Goal: Task Accomplishment & Management: Manage account settings

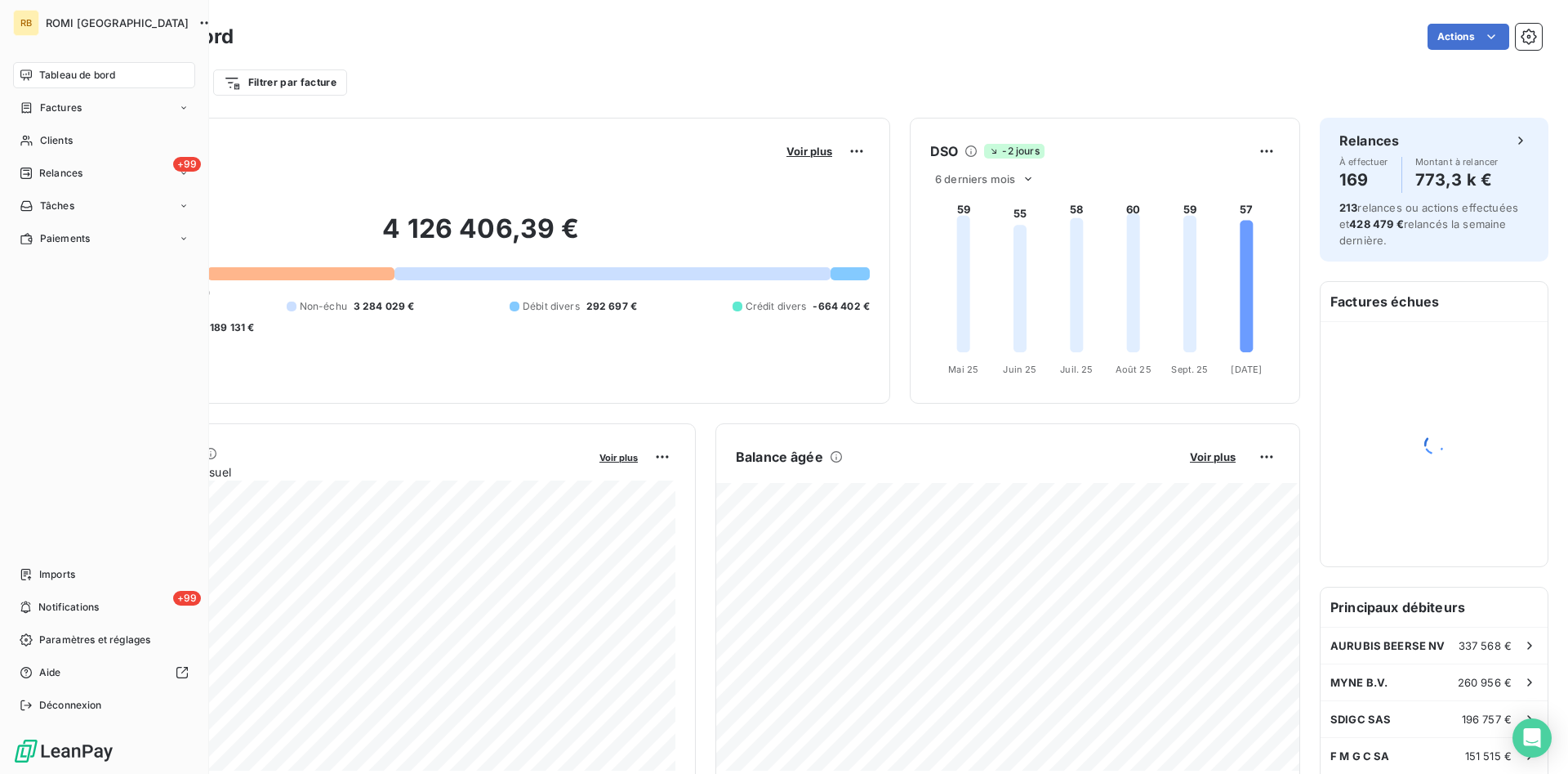
click at [148, 78] on div "Tableau de bord" at bounding box center [104, 75] width 182 height 26
click at [118, 177] on div "+99 Relances" at bounding box center [104, 173] width 182 height 26
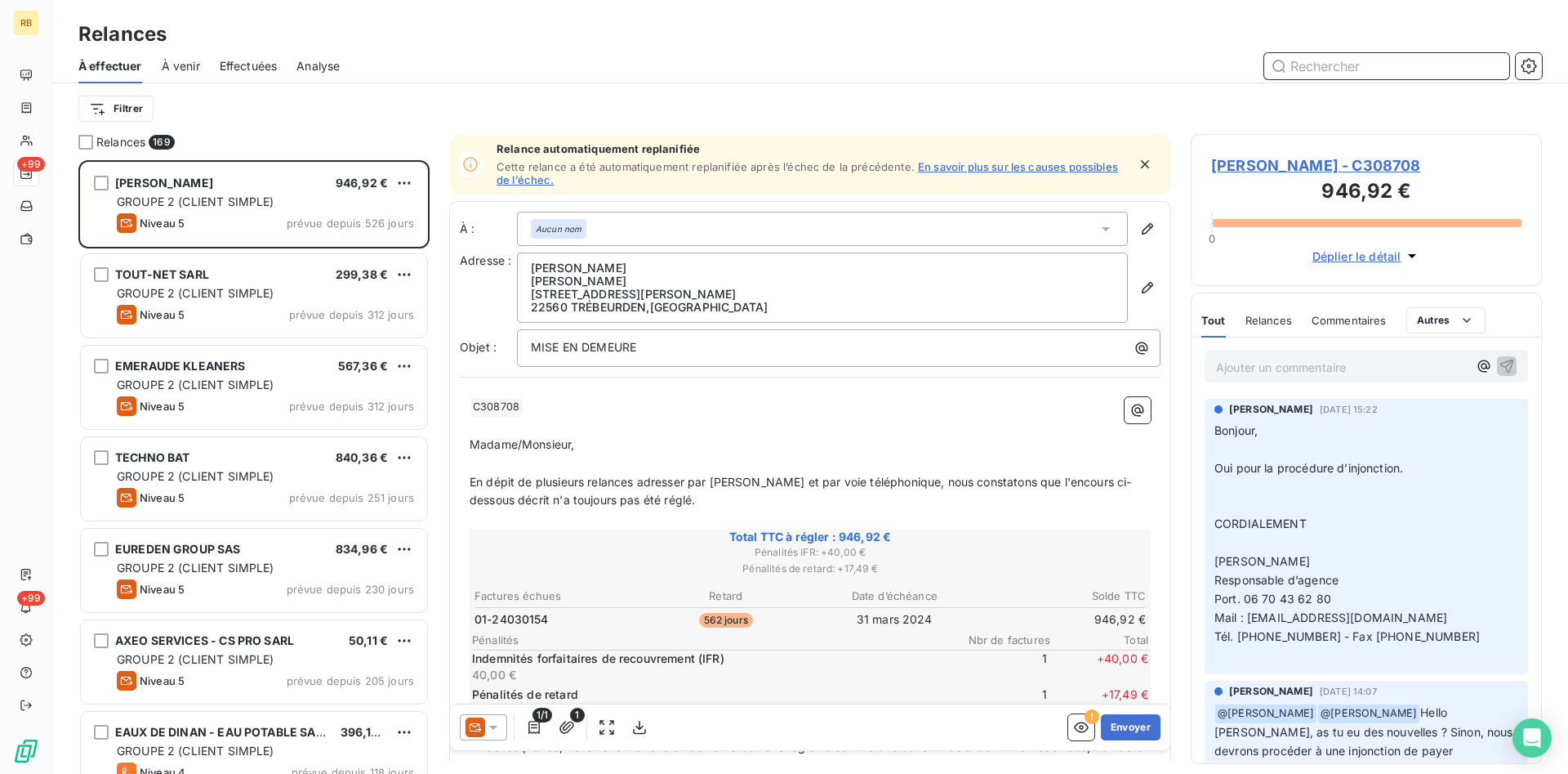
scroll to position [613, 351]
click at [104, 104] on html "RB +99 +99 Relances À effectuer À venir Effectuées Analyse Filtrer Relances 169…" at bounding box center [784, 387] width 1568 height 774
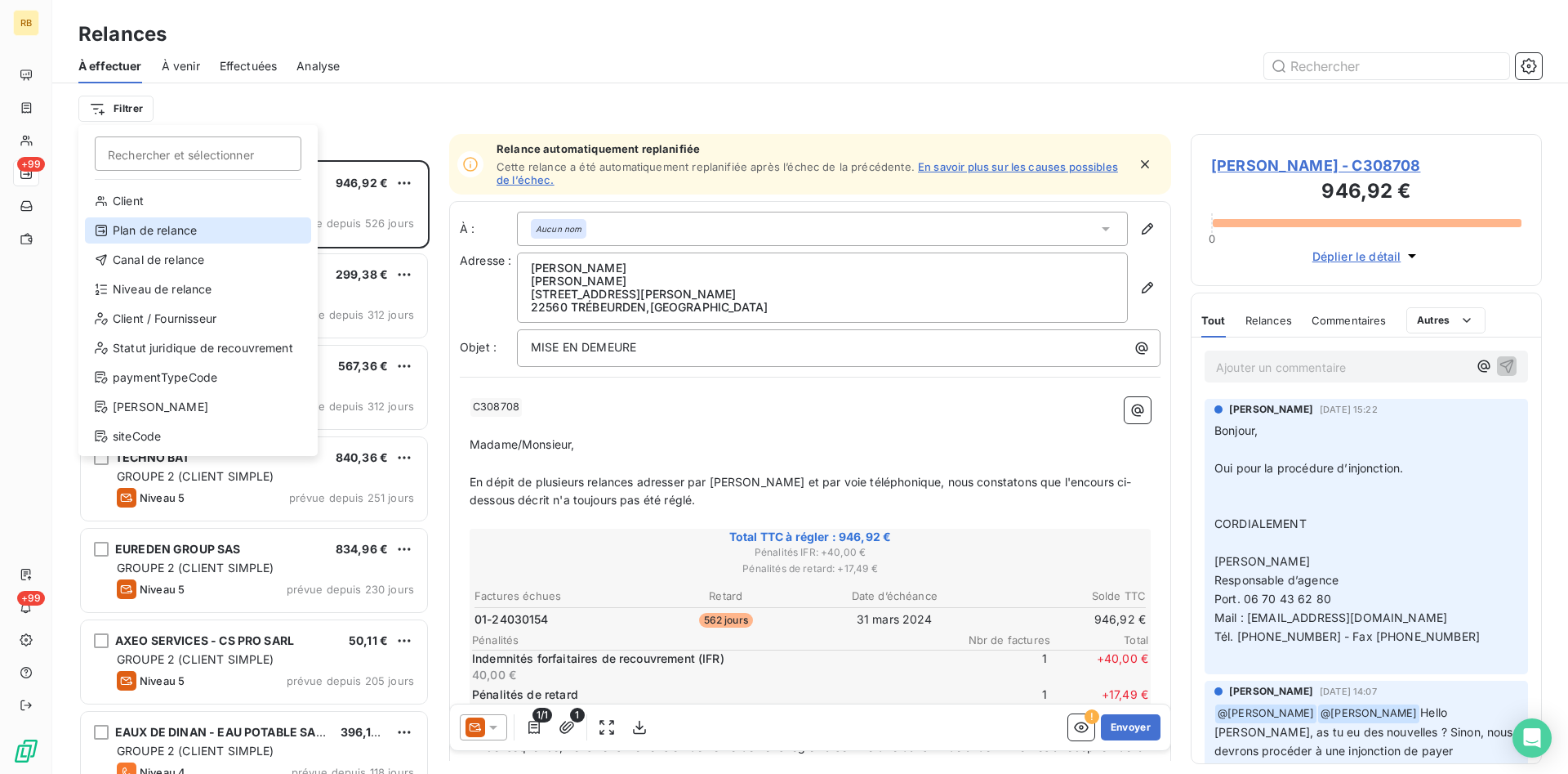
click at [197, 223] on div "Plan de relance" at bounding box center [198, 230] width 226 height 26
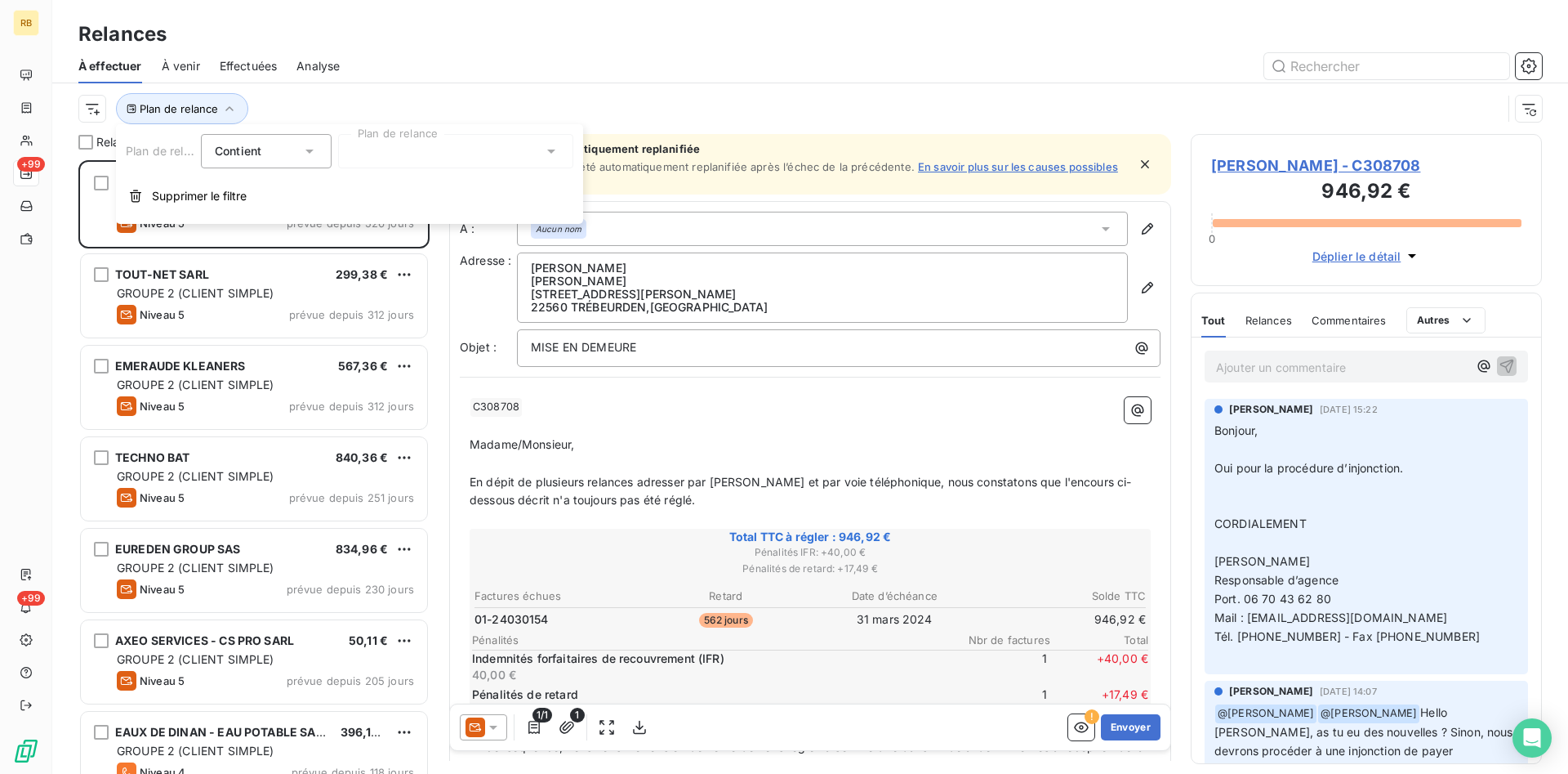
click at [456, 142] on div at bounding box center [455, 151] width 235 height 35
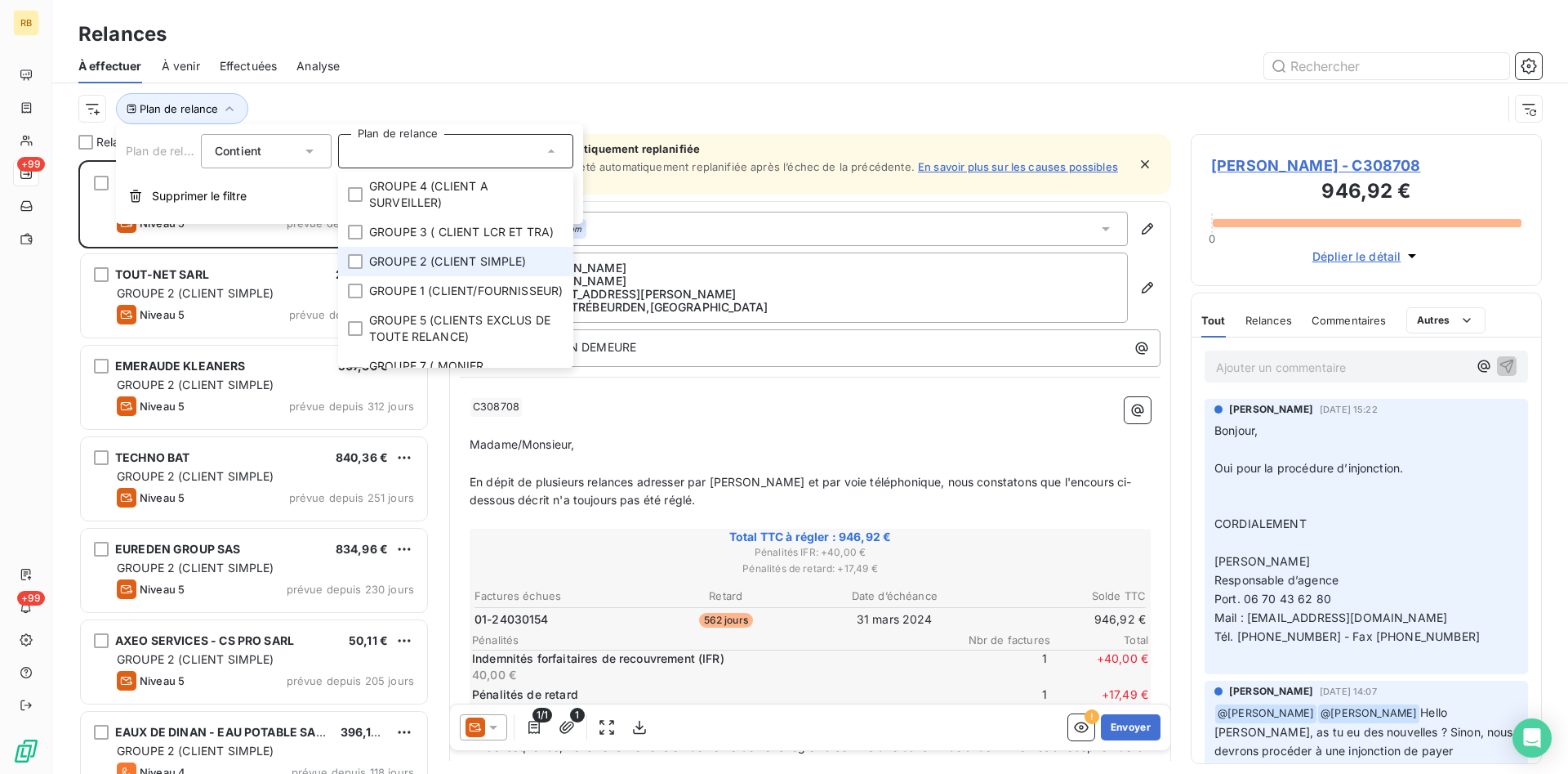
click at [490, 259] on span "GROUPE 2 (CLIENT SIMPLE)" at bounding box center [447, 261] width 158 height 16
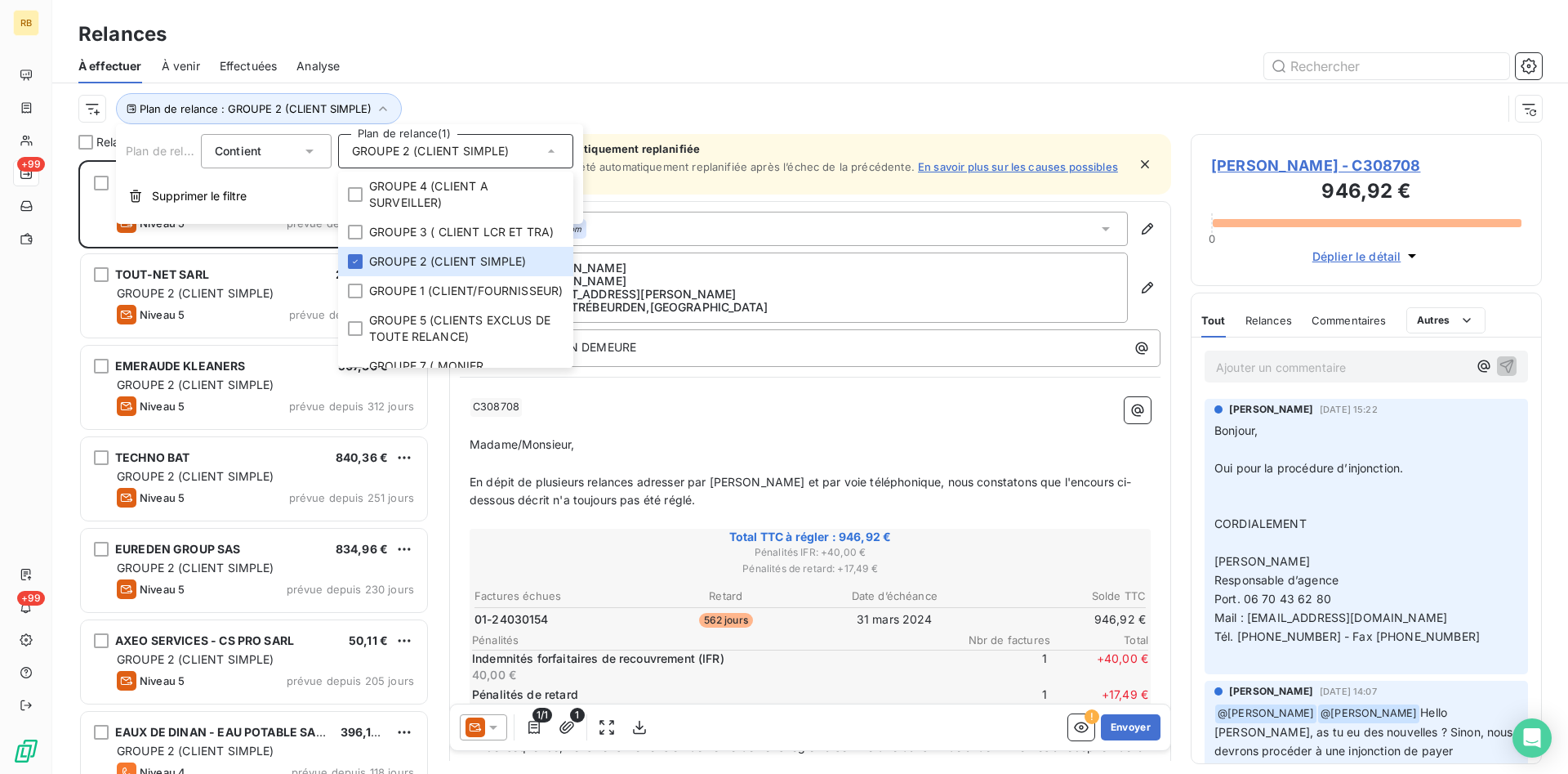
click at [480, 43] on div "Relances" at bounding box center [810, 35] width 1515 height 30
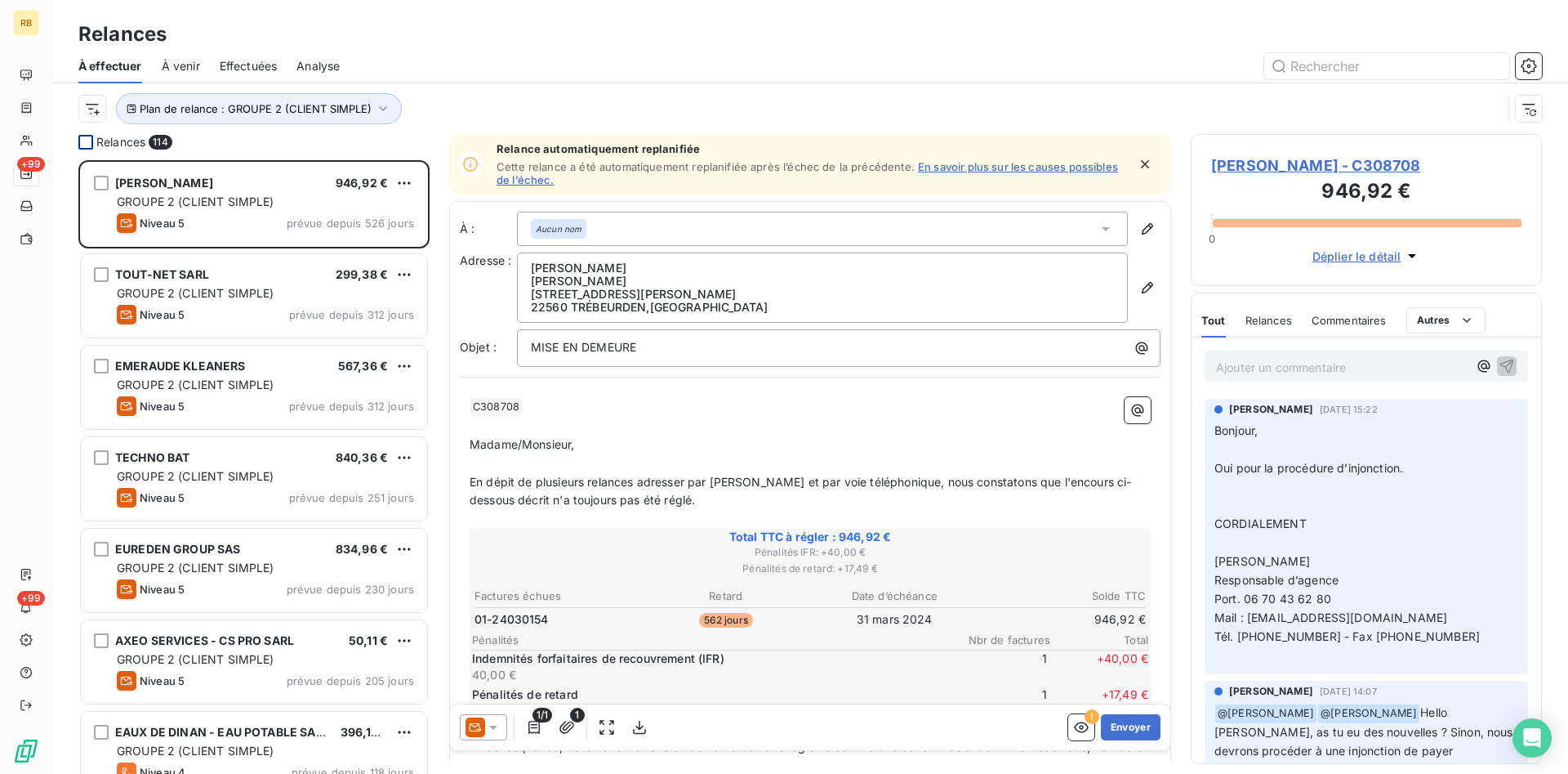
click at [88, 141] on div at bounding box center [85, 142] width 15 height 15
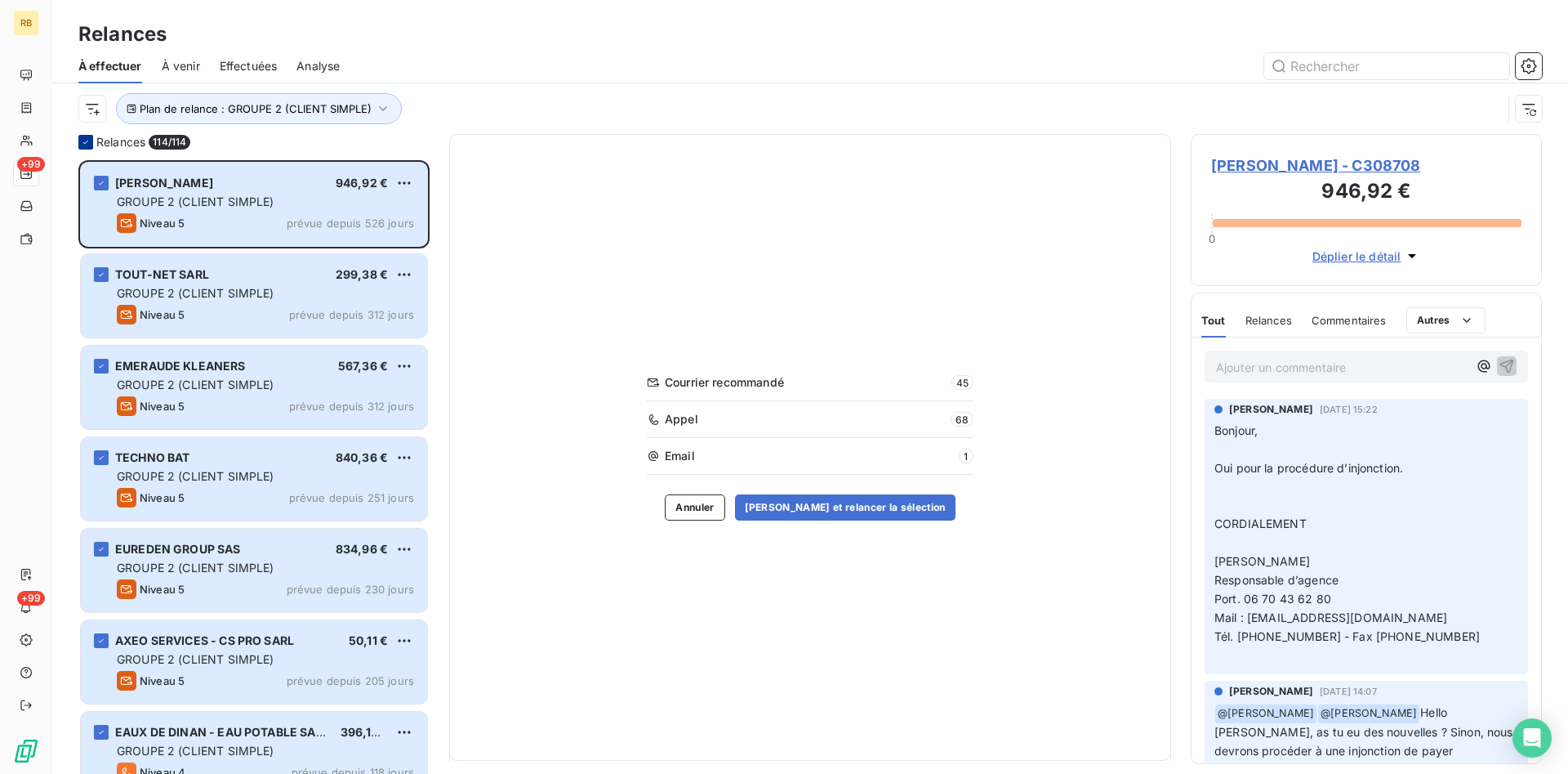
click at [85, 141] on icon at bounding box center [86, 142] width 10 height 10
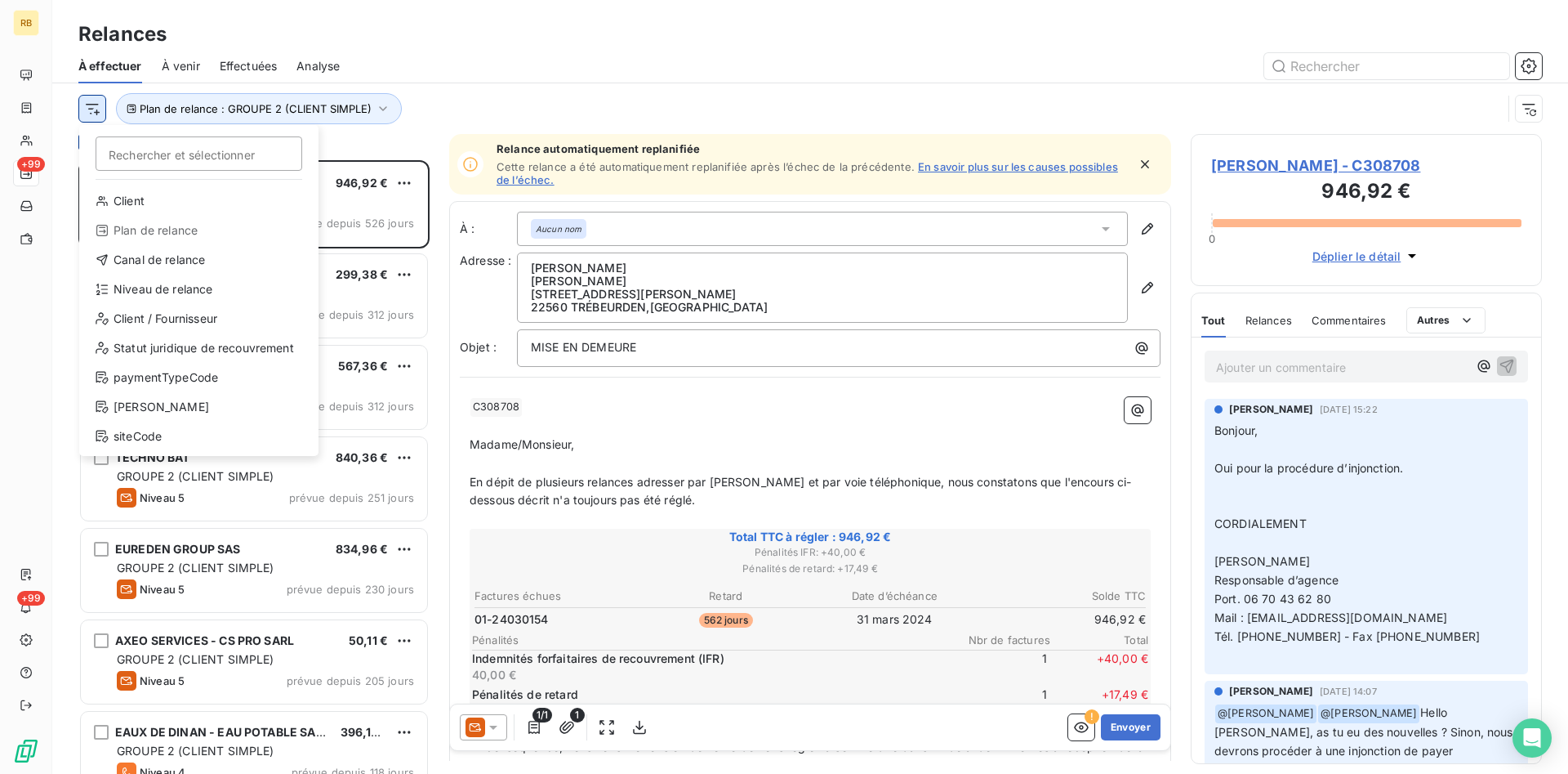
click at [97, 106] on html "RB +99 +99 Relances À effectuer À venir Effectuées Analyse Rechercher et sélect…" at bounding box center [784, 387] width 1568 height 774
click at [154, 296] on div "Niveau de relance" at bounding box center [198, 289] width 226 height 26
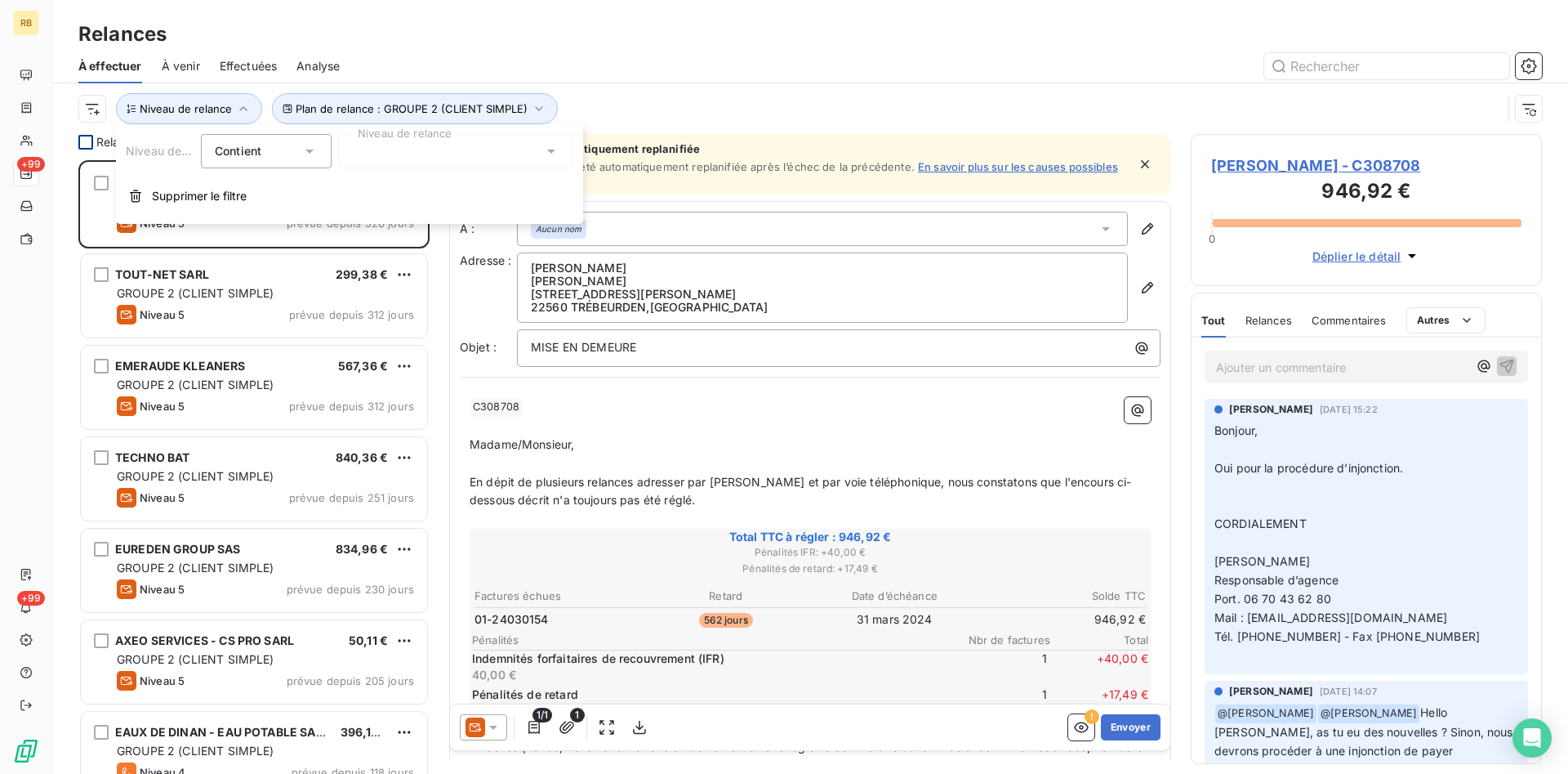
click at [547, 149] on icon at bounding box center [551, 151] width 16 height 16
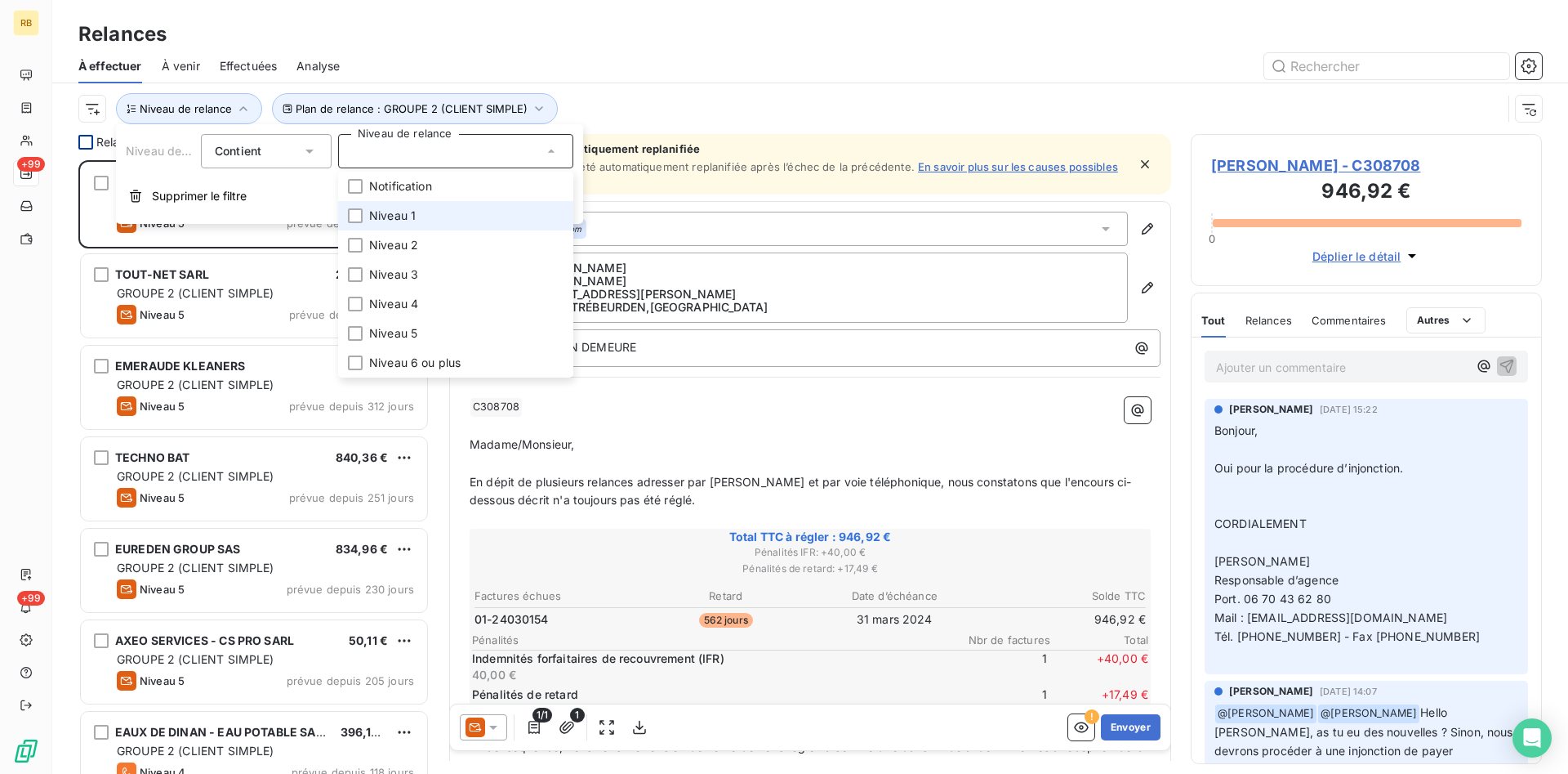
click at [485, 219] on li "Niveau 1" at bounding box center [455, 216] width 235 height 30
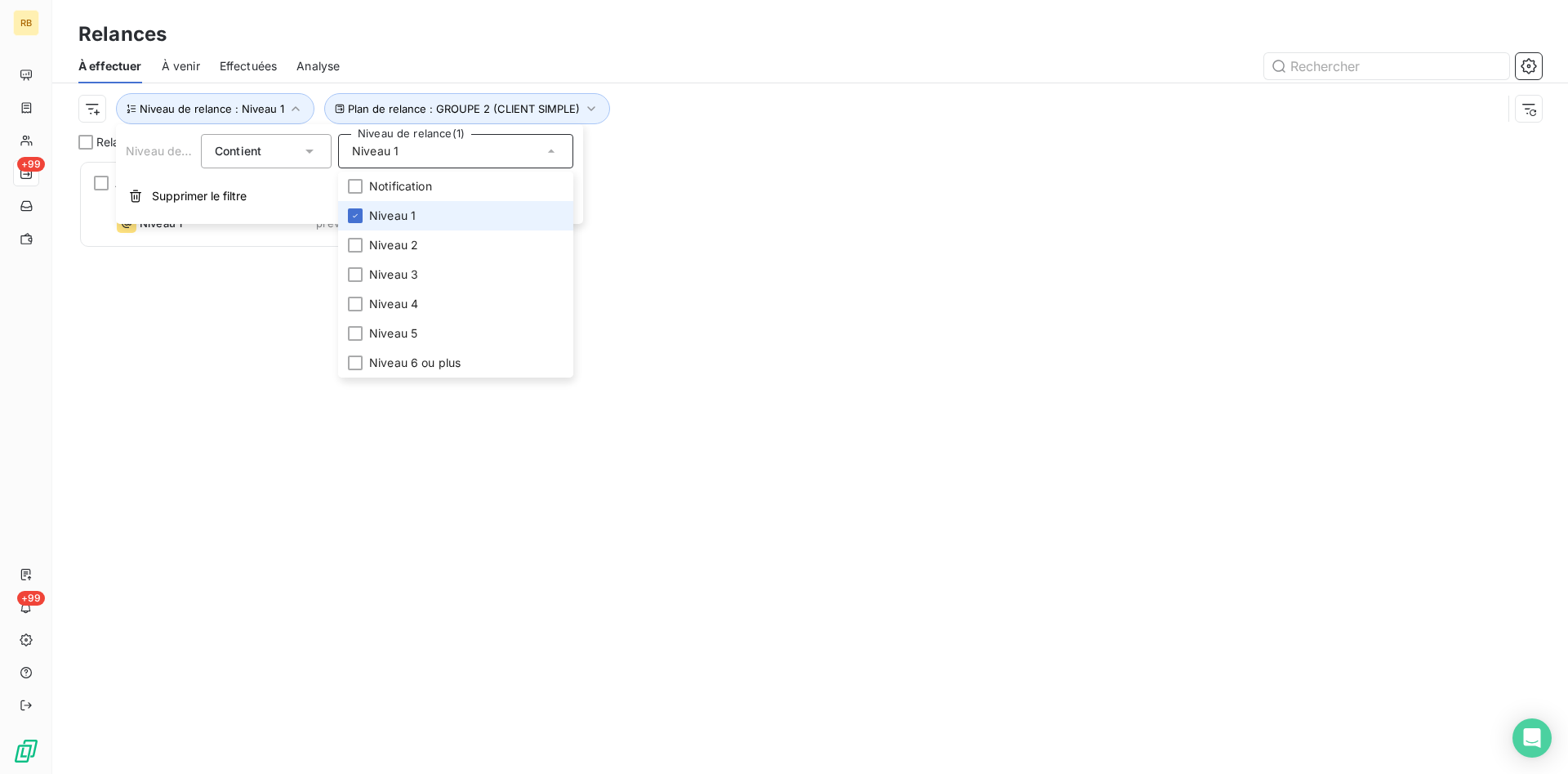
scroll to position [613, 351]
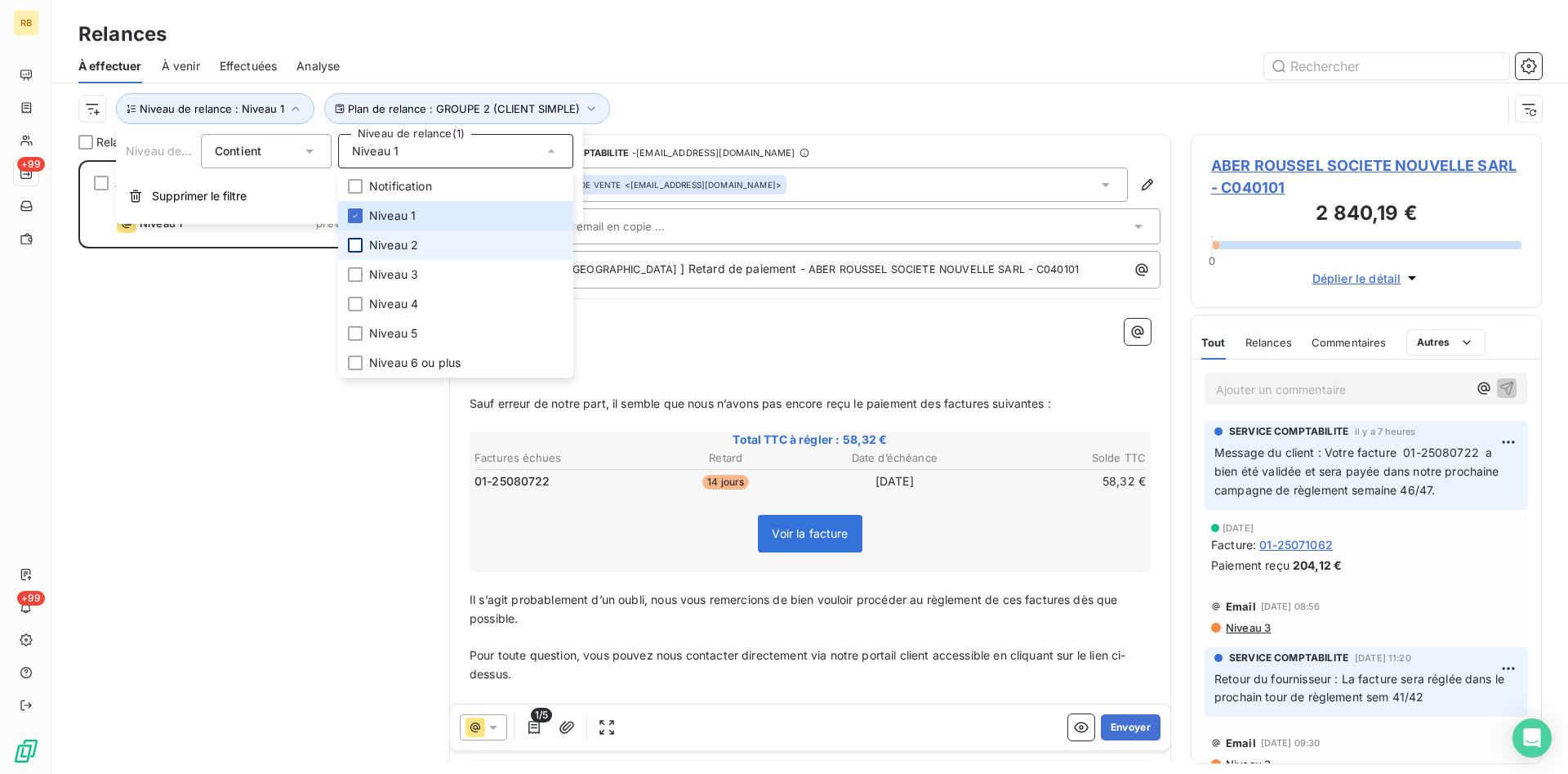
click at [357, 244] on div at bounding box center [355, 245] width 15 height 15
click at [586, 42] on div "Relances" at bounding box center [810, 35] width 1515 height 30
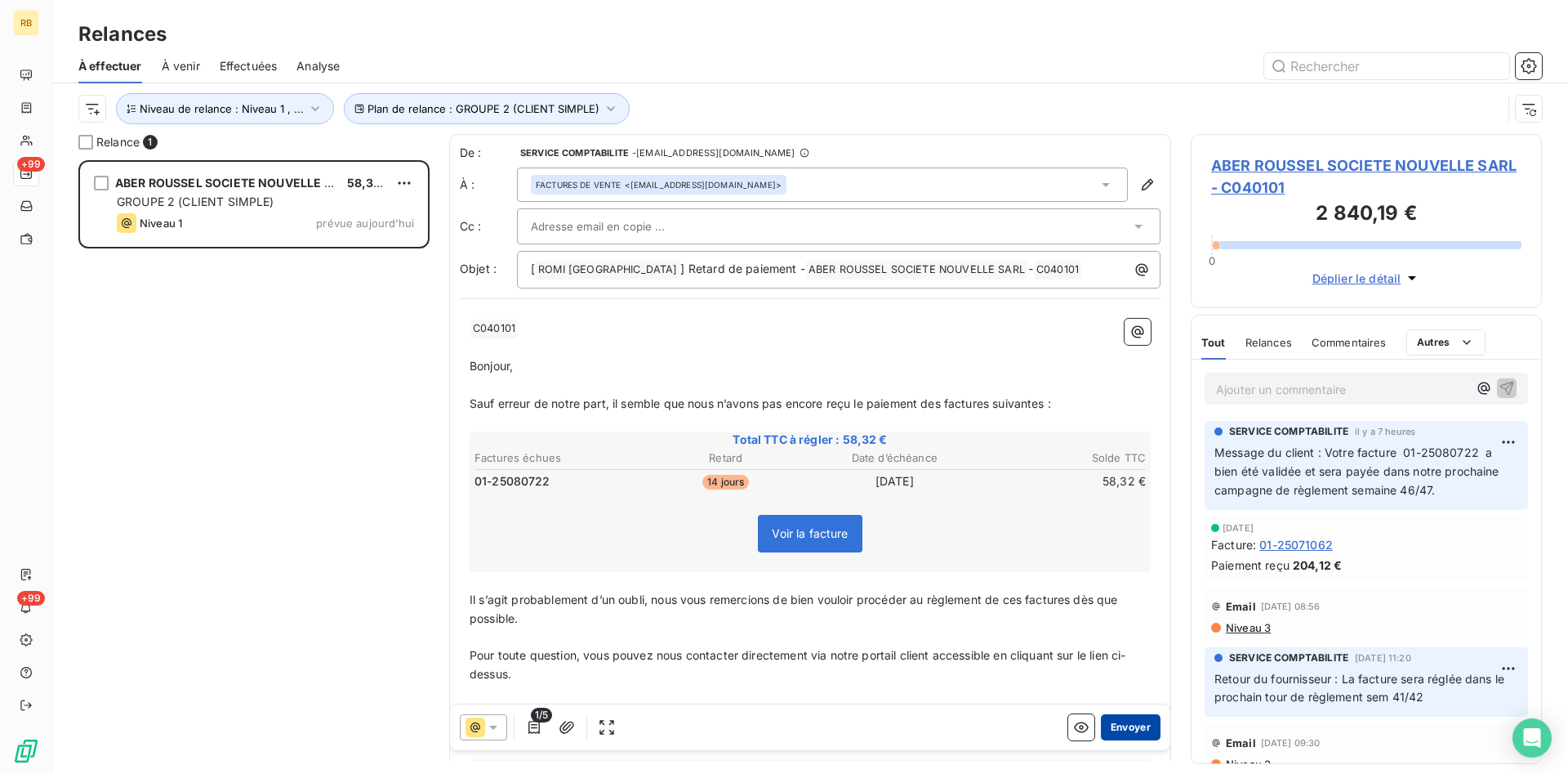
click at [1155, 719] on button "Envoyer" at bounding box center [1131, 727] width 60 height 26
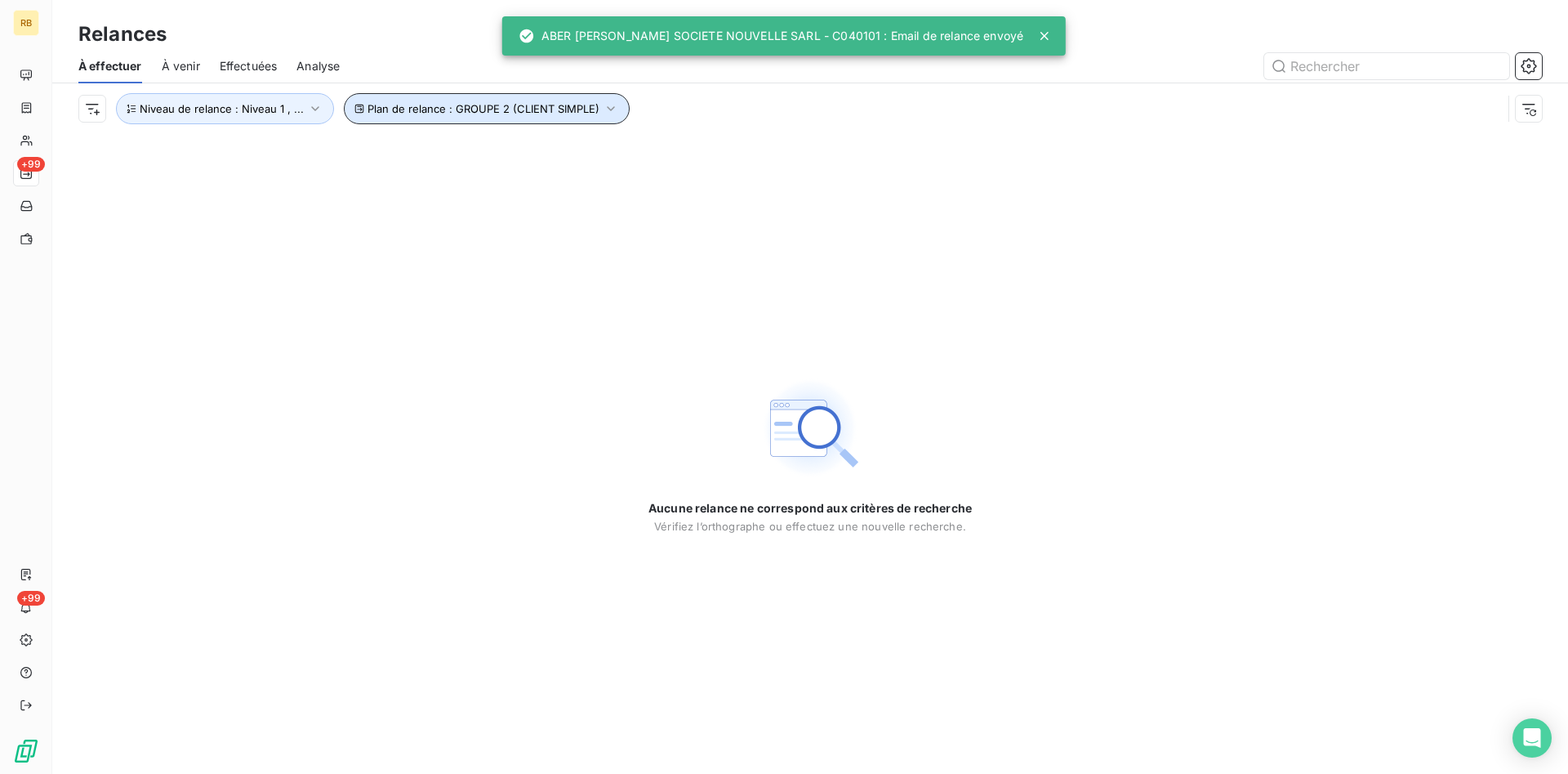
click at [604, 108] on icon "button" at bounding box center [611, 108] width 16 height 16
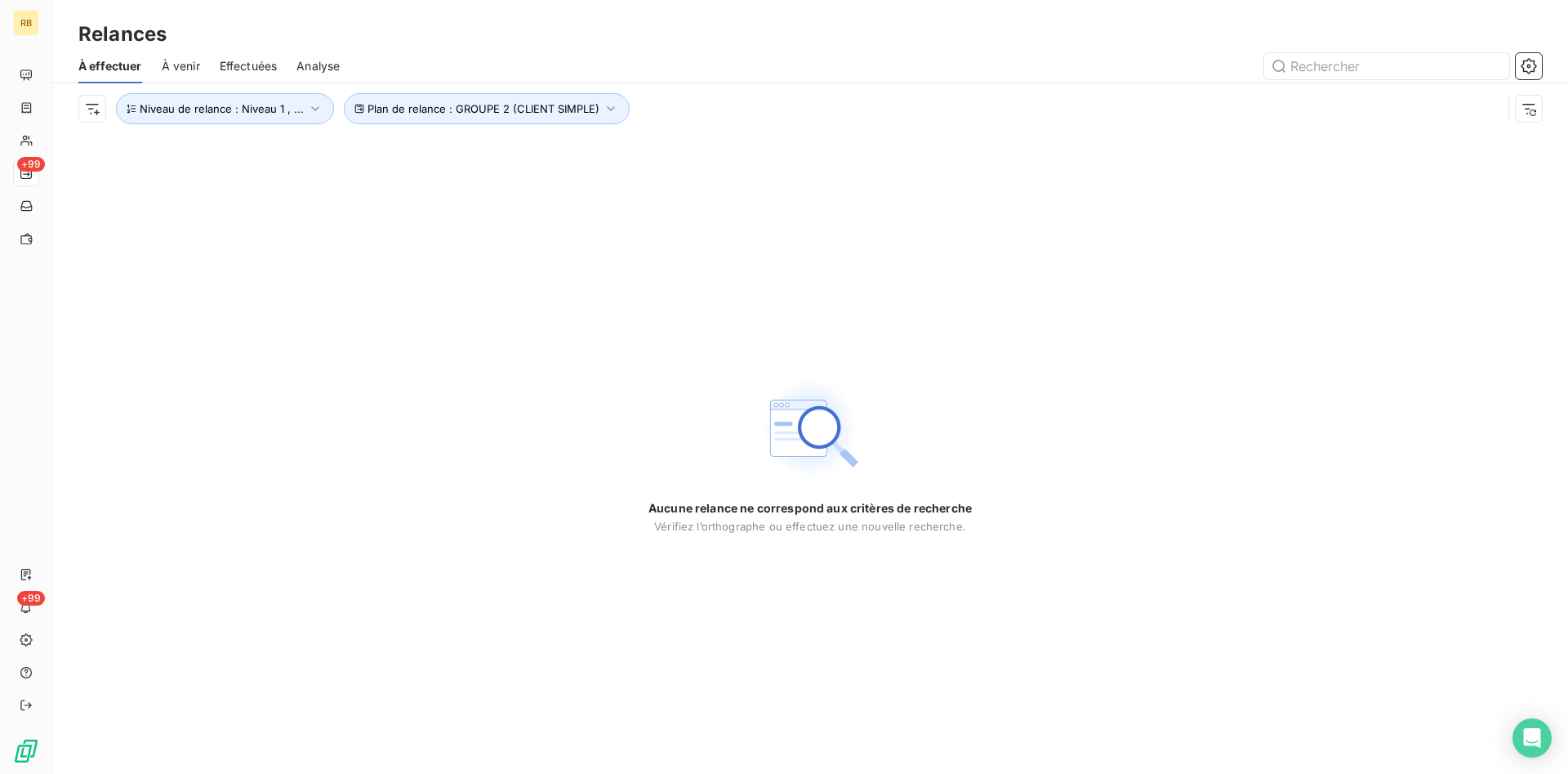
click at [604, 52] on div "À effectuer À venir Effectuées Analyse" at bounding box center [810, 65] width 1515 height 35
click at [311, 105] on icon "button" at bounding box center [315, 108] width 16 height 16
click at [434, 38] on div "Relances" at bounding box center [810, 35] width 1515 height 30
click at [608, 110] on icon "button" at bounding box center [611, 108] width 16 height 16
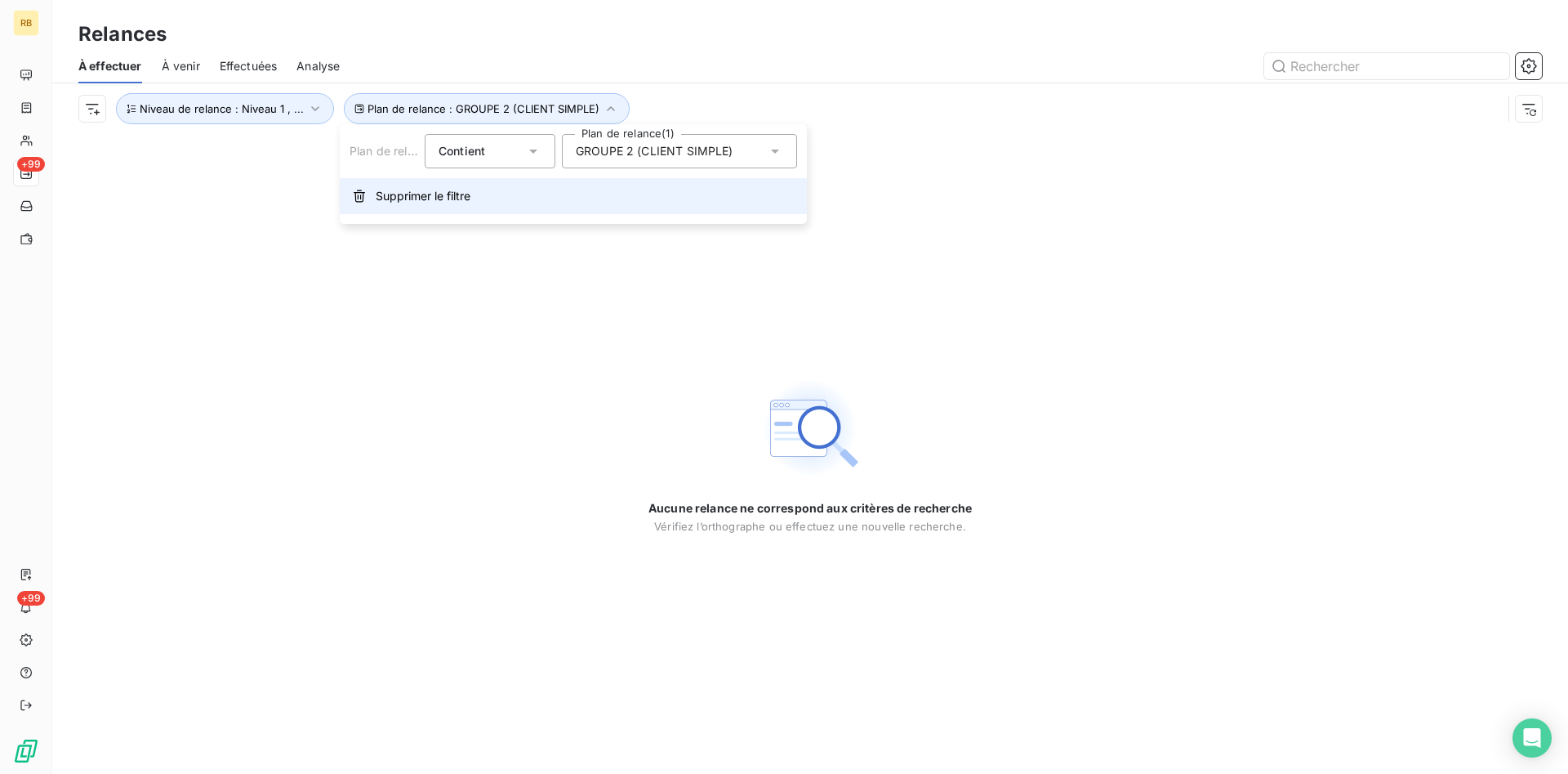
click at [391, 193] on span "Supprimer le filtre" at bounding box center [423, 195] width 95 height 16
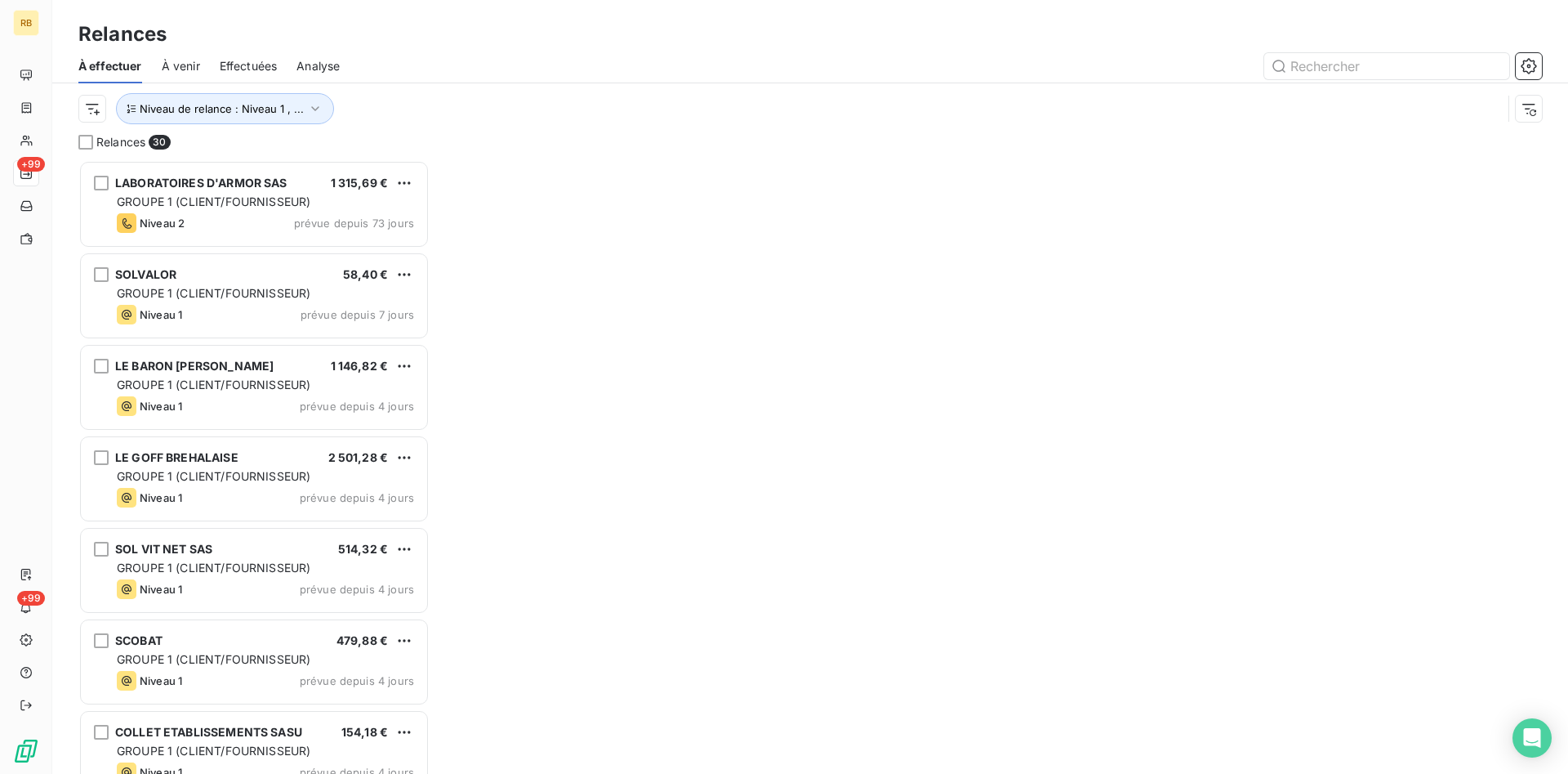
scroll to position [613, 351]
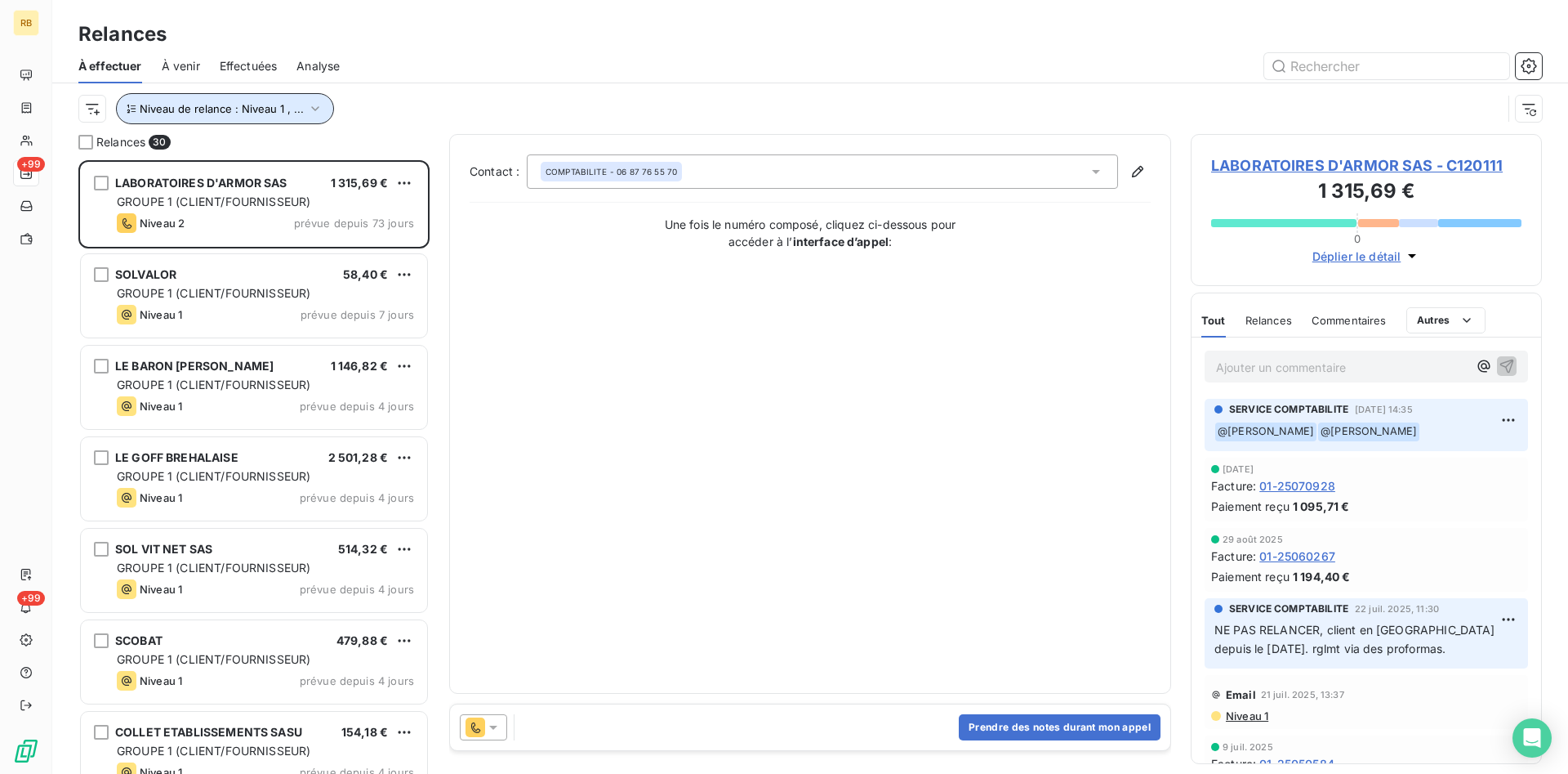
click at [312, 110] on icon "button" at bounding box center [315, 108] width 8 height 5
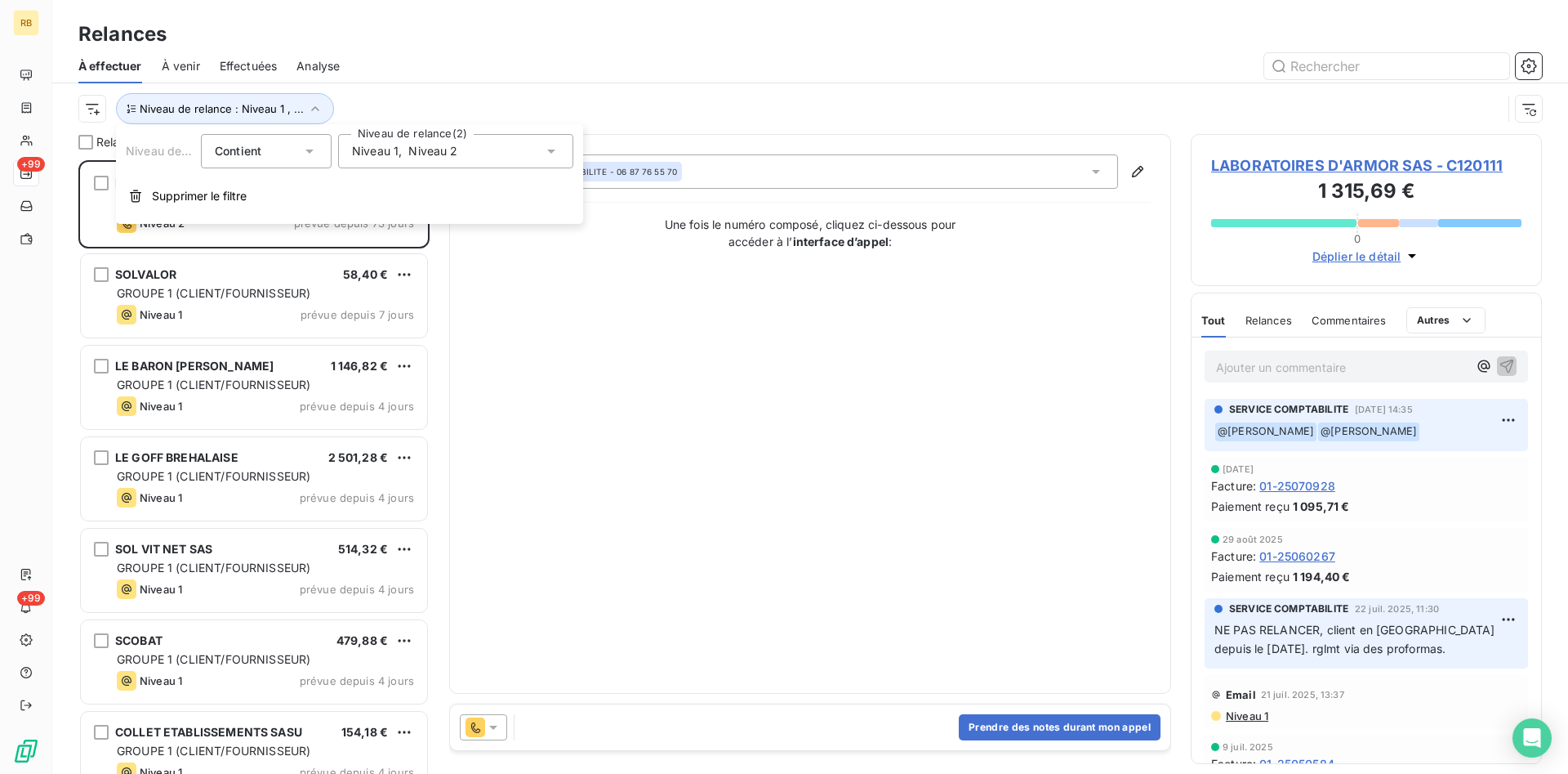
click at [416, 49] on div "Relances" at bounding box center [810, 35] width 1515 height 30
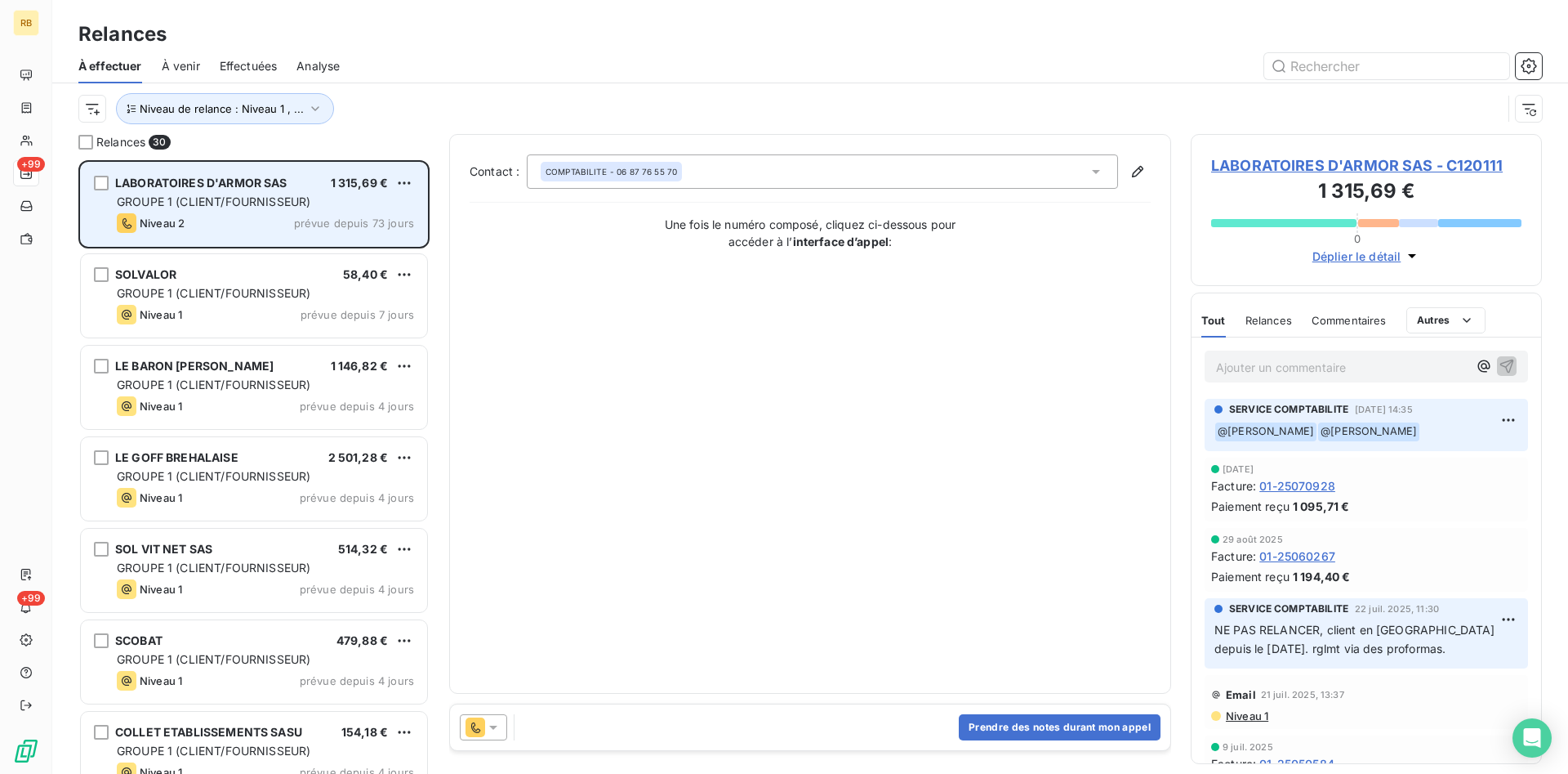
click at [323, 199] on div "GROUPE 1 (CLIENT/FOURNISSEUR)" at bounding box center [266, 201] width 298 height 16
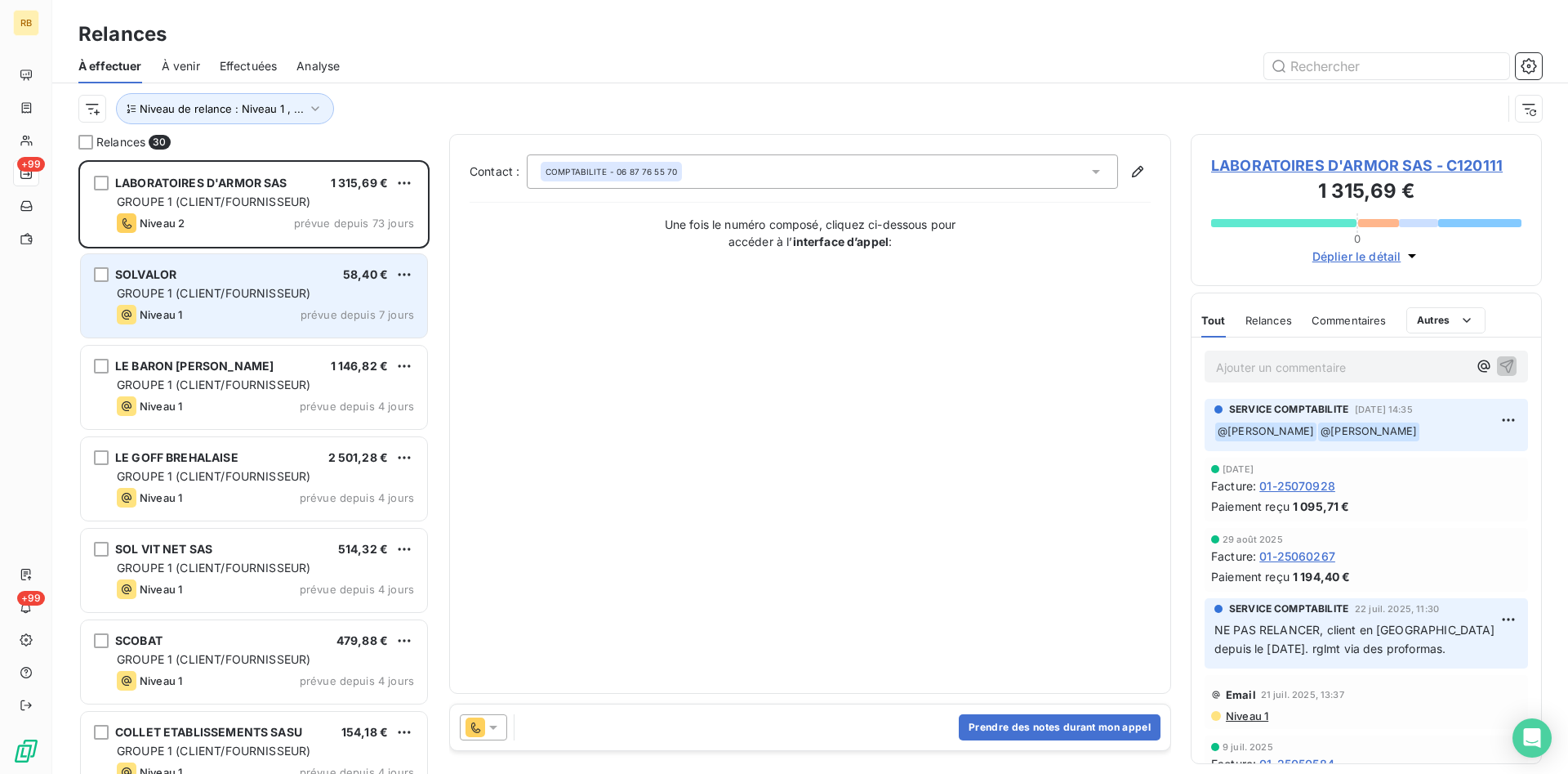
click at [318, 286] on div "GROUPE 1 (CLIENT/FOURNISSEUR)" at bounding box center [266, 293] width 298 height 16
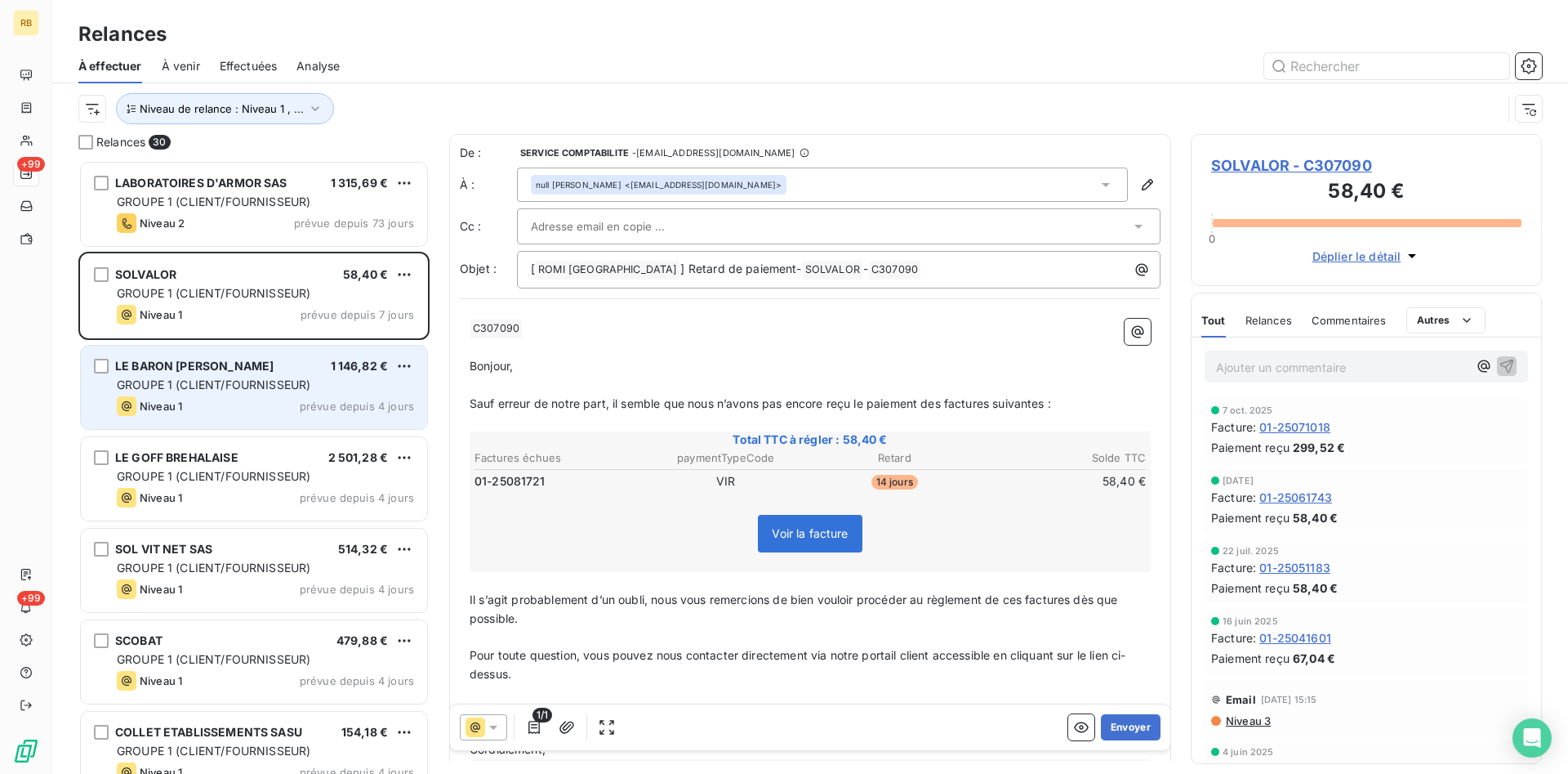
click at [297, 374] on div "LE BARON SARL 1 146,82 € GROUPE 1 (CLIENT/FOURNISSEUR) Niveau 1 prévue depuis 4…" at bounding box center [254, 387] width 346 height 83
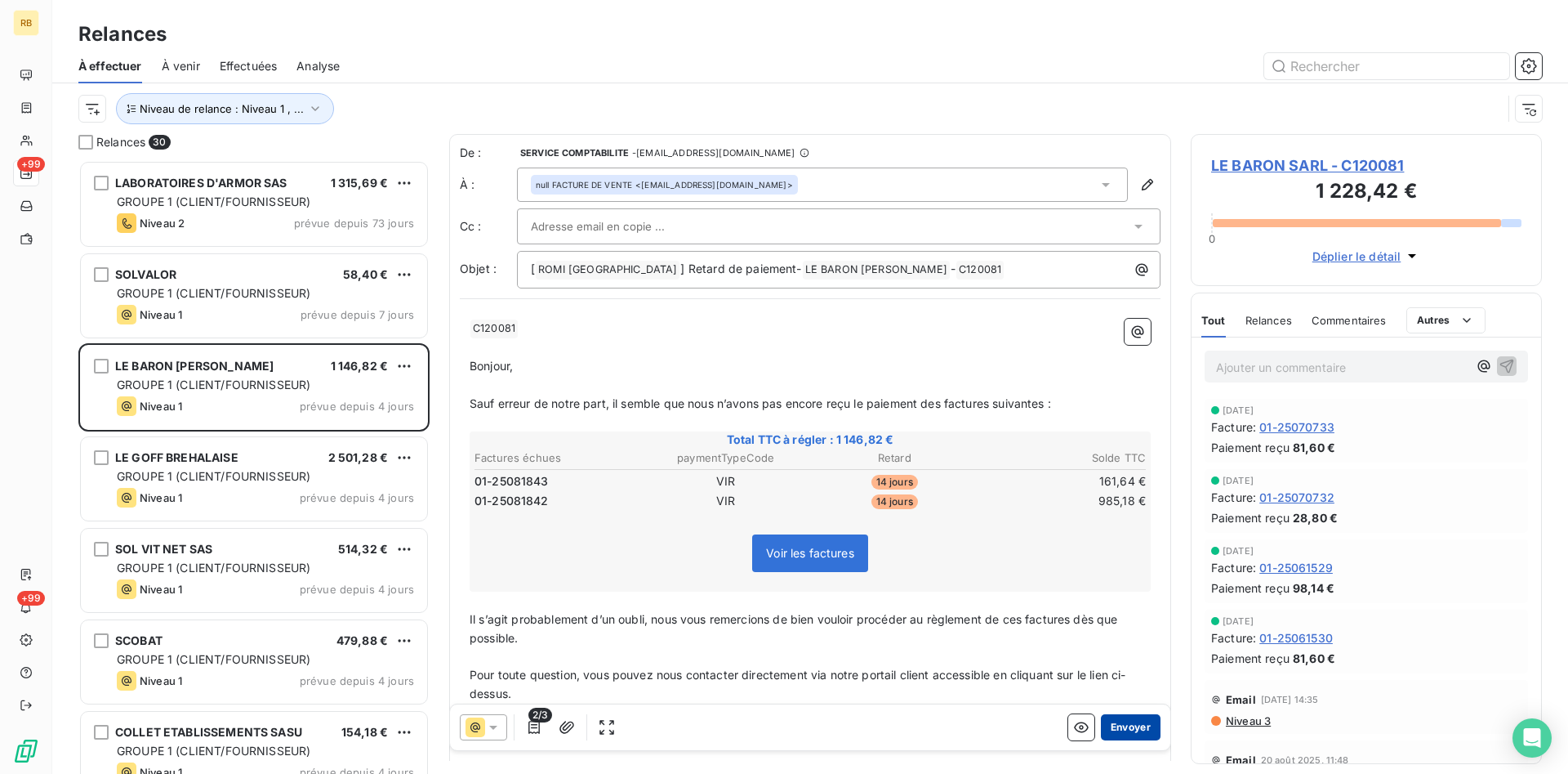
click at [1136, 729] on button "Envoyer" at bounding box center [1131, 727] width 60 height 26
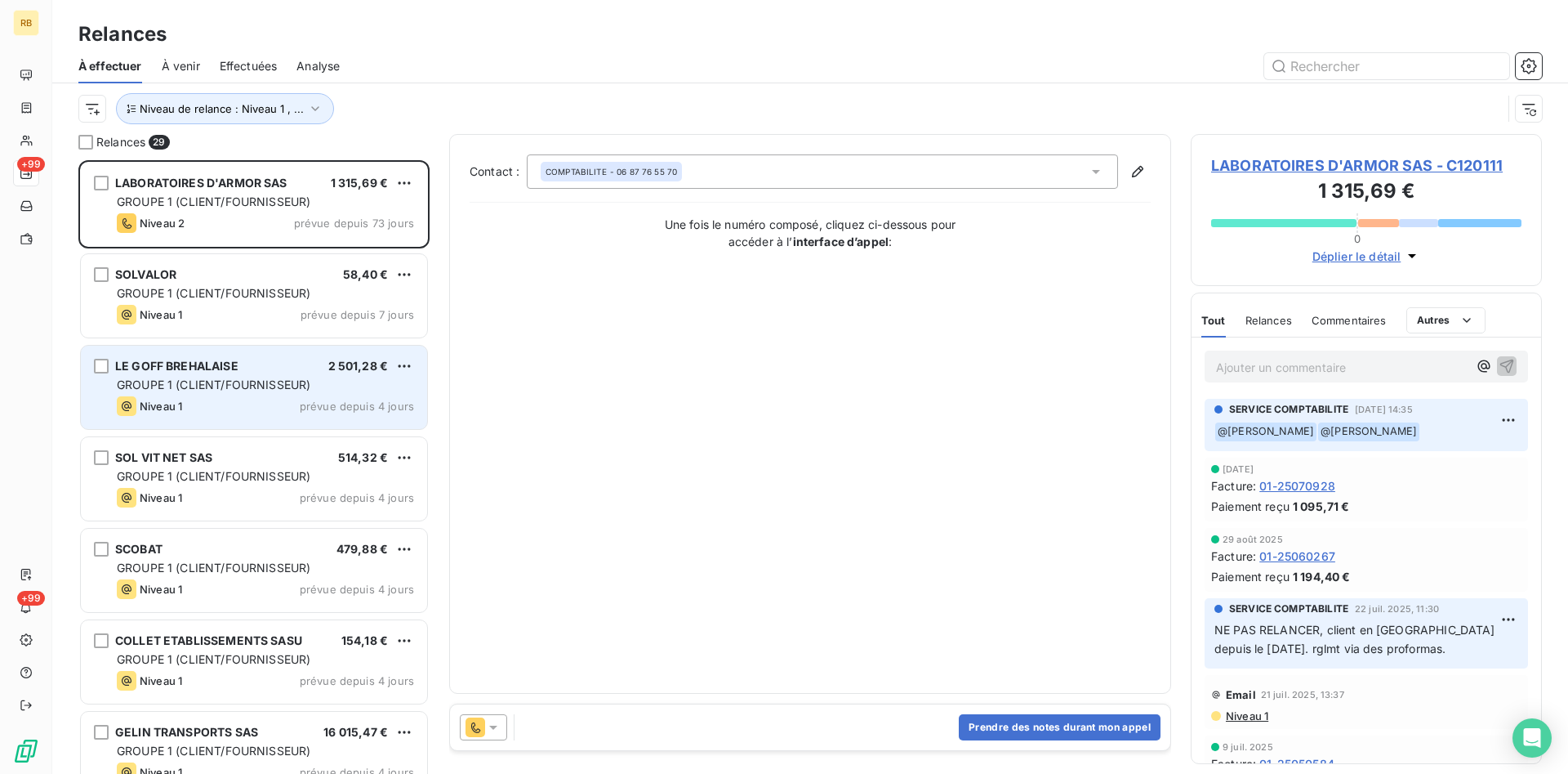
click at [187, 382] on span "GROUPE 1 (CLIENT/FOURNISSEUR)" at bounding box center [213, 384] width 193 height 14
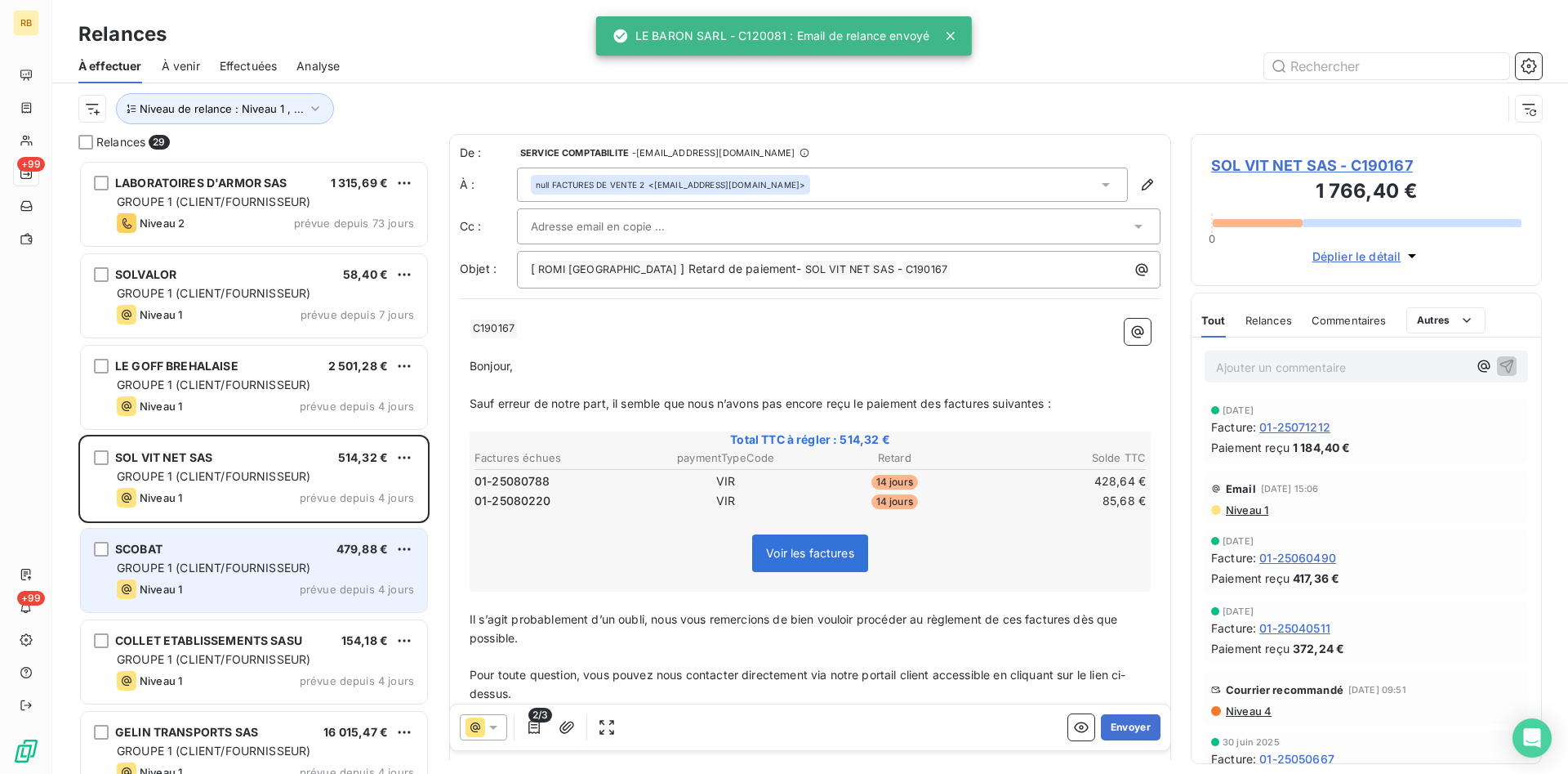
click at [338, 557] on div "479,88 €" at bounding box center [362, 549] width 52 height 16
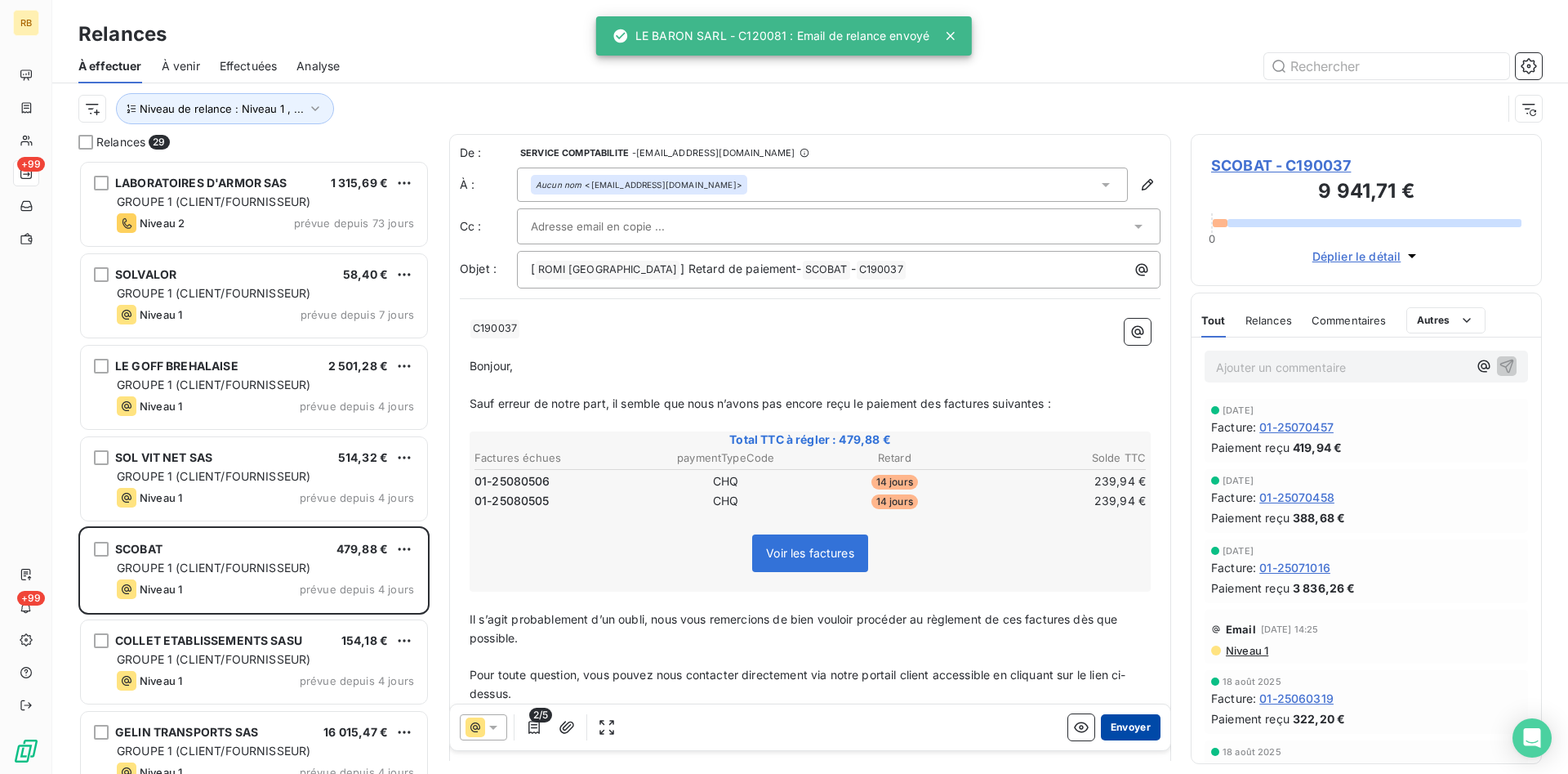
click at [1137, 723] on button "Envoyer" at bounding box center [1131, 727] width 60 height 26
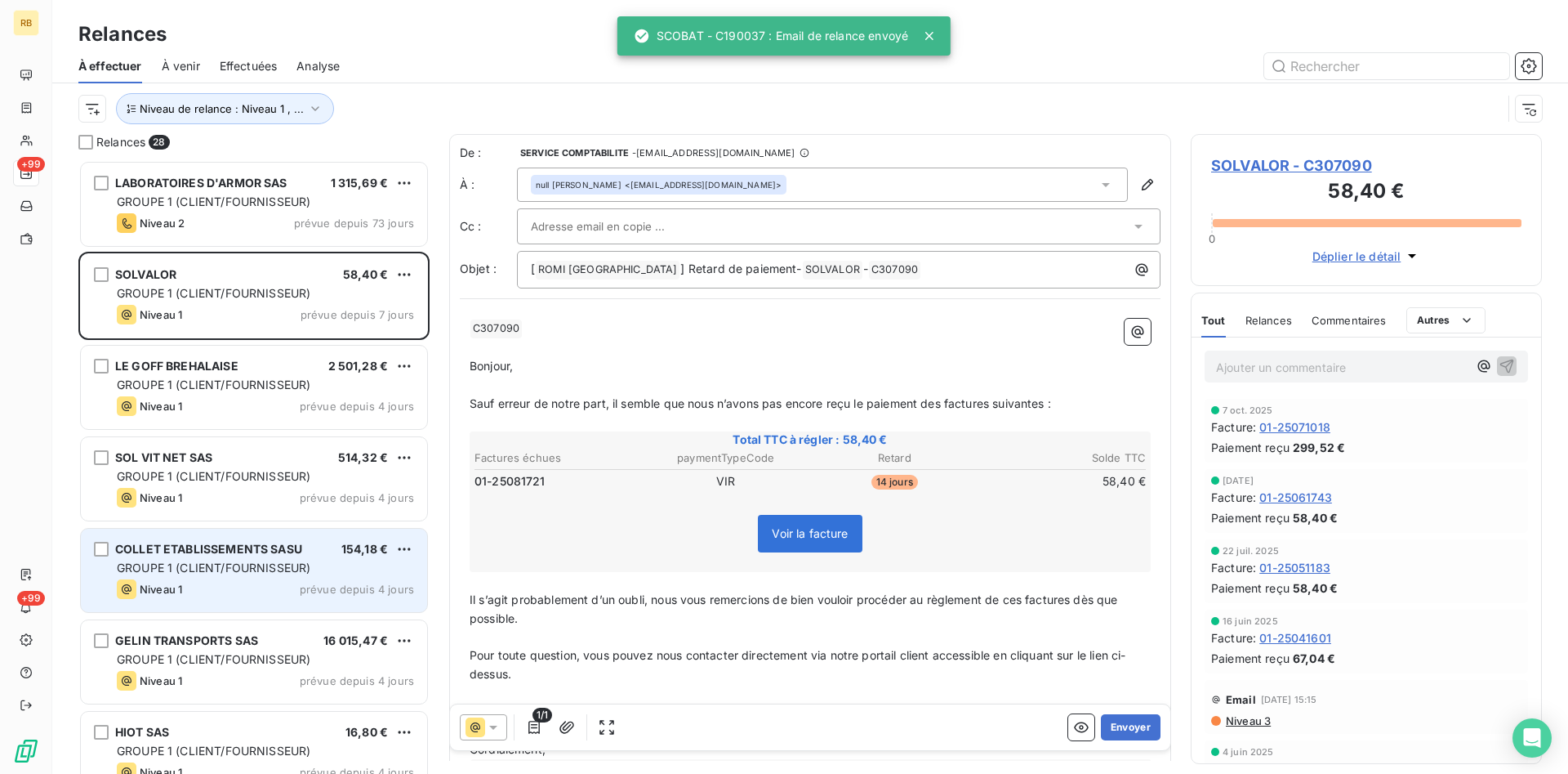
click at [197, 570] on span "GROUPE 1 (CLIENT/FOURNISSEUR)" at bounding box center [213, 568] width 193 height 14
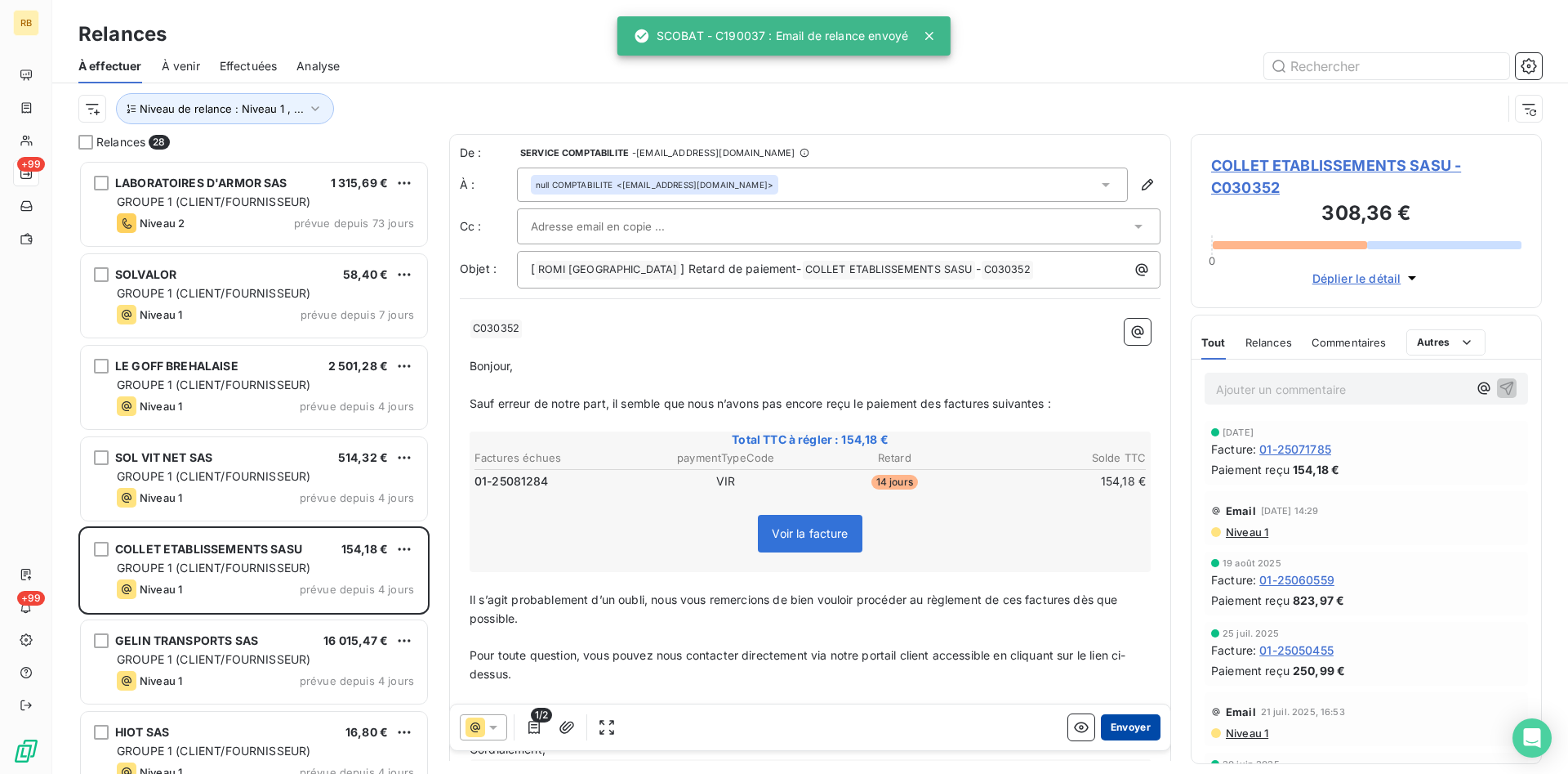
click at [1149, 721] on button "Envoyer" at bounding box center [1131, 727] width 60 height 26
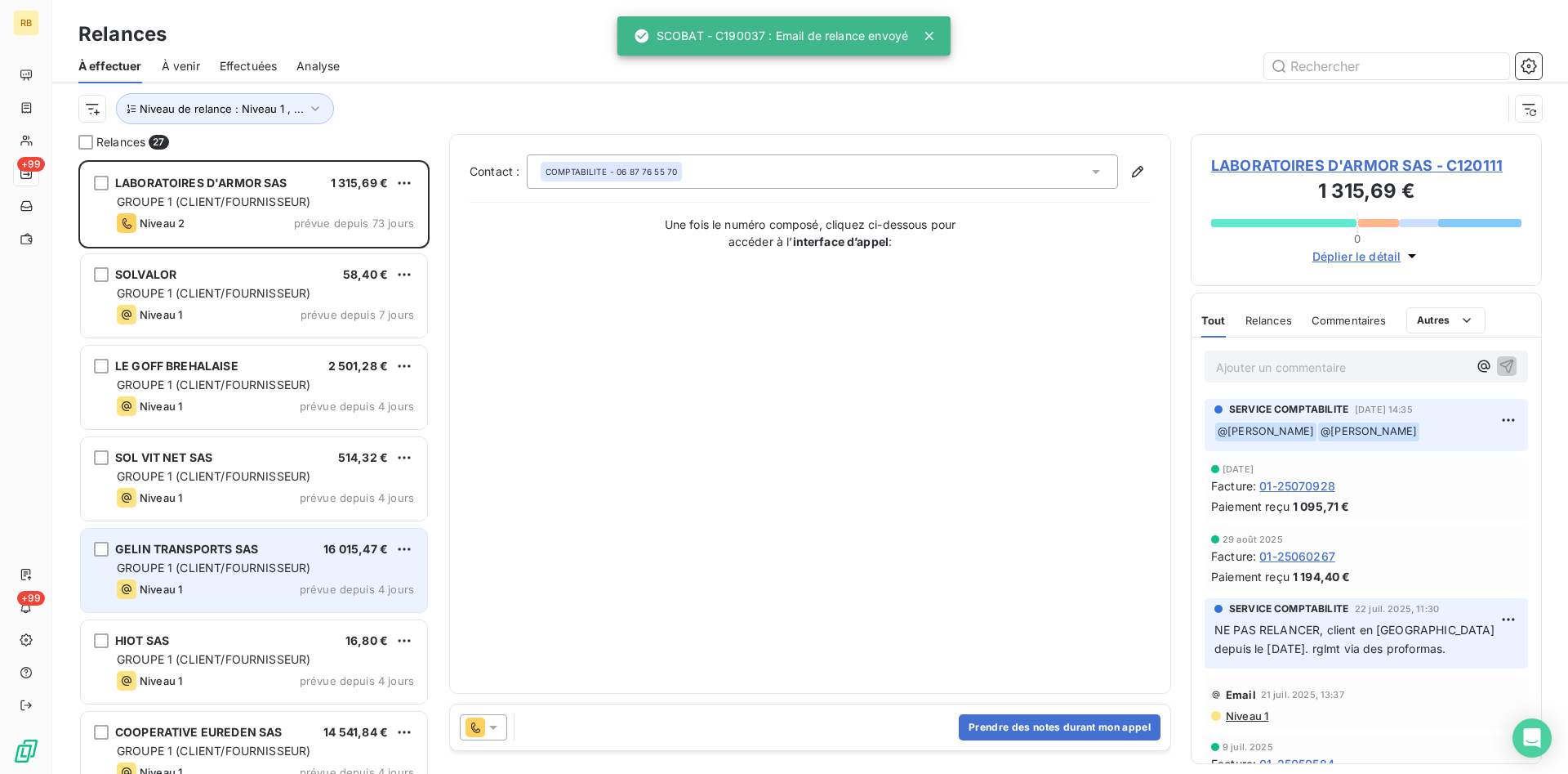
click at [275, 558] on div "GELIN TRANSPORTS SAS 16 015,47 € GROUPE 1 (CLIENT/FOURNISSEUR) Niveau 1 prévue …" at bounding box center [254, 571] width 346 height 83
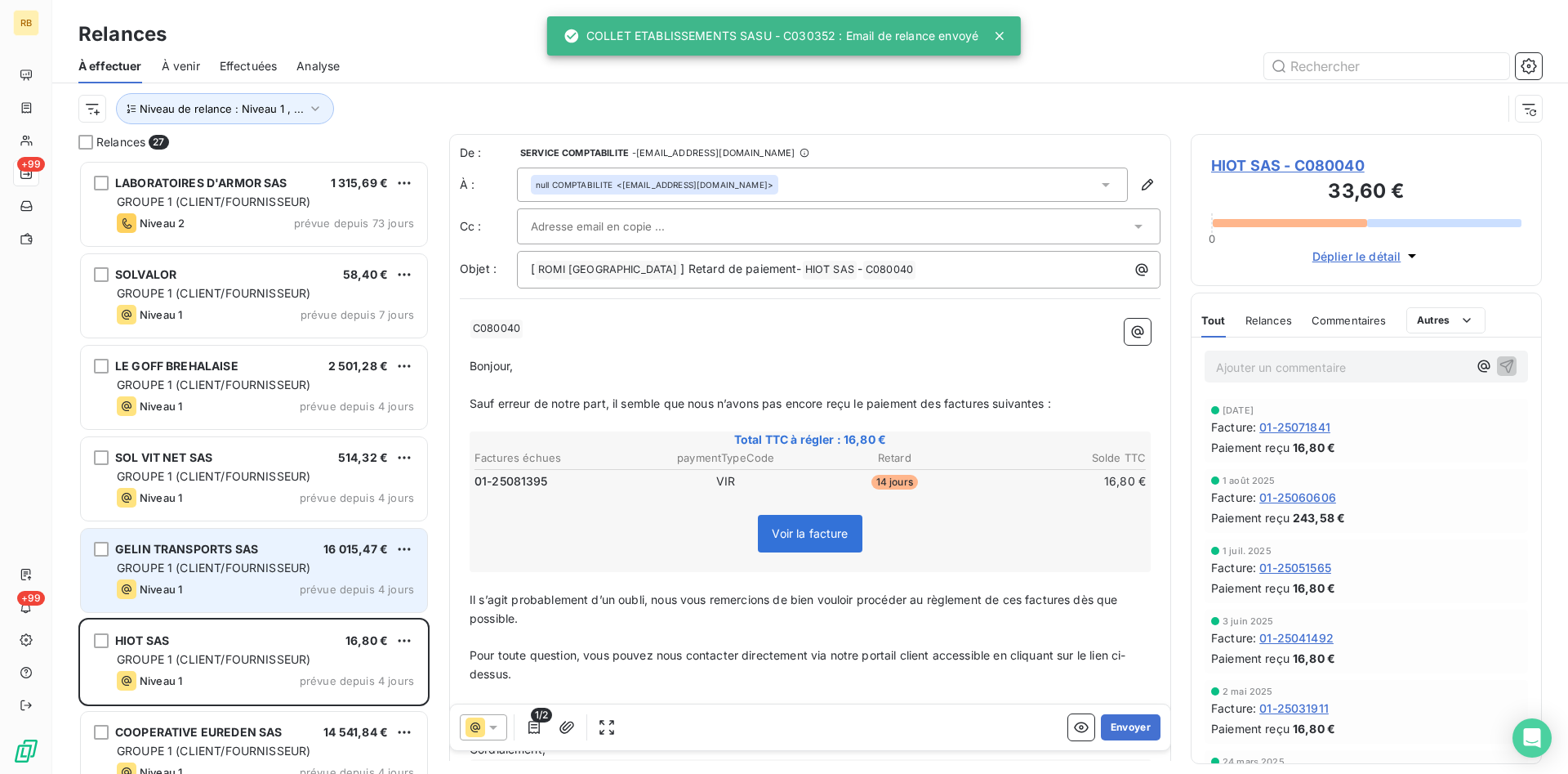
click at [274, 560] on div "GROUPE 1 (CLIENT/FOURNISSEUR)" at bounding box center [266, 568] width 298 height 16
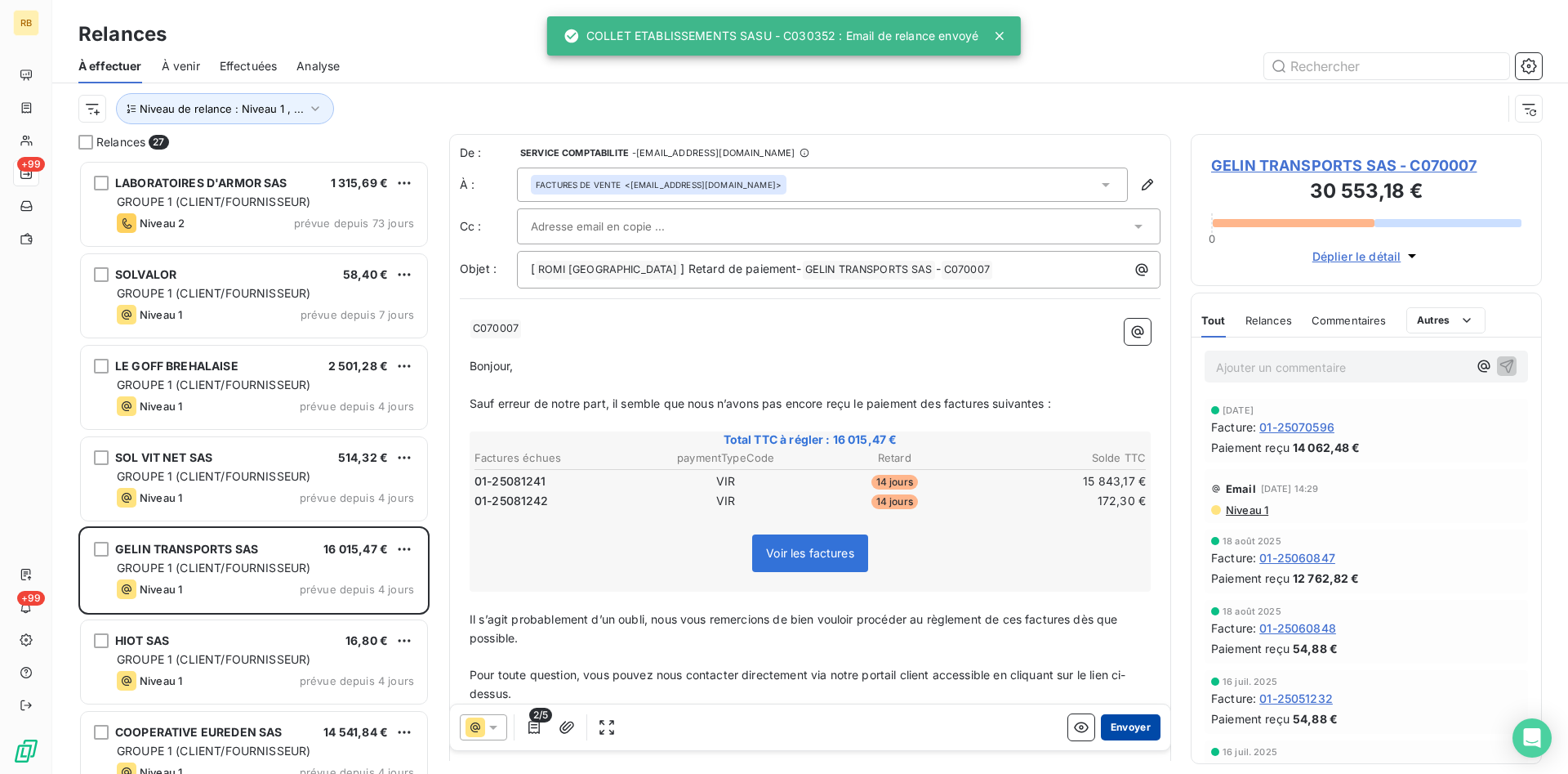
click at [1134, 724] on button "Envoyer" at bounding box center [1131, 727] width 60 height 26
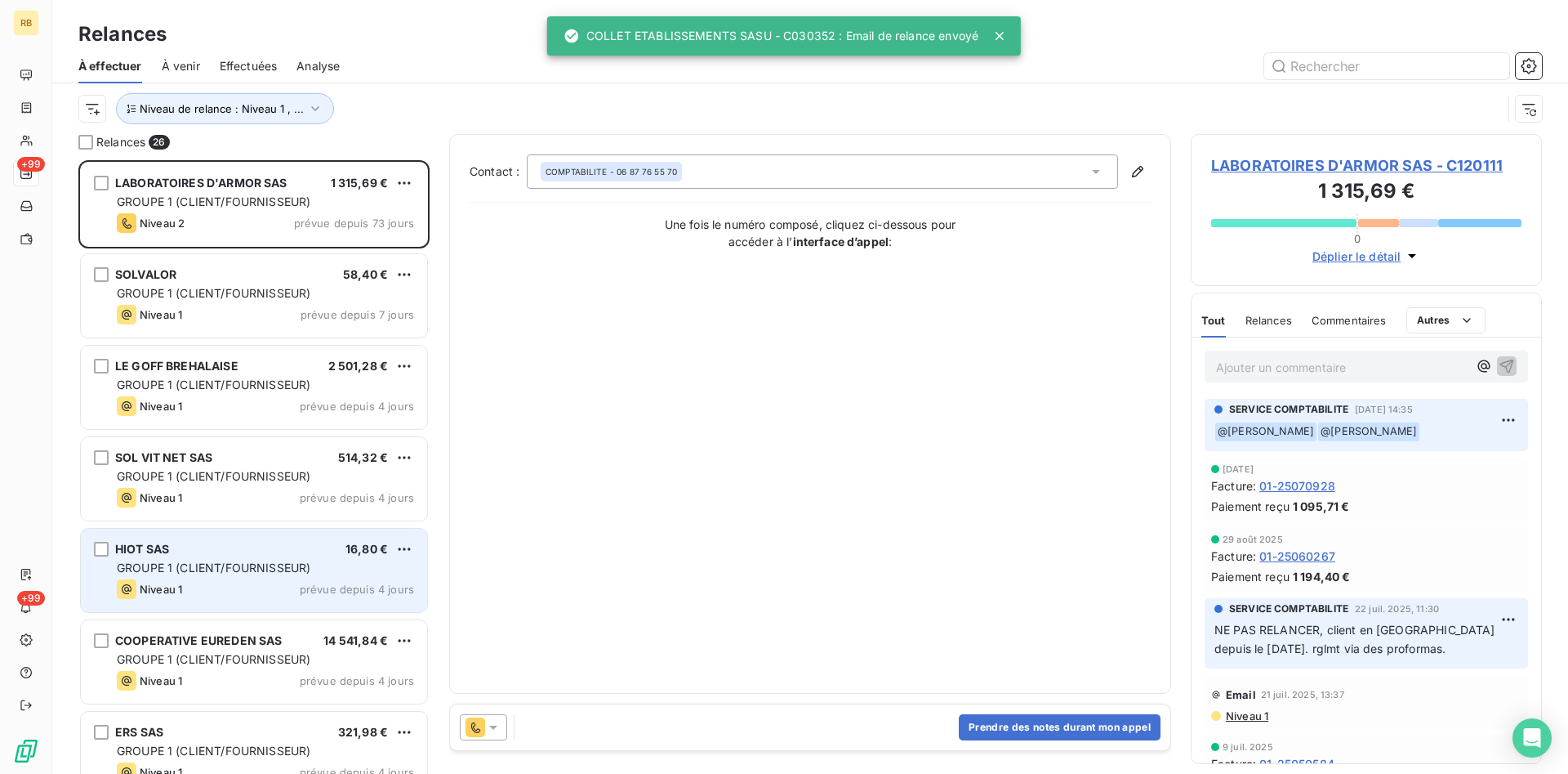
click at [263, 549] on div "HIOT SAS 16,80 €" at bounding box center [266, 549] width 298 height 15
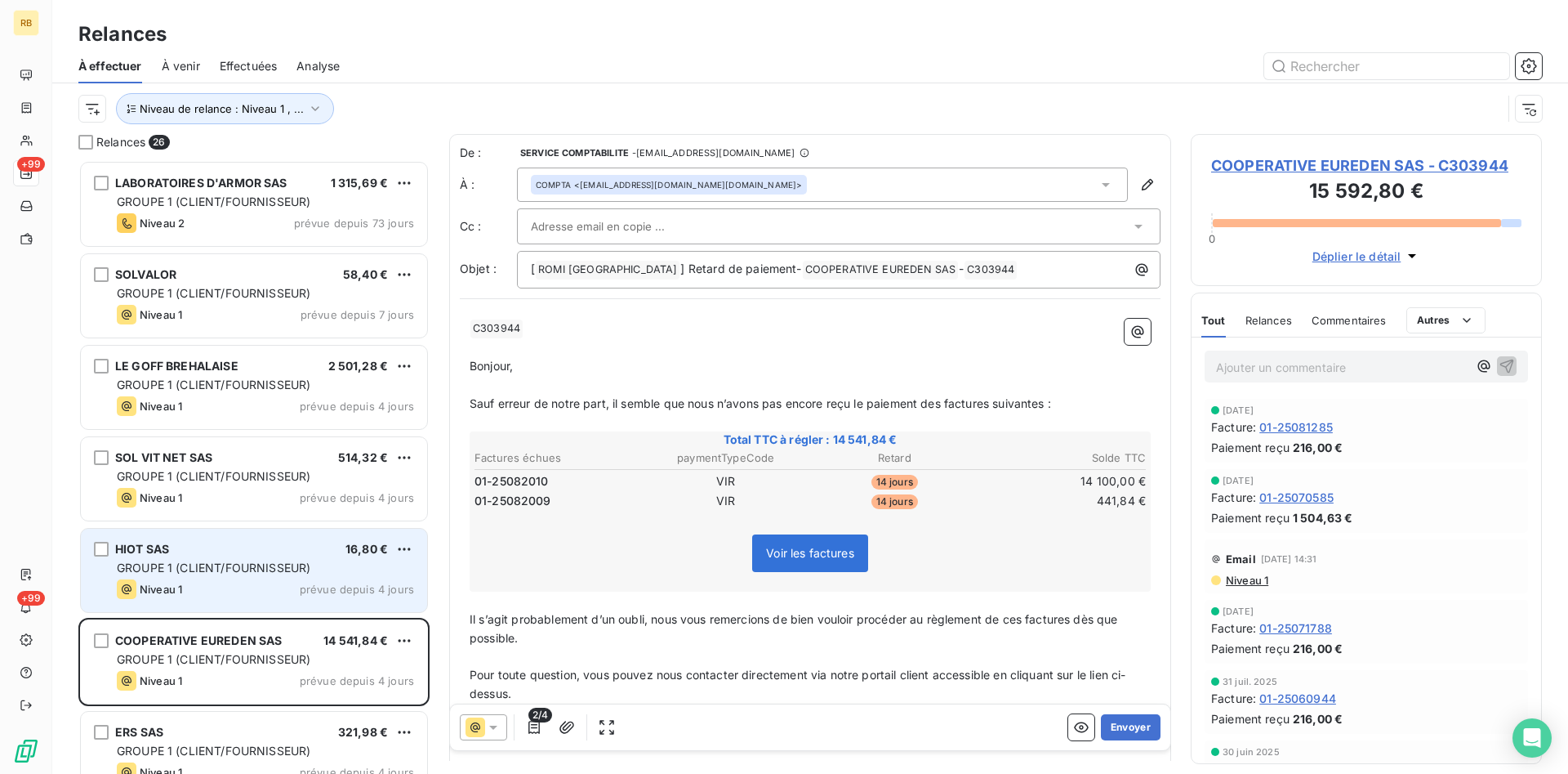
click at [333, 572] on div "GROUPE 1 (CLIENT/FOURNISSEUR)" at bounding box center [266, 568] width 298 height 16
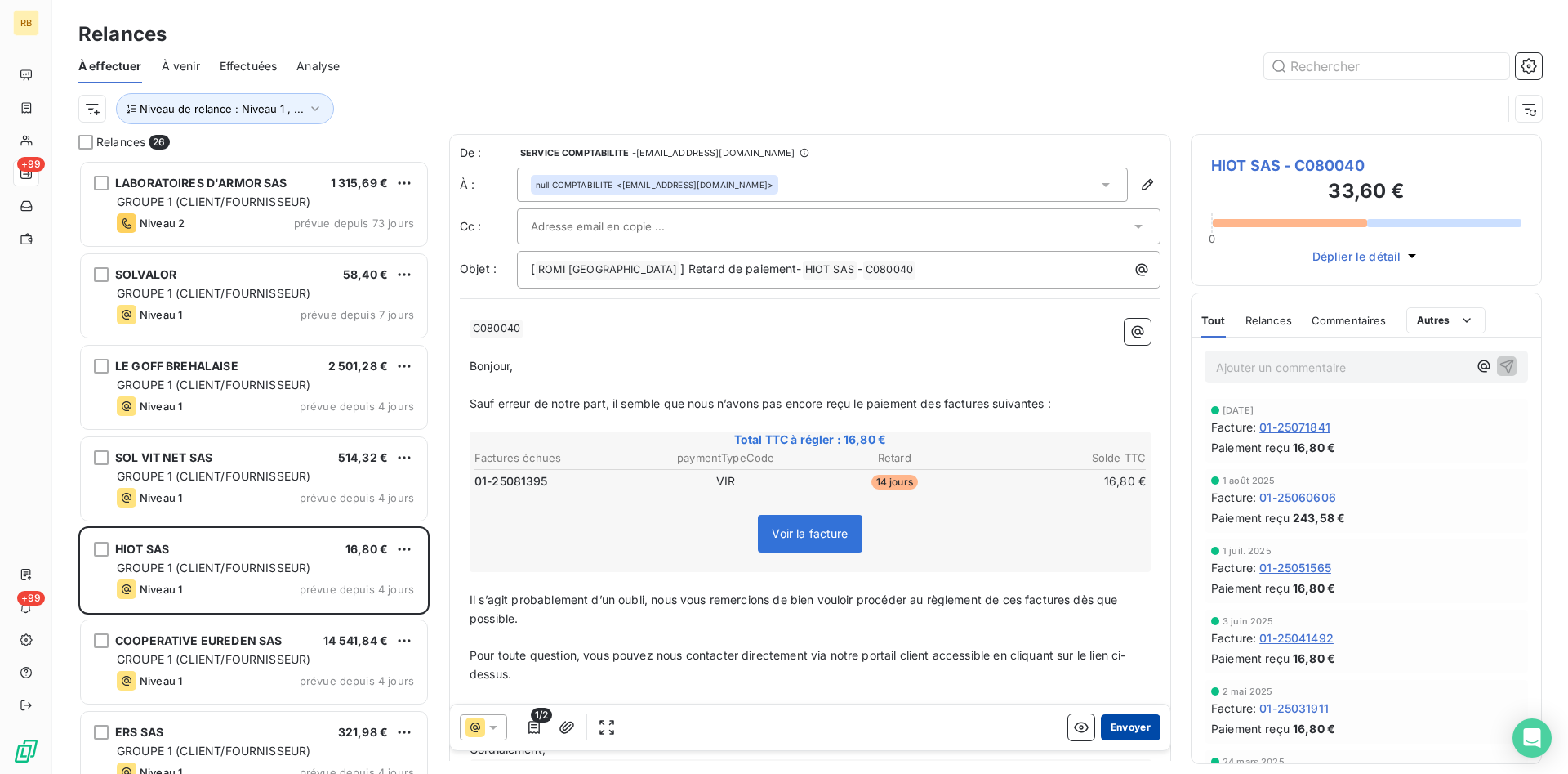
click at [1124, 719] on button "Envoyer" at bounding box center [1131, 727] width 60 height 26
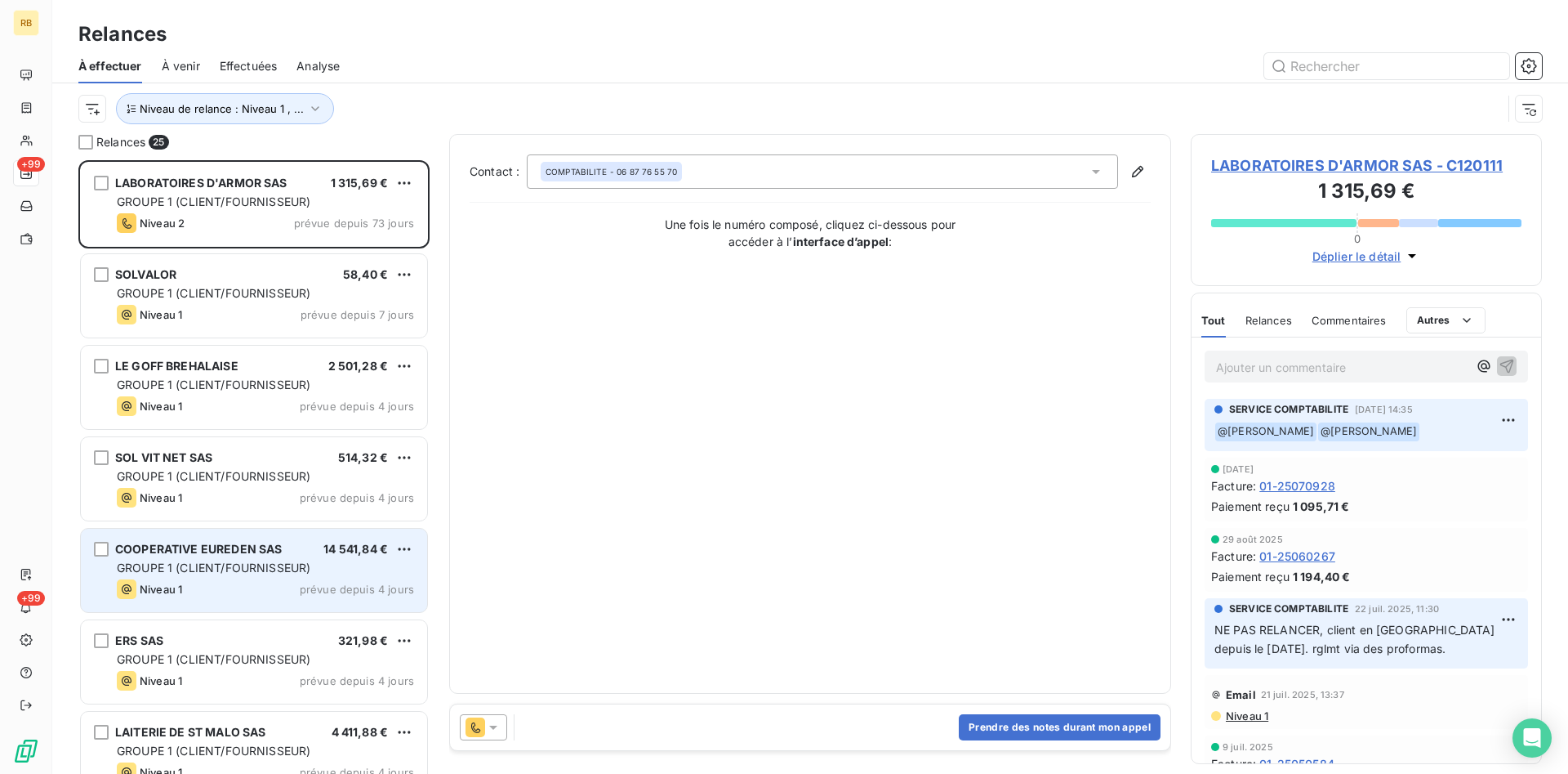
click at [196, 564] on span "GROUPE 1 (CLIENT/FOURNISSEUR)" at bounding box center [213, 568] width 193 height 14
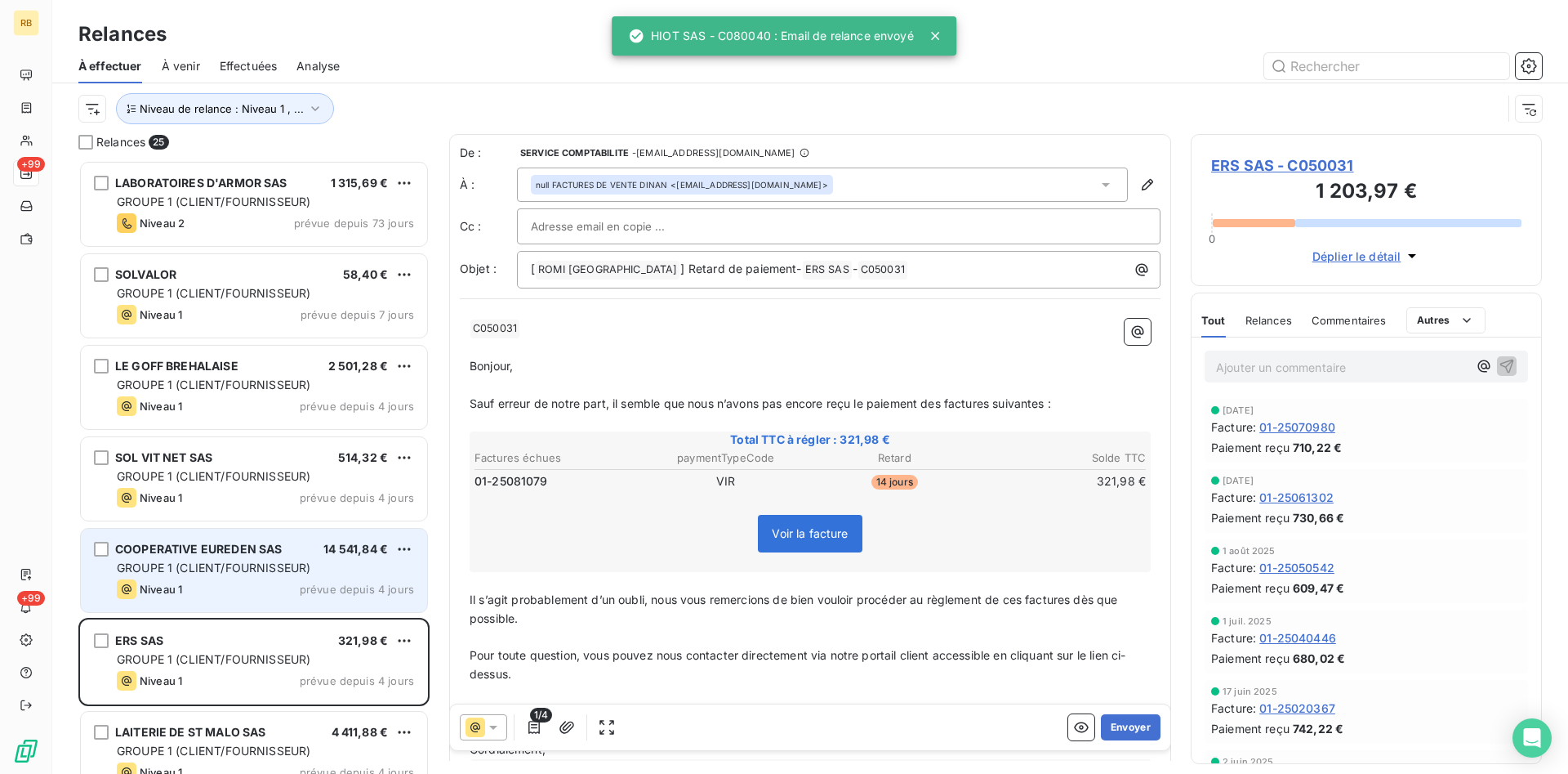
click at [340, 584] on span "prévue depuis 4 jours" at bounding box center [356, 588] width 114 height 13
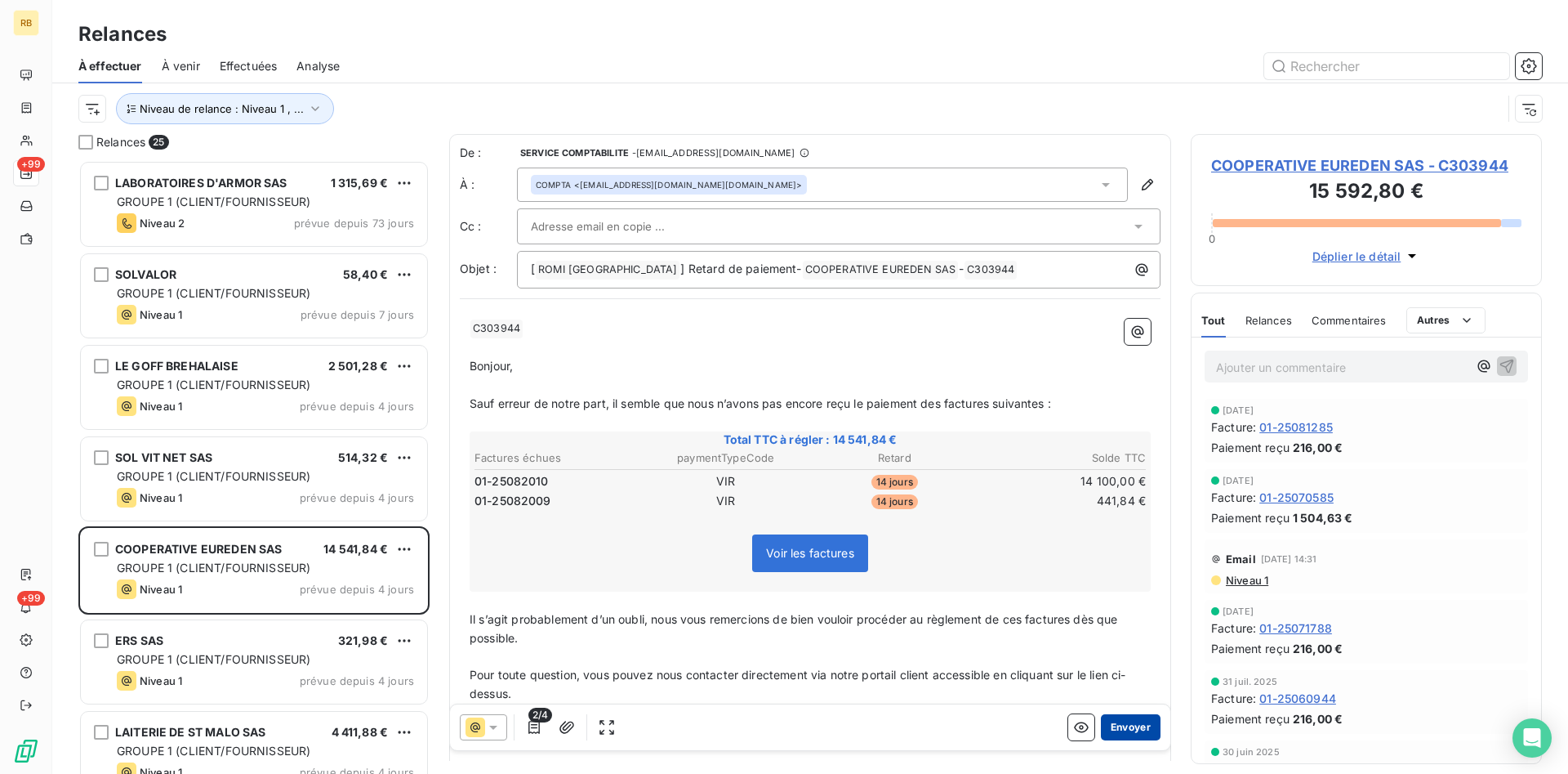
click at [1134, 726] on button "Envoyer" at bounding box center [1131, 727] width 60 height 26
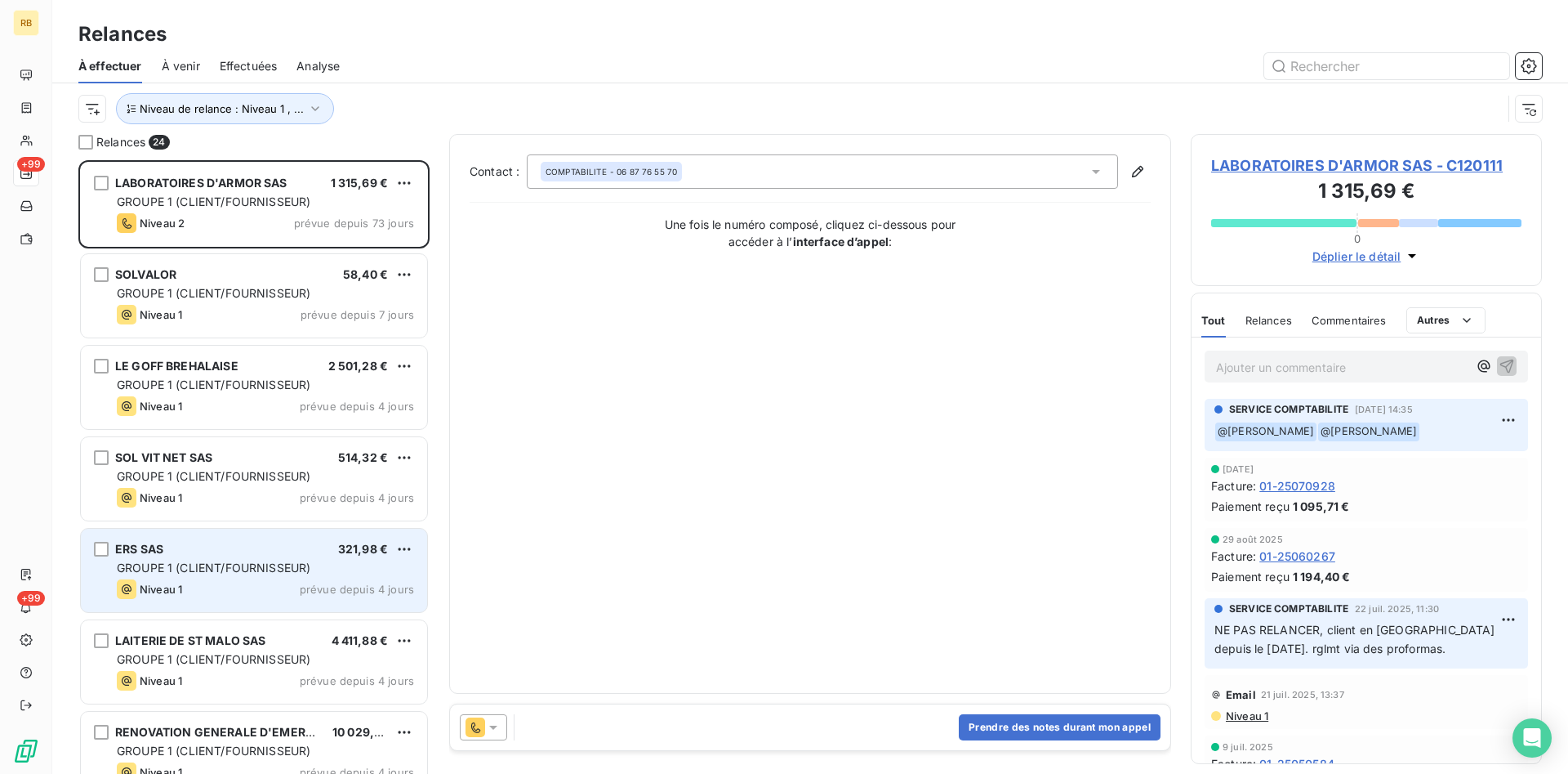
click at [302, 584] on div "Niveau 1 prévue depuis 4 jours" at bounding box center [266, 589] width 298 height 20
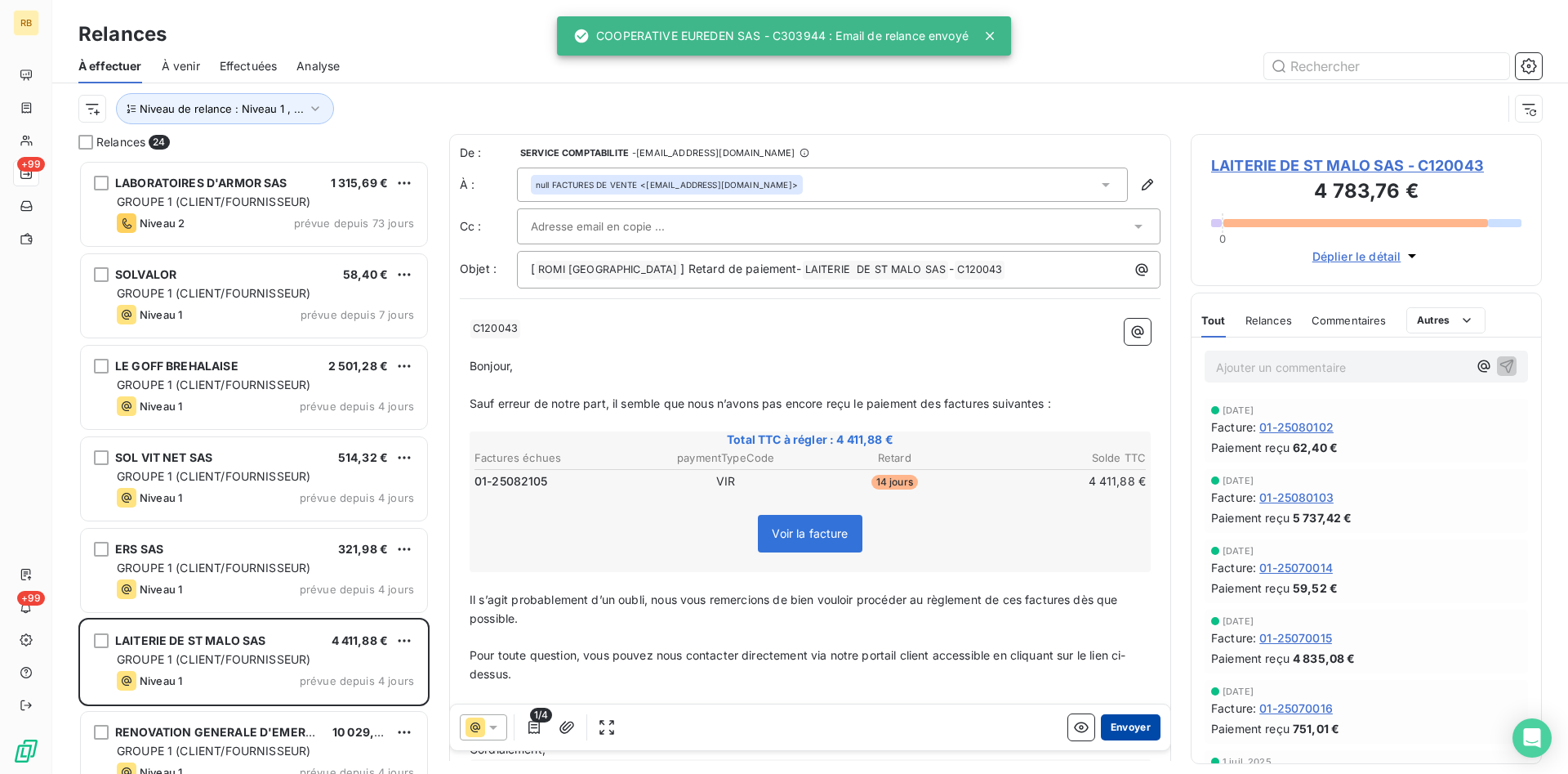
click at [1130, 721] on button "Envoyer" at bounding box center [1131, 727] width 60 height 26
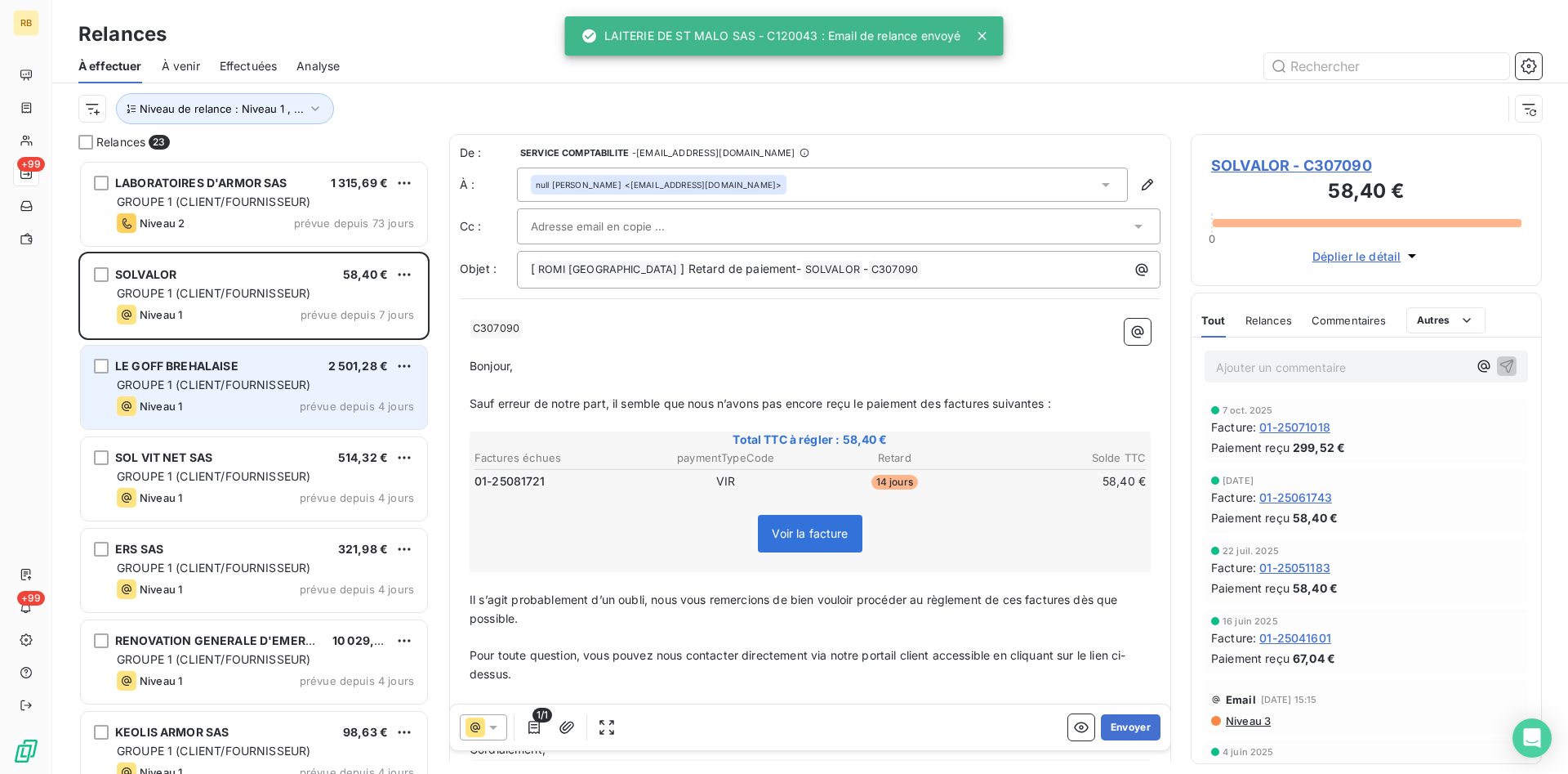
click at [240, 373] on div "LE GOFF BREHALAISE 2 501,28 € GROUPE 1 (CLIENT/FOURNISSEUR) Niveau 1 prévue dep…" at bounding box center [254, 387] width 346 height 83
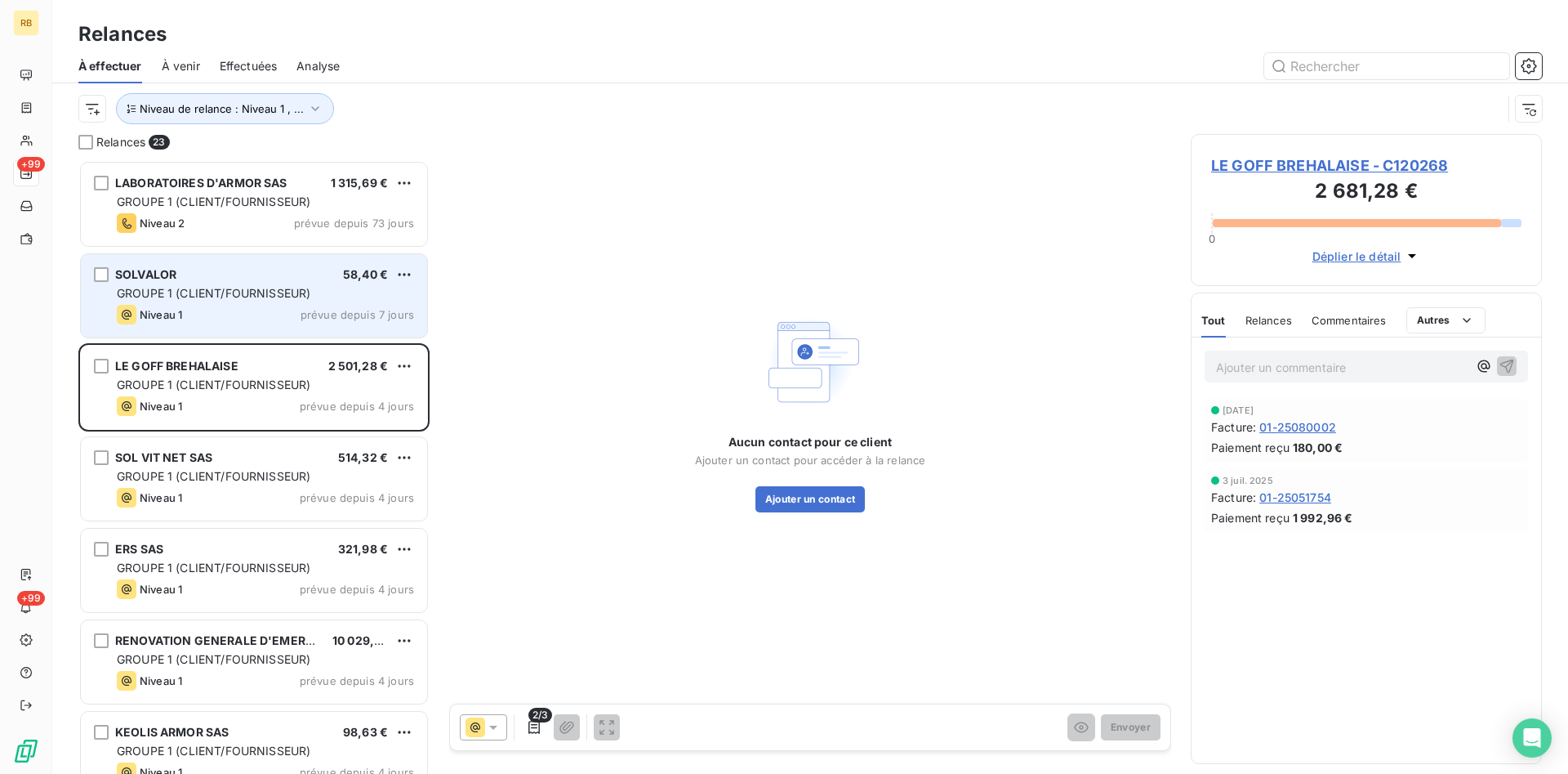
click at [215, 285] on div "GROUPE 1 (CLIENT/FOURNISSEUR)" at bounding box center [266, 293] width 298 height 16
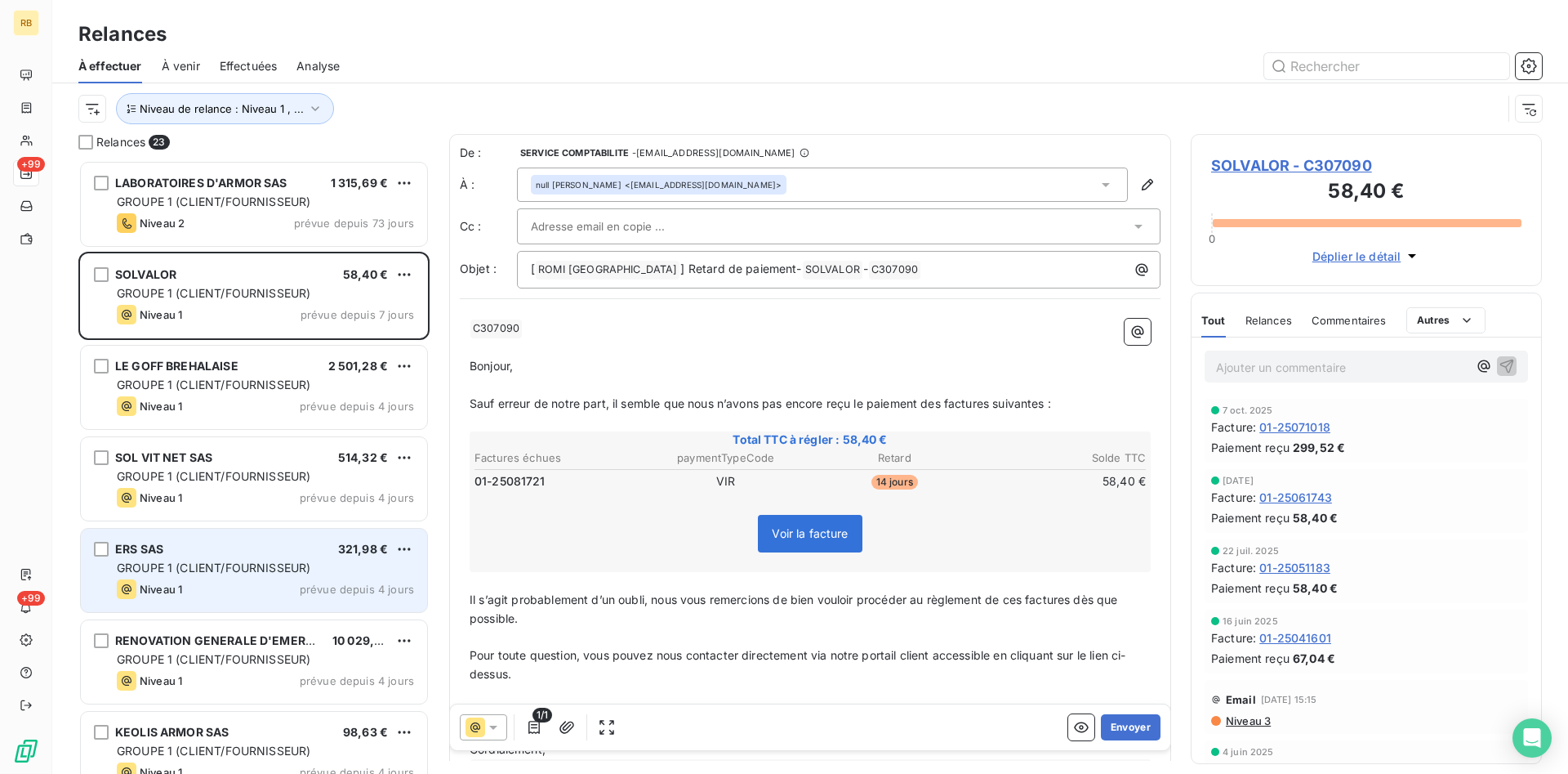
click at [262, 556] on div "ERS SAS 321,98 €" at bounding box center [266, 549] width 298 height 15
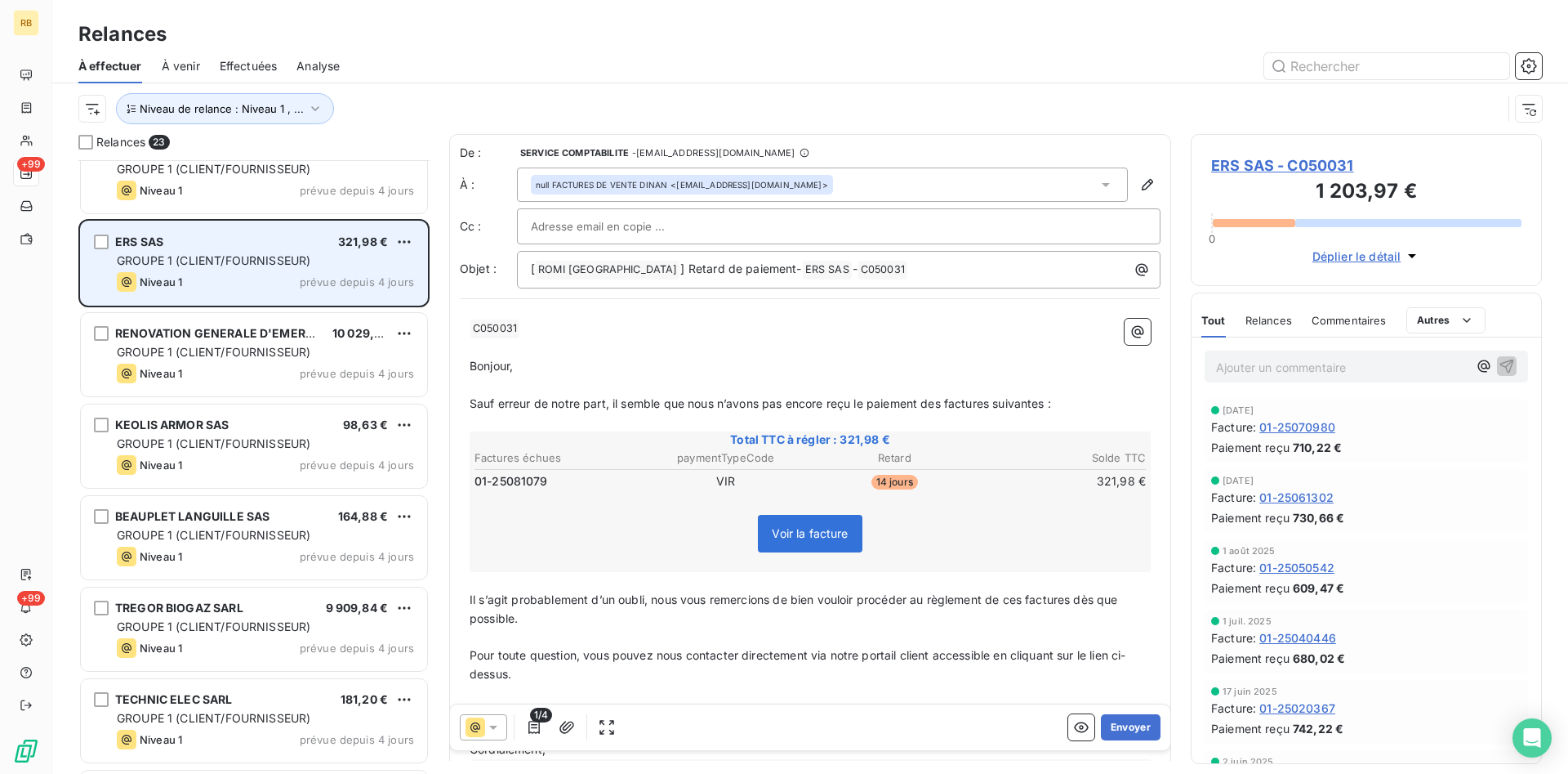
scroll to position [334, 0]
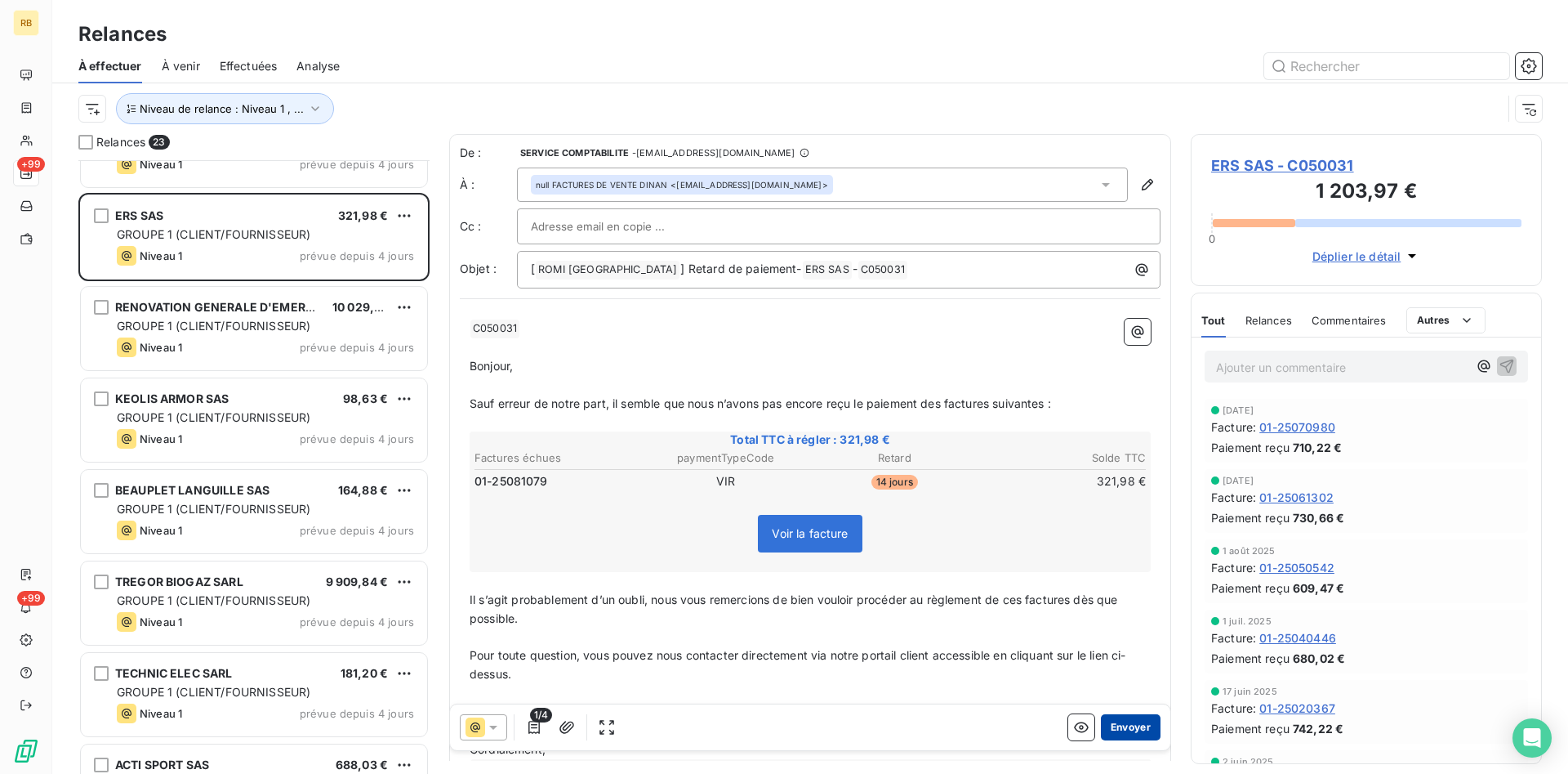
click at [1142, 726] on button "Envoyer" at bounding box center [1131, 727] width 60 height 26
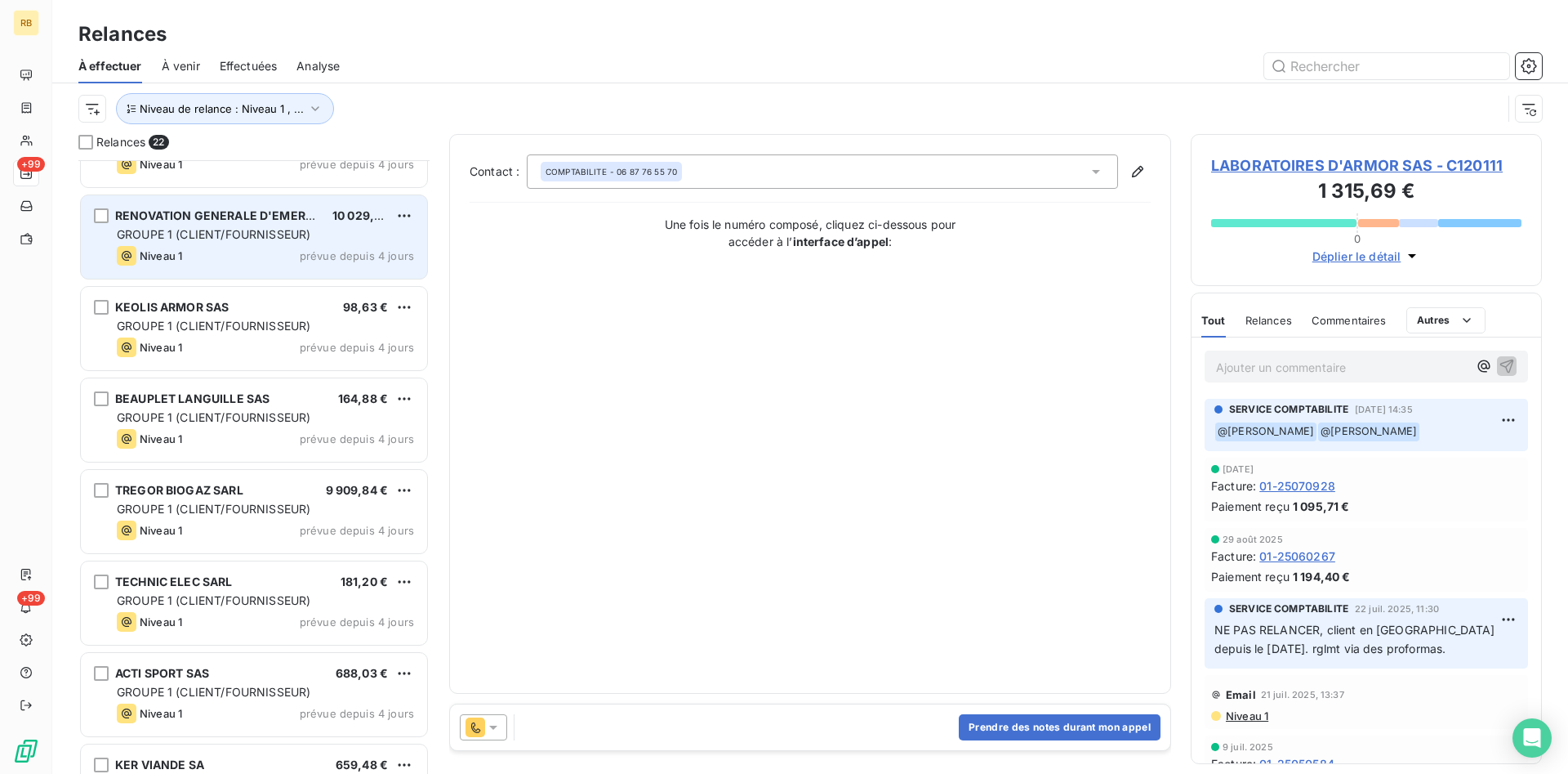
click at [243, 235] on span "GROUPE 1 (CLIENT/FOURNISSEUR)" at bounding box center [213, 234] width 193 height 14
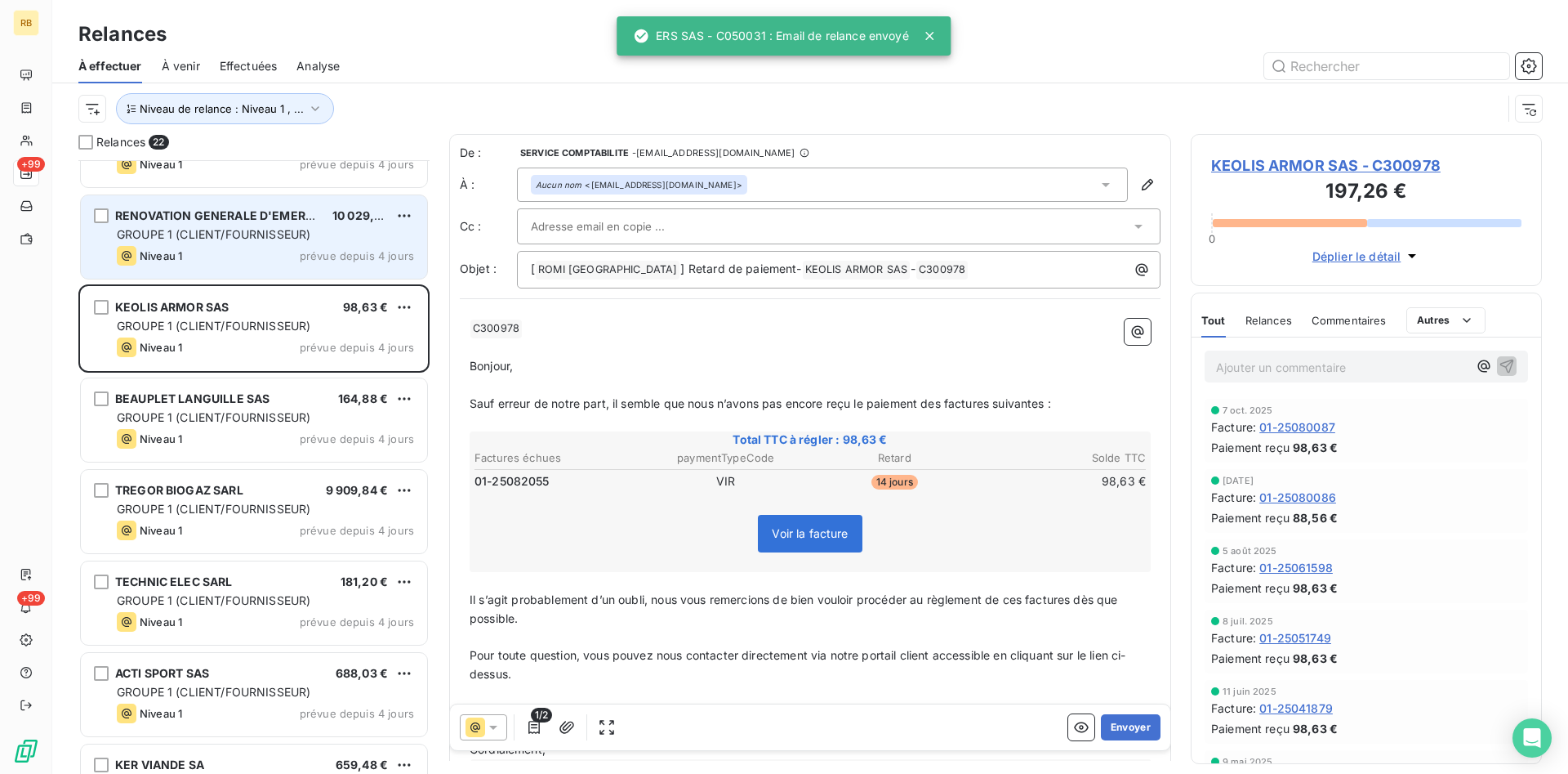
click at [321, 220] on div "RENOVATION GENERALE D'EMERAUDE SAS 10 029,96 €" at bounding box center [266, 215] width 298 height 15
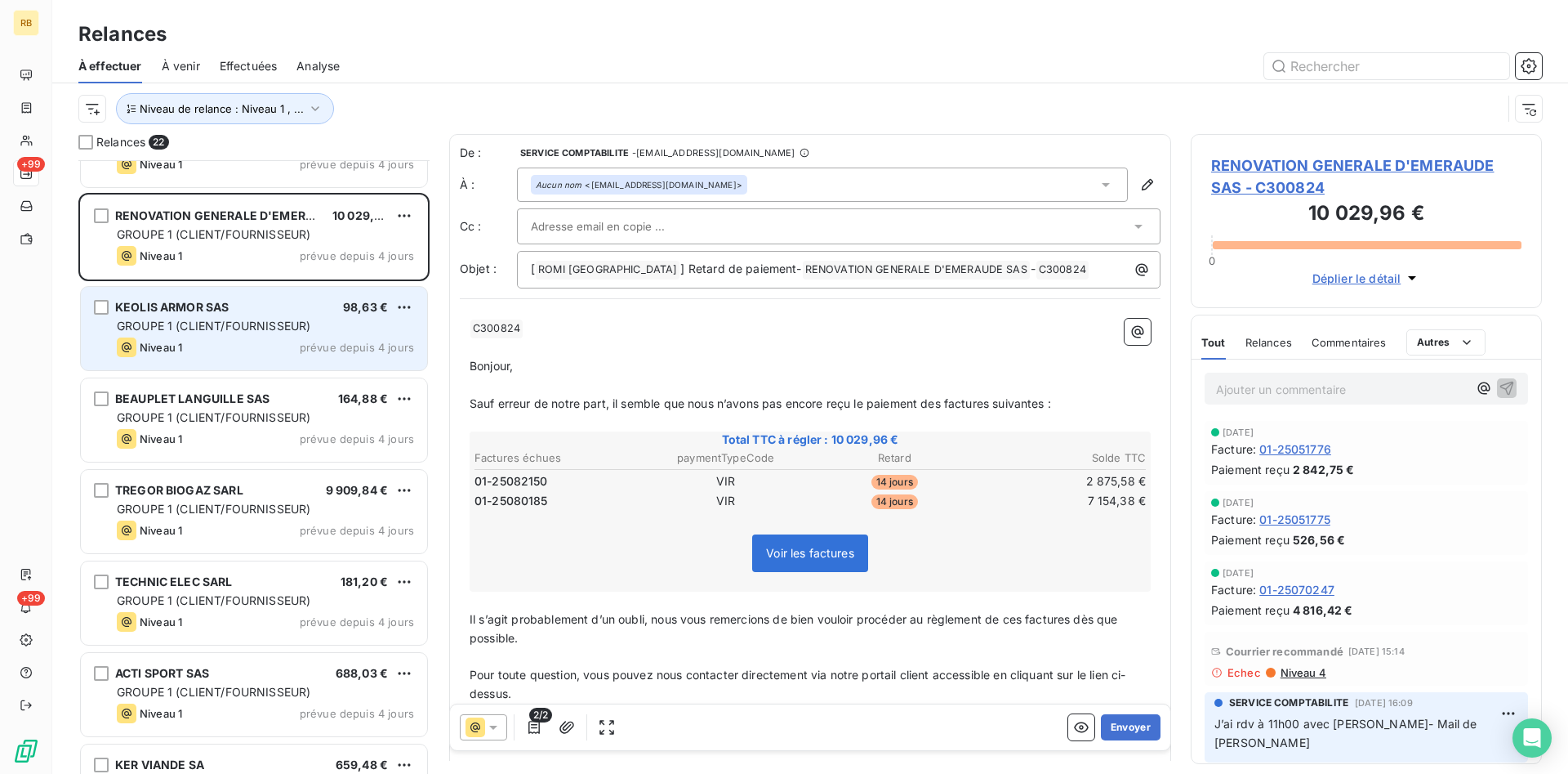
click at [229, 311] on span "KEOLIS ARMOR SAS" at bounding box center [172, 307] width 113 height 14
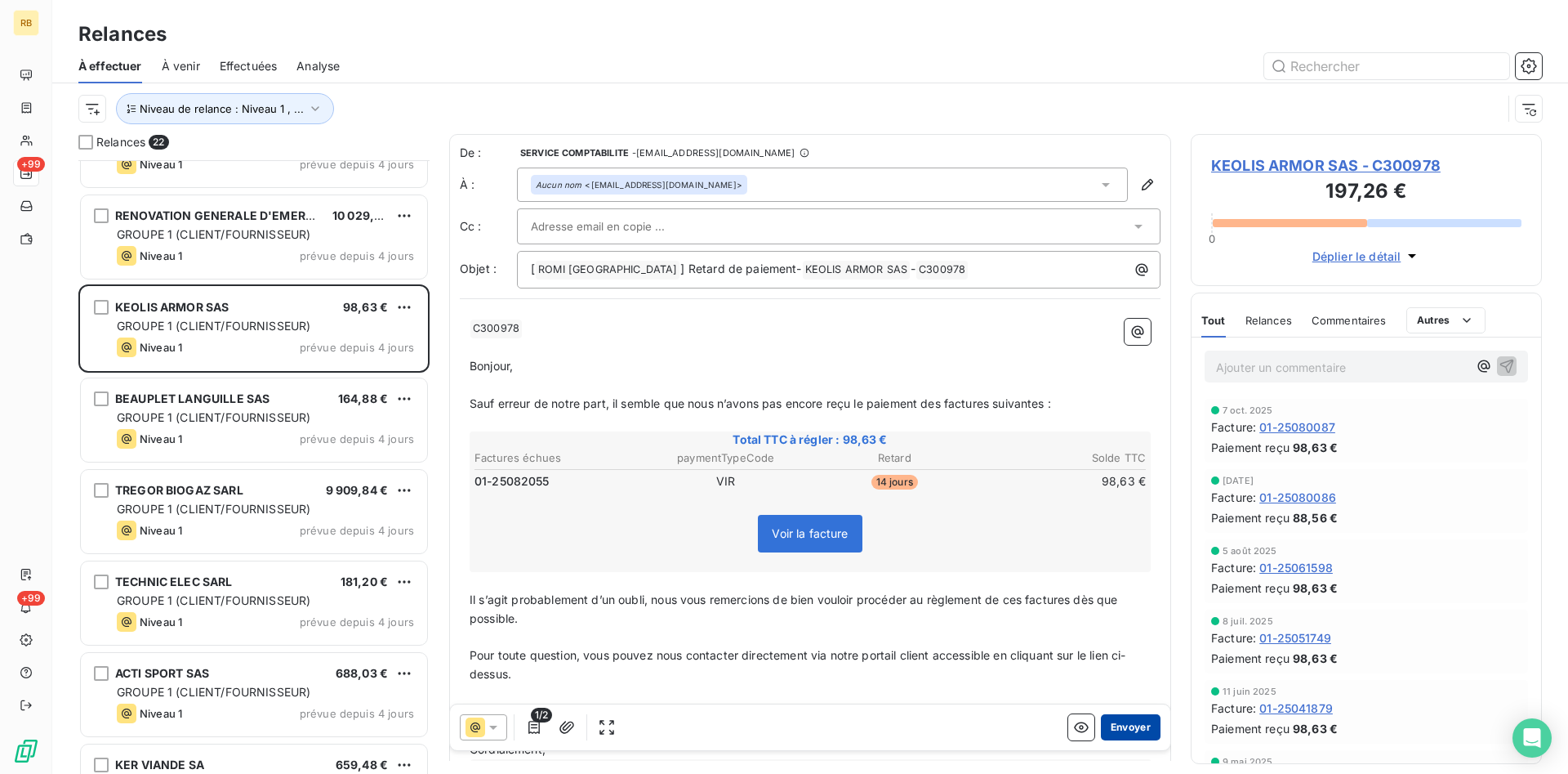
click at [1139, 727] on button "Envoyer" at bounding box center [1131, 727] width 60 height 26
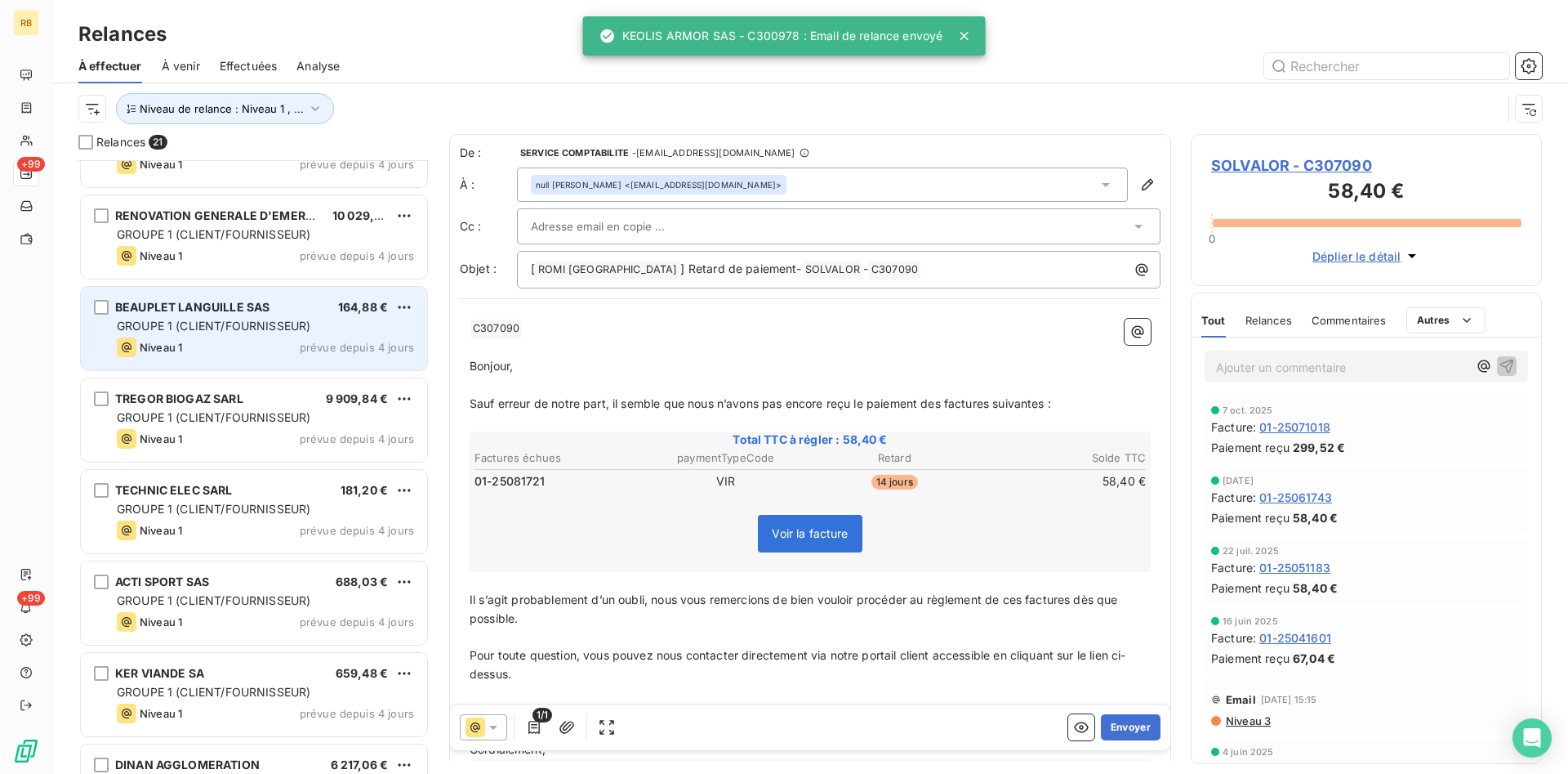
click at [239, 323] on span "GROUPE 1 (CLIENT/FOURNISSEUR)" at bounding box center [213, 325] width 193 height 14
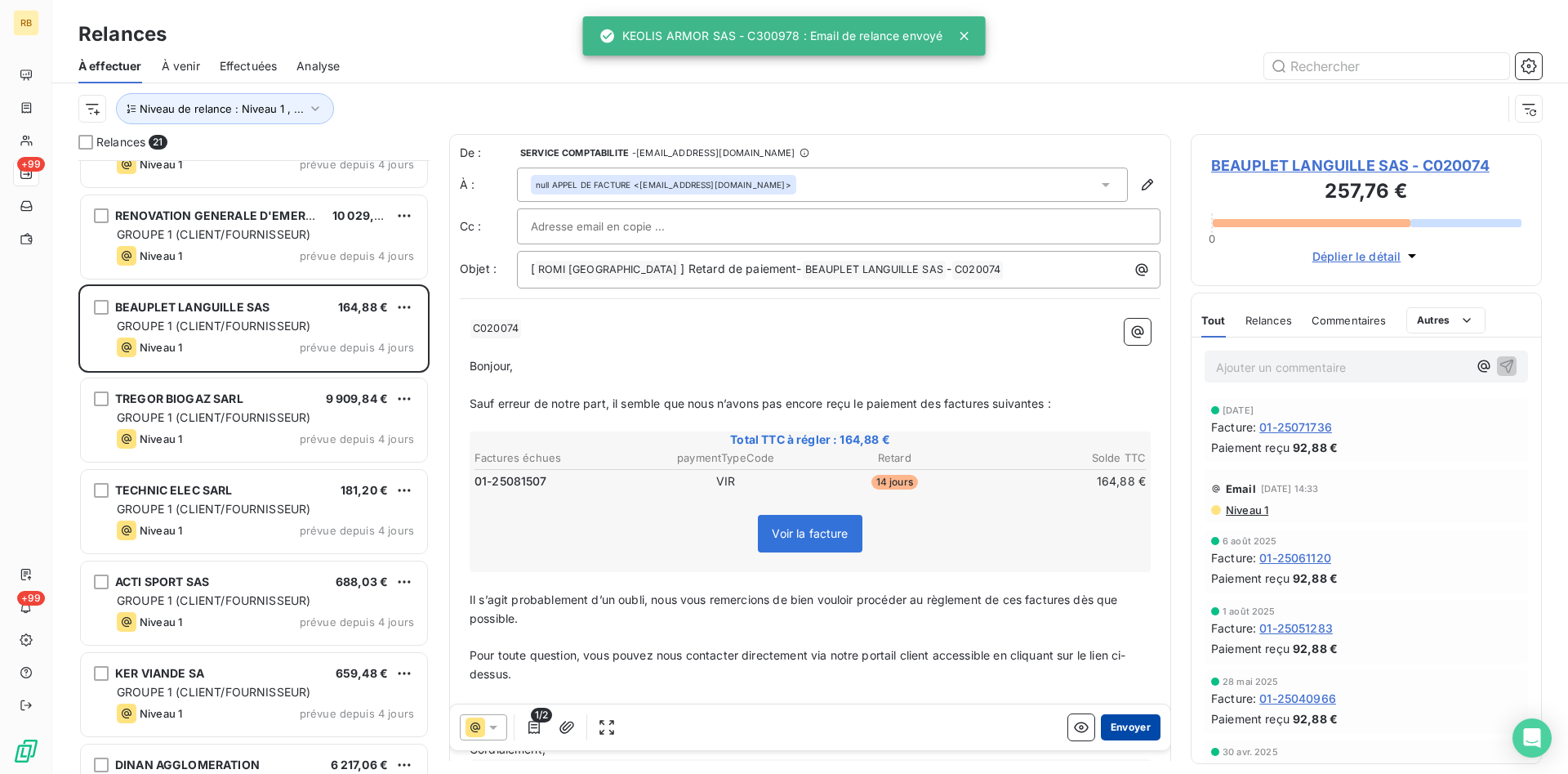
click at [1133, 731] on button "Envoyer" at bounding box center [1131, 727] width 60 height 26
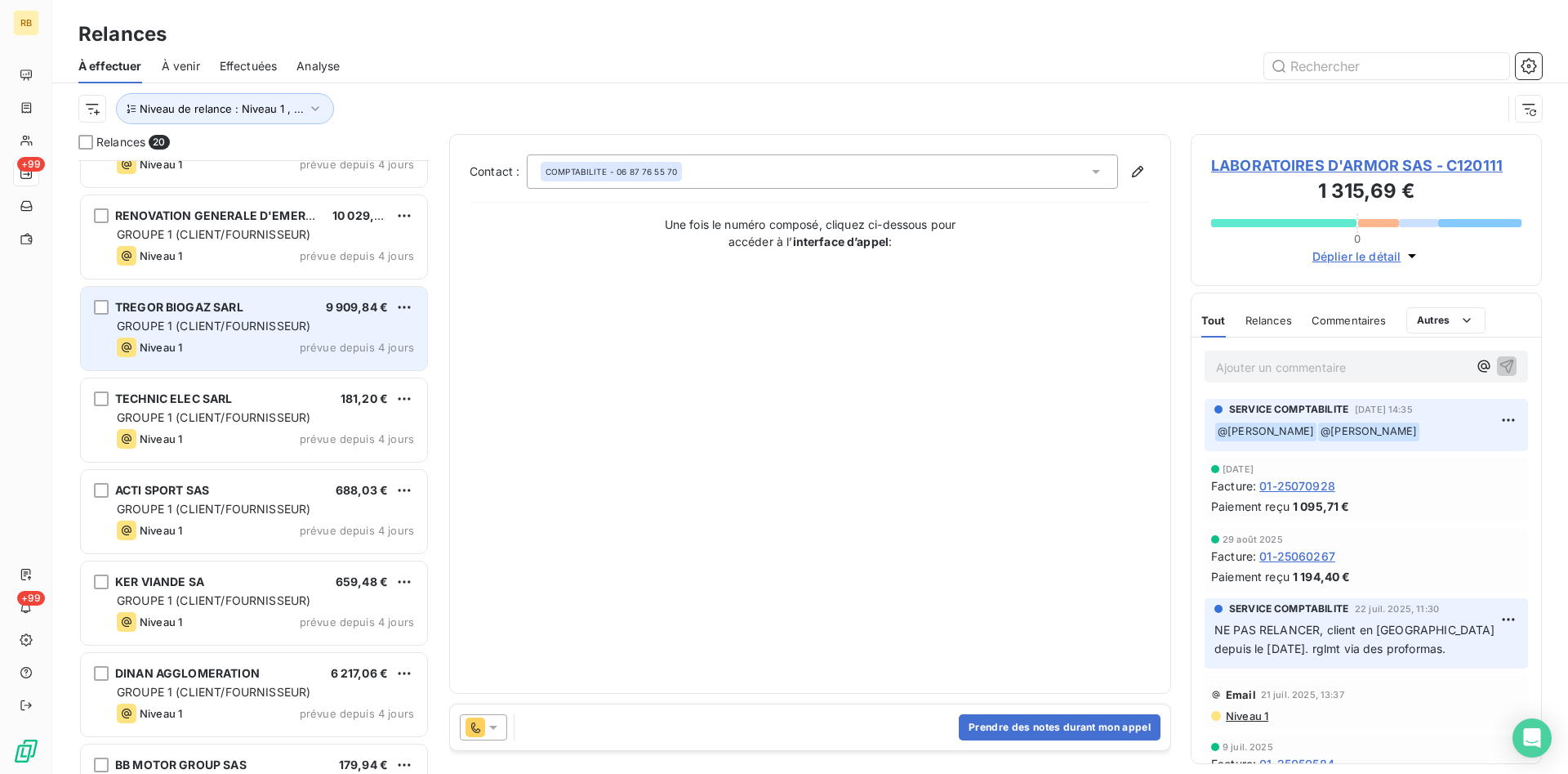
click at [193, 304] on span "TREGOR BIOGAZ SARL" at bounding box center [179, 307] width 128 height 14
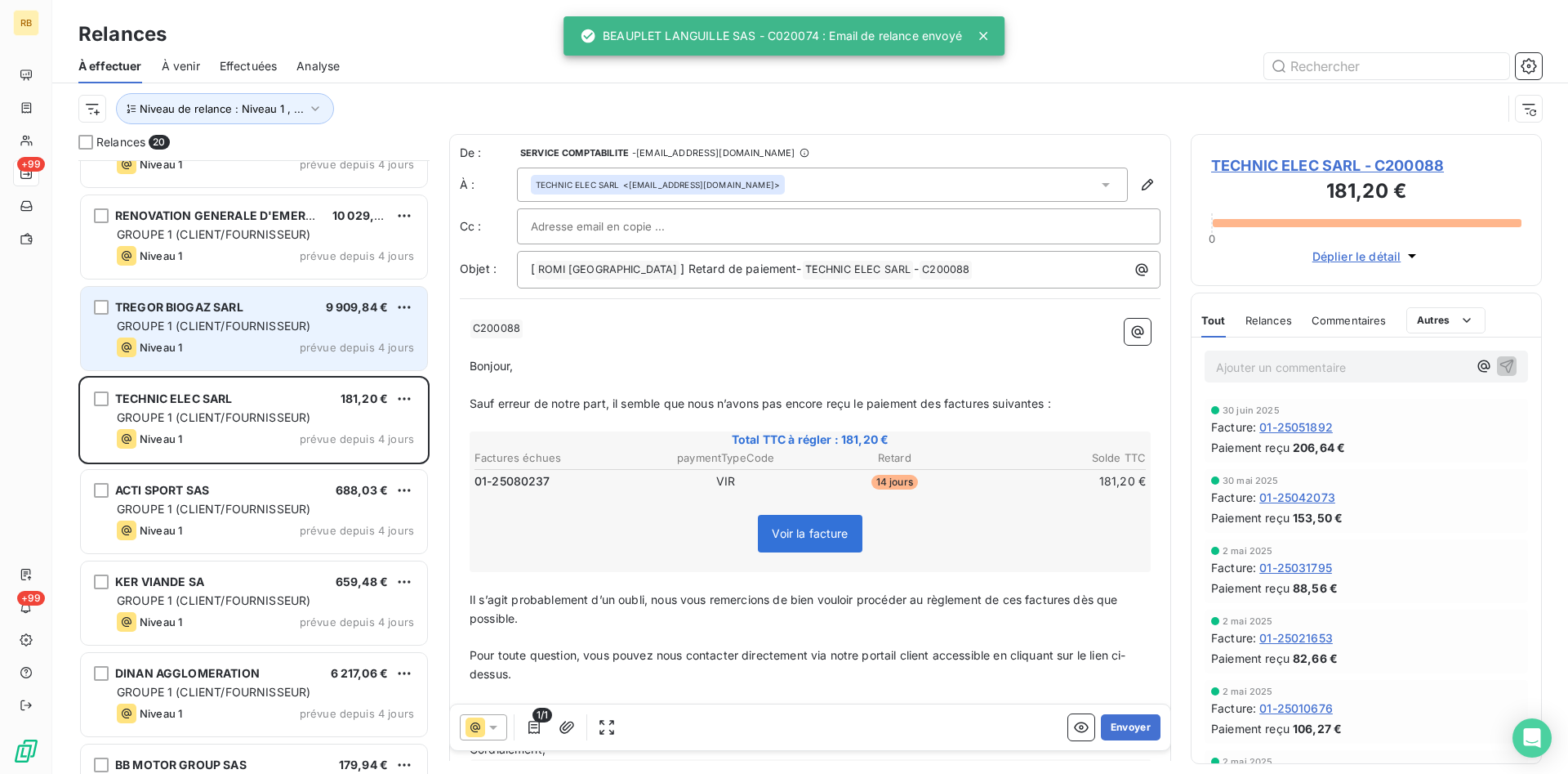
click at [340, 325] on div "GROUPE 1 (CLIENT/FOURNISSEUR)" at bounding box center [266, 325] width 298 height 16
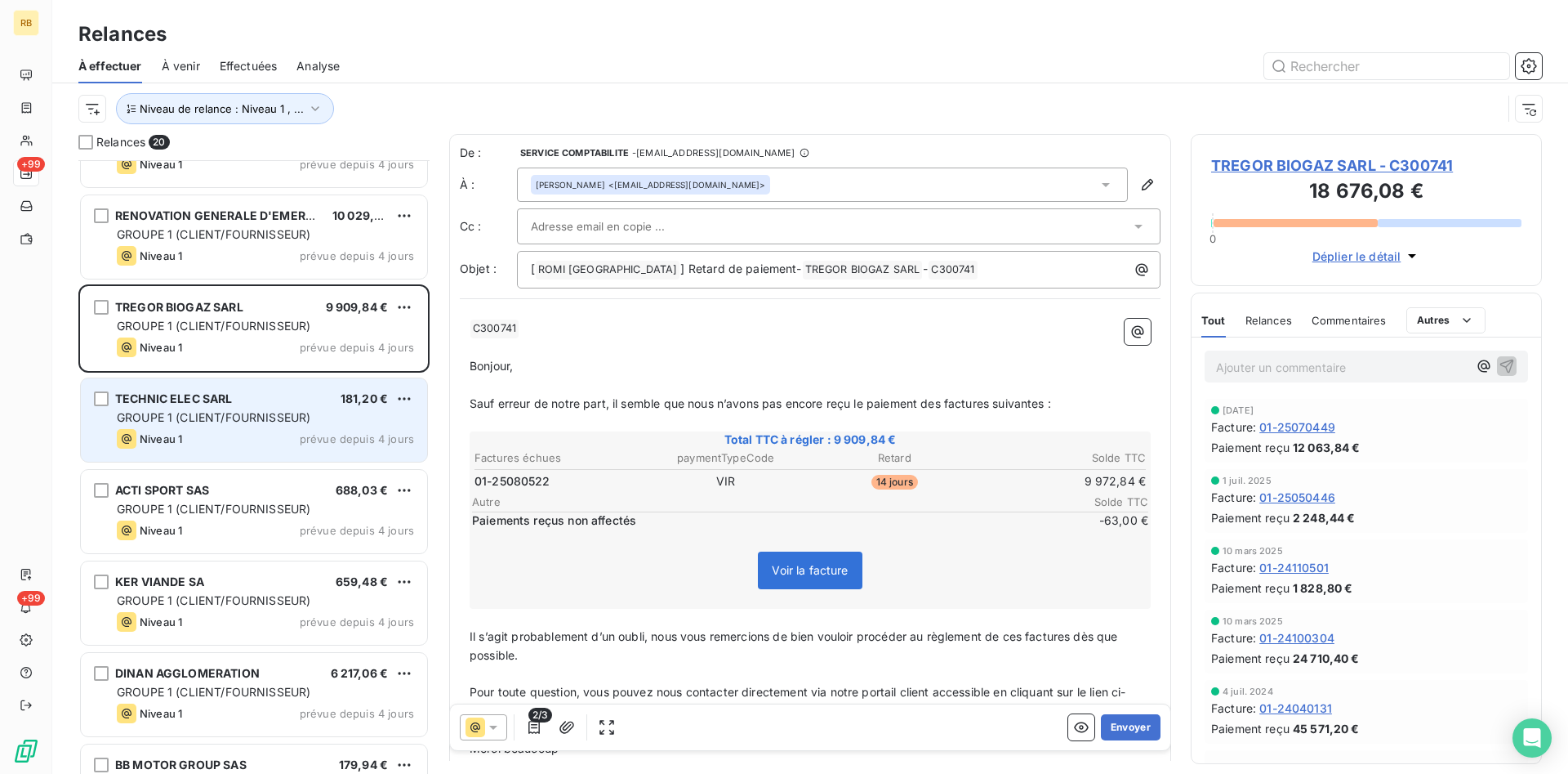
drag, startPoint x: 303, startPoint y: 400, endPoint x: 215, endPoint y: 400, distance: 88.0
click at [303, 400] on div "TECHNIC ELEC SARL 181,20 €" at bounding box center [266, 398] width 298 height 15
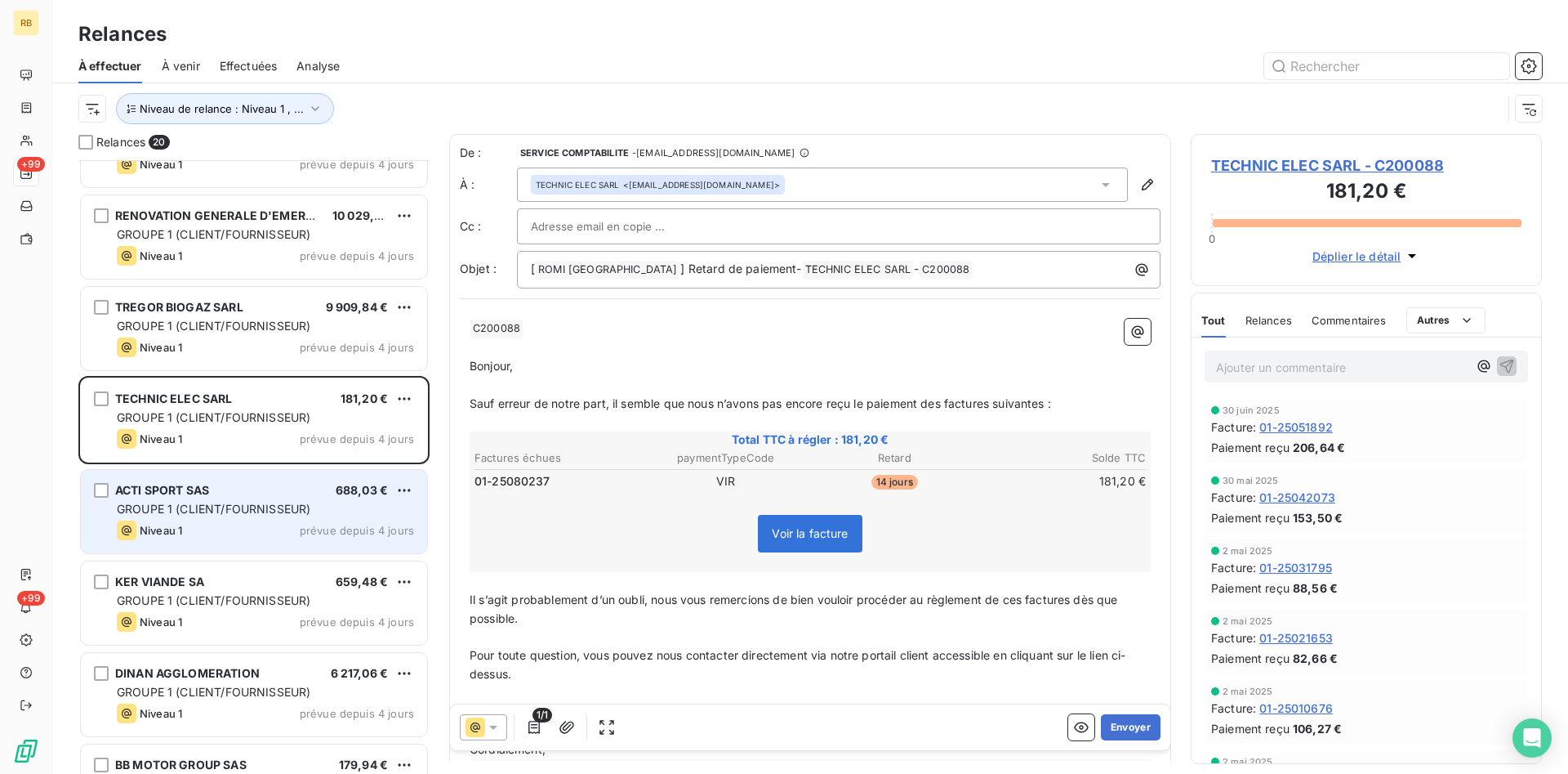
click at [258, 495] on div "ACTI SPORT SAS 688,03 €" at bounding box center [266, 490] width 298 height 15
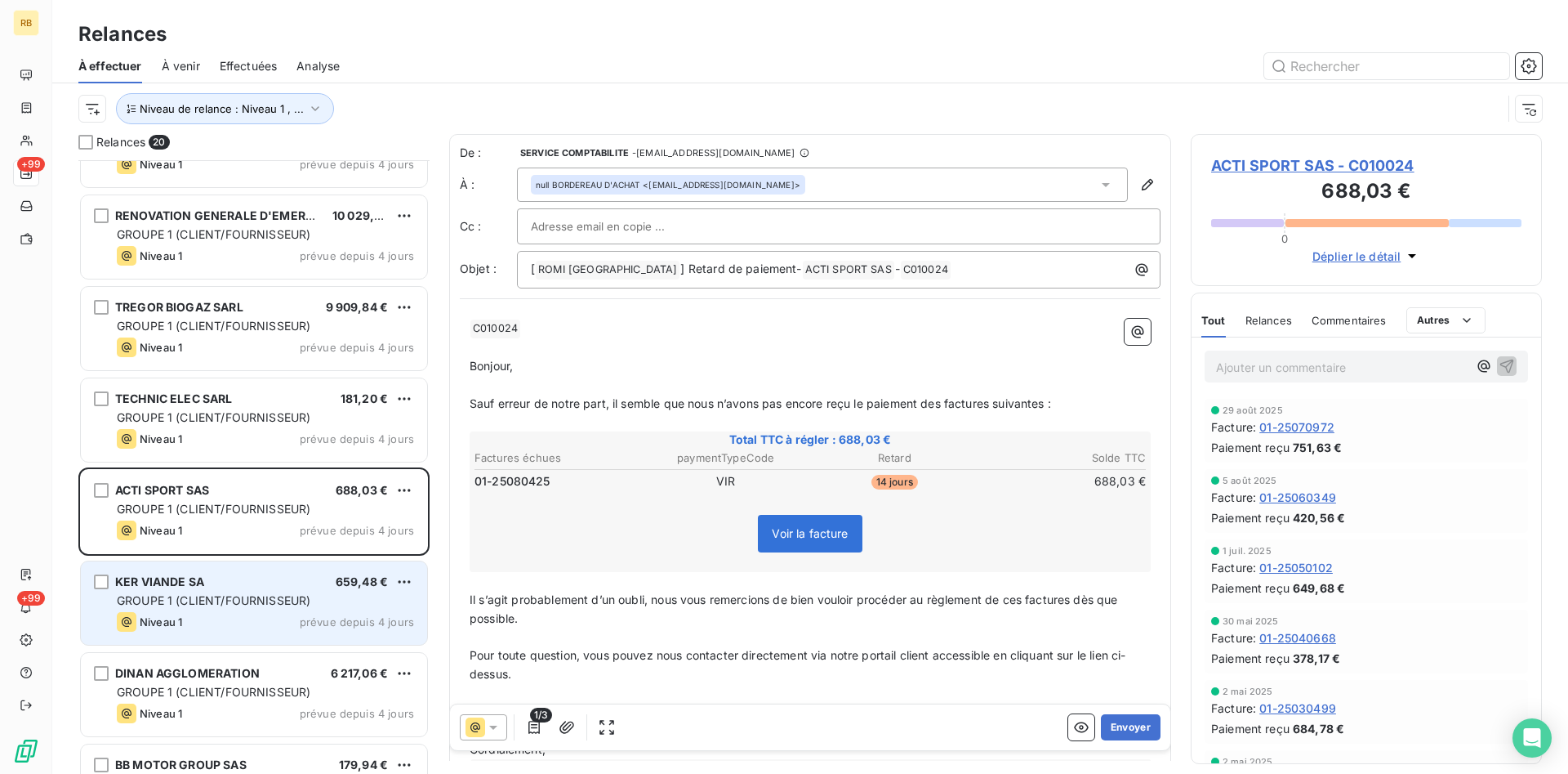
click at [257, 590] on div "KER VIANDE SA 659,48 € GROUPE 1 (CLIENT/FOURNISSEUR) Niveau 1 prévue depuis 4 j…" at bounding box center [254, 603] width 346 height 83
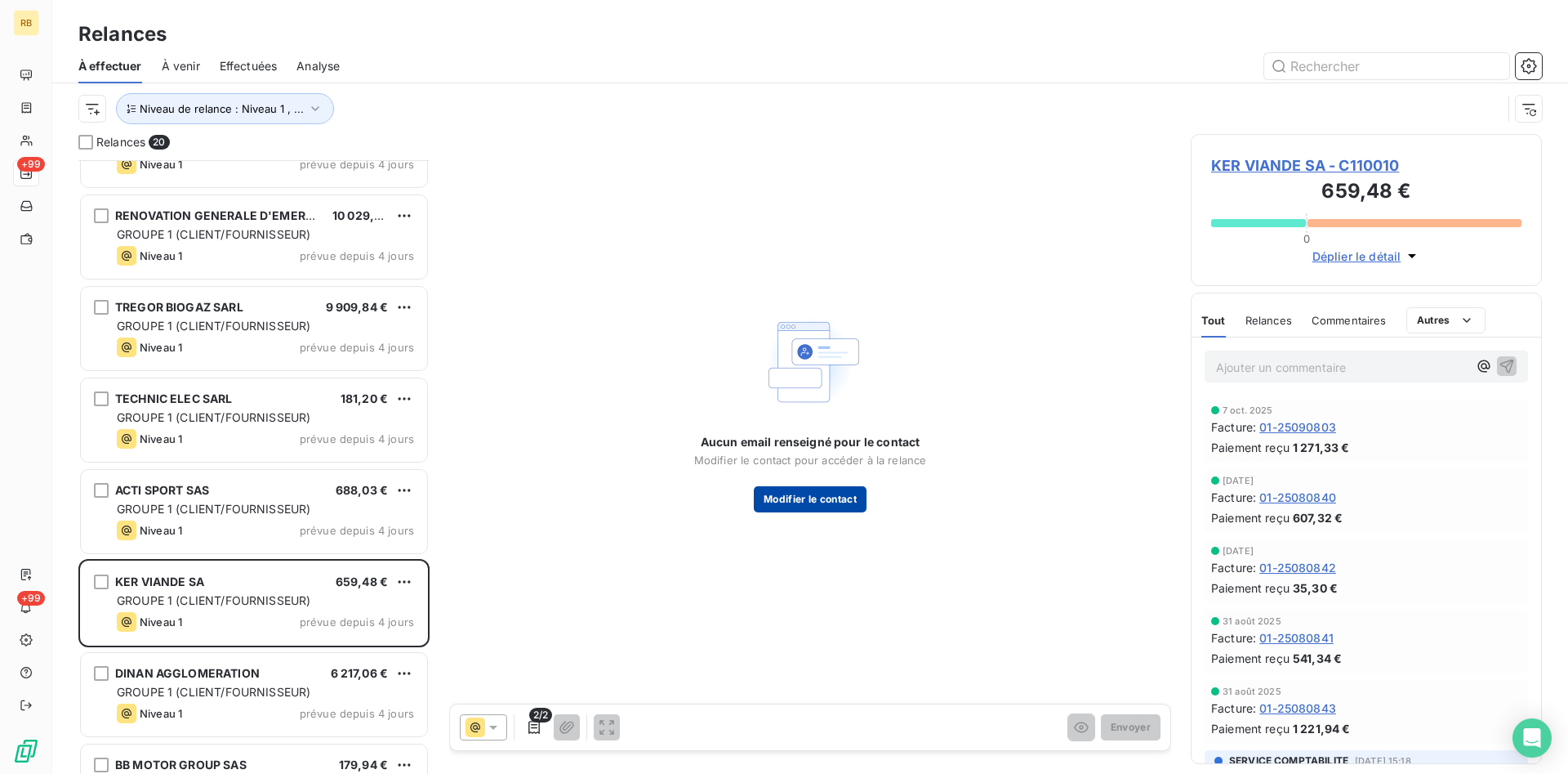
click at [834, 494] on button "Modifier le contact" at bounding box center [810, 499] width 113 height 26
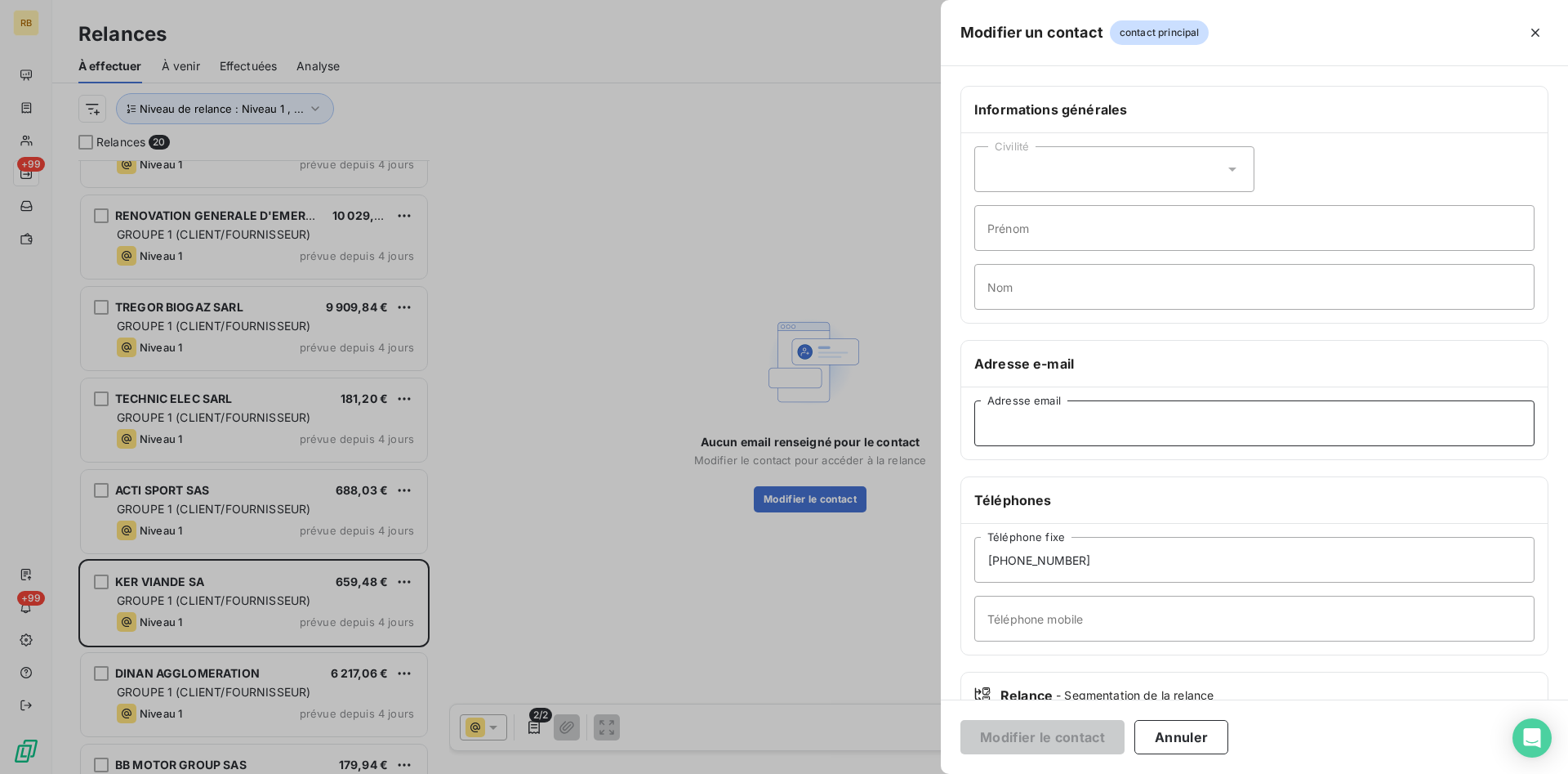
click at [1103, 433] on input "Adresse email" at bounding box center [1254, 423] width 560 height 46
paste input "[EMAIL_ADDRESS][DOMAIN_NAME]"
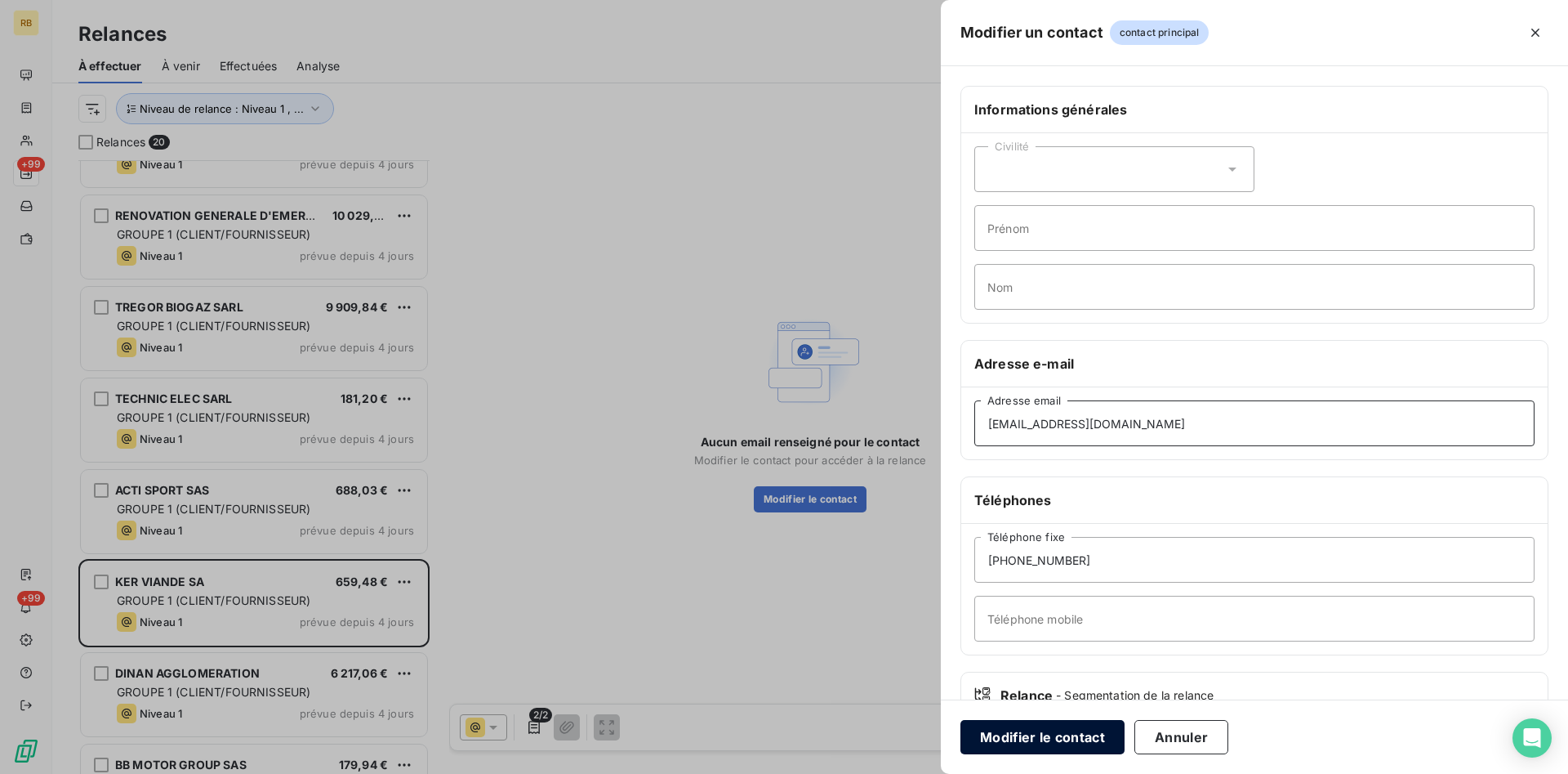
type input "[EMAIL_ADDRESS][DOMAIN_NAME]"
click at [1066, 740] on button "Modifier le contact" at bounding box center [1042, 736] width 165 height 35
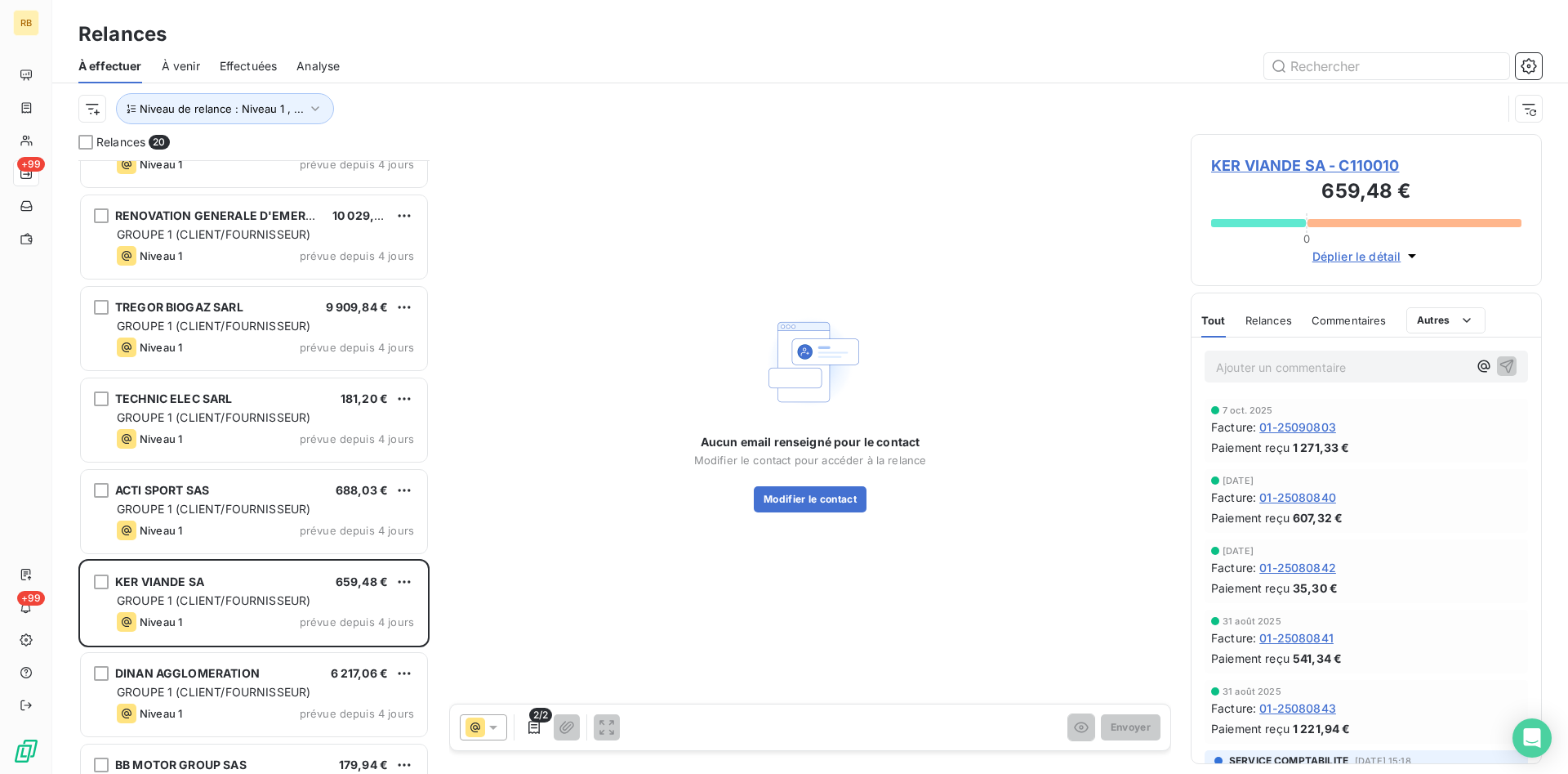
click at [494, 730] on icon at bounding box center [493, 727] width 16 height 16
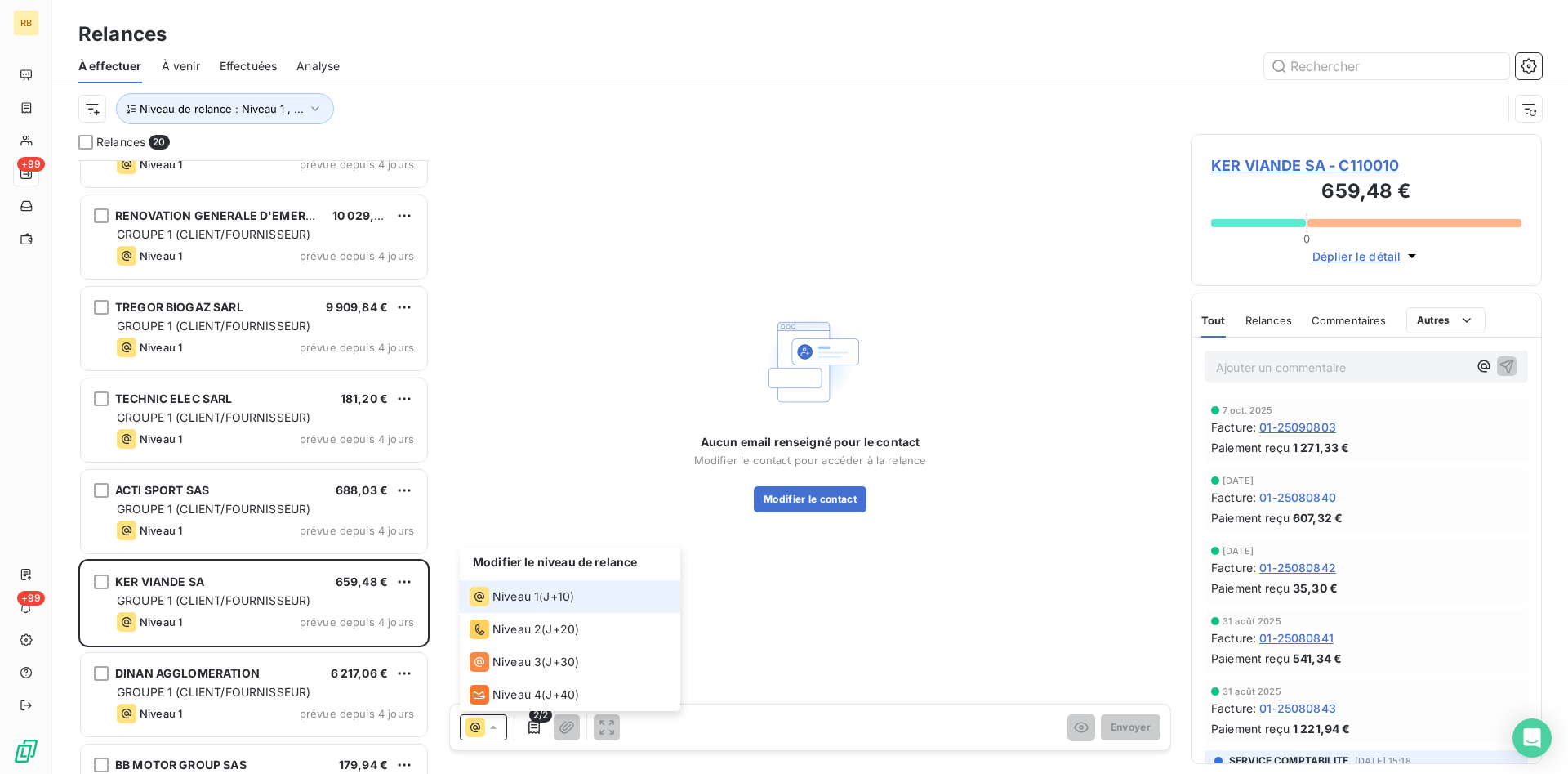
click at [513, 599] on span "Niveau 1" at bounding box center [516, 596] width 47 height 16
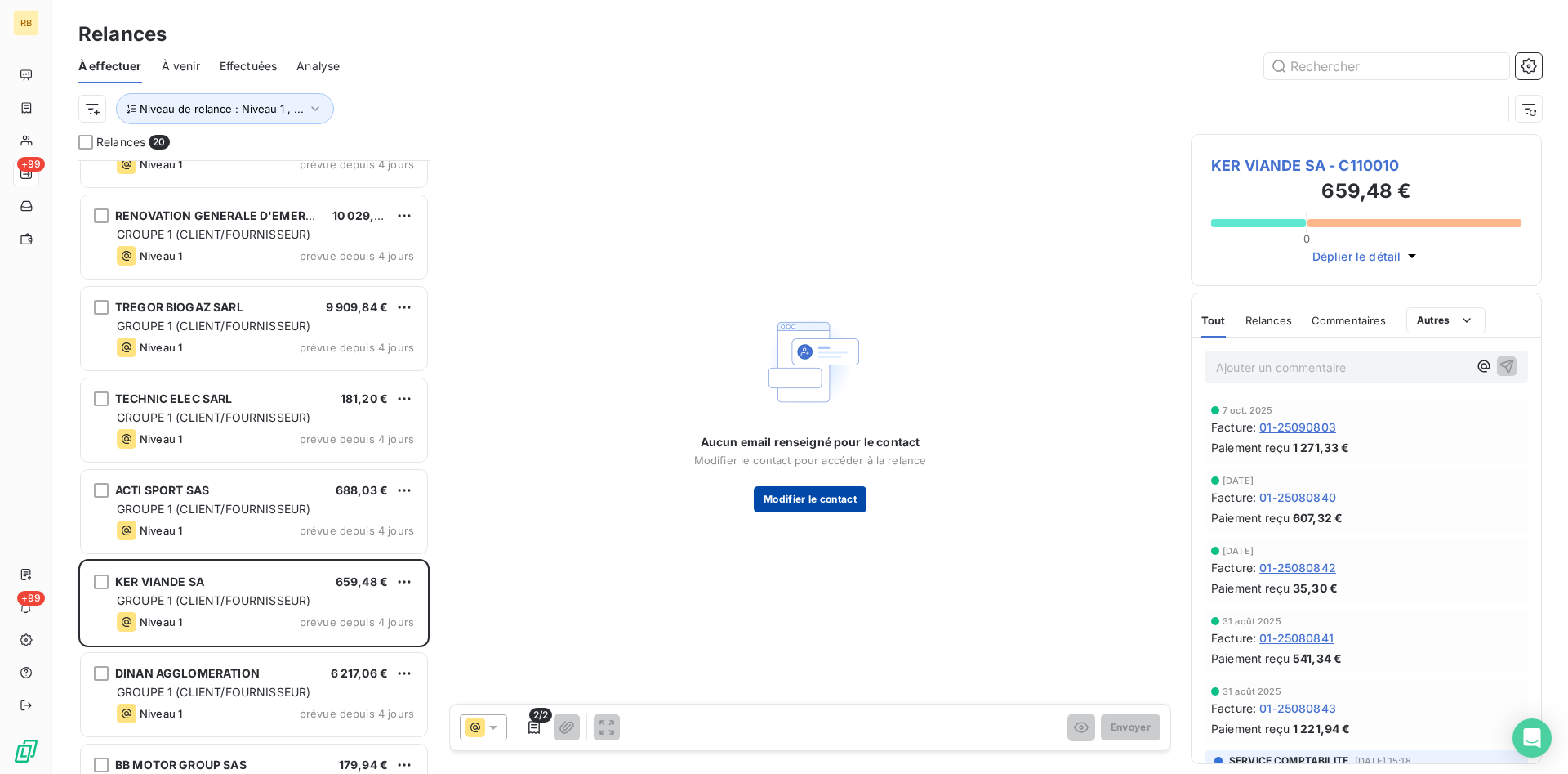
click at [830, 500] on button "Modifier le contact" at bounding box center [810, 499] width 113 height 26
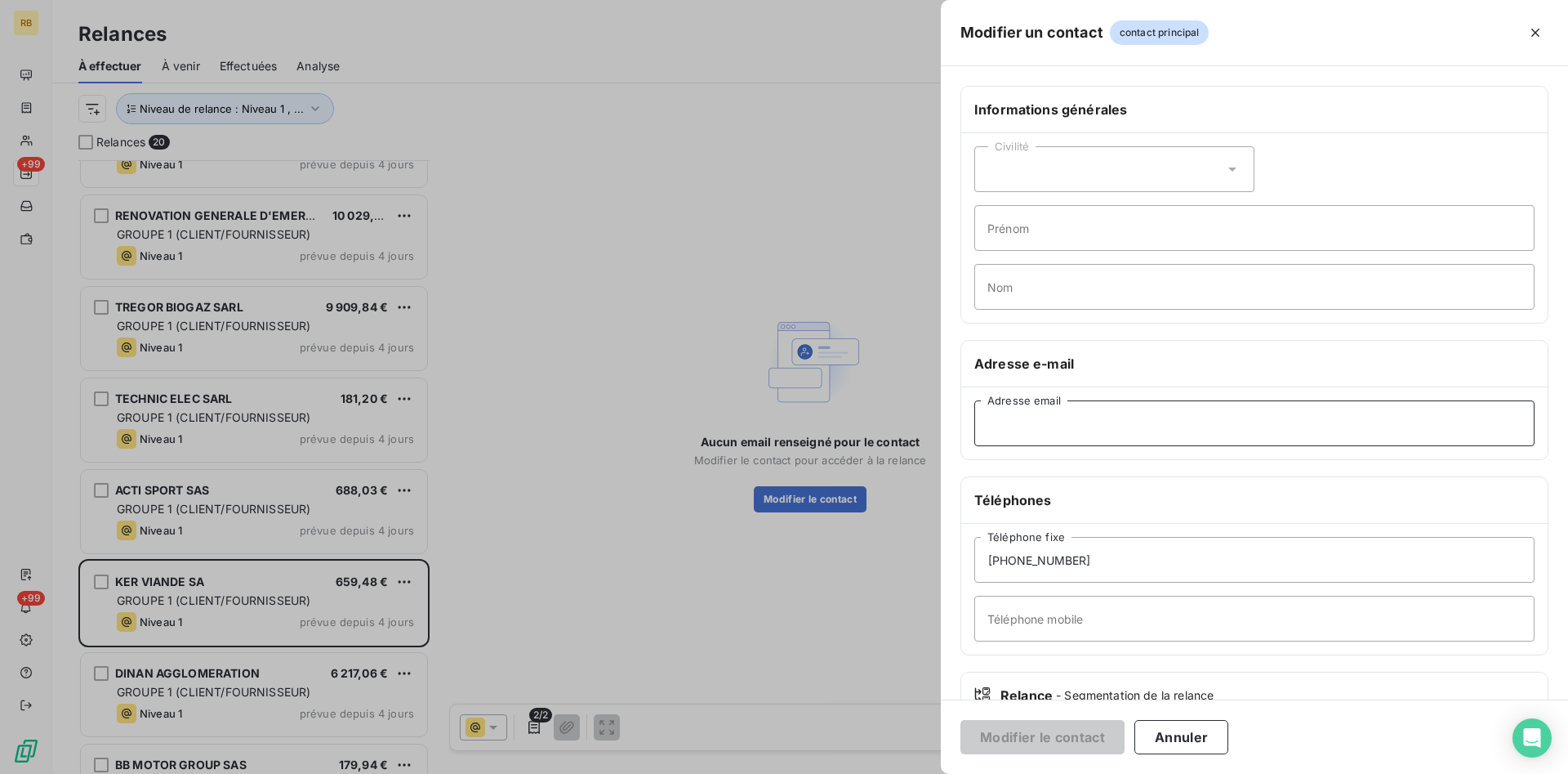
click at [1089, 417] on input "Adresse email" at bounding box center [1254, 423] width 560 height 46
paste input "[EMAIL_ADDRESS][DOMAIN_NAME]"
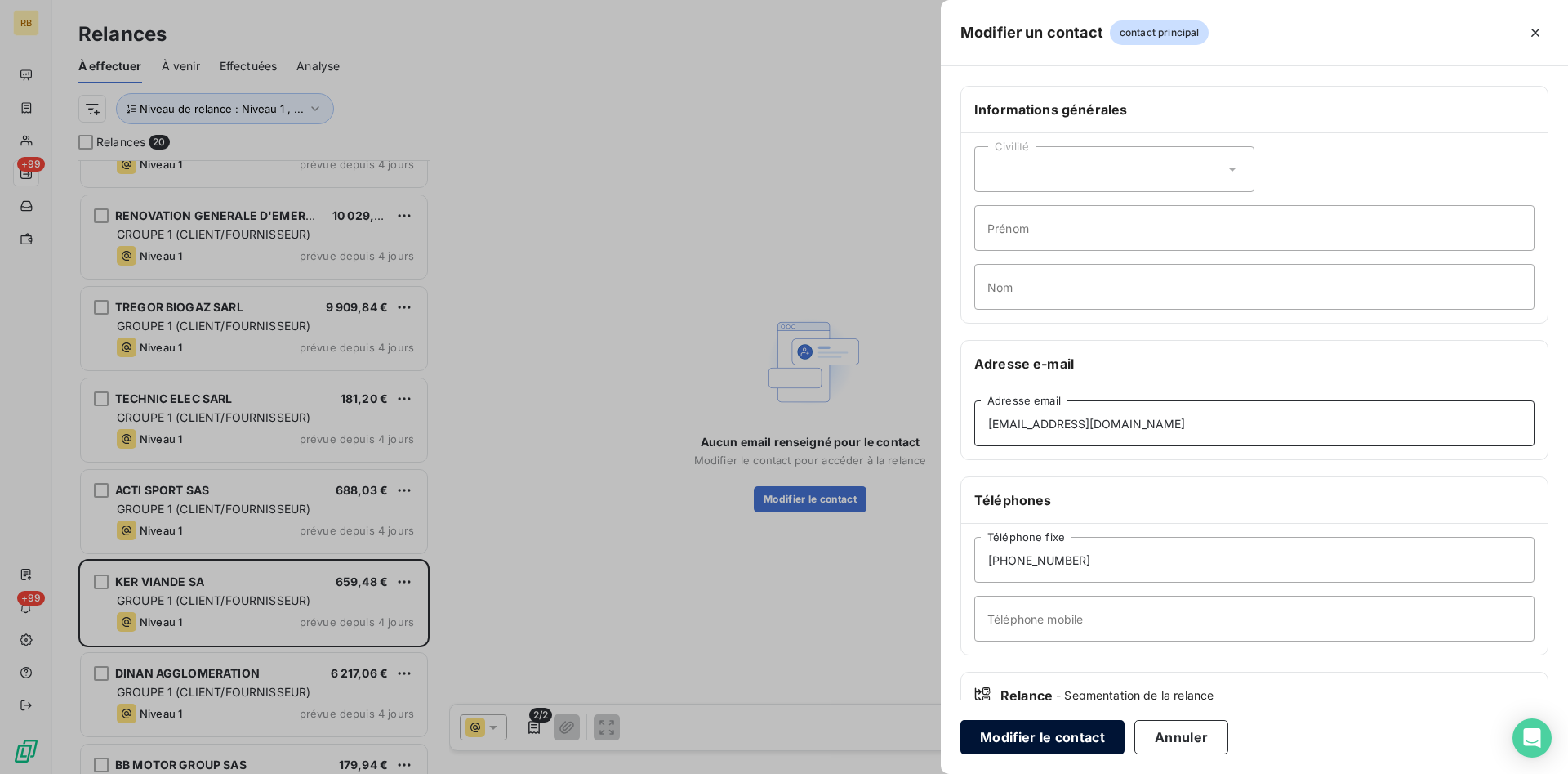
type input "[EMAIL_ADDRESS][DOMAIN_NAME]"
click at [1060, 743] on button "Modifier le contact" at bounding box center [1042, 736] width 165 height 35
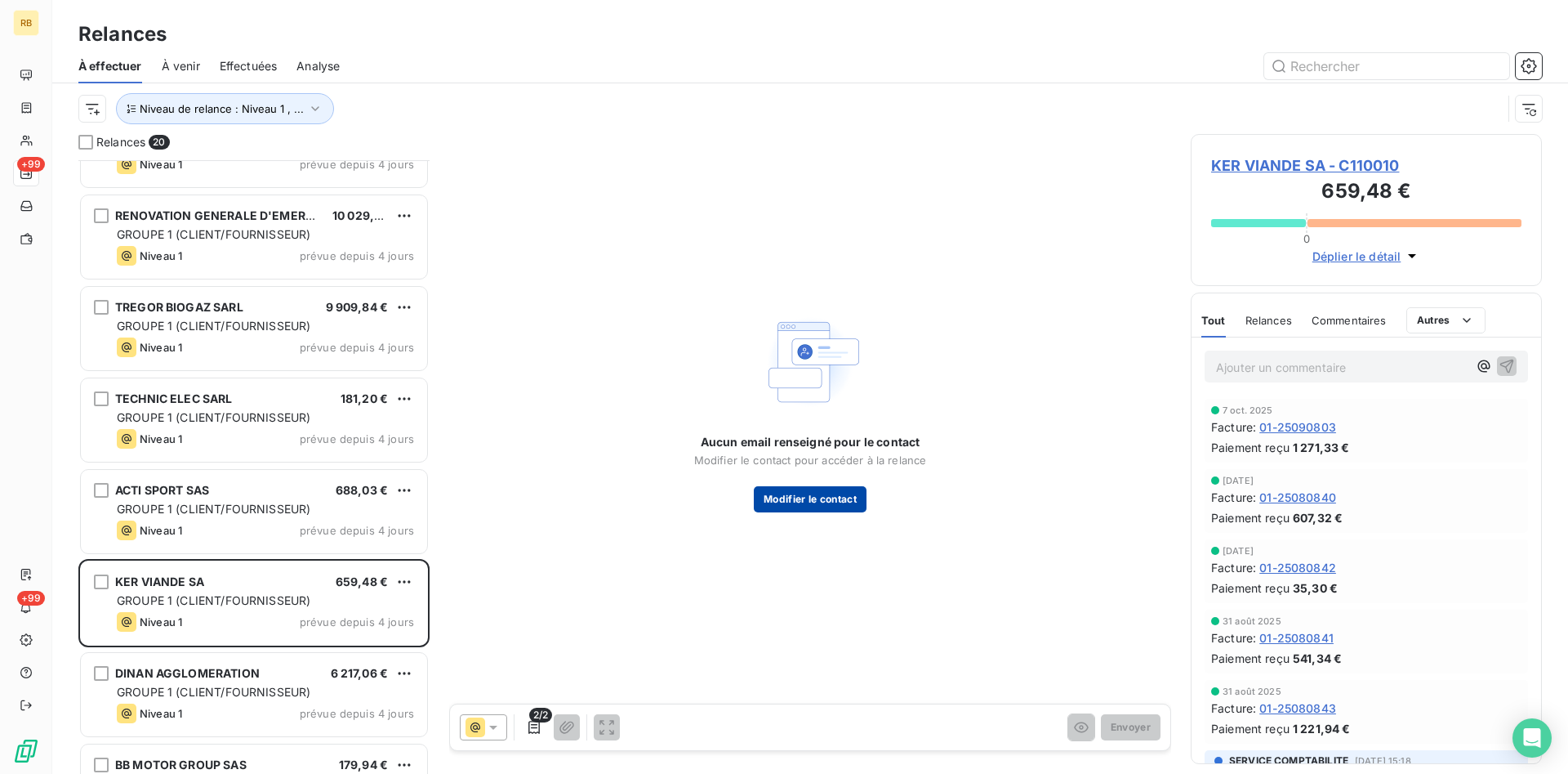
click at [820, 492] on button "Modifier le contact" at bounding box center [810, 499] width 113 height 26
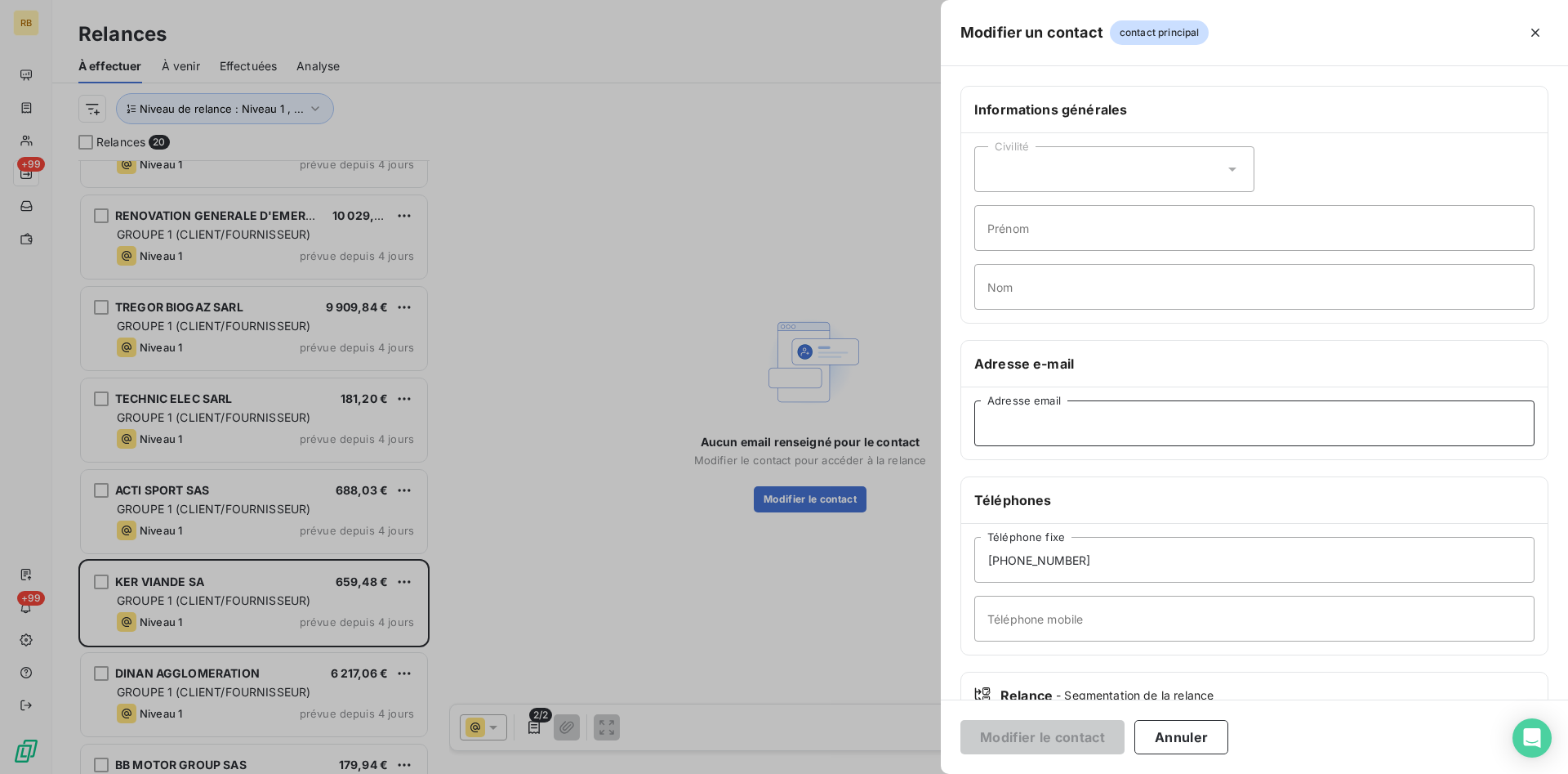
click at [1011, 433] on input "Adresse email" at bounding box center [1254, 423] width 560 height 46
click at [1068, 429] on input "Adresse email" at bounding box center [1254, 423] width 560 height 46
paste input "[EMAIL_ADDRESS][DOMAIN_NAME]"
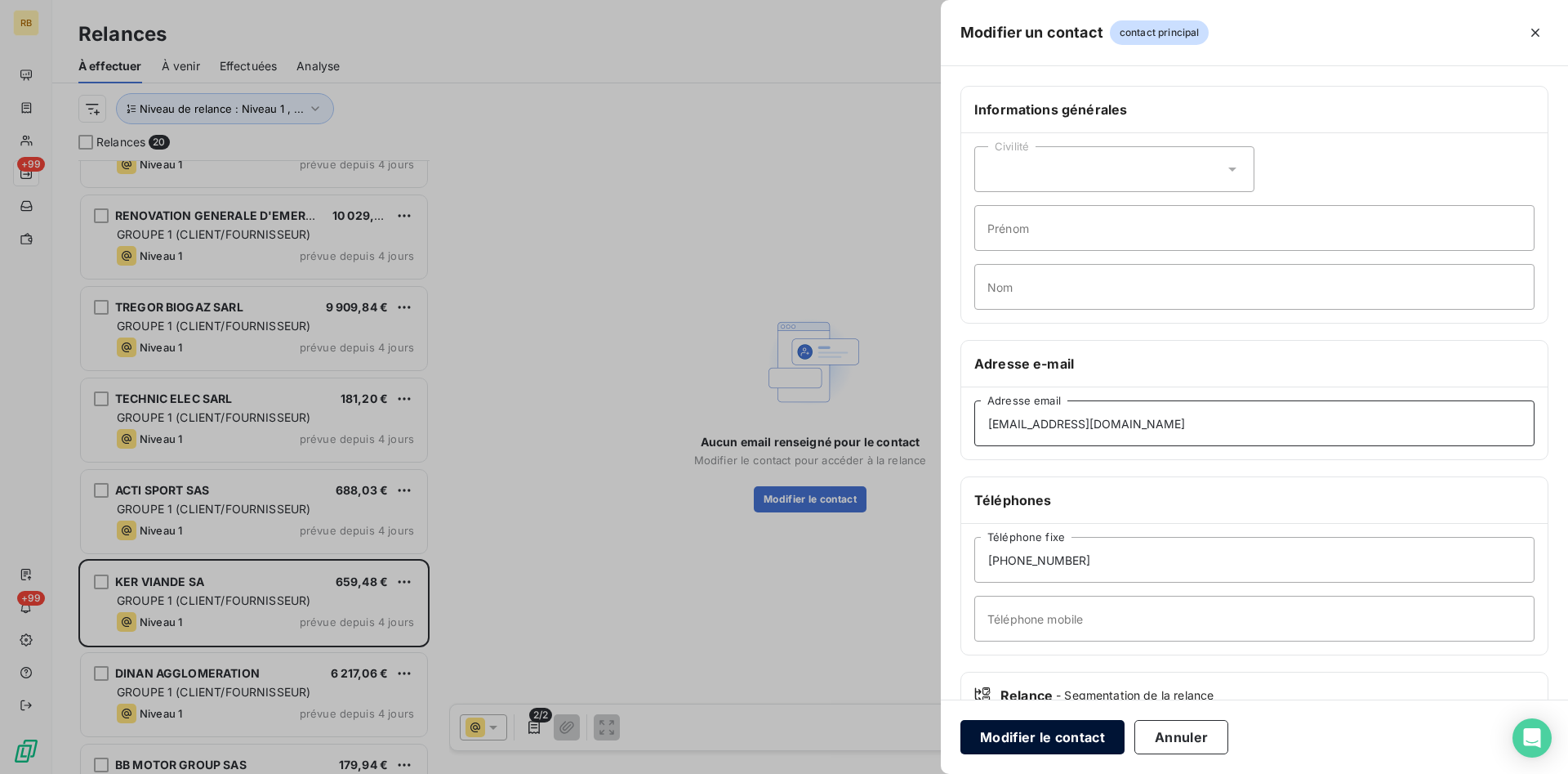
type input "[EMAIL_ADDRESS][DOMAIN_NAME]"
click at [1058, 735] on button "Modifier le contact" at bounding box center [1042, 736] width 165 height 35
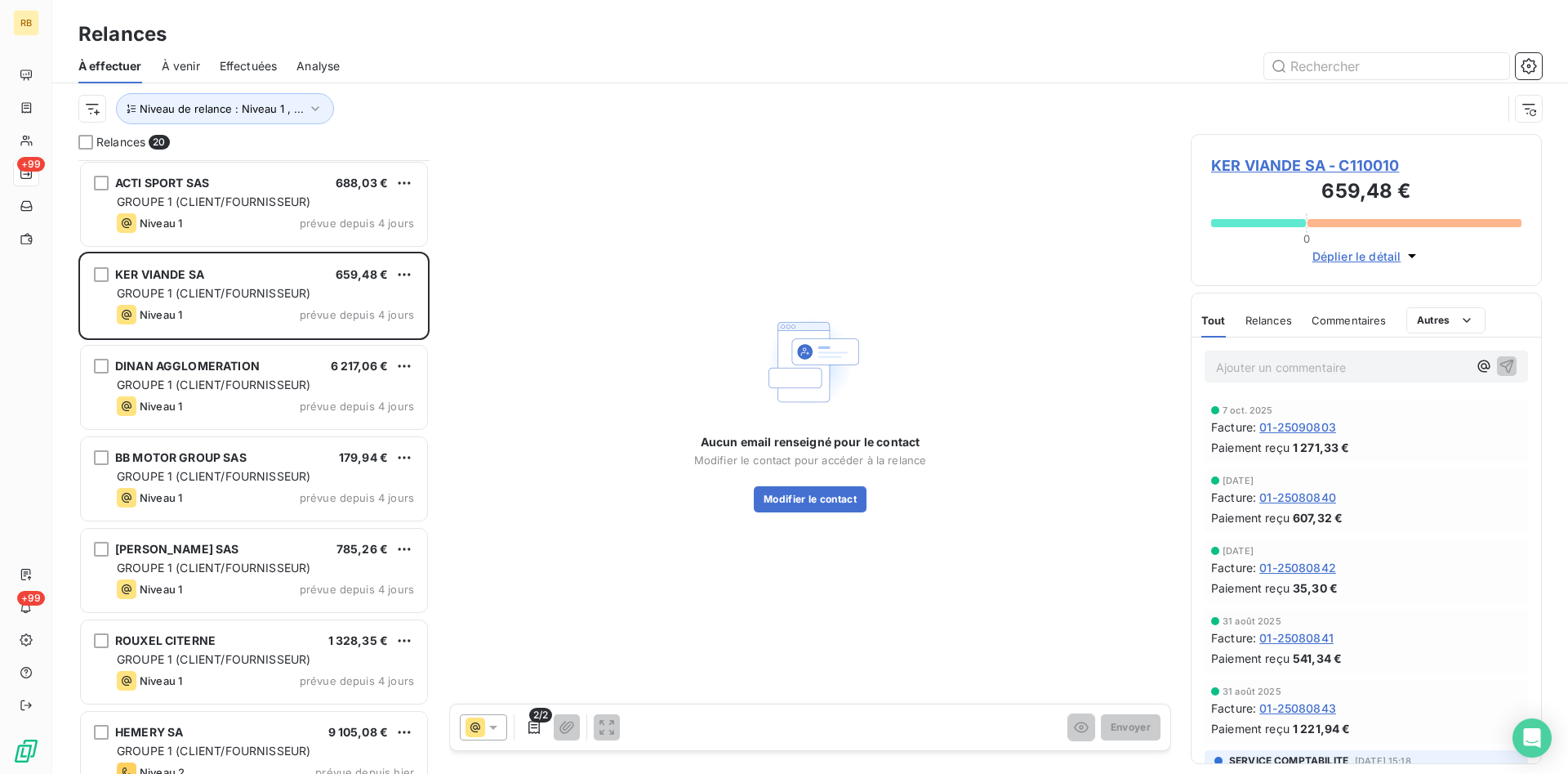
scroll to position [668, 0]
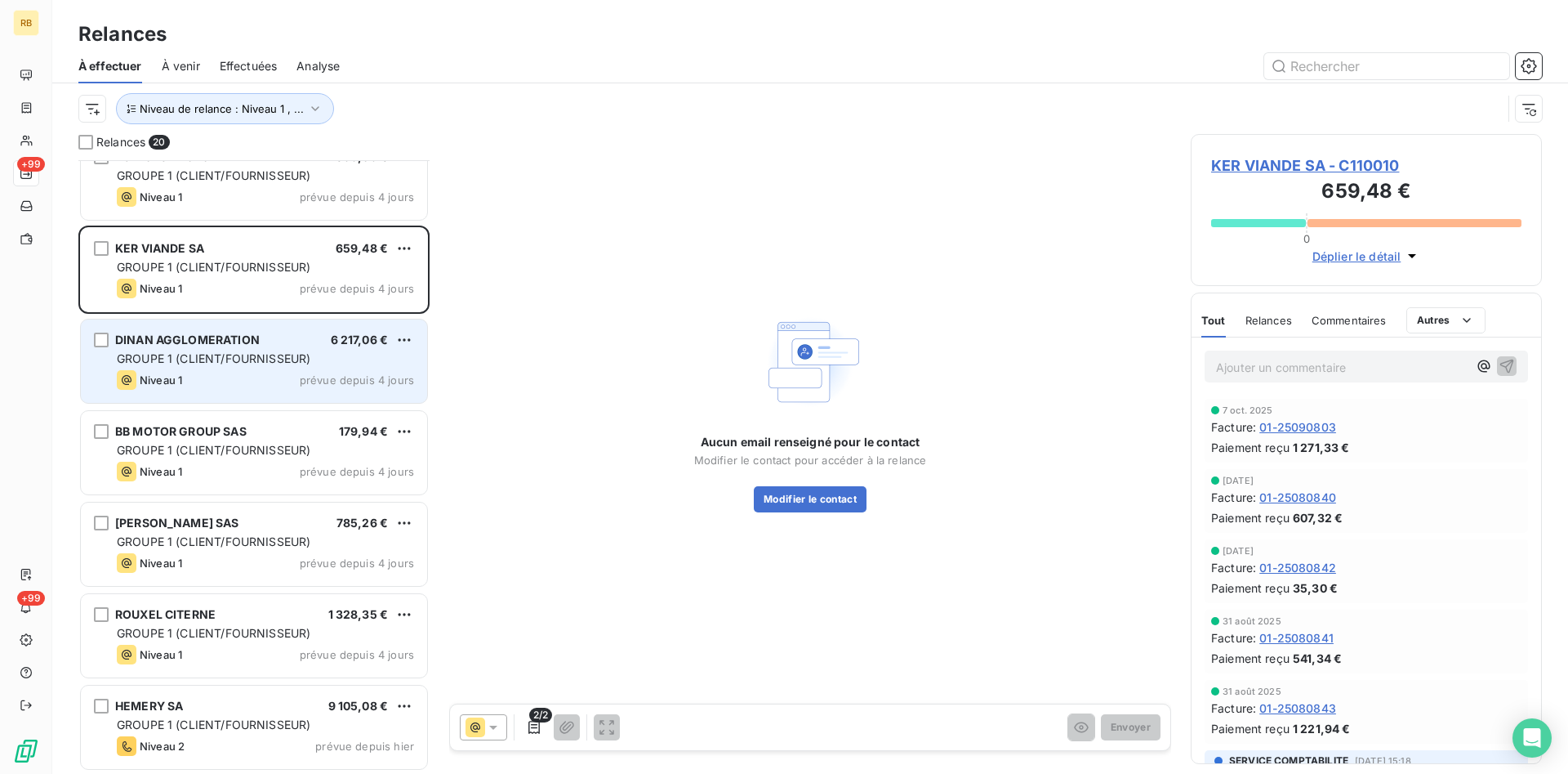
click at [273, 349] on div "DINAN AGGLOMERATION 6 217,06 € GROUPE 1 (CLIENT/FOURNISSEUR) Niveau 1 prévue de…" at bounding box center [254, 361] width 346 height 83
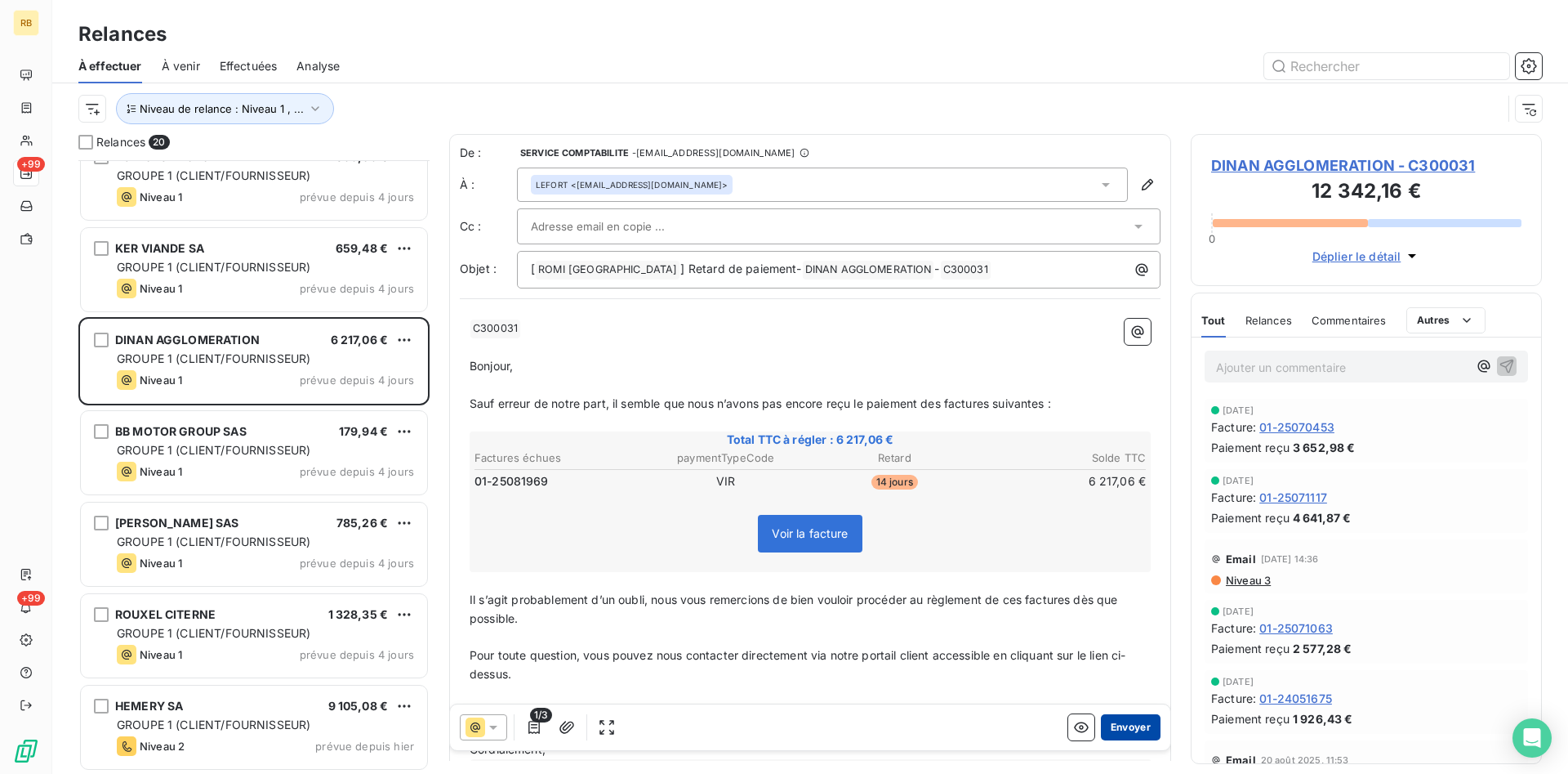
click at [1143, 728] on button "Envoyer" at bounding box center [1131, 727] width 60 height 26
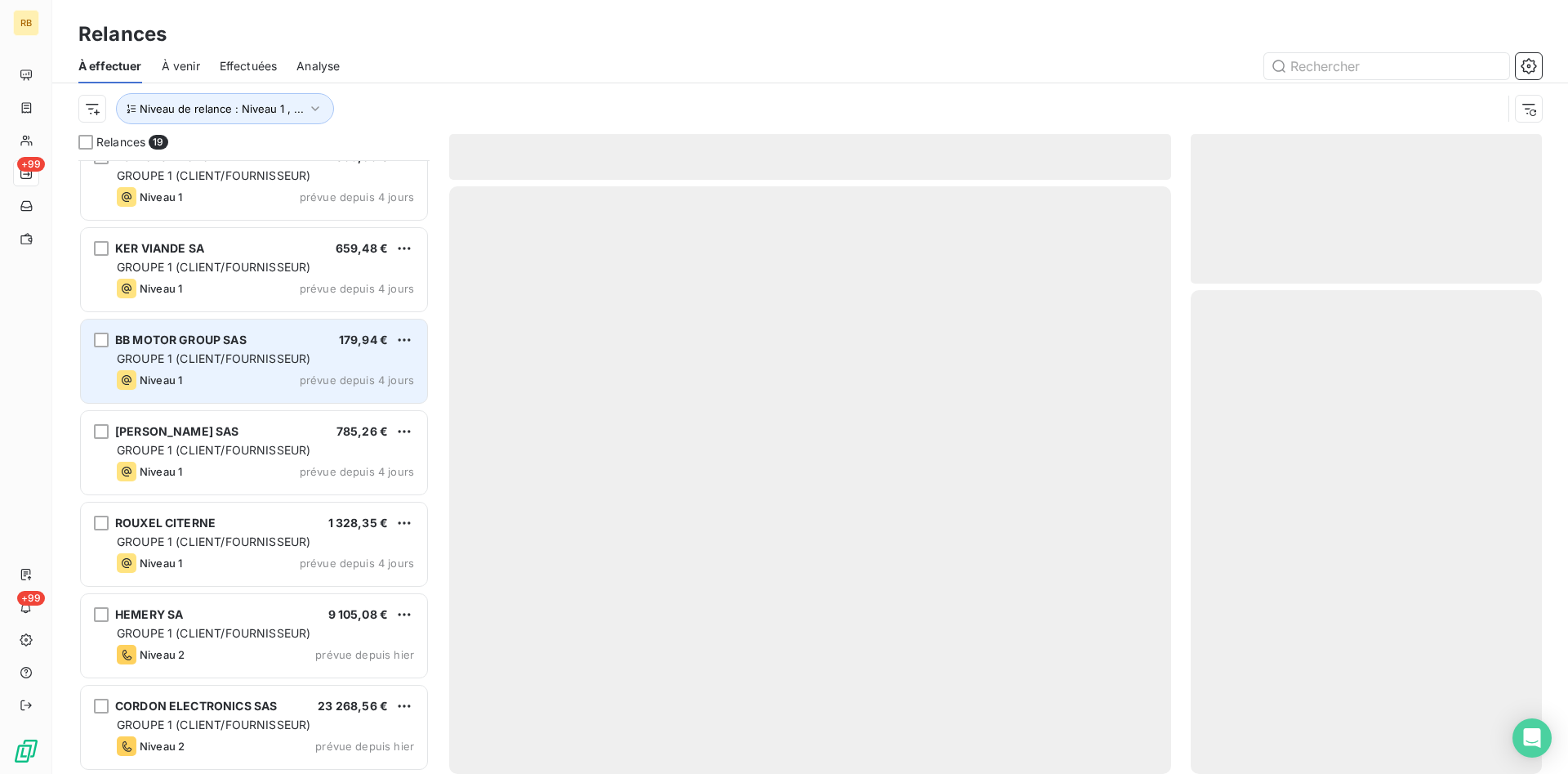
click at [243, 365] on span "GROUPE 1 (CLIENT/FOURNISSEUR)" at bounding box center [213, 358] width 193 height 14
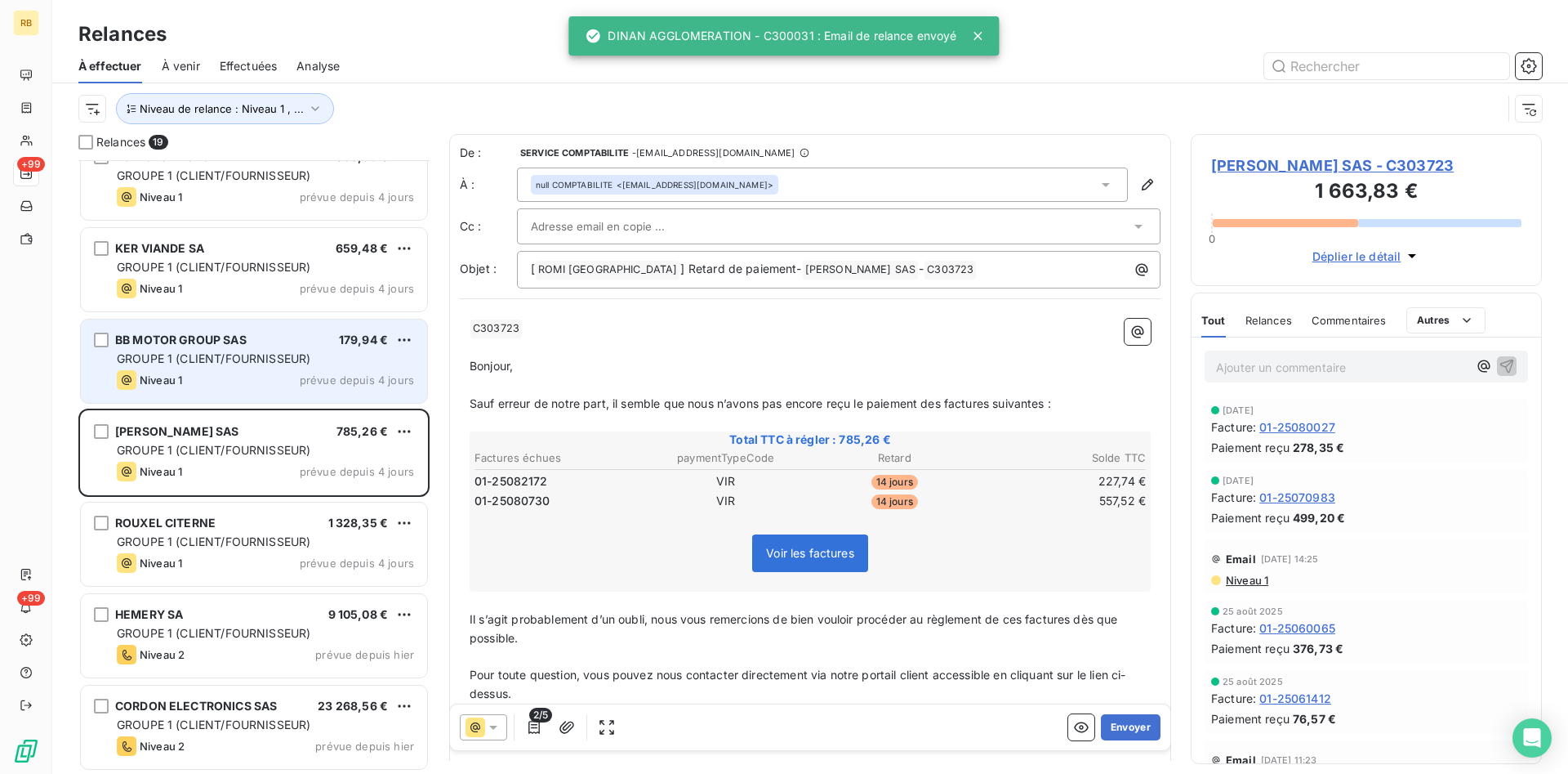
click at [284, 365] on span "GROUPE 1 (CLIENT/FOURNISSEUR)" at bounding box center [213, 358] width 193 height 14
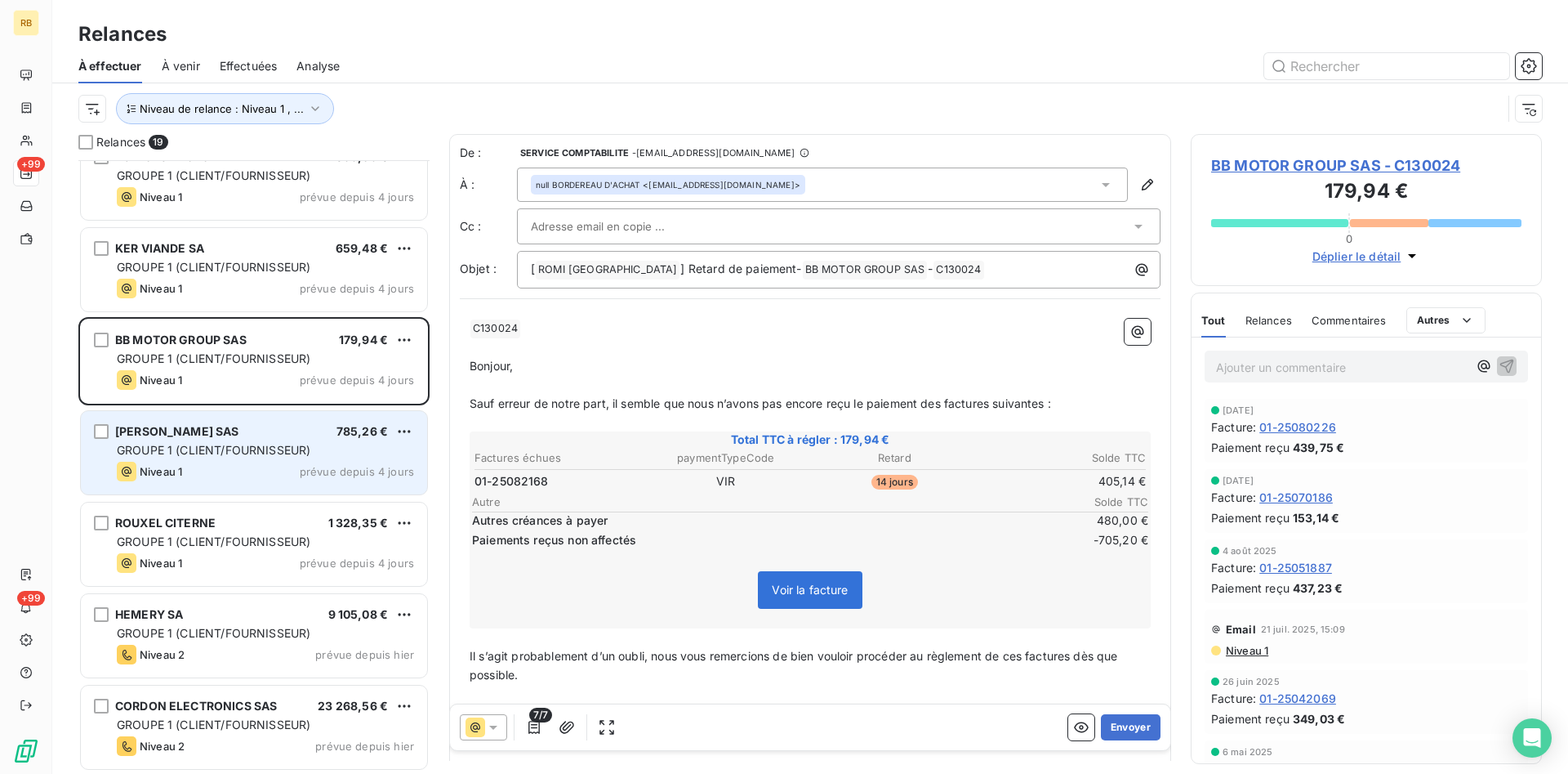
click at [257, 433] on div "[PERSON_NAME] SAS 785,26 €" at bounding box center [266, 431] width 298 height 15
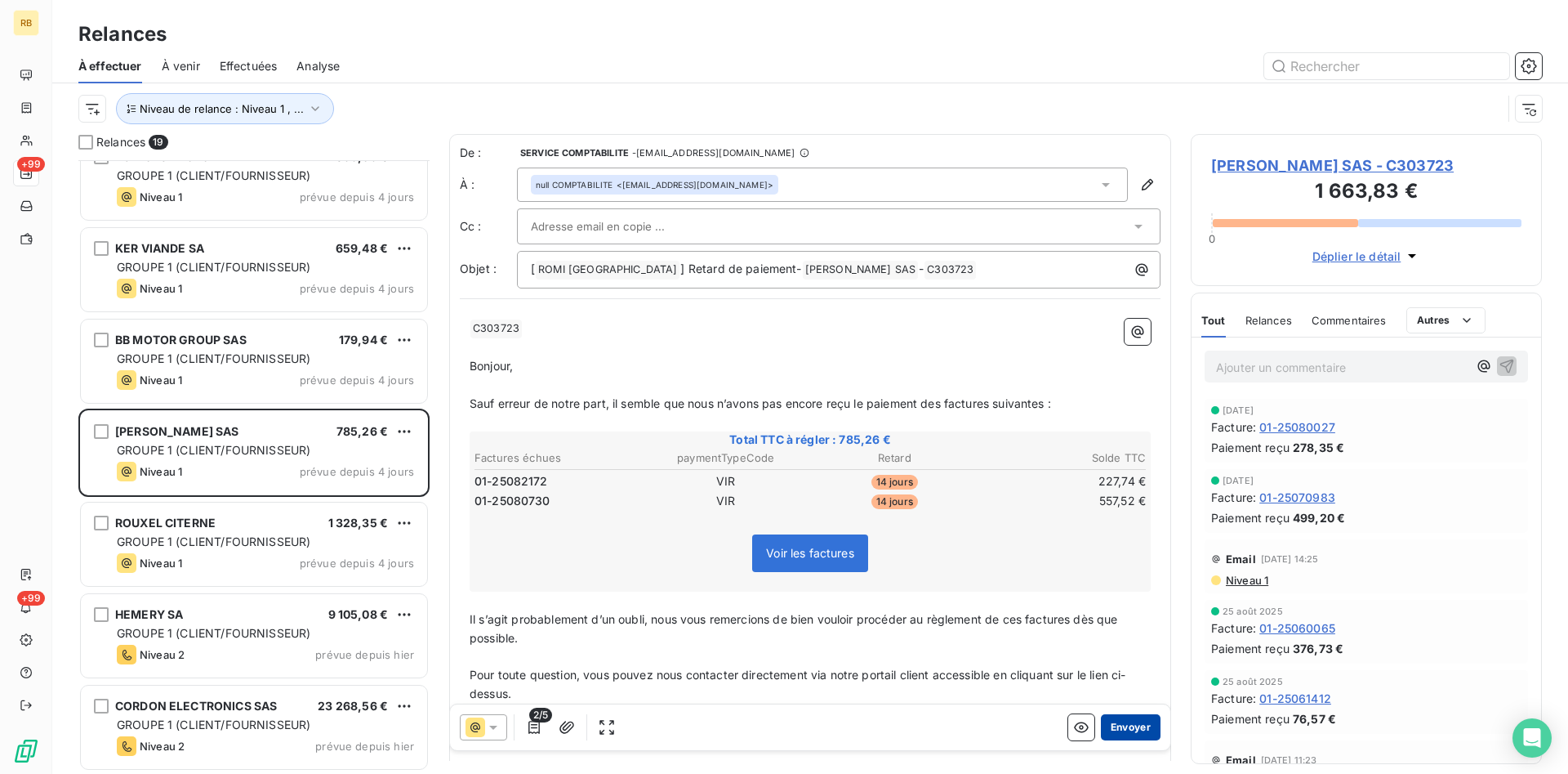
click at [1136, 726] on button "Envoyer" at bounding box center [1131, 727] width 60 height 26
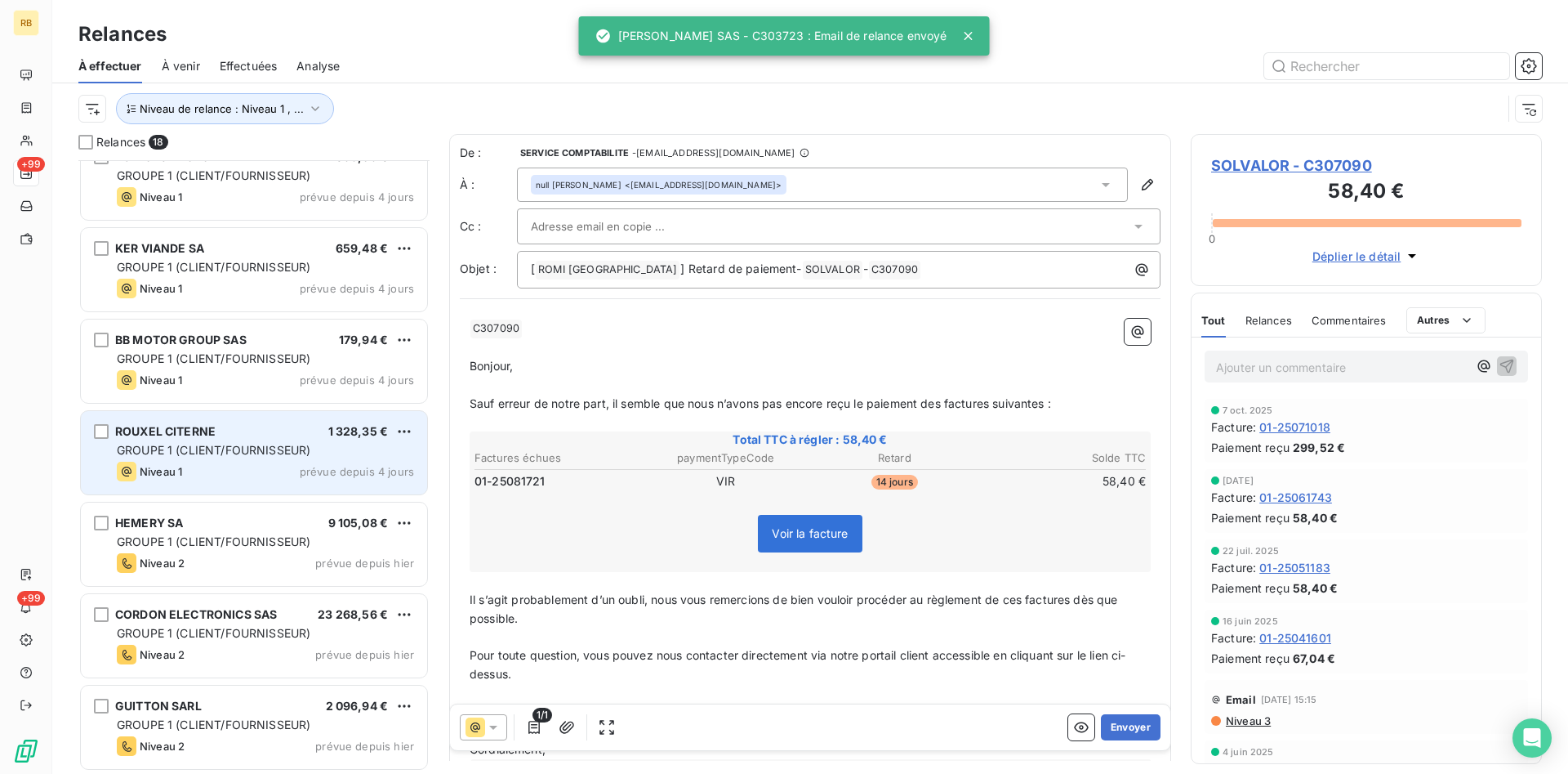
click at [257, 455] on span "GROUPE 1 (CLIENT/FOURNISSEUR)" at bounding box center [213, 450] width 193 height 14
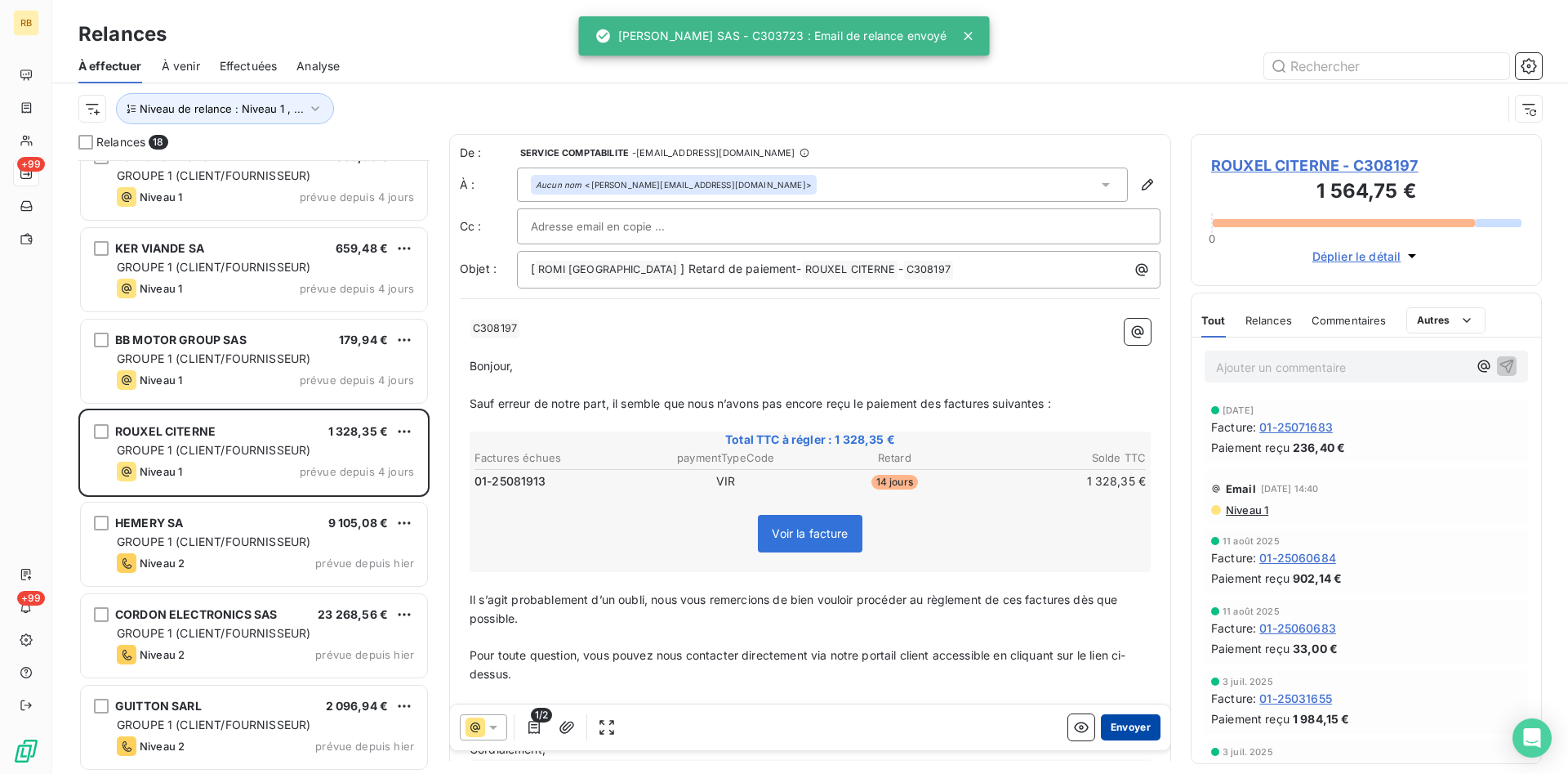
click at [1144, 725] on button "Envoyer" at bounding box center [1131, 727] width 60 height 26
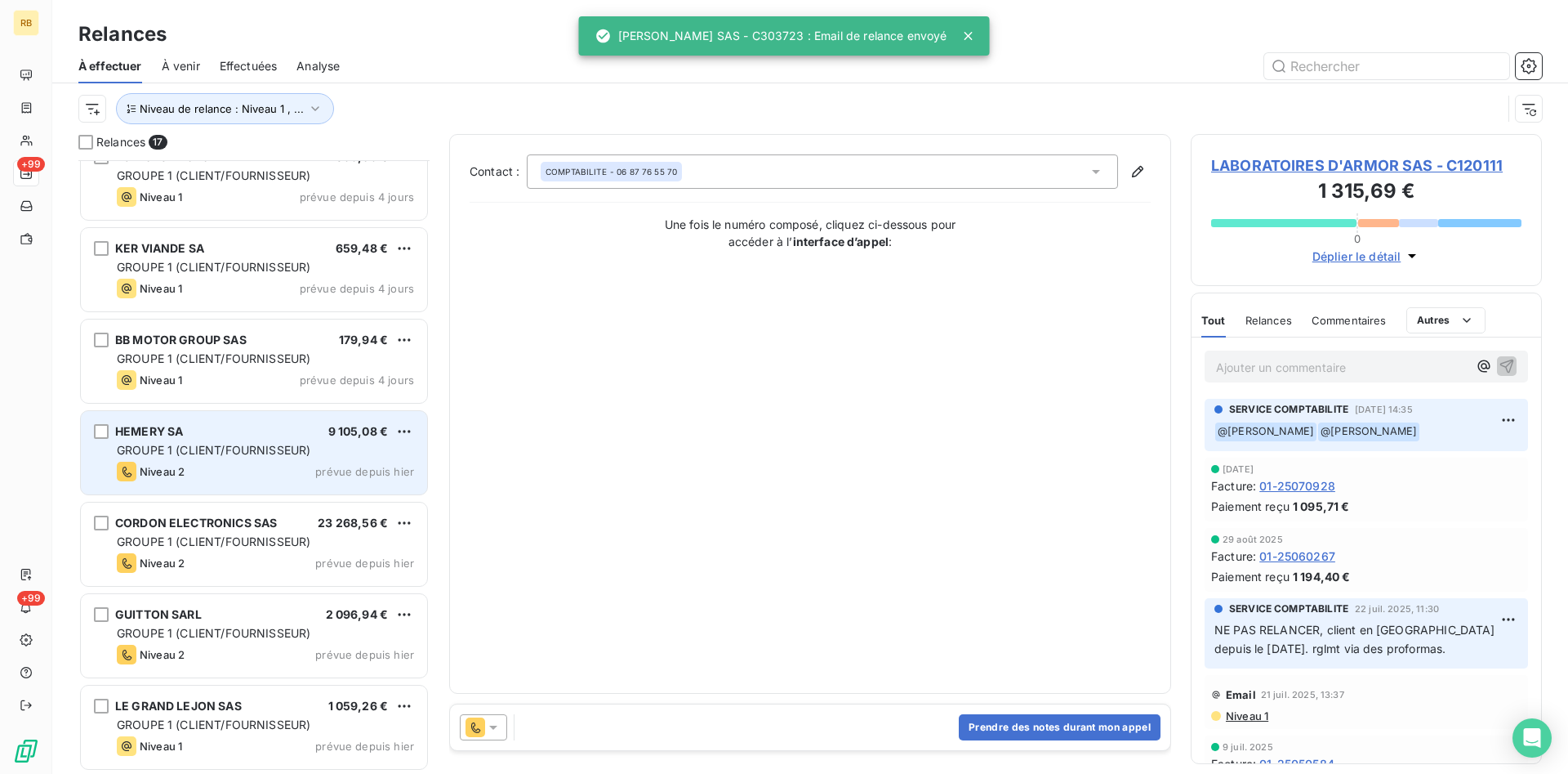
click at [210, 444] on span "GROUPE 1 (CLIENT/FOURNISSEUR)" at bounding box center [213, 450] width 193 height 14
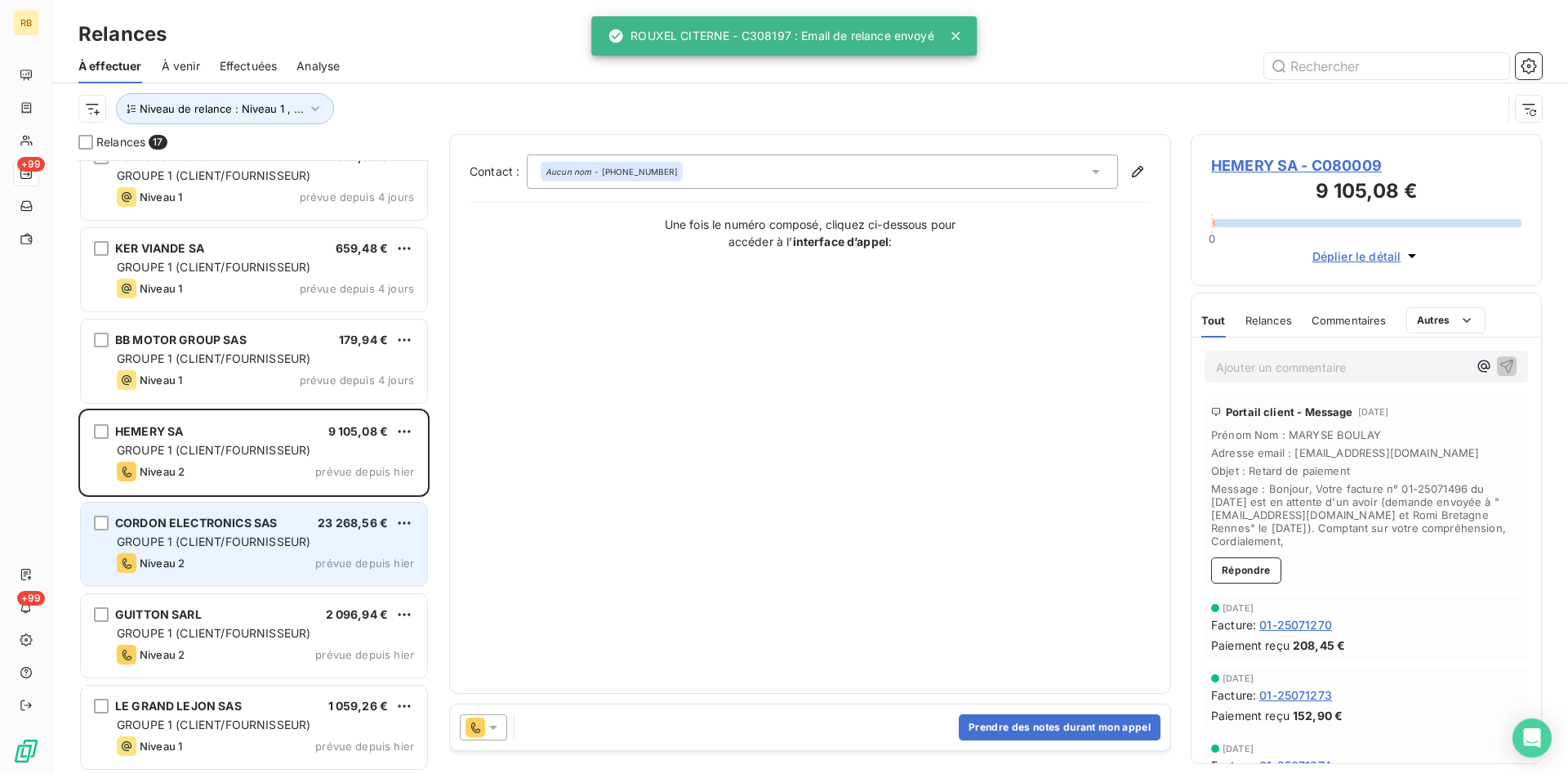
click at [259, 547] on span "GROUPE 1 (CLIENT/FOURNISSEUR)" at bounding box center [213, 542] width 193 height 14
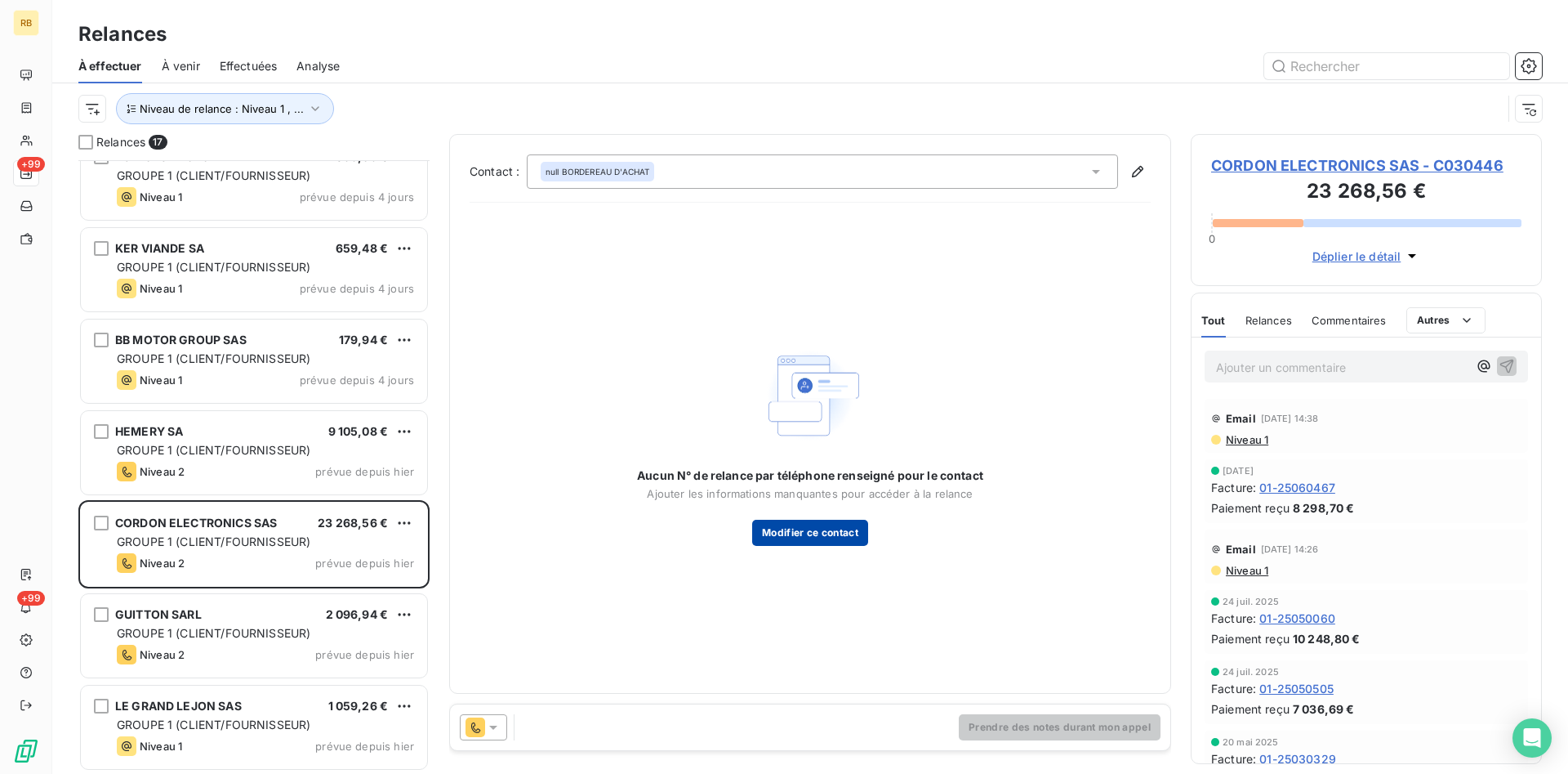
click at [855, 532] on button "Modifier ce contact" at bounding box center [809, 533] width 116 height 26
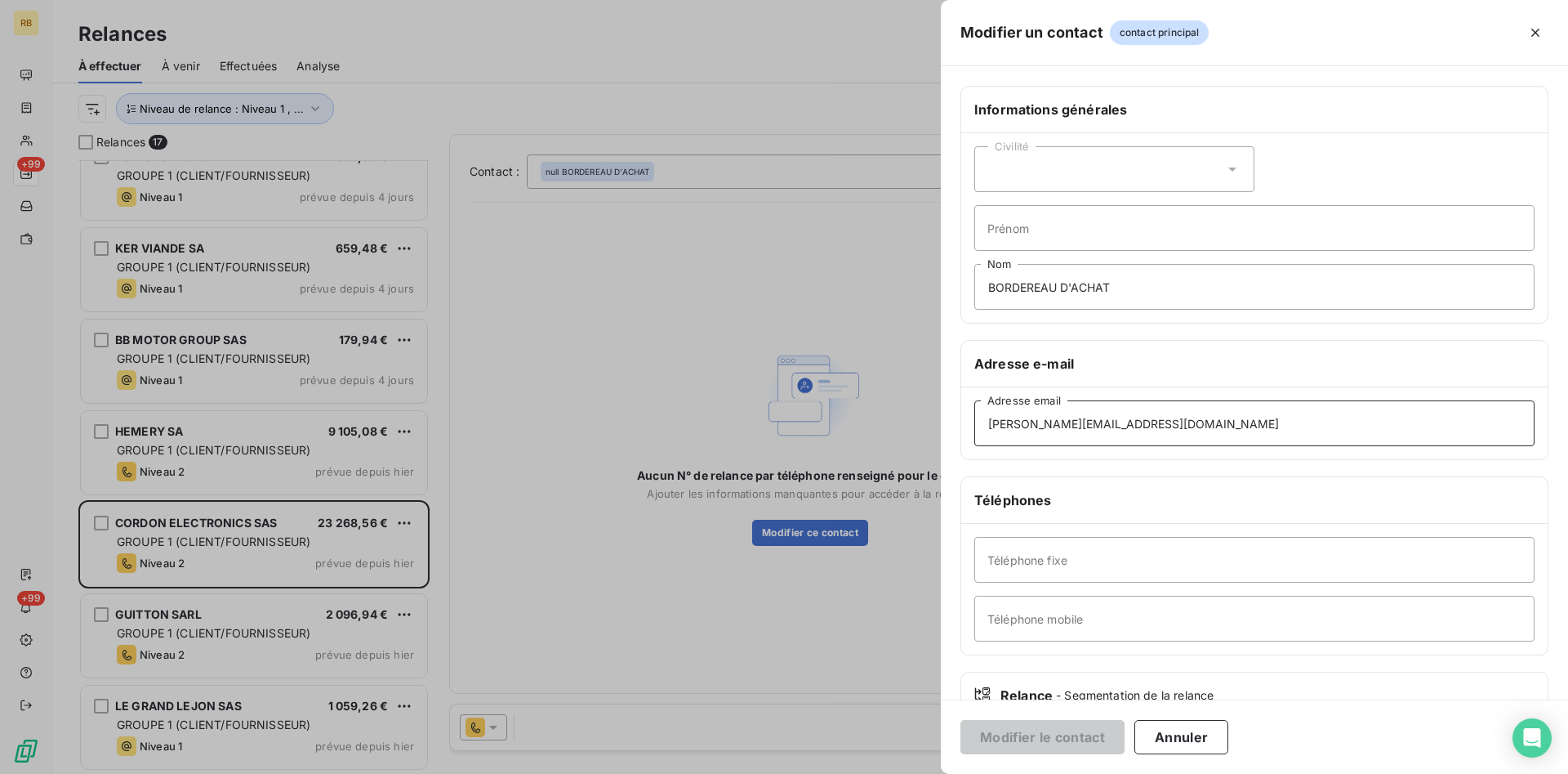
click at [1244, 429] on input "[PERSON_NAME][EMAIL_ADDRESS][DOMAIN_NAME]" at bounding box center [1254, 423] width 560 height 46
click at [1202, 735] on button "Annuler" at bounding box center [1181, 736] width 94 height 35
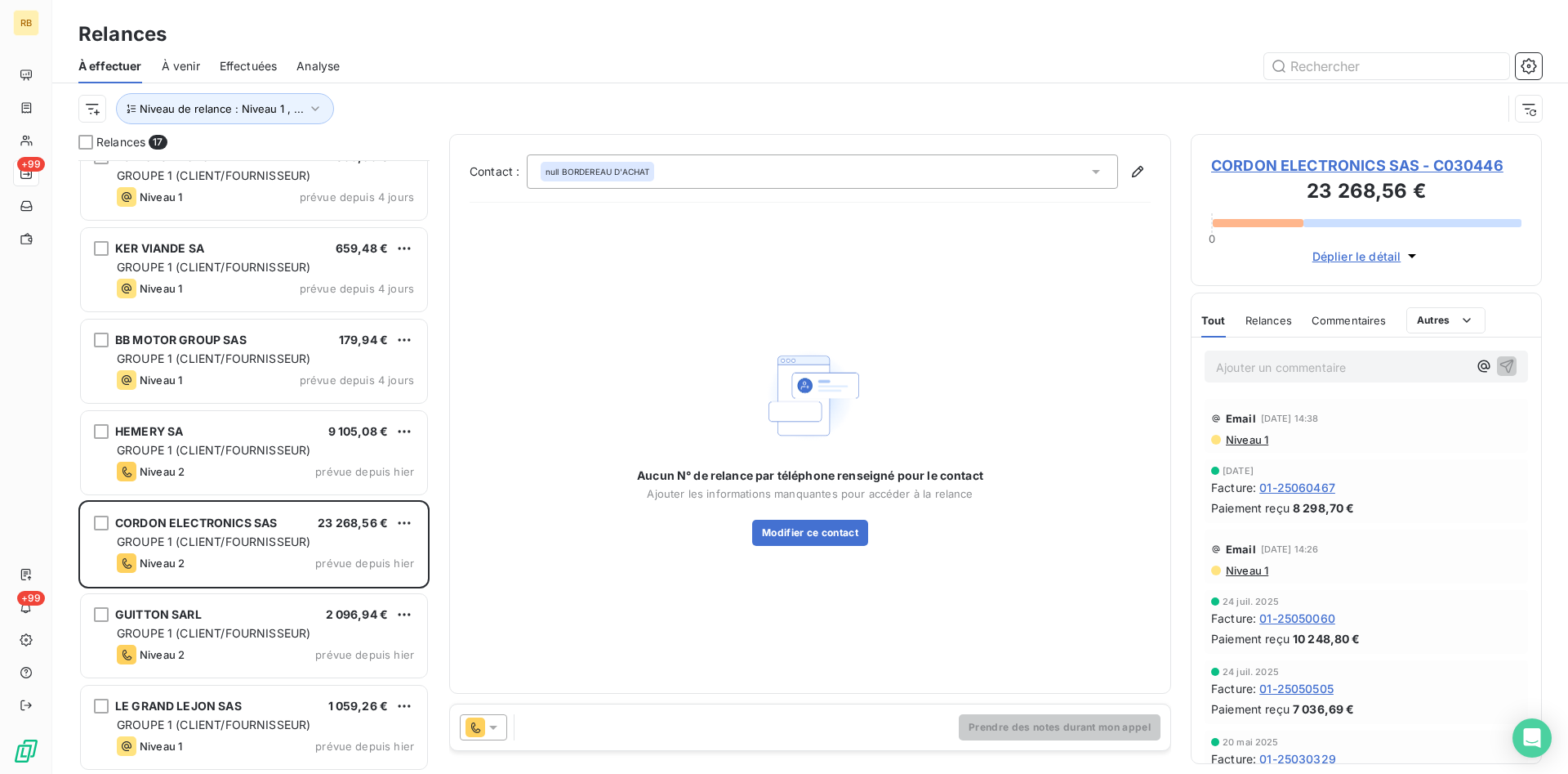
click at [496, 724] on icon at bounding box center [493, 727] width 16 height 16
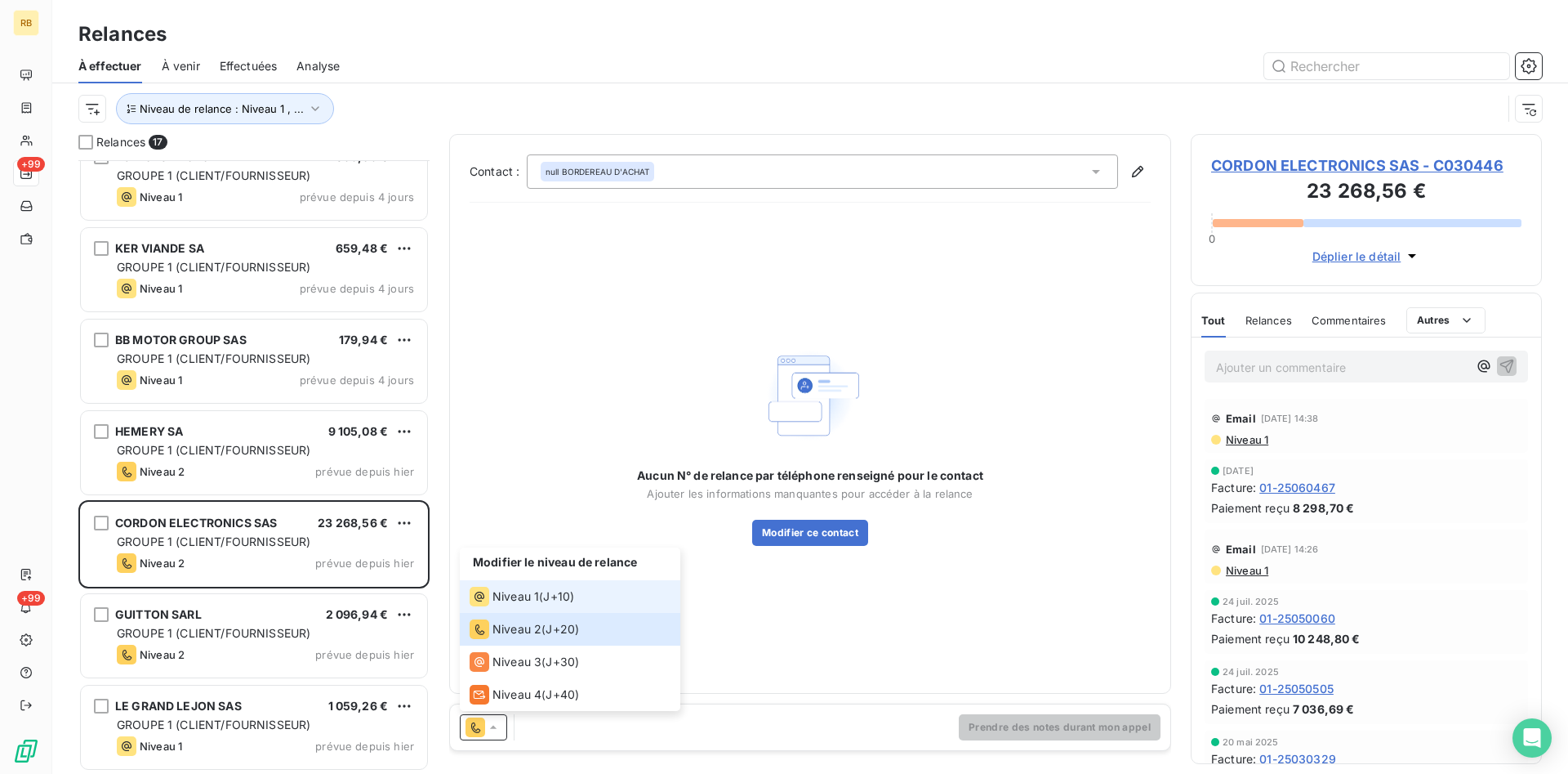
click at [508, 599] on span "Niveau 1" at bounding box center [516, 596] width 47 height 16
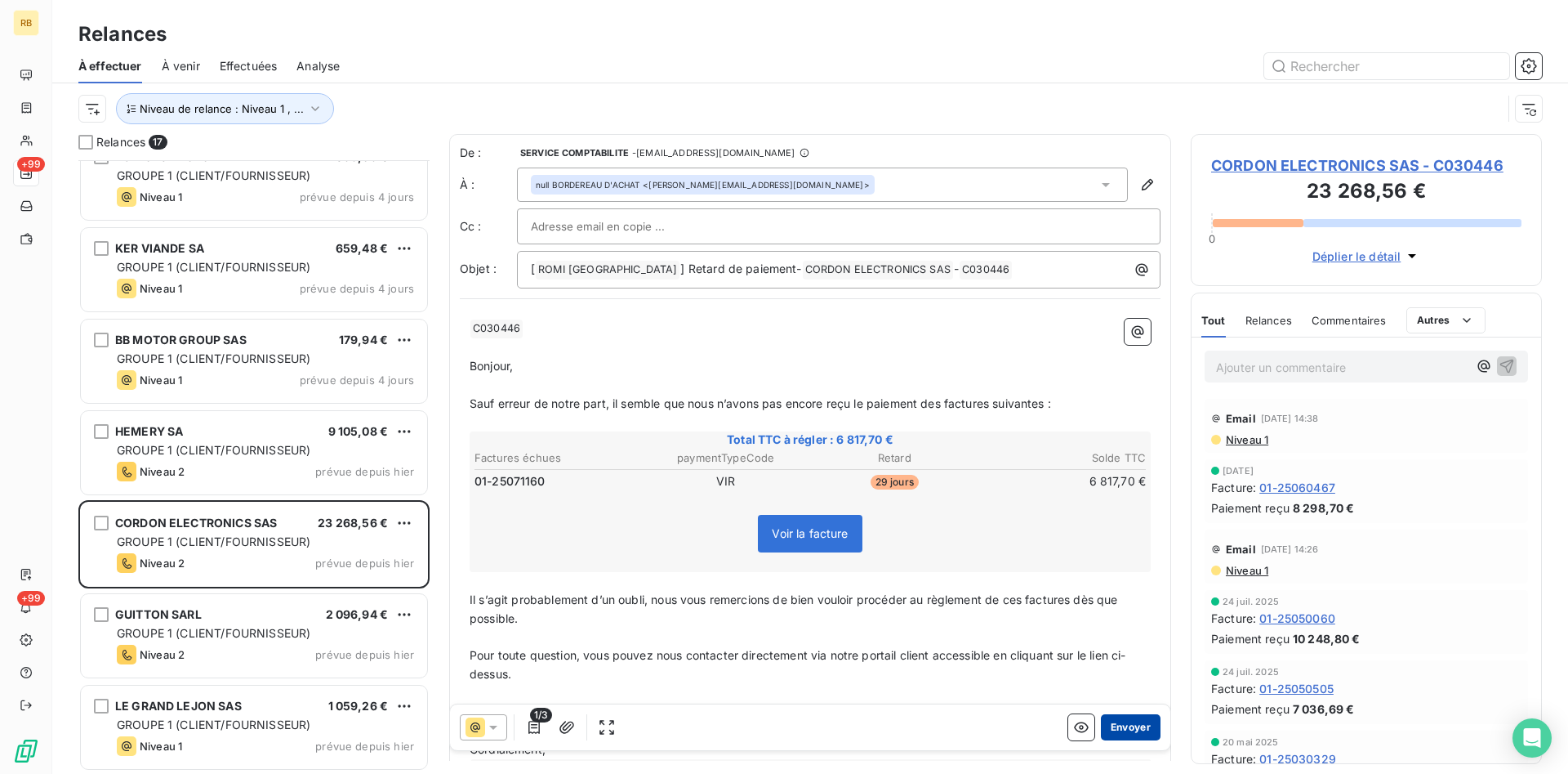
click at [1146, 720] on button "Envoyer" at bounding box center [1131, 727] width 60 height 26
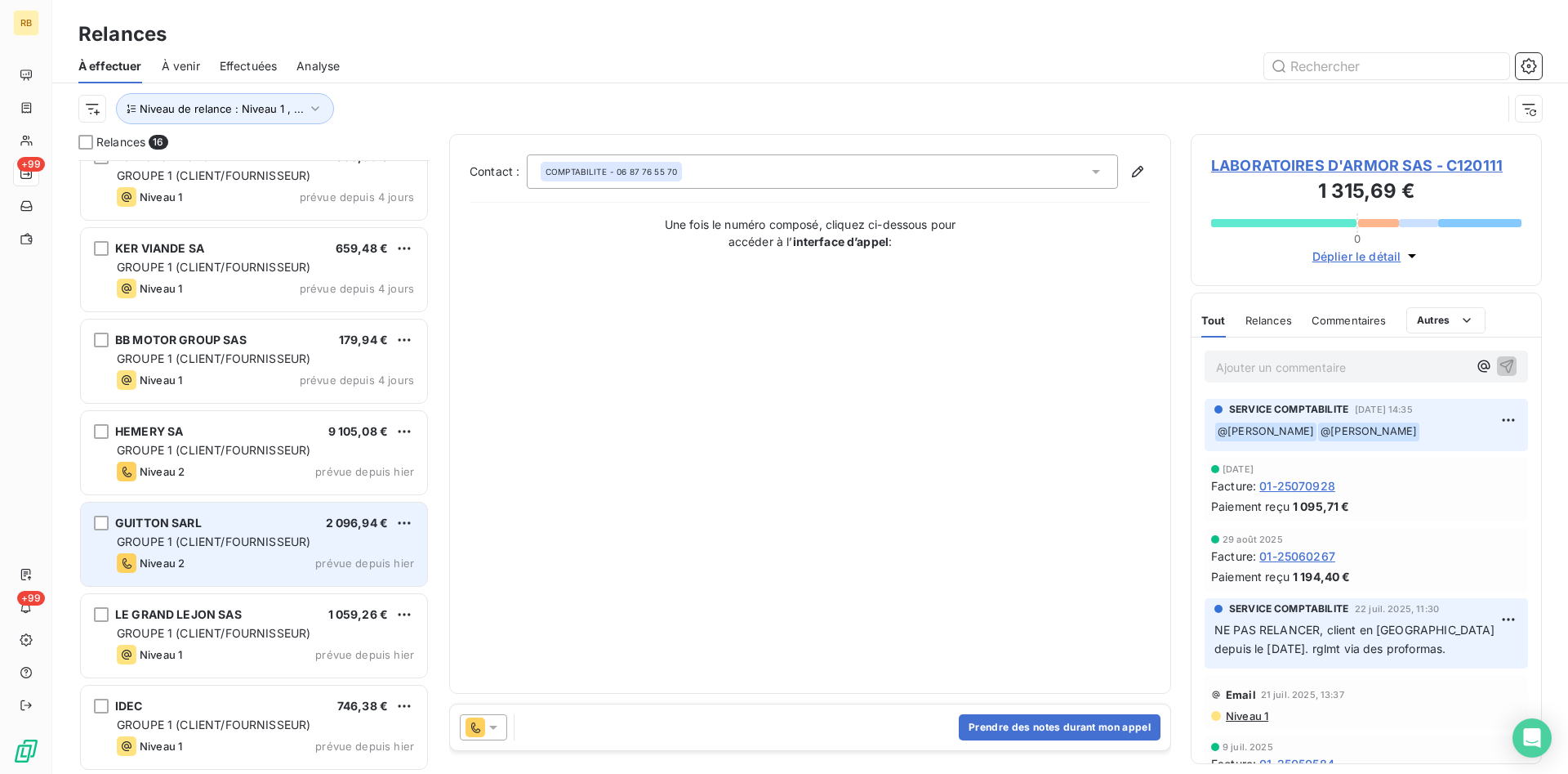
click at [181, 543] on span "GROUPE 1 (CLIENT/FOURNISSEUR)" at bounding box center [213, 542] width 193 height 14
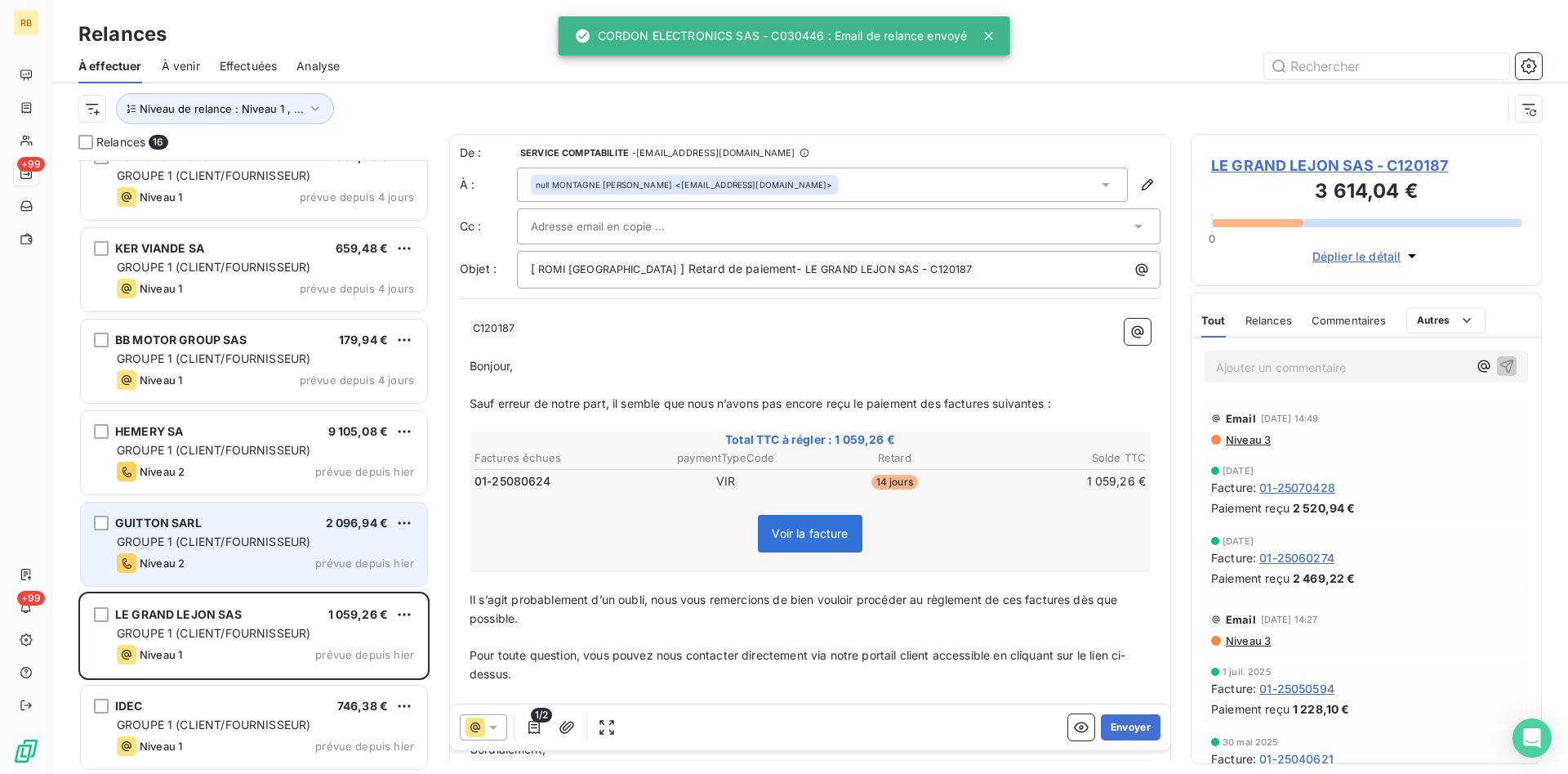
click at [225, 534] on div "GROUPE 1 (CLIENT/FOURNISSEUR)" at bounding box center [266, 542] width 298 height 16
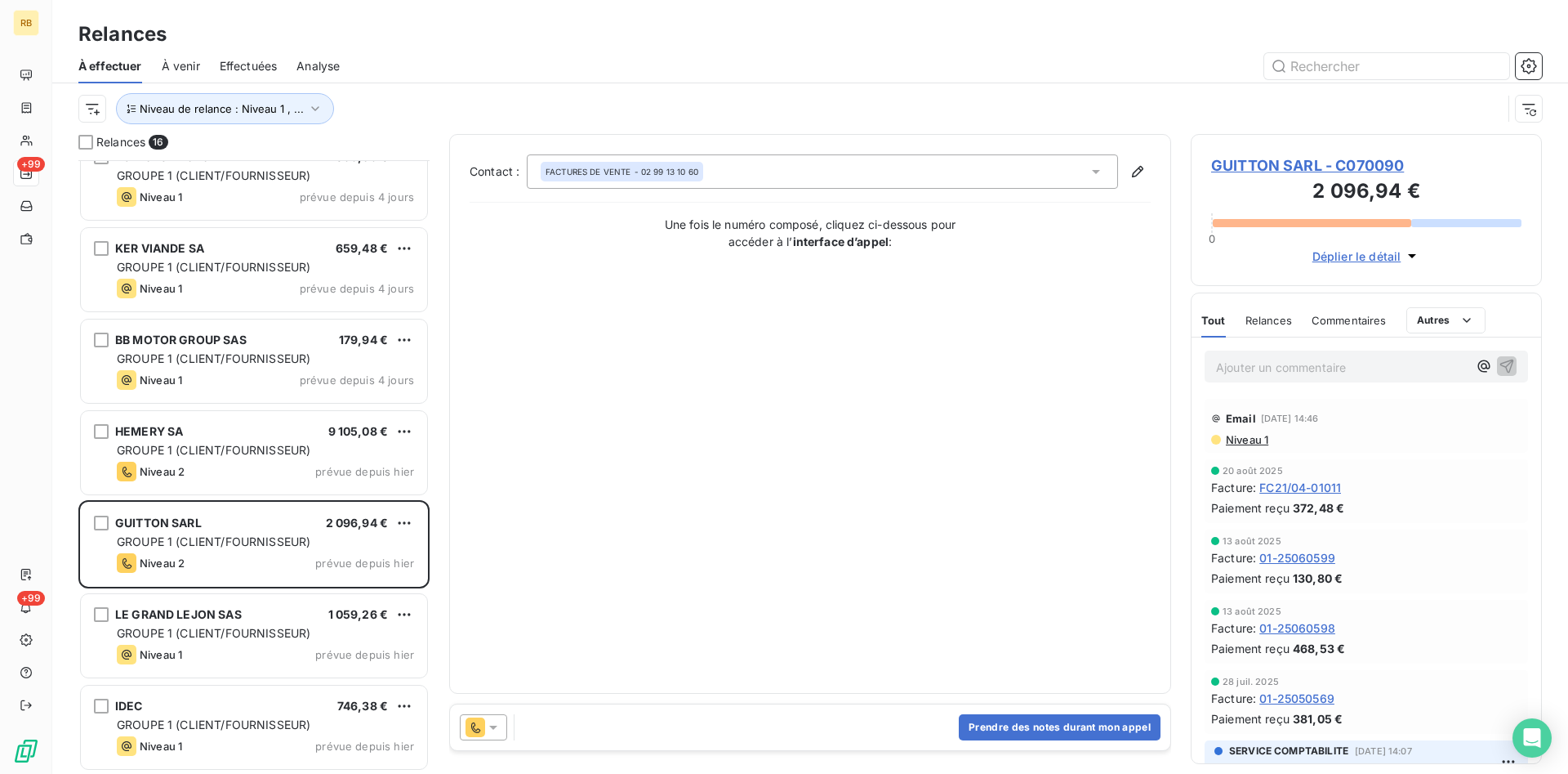
click at [498, 723] on icon at bounding box center [493, 727] width 16 height 16
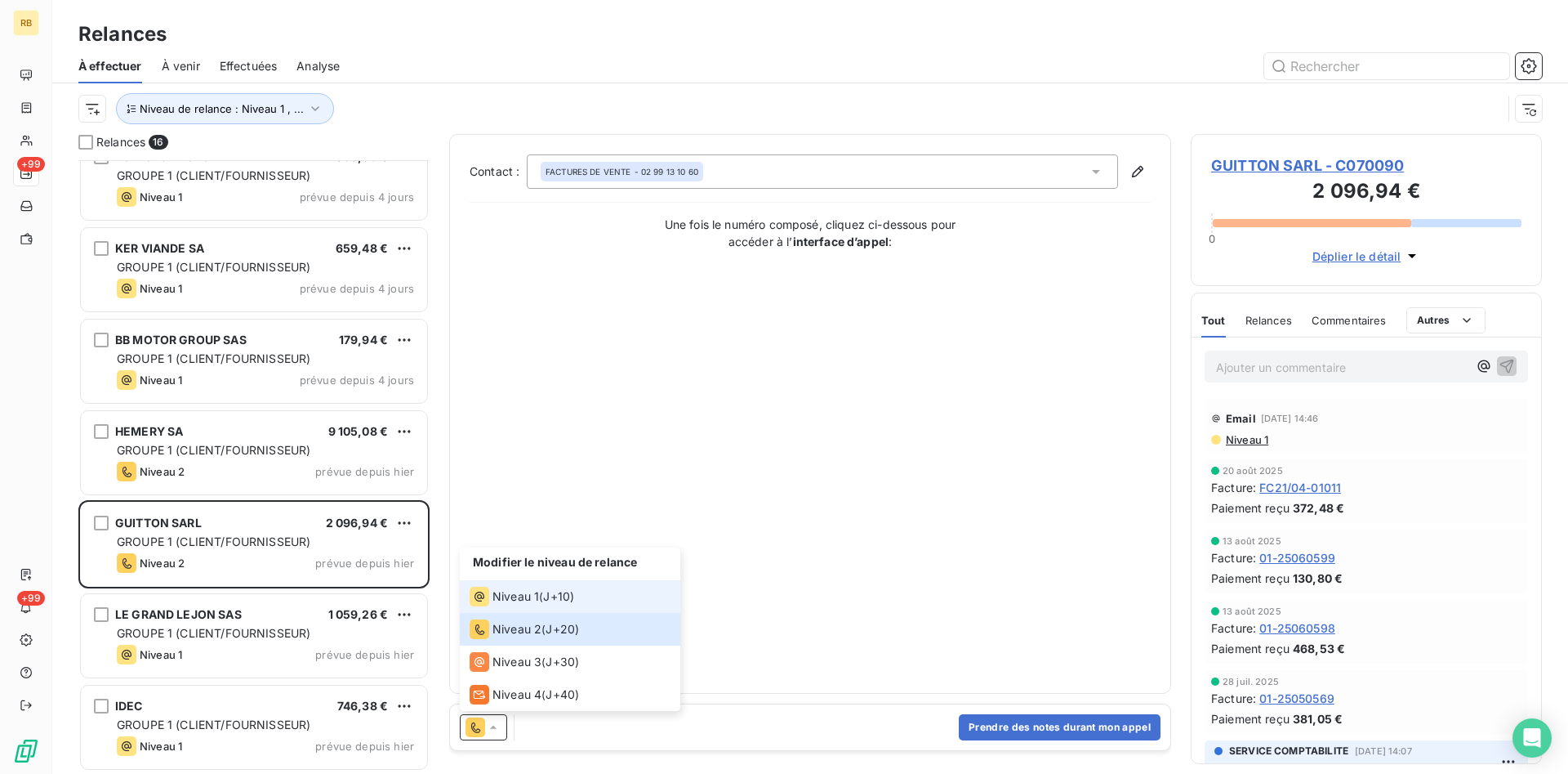
click at [526, 602] on span "Niveau 1" at bounding box center [516, 596] width 47 height 16
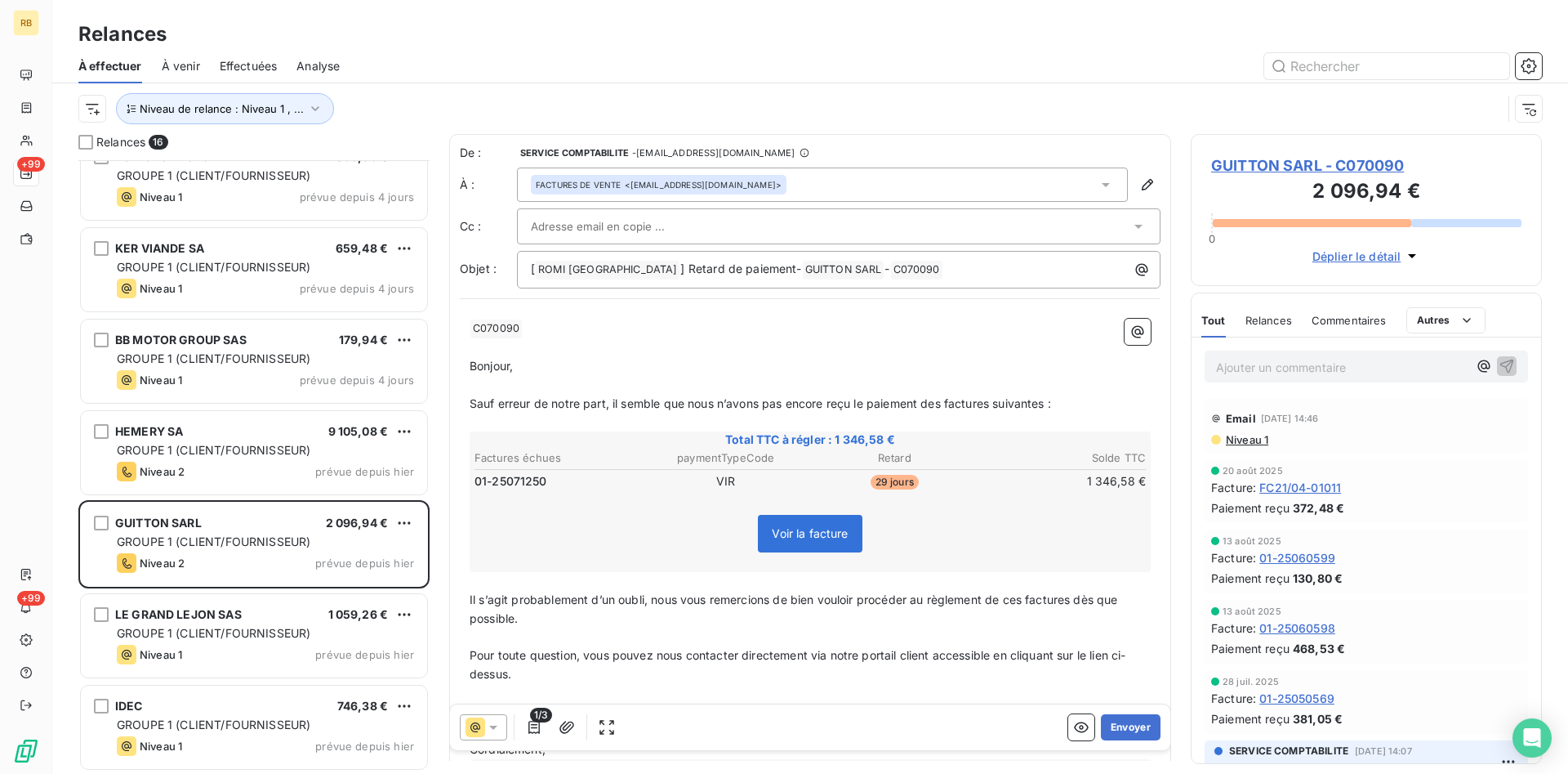
click at [493, 723] on icon at bounding box center [493, 727] width 16 height 16
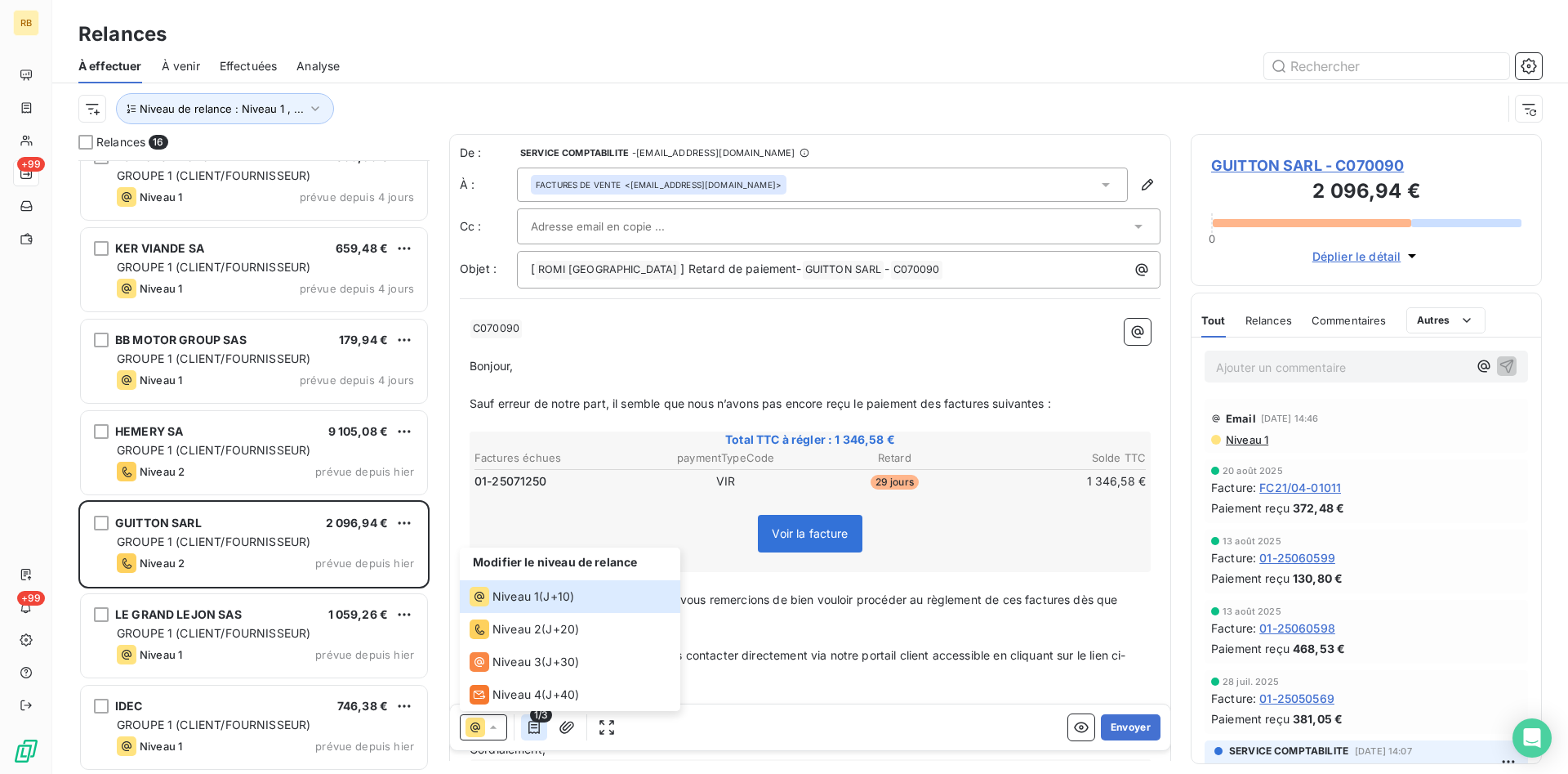
click at [539, 727] on icon "button" at bounding box center [535, 726] width 12 height 13
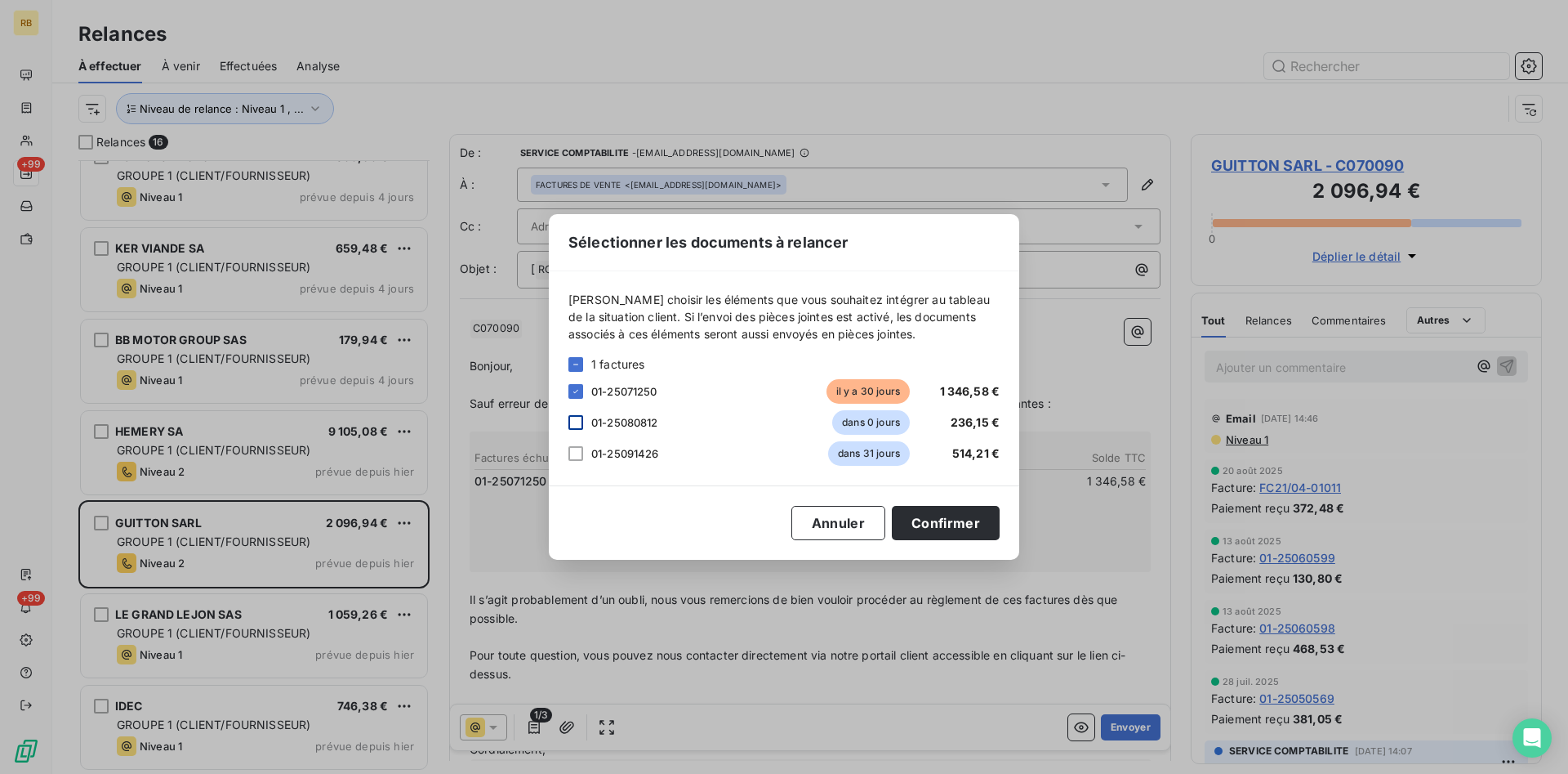
click at [580, 420] on div at bounding box center [575, 422] width 15 height 15
click at [968, 516] on button "Confirmer" at bounding box center [945, 523] width 108 height 35
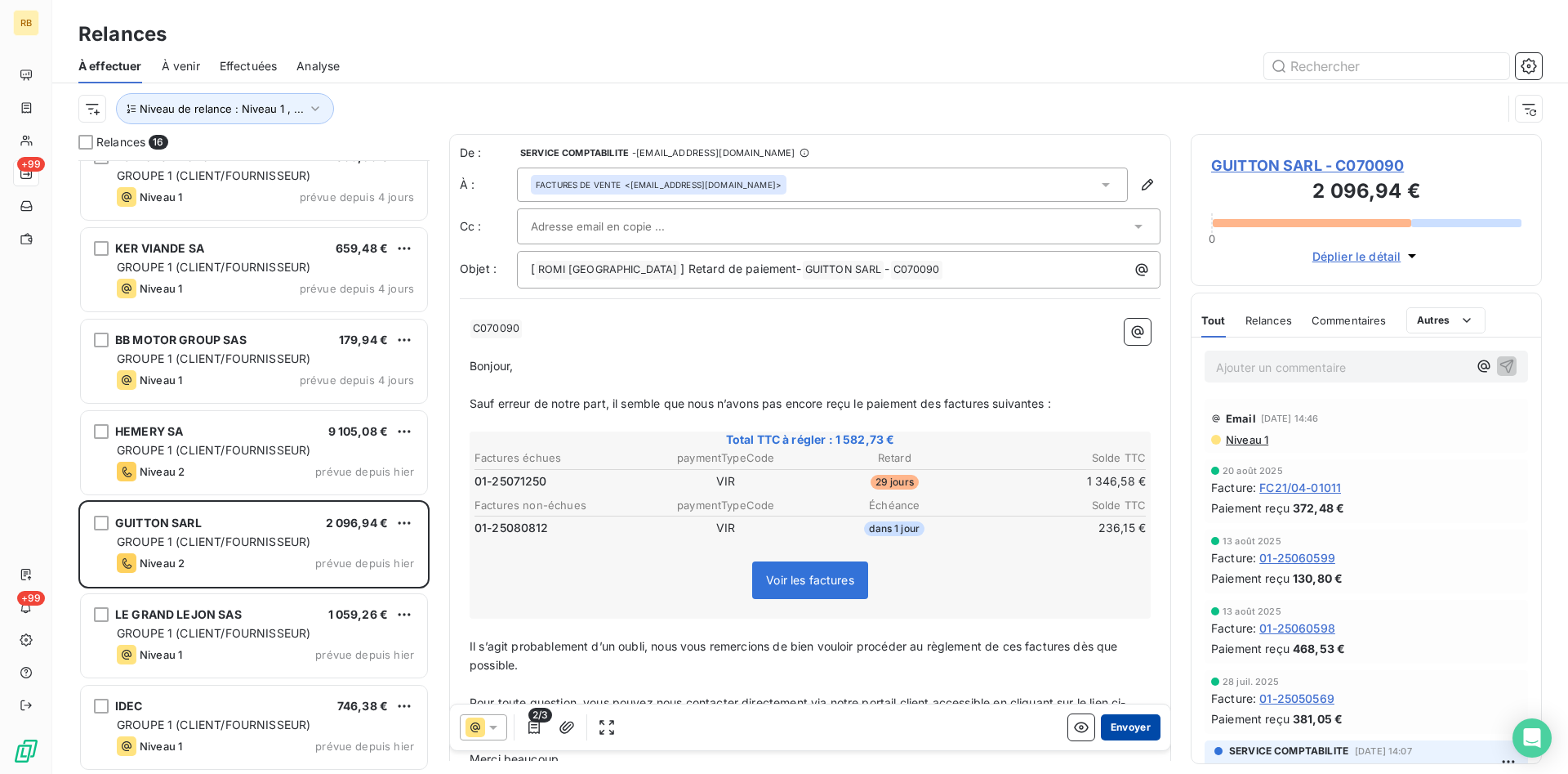
click at [1146, 719] on button "Envoyer" at bounding box center [1131, 727] width 60 height 26
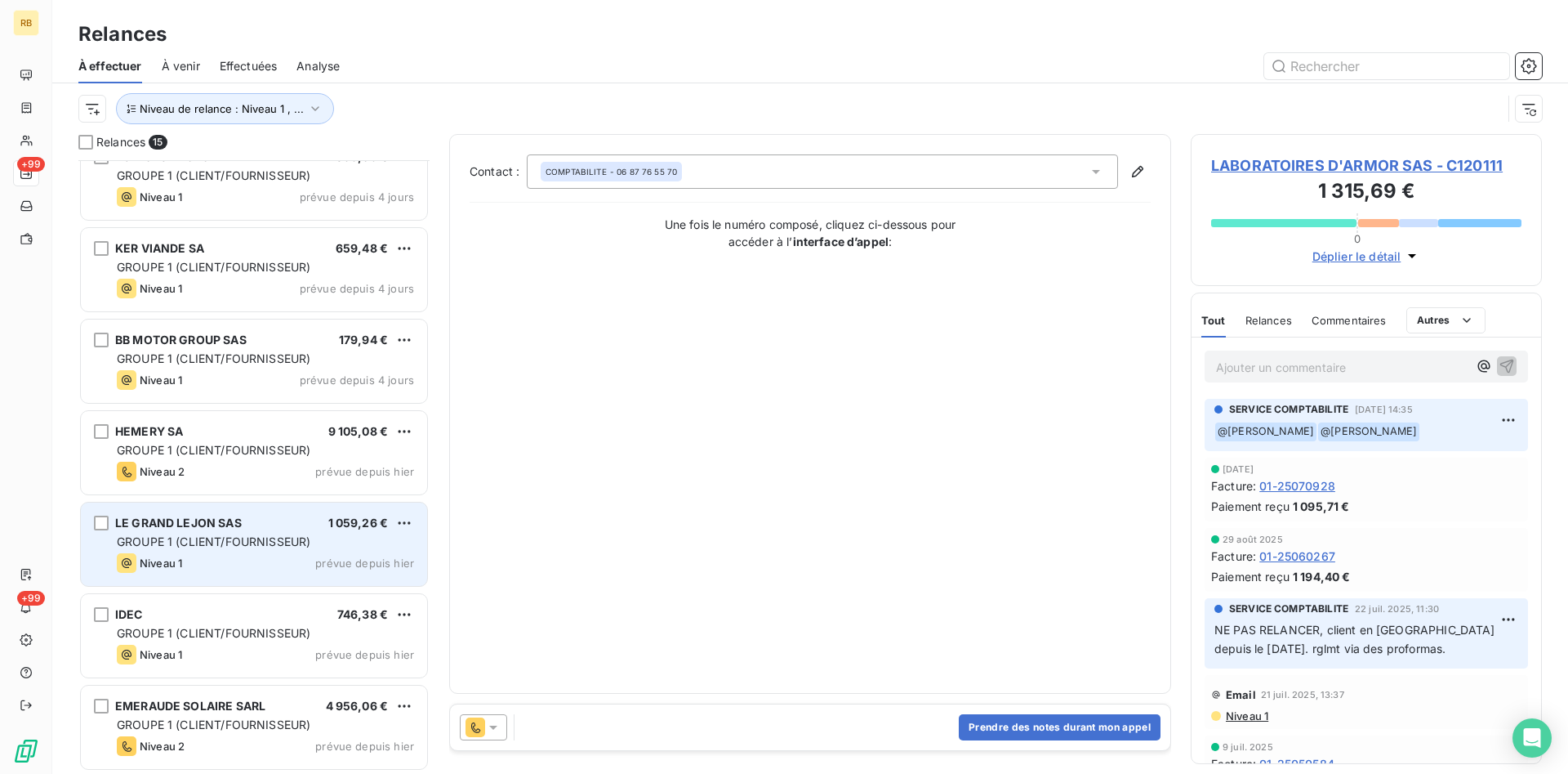
click at [259, 542] on span "GROUPE 1 (CLIENT/FOURNISSEUR)" at bounding box center [213, 542] width 193 height 14
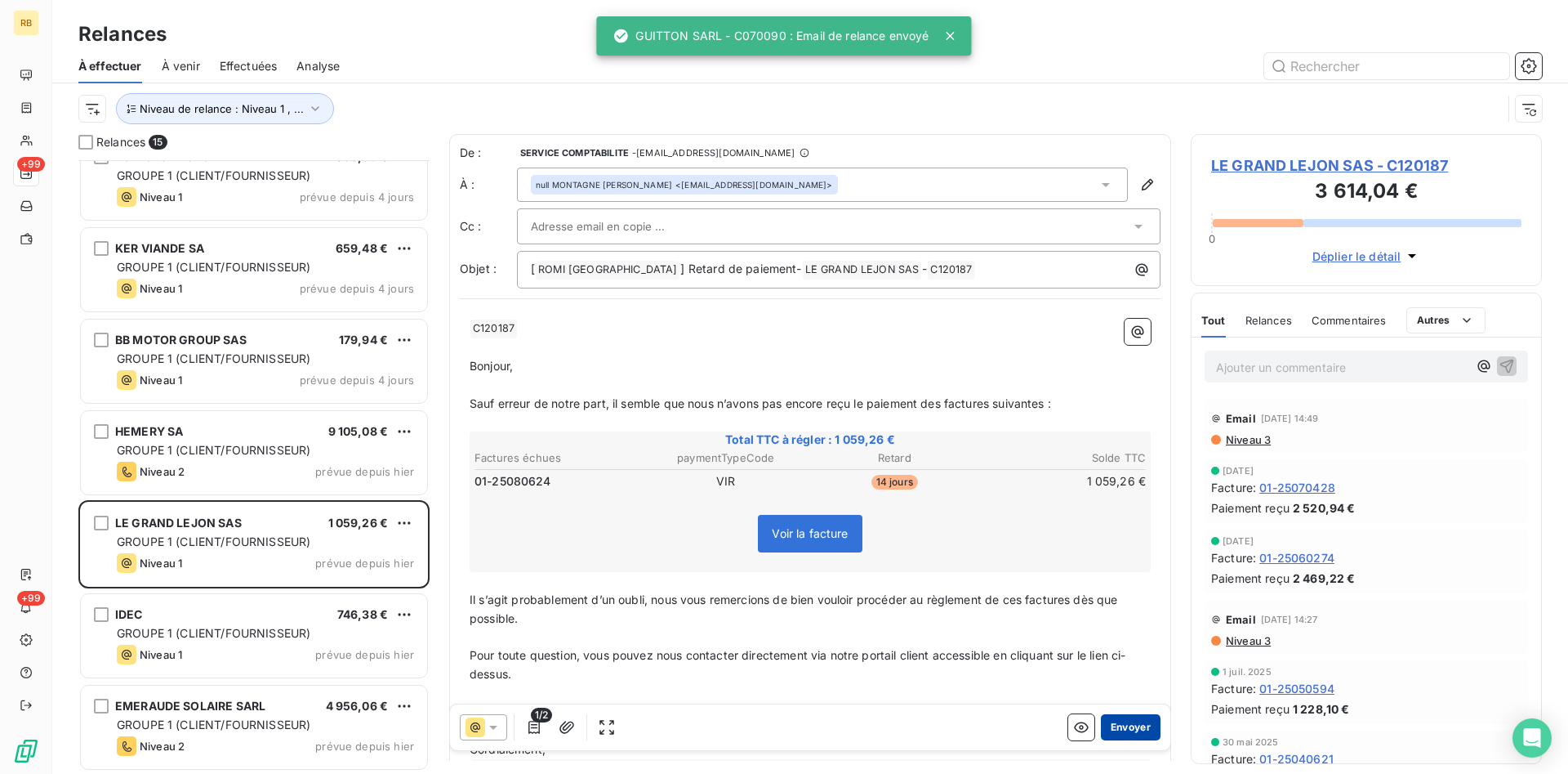
click at [1137, 723] on button "Envoyer" at bounding box center [1131, 727] width 60 height 26
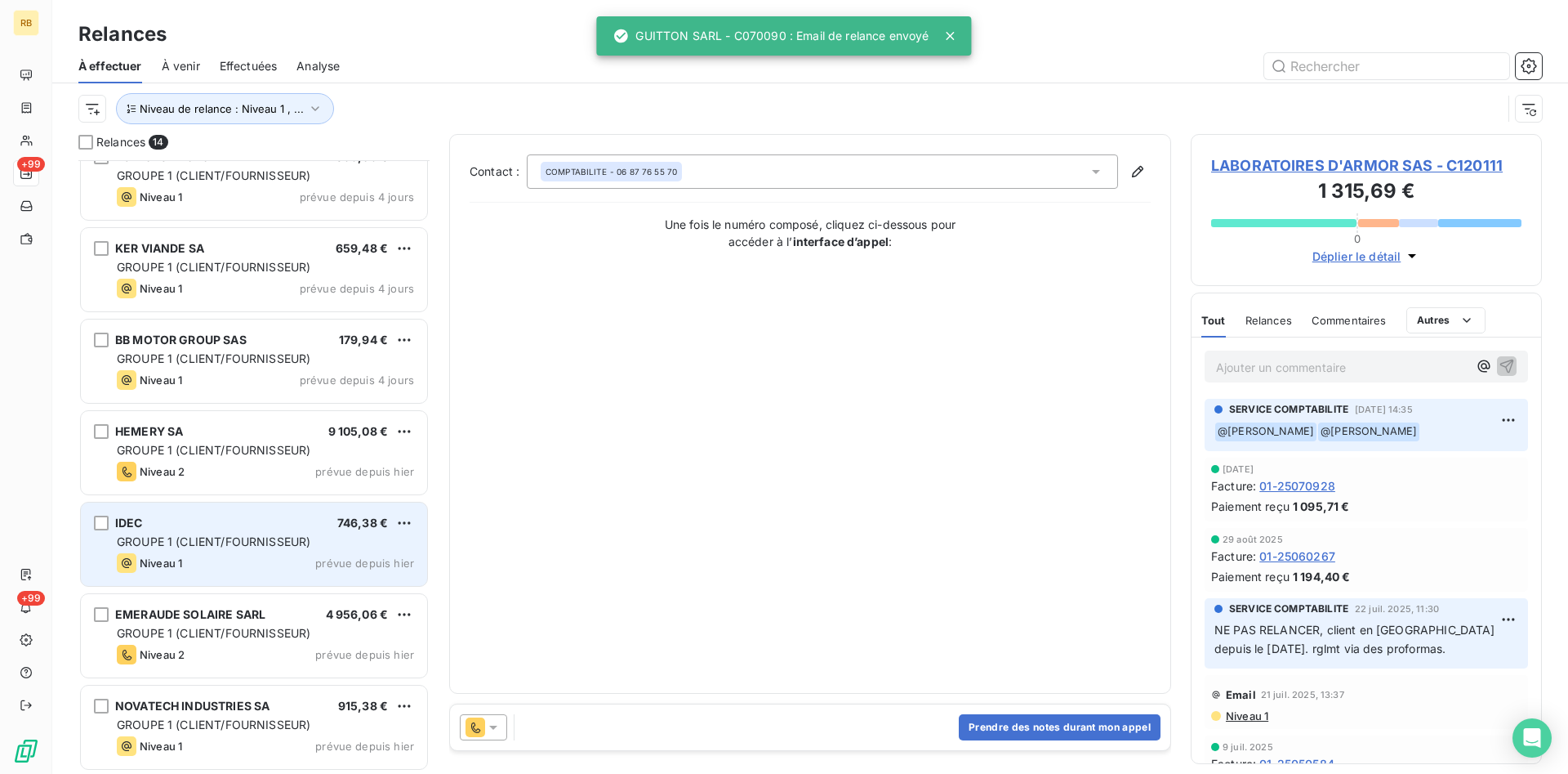
click at [236, 541] on span "GROUPE 1 (CLIENT/FOURNISSEUR)" at bounding box center [213, 542] width 193 height 14
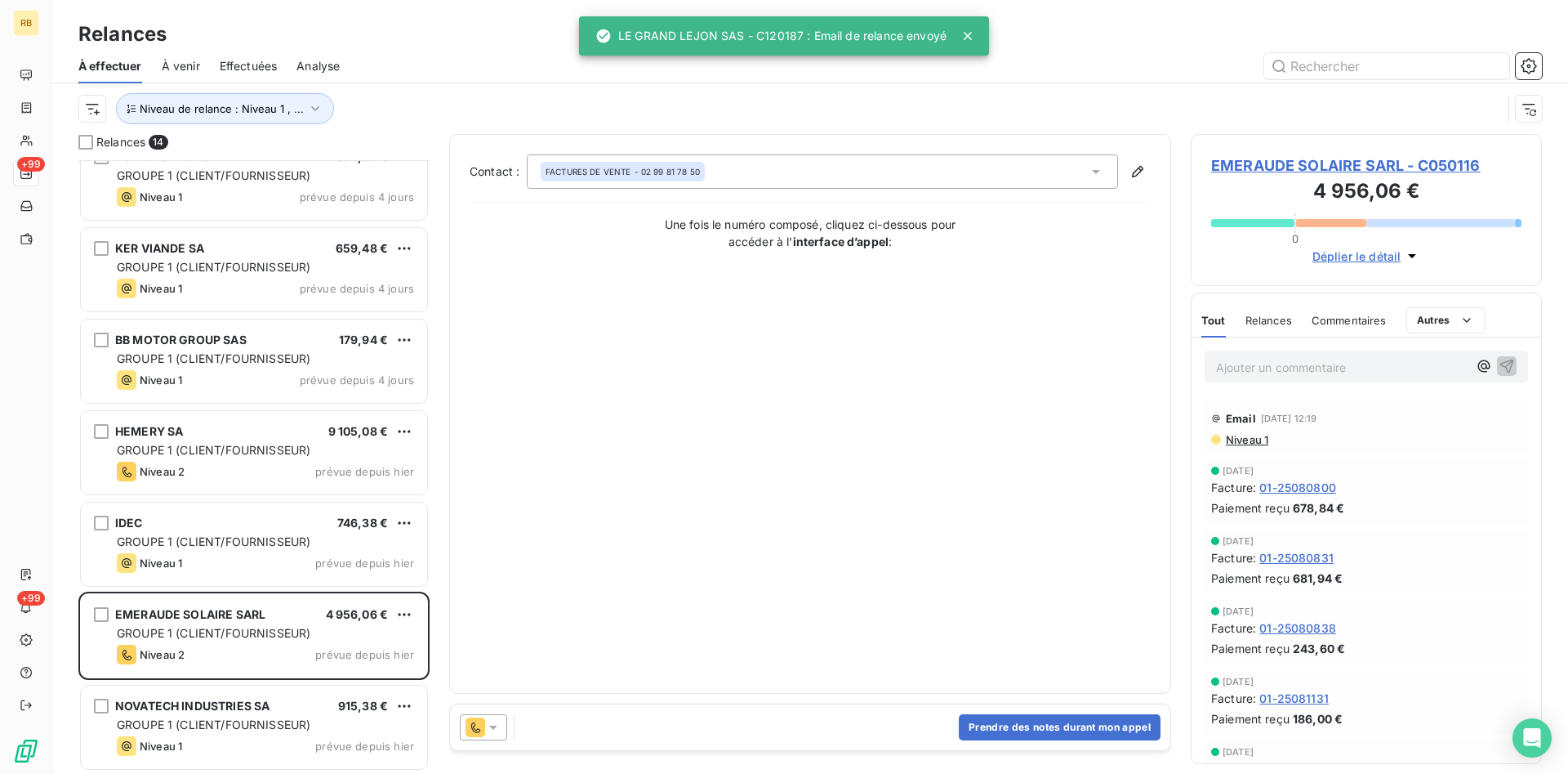
click at [502, 727] on div at bounding box center [484, 727] width 48 height 26
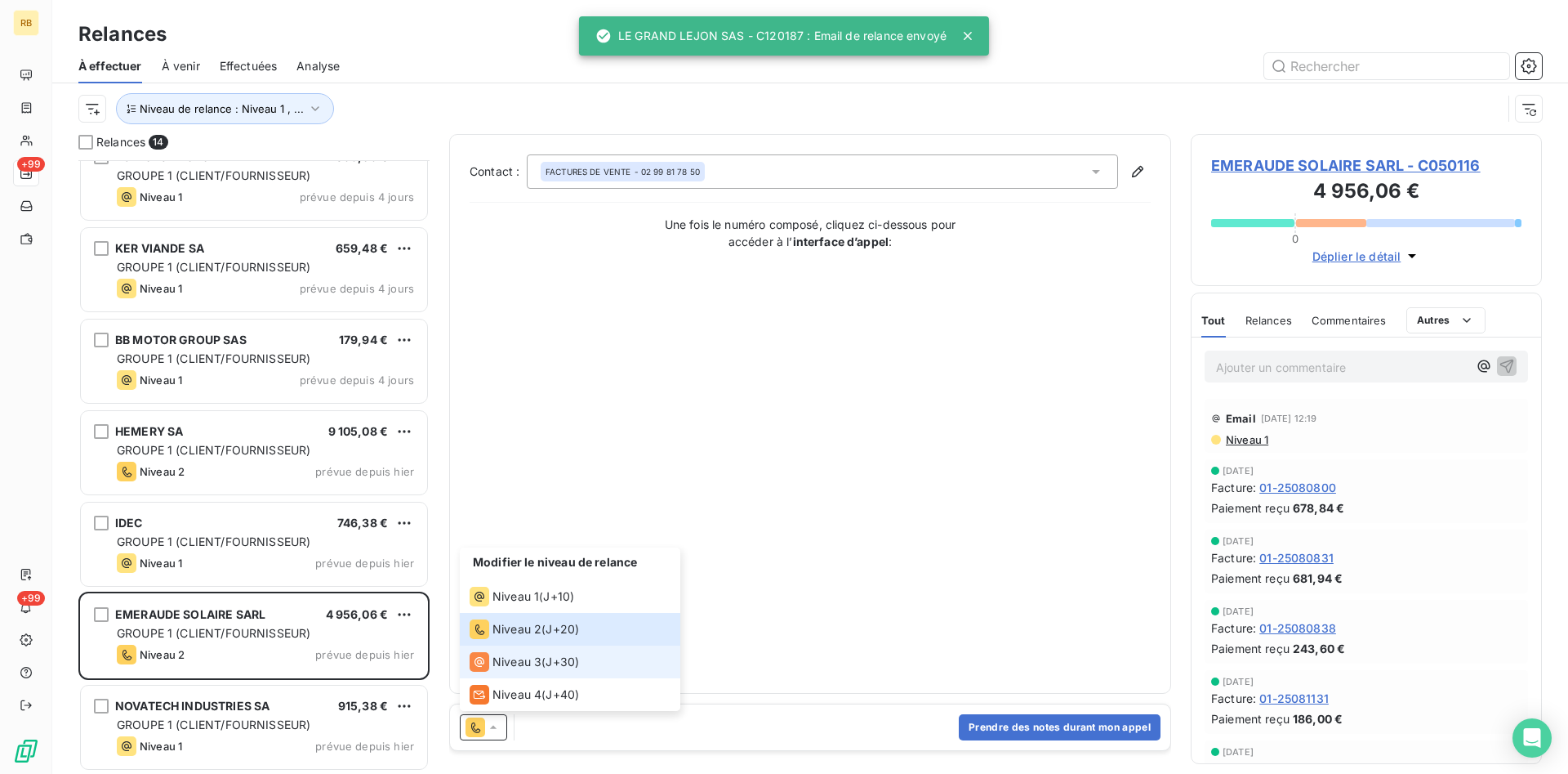
click at [526, 667] on span "Niveau 3" at bounding box center [517, 662] width 49 height 16
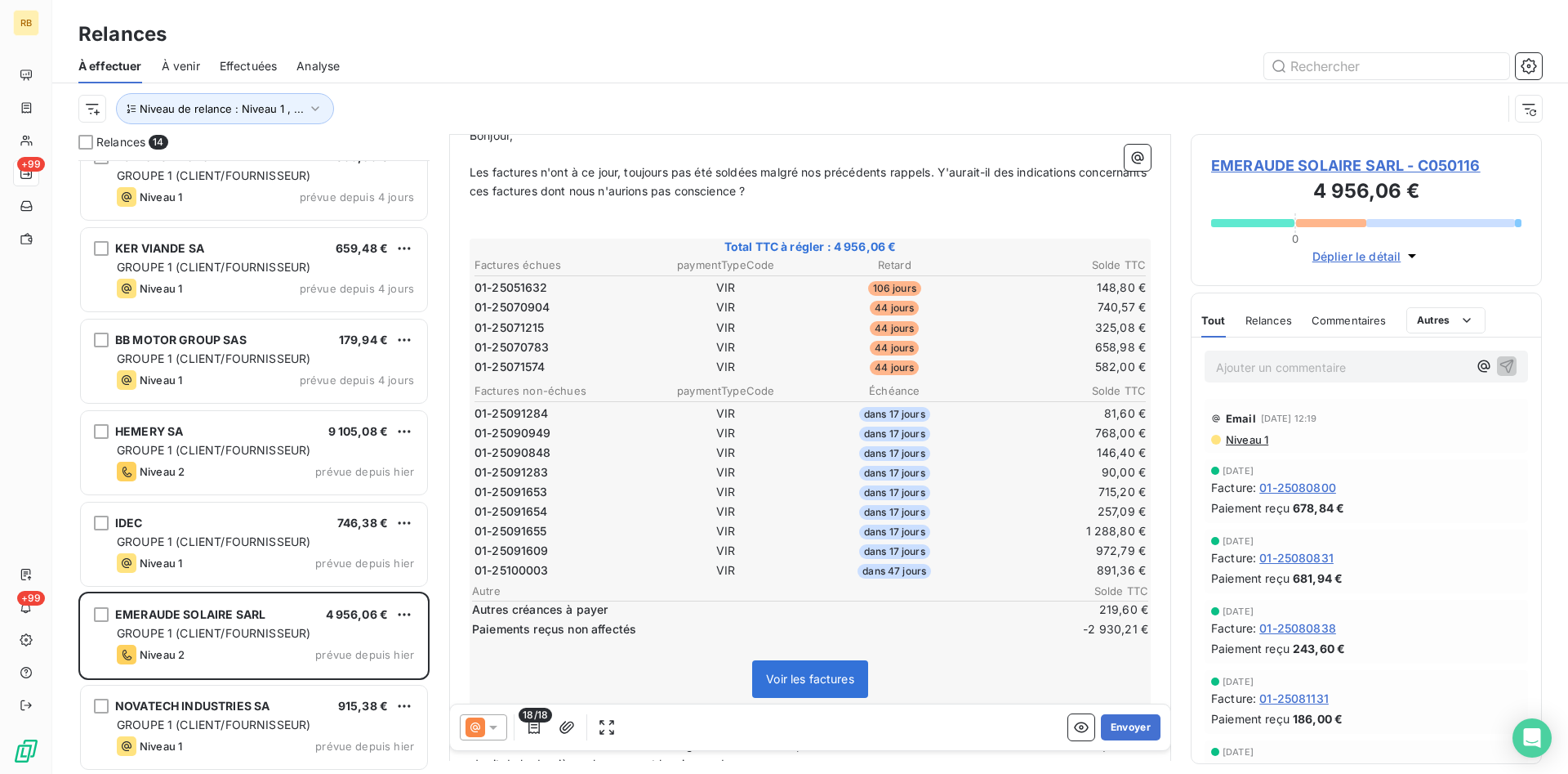
scroll to position [251, 0]
click at [493, 724] on icon at bounding box center [493, 727] width 16 height 16
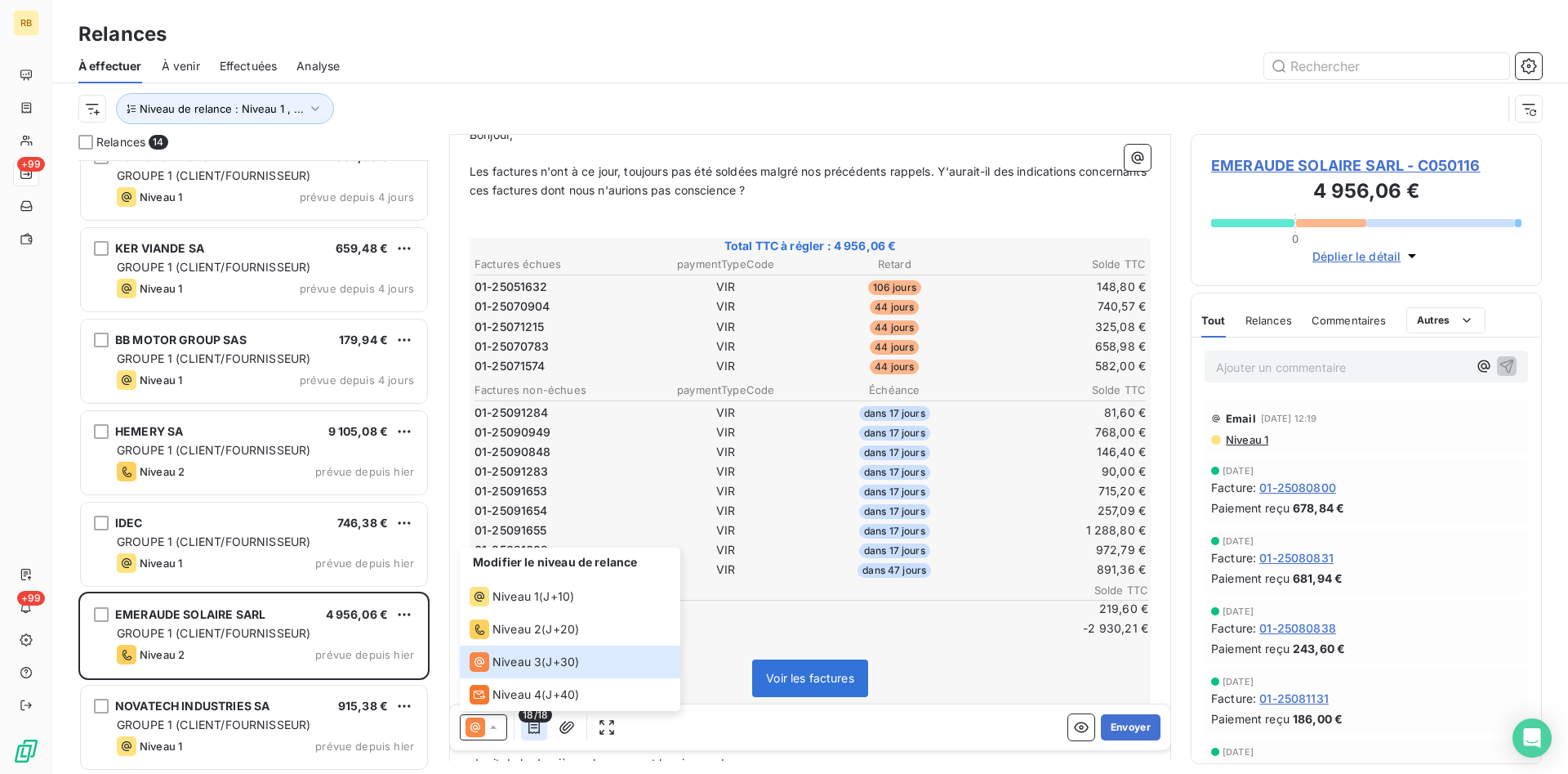
click at [542, 727] on icon "button" at bounding box center [534, 727] width 16 height 16
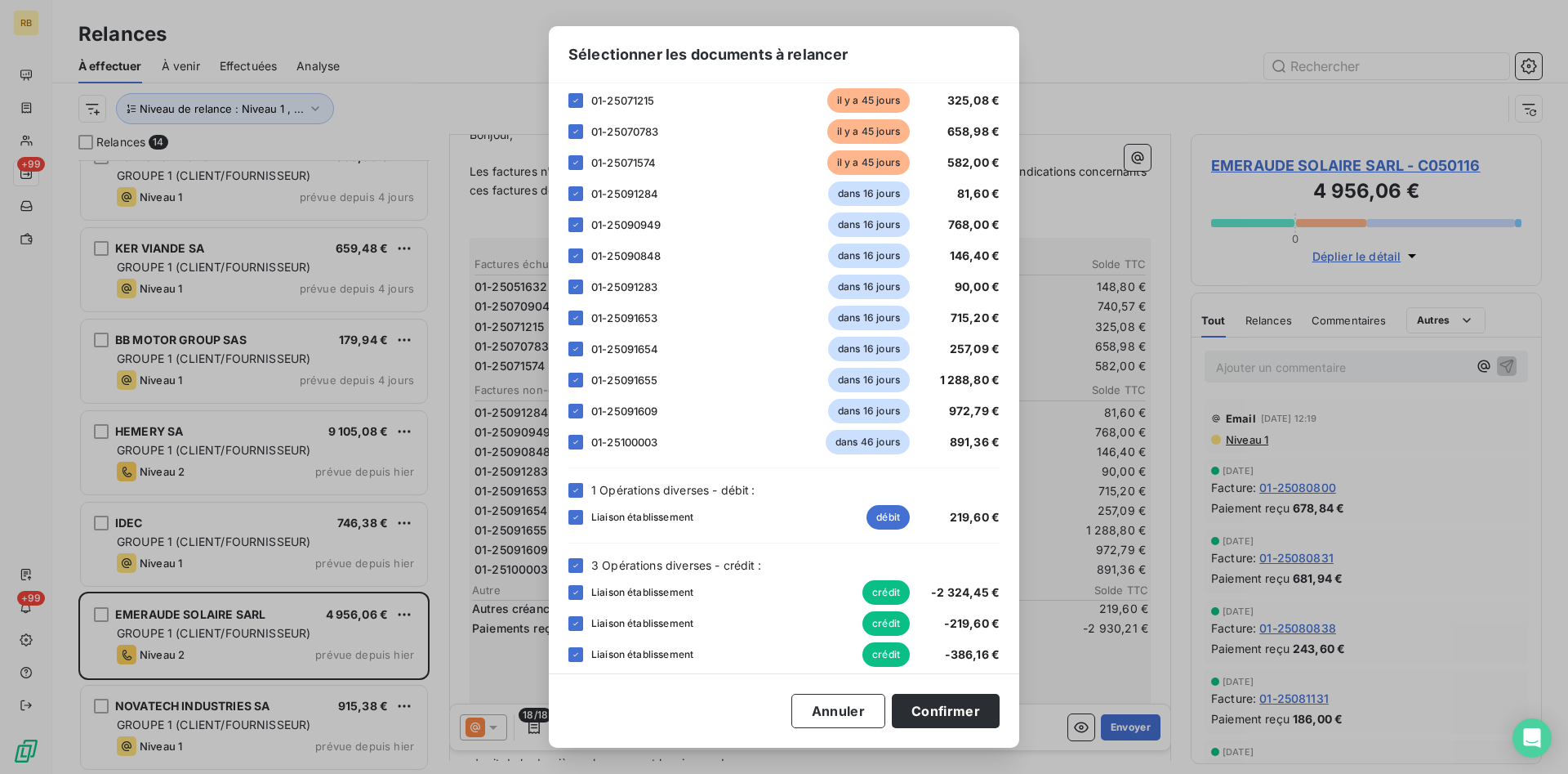
scroll to position [179, 0]
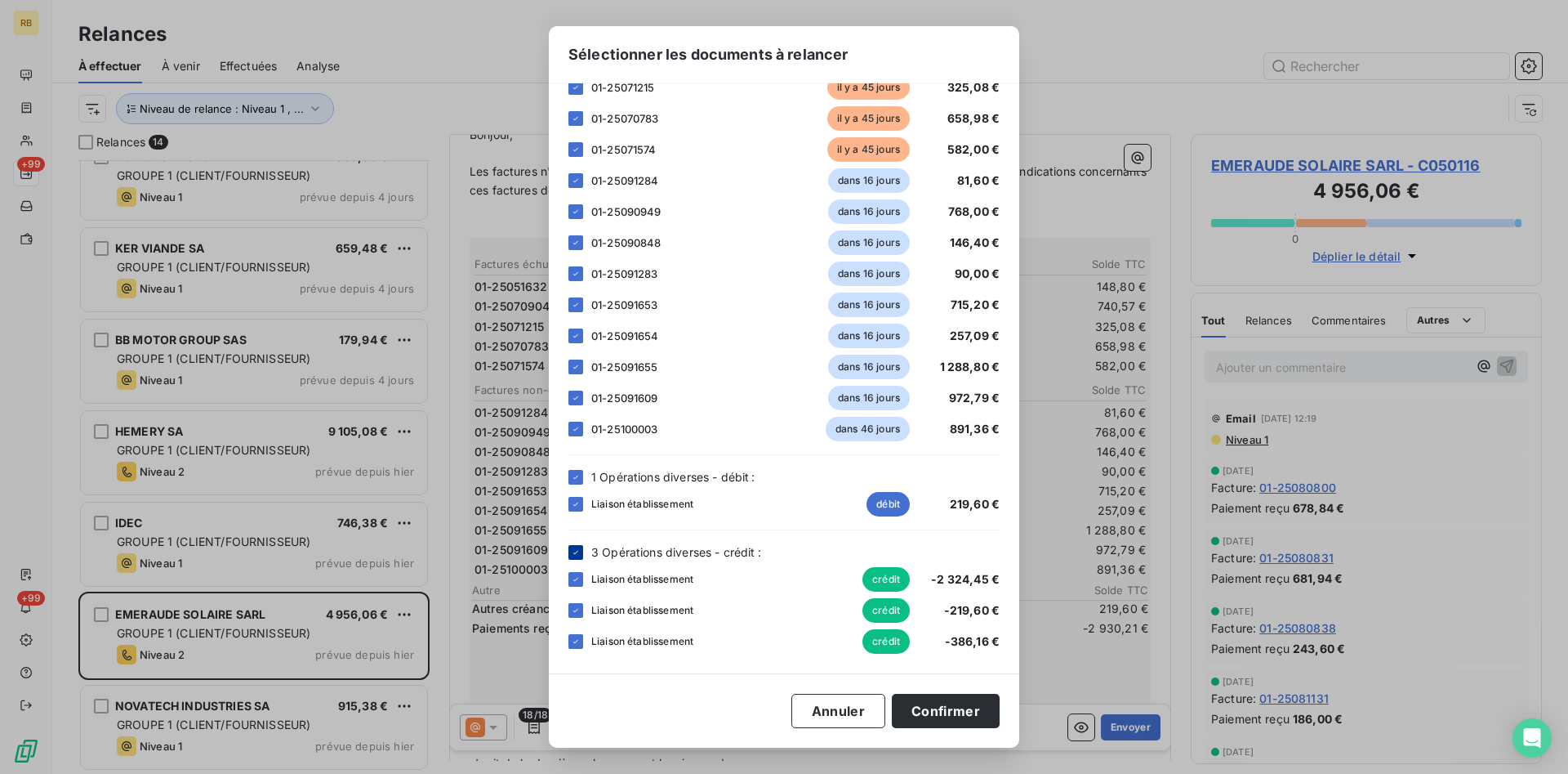
click at [576, 553] on icon at bounding box center [576, 553] width 10 height 10
click at [949, 706] on button "Confirmer" at bounding box center [945, 710] width 108 height 35
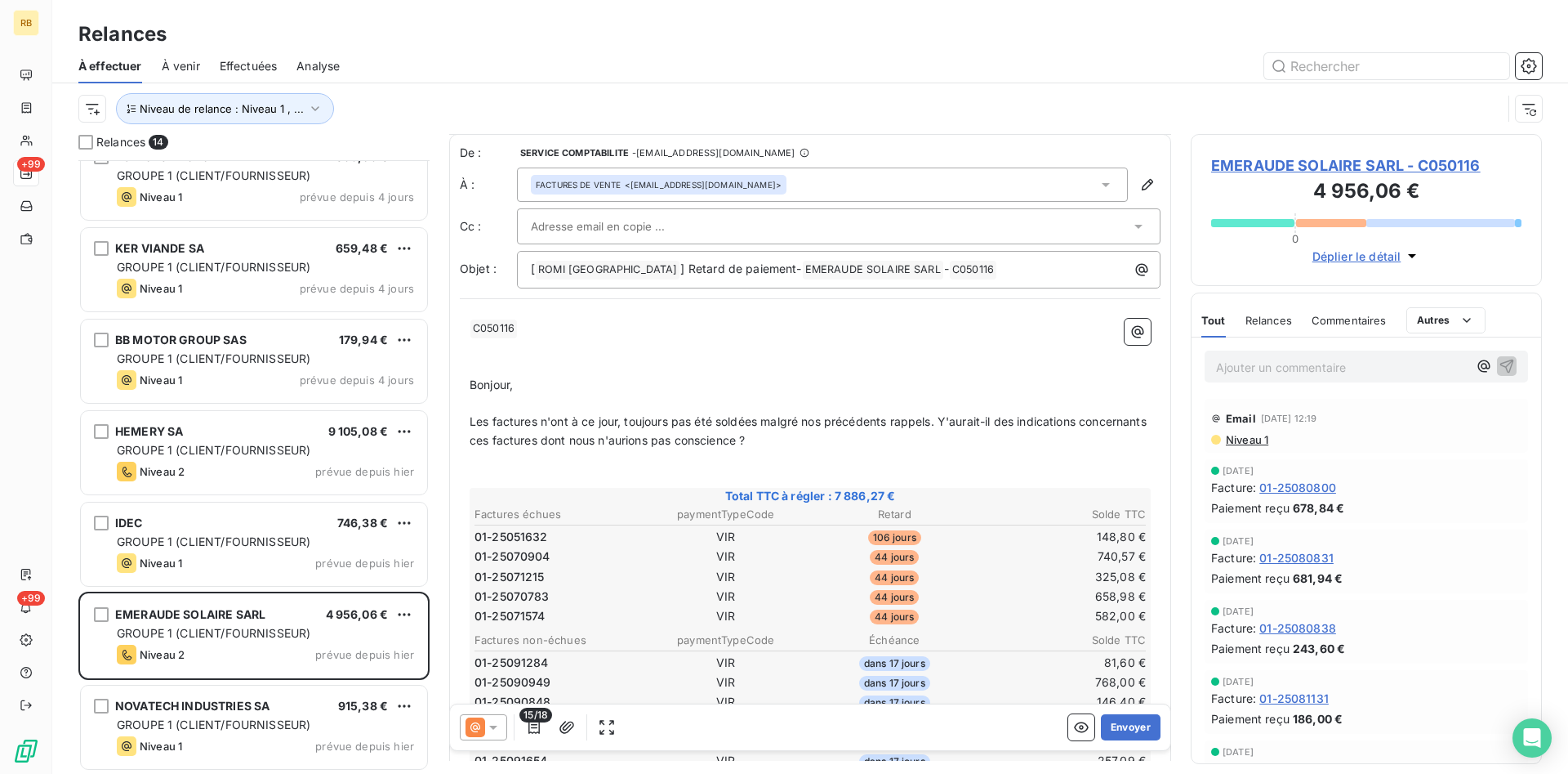
scroll to position [0, 0]
click at [1126, 724] on button "Envoyer" at bounding box center [1131, 727] width 60 height 26
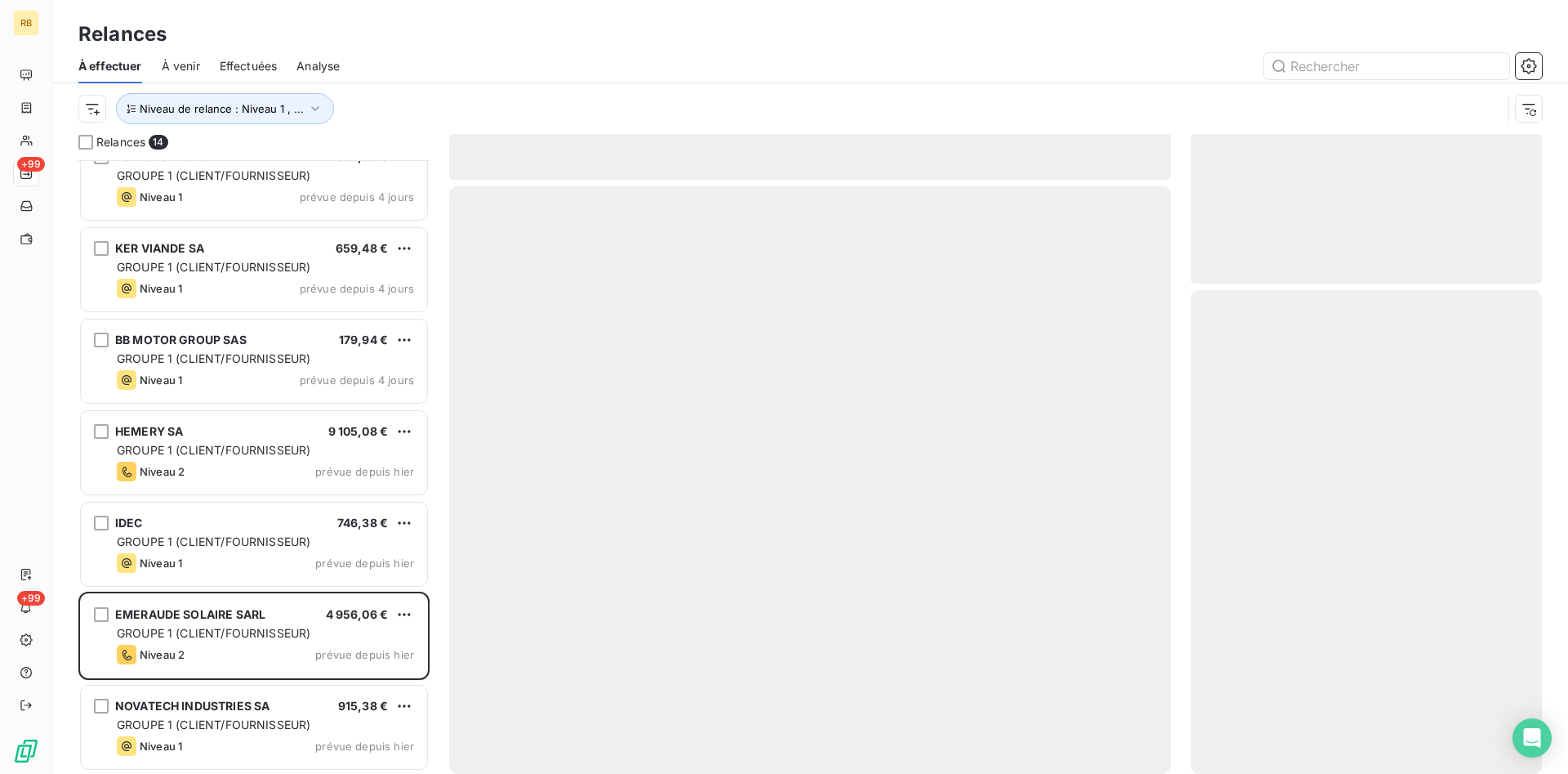
scroll to position [577, 0]
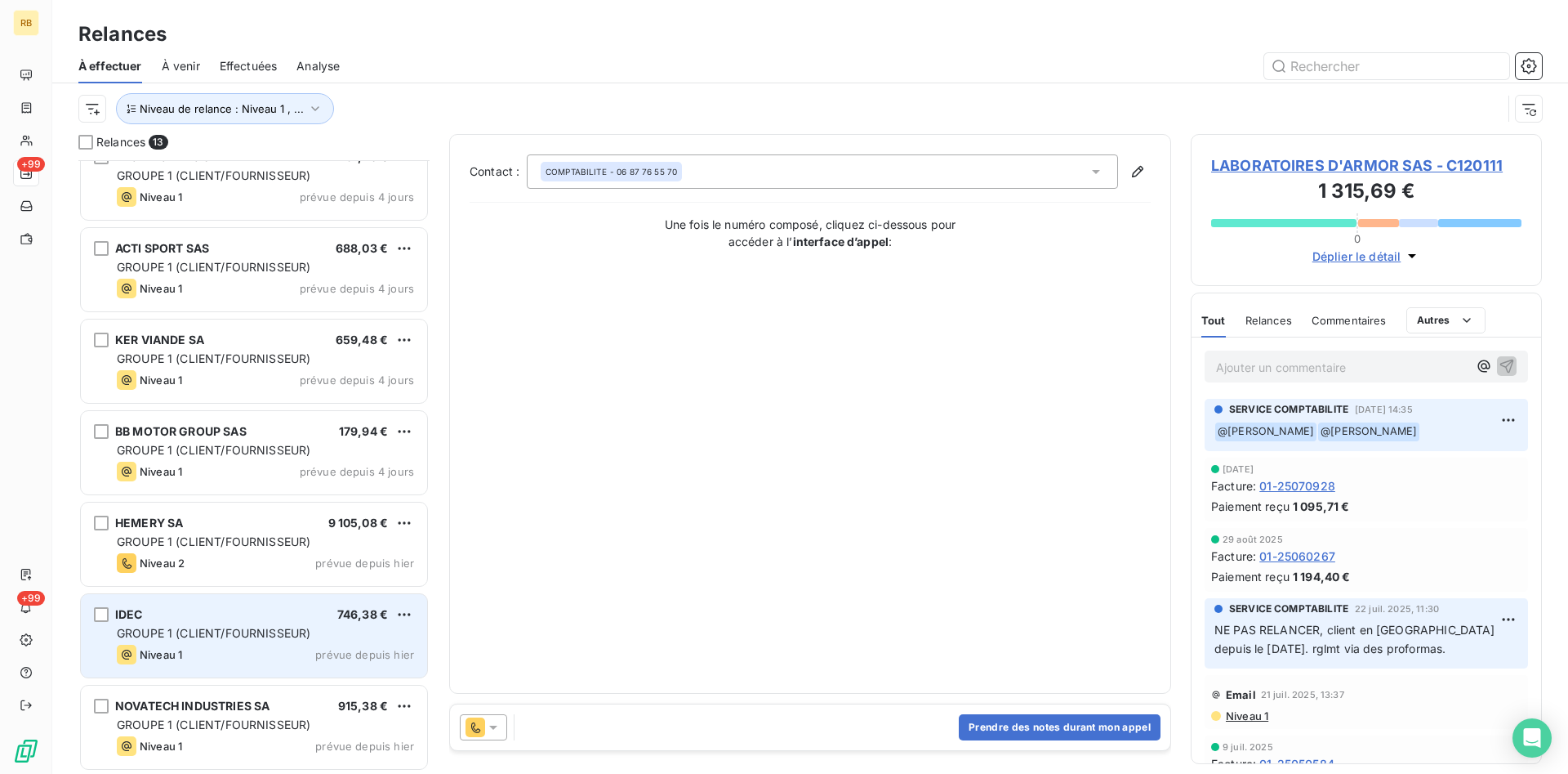
click at [211, 621] on div "IDEC 746,38 €" at bounding box center [266, 614] width 298 height 15
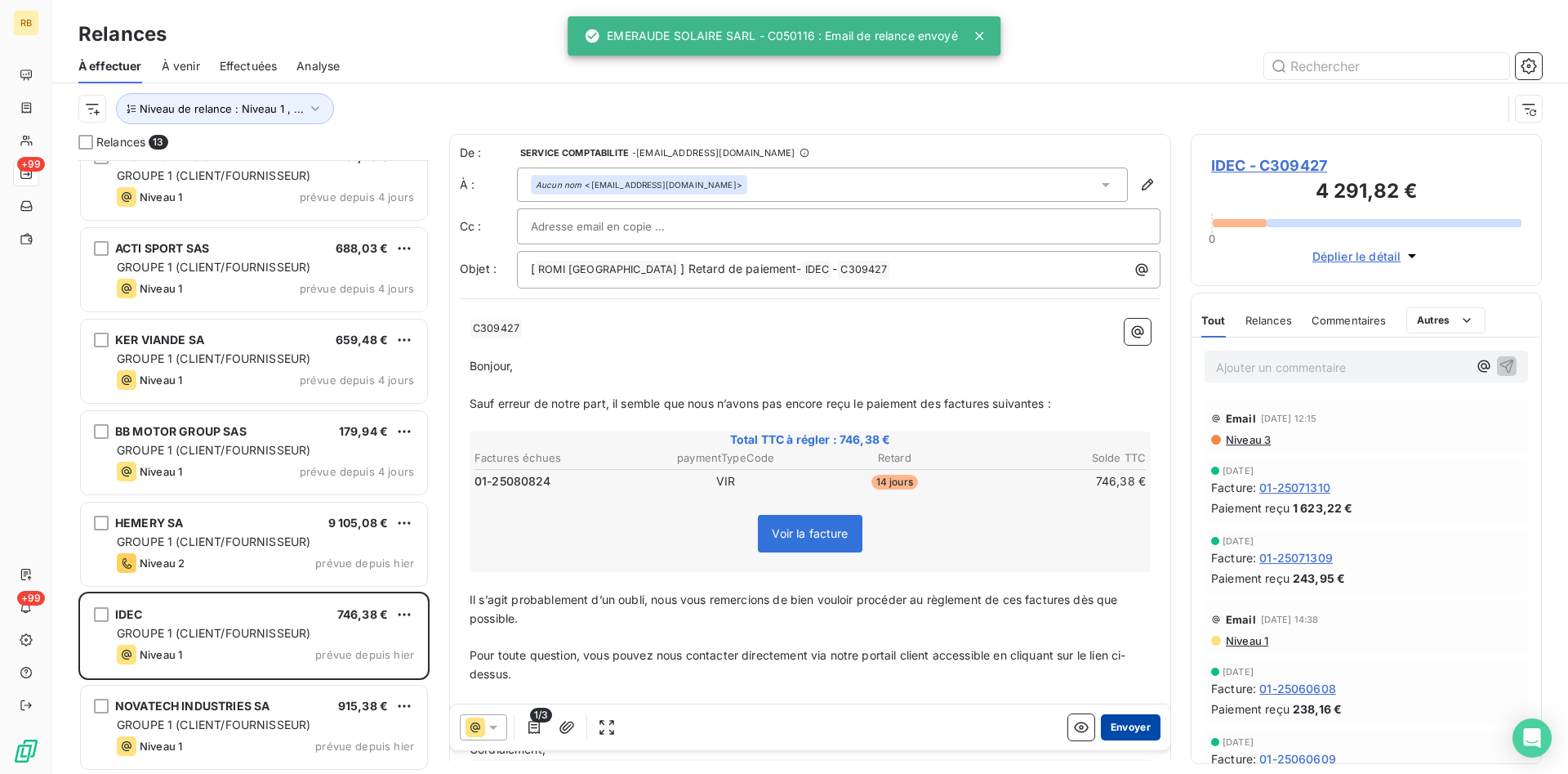
click at [1136, 724] on button "Envoyer" at bounding box center [1131, 727] width 60 height 26
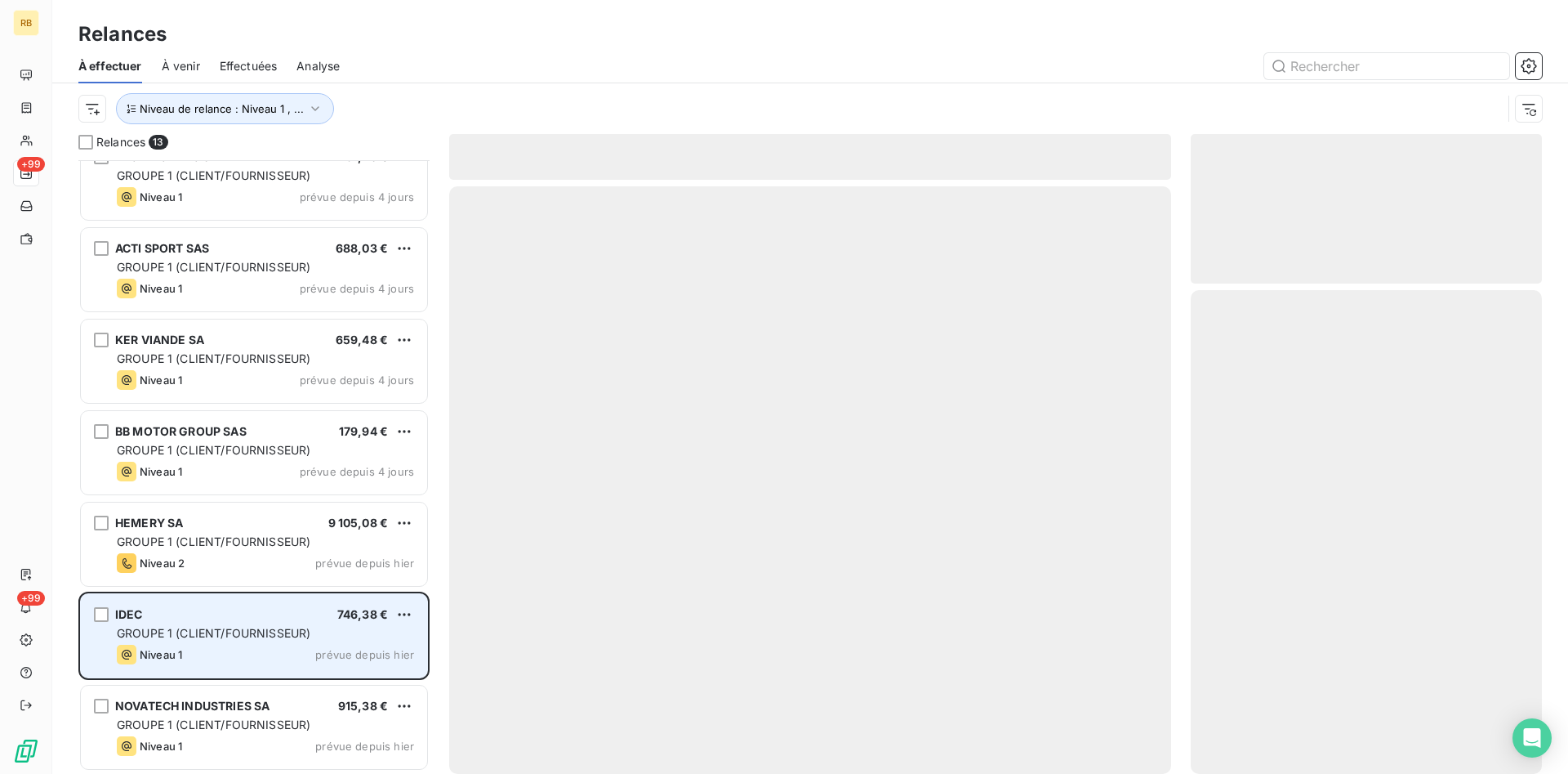
scroll to position [484, 0]
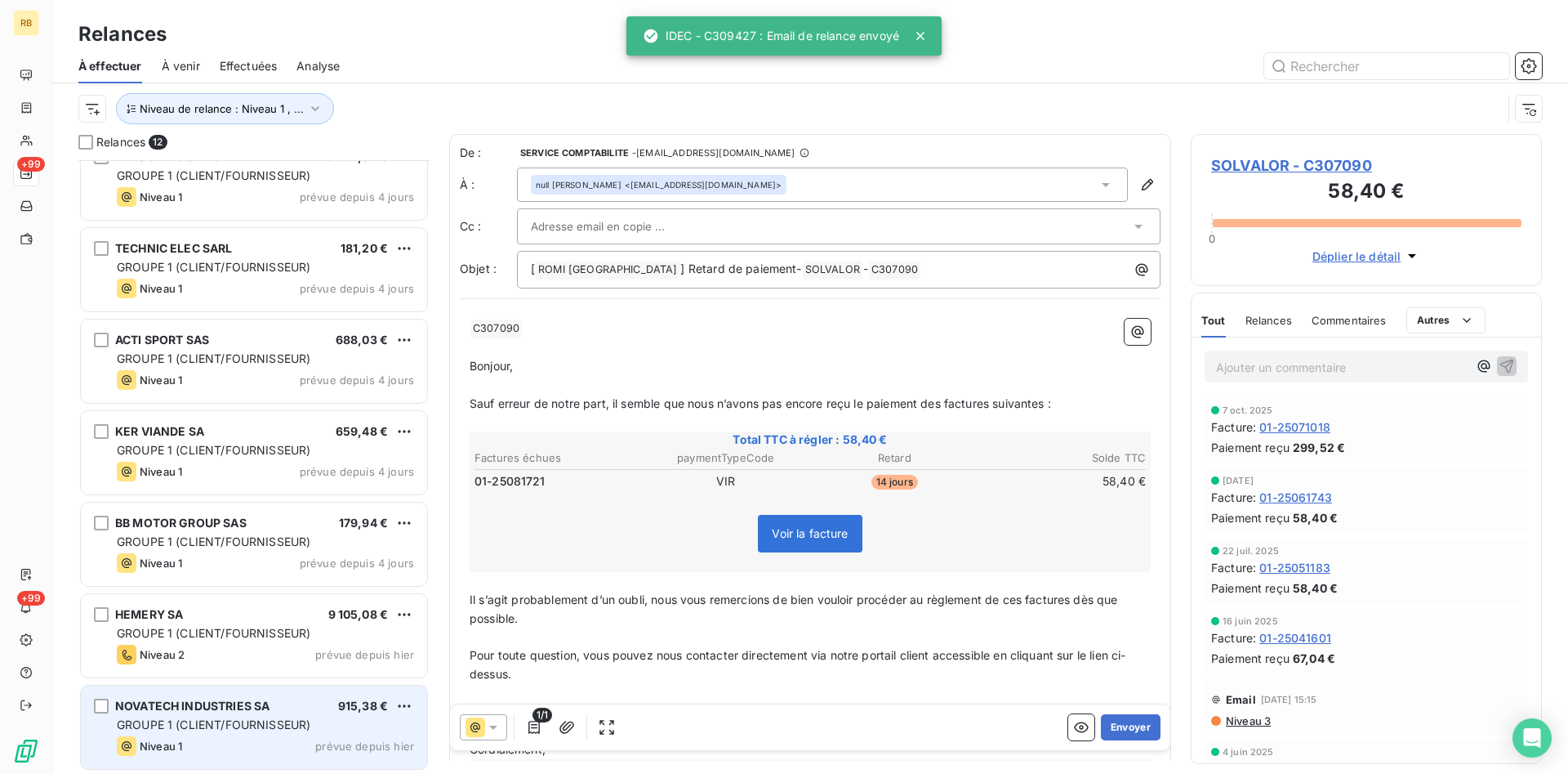
click at [234, 721] on span "GROUPE 1 (CLIENT/FOURNISSEUR)" at bounding box center [213, 724] width 193 height 14
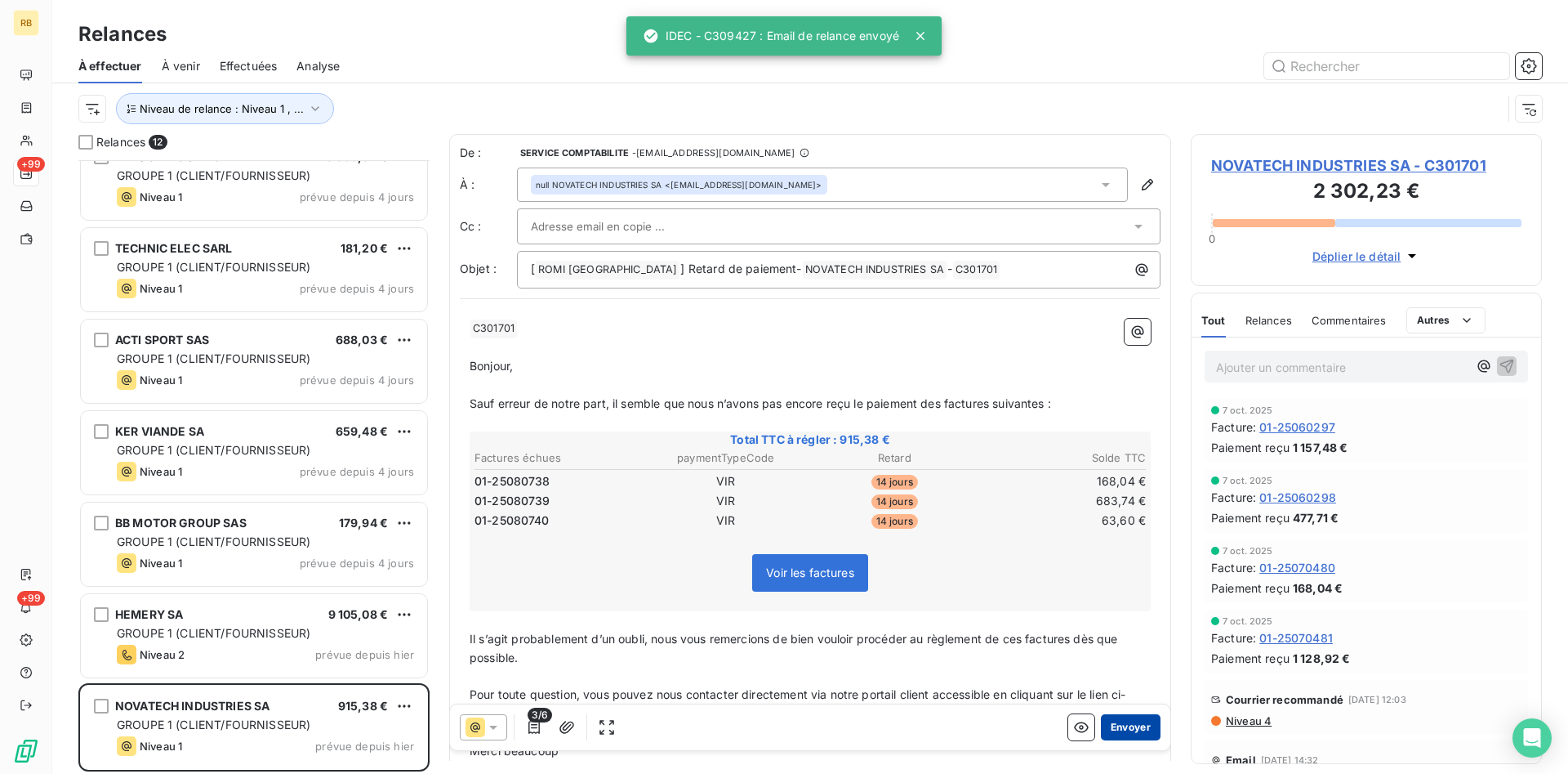
click at [1122, 724] on button "Envoyer" at bounding box center [1131, 727] width 60 height 26
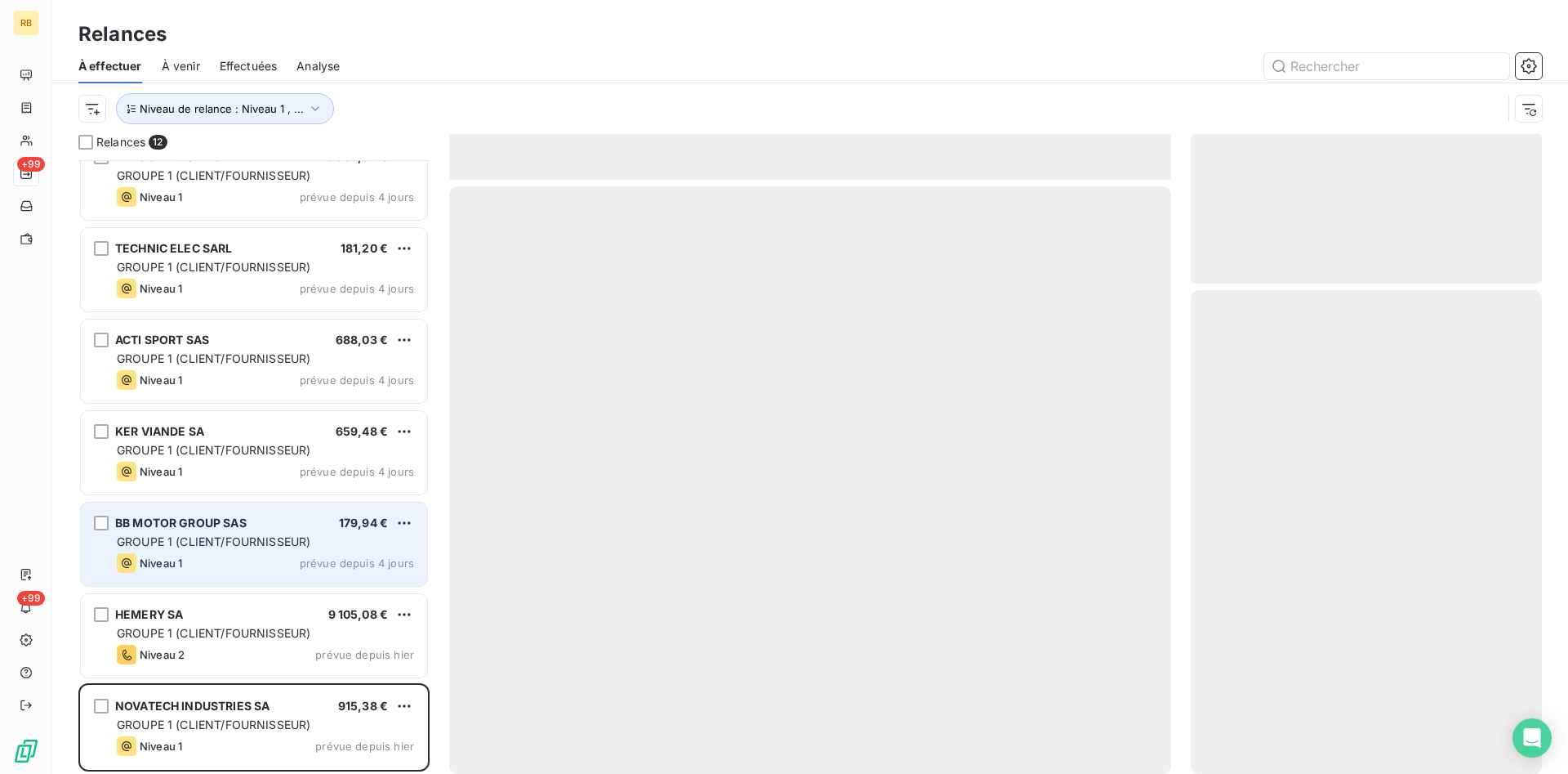
scroll to position [393, 0]
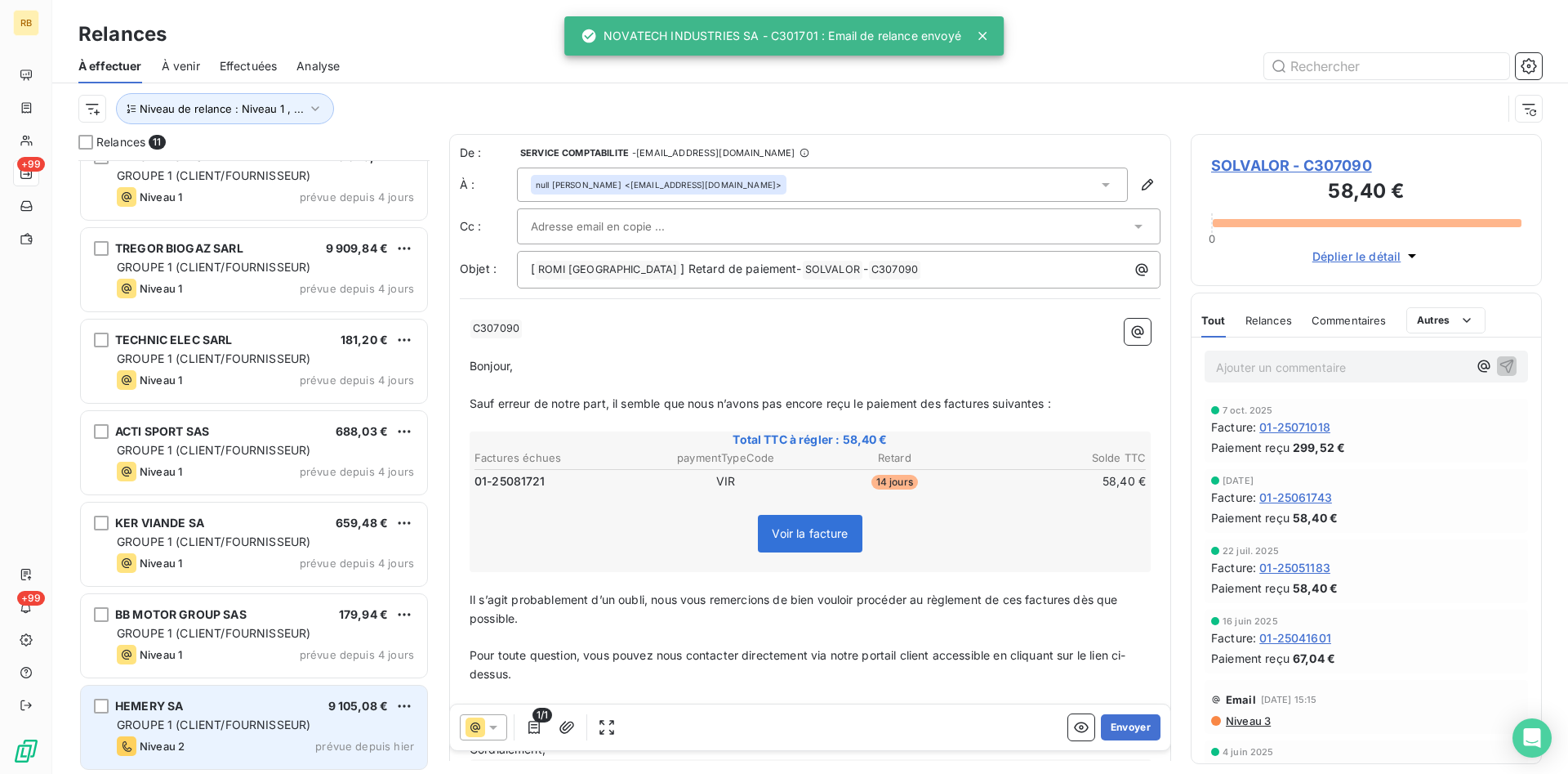
scroll to position [394, 0]
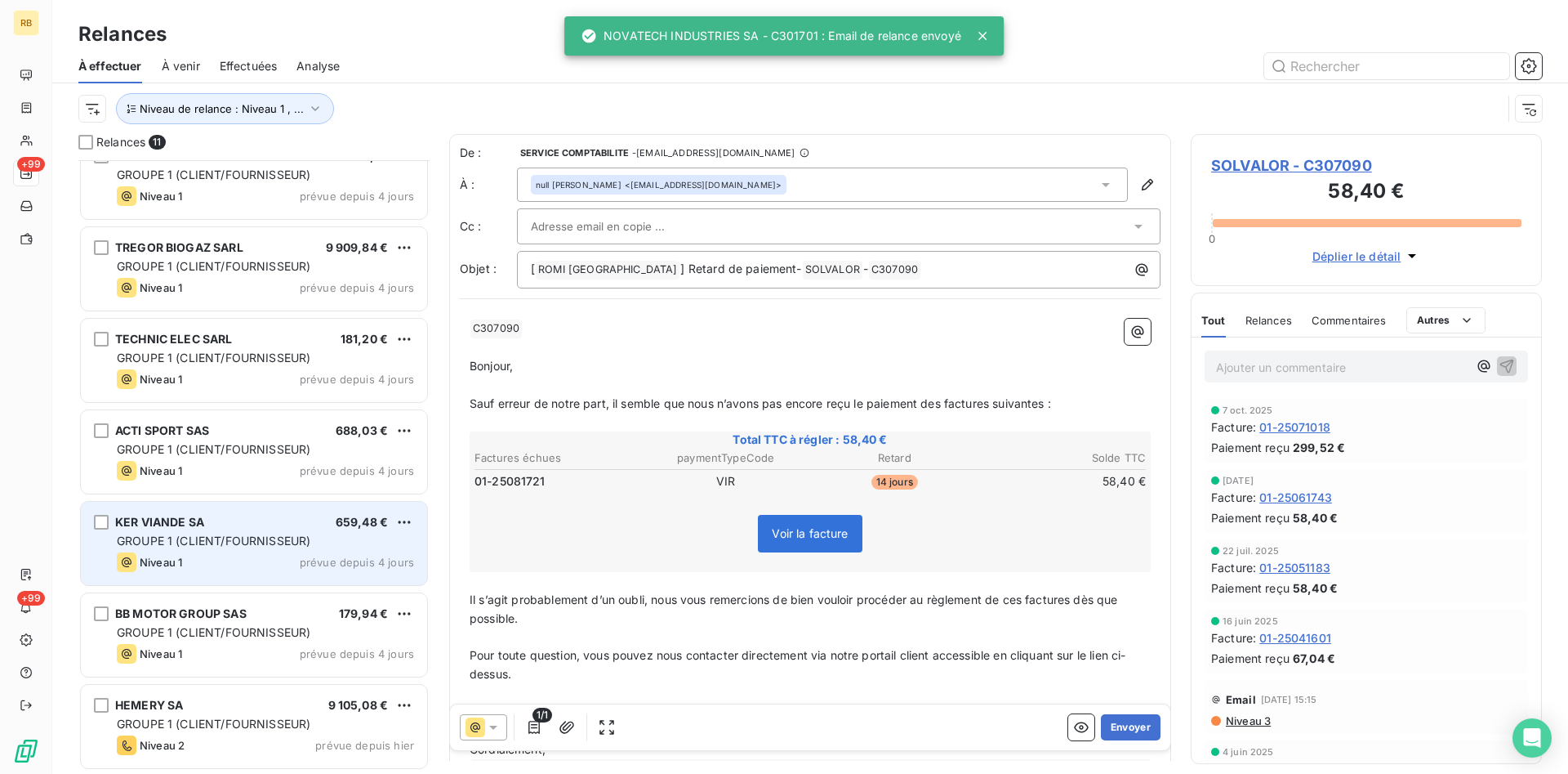
click at [214, 553] on div "Niveau 1 prévue depuis 4 jours" at bounding box center [266, 563] width 298 height 20
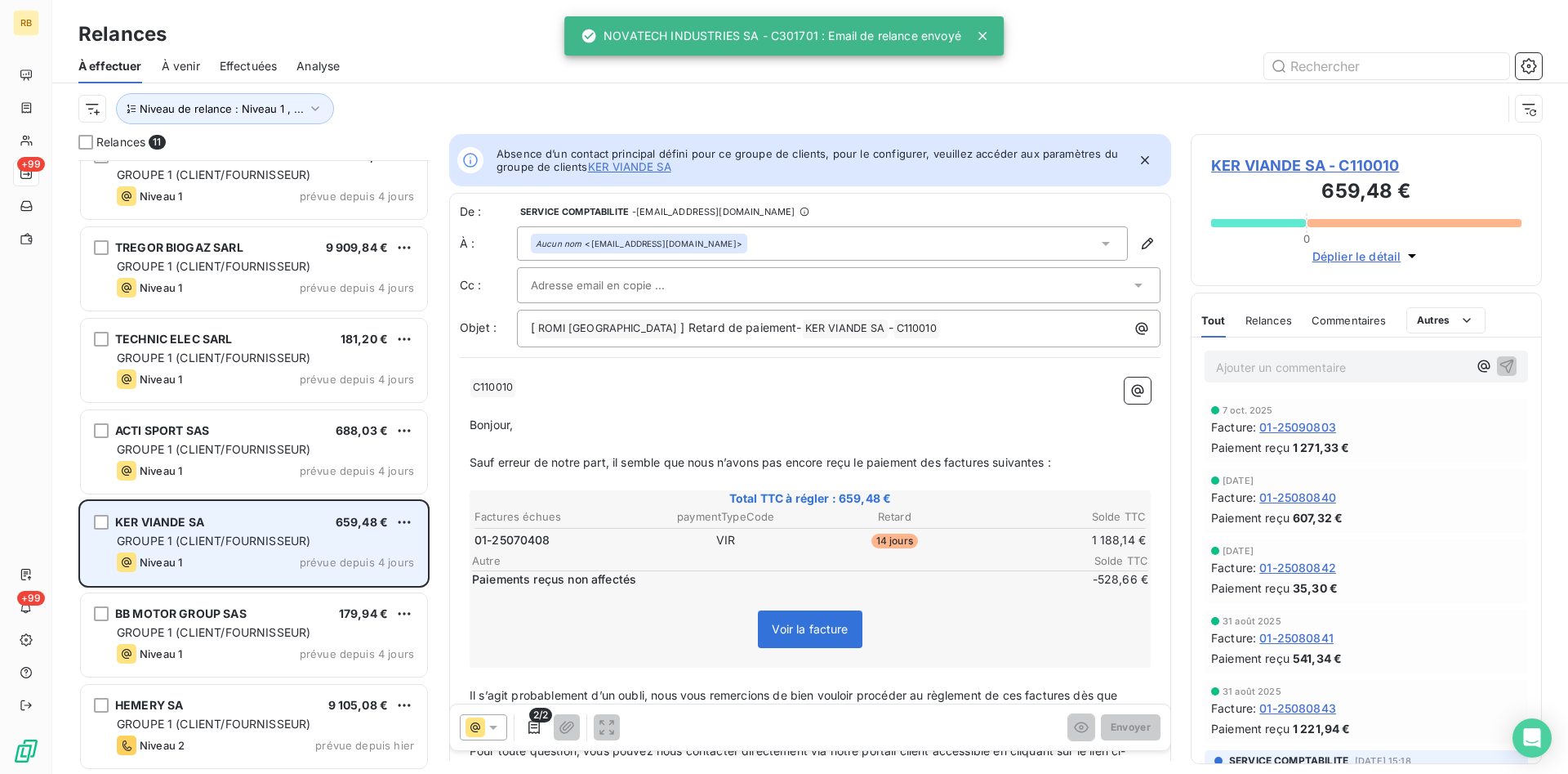
scroll to position [393, 0]
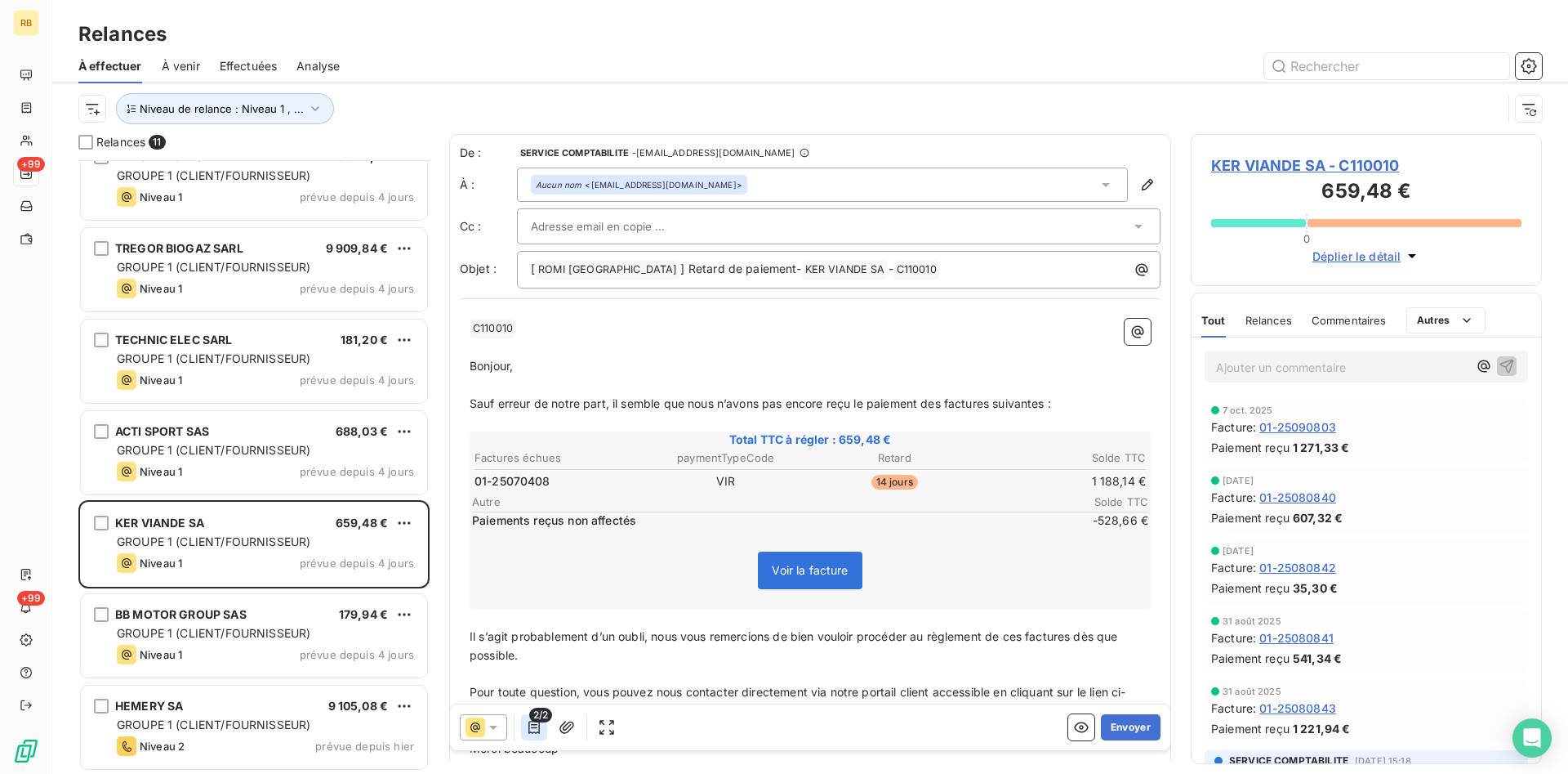
click at [543, 728] on button "button" at bounding box center [534, 727] width 26 height 26
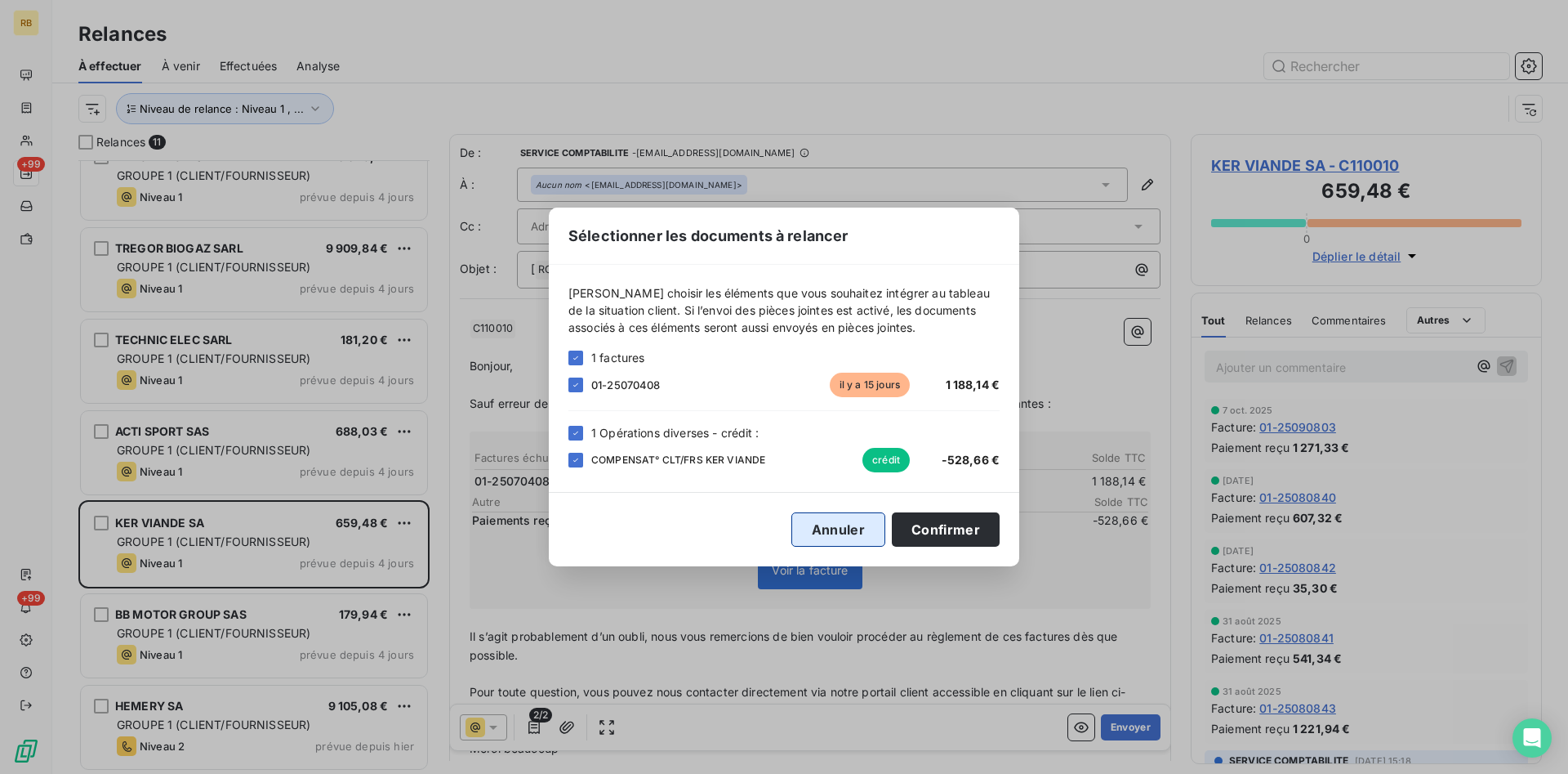
click at [835, 530] on button "Annuler" at bounding box center [838, 529] width 94 height 35
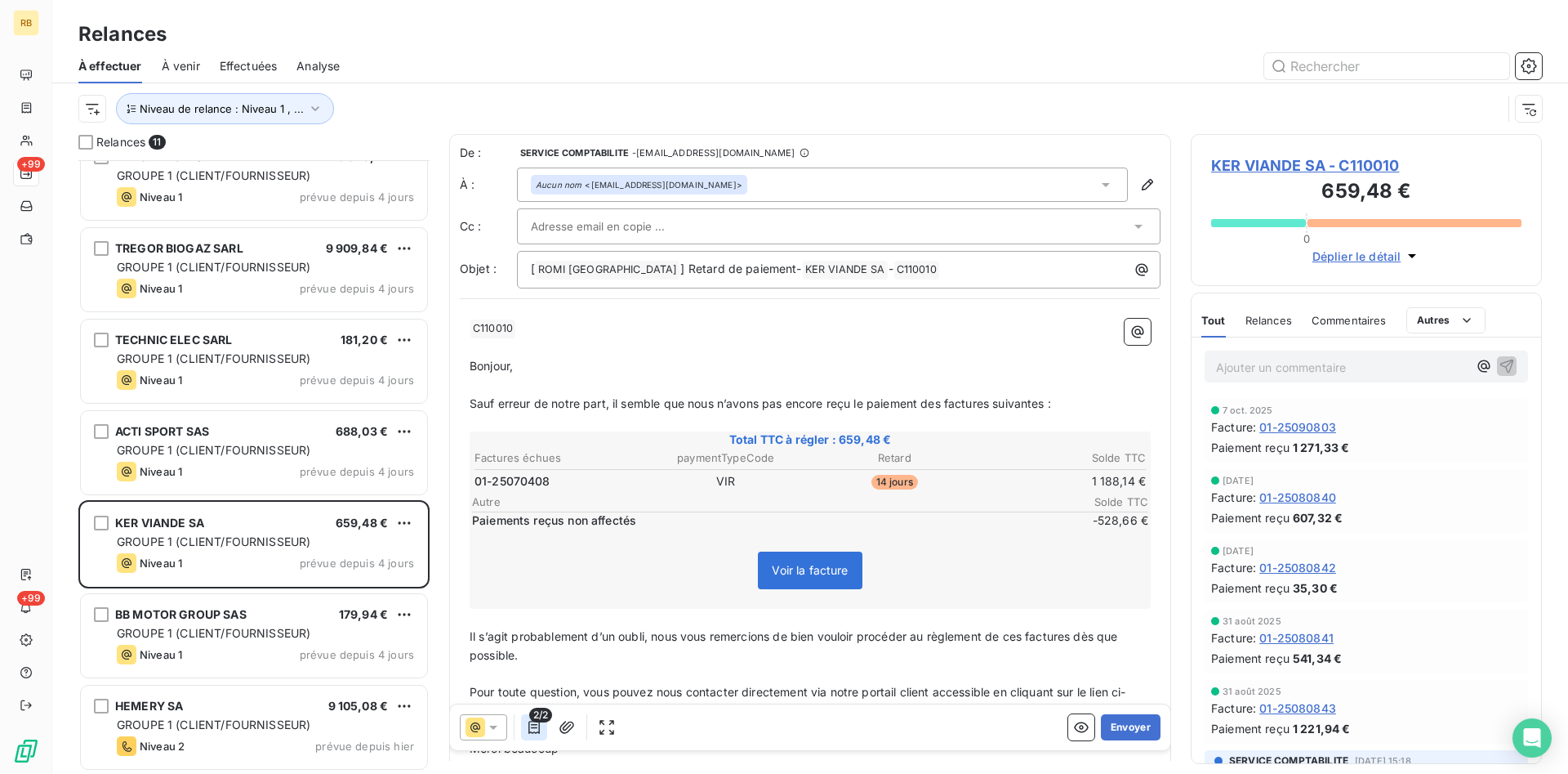
click at [538, 729] on icon "button" at bounding box center [534, 727] width 16 height 16
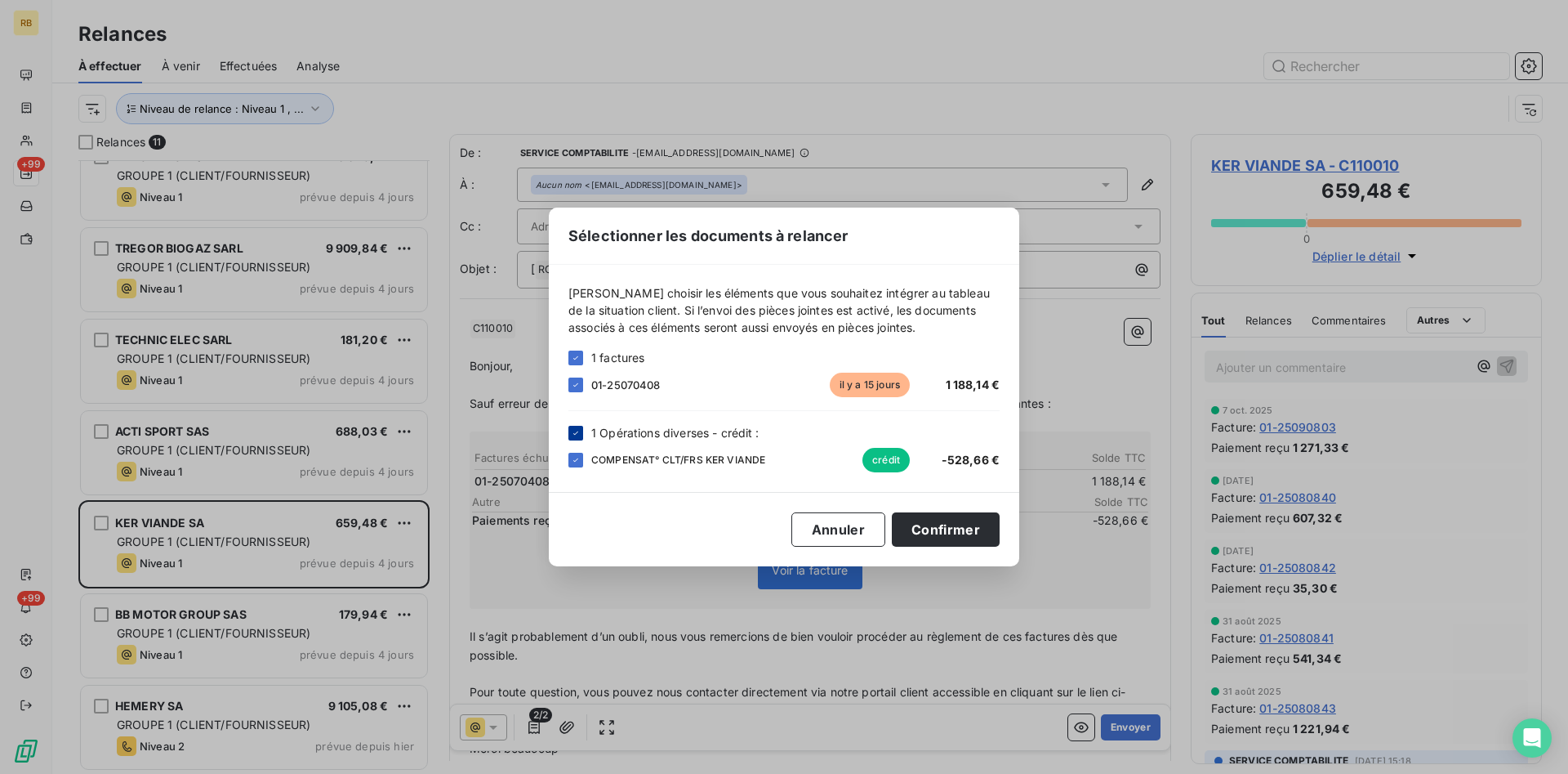
click at [576, 433] on icon at bounding box center [576, 433] width 10 height 10
click at [966, 520] on button "Confirmer" at bounding box center [945, 529] width 108 height 35
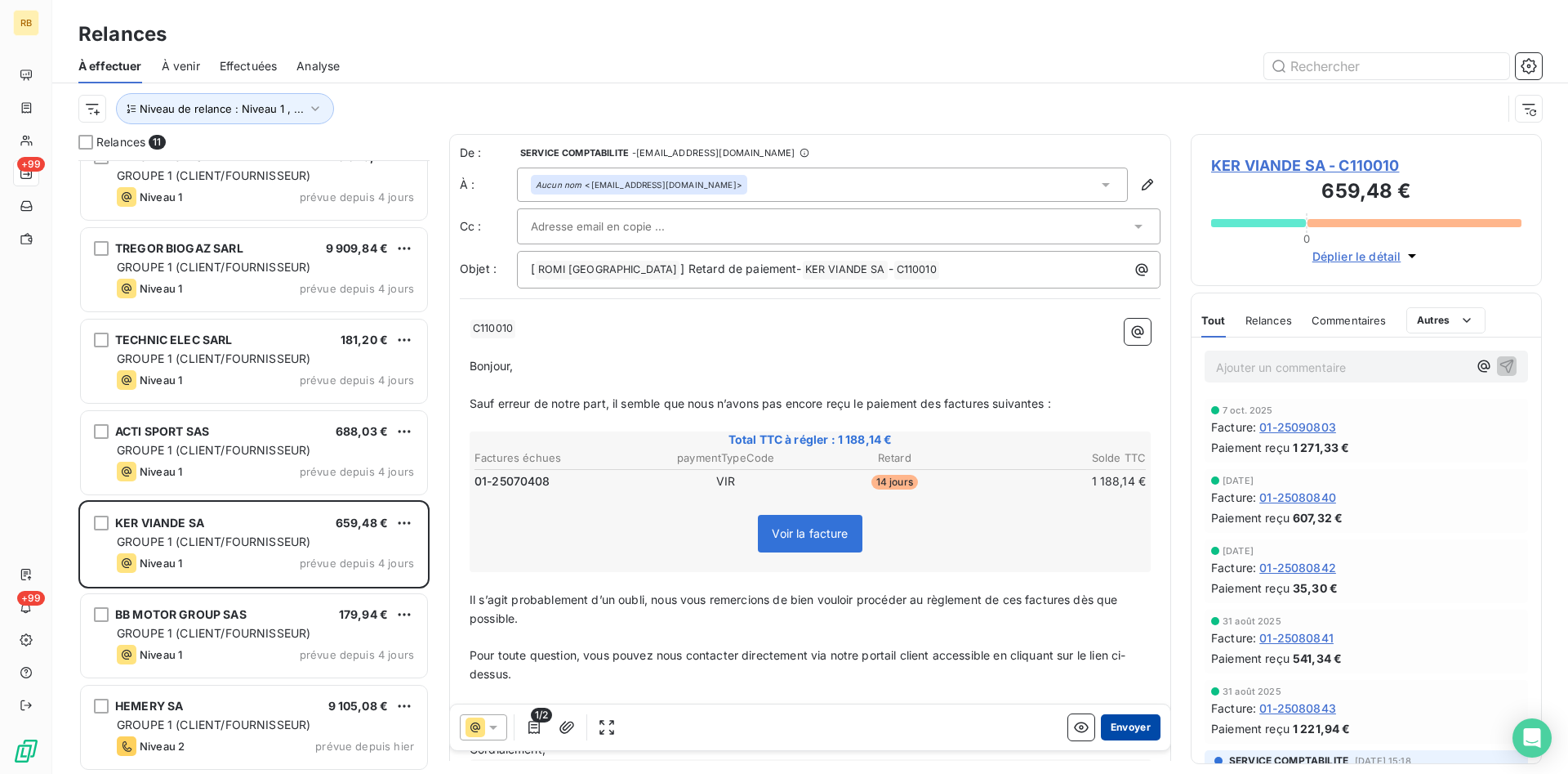
click at [1136, 729] on button "Envoyer" at bounding box center [1131, 727] width 60 height 26
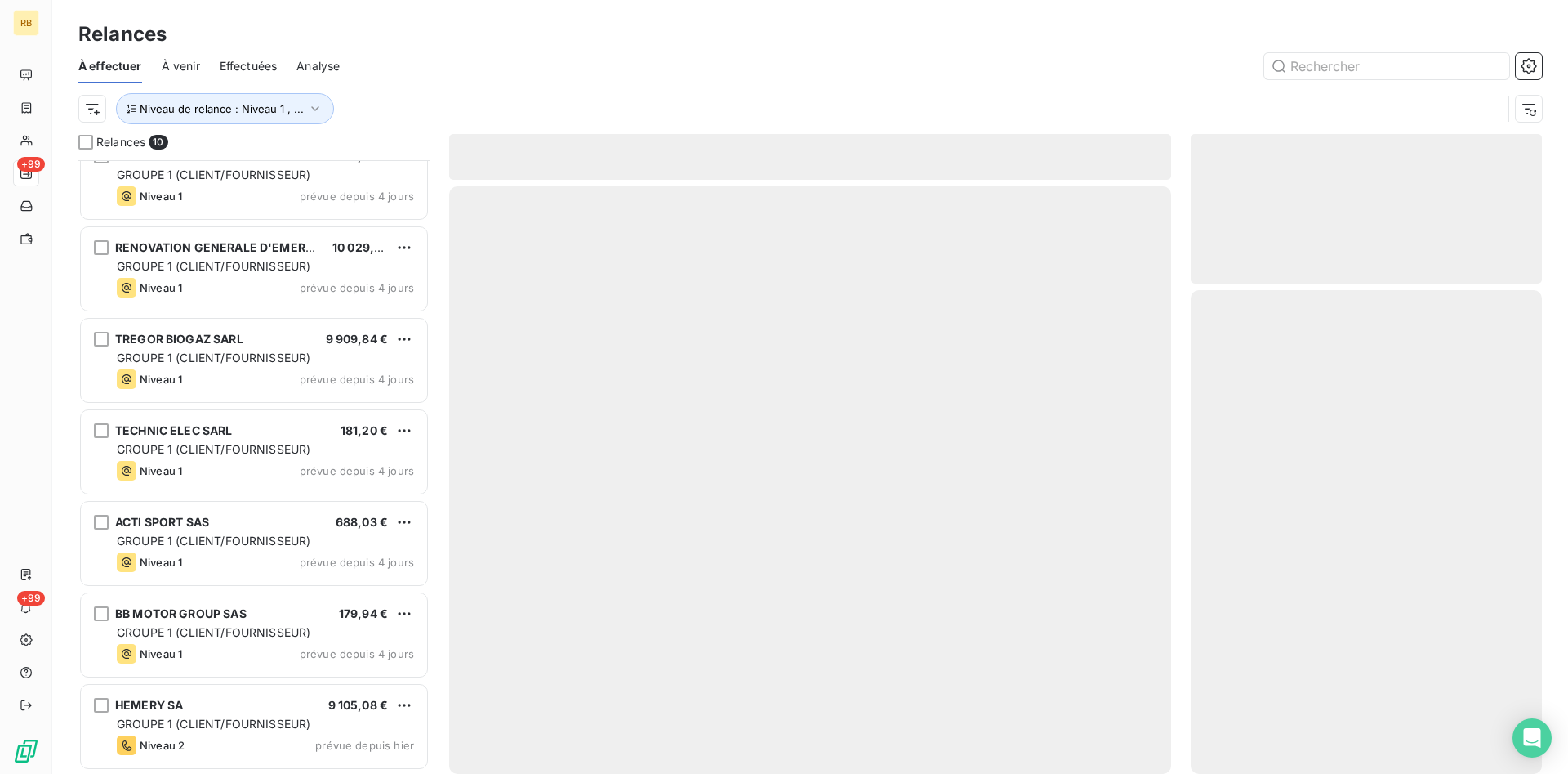
scroll to position [302, 0]
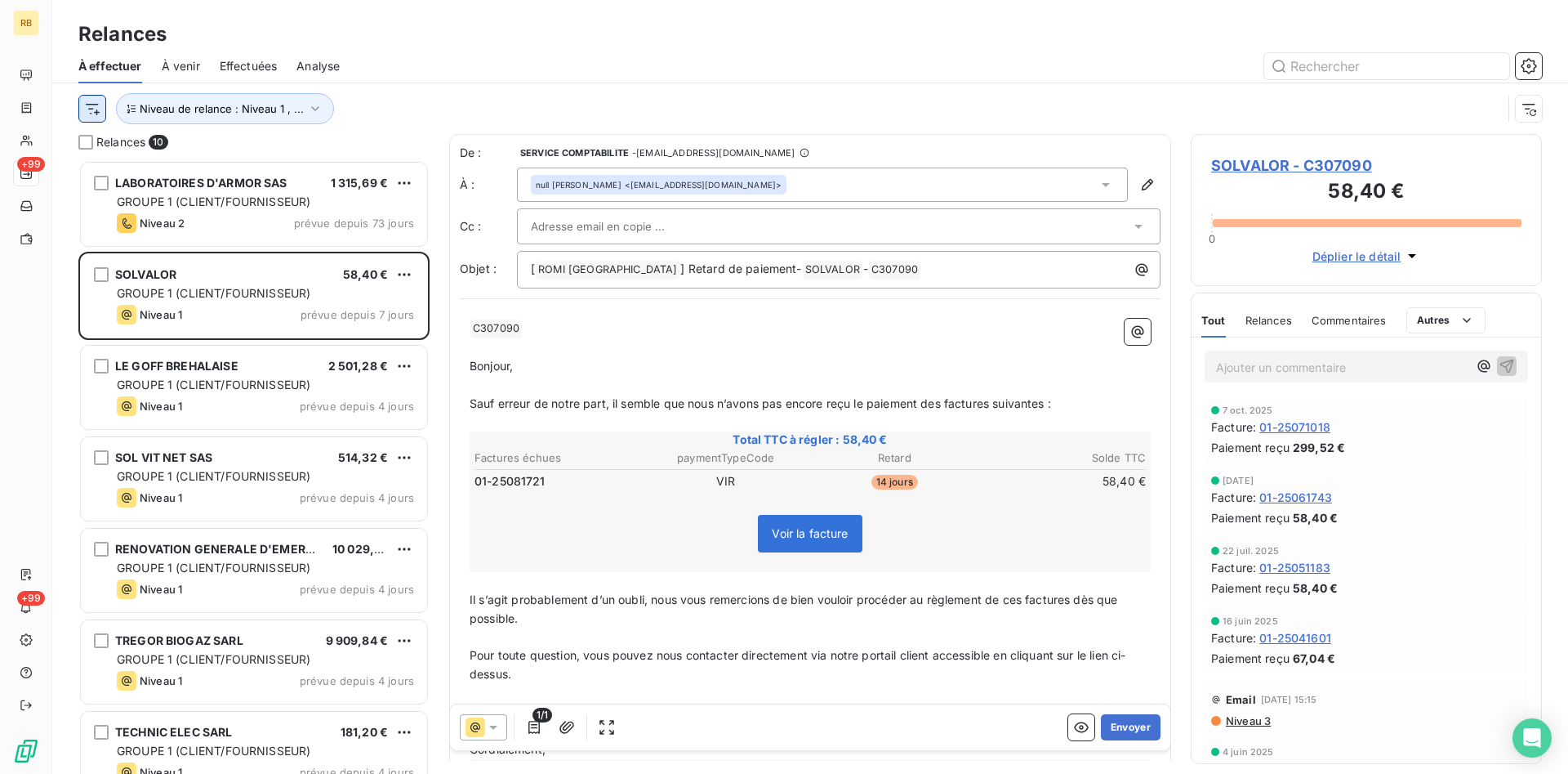
click at [89, 104] on html "RB +99 +99 Relances À effectuer À venir Effectuées Analyse Niveau de relance : …" at bounding box center [784, 387] width 1568 height 774
click at [382, 102] on html "RB +99 +99 Relances À effectuer À venir Effectuées Analyse Niveau de relance : …" at bounding box center [784, 387] width 1568 height 774
click at [309, 106] on icon "button" at bounding box center [315, 108] width 16 height 16
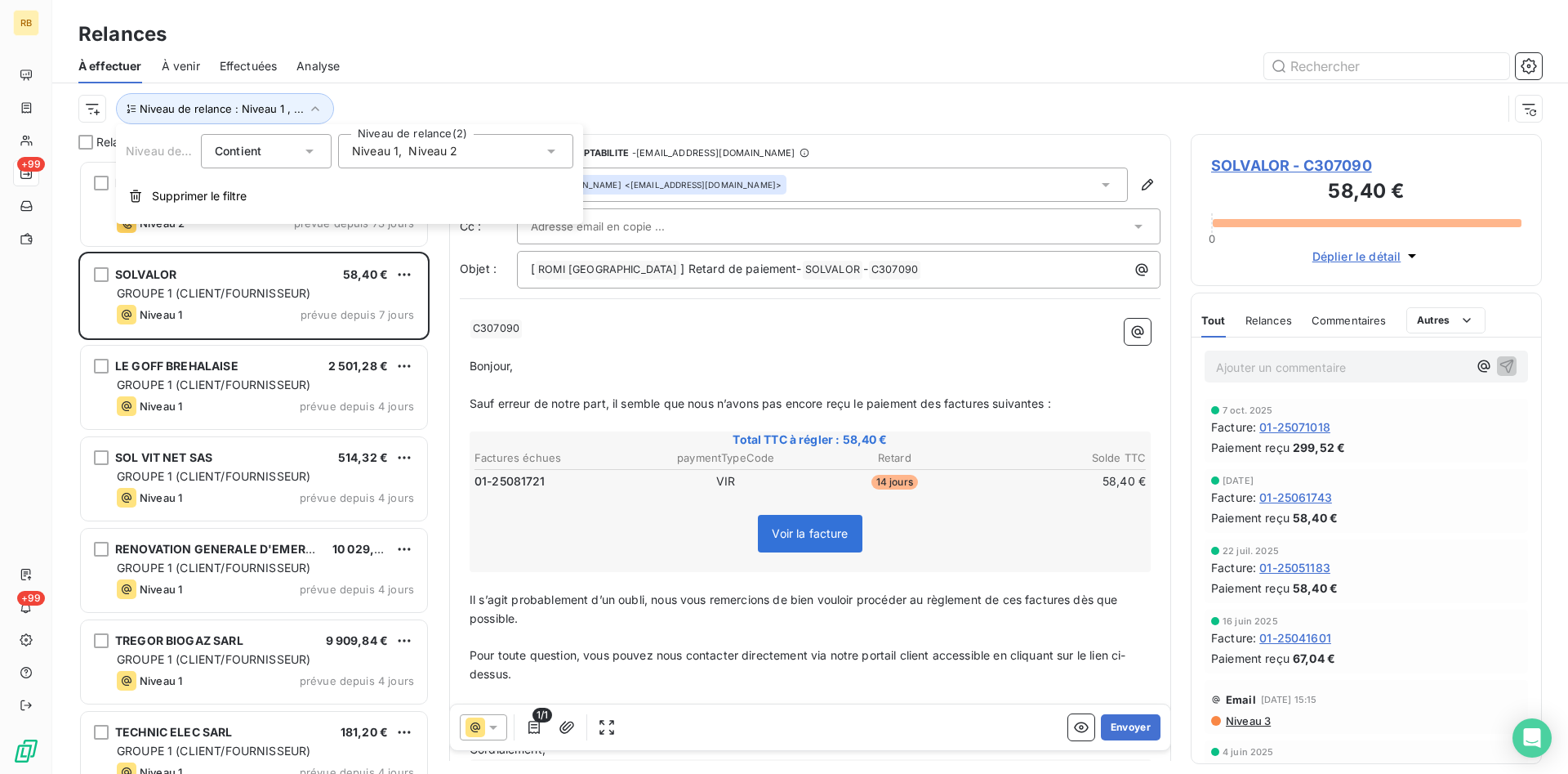
click at [466, 50] on div "À effectuer À venir Effectuées Analyse" at bounding box center [810, 65] width 1515 height 35
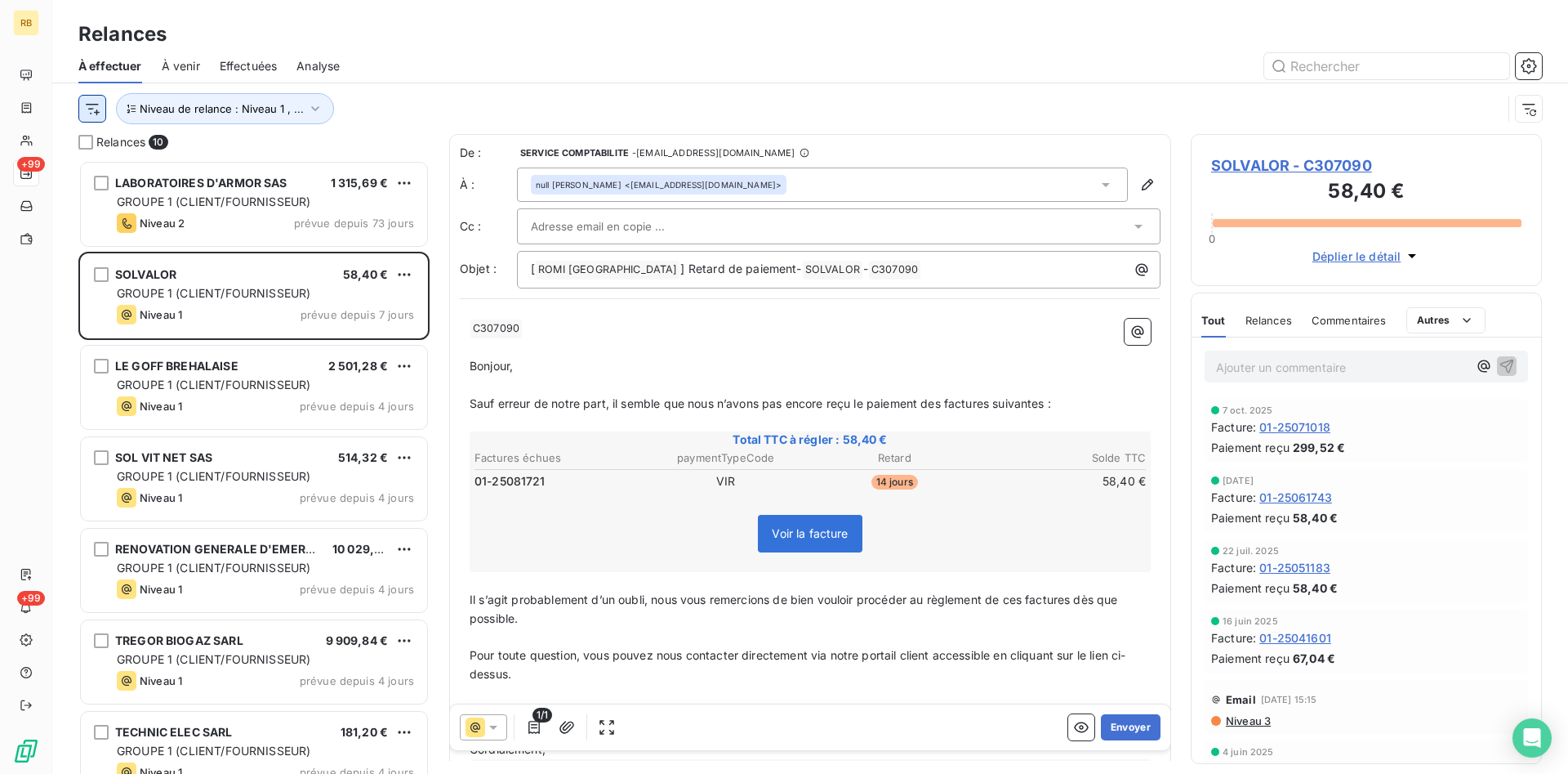
click at [93, 105] on html "RB +99 +99 Relances À effectuer À venir Effectuées Analyse Niveau de relance : …" at bounding box center [784, 387] width 1568 height 774
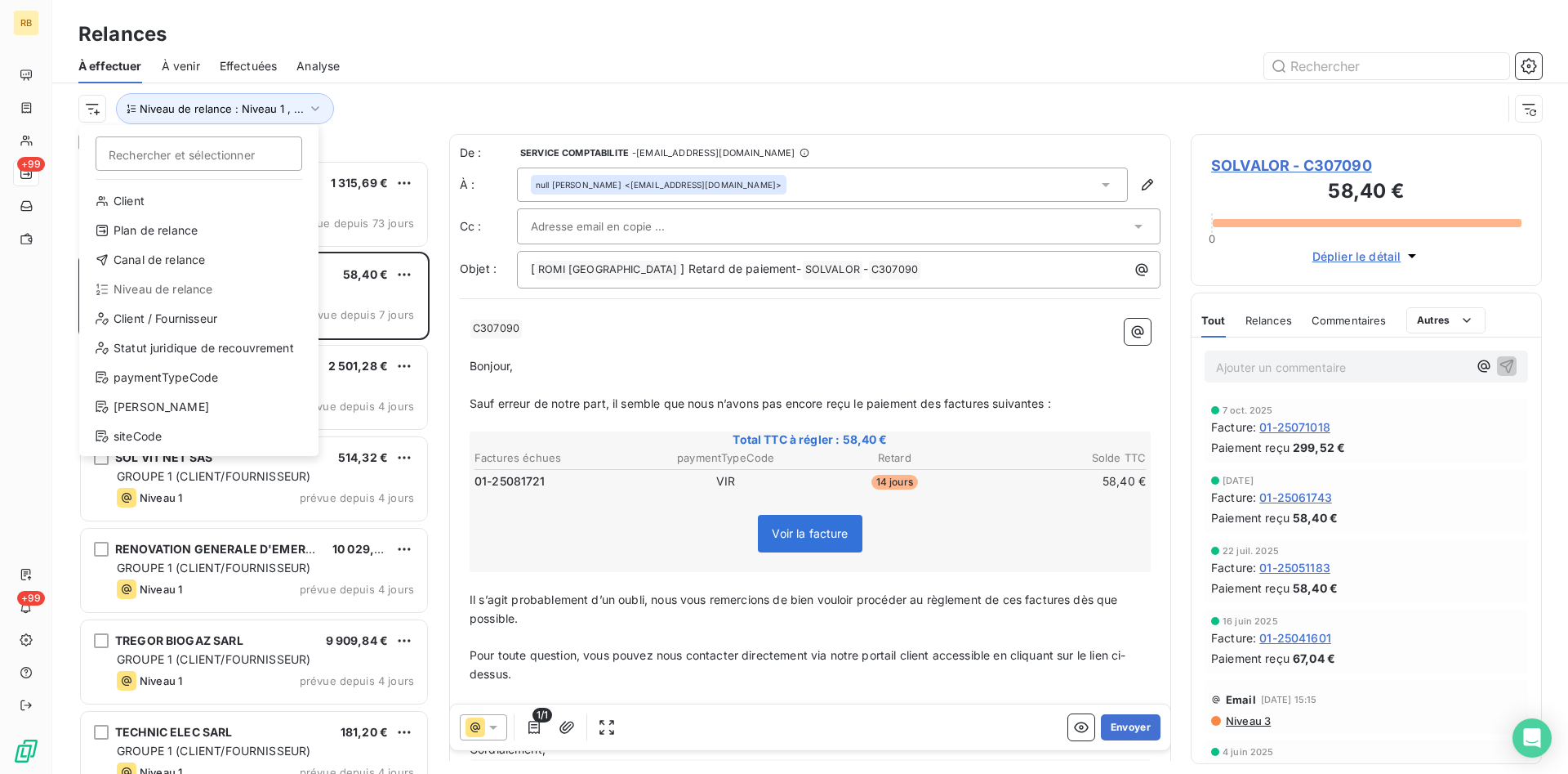
click at [192, 292] on div "Niveau de relance" at bounding box center [198, 289] width 226 height 26
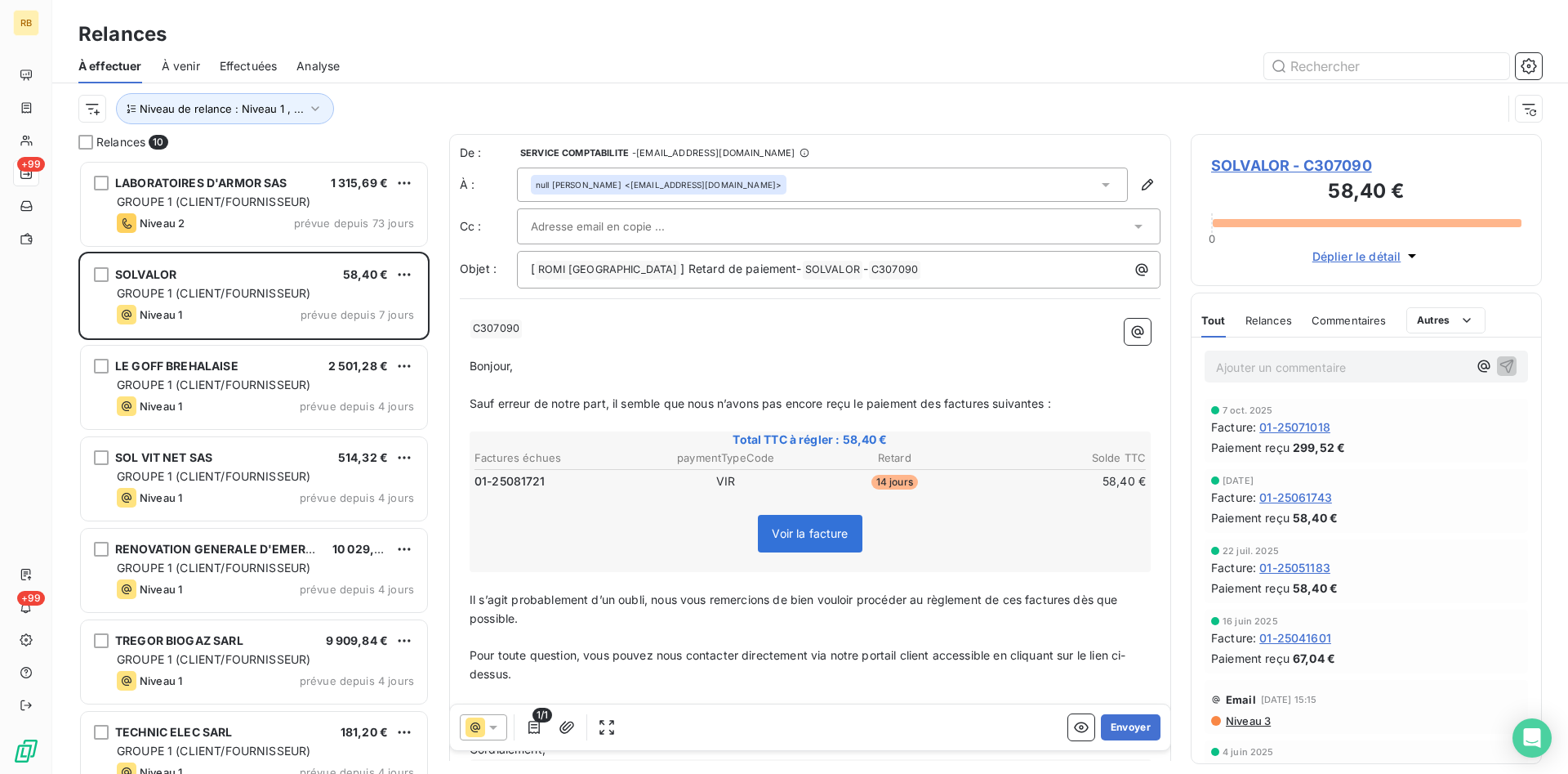
click at [389, 92] on div "Niveau de relance : Niveau 1 , ..." at bounding box center [810, 108] width 1464 height 51
click at [91, 104] on html "RB +99 +99 Relances À effectuer À venir Effectuées Analyse Niveau de relance : …" at bounding box center [784, 387] width 1568 height 774
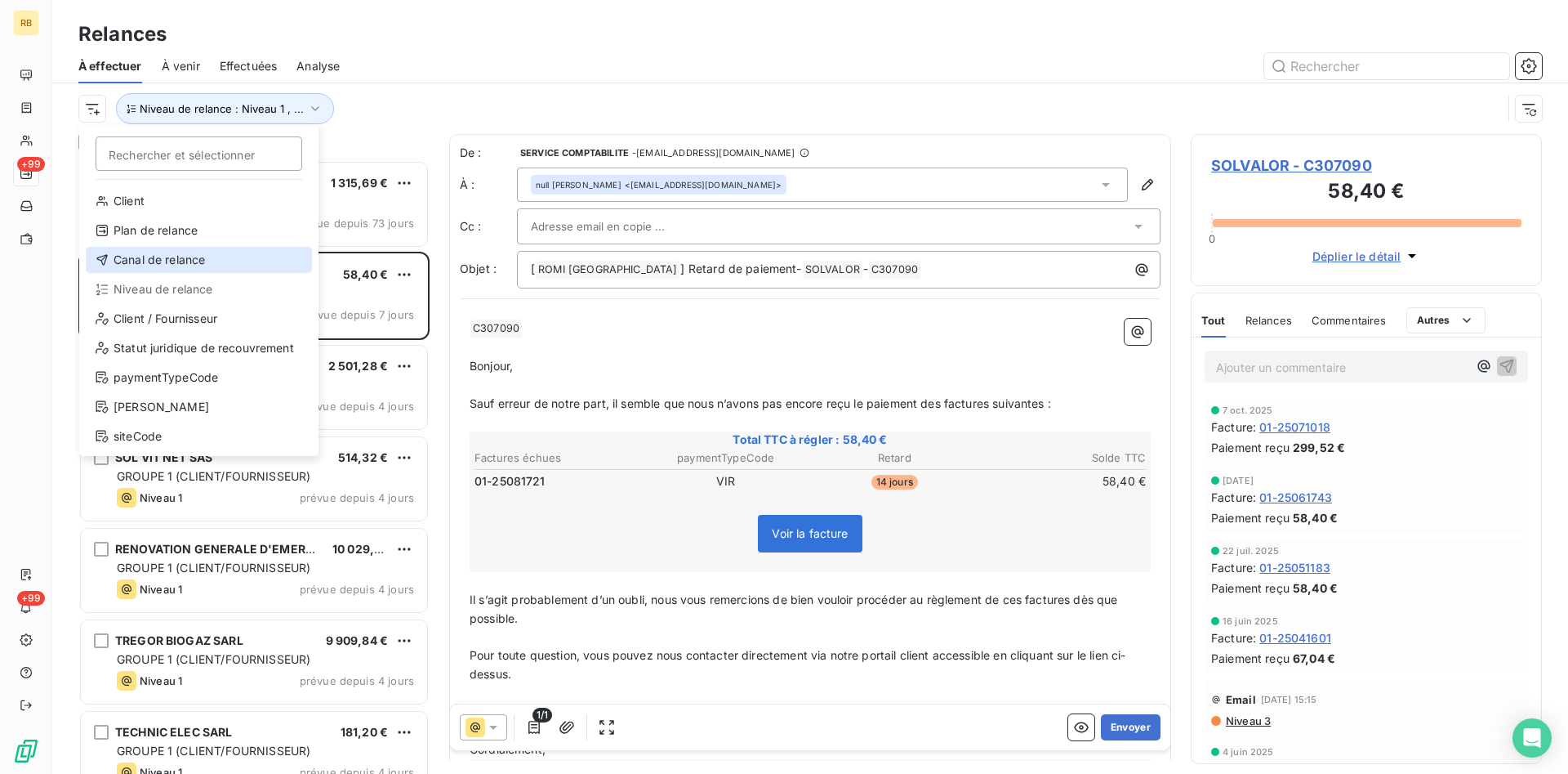
click at [151, 267] on div "Canal de relance" at bounding box center [198, 260] width 226 height 26
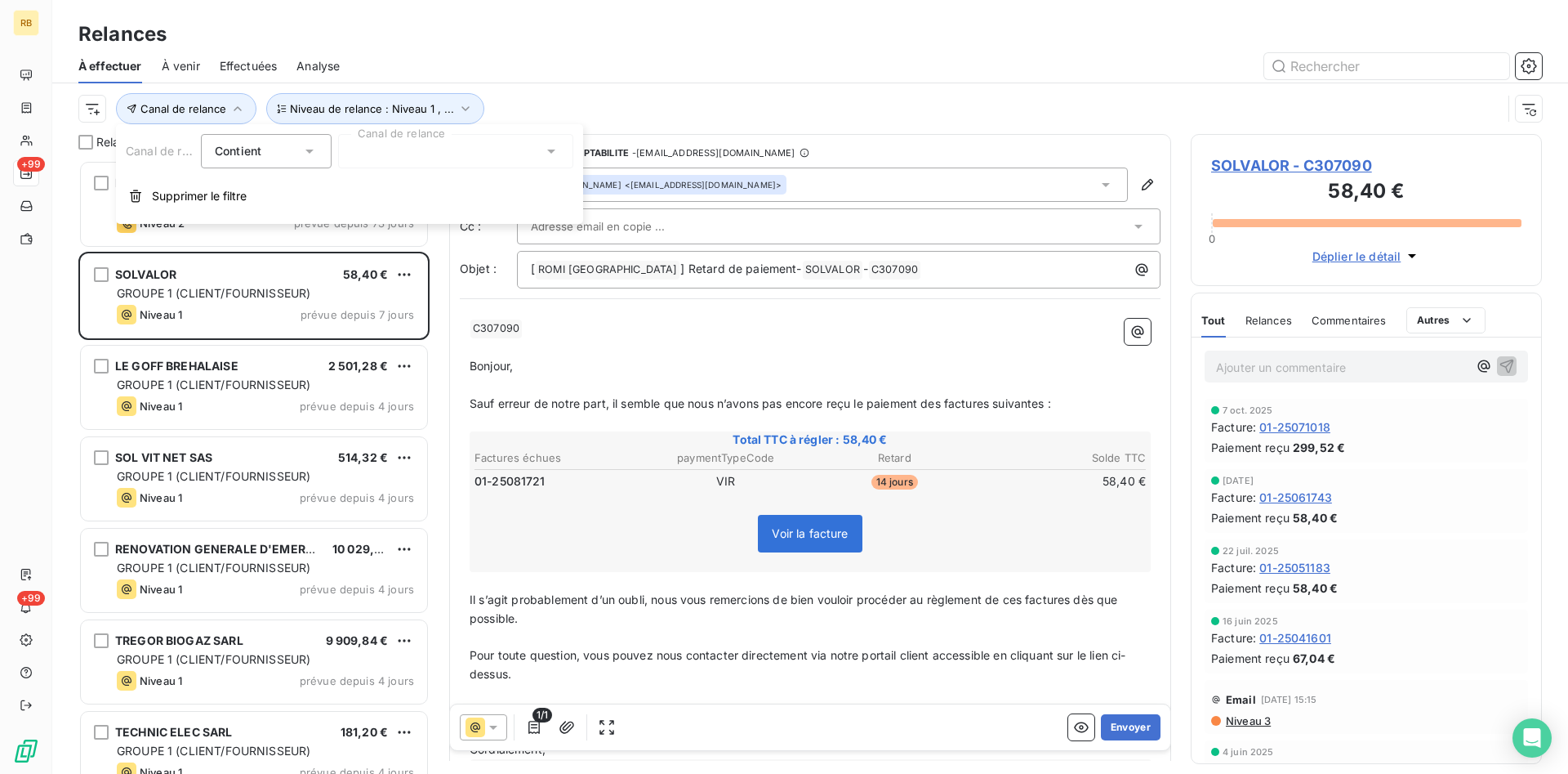
click at [502, 144] on div at bounding box center [455, 151] width 235 height 35
click at [539, 81] on div "À effectuer À venir Effectuées Analyse" at bounding box center [810, 65] width 1515 height 35
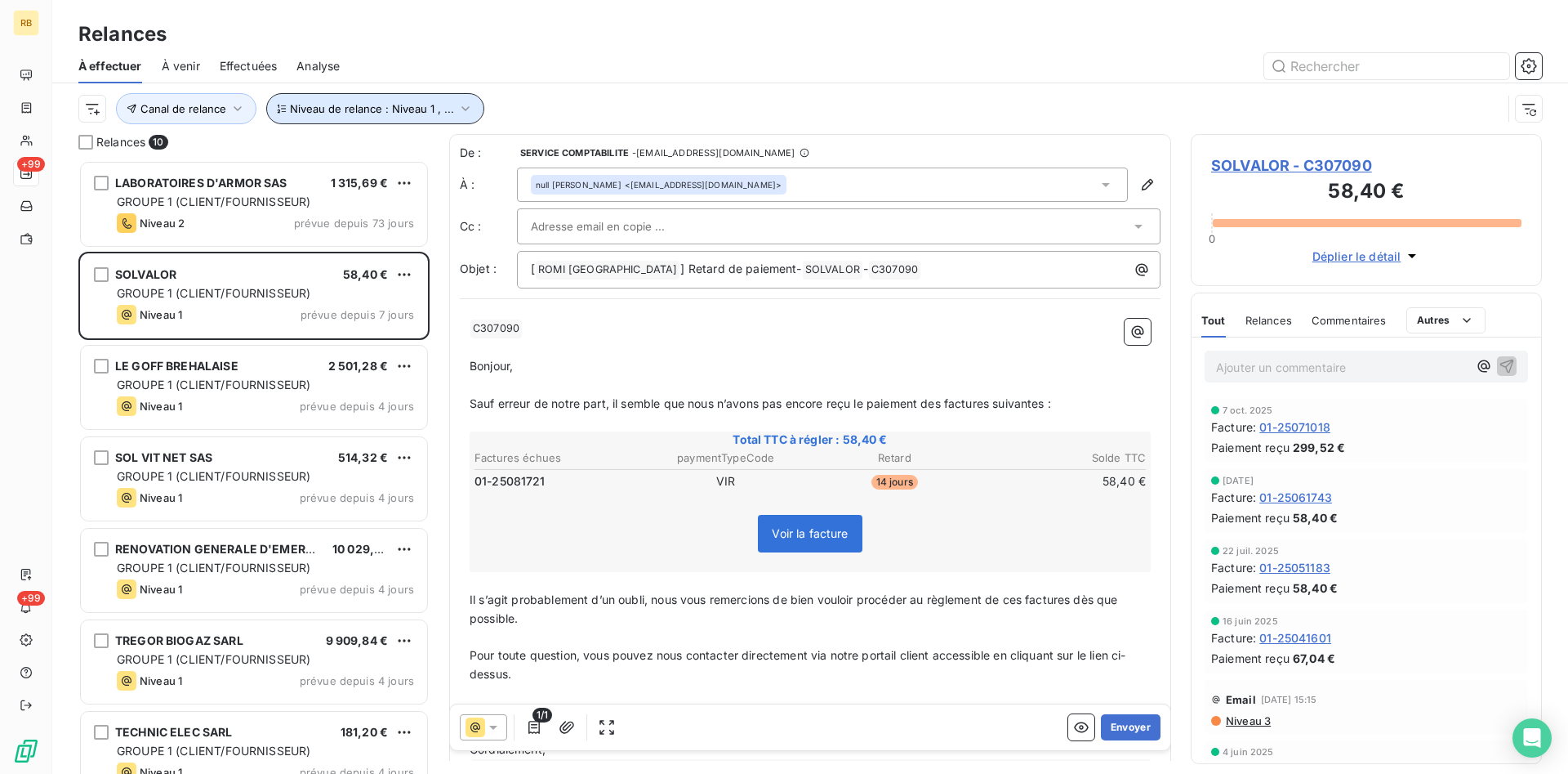
click at [461, 109] on icon "button" at bounding box center [464, 108] width 7 height 5
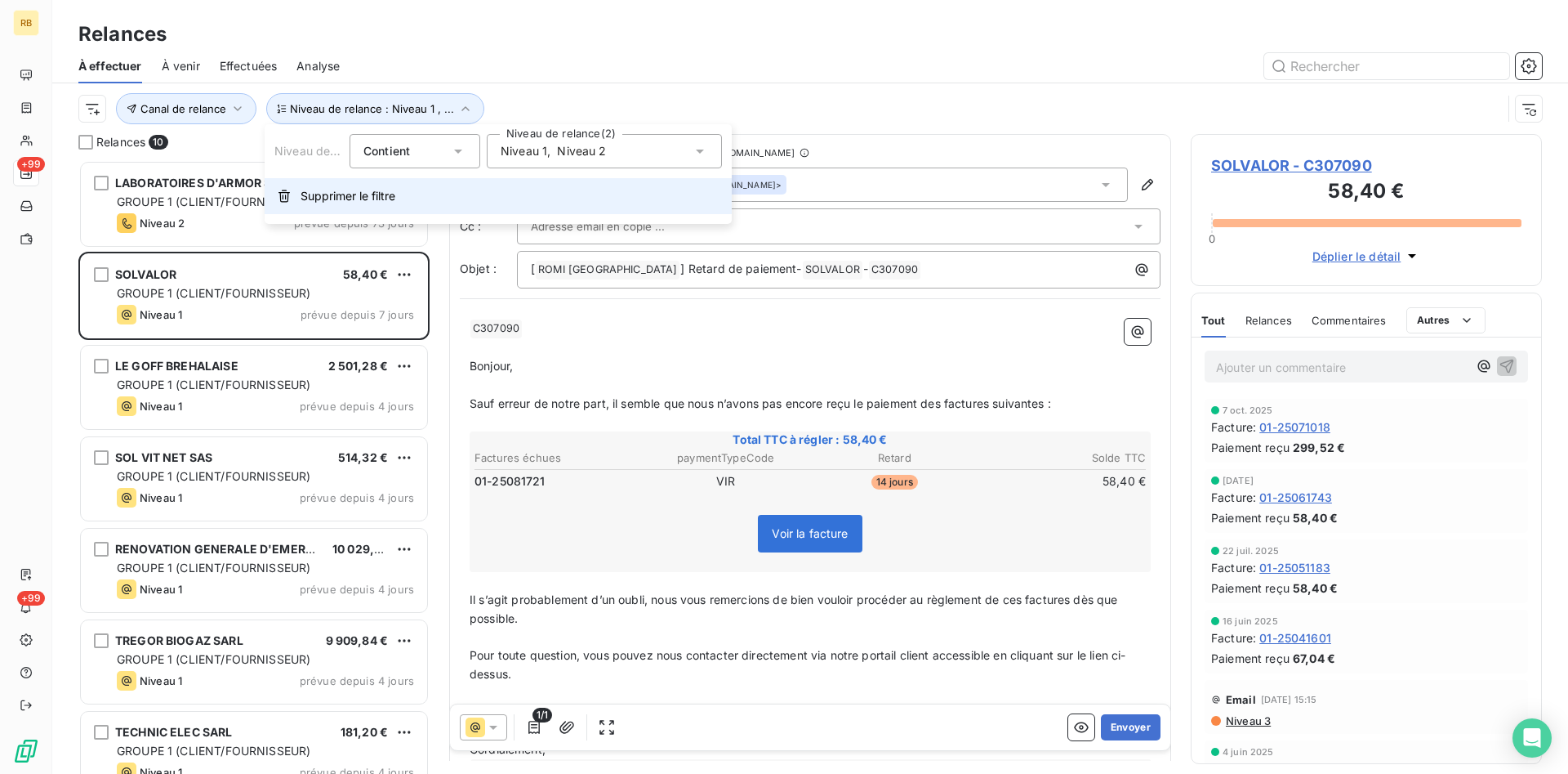
click at [359, 196] on span "Supprimer le filtre" at bounding box center [348, 195] width 95 height 16
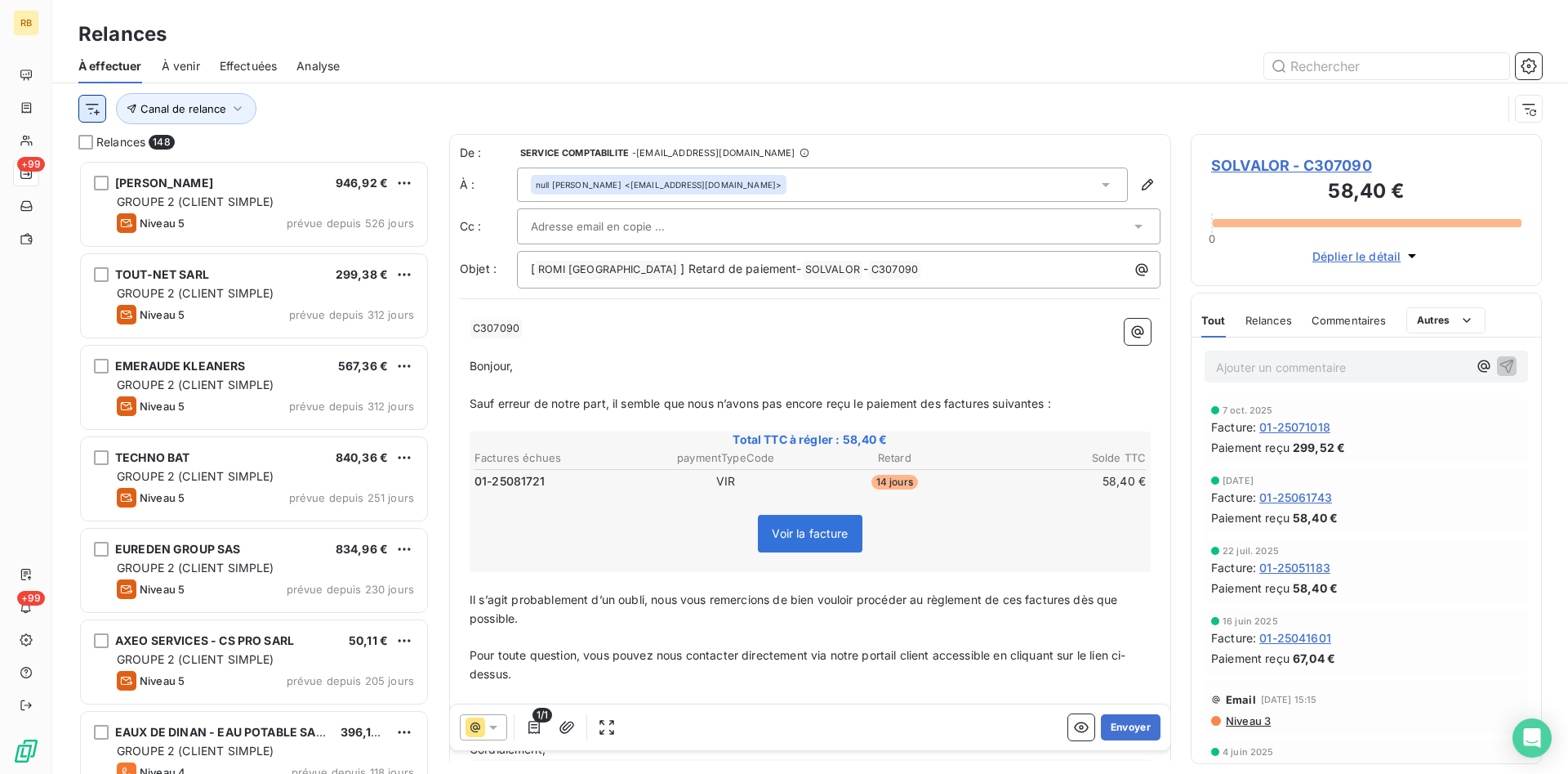
click at [91, 104] on html "RB +99 +99 Relances À effectuer À venir Effectuées Analyse Canal de relance Rel…" at bounding box center [784, 387] width 1568 height 774
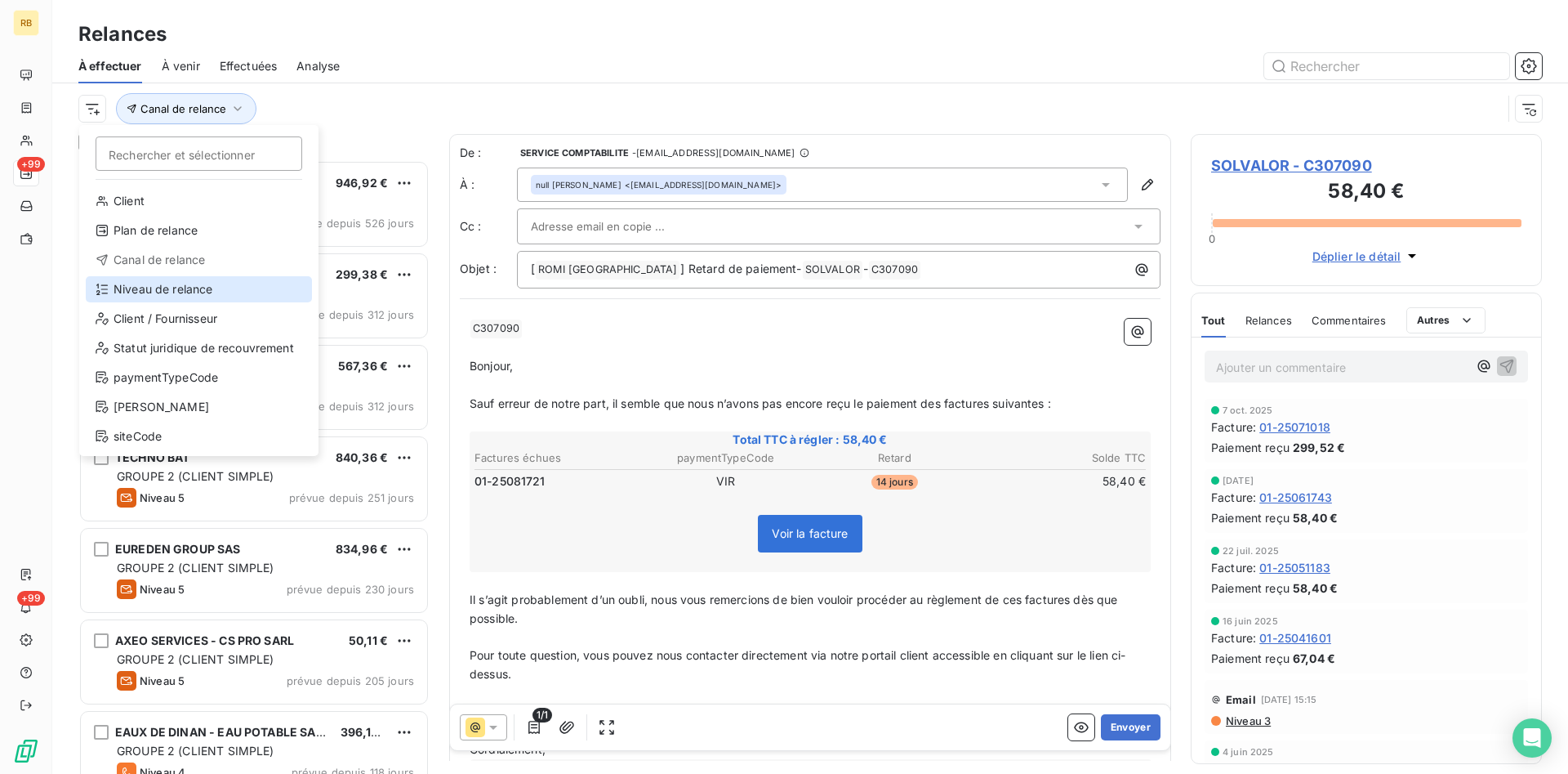
click at [184, 289] on div "Niveau de relance" at bounding box center [198, 289] width 226 height 26
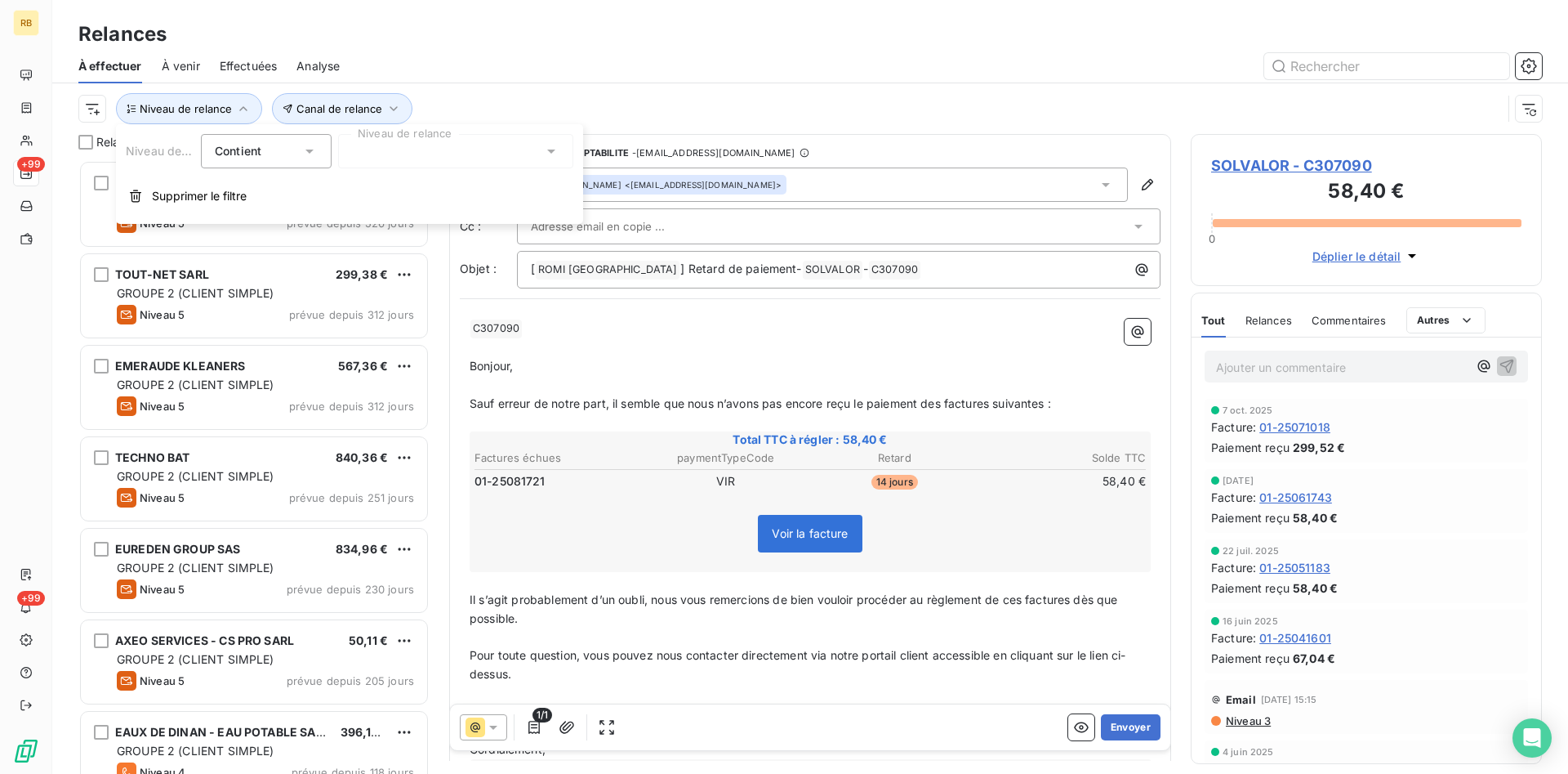
click at [425, 144] on div at bounding box center [455, 151] width 235 height 35
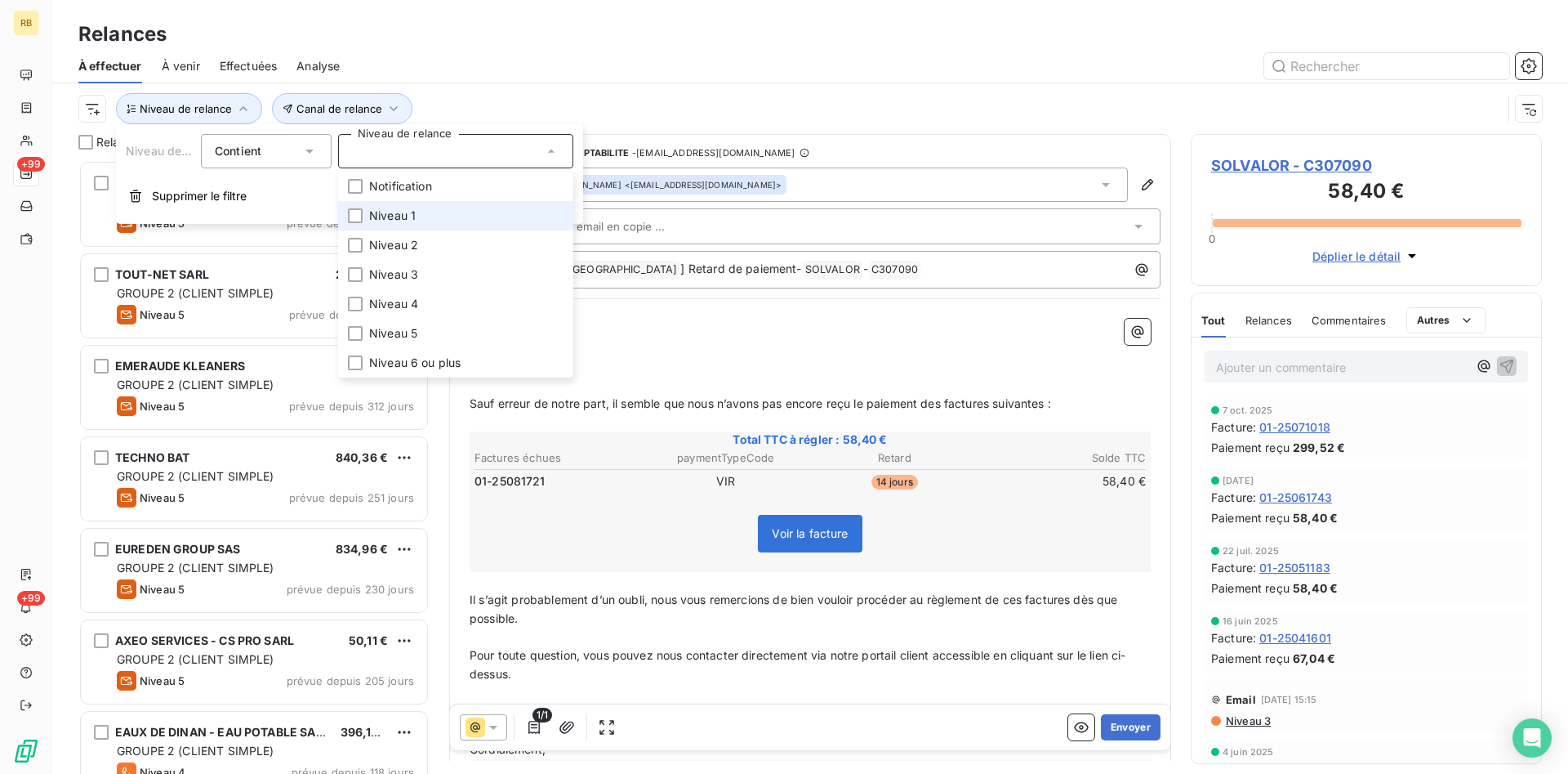
click at [390, 212] on span "Niveau 1" at bounding box center [392, 215] width 47 height 16
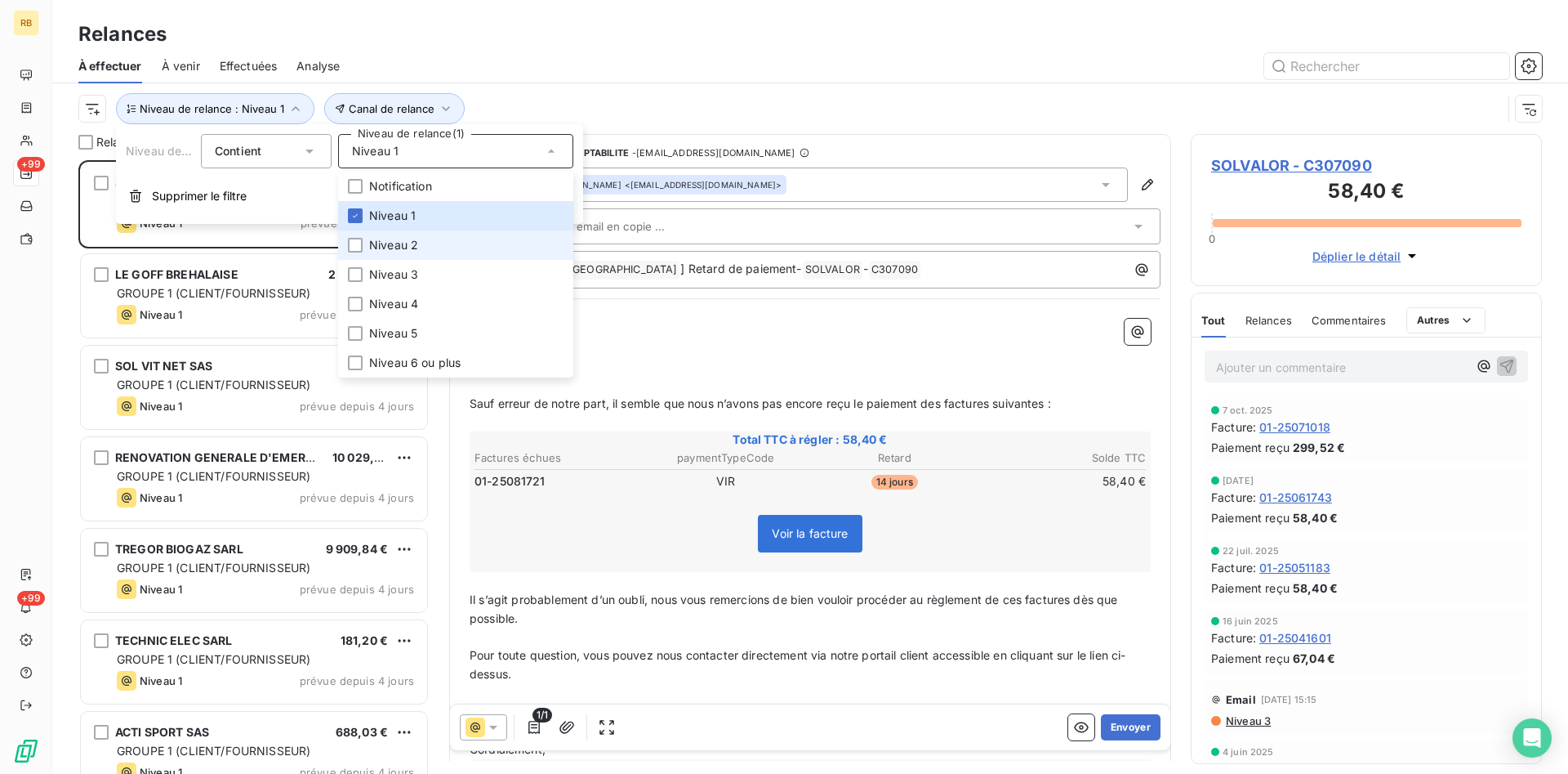
click at [394, 243] on span "Niveau 2" at bounding box center [393, 245] width 49 height 16
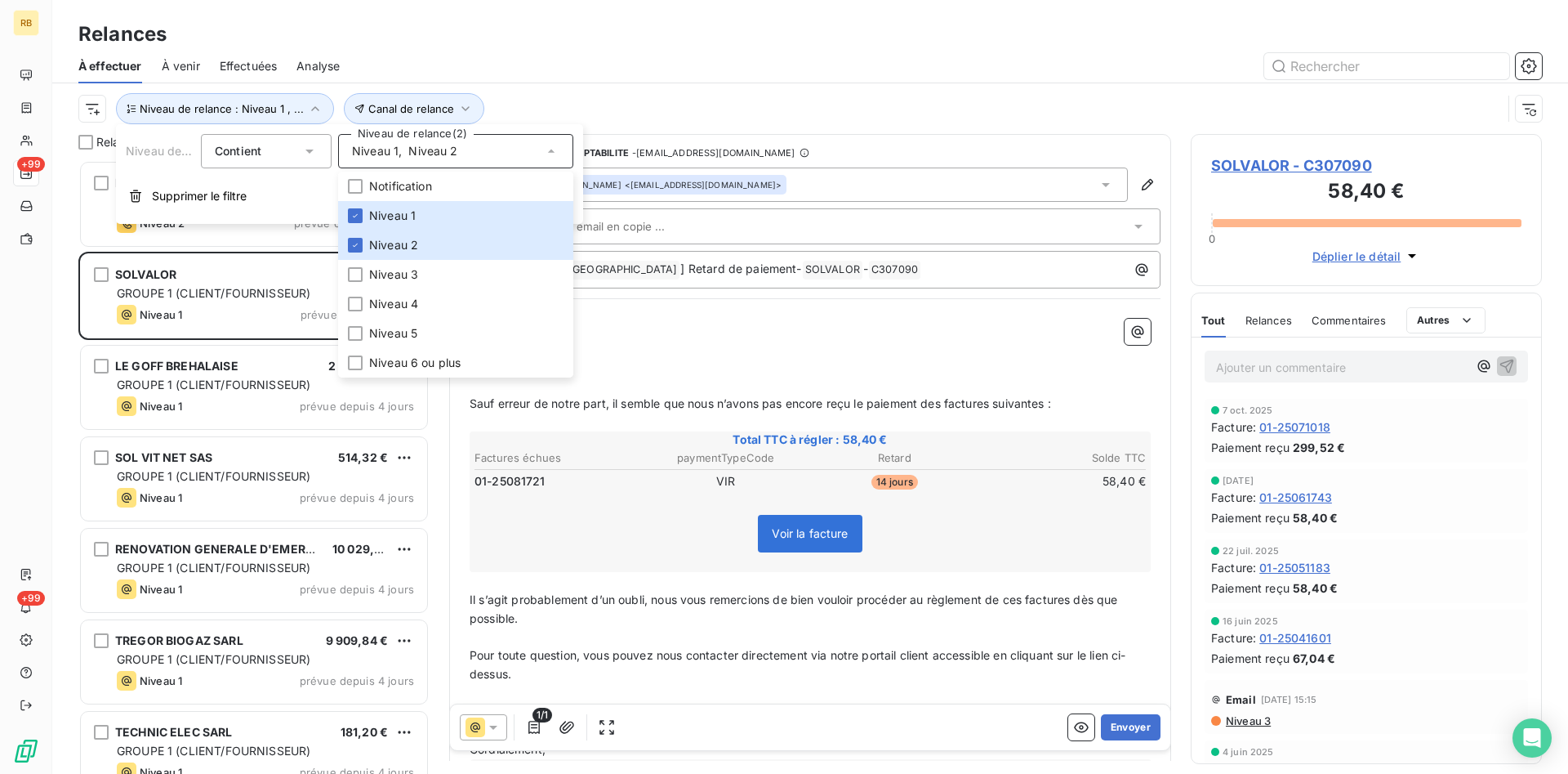
click at [505, 63] on div at bounding box center [950, 66] width 1182 height 26
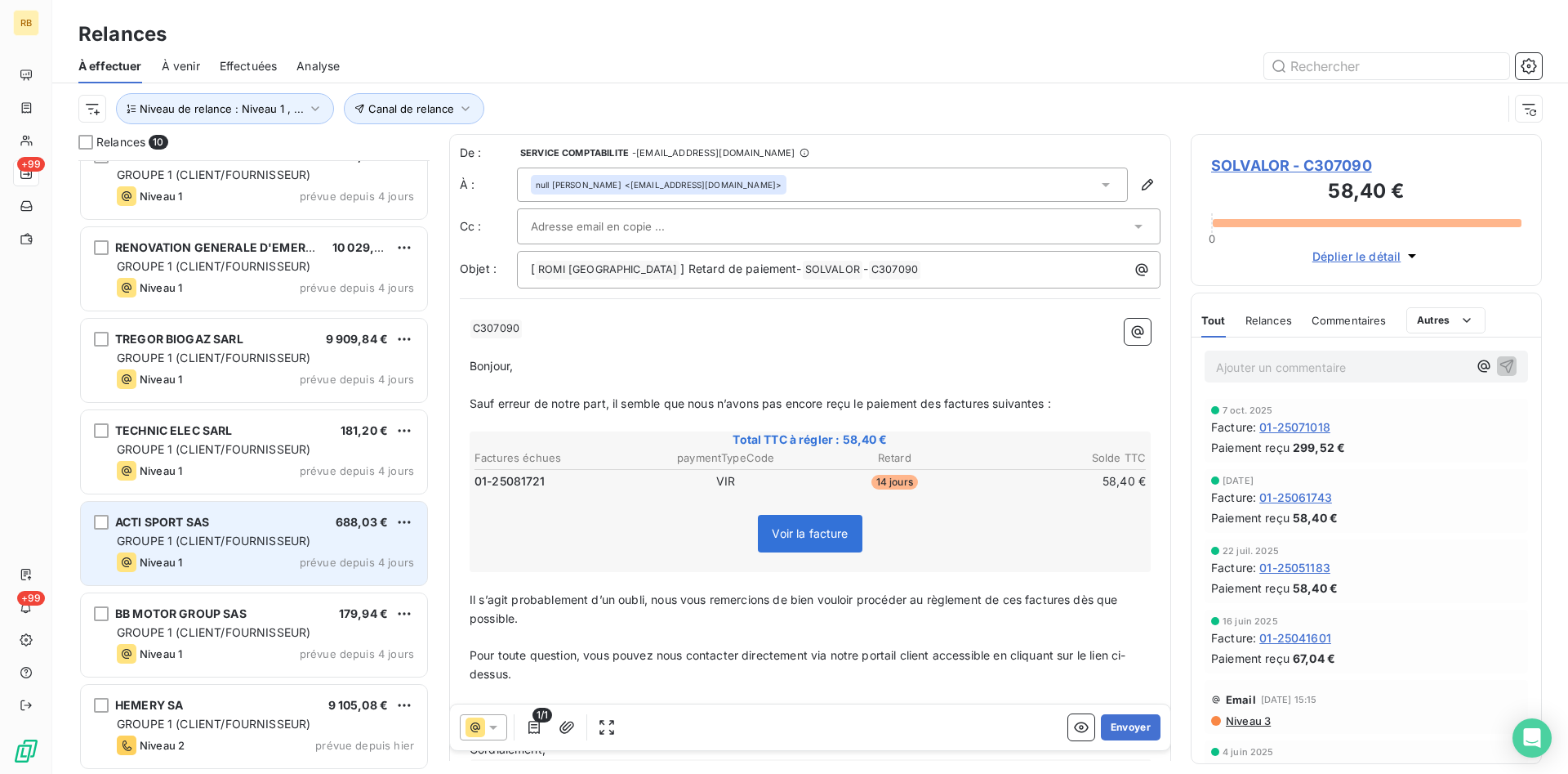
scroll to position [0, 0]
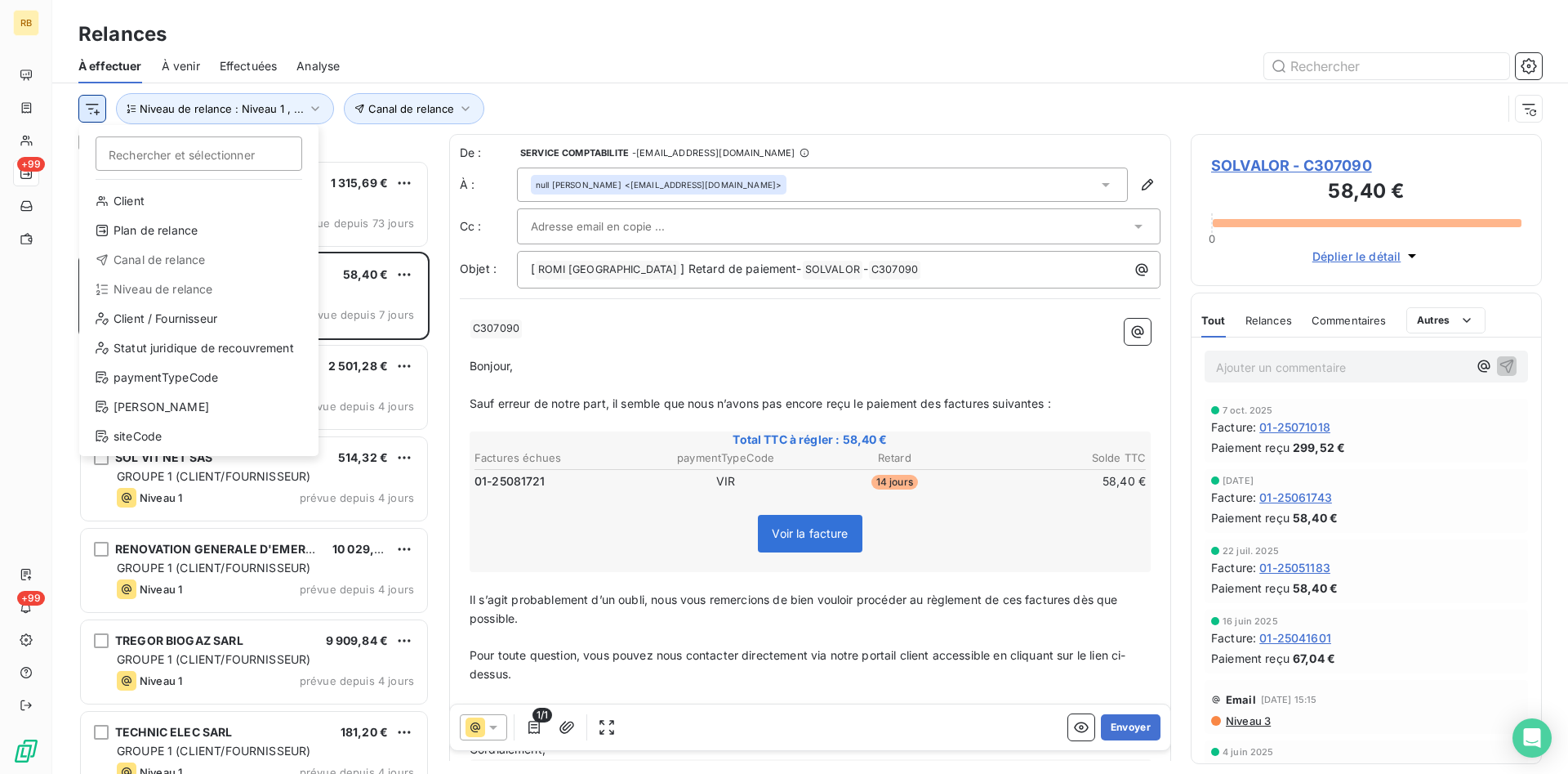
click at [97, 111] on html "RB +99 +99 Relances À effectuer À venir Effectuées Analyse Rechercher et sélect…" at bounding box center [784, 387] width 1568 height 774
click at [602, 73] on html "RB +99 +99 Relances À effectuer À venir Effectuées Analyse Rechercher et sélect…" at bounding box center [784, 387] width 1568 height 774
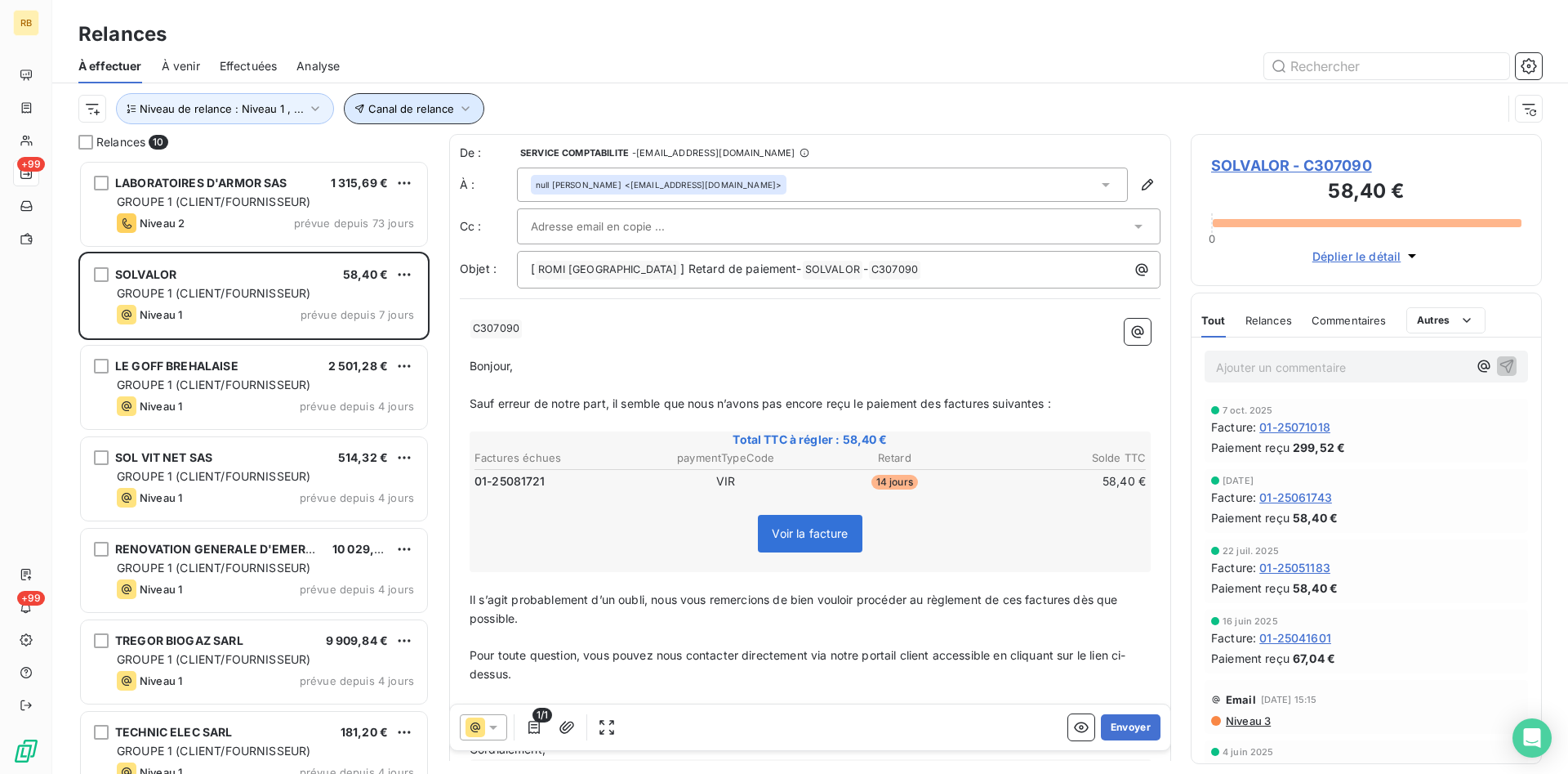
click at [462, 109] on icon "button" at bounding box center [464, 108] width 7 height 5
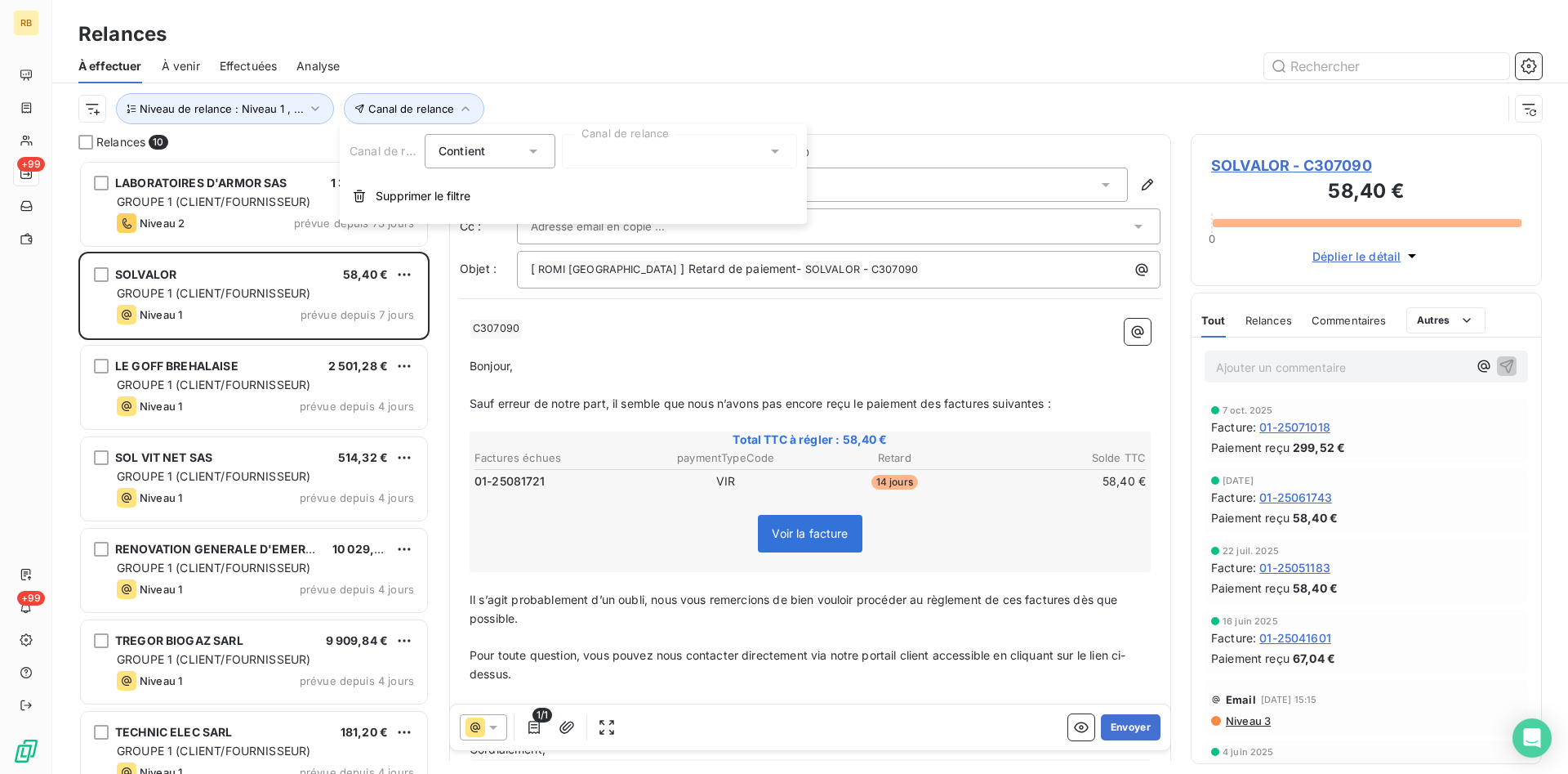
click at [649, 141] on div at bounding box center [679, 151] width 235 height 35
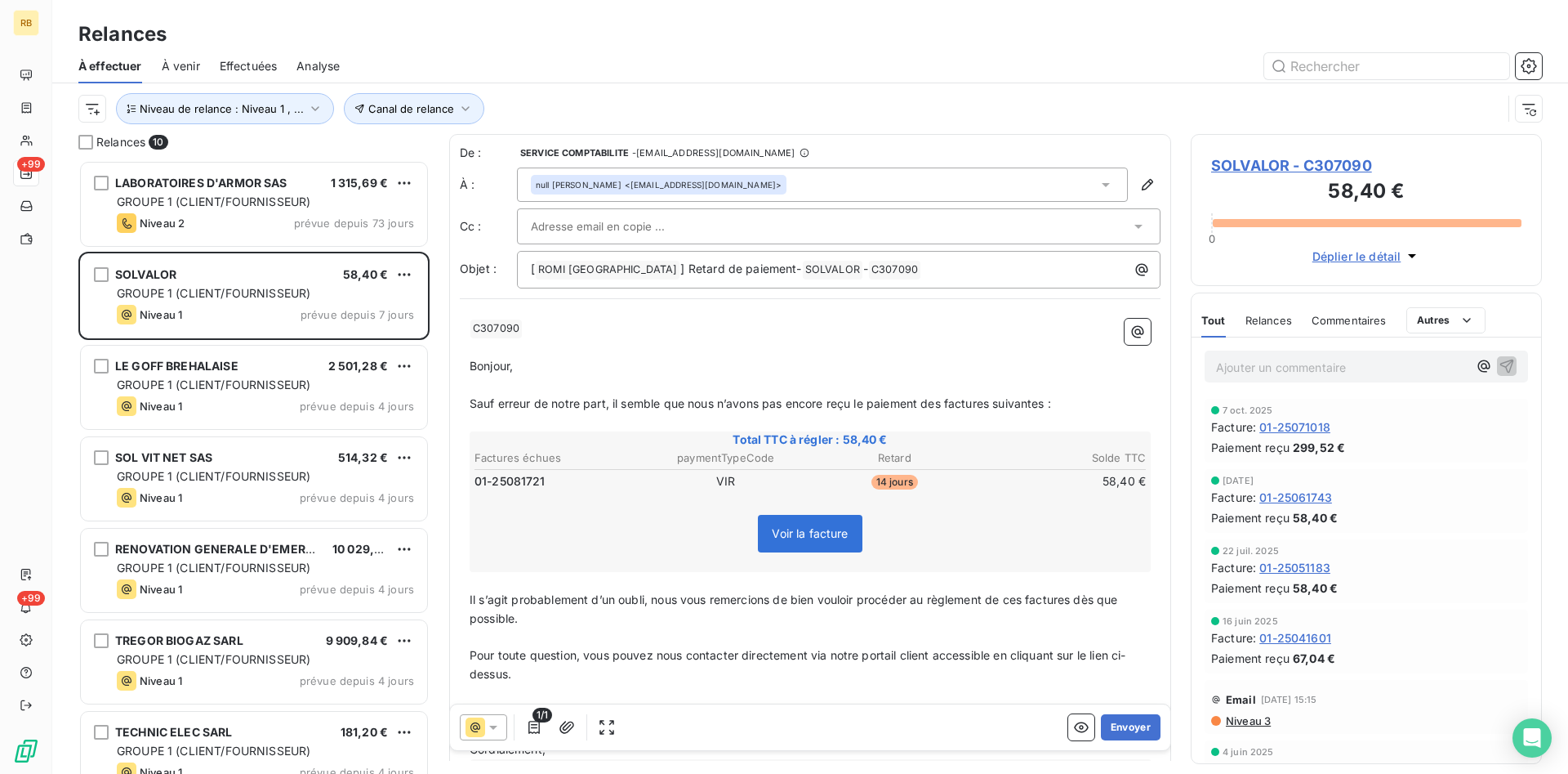
click at [548, 64] on div at bounding box center [950, 66] width 1182 height 26
click at [460, 104] on icon "button" at bounding box center [465, 108] width 16 height 16
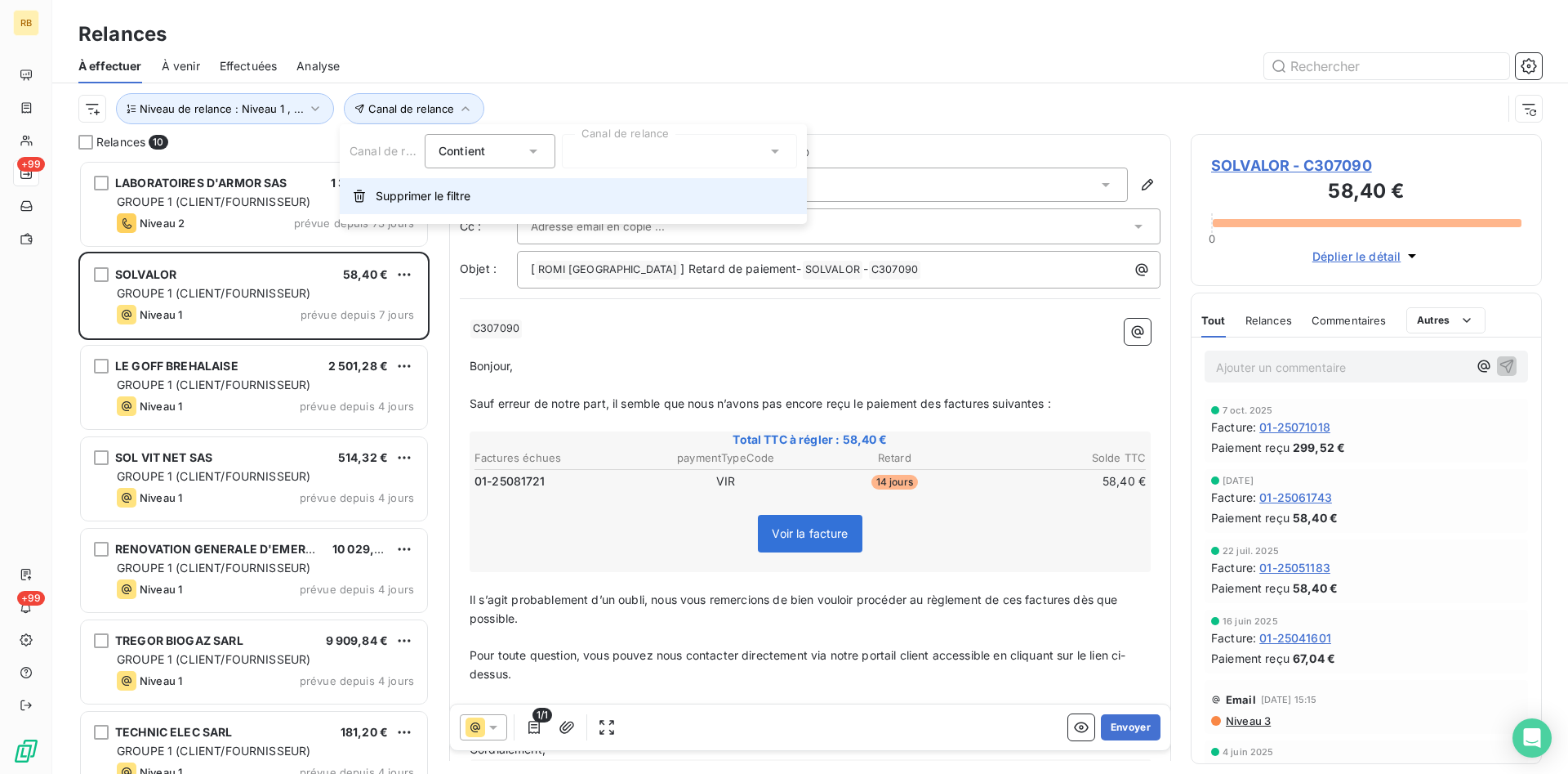
click at [416, 188] on span "Supprimer le filtre" at bounding box center [423, 195] width 95 height 16
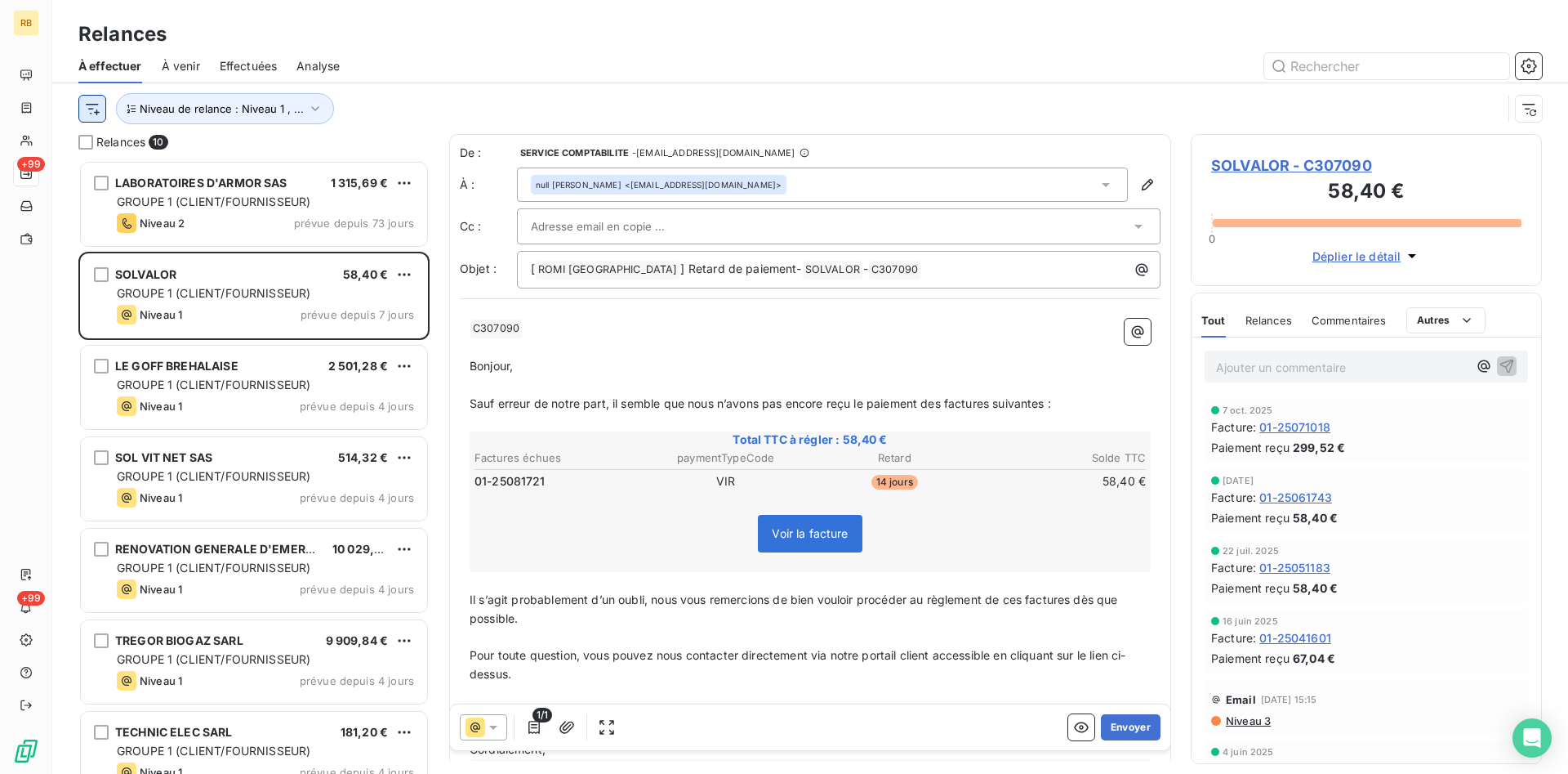
click at [101, 106] on html "RB +99 +99 Relances À effectuer À venir Effectuées Analyse Niveau de relance : …" at bounding box center [784, 387] width 1568 height 774
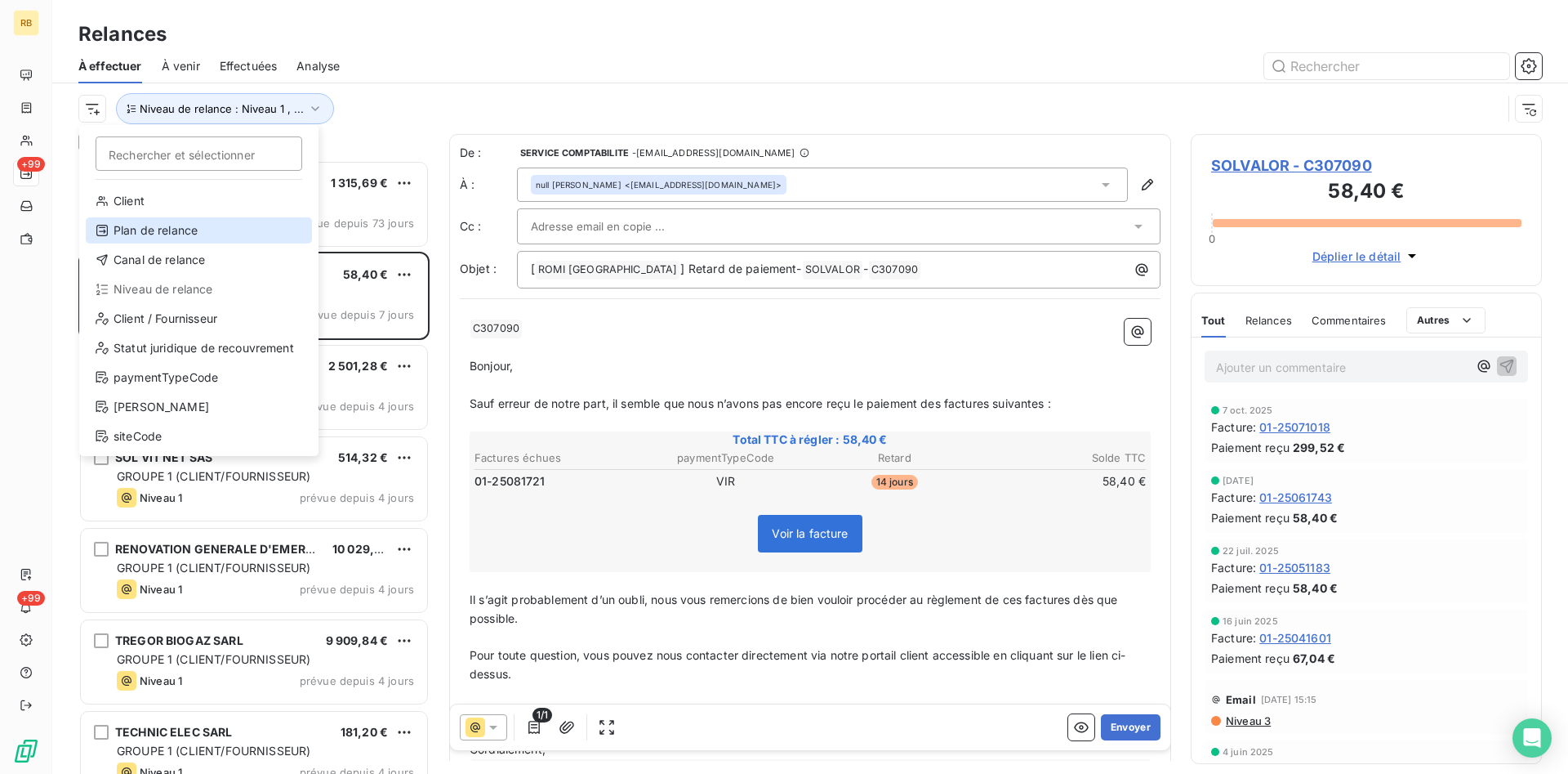
click at [168, 232] on div "Plan de relance" at bounding box center [198, 230] width 226 height 26
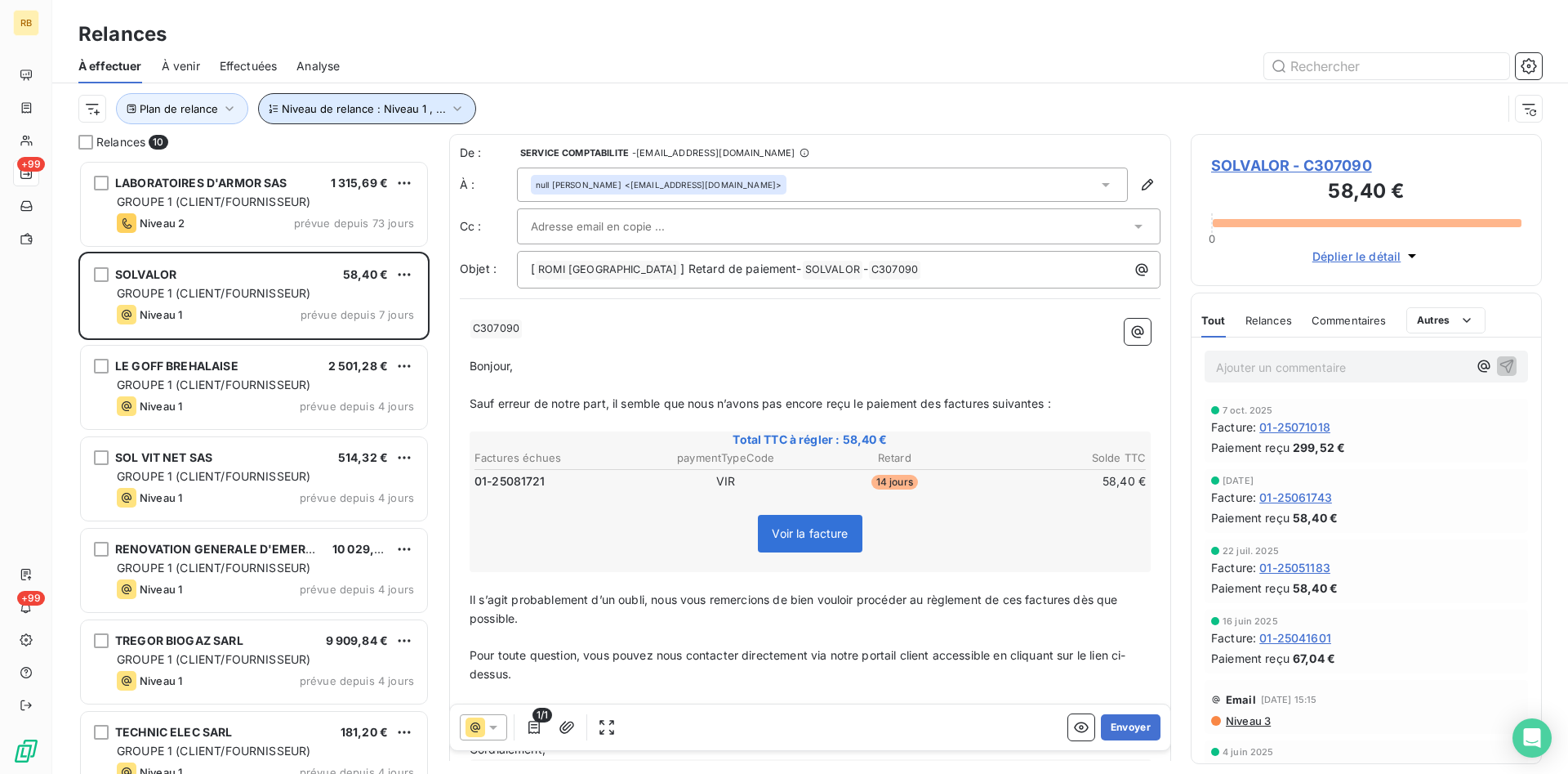
click at [452, 105] on icon "button" at bounding box center [457, 108] width 16 height 16
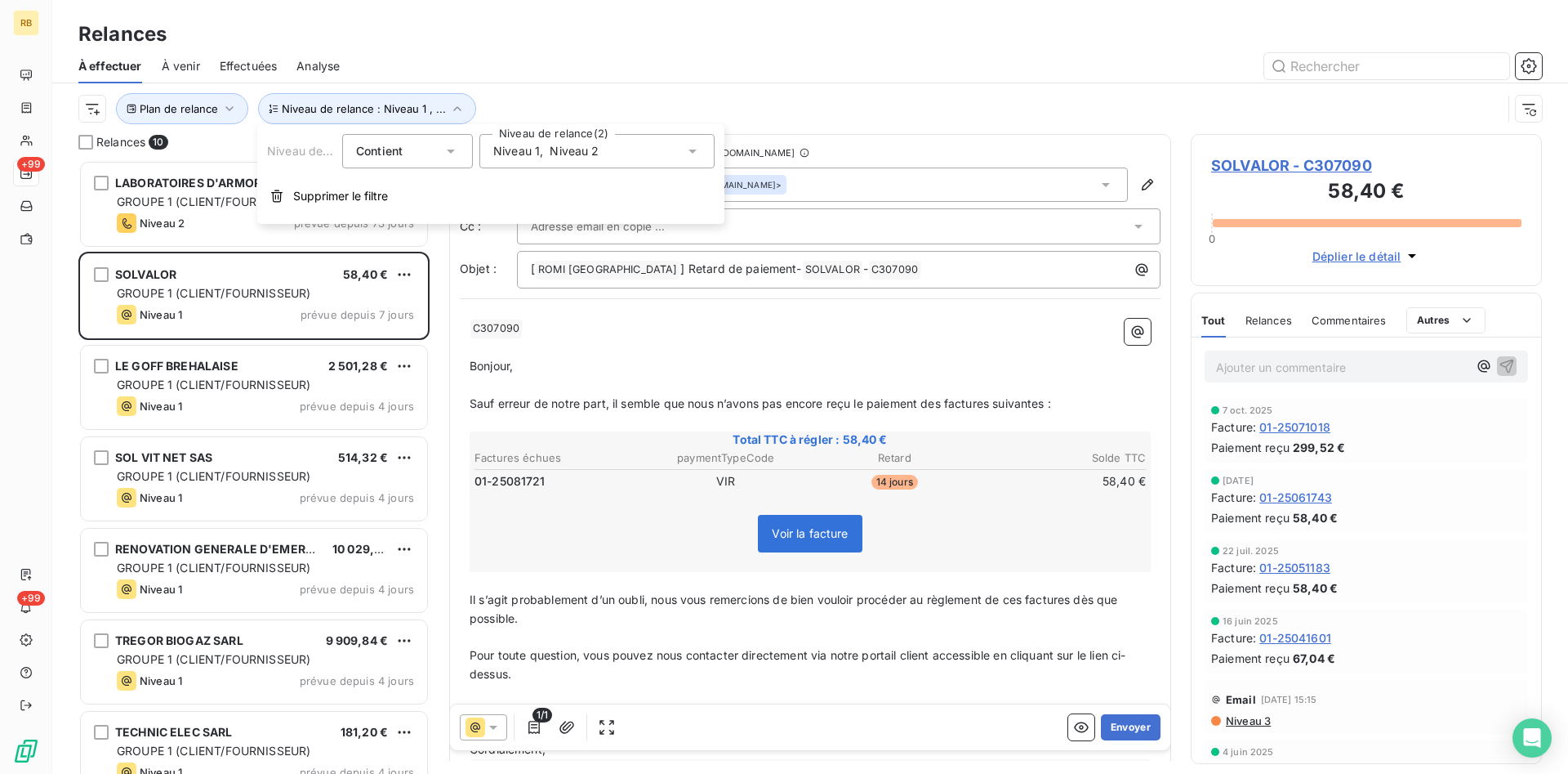
click at [586, 82] on div "À effectuer À venir Effectuées Analyse" at bounding box center [810, 65] width 1515 height 35
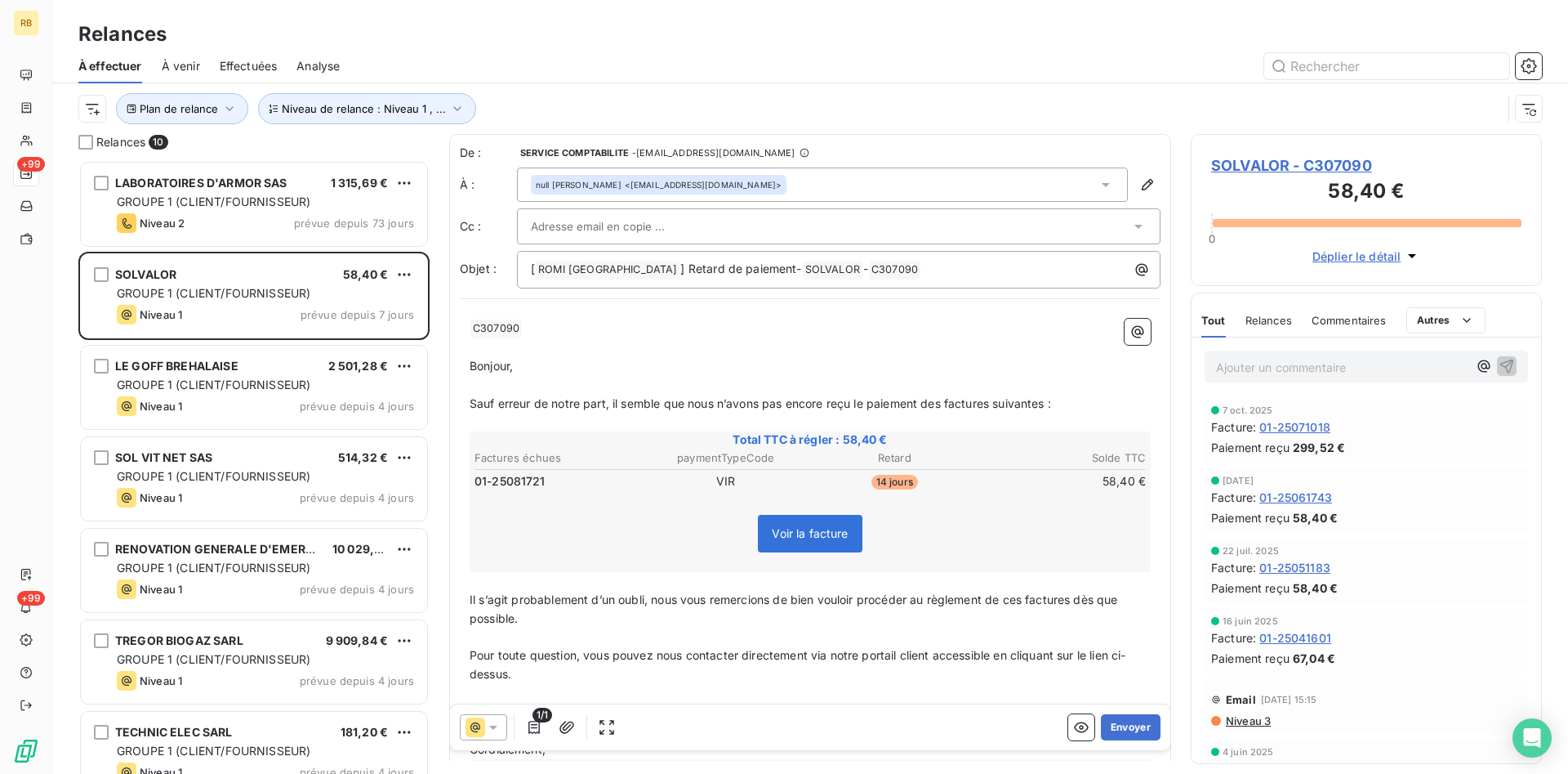
click at [521, 45] on div "Relances" at bounding box center [810, 35] width 1515 height 30
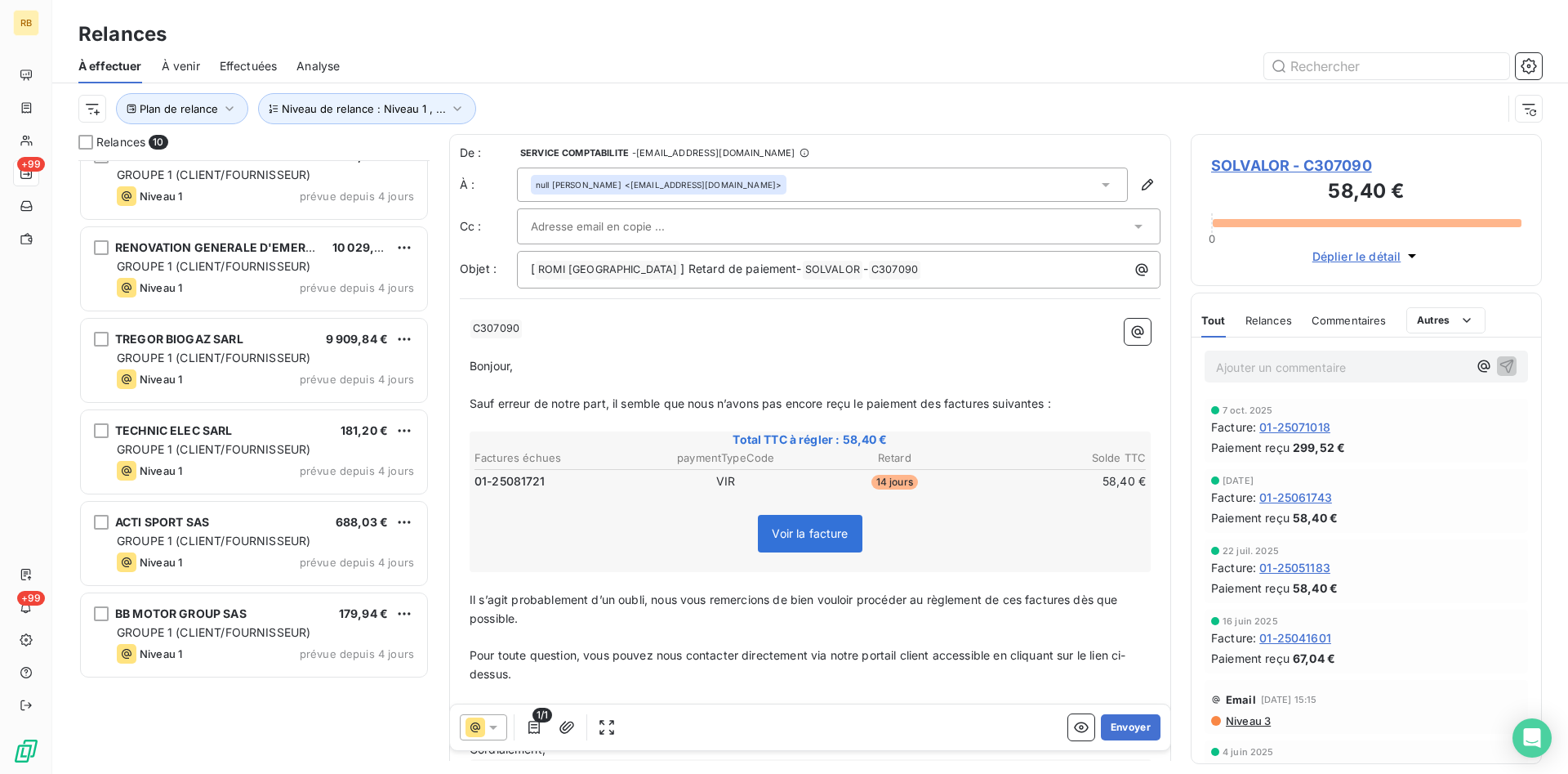
scroll to position [0, 0]
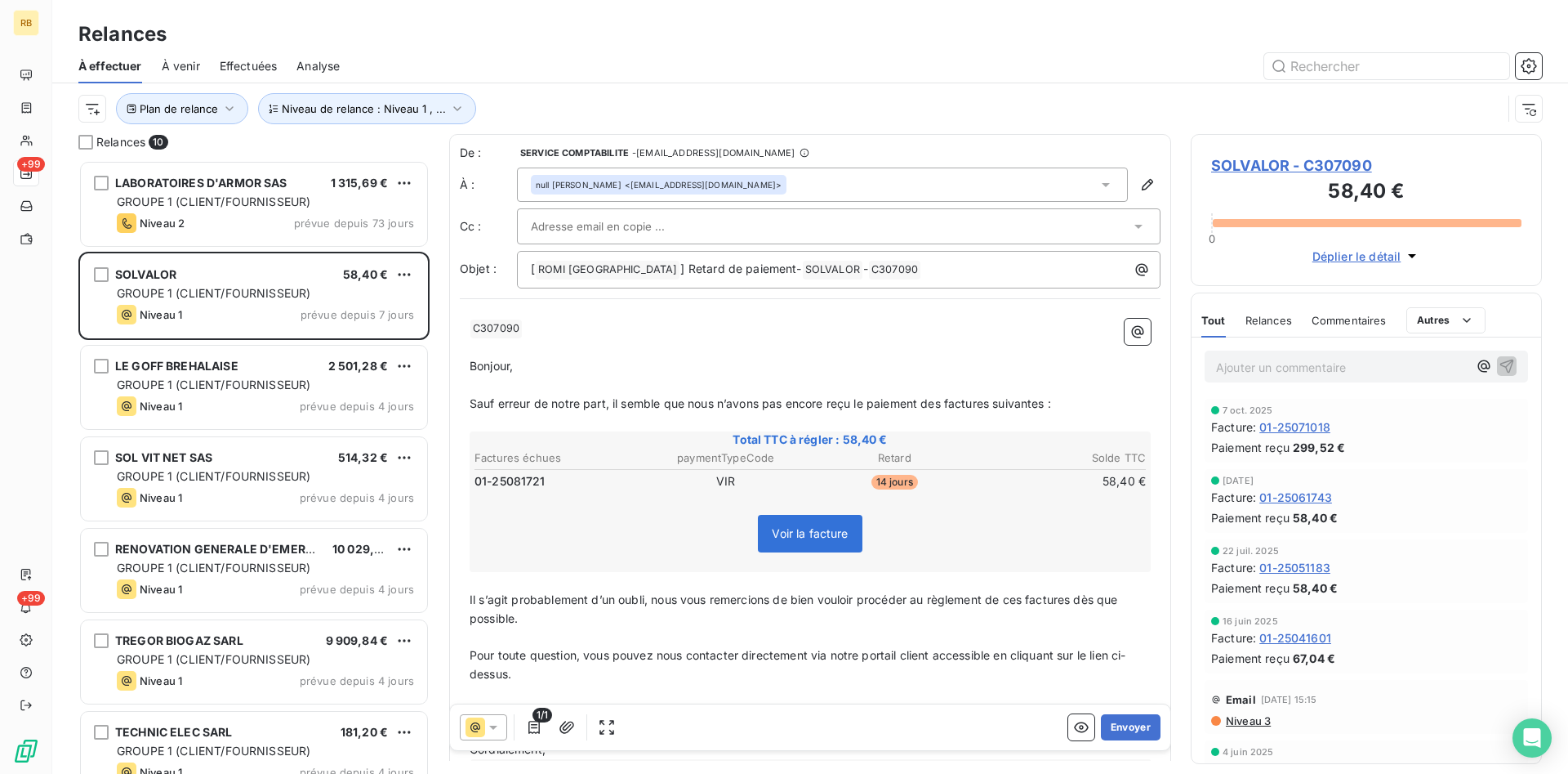
click at [437, 40] on div "Relances" at bounding box center [810, 35] width 1515 height 30
click at [224, 112] on icon "button" at bounding box center [229, 108] width 16 height 16
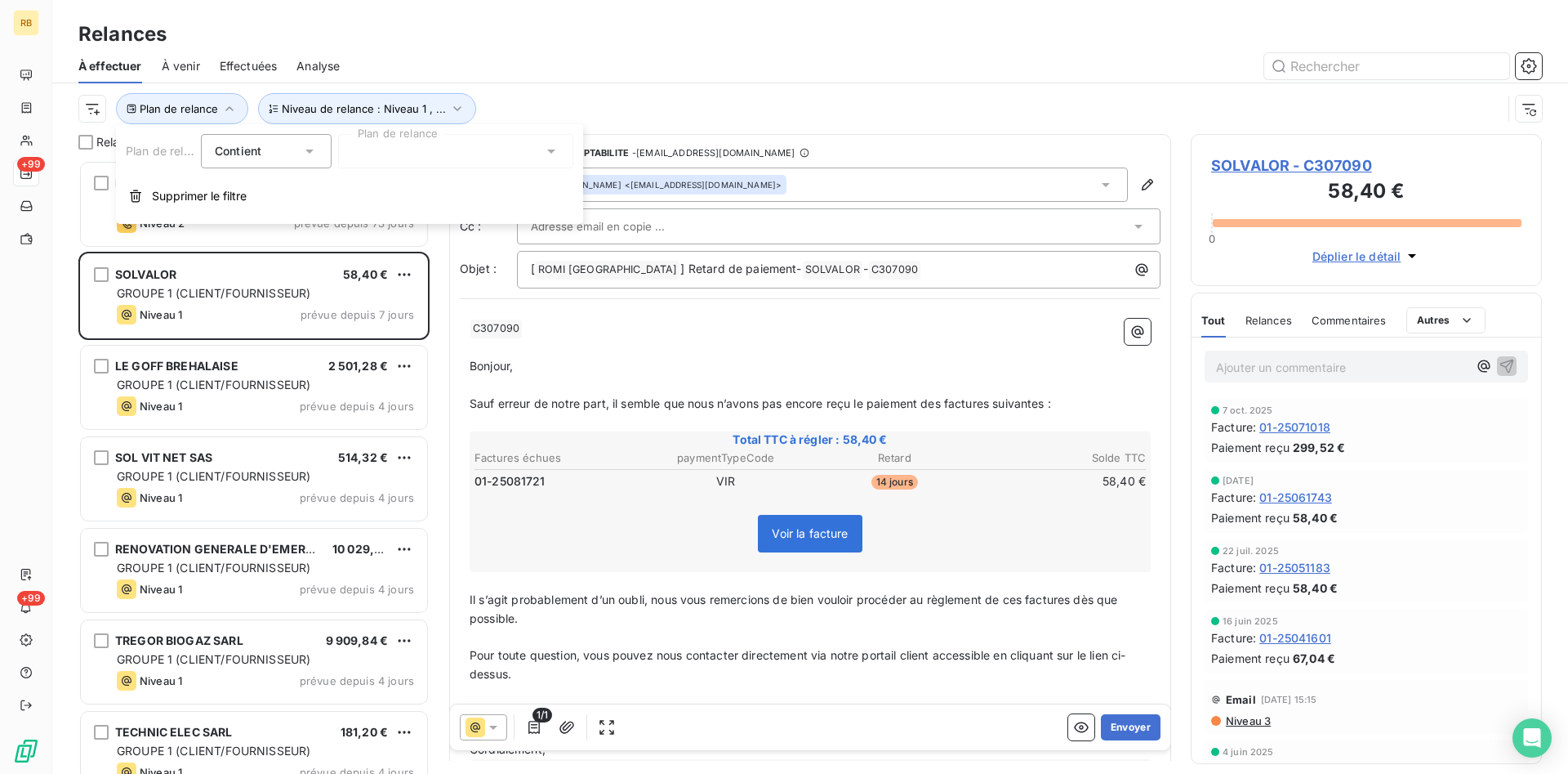
click at [428, 151] on div at bounding box center [455, 151] width 235 height 35
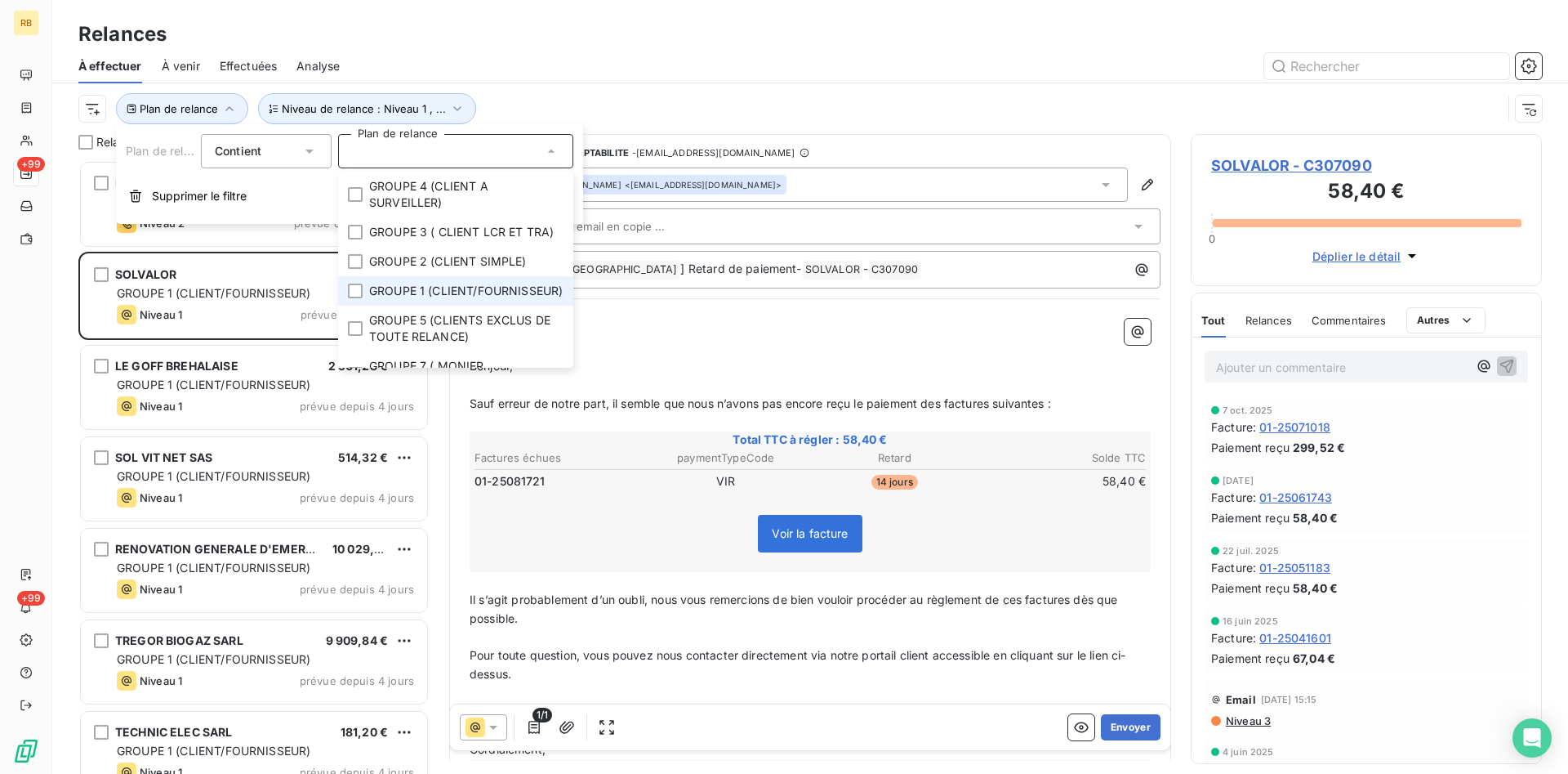
click at [426, 299] on span "GROUPE 1 (CLIENT/FOURNISSEUR)" at bounding box center [465, 291] width 193 height 16
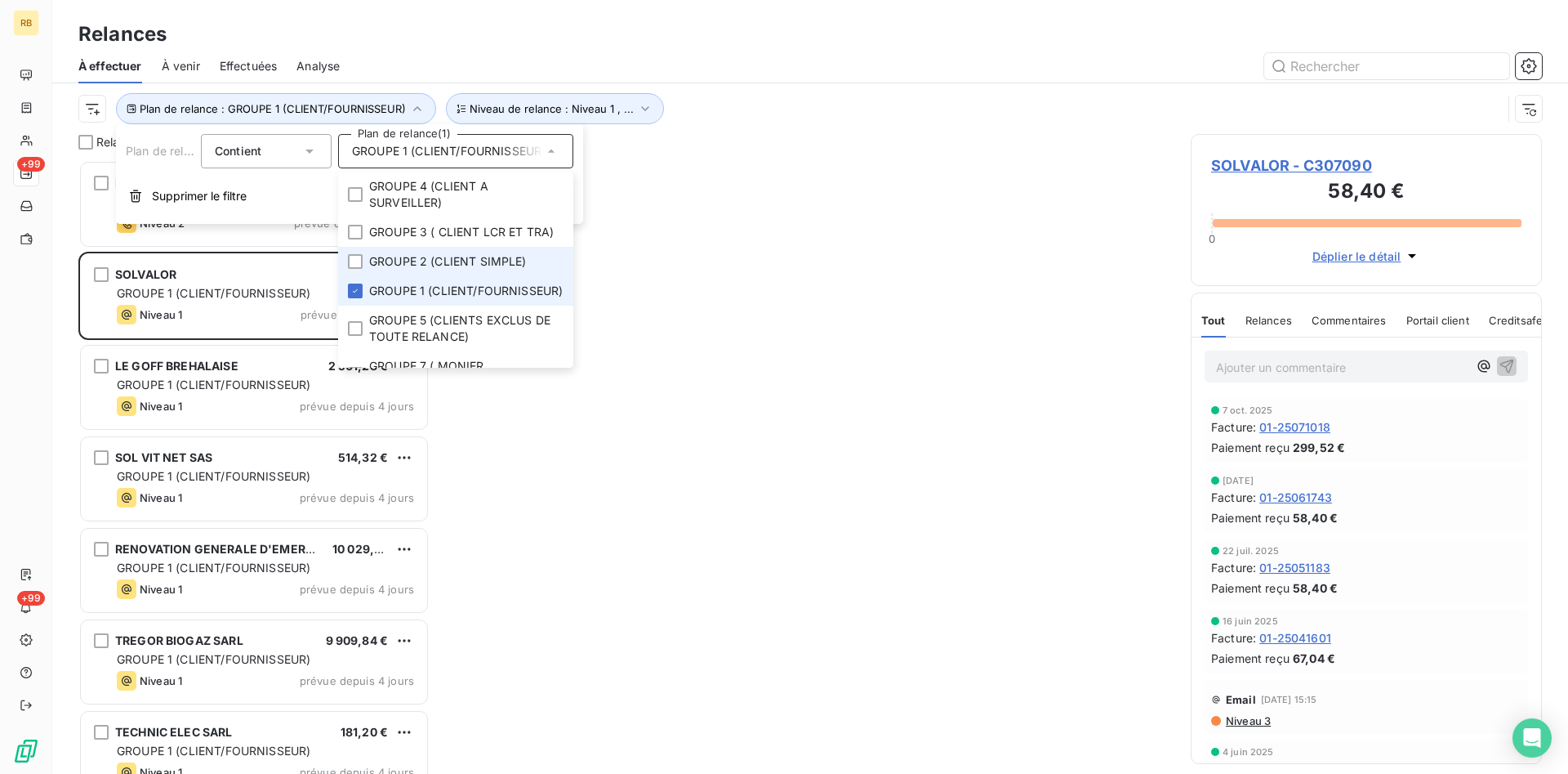
scroll to position [613, 351]
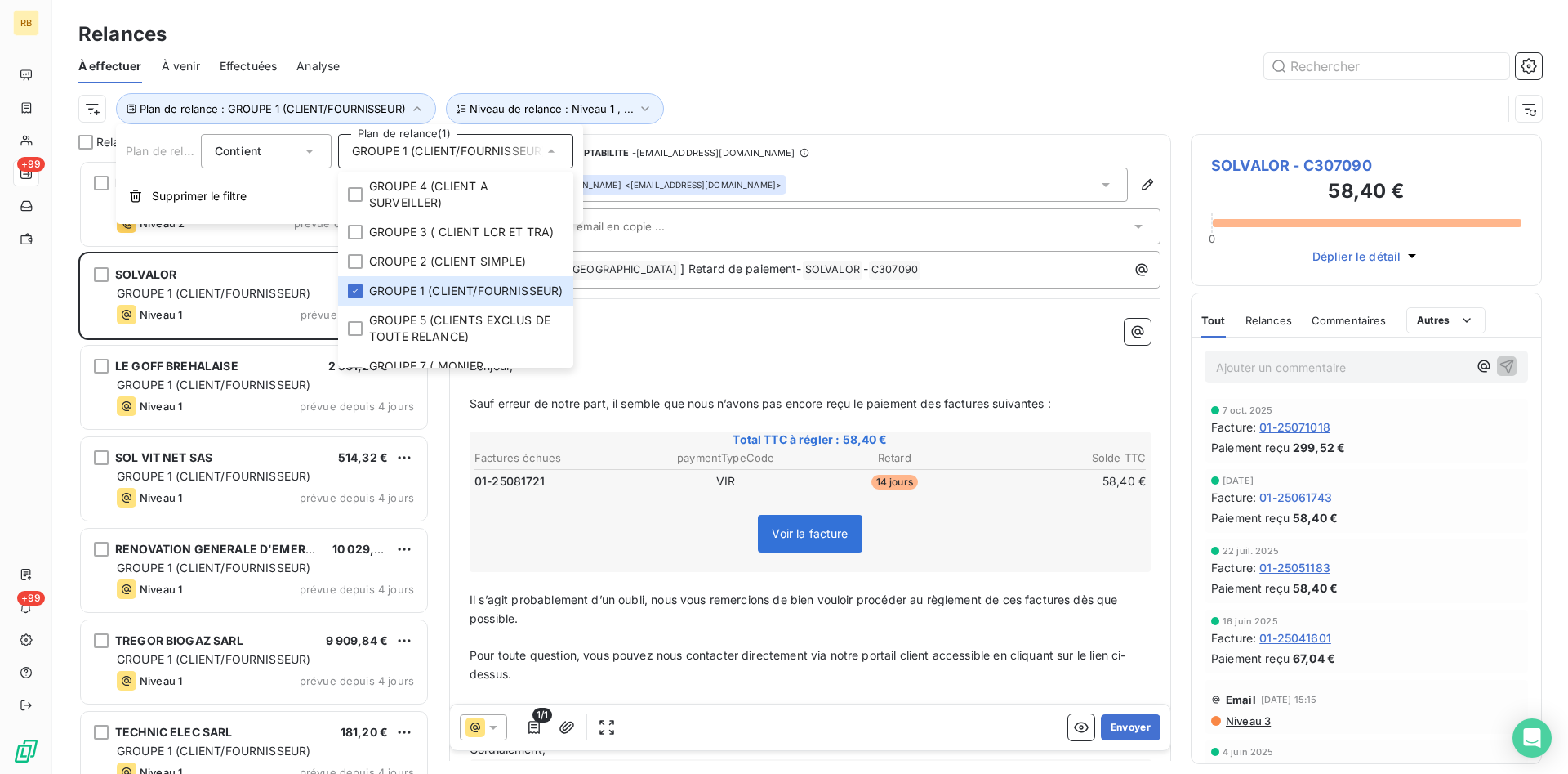
click at [431, 44] on div "Relances" at bounding box center [810, 35] width 1515 height 30
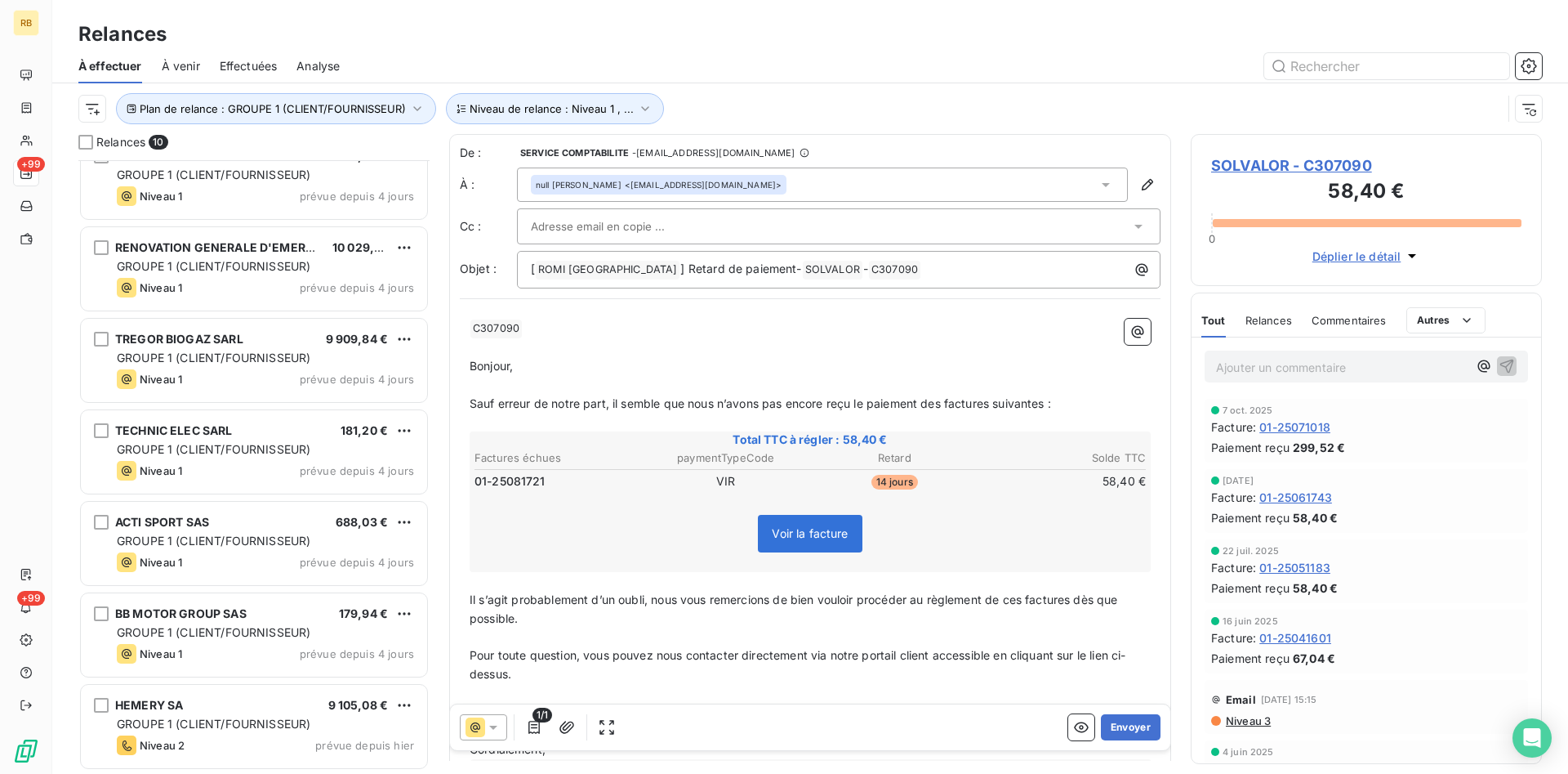
scroll to position [0, 0]
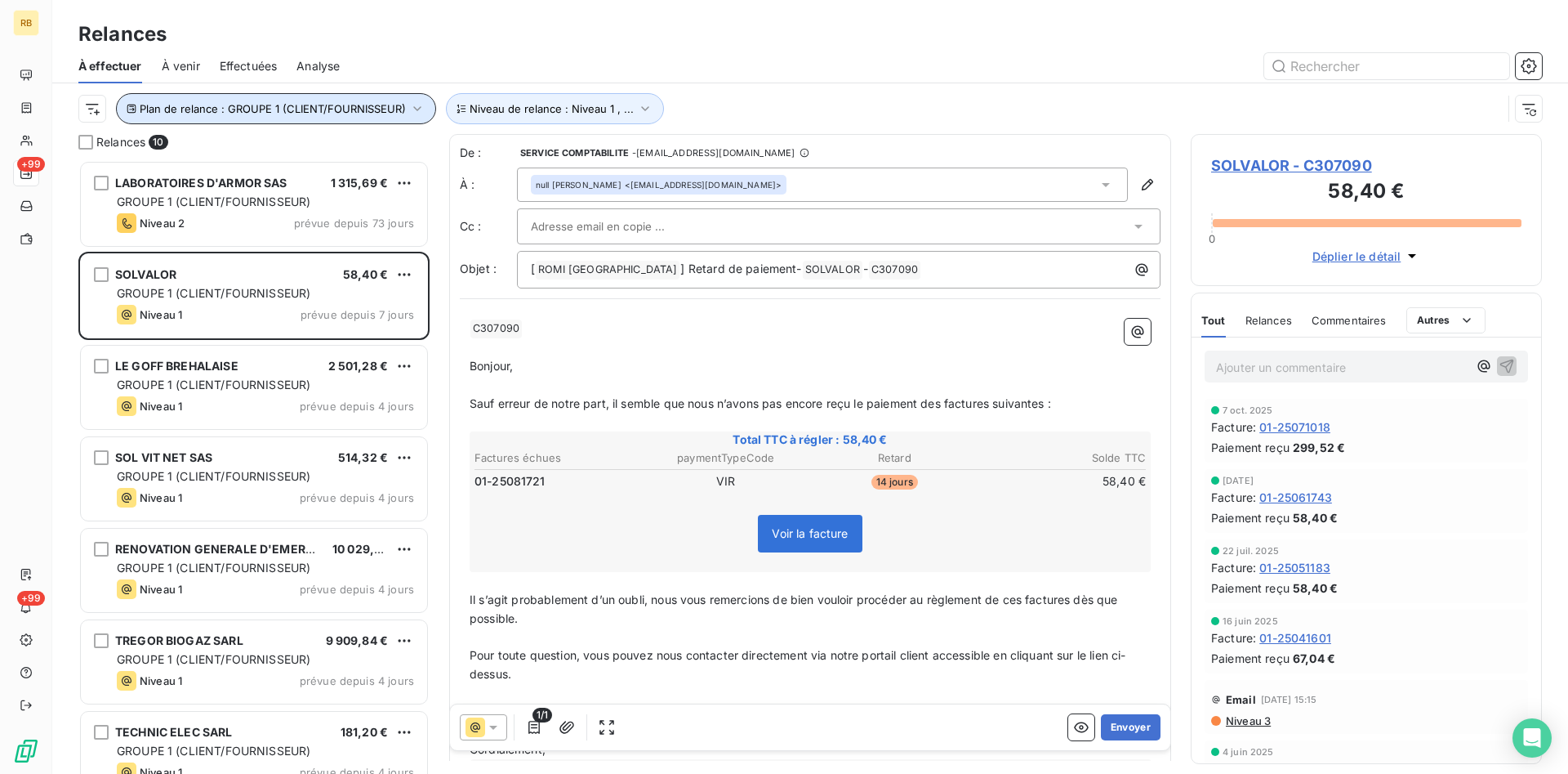
click at [375, 111] on span "Plan de relance : GROUPE 1 (CLIENT/FOURNISSEUR)" at bounding box center [273, 108] width 266 height 13
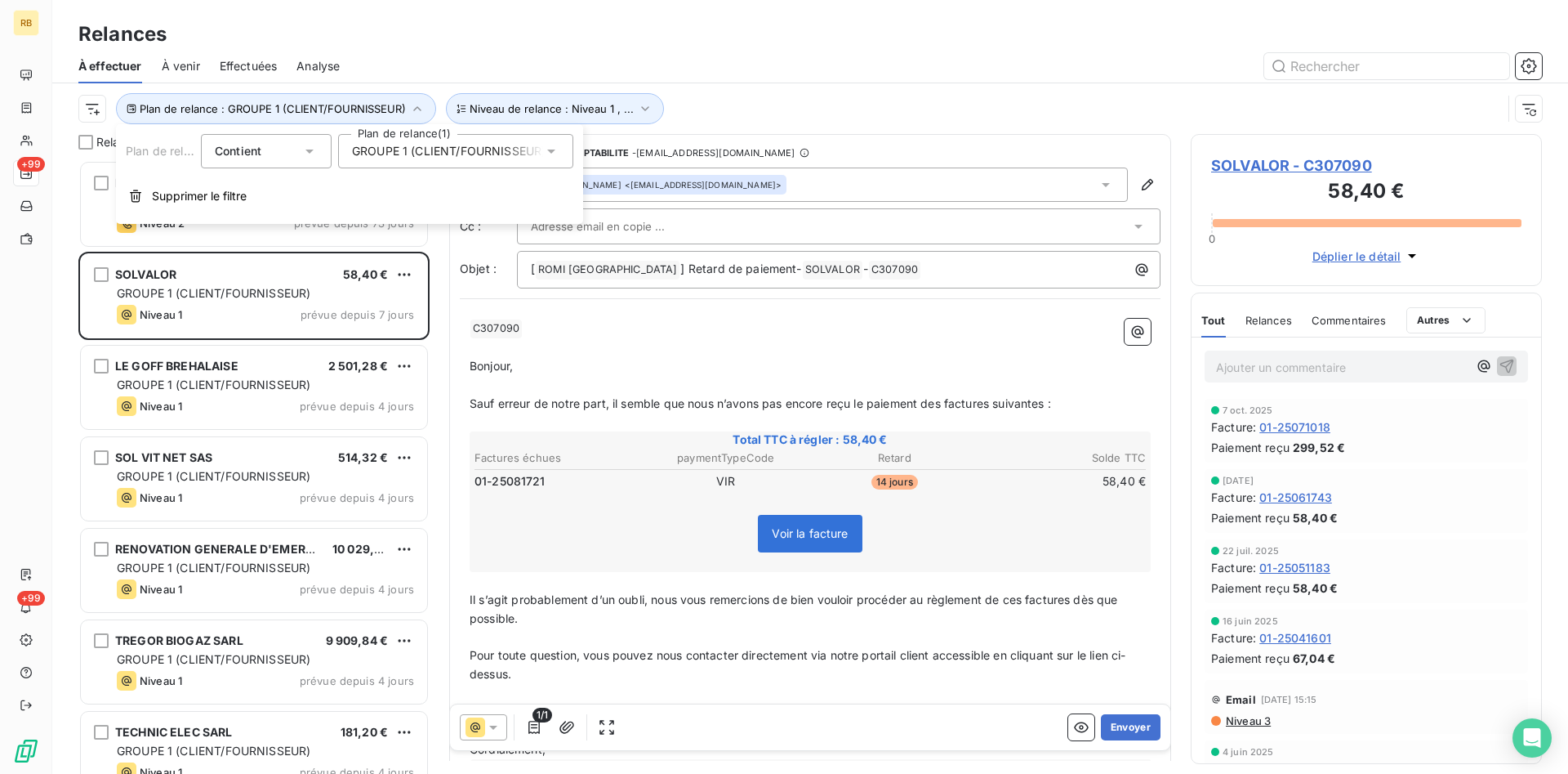
click at [552, 153] on icon at bounding box center [551, 151] width 16 height 16
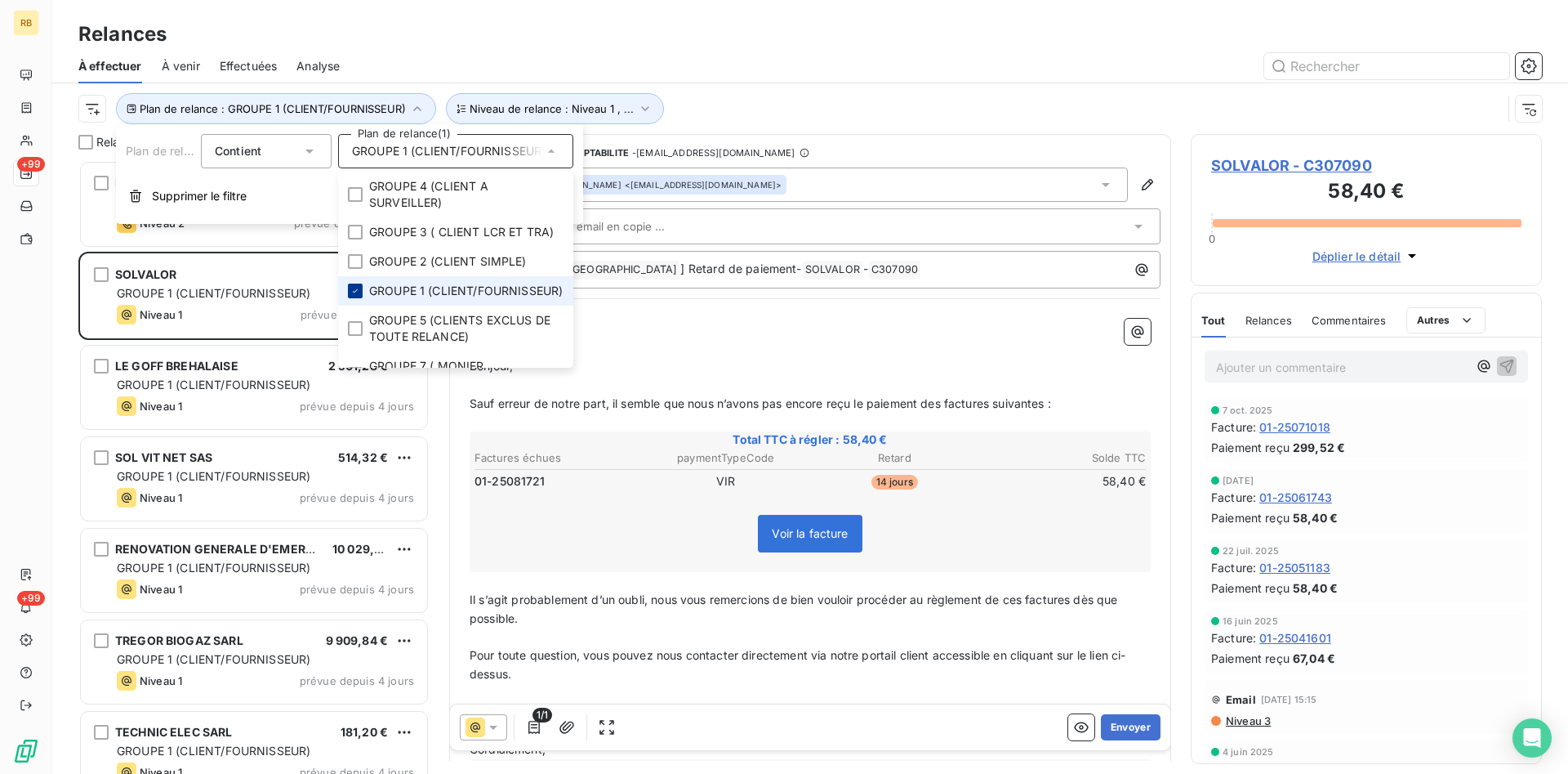
click at [356, 293] on icon at bounding box center [355, 291] width 5 height 3
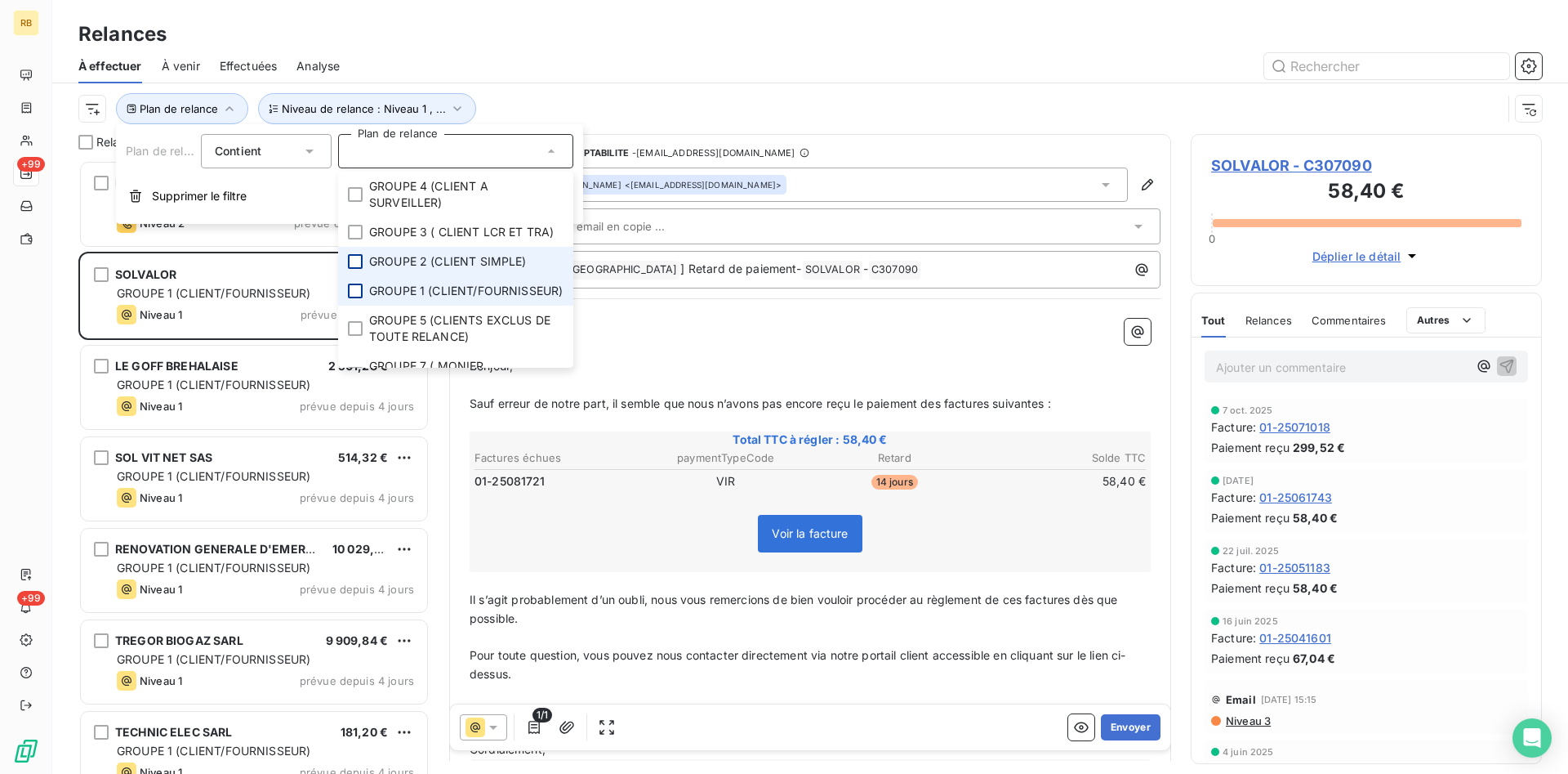
click at [361, 263] on div at bounding box center [355, 261] width 15 height 15
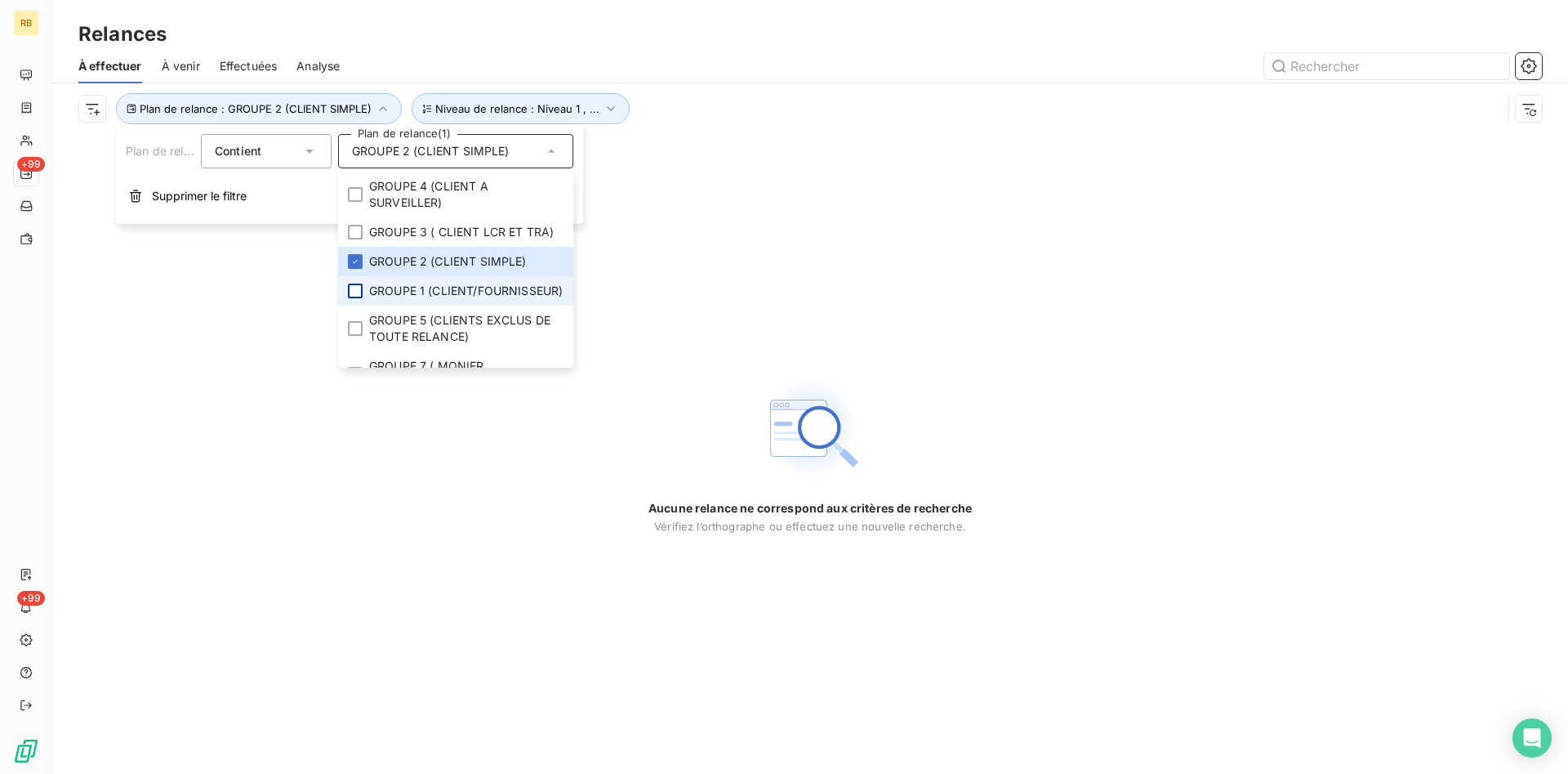
click at [427, 37] on div "Relances" at bounding box center [810, 35] width 1515 height 30
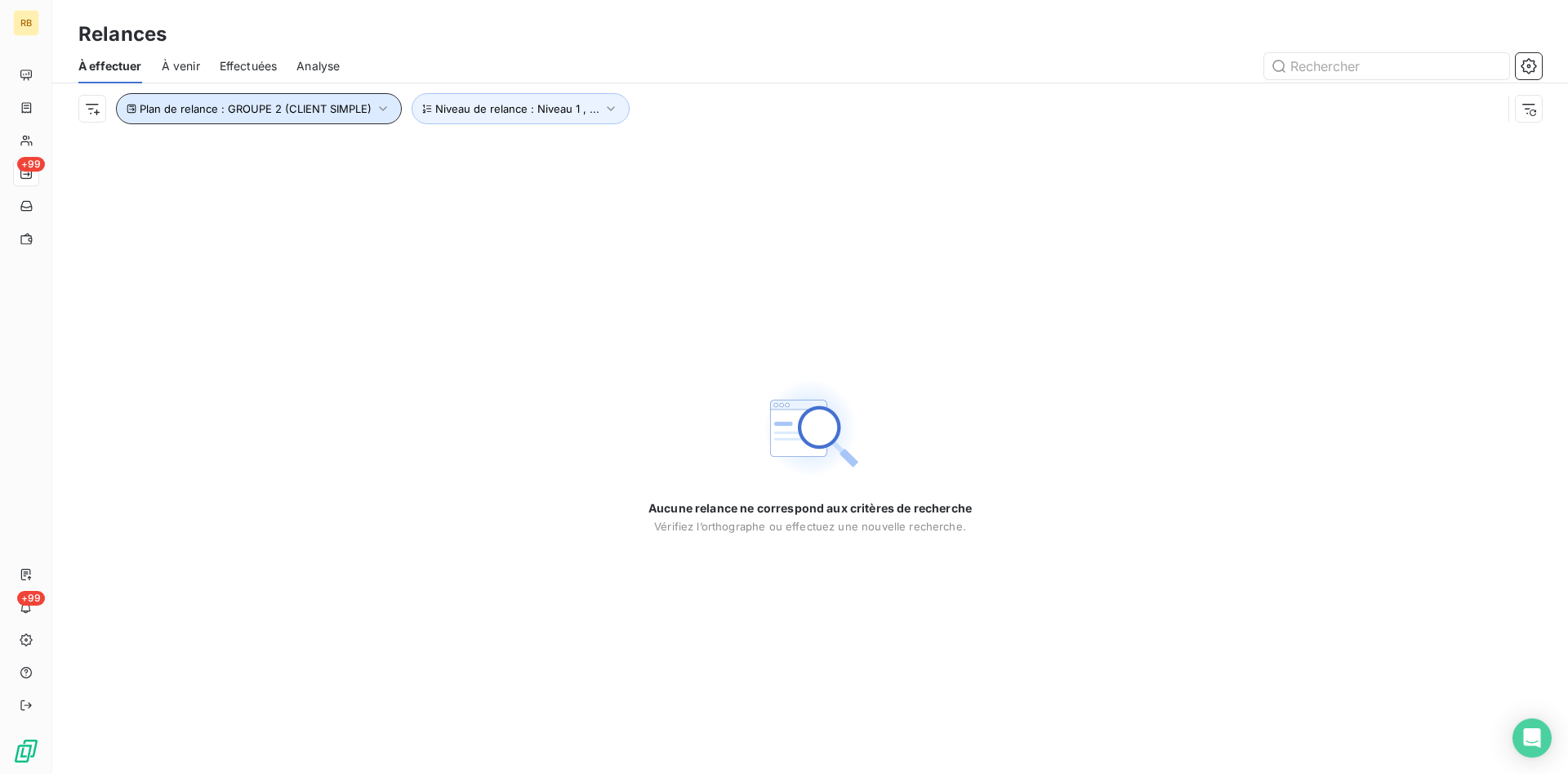
click at [382, 110] on icon "button" at bounding box center [383, 108] width 16 height 16
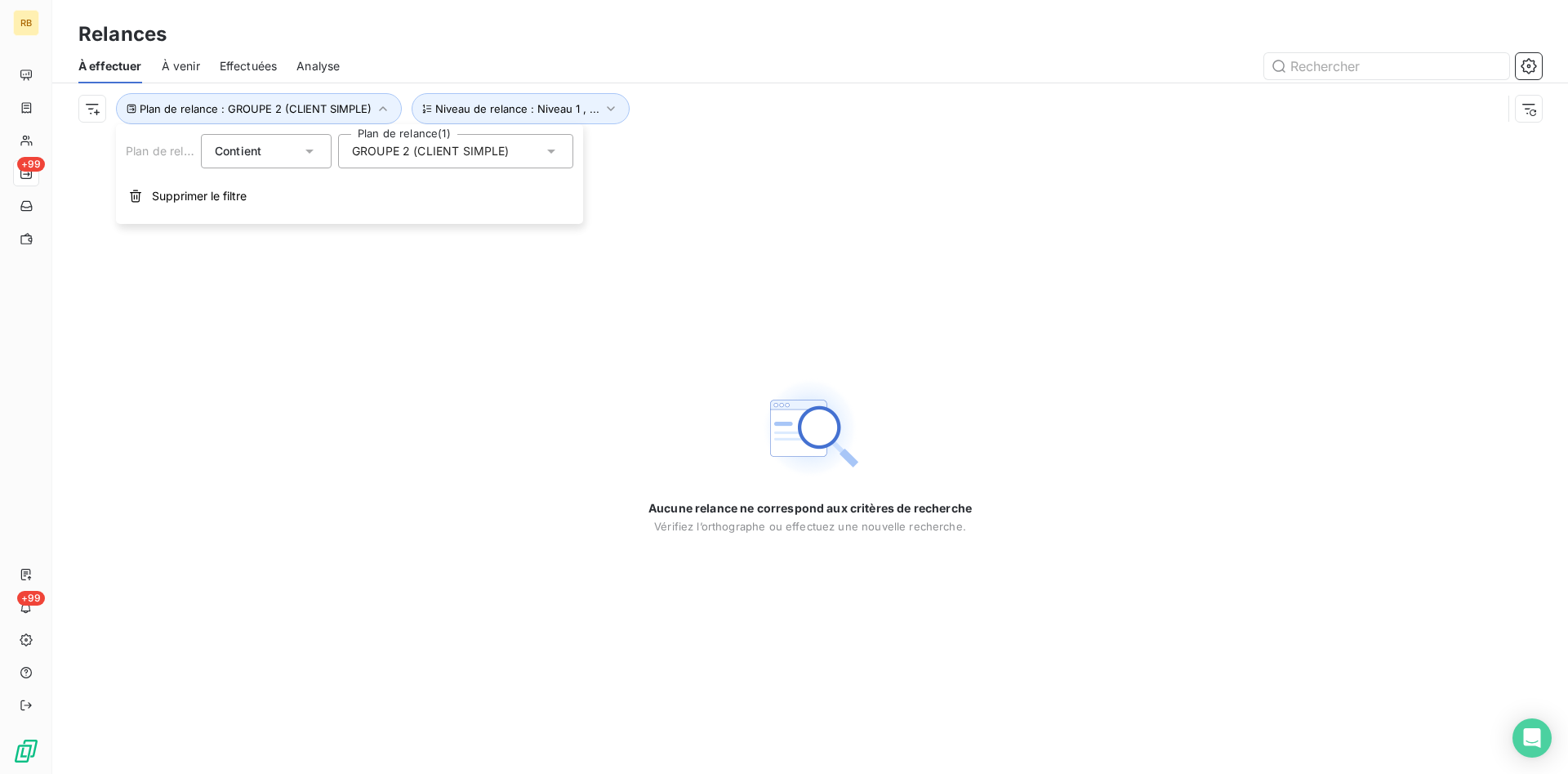
click at [516, 149] on div "GROUPE 2 (CLIENT SIMPLE)" at bounding box center [455, 151] width 235 height 35
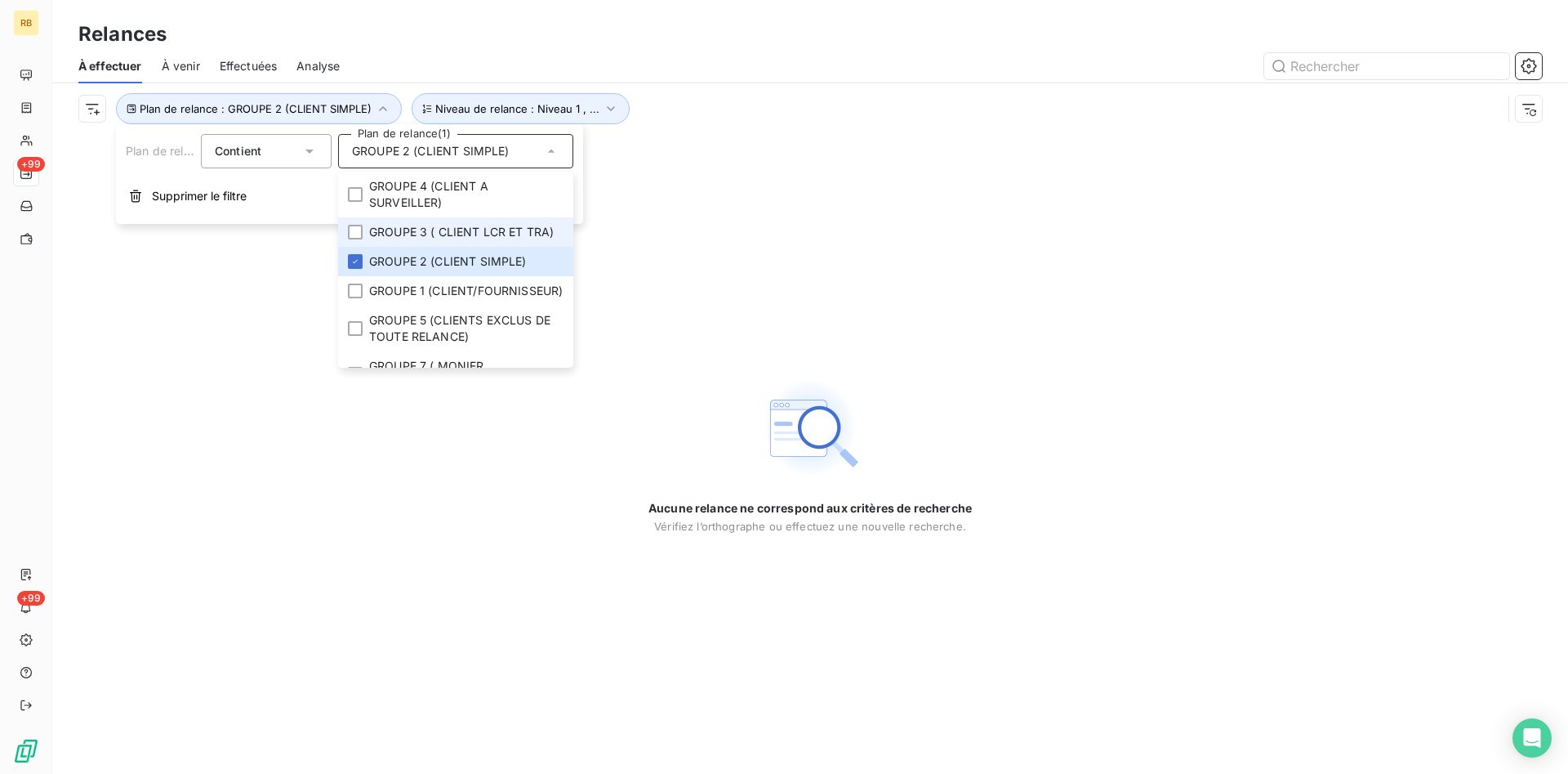
click at [502, 232] on span "GROUPE 3 ( CLIENT LCR ET TRA)" at bounding box center [461, 232] width 184 height 16
click at [504, 37] on div "Relances" at bounding box center [810, 35] width 1515 height 30
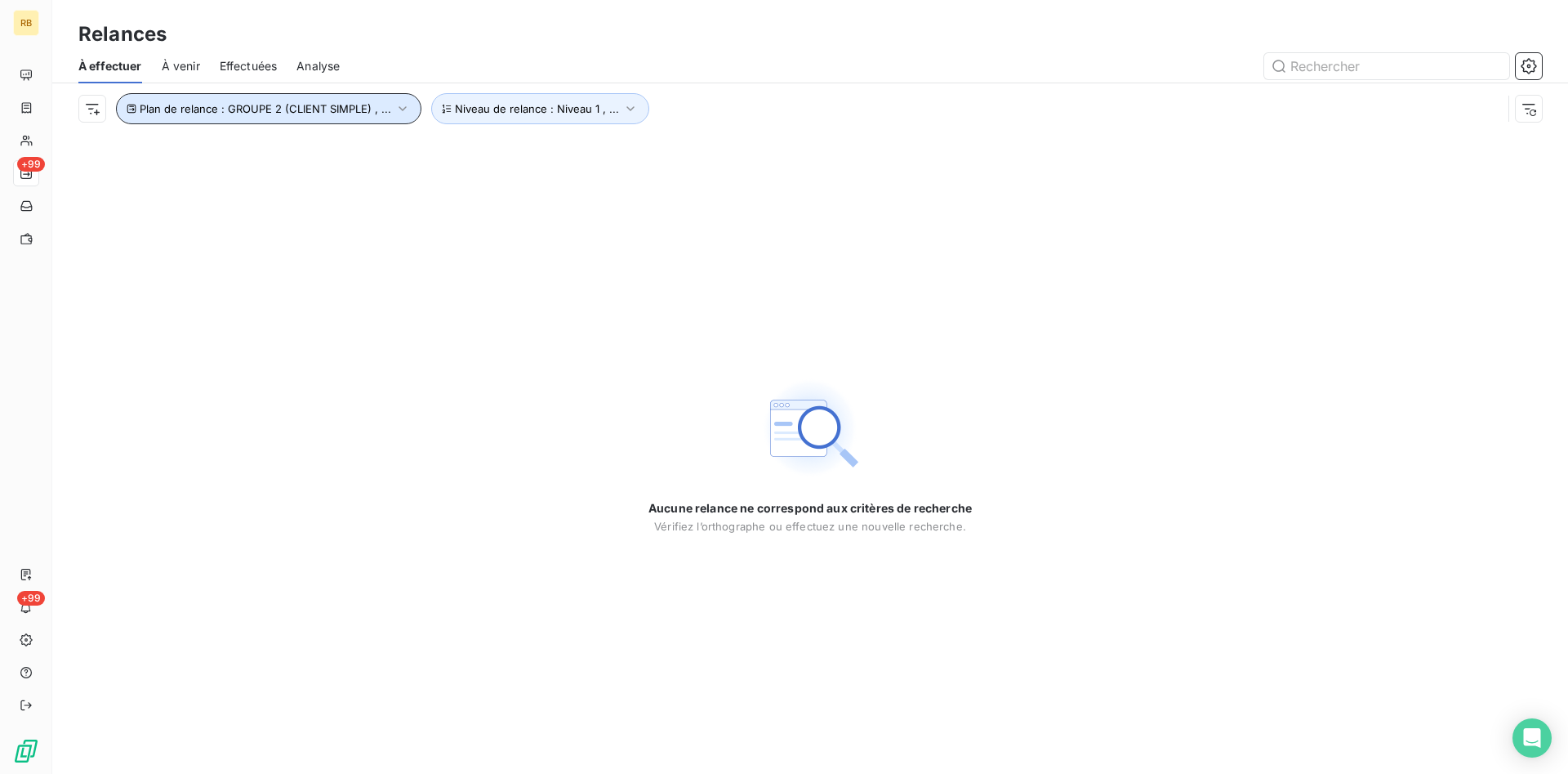
click at [404, 107] on icon "button" at bounding box center [403, 108] width 16 height 16
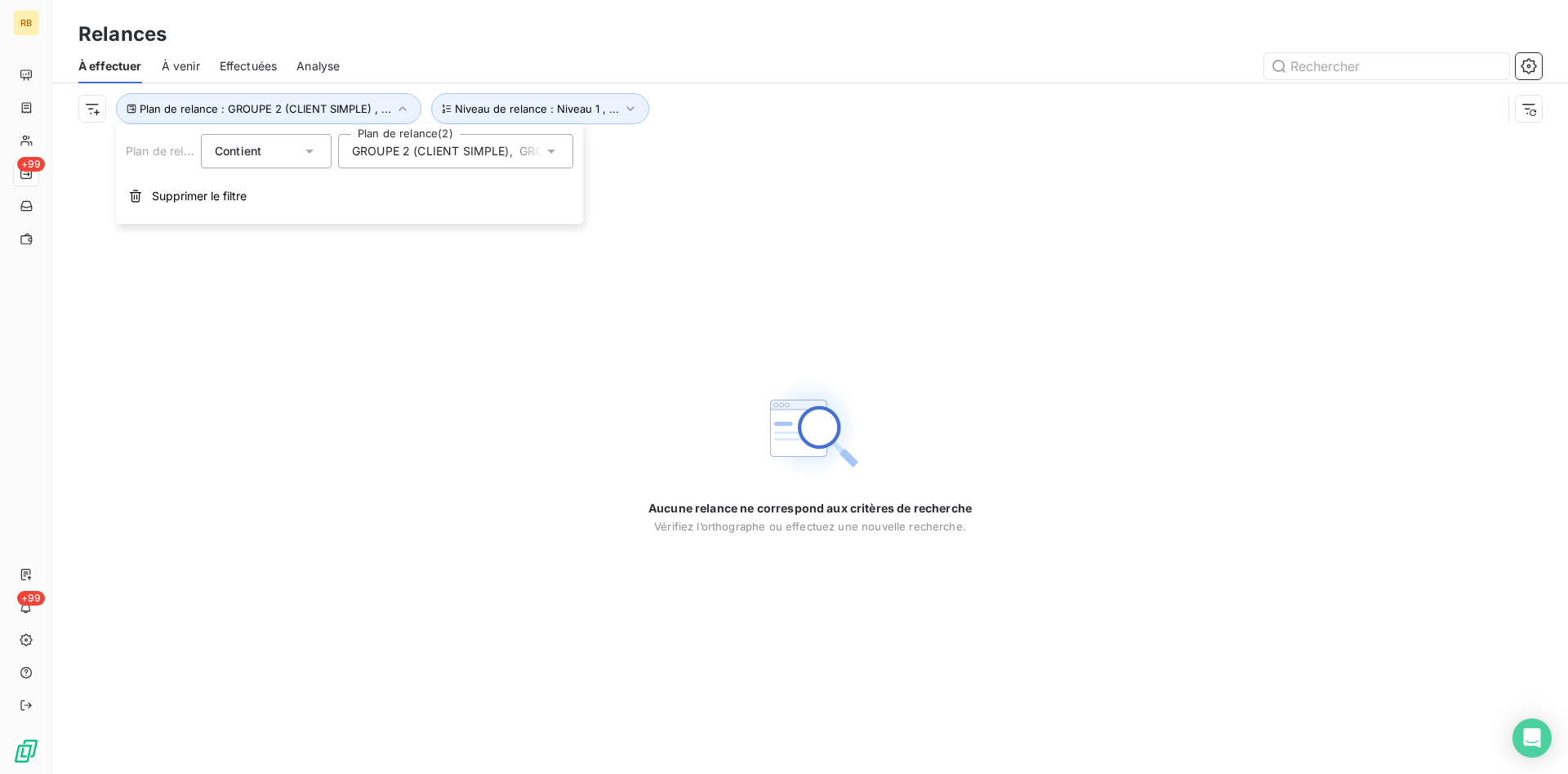
click at [436, 30] on div "Relances" at bounding box center [810, 35] width 1515 height 30
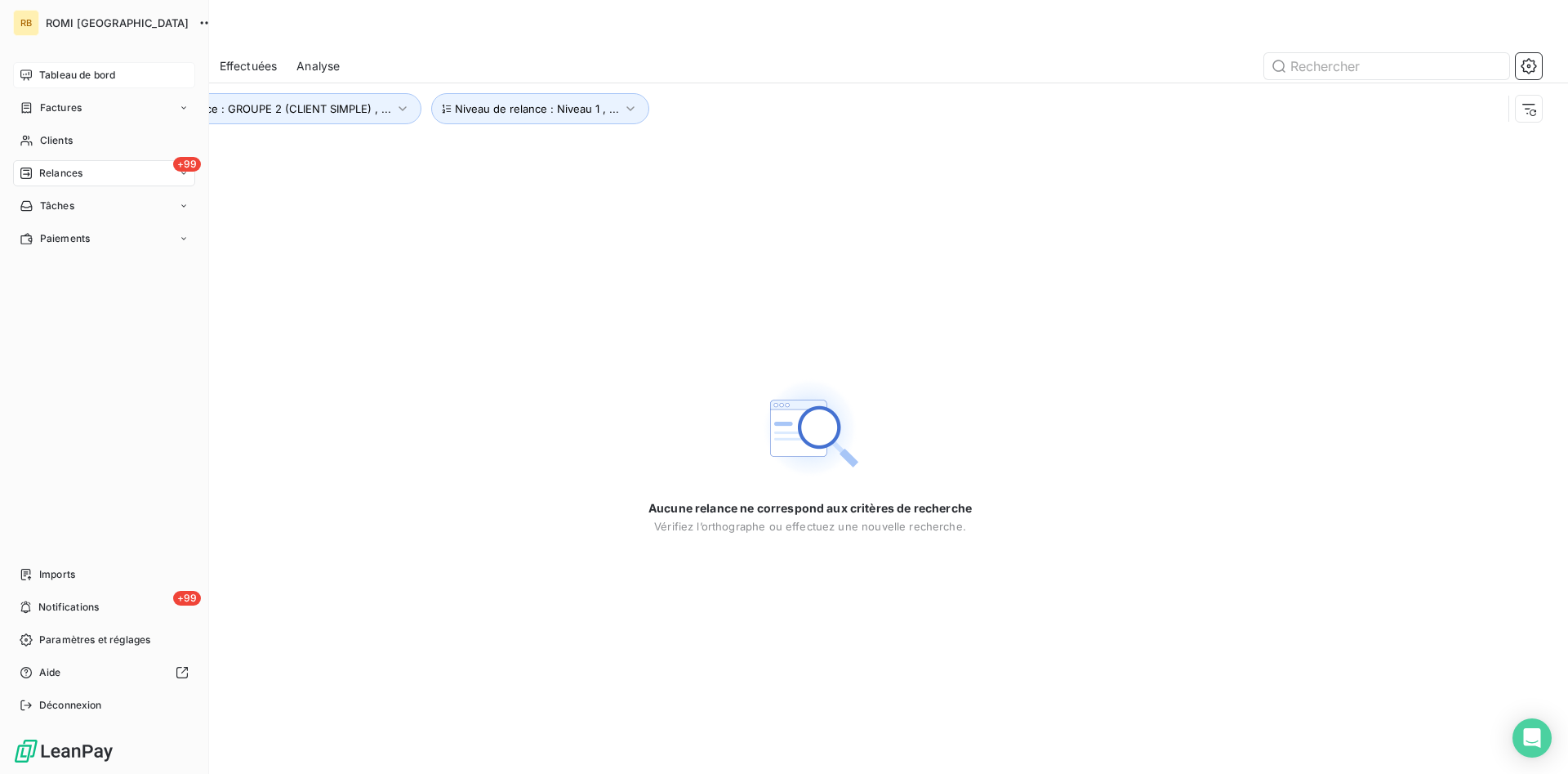
click at [73, 70] on span "Tableau de bord" at bounding box center [77, 74] width 76 height 15
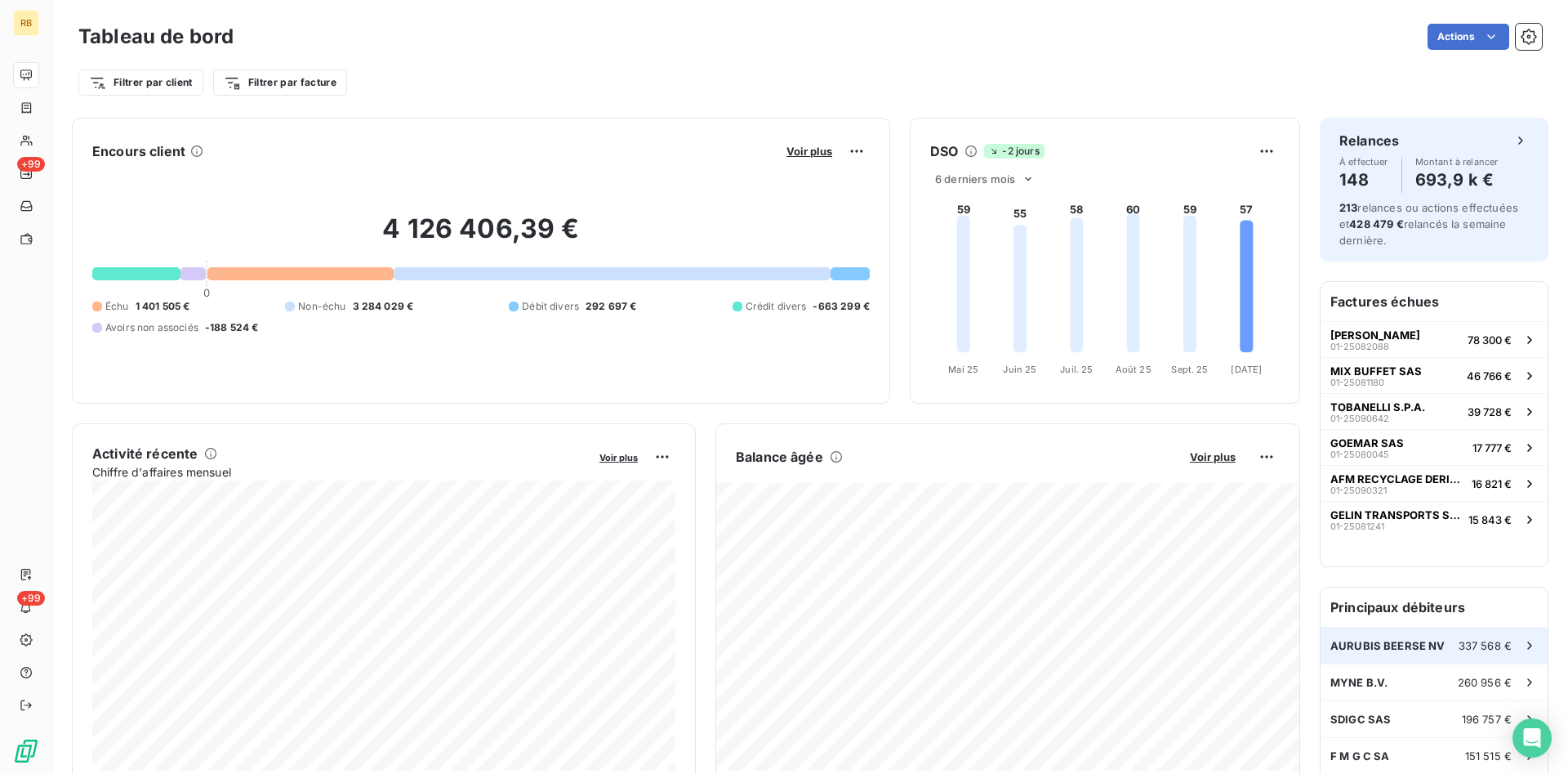
click at [1421, 641] on span "AURUBIS BEERSE NV" at bounding box center [1387, 645] width 115 height 13
click at [1432, 684] on div "MYNE B.V. 260 956 €" at bounding box center [1434, 682] width 227 height 36
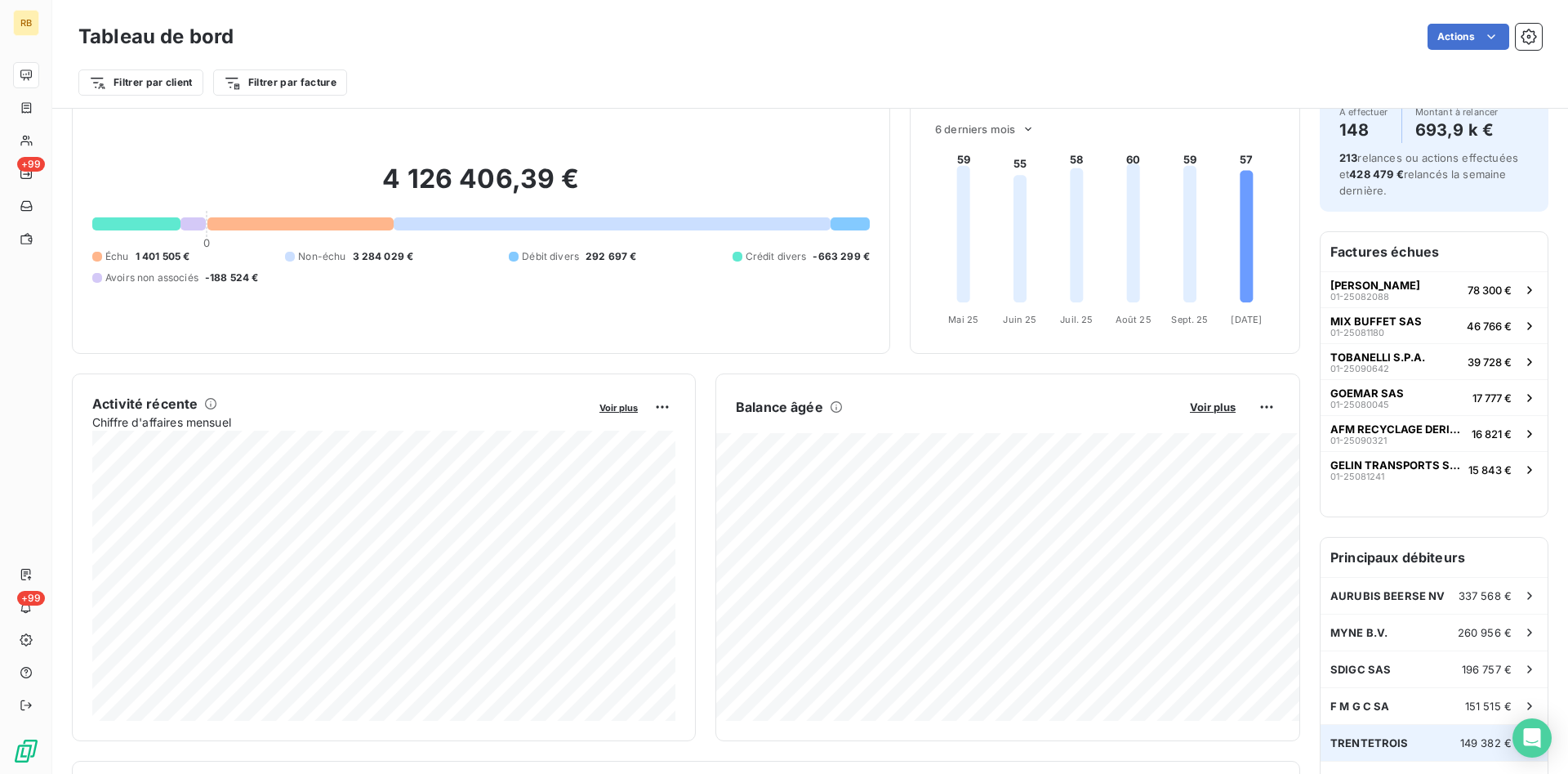
scroll to position [84, 0]
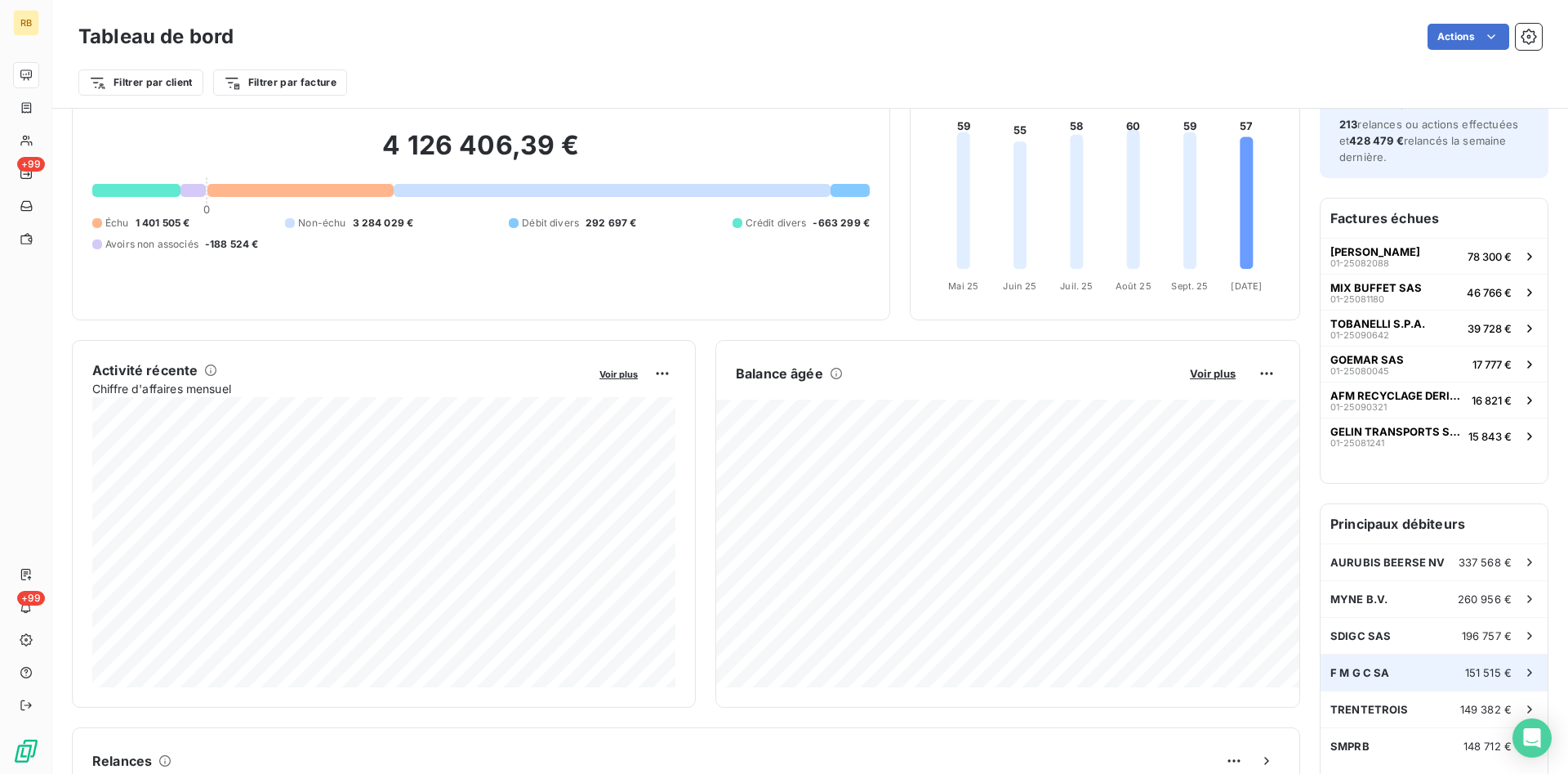
click at [1441, 669] on div "F M G C SA 151 515 €" at bounding box center [1434, 673] width 227 height 36
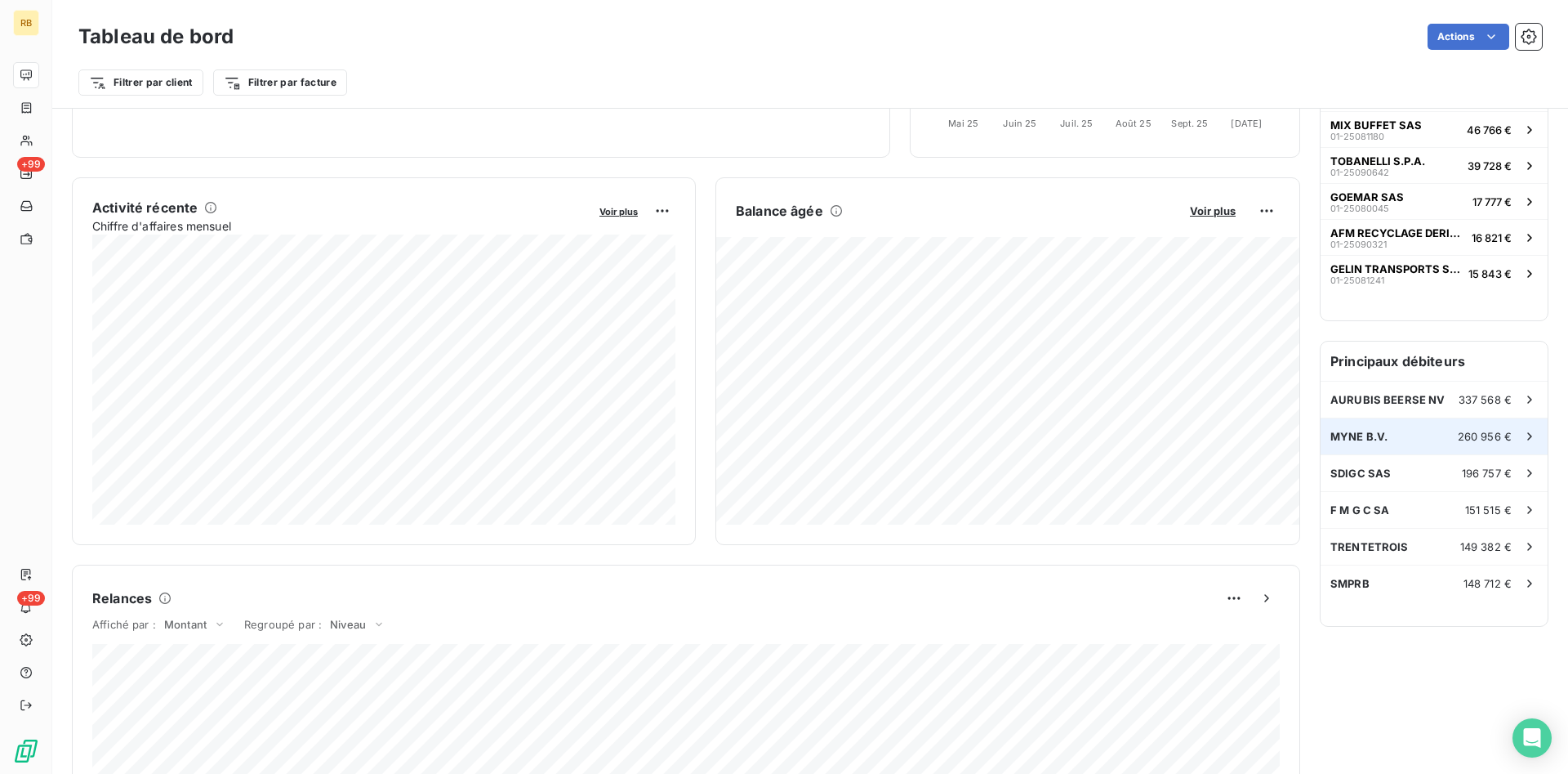
scroll to position [251, 0]
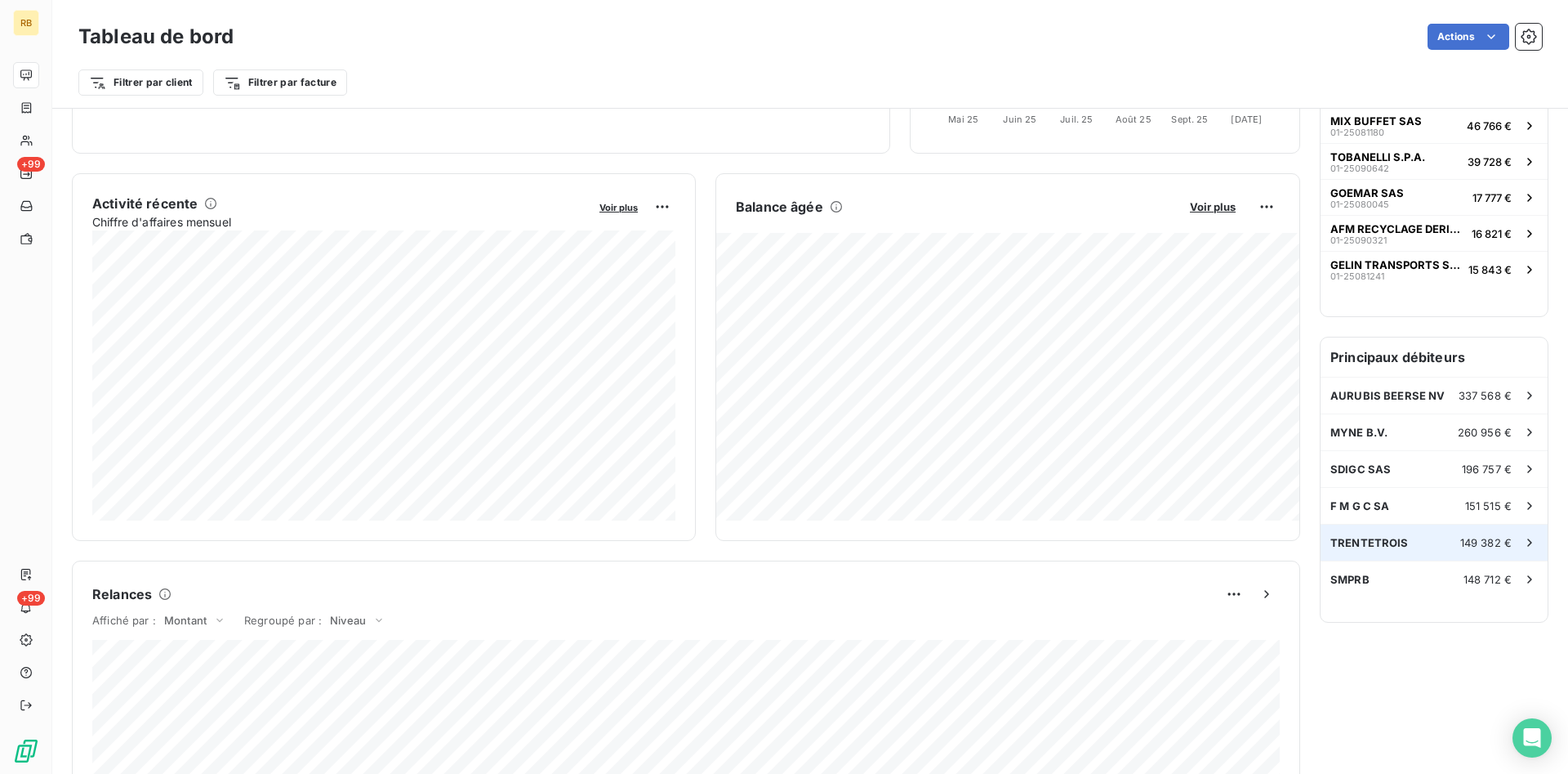
click at [1390, 541] on span "TRENTETROIS" at bounding box center [1369, 542] width 78 height 13
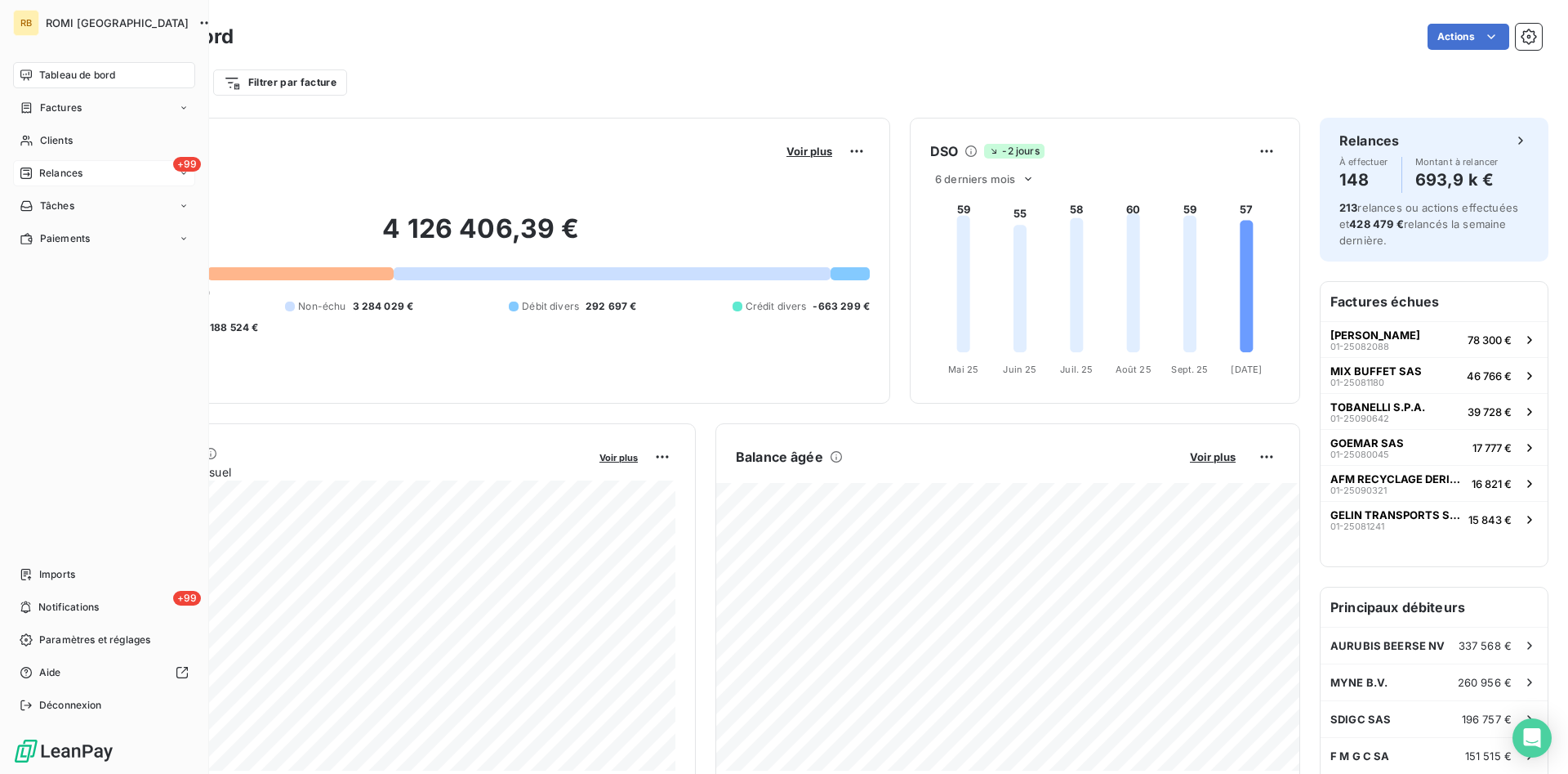
click at [79, 174] on span "Relances" at bounding box center [61, 173] width 44 height 15
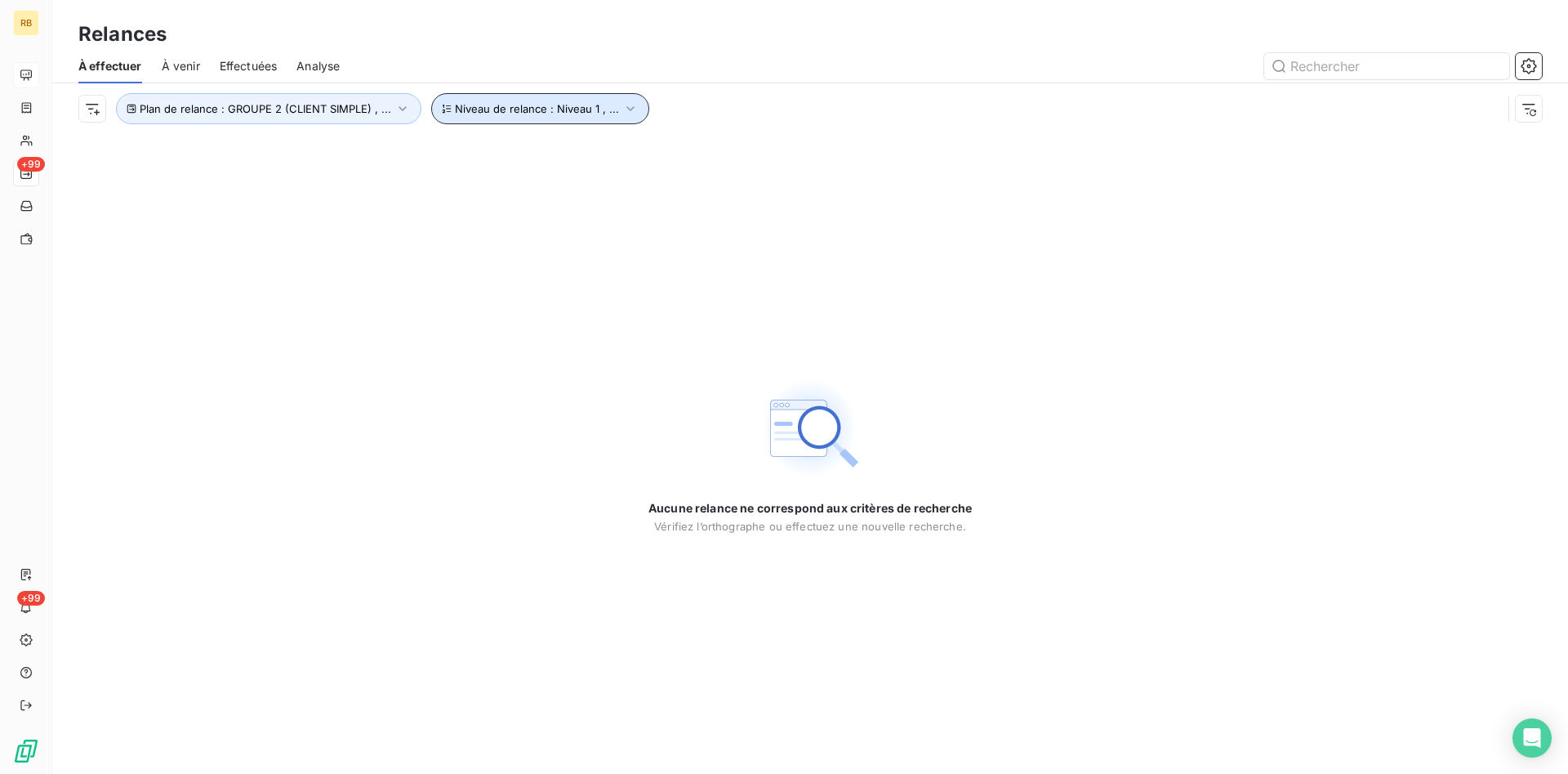
click at [636, 111] on button "Niveau de relance : Niveau 1 , ..." at bounding box center [541, 108] width 218 height 31
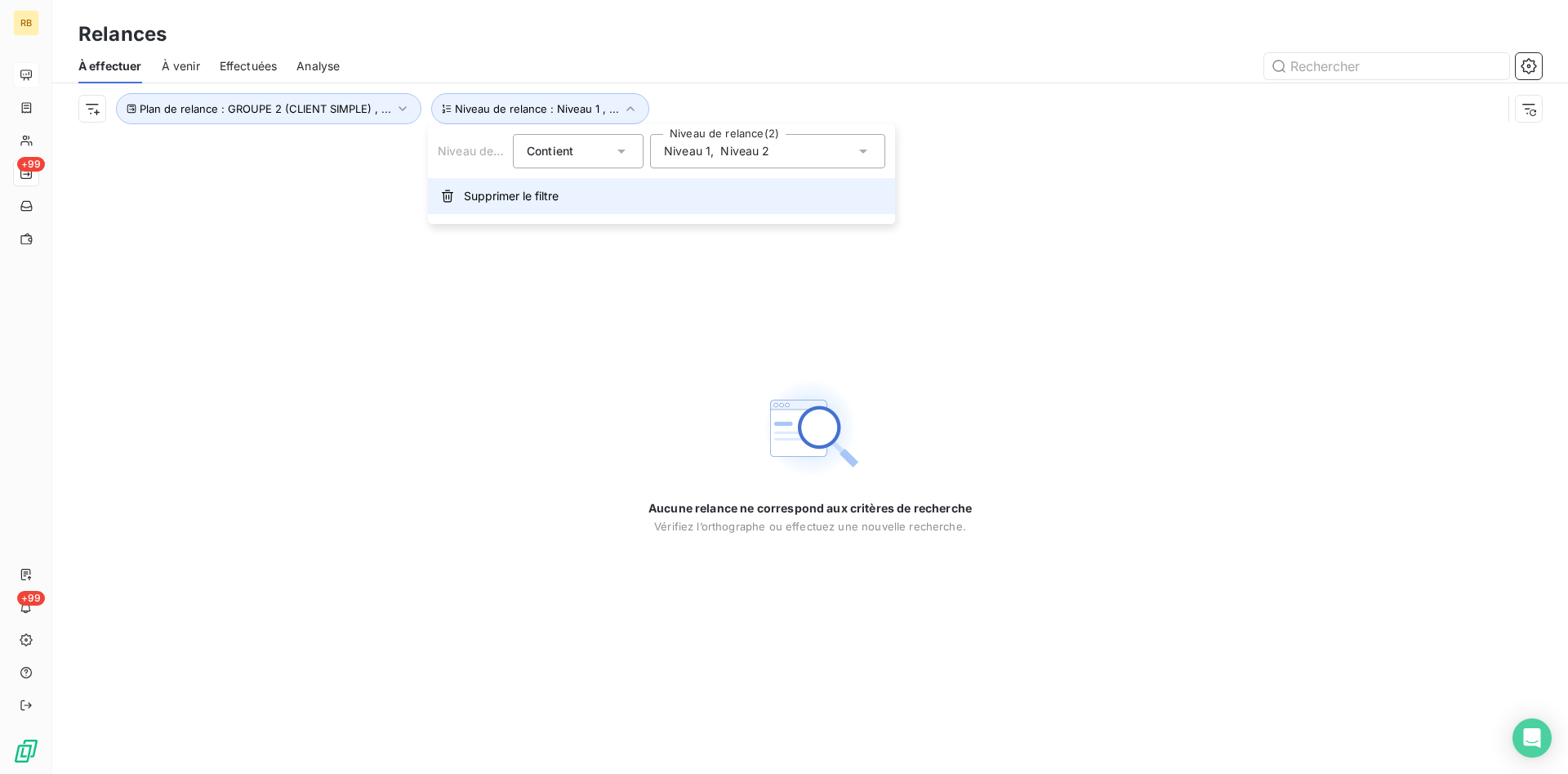
click at [557, 191] on span "Supprimer le filtre" at bounding box center [512, 195] width 95 height 16
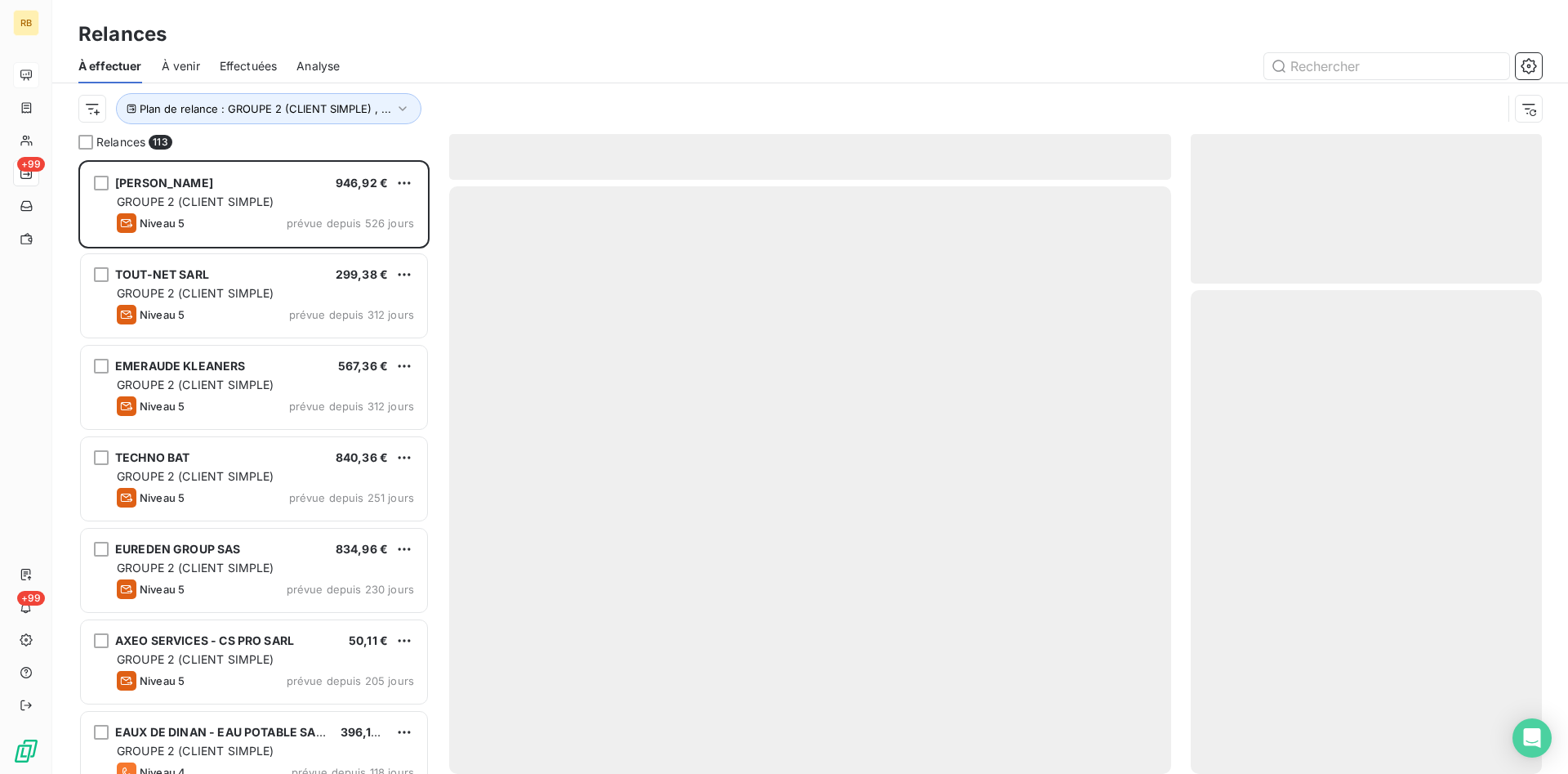
scroll to position [613, 351]
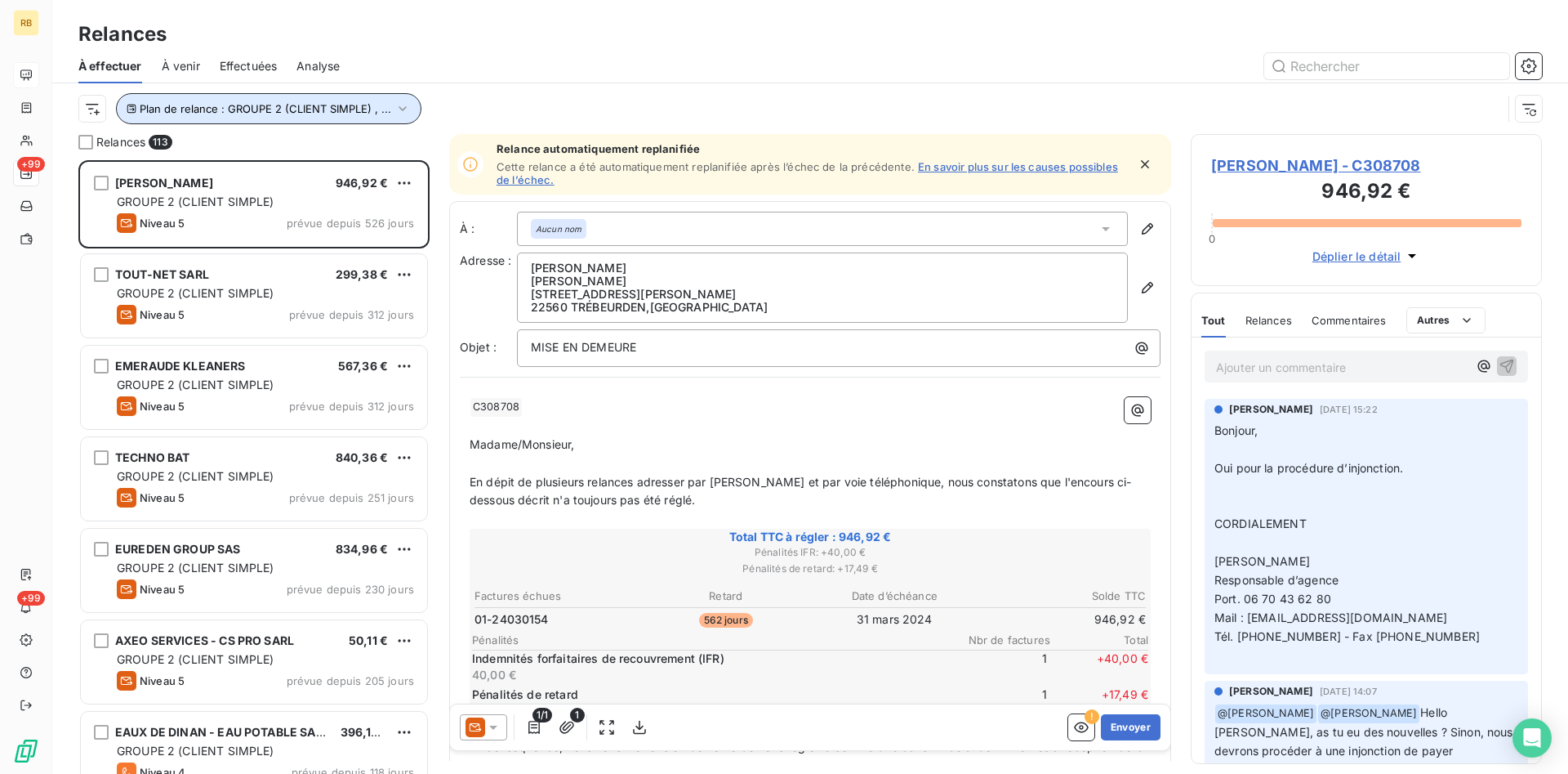
click at [402, 109] on icon "button" at bounding box center [403, 108] width 16 height 16
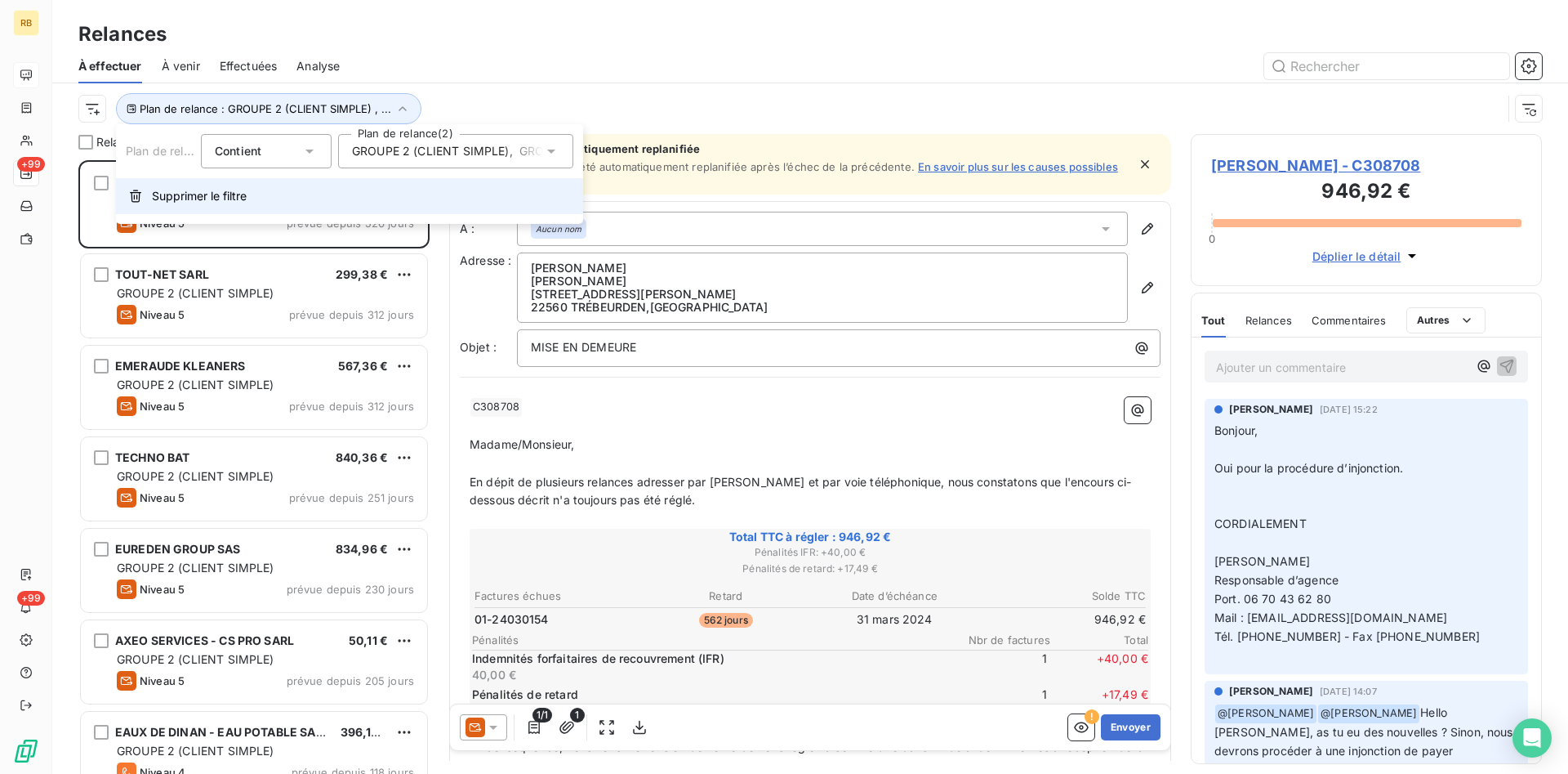
click at [250, 196] on button "Supprimer le filtre" at bounding box center [349, 196] width 467 height 36
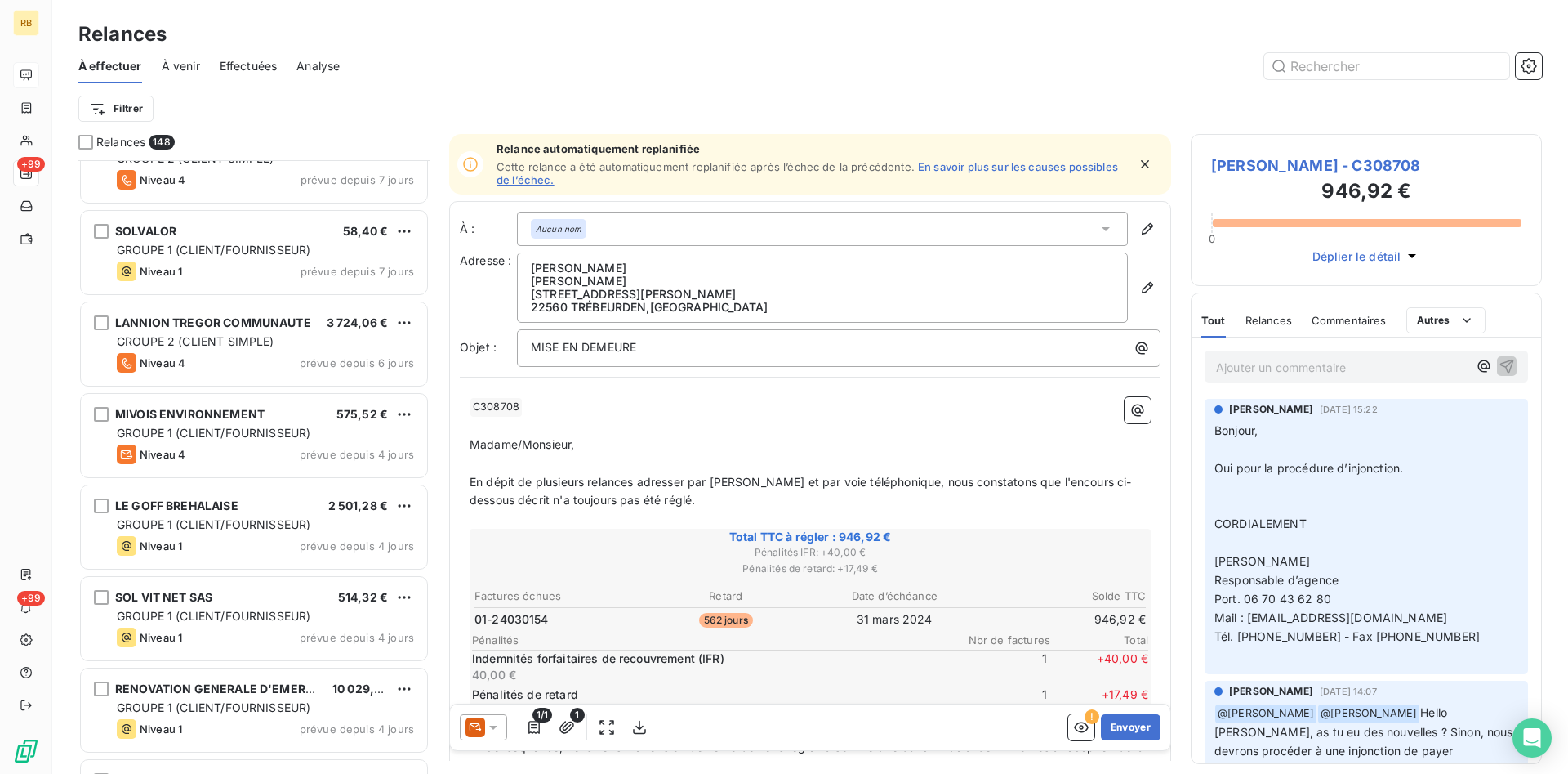
scroll to position [6585, 0]
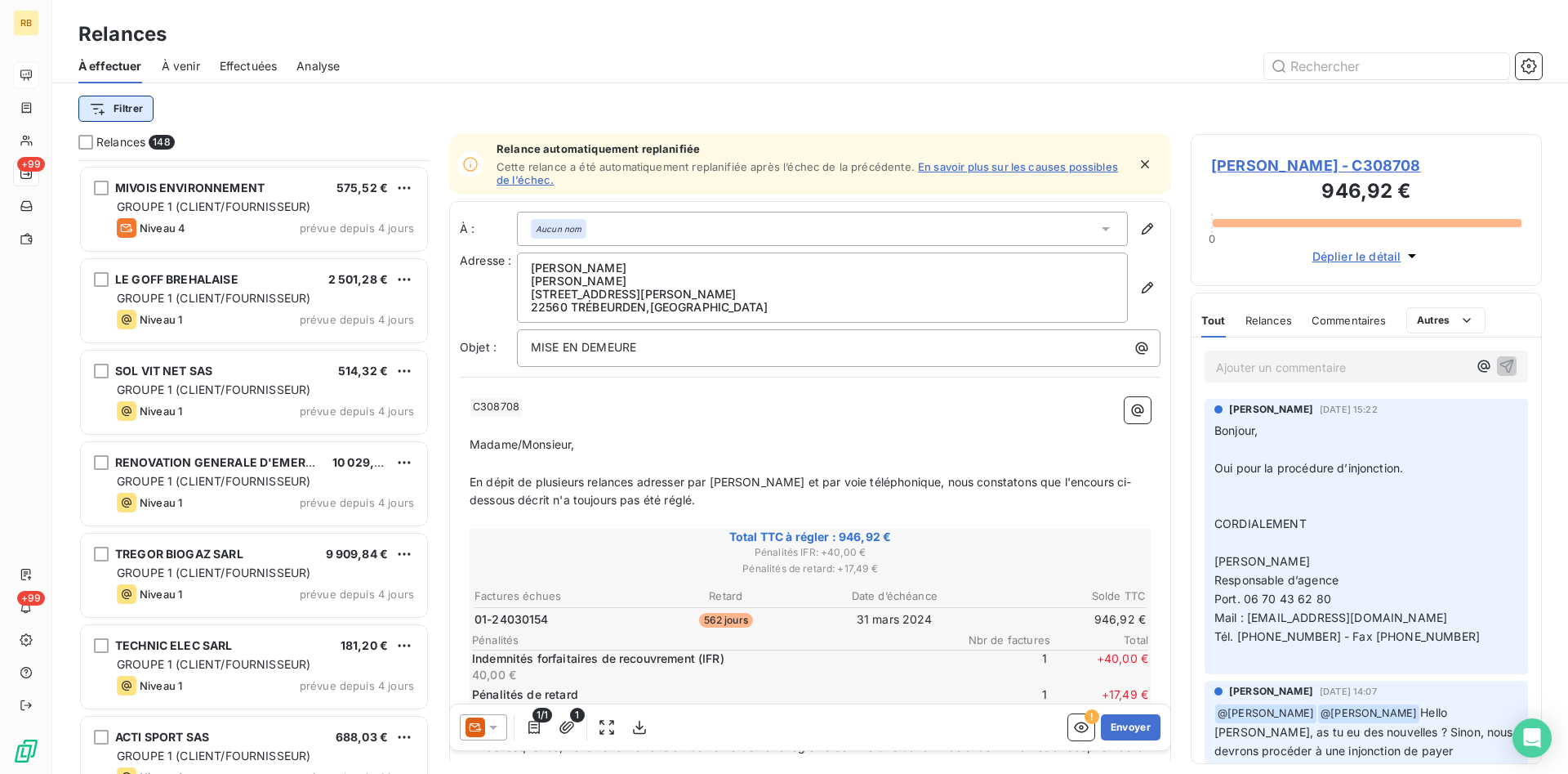
click at [118, 109] on html "RB +99 +99 Relances À effectuer À venir Effectuées Analyse Filtrer Relances 148…" at bounding box center [784, 387] width 1568 height 774
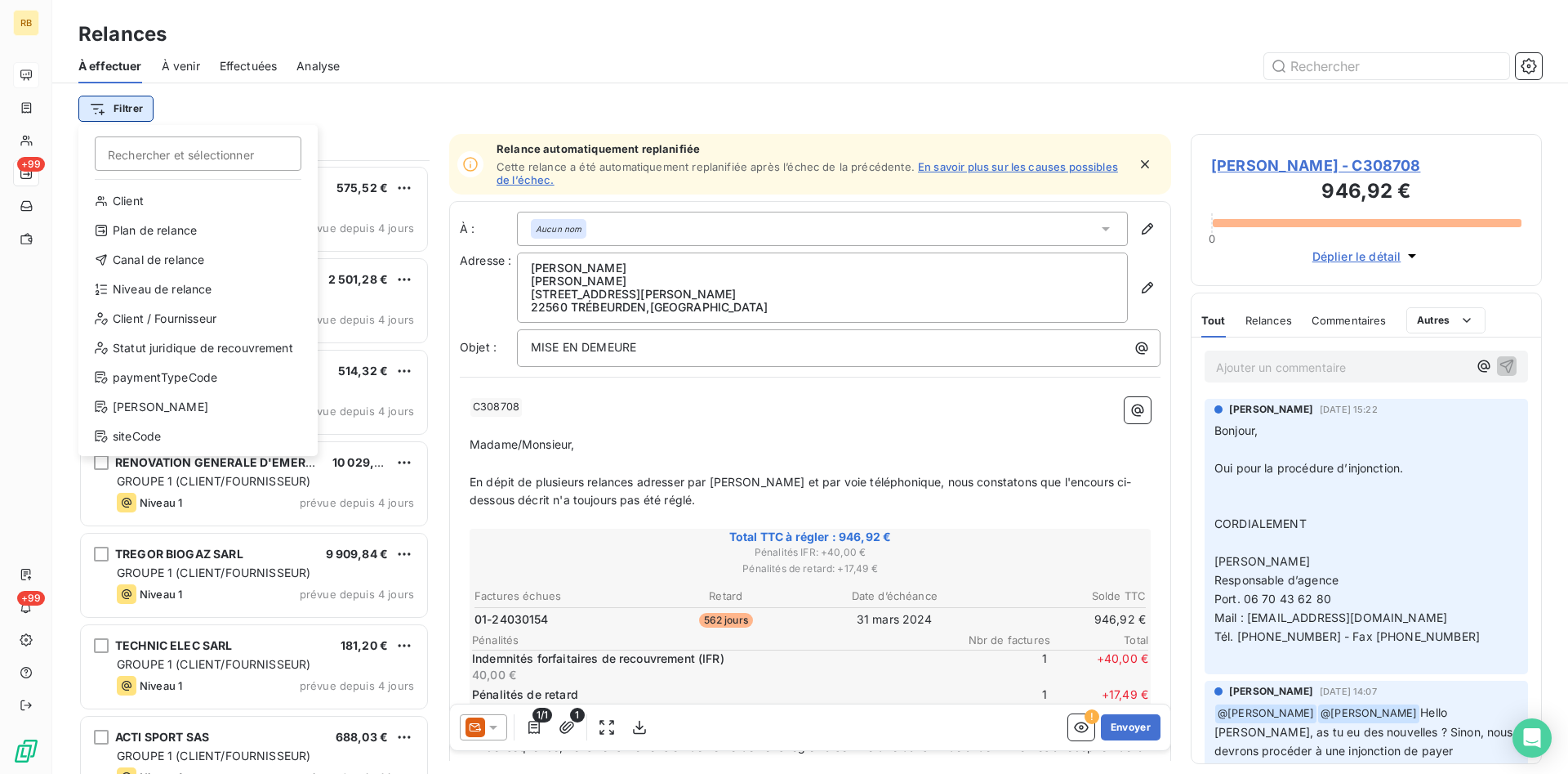
scroll to position [613, 351]
click at [177, 232] on div "Plan de relance" at bounding box center [198, 230] width 226 height 26
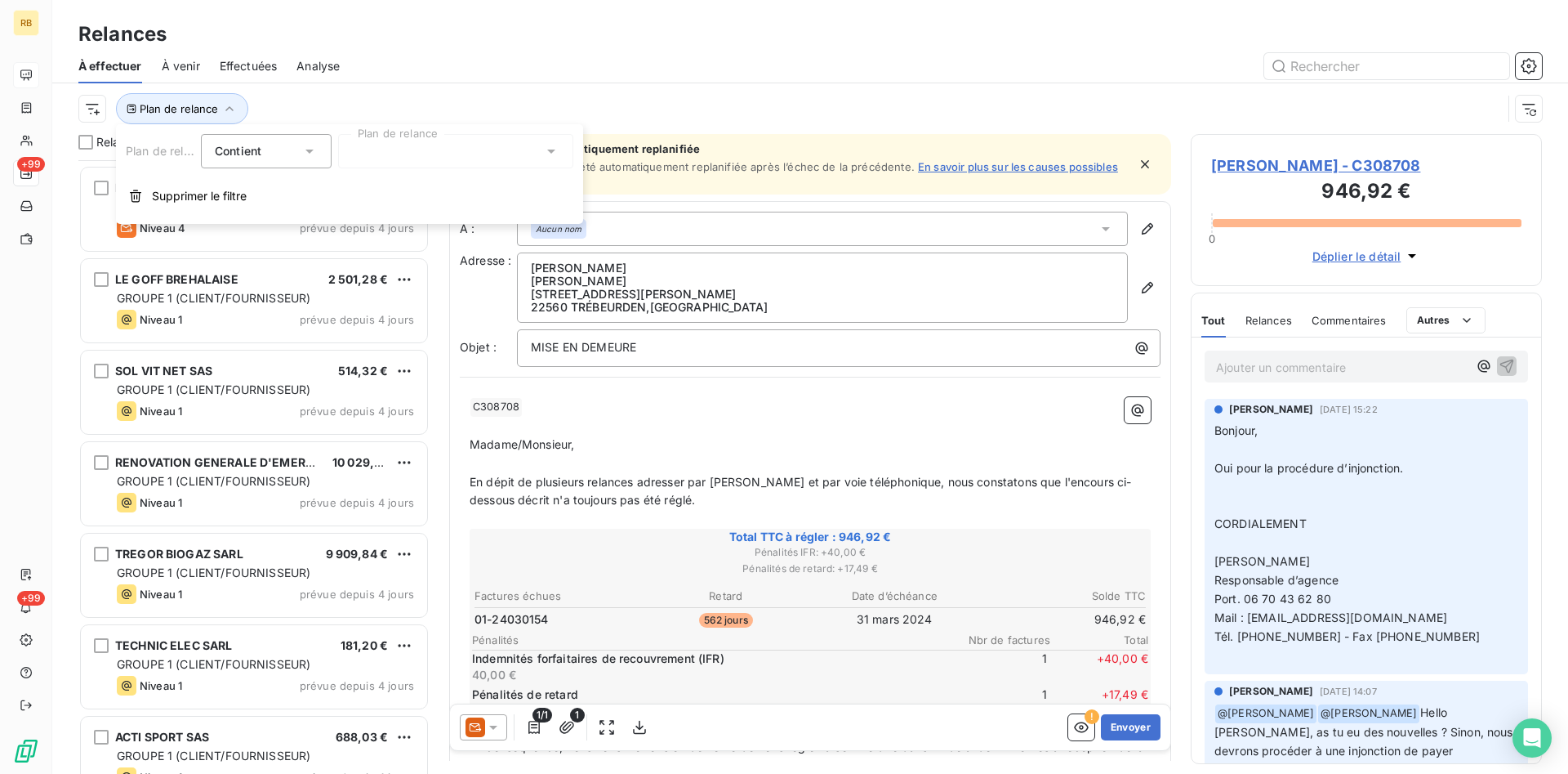
click at [440, 150] on div at bounding box center [455, 151] width 235 height 35
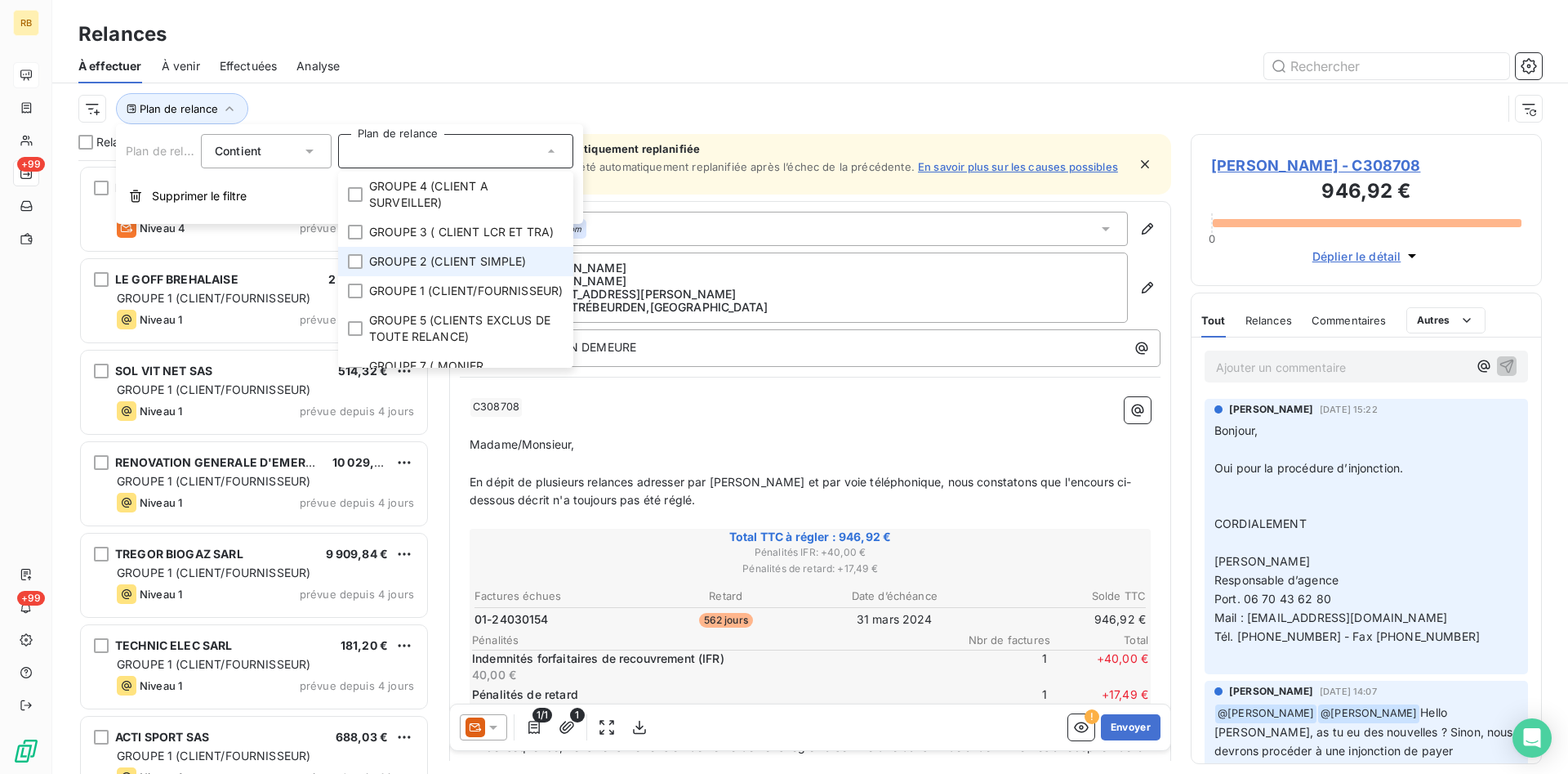
click at [447, 258] on span "GROUPE 2 (CLIENT SIMPLE)" at bounding box center [447, 261] width 158 height 16
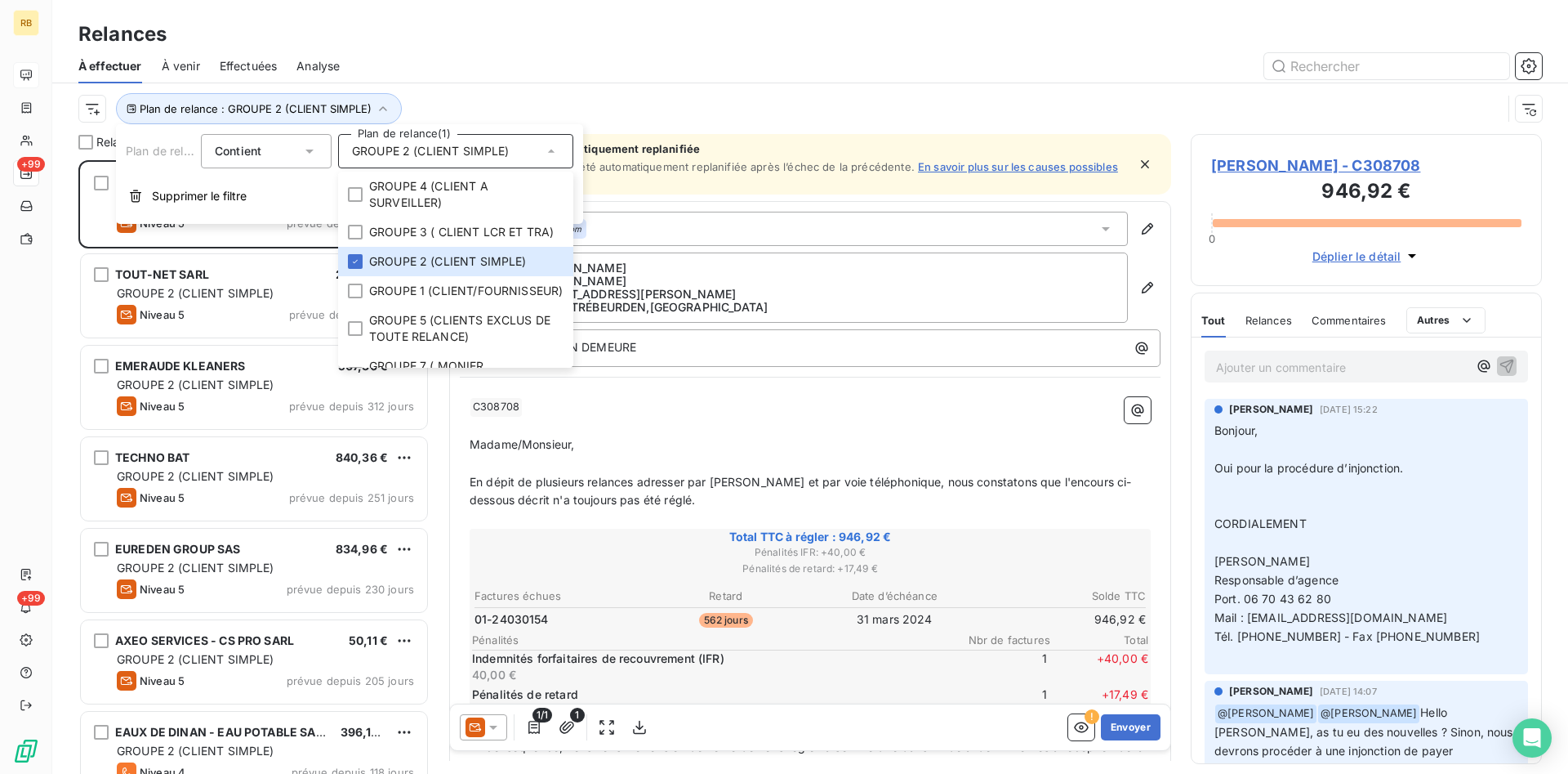
click at [425, 57] on div at bounding box center [950, 66] width 1182 height 26
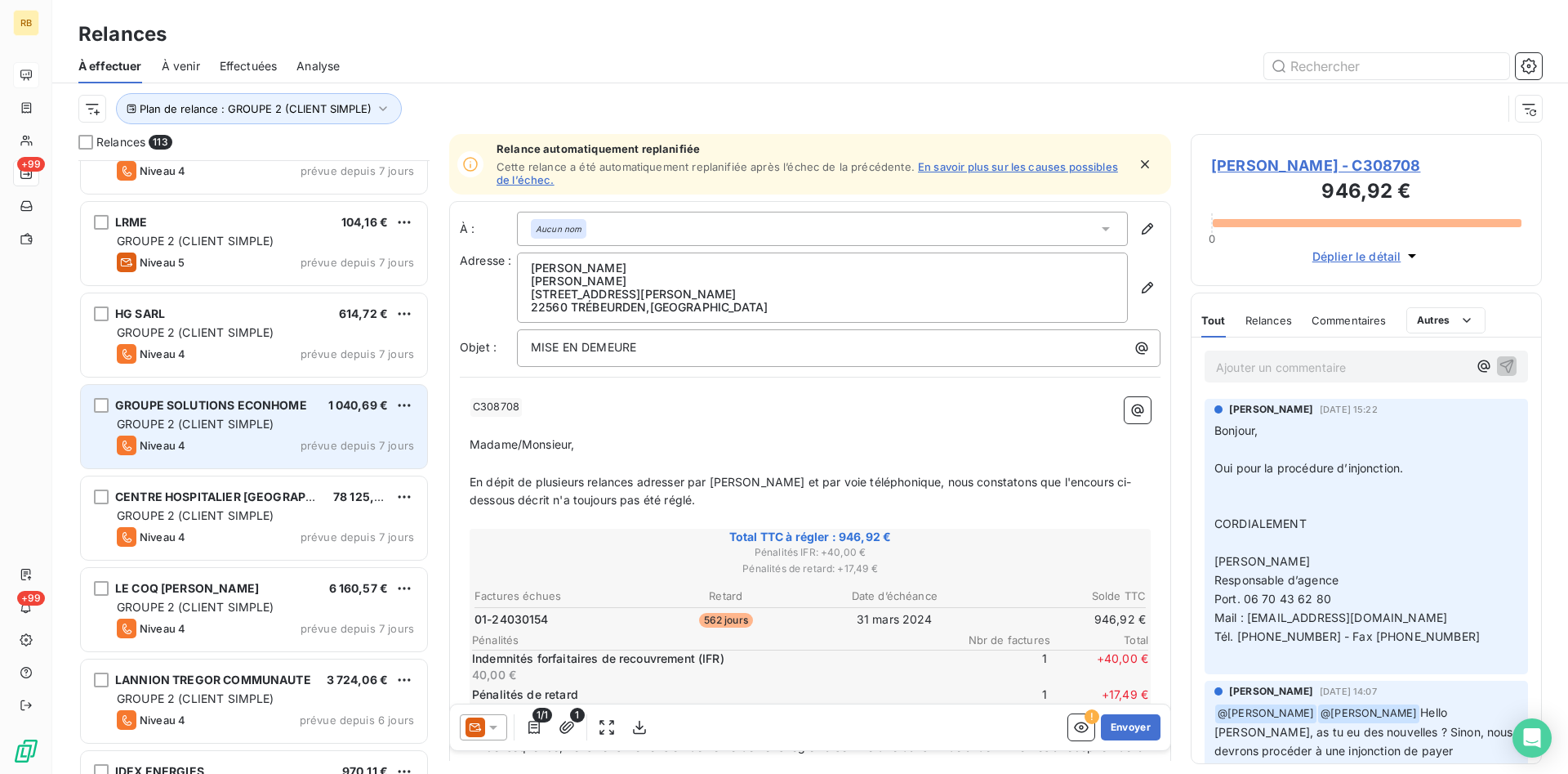
scroll to position [5728, 0]
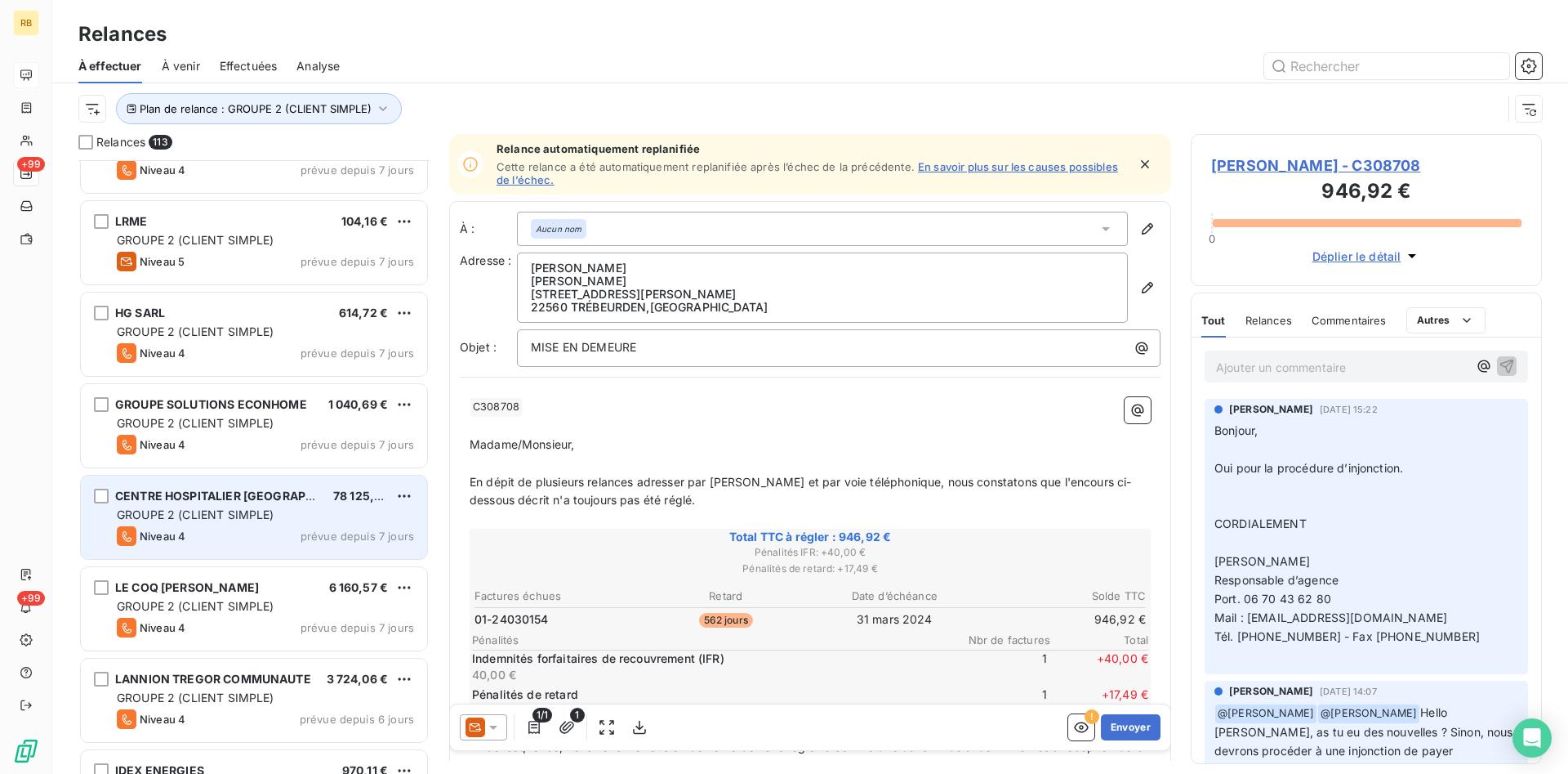
click at [280, 507] on div "GROUPE 2 (CLIENT SIMPLE)" at bounding box center [266, 515] width 298 height 16
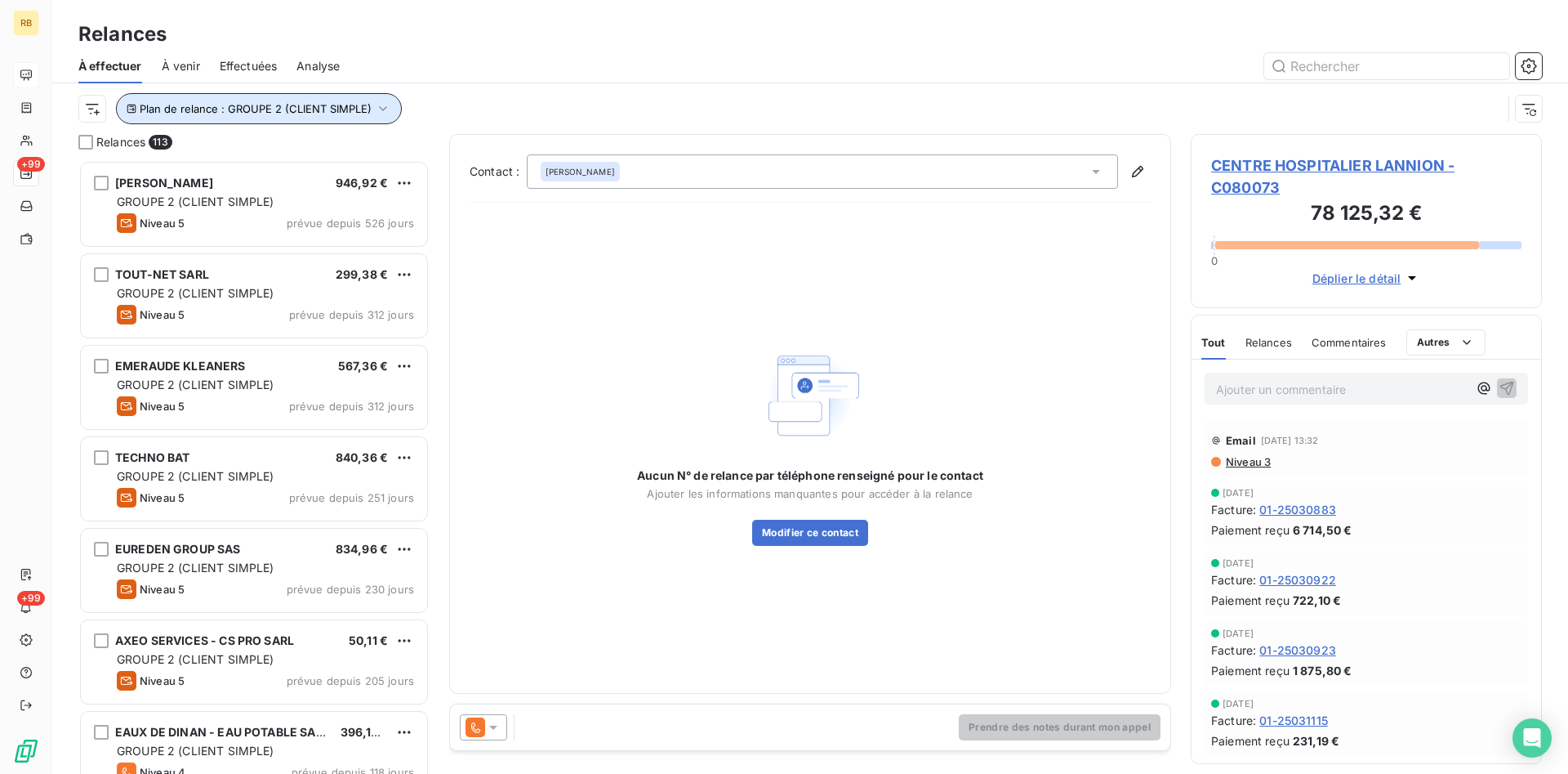
click at [386, 109] on icon "button" at bounding box center [383, 108] width 16 height 16
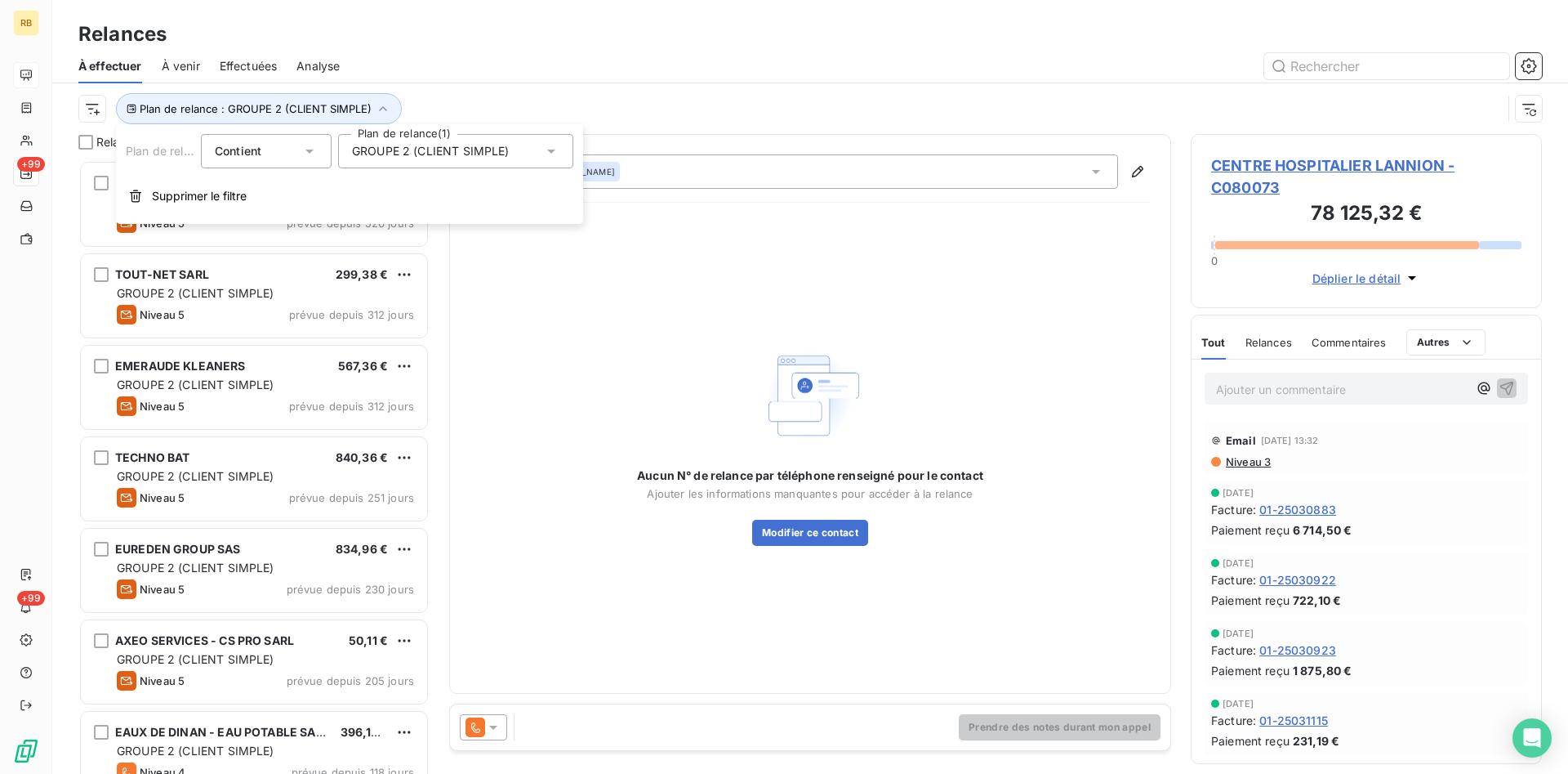
click at [550, 146] on icon at bounding box center [551, 151] width 16 height 16
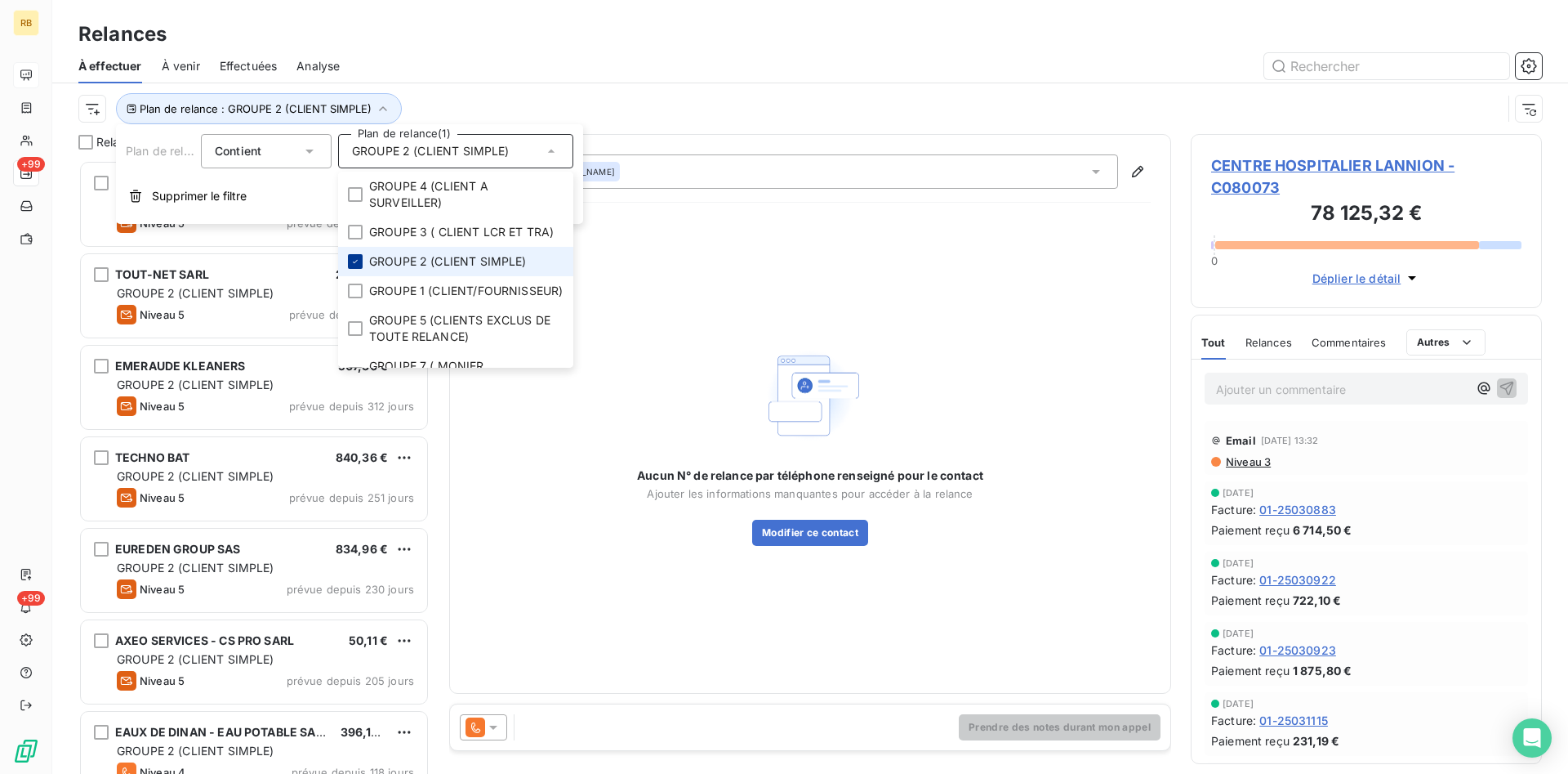
click at [358, 257] on icon at bounding box center [355, 262] width 10 height 10
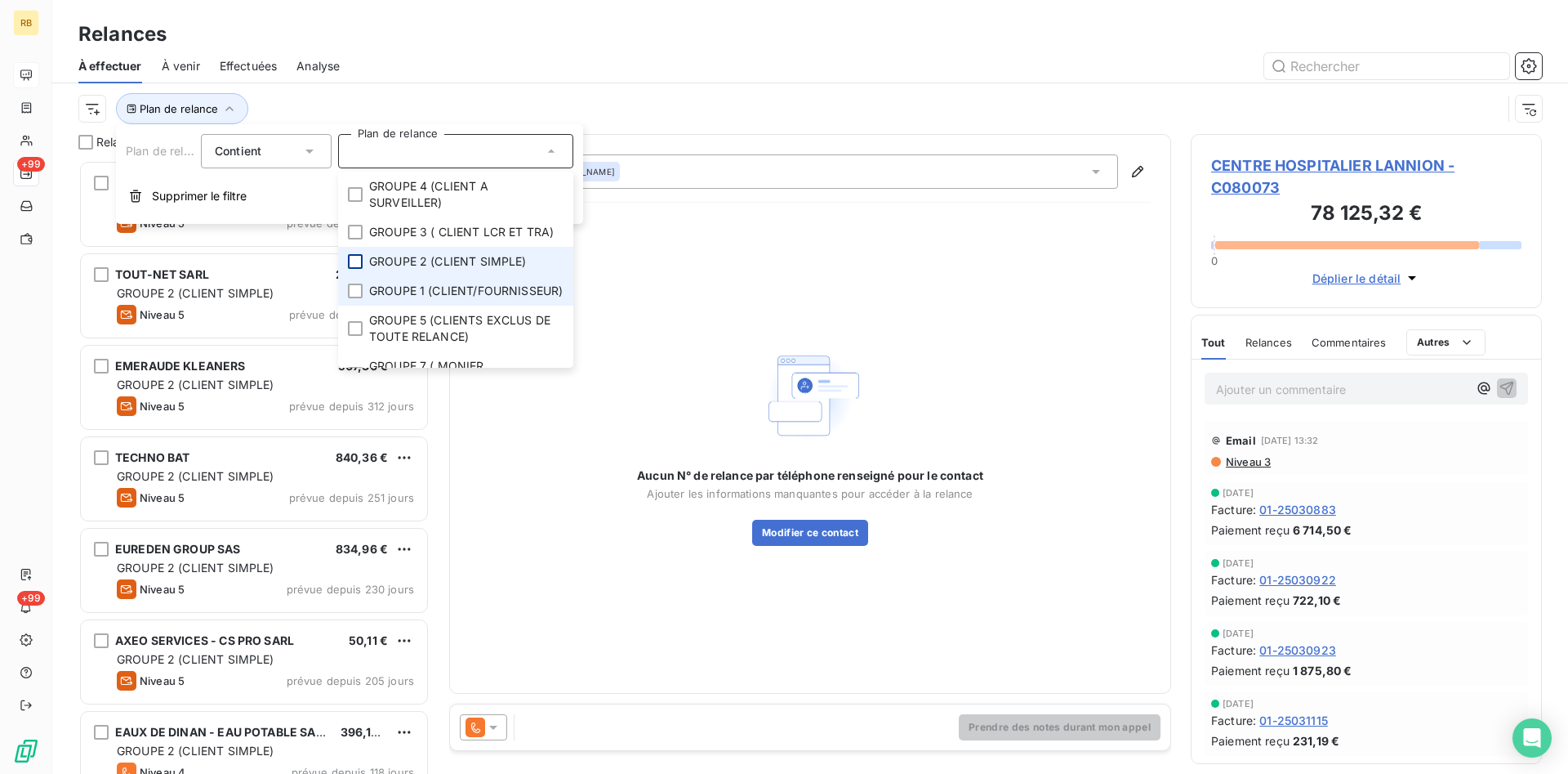
scroll to position [75, 0]
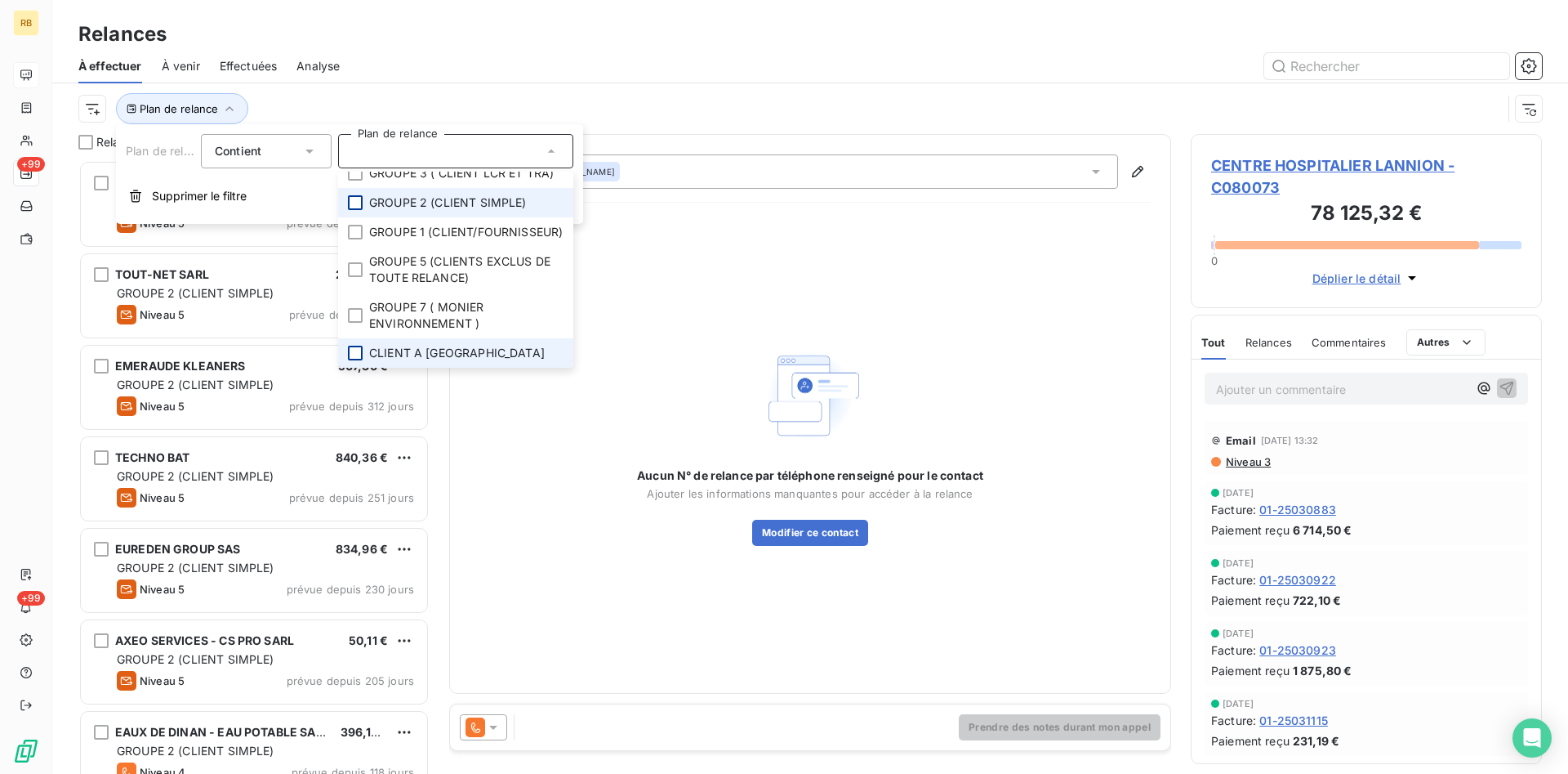
click at [356, 356] on div at bounding box center [355, 352] width 15 height 15
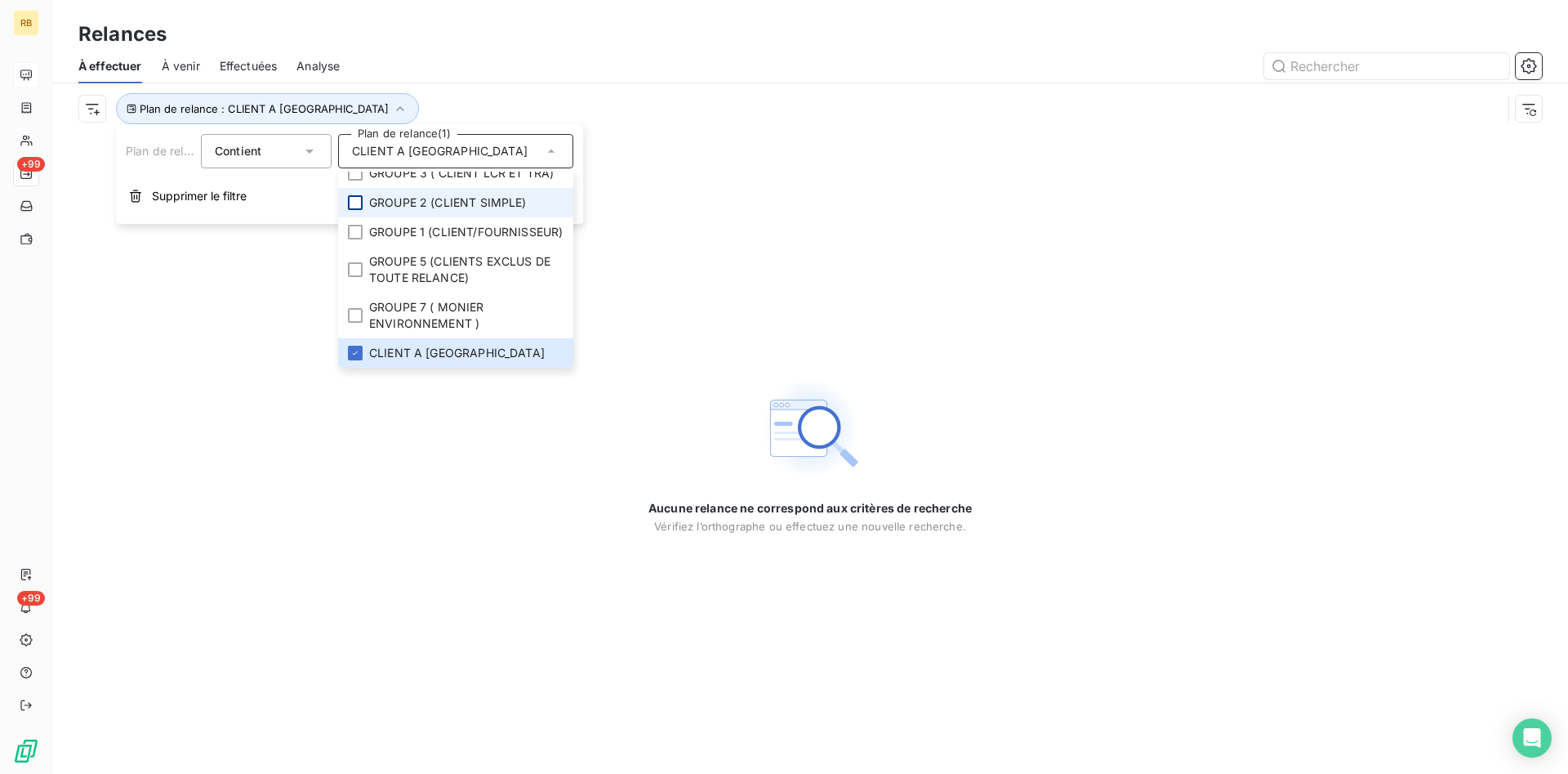
click at [524, 76] on div at bounding box center [950, 66] width 1182 height 26
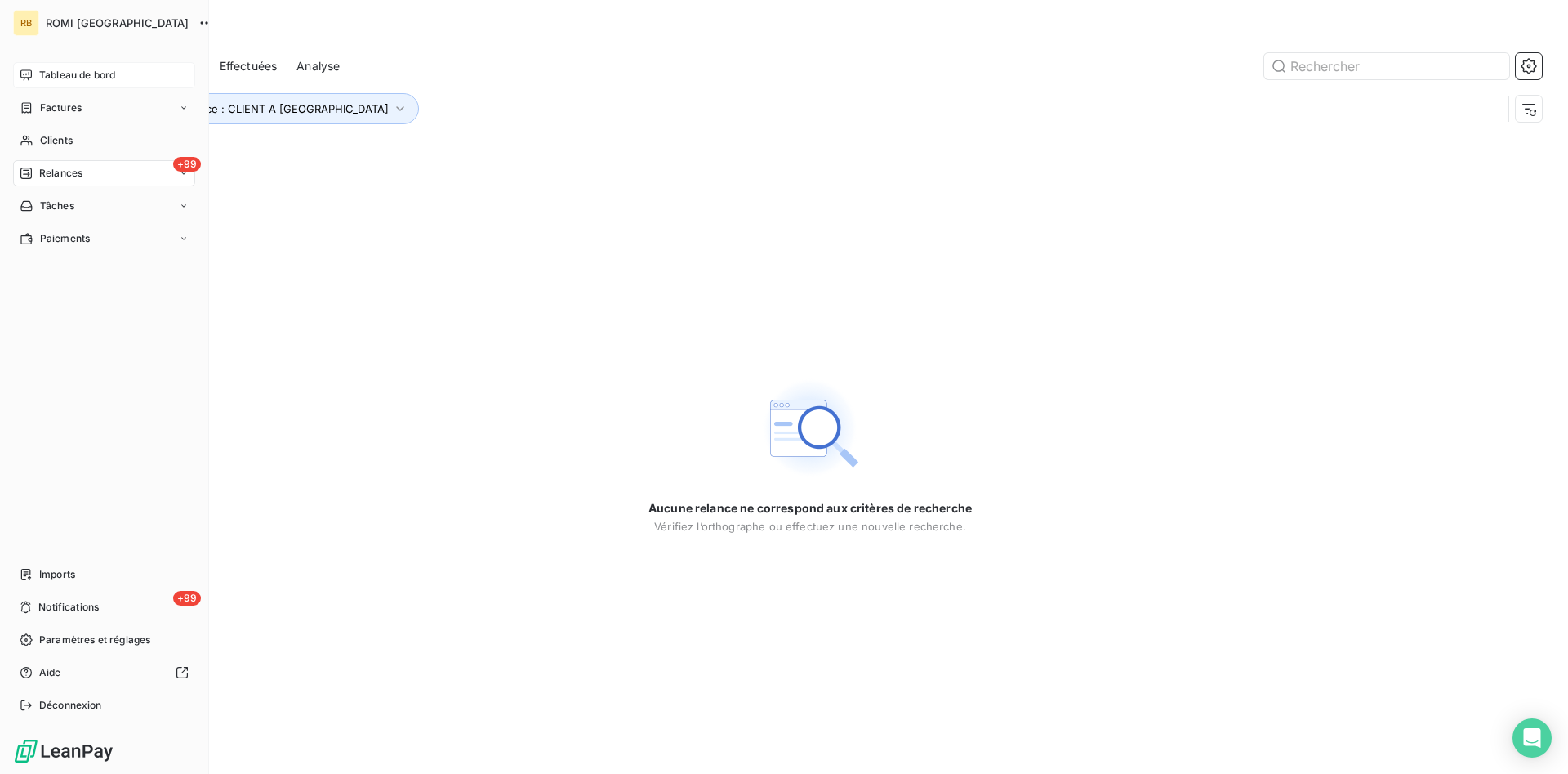
click at [51, 74] on span "Tableau de bord" at bounding box center [77, 74] width 76 height 15
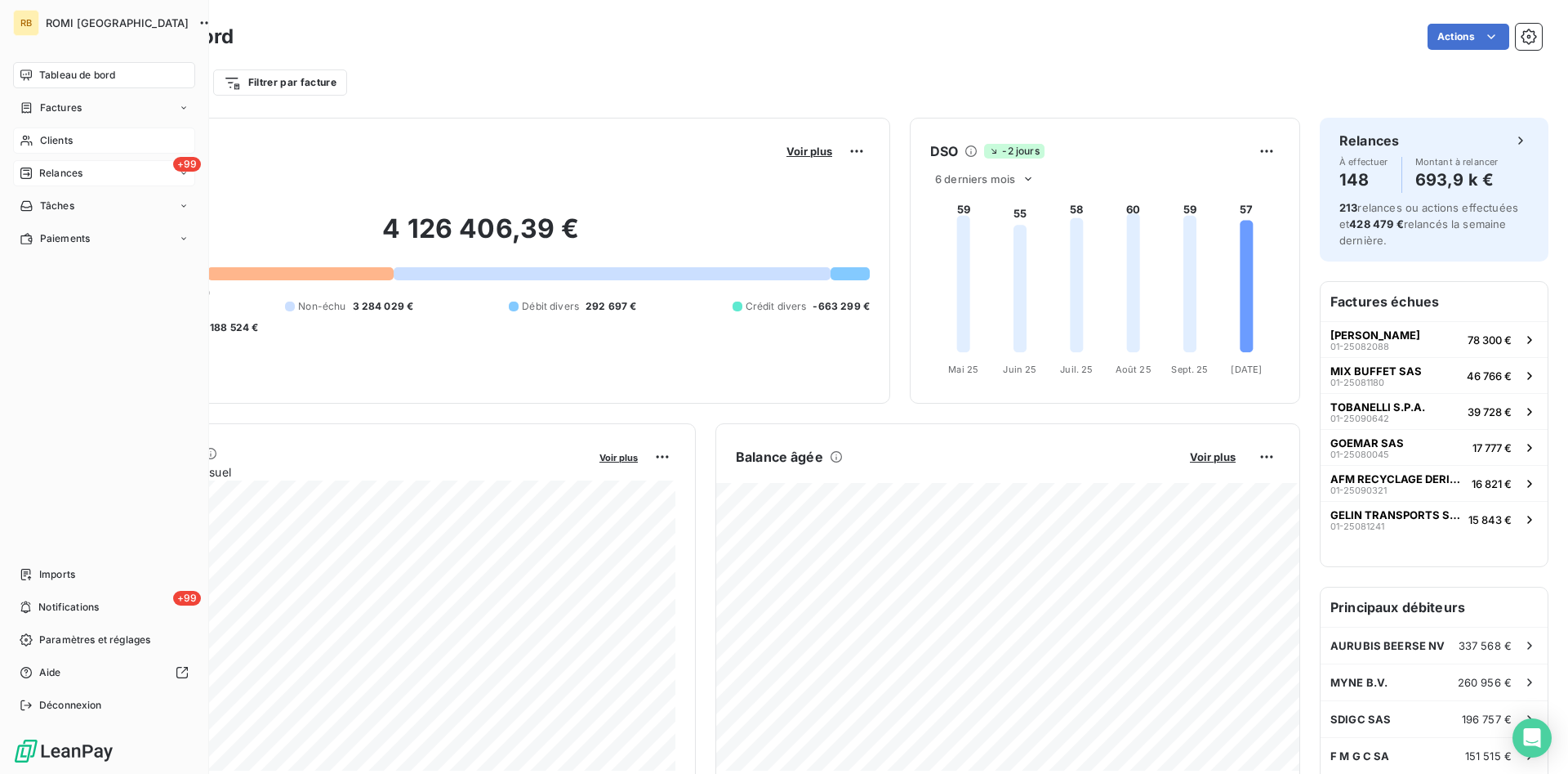
click at [89, 137] on div "Clients" at bounding box center [104, 140] width 182 height 26
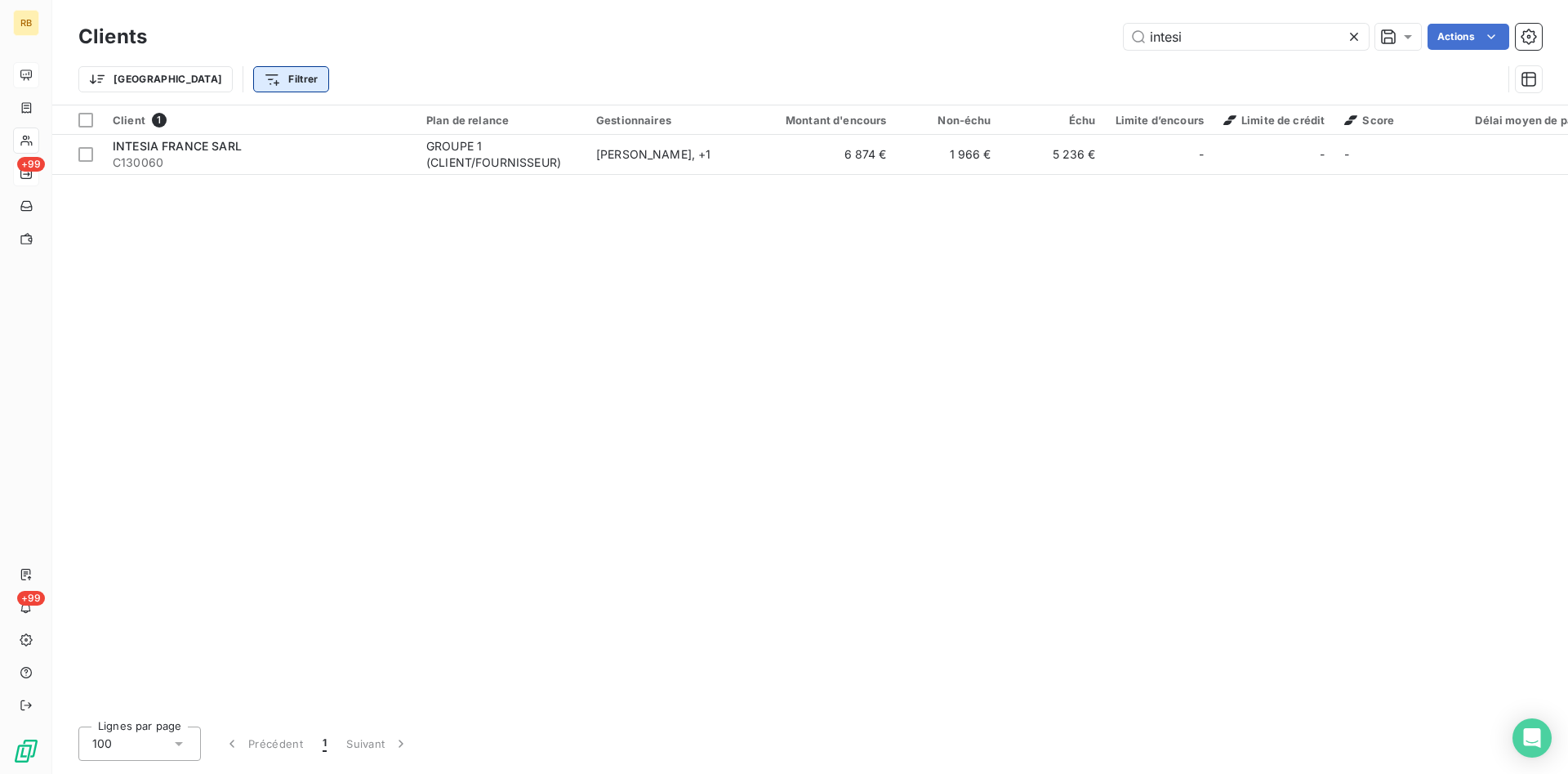
click at [210, 77] on html "RB +99 +99 Clients intesi Actions Trier Filtrer Client 1 Plan de relance Gestio…" at bounding box center [784, 387] width 1568 height 774
drag, startPoint x: 1197, startPoint y: 40, endPoint x: 1086, endPoint y: 40, distance: 111.0
click at [1086, 40] on html "RB +99 +99 Clients intesi Actions Trier Filtrer Client 1 Plan de relance Gestio…" at bounding box center [784, 387] width 1568 height 774
drag, startPoint x: 1187, startPoint y: 34, endPoint x: 1069, endPoint y: 30, distance: 118.1
click at [1124, 30] on input "intesi" at bounding box center [1246, 37] width 245 height 26
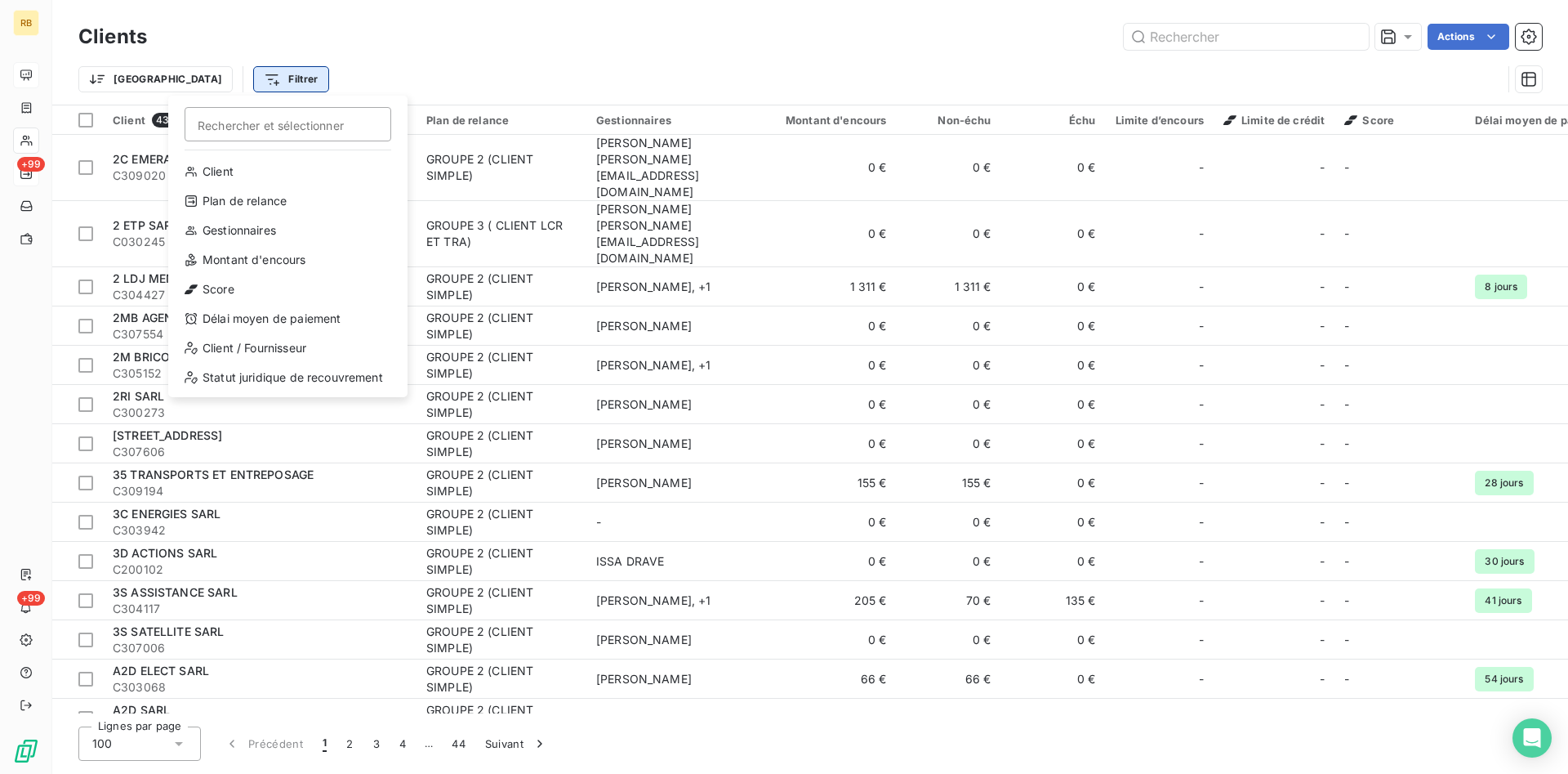
click at [230, 72] on html "RB +99 +99 Clients Actions Trier Filtrer Rechercher et sélectionner Client Plan…" at bounding box center [784, 387] width 1568 height 774
click at [298, 193] on div "Plan de relance" at bounding box center [288, 200] width 226 height 26
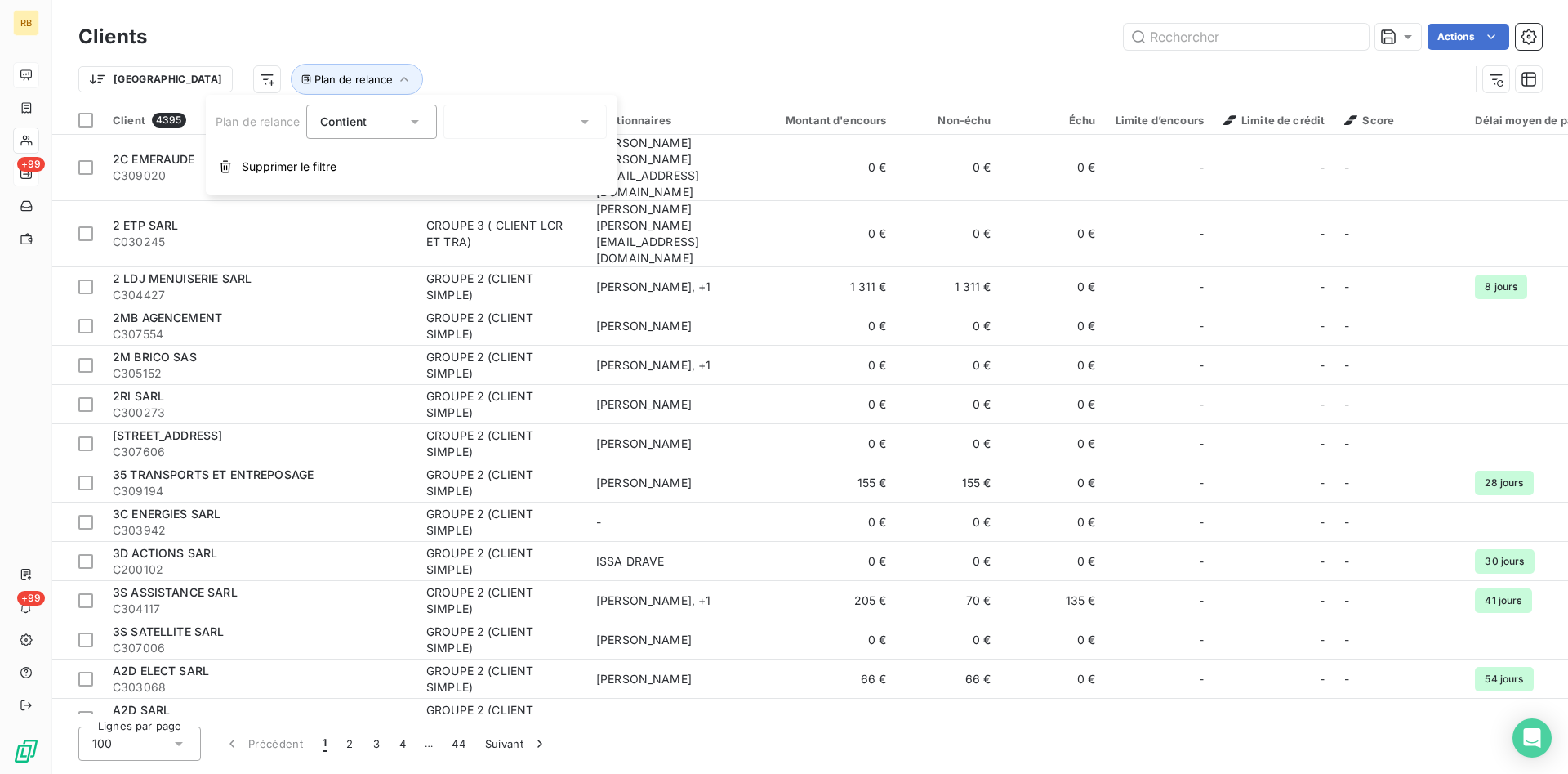
click at [530, 120] on div at bounding box center [525, 121] width 164 height 35
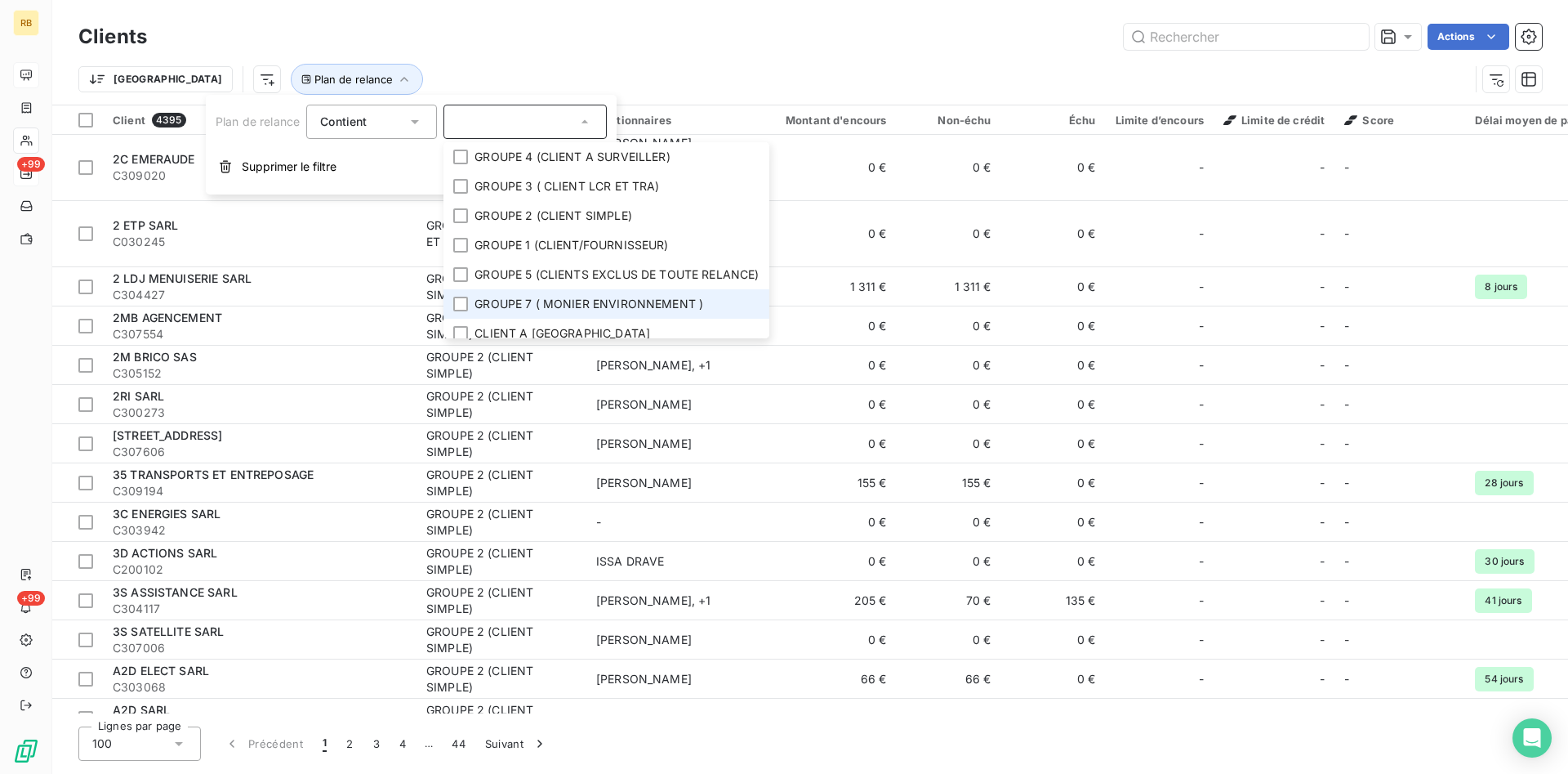
scroll to position [10, 0]
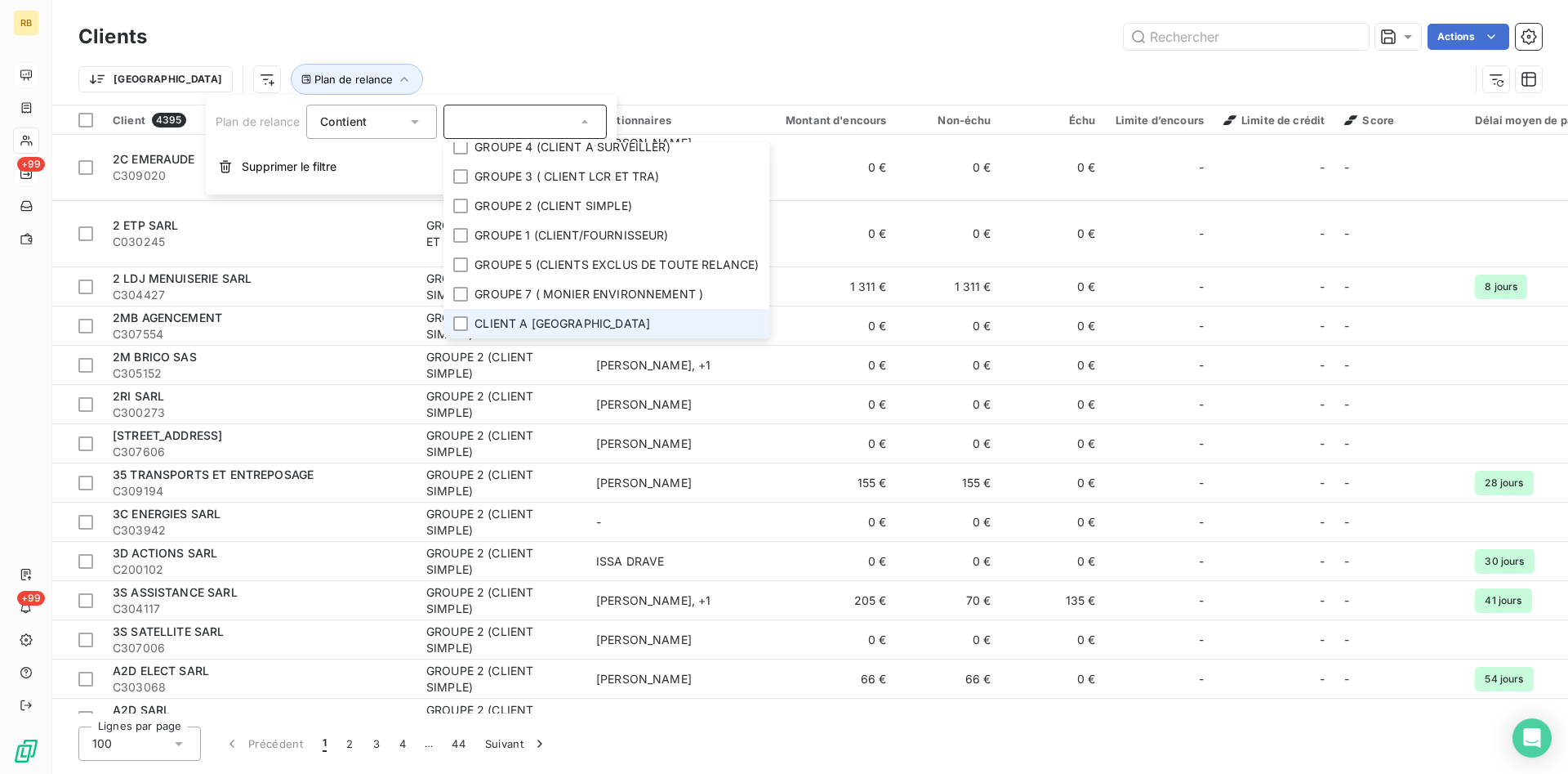
click at [542, 317] on span "CLIENT A [GEOGRAPHIC_DATA]" at bounding box center [561, 323] width 176 height 16
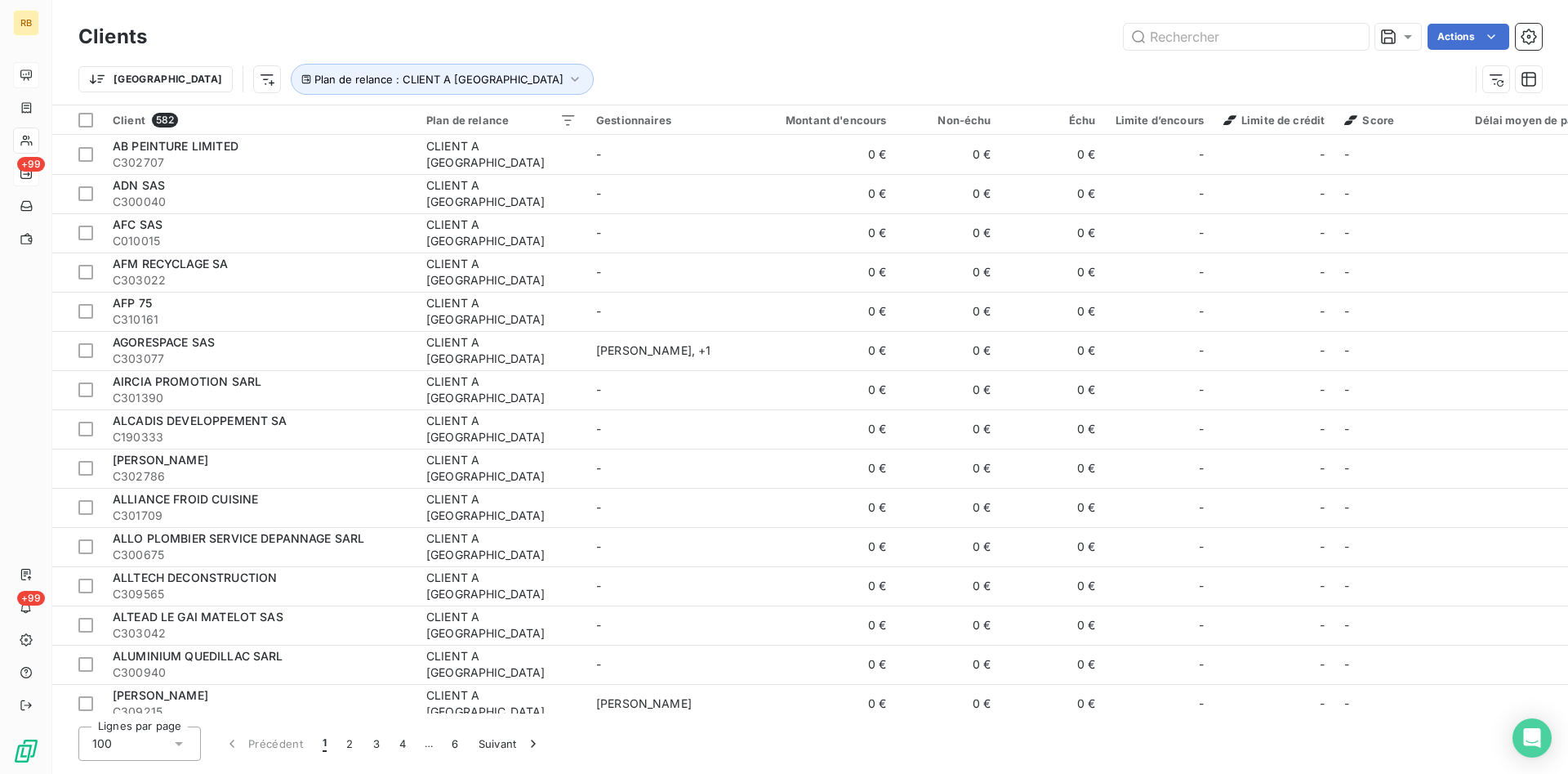
click at [561, 48] on div "Actions" at bounding box center [854, 37] width 1376 height 26
click at [1082, 121] on html "RB +99 +99 Clients Actions Trier Plan de relance : CLIENT A TRIER Client 582 Pl…" at bounding box center [784, 387] width 1568 height 774
click at [1060, 189] on span "Trier par ordre décroissant" at bounding box center [1008, 191] width 146 height 16
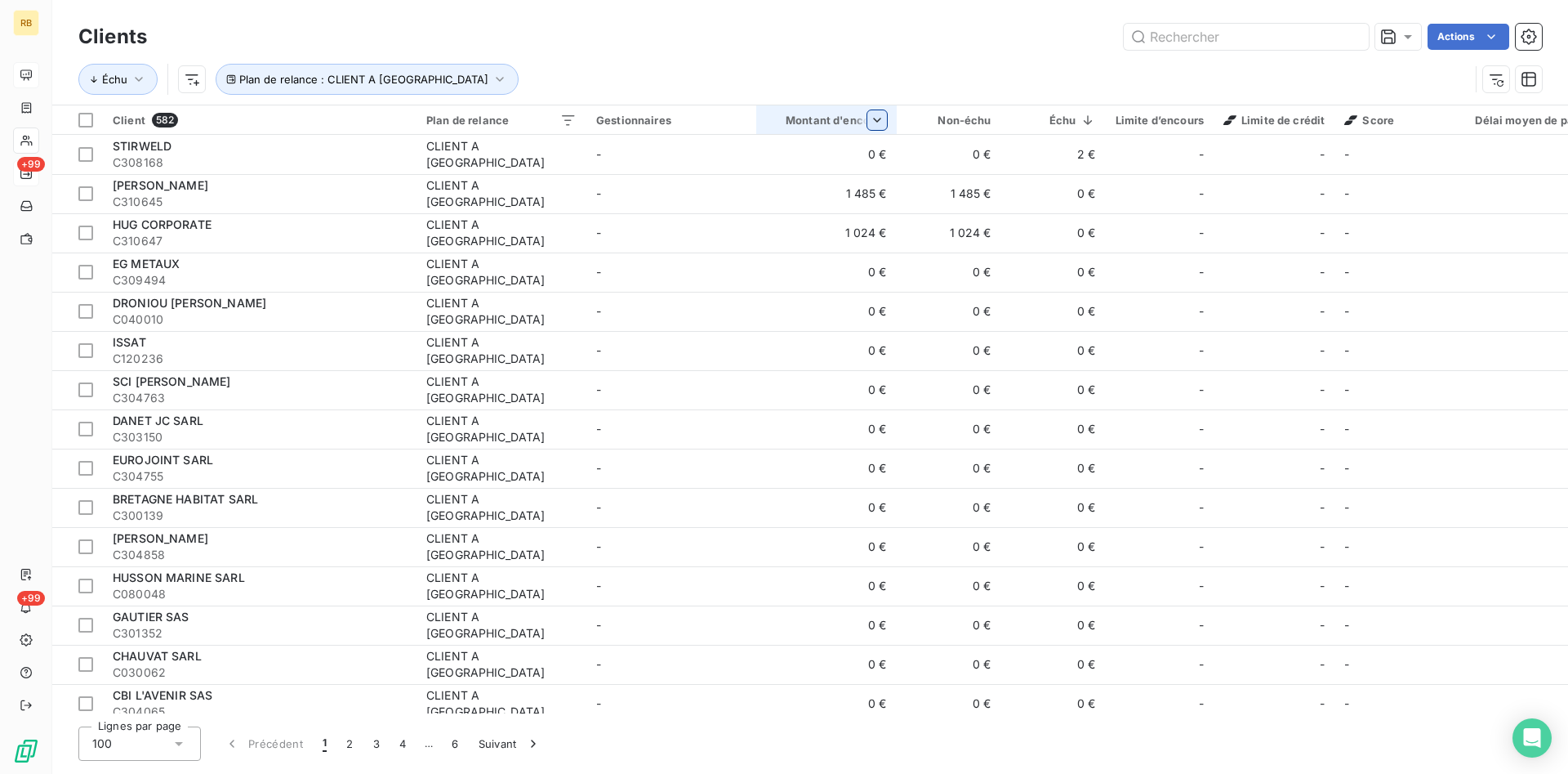
click at [871, 123] on html "RB +99 +99 Clients Actions Échu Plan de relance : CLIENT A TRIER Client 582 Pla…" at bounding box center [784, 387] width 1568 height 774
click at [804, 192] on span "Trier par ordre décroissant" at bounding box center [798, 191] width 146 height 16
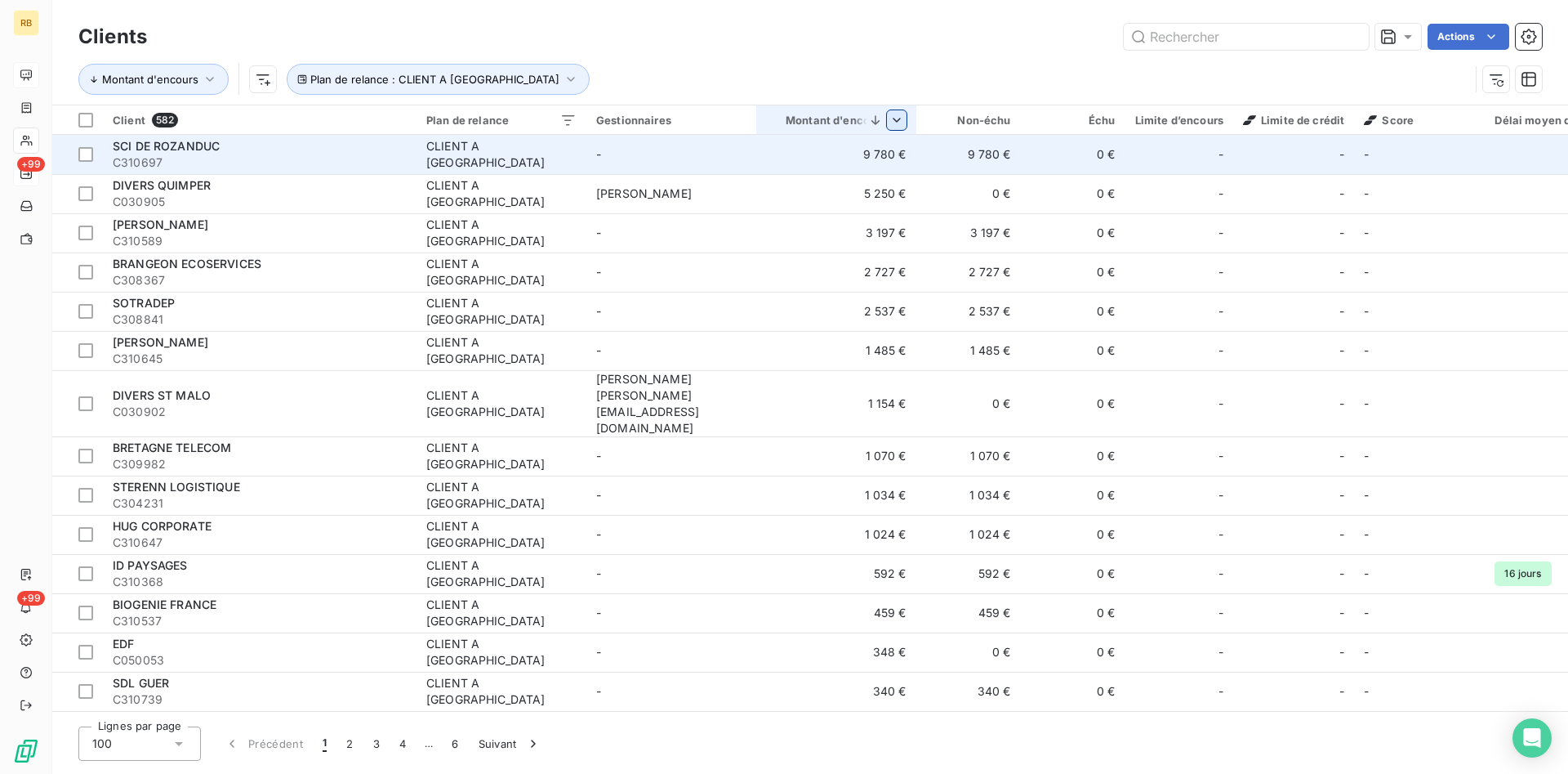
click at [447, 154] on div "CLIENT A [GEOGRAPHIC_DATA]" at bounding box center [502, 154] width 151 height 33
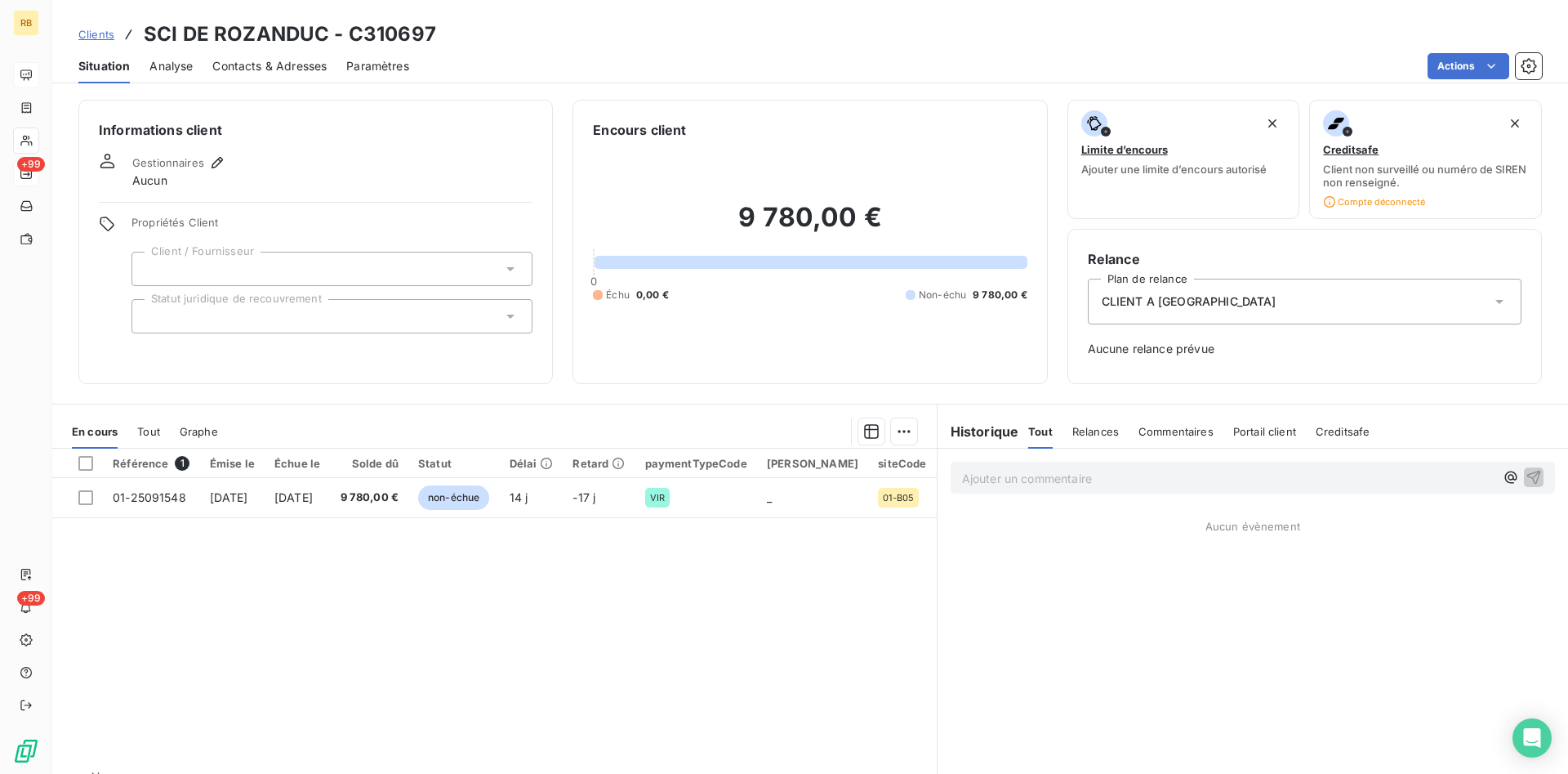
click at [1237, 303] on div "CLIENT A [GEOGRAPHIC_DATA]" at bounding box center [1304, 302] width 433 height 46
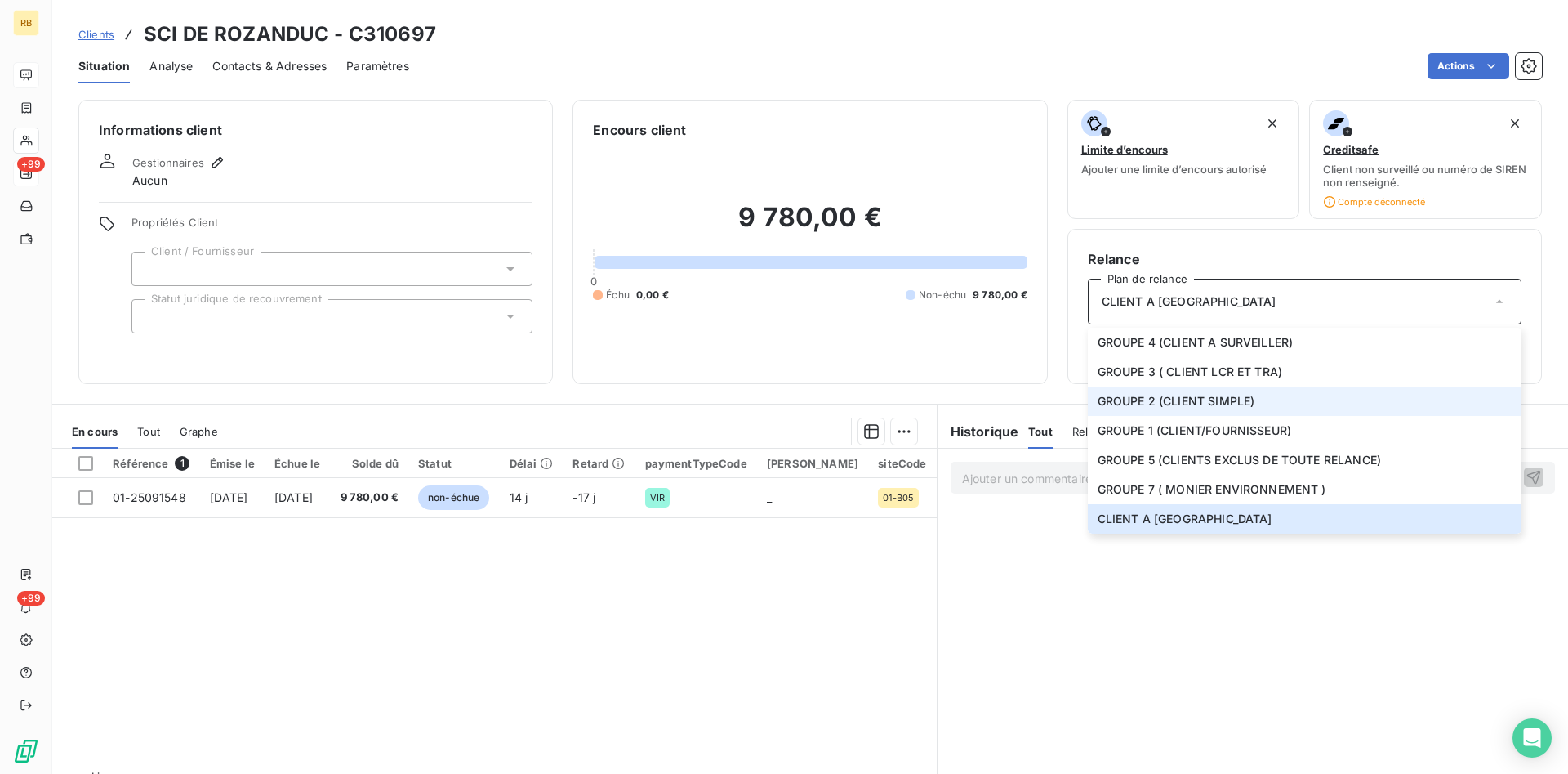
click at [1220, 397] on span "GROUPE 2 (CLIENT SIMPLE)" at bounding box center [1176, 401] width 158 height 16
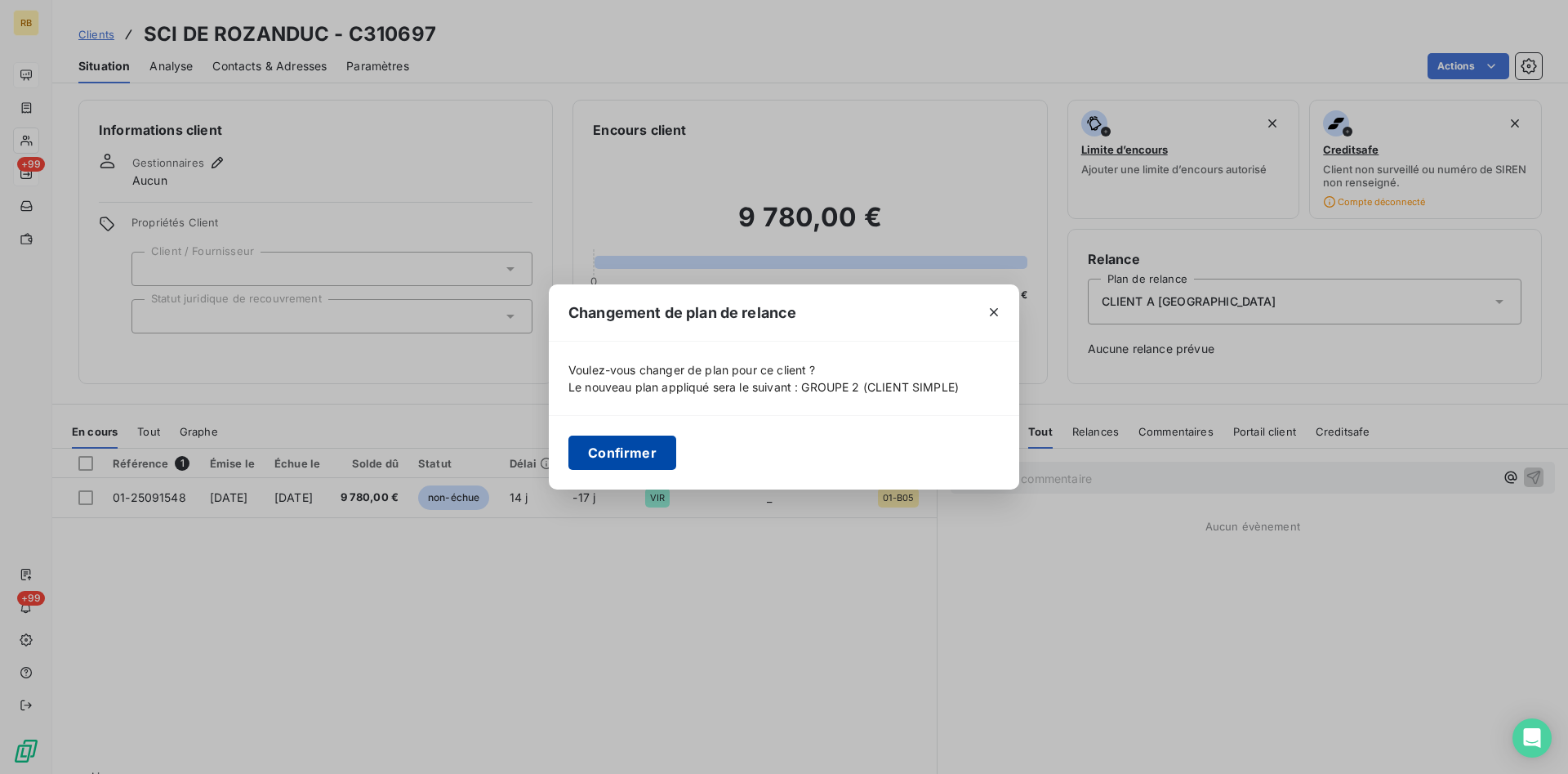
click at [655, 447] on button "Confirmer" at bounding box center [622, 452] width 108 height 35
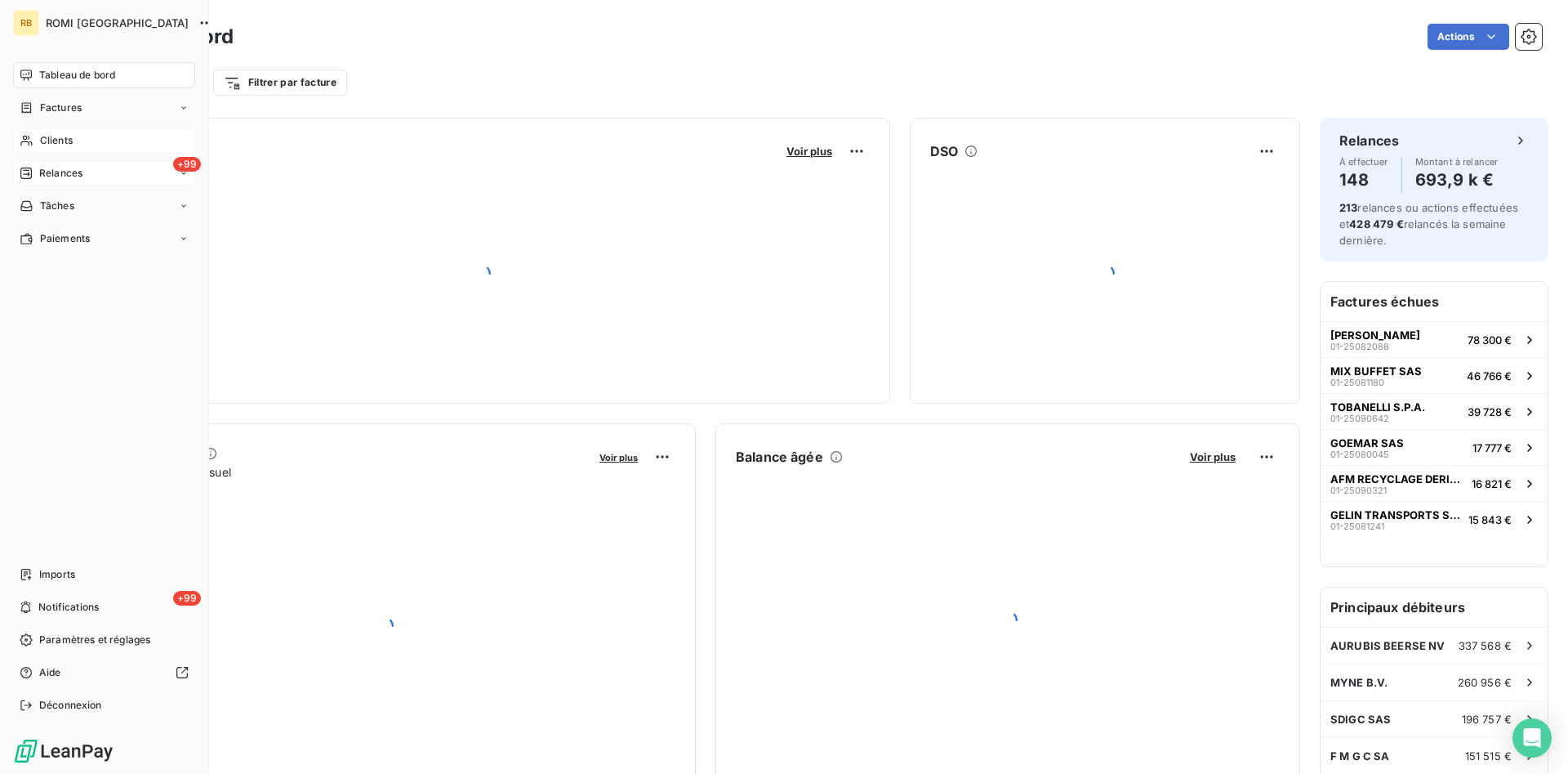
click at [94, 145] on div "Clients" at bounding box center [104, 140] width 182 height 26
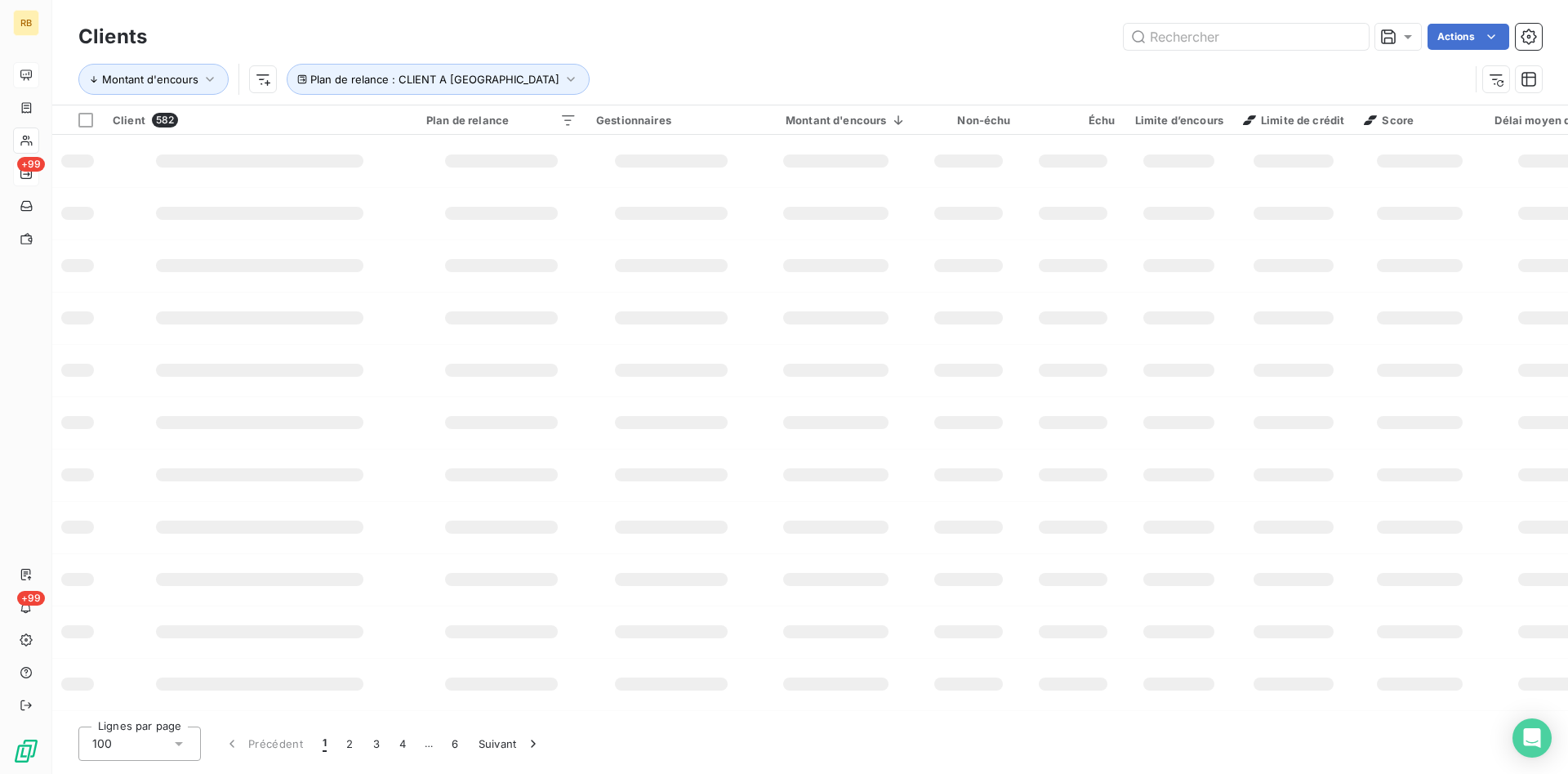
click at [481, 43] on div "Actions" at bounding box center [854, 37] width 1376 height 26
click at [516, 740] on button "Suivant" at bounding box center [510, 743] width 82 height 35
click at [276, 746] on button "Précédent" at bounding box center [264, 743] width 99 height 35
click at [350, 746] on button "2" at bounding box center [349, 743] width 26 height 35
click at [482, 740] on button "Suivant" at bounding box center [510, 743] width 82 height 35
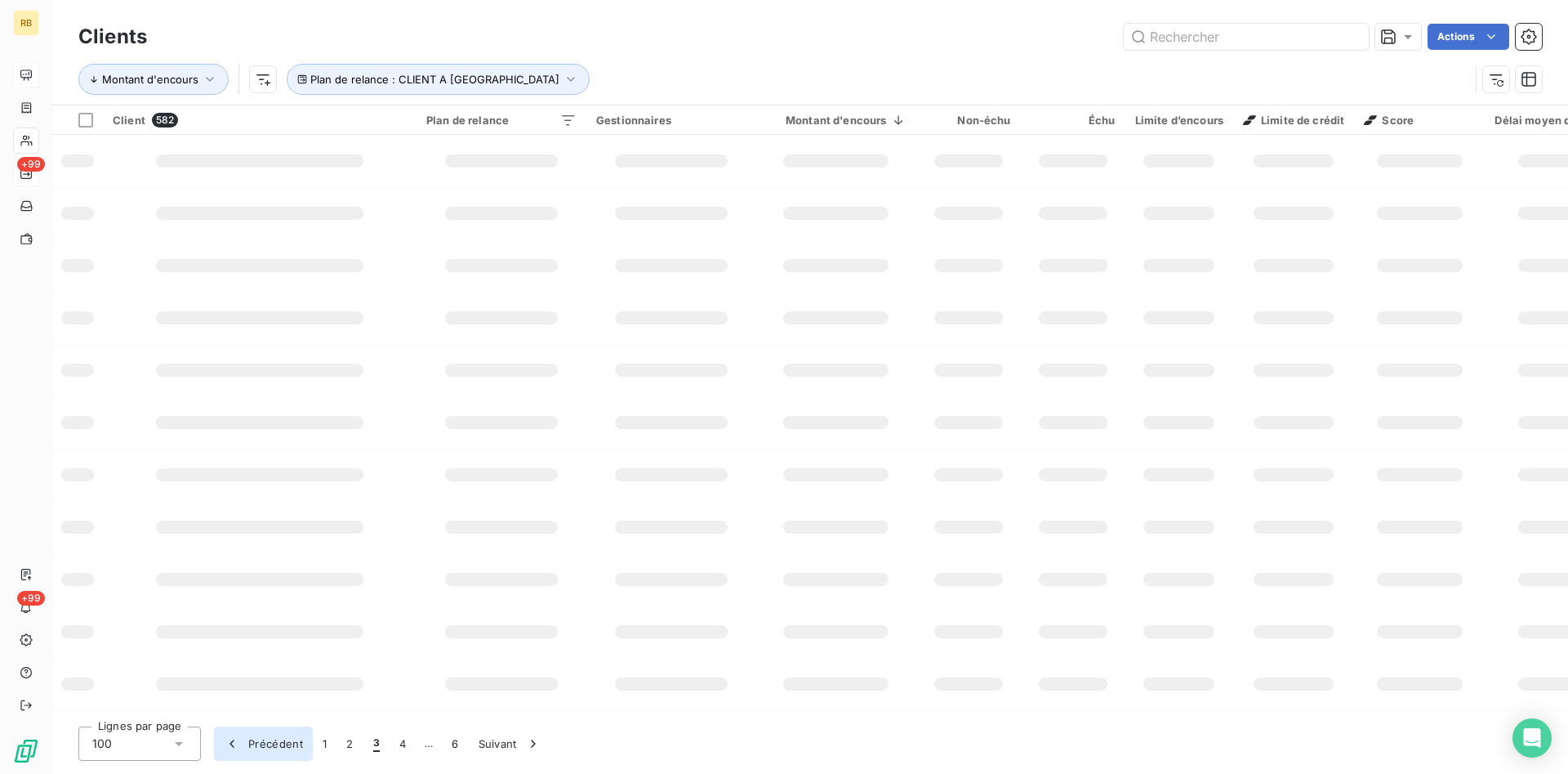
click at [255, 741] on button "Précédent" at bounding box center [264, 743] width 99 height 35
click at [259, 743] on button "Précédent" at bounding box center [264, 743] width 99 height 35
click at [566, 36] on div "Actions" at bounding box center [854, 37] width 1376 height 26
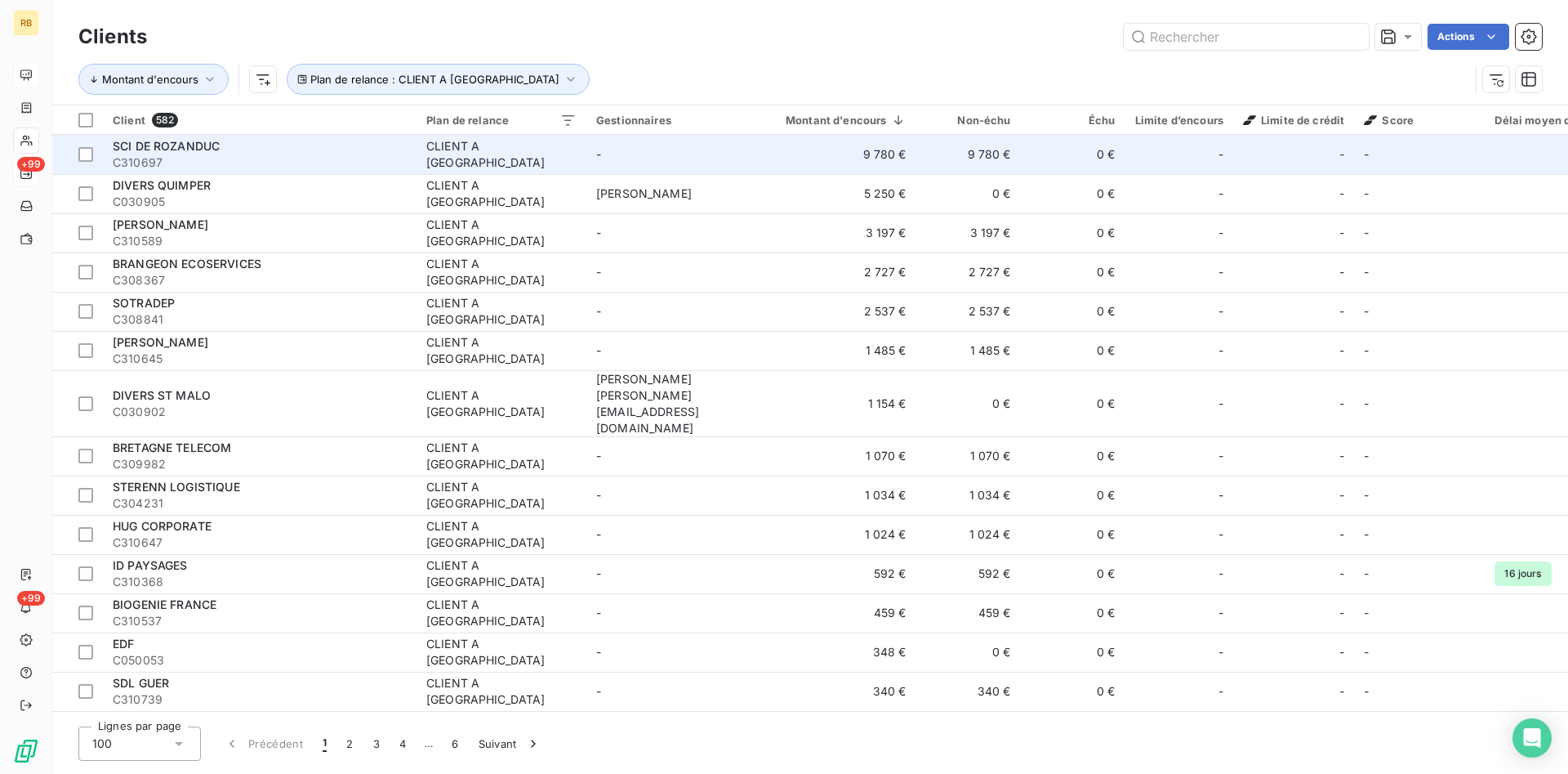
click at [868, 159] on td "9 780 €" at bounding box center [836, 155] width 160 height 40
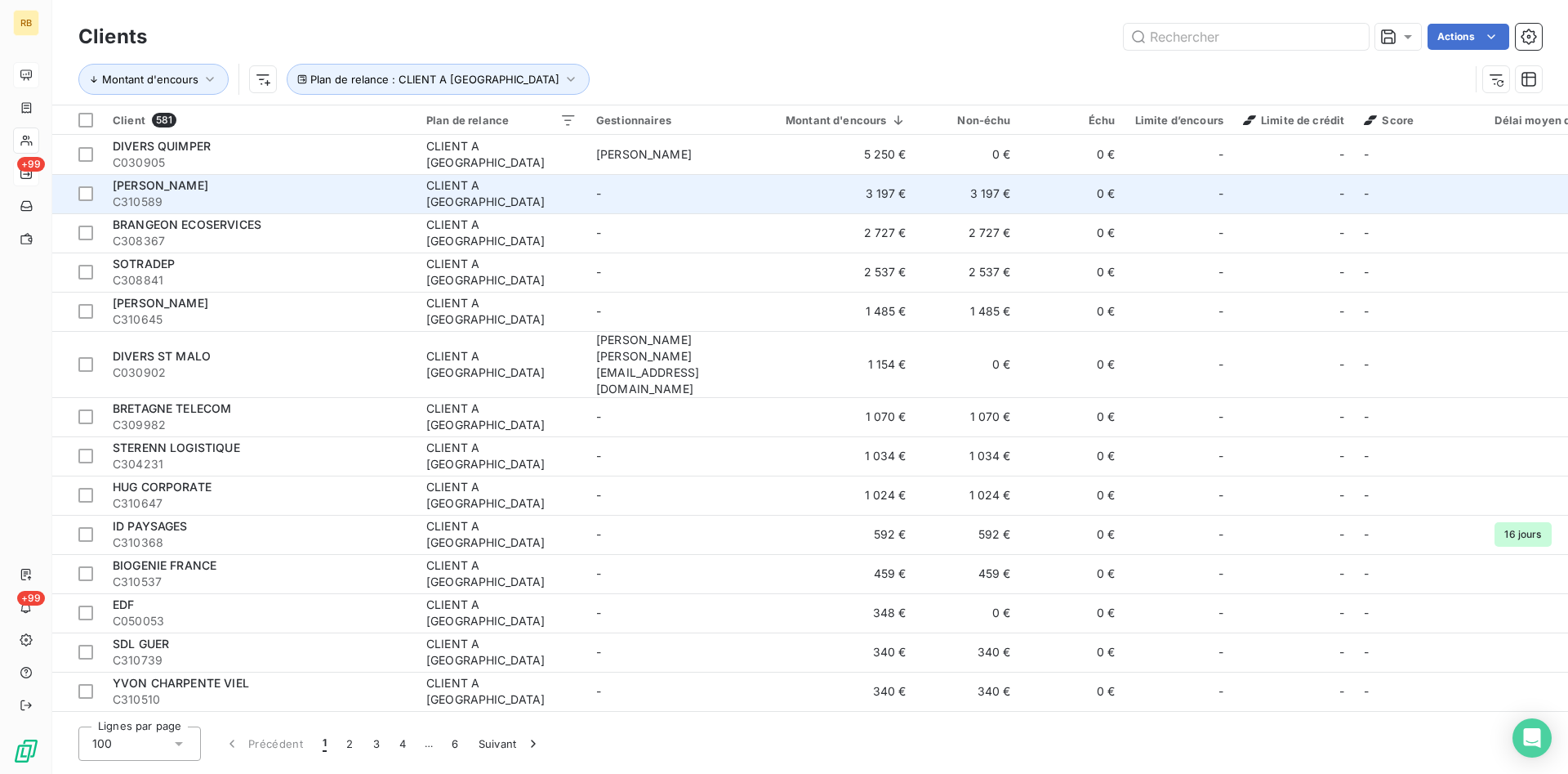
click at [907, 195] on td "3 197 €" at bounding box center [836, 194] width 160 height 40
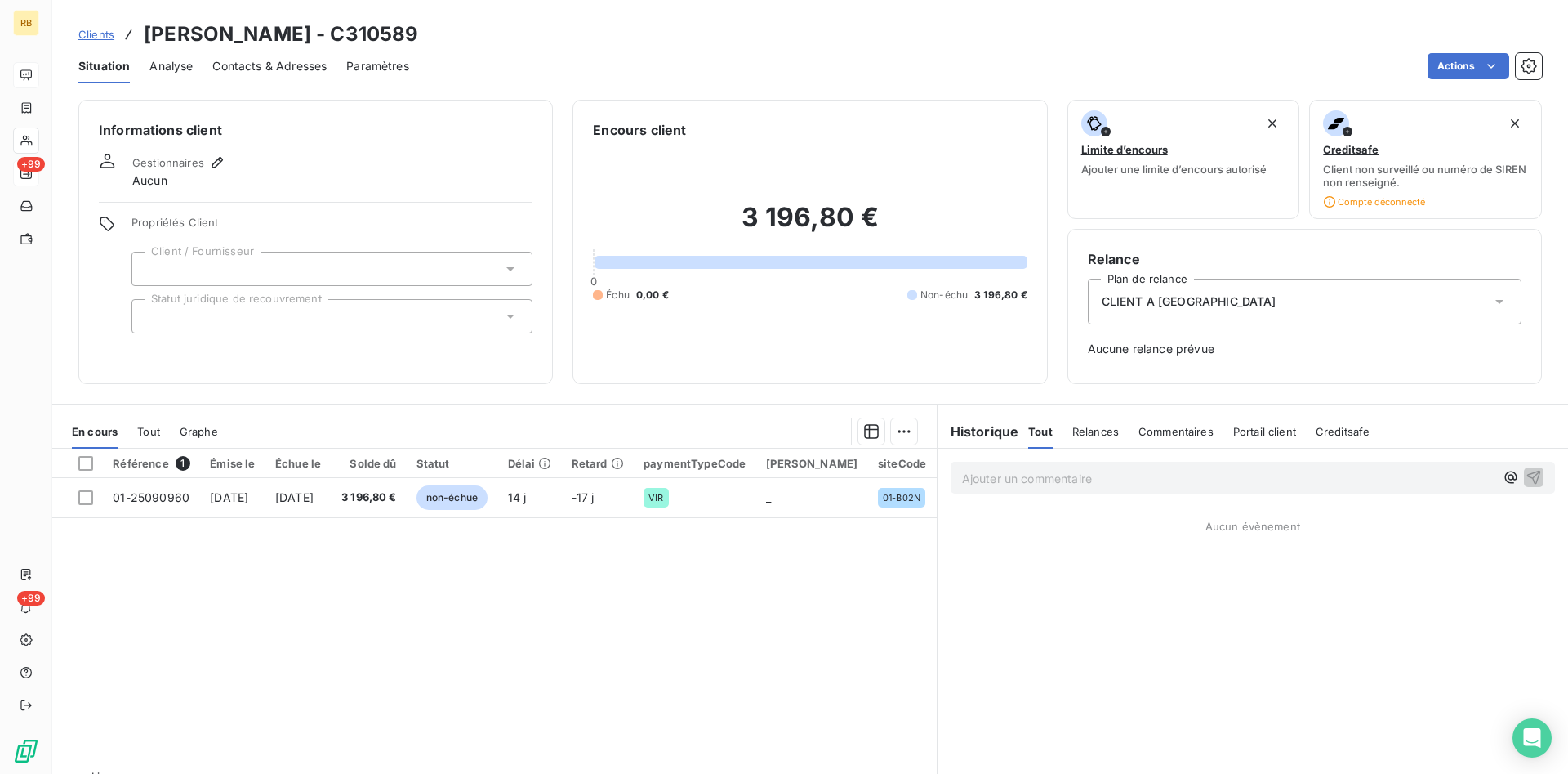
click at [1206, 299] on div "CLIENT A [GEOGRAPHIC_DATA]" at bounding box center [1304, 302] width 433 height 46
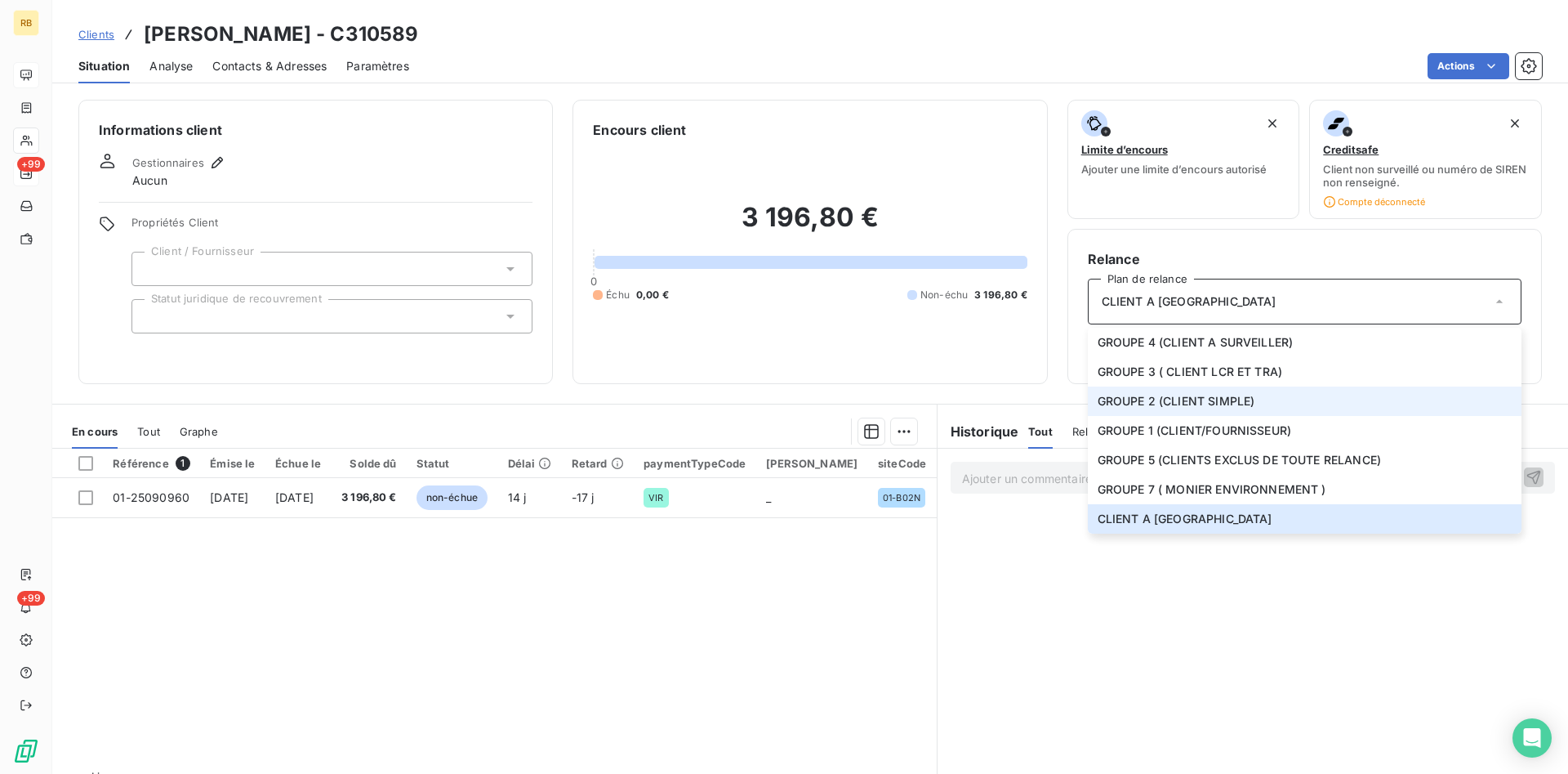
click at [1200, 400] on span "GROUPE 2 (CLIENT SIMPLE)" at bounding box center [1176, 401] width 158 height 16
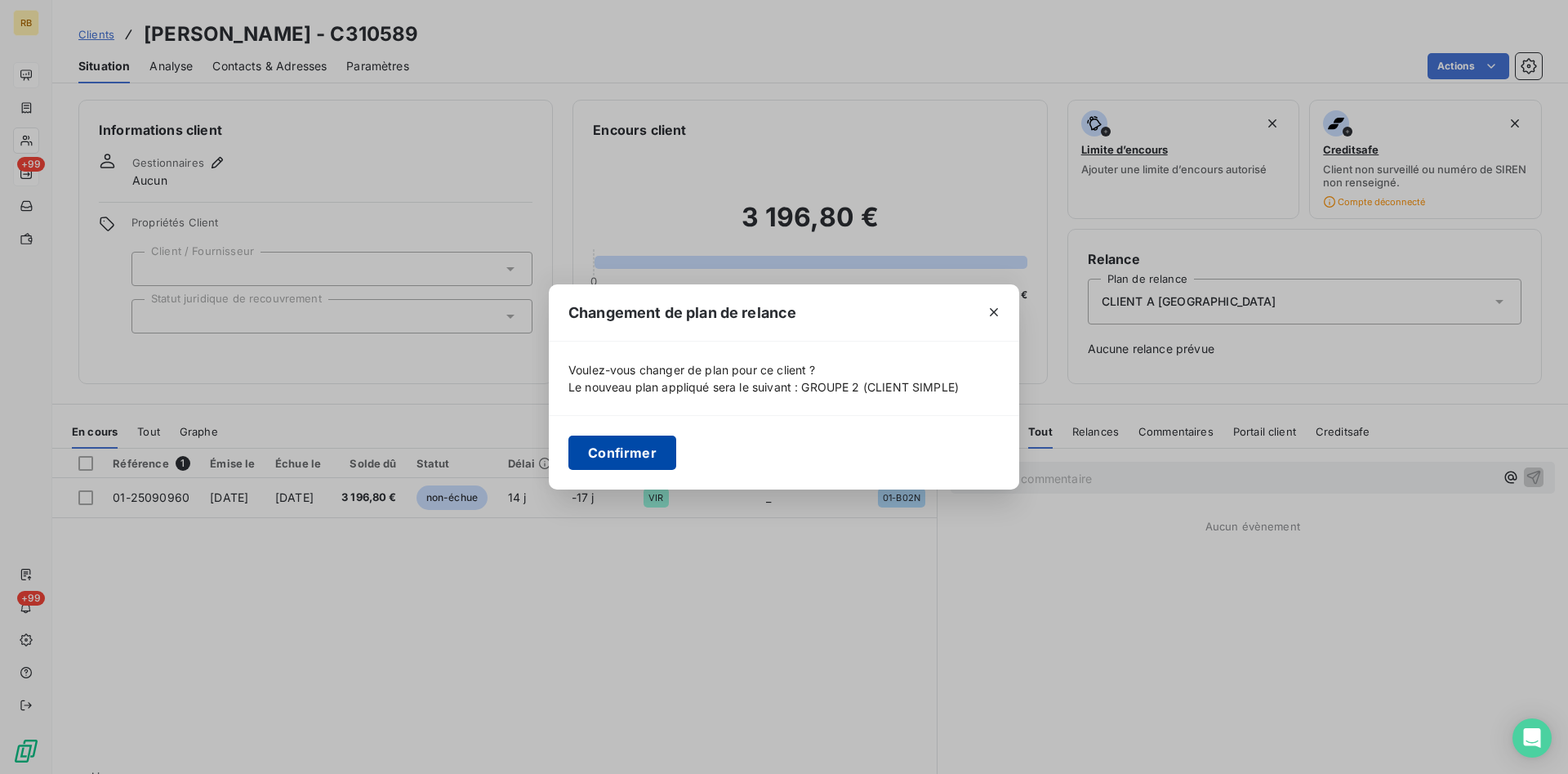
click at [620, 447] on button "Confirmer" at bounding box center [622, 452] width 108 height 35
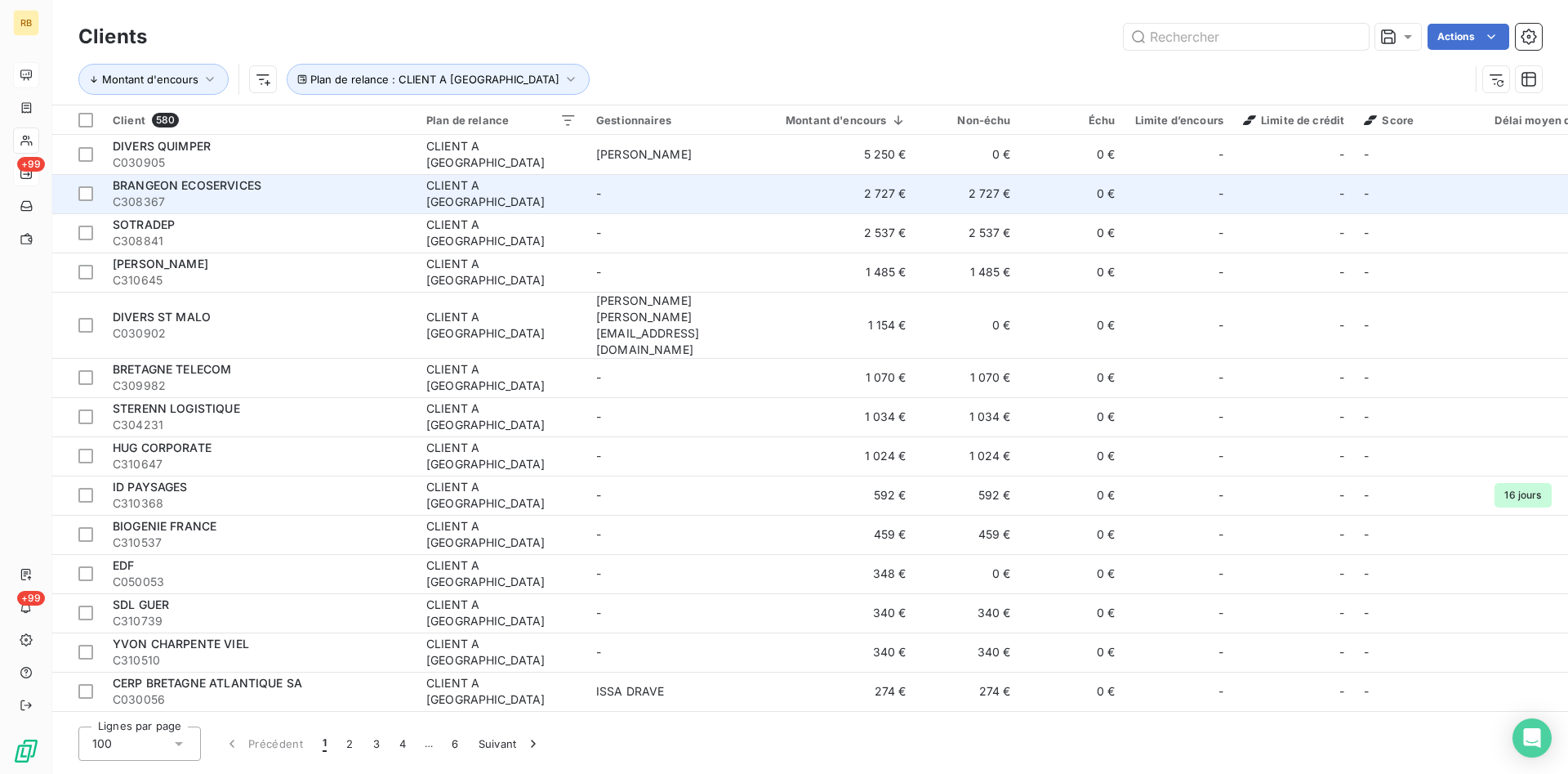
click at [981, 190] on td "2 727 €" at bounding box center [968, 194] width 104 height 40
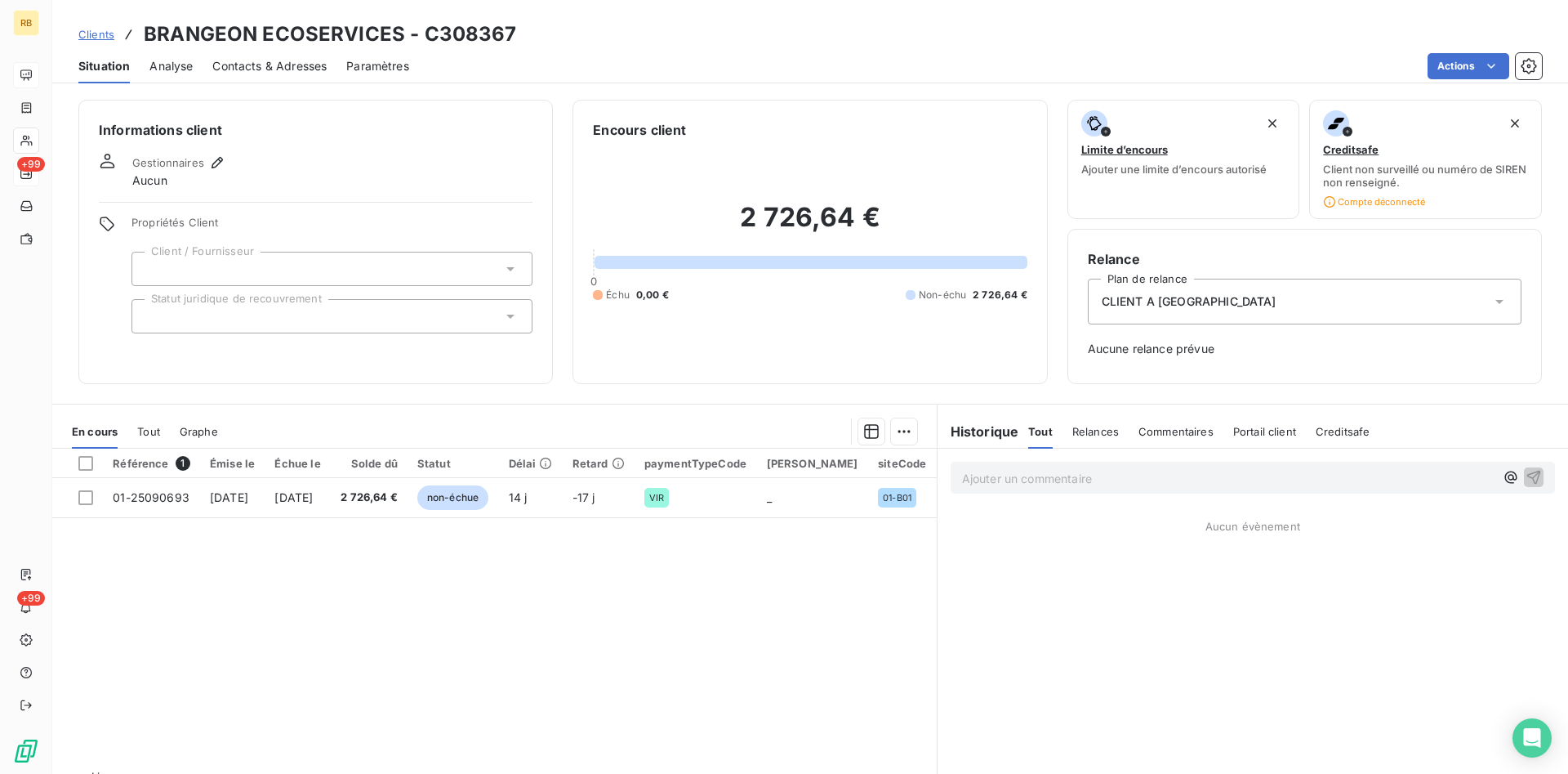
click at [1173, 304] on span "CLIENT A [GEOGRAPHIC_DATA]" at bounding box center [1189, 302] width 175 height 16
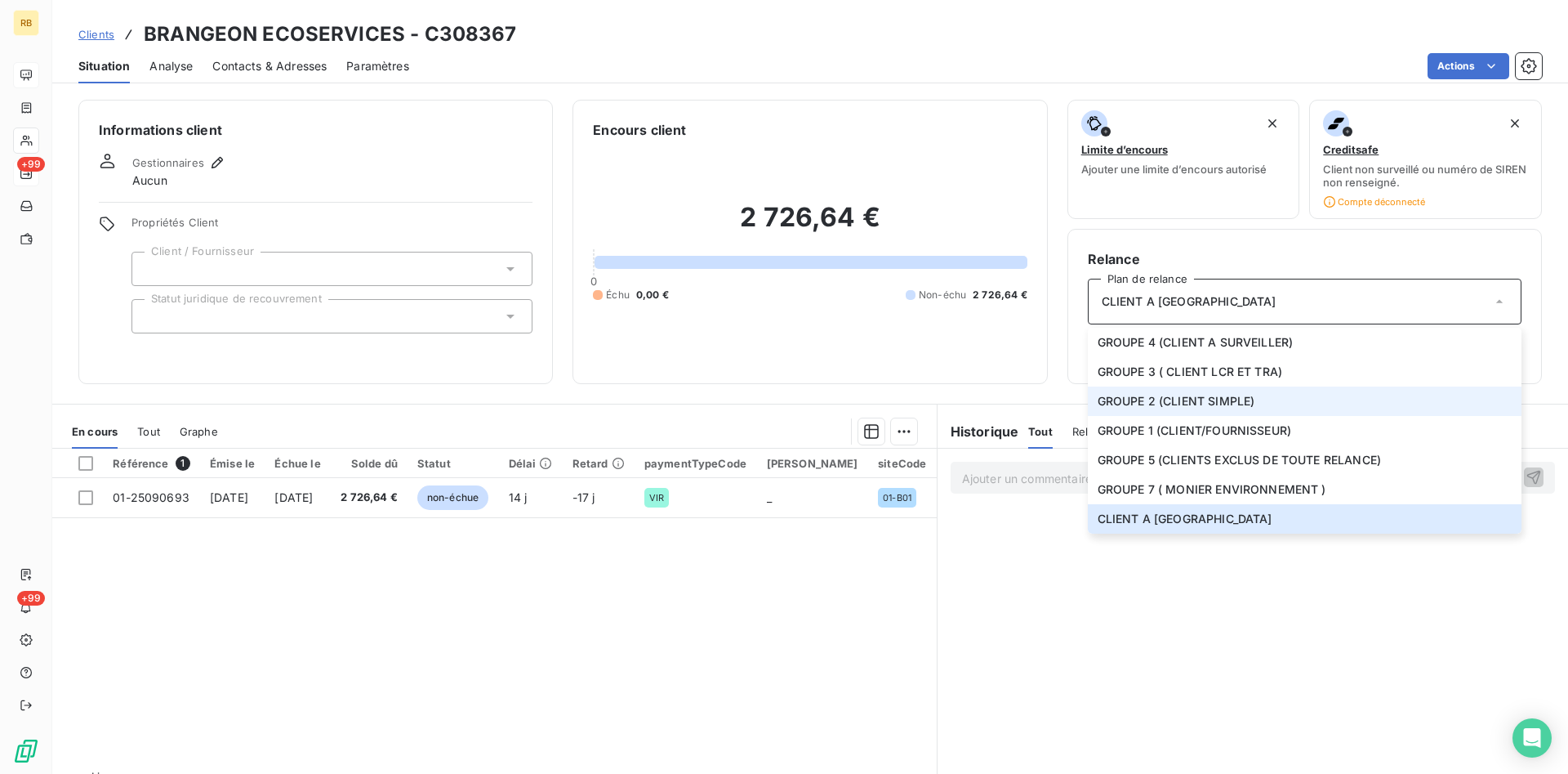
click at [1177, 400] on span "GROUPE 2 (CLIENT SIMPLE)" at bounding box center [1176, 401] width 158 height 16
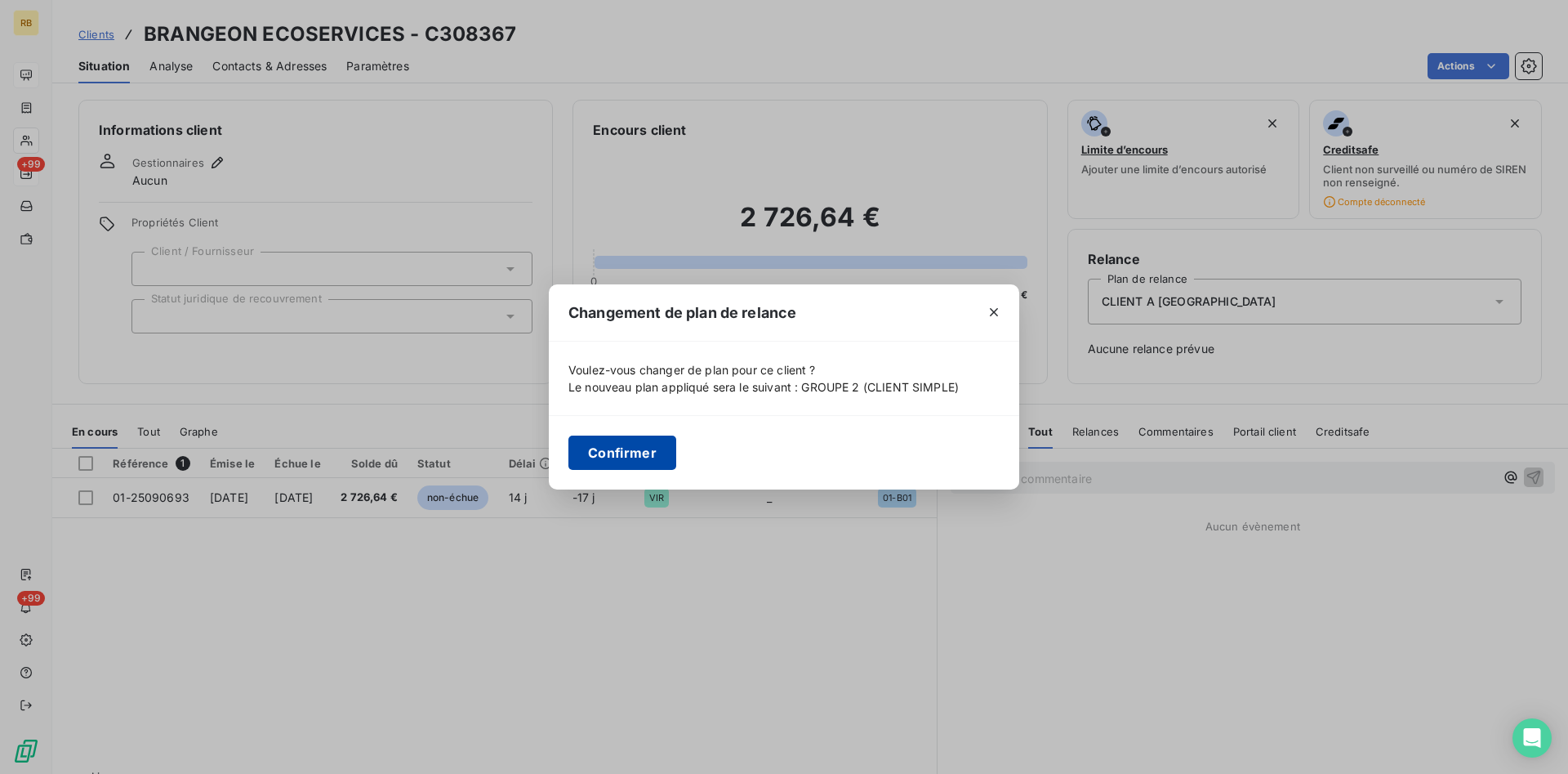
click at [616, 447] on button "Confirmer" at bounding box center [622, 452] width 108 height 35
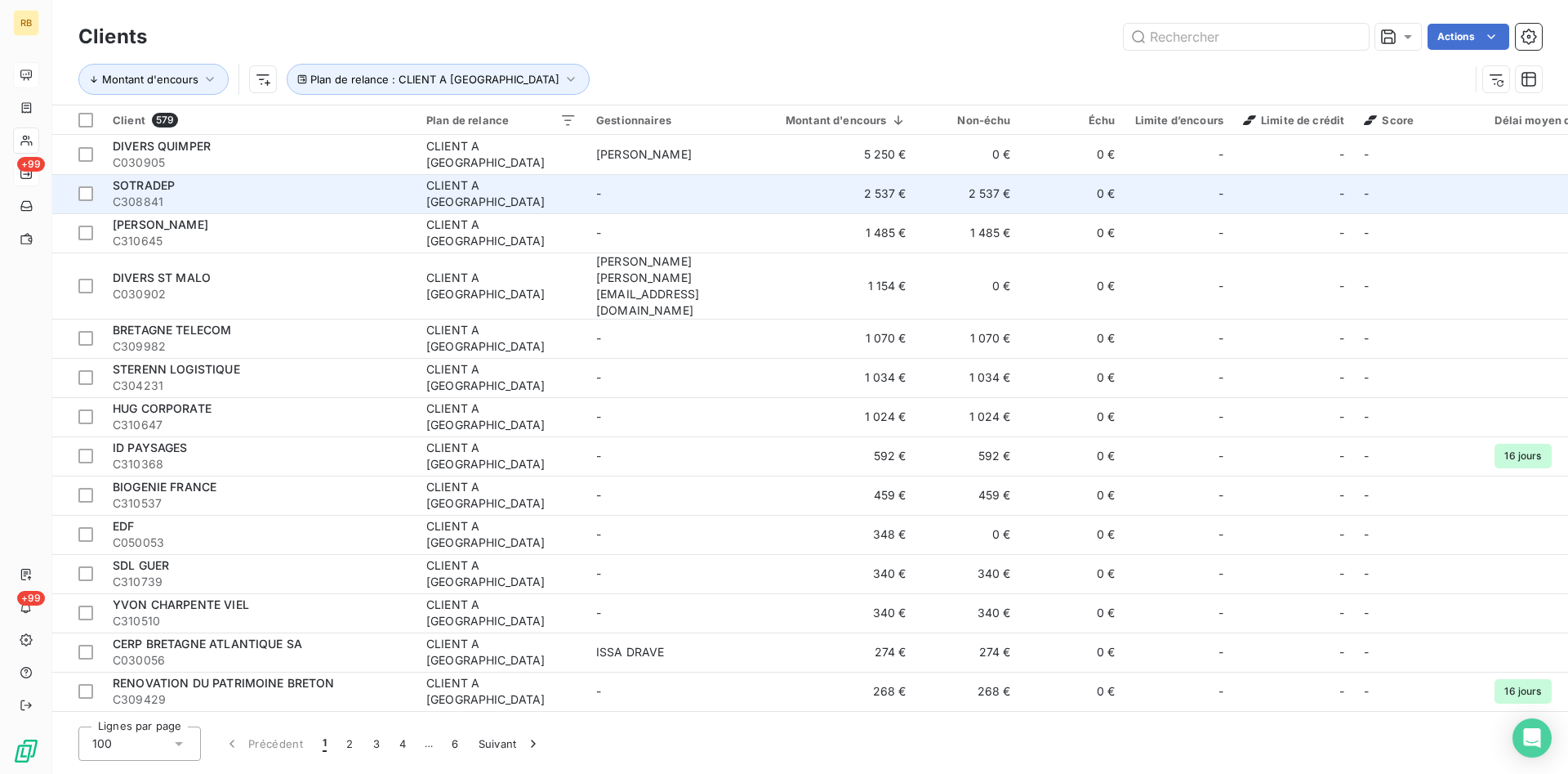
click at [946, 197] on td "2 537 €" at bounding box center [968, 194] width 104 height 40
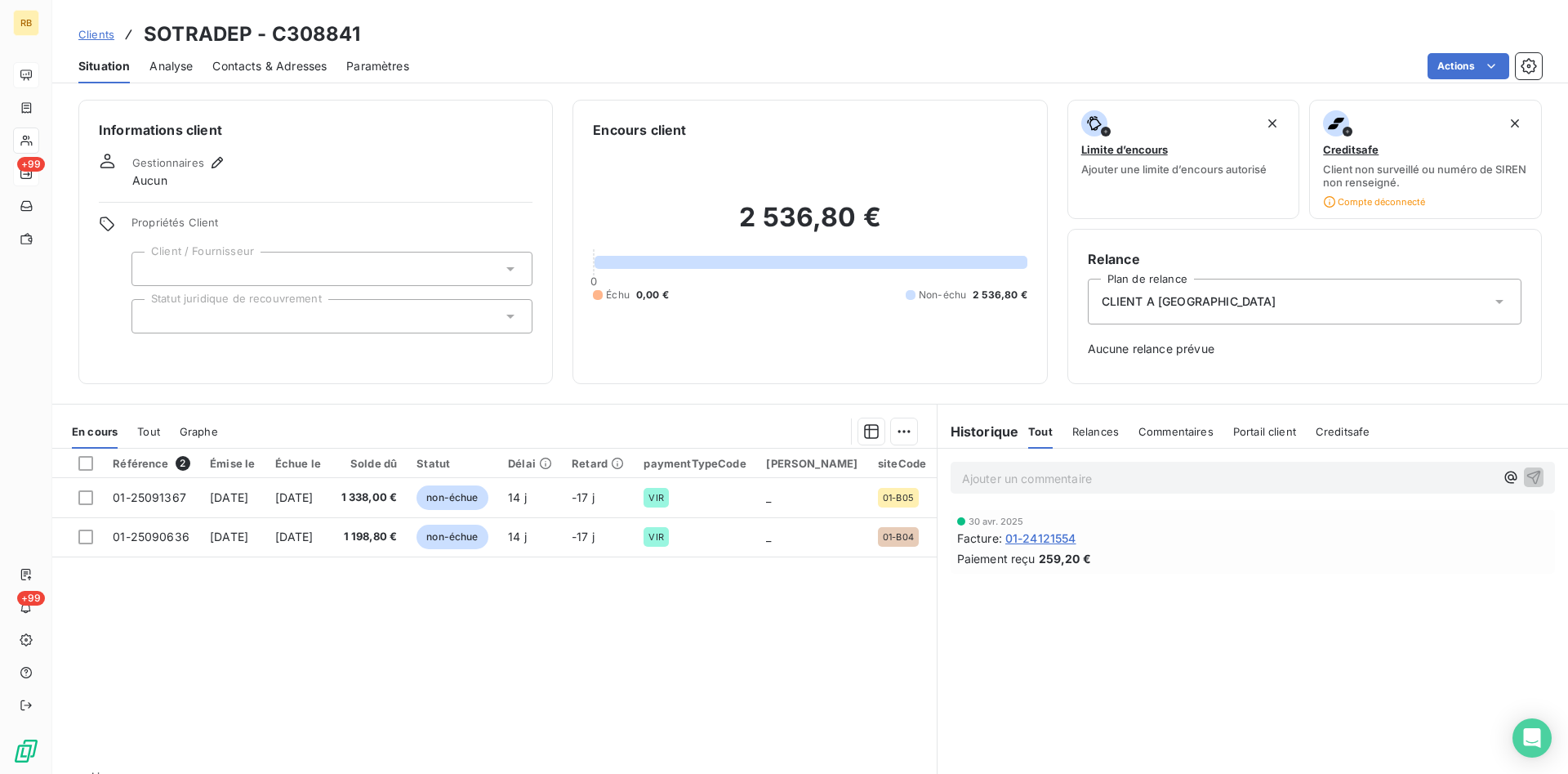
click at [1363, 300] on div "CLIENT A [GEOGRAPHIC_DATA]" at bounding box center [1304, 302] width 433 height 46
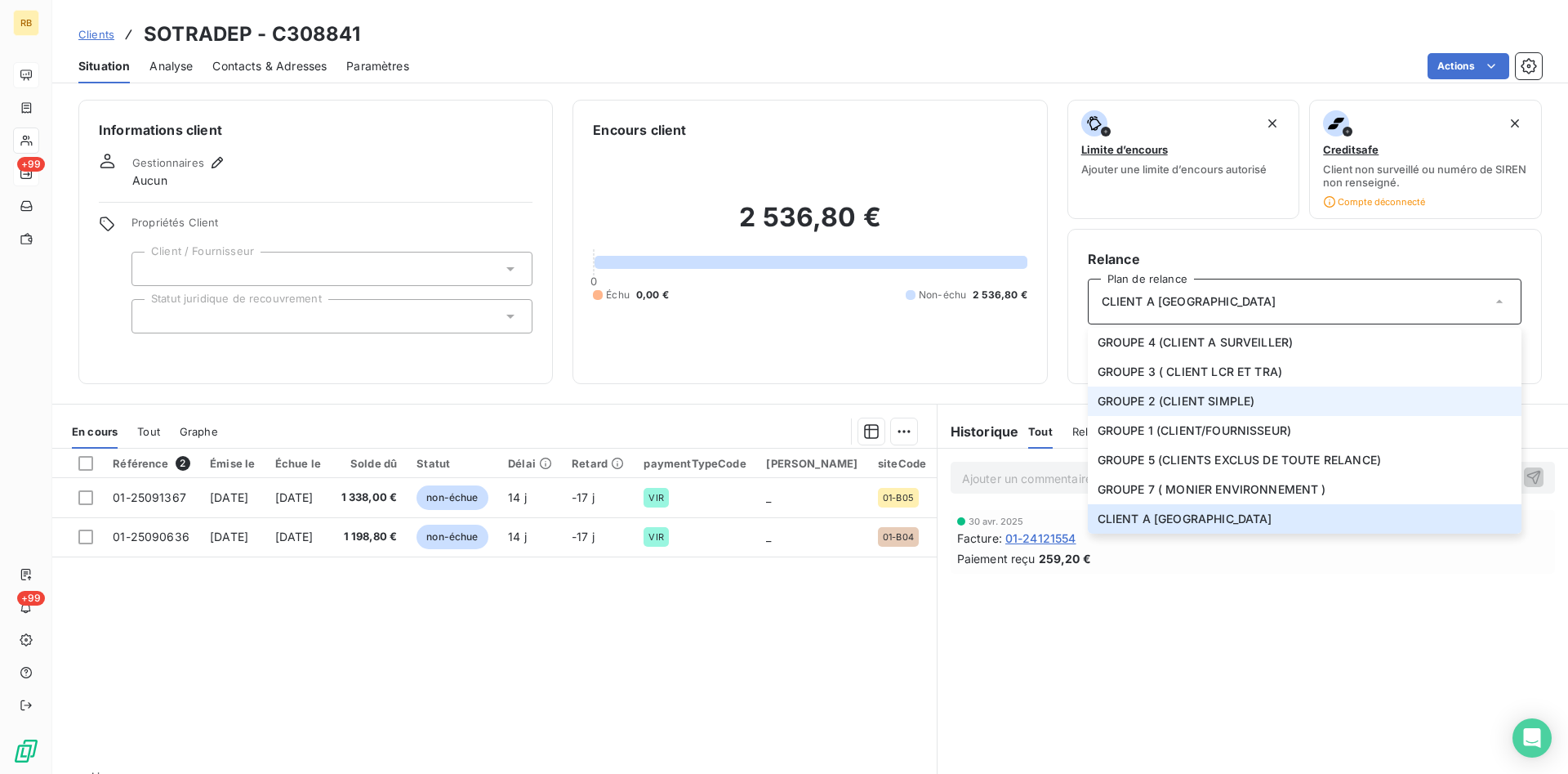
click at [1245, 400] on span "GROUPE 2 (CLIENT SIMPLE)" at bounding box center [1176, 401] width 158 height 16
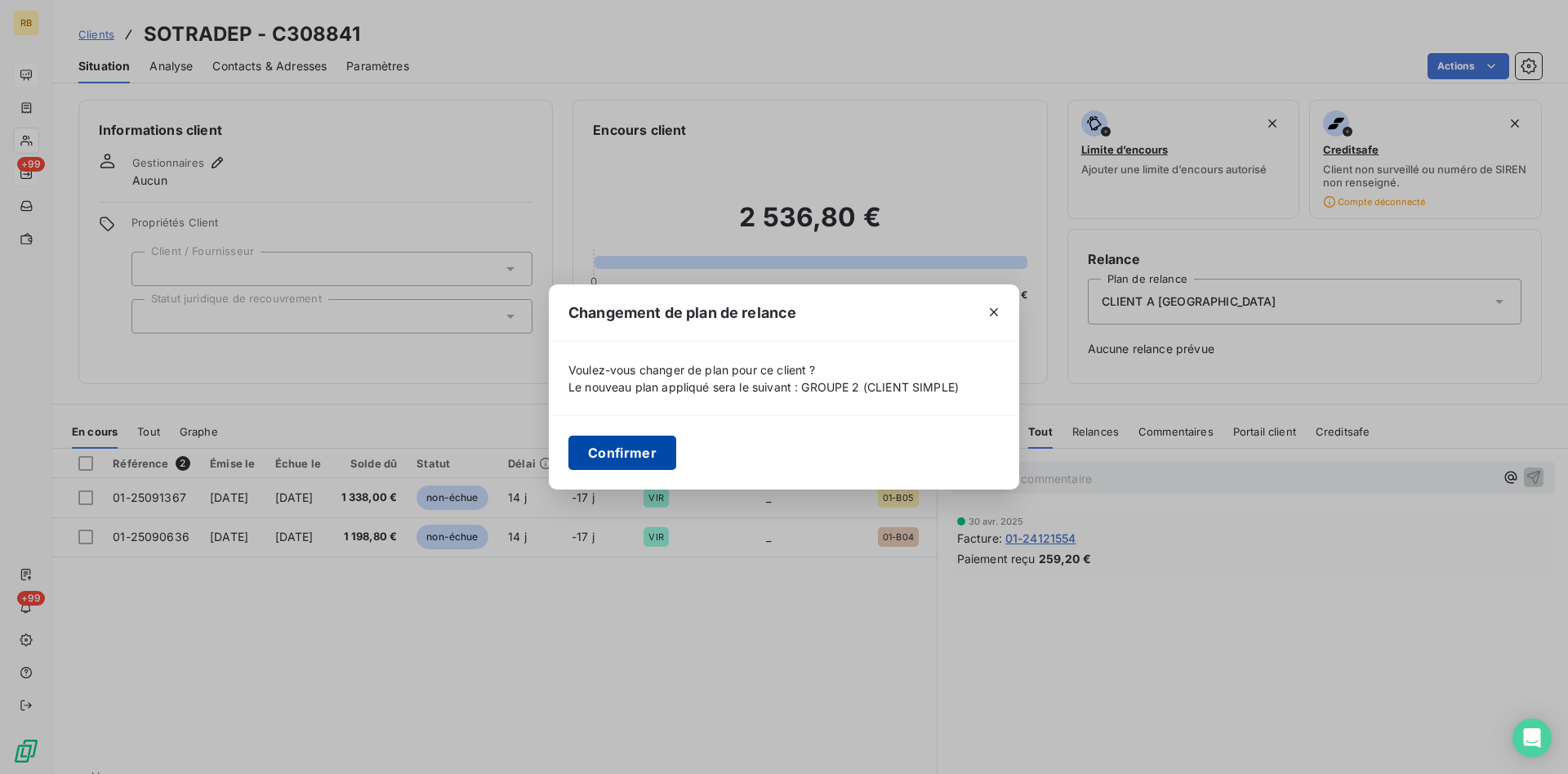
click at [663, 447] on button "Confirmer" at bounding box center [622, 452] width 108 height 35
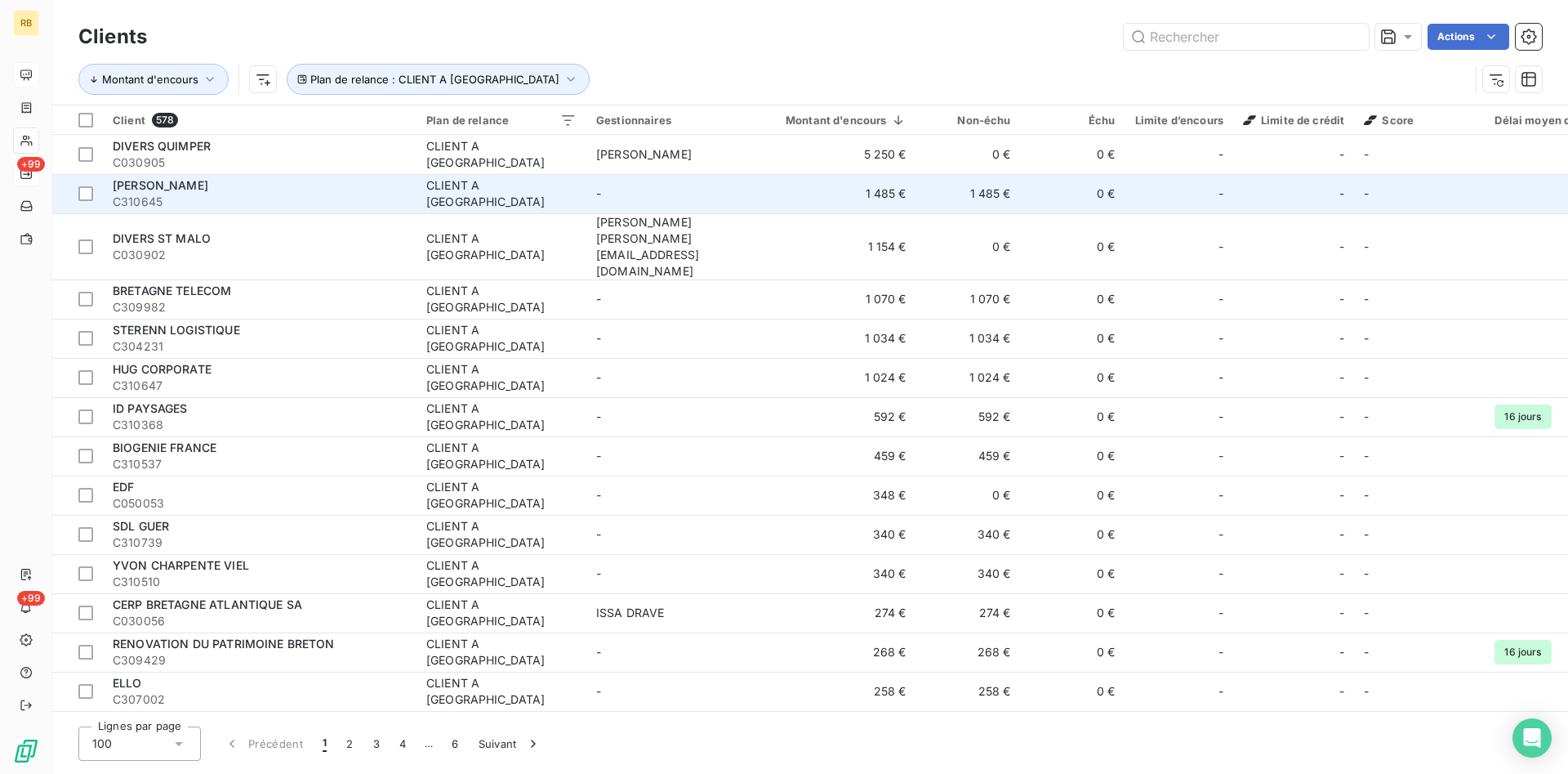
click at [891, 208] on td "1 485 €" at bounding box center [836, 194] width 160 height 40
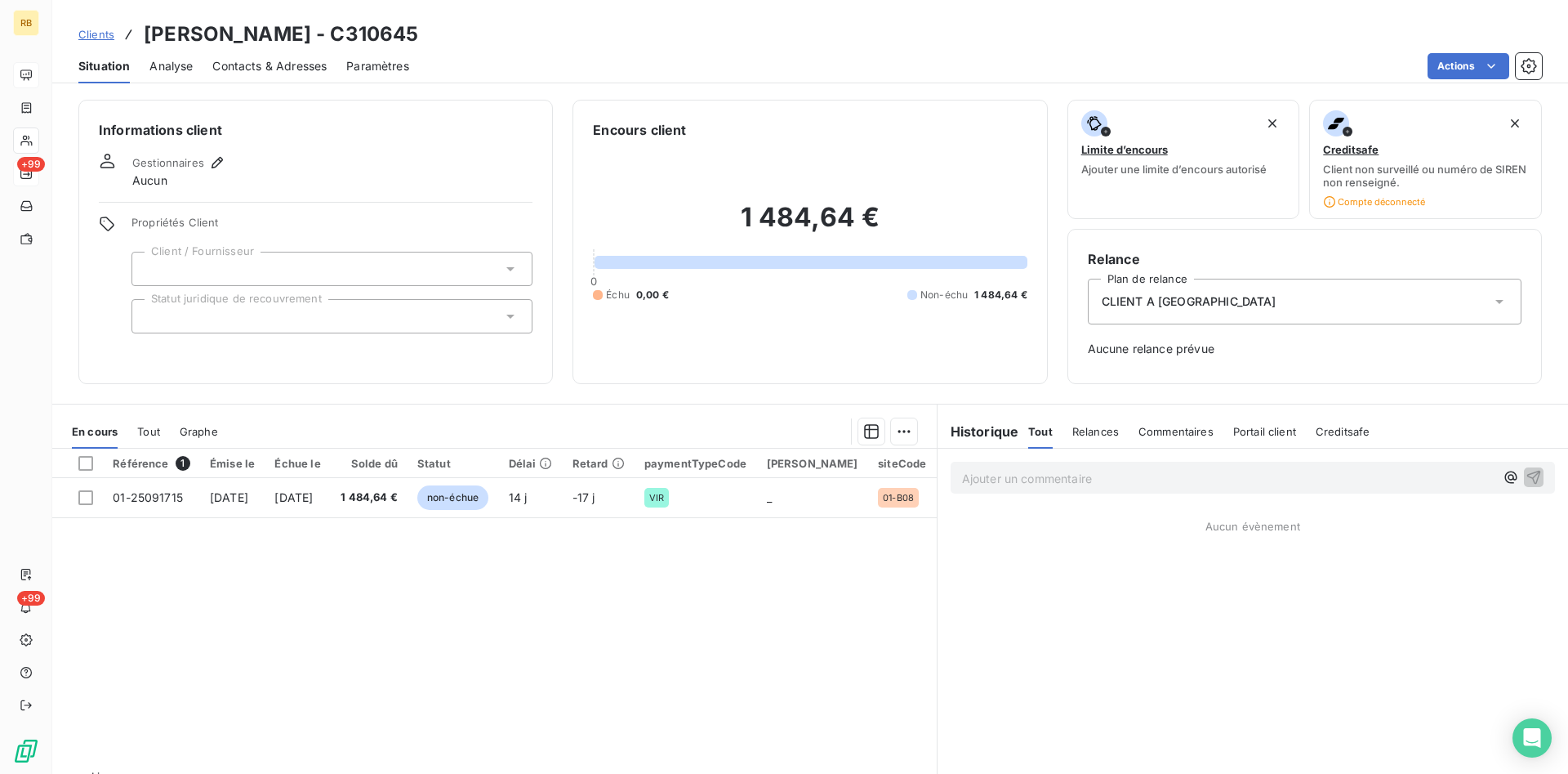
click at [1177, 307] on span "CLIENT A [GEOGRAPHIC_DATA]" at bounding box center [1189, 302] width 175 height 16
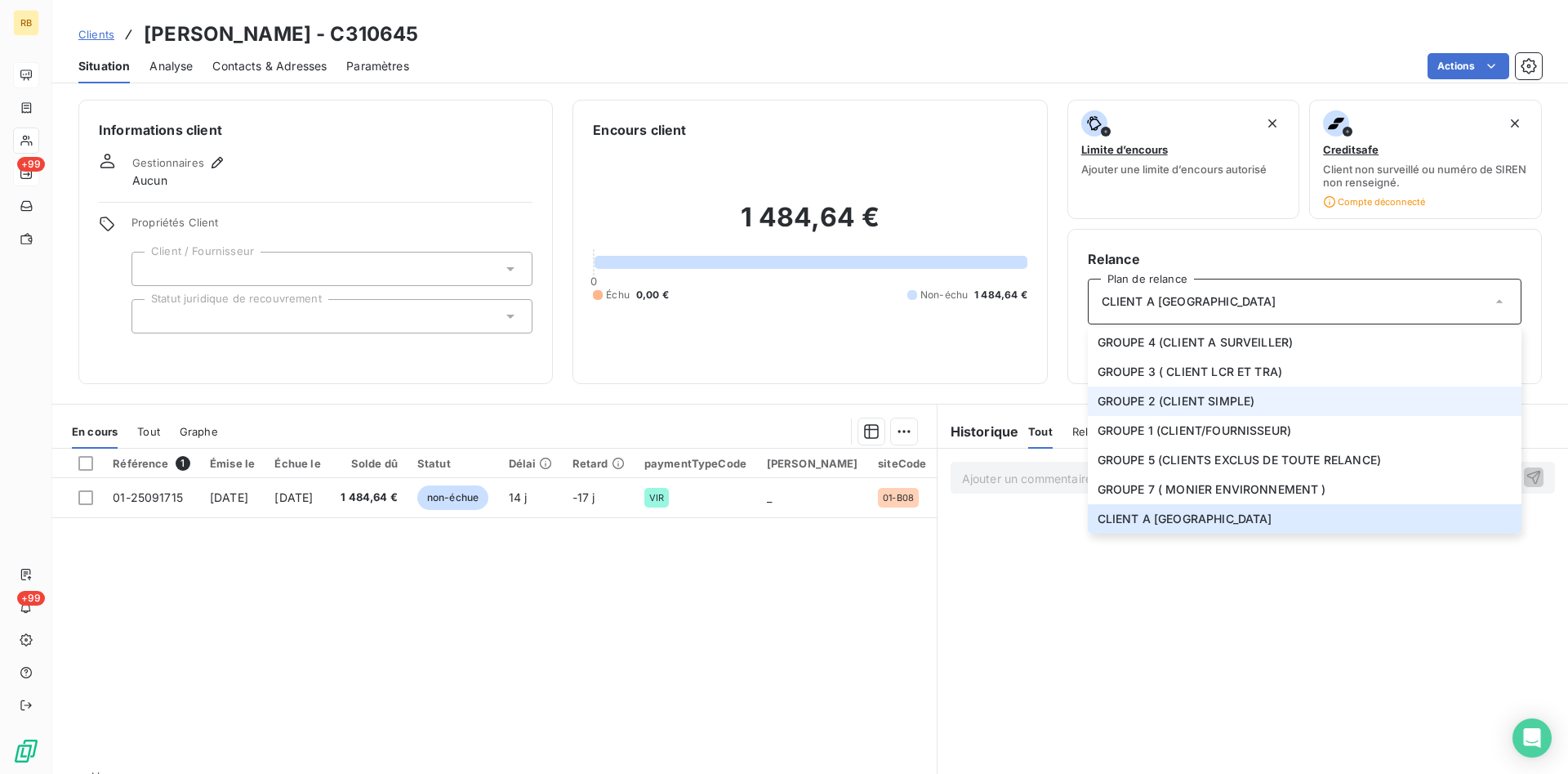
click at [1182, 400] on span "GROUPE 2 (CLIENT SIMPLE)" at bounding box center [1176, 401] width 158 height 16
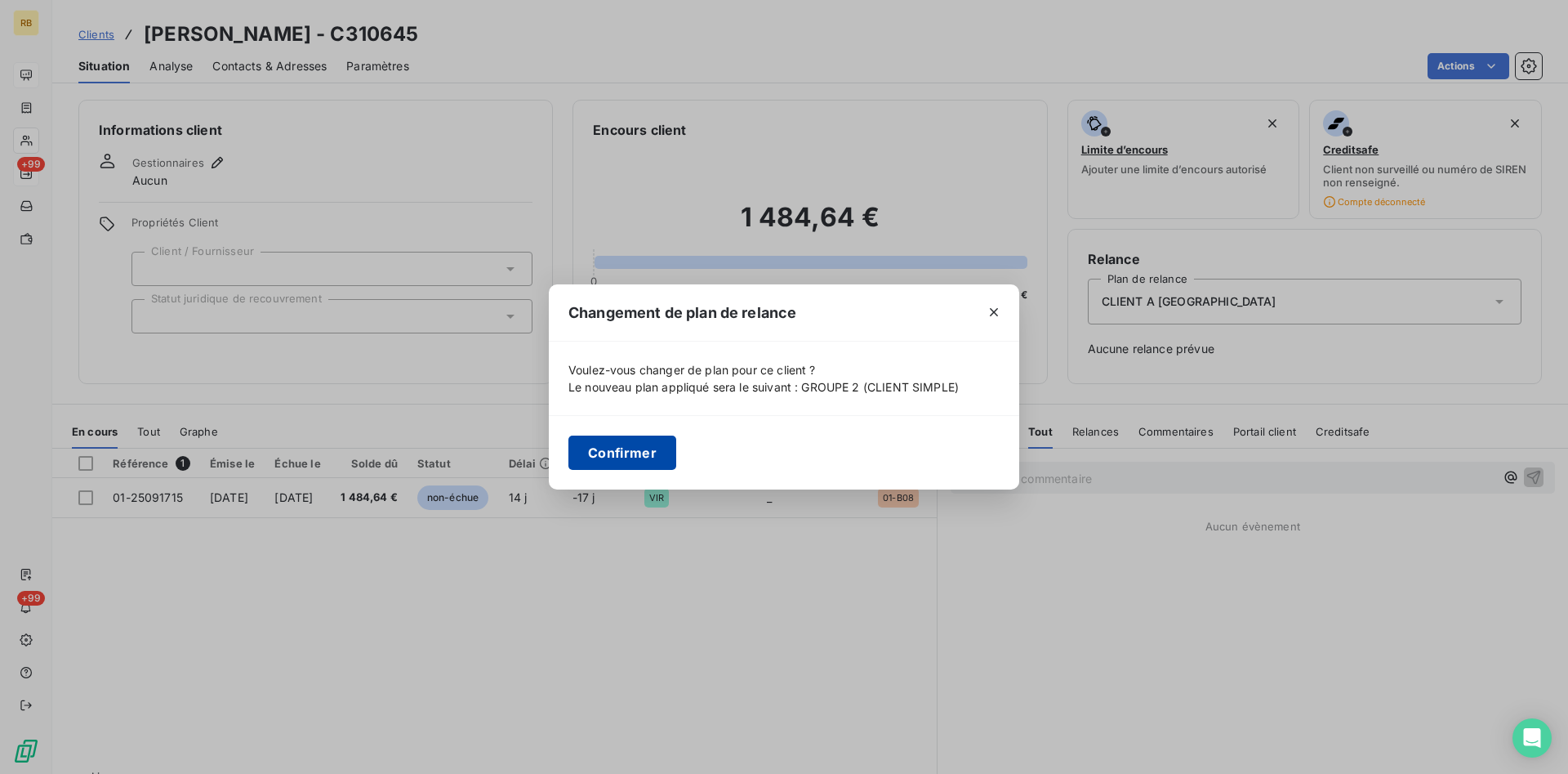
click at [627, 456] on button "Confirmer" at bounding box center [622, 452] width 108 height 35
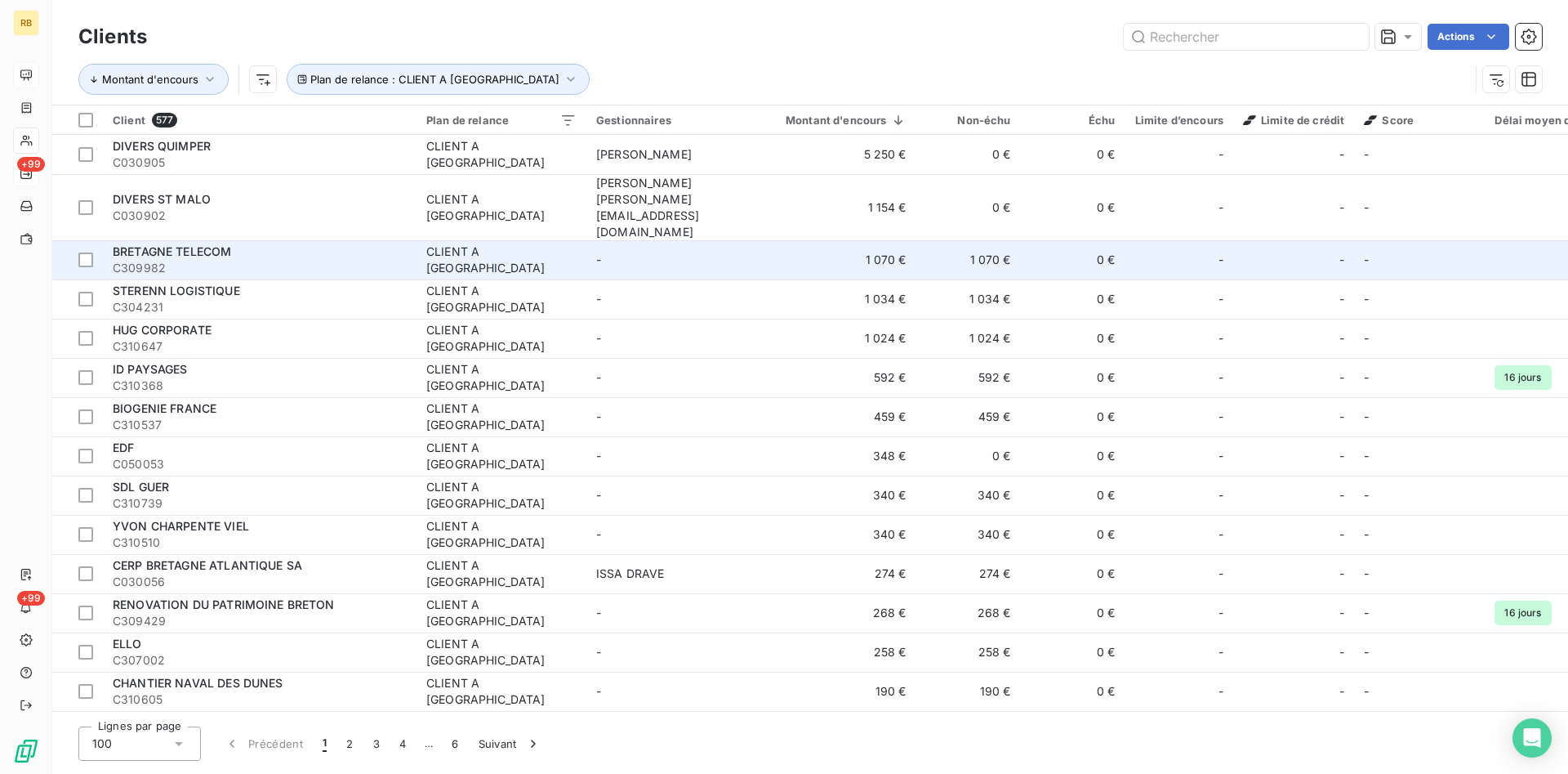
click at [700, 240] on td "-" at bounding box center [670, 260] width 170 height 40
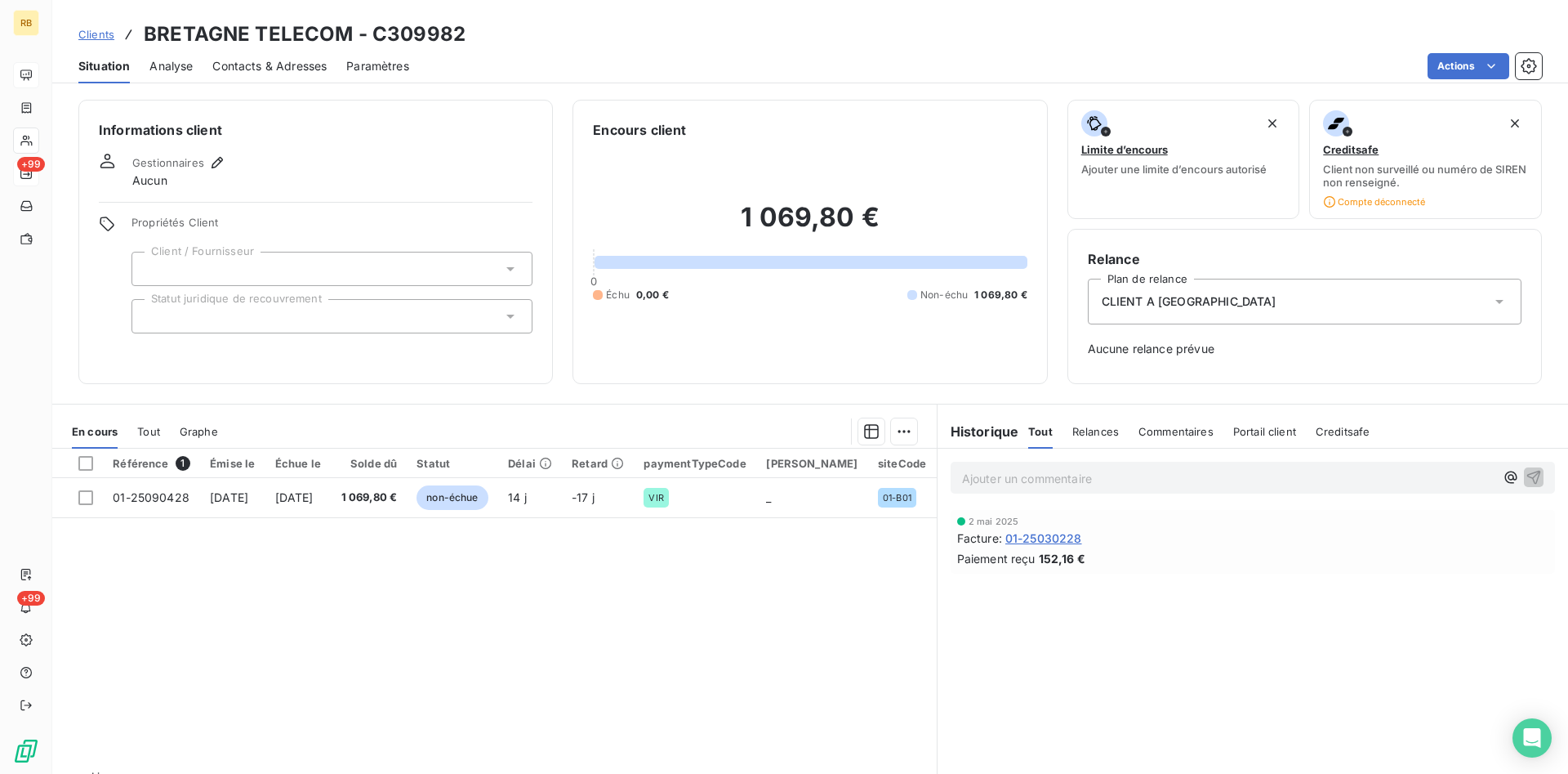
click at [1180, 304] on span "CLIENT A [GEOGRAPHIC_DATA]" at bounding box center [1189, 302] width 175 height 16
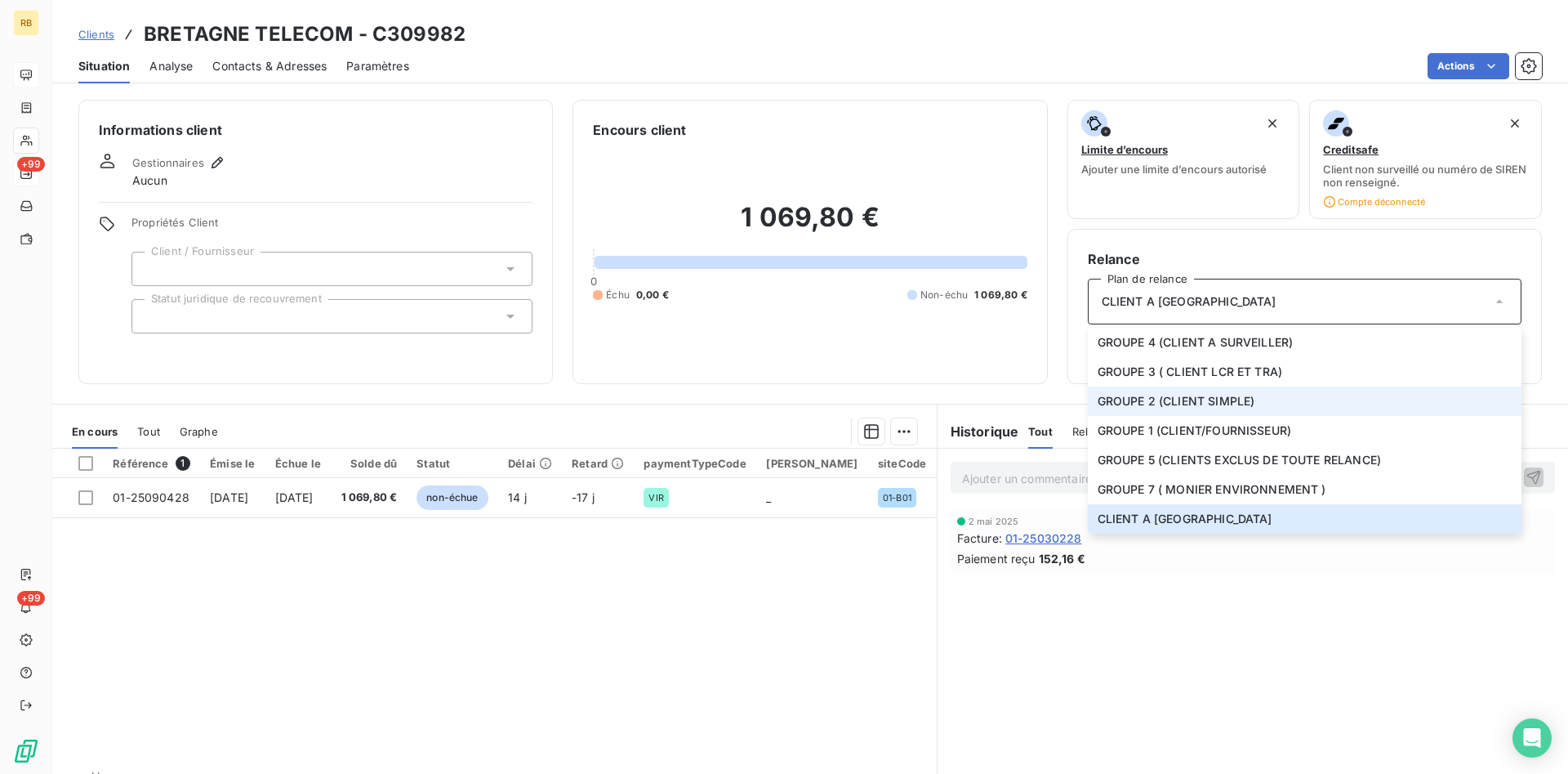
click at [1175, 392] on li "GROUPE 2 (CLIENT SIMPLE)" at bounding box center [1304, 401] width 433 height 30
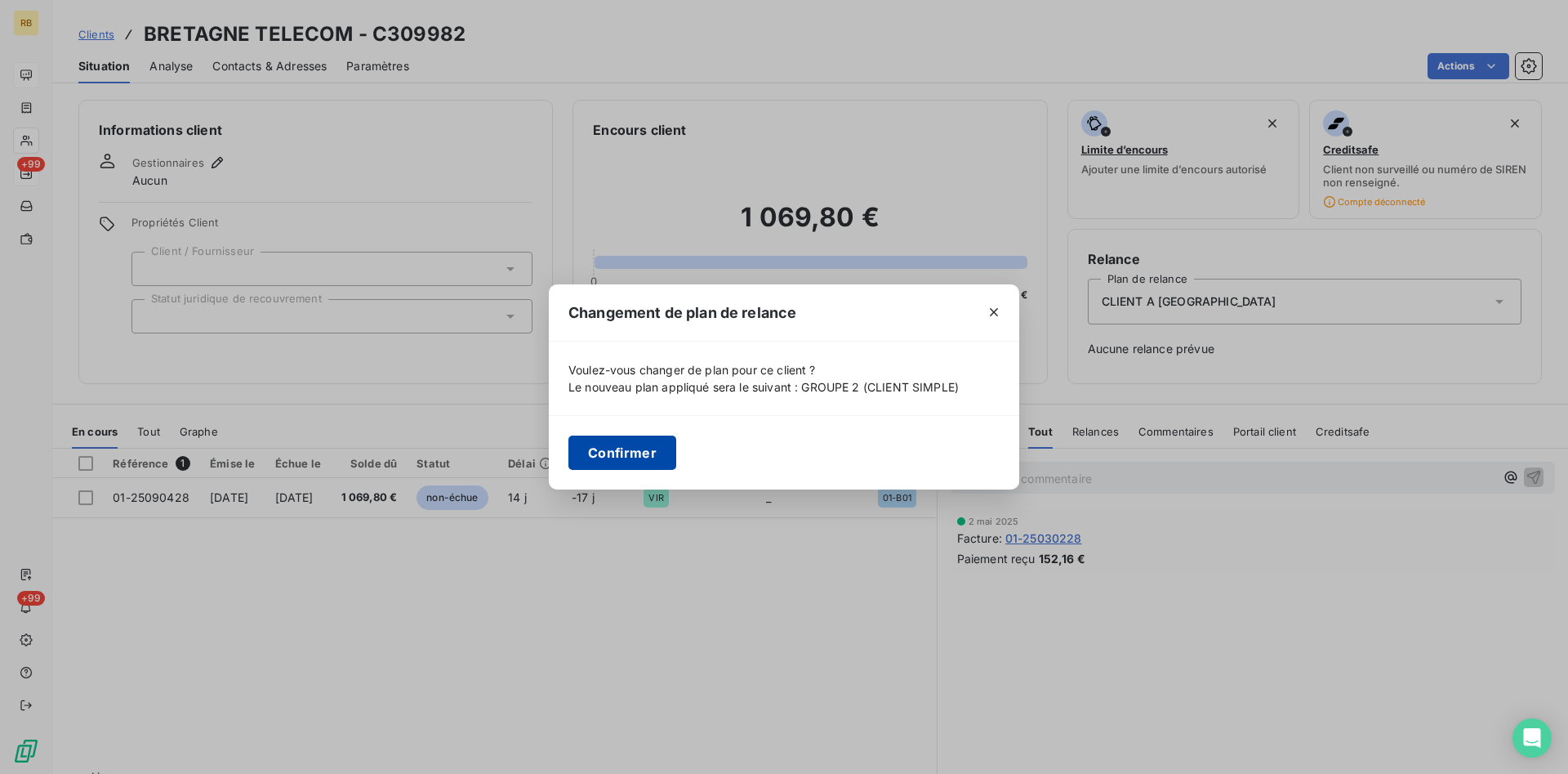
click at [633, 451] on button "Confirmer" at bounding box center [622, 452] width 108 height 35
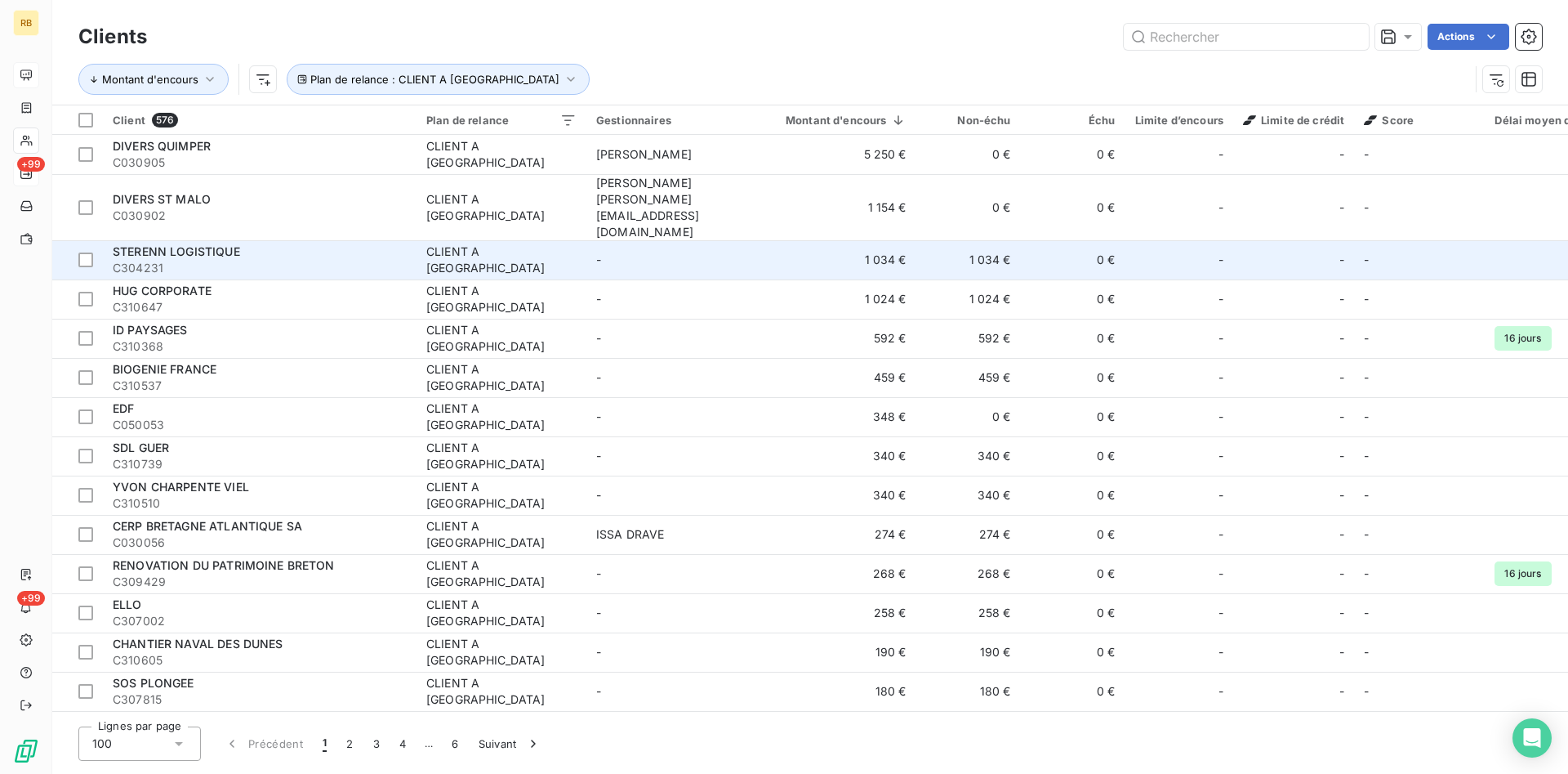
click at [700, 240] on td "-" at bounding box center [670, 260] width 170 height 40
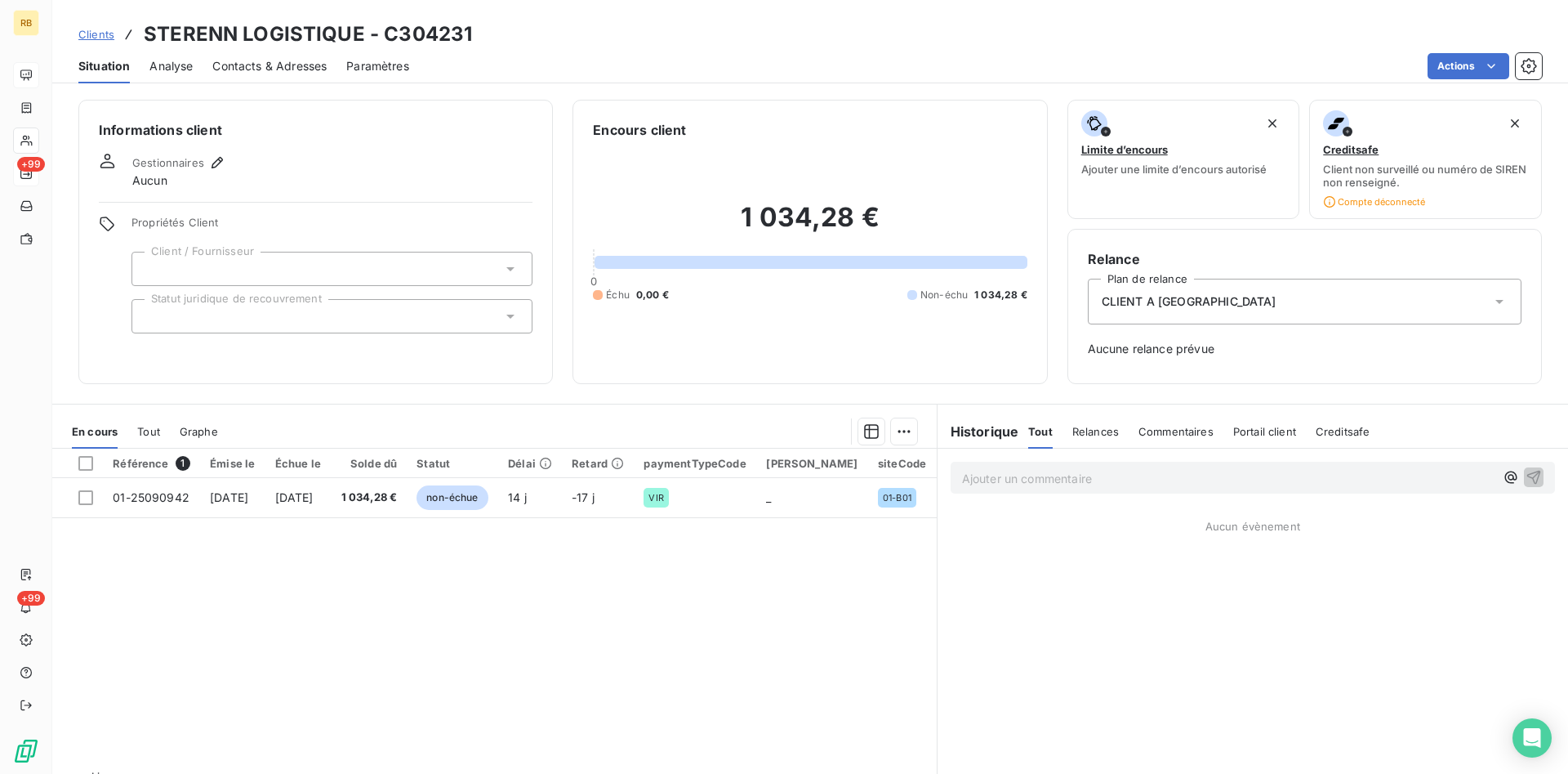
click at [1228, 304] on div "CLIENT A [GEOGRAPHIC_DATA]" at bounding box center [1304, 302] width 433 height 46
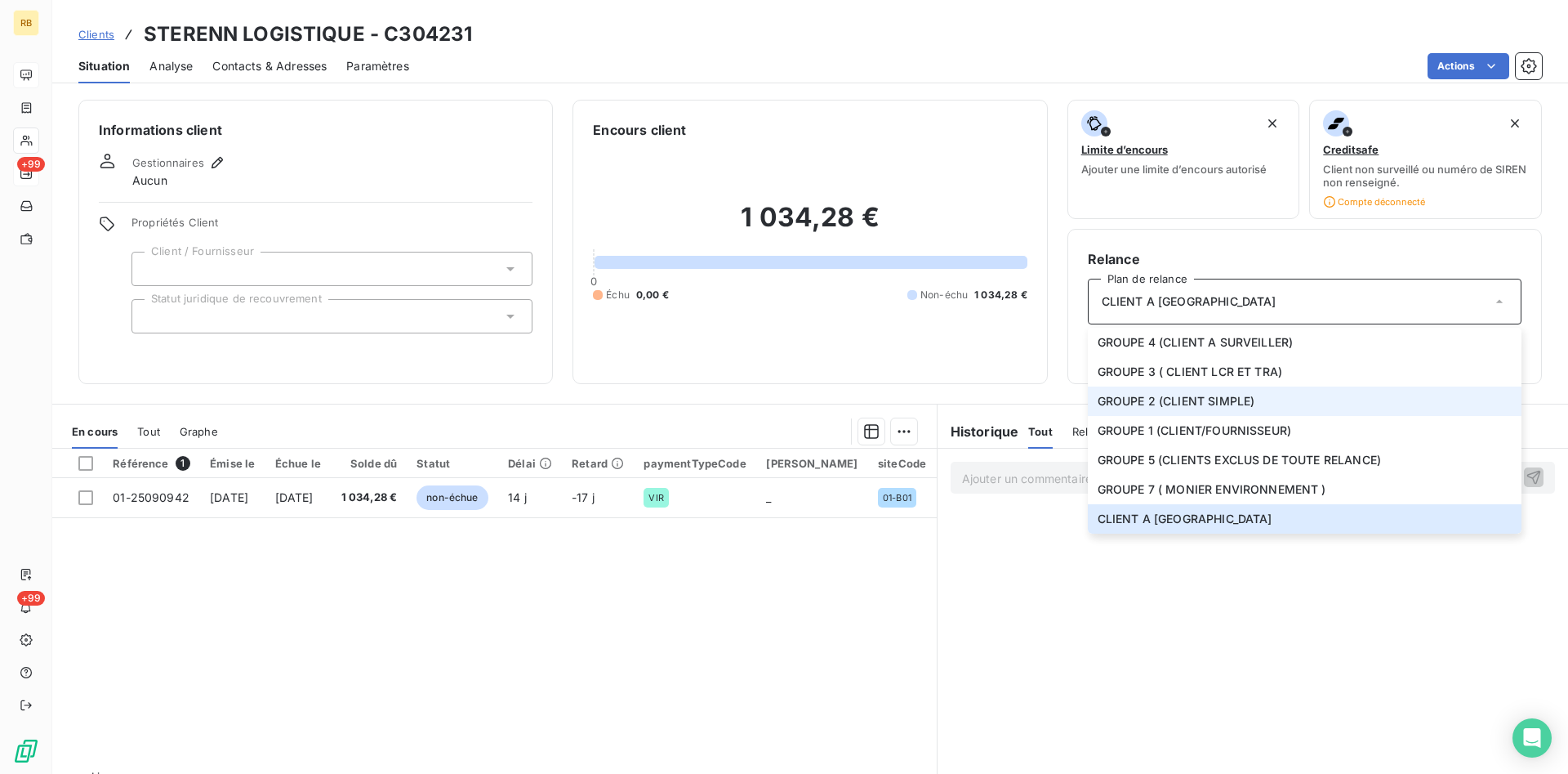
click at [1178, 394] on span "GROUPE 2 (CLIENT SIMPLE)" at bounding box center [1176, 401] width 158 height 16
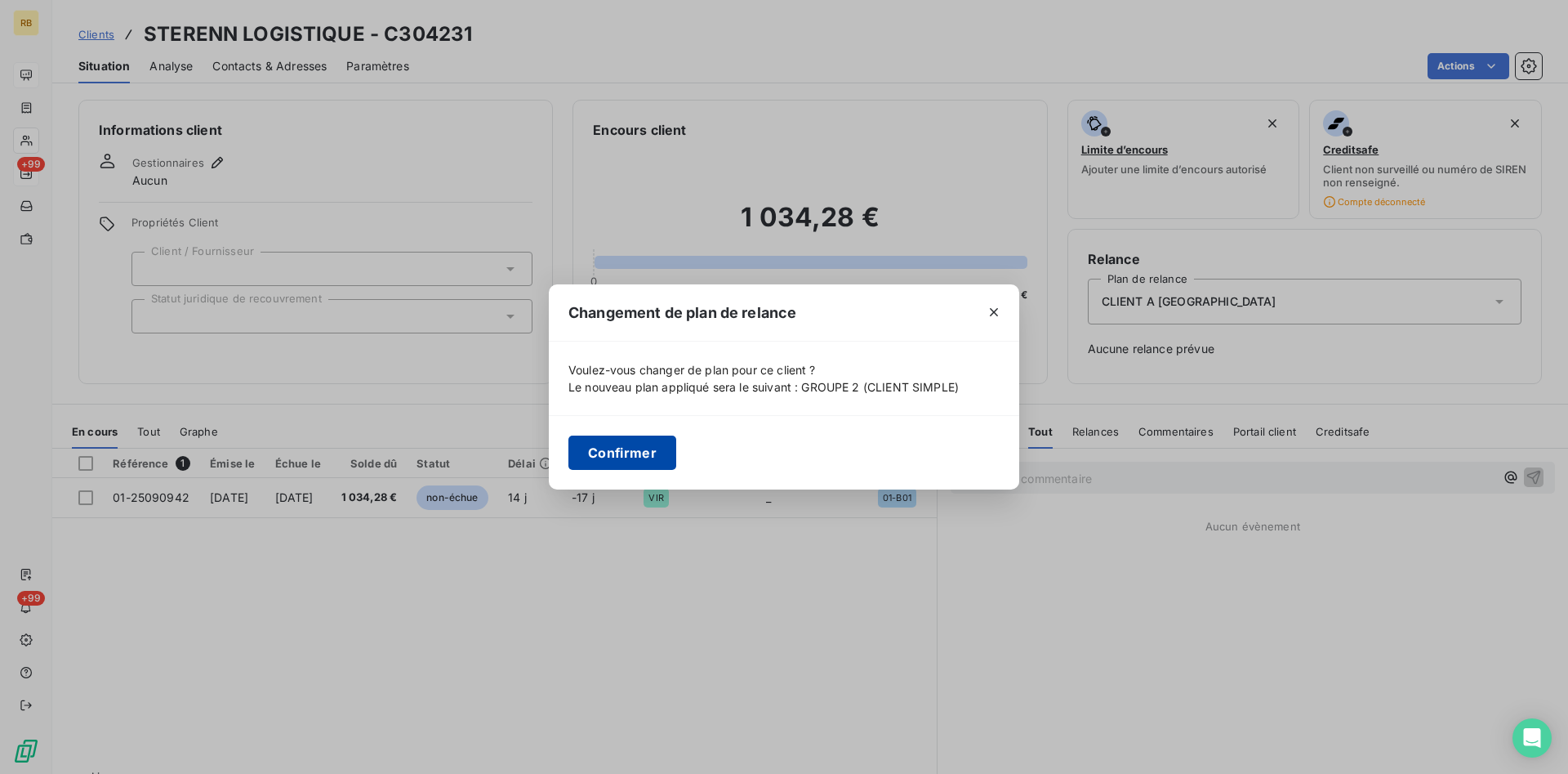
click at [651, 449] on button "Confirmer" at bounding box center [622, 452] width 108 height 35
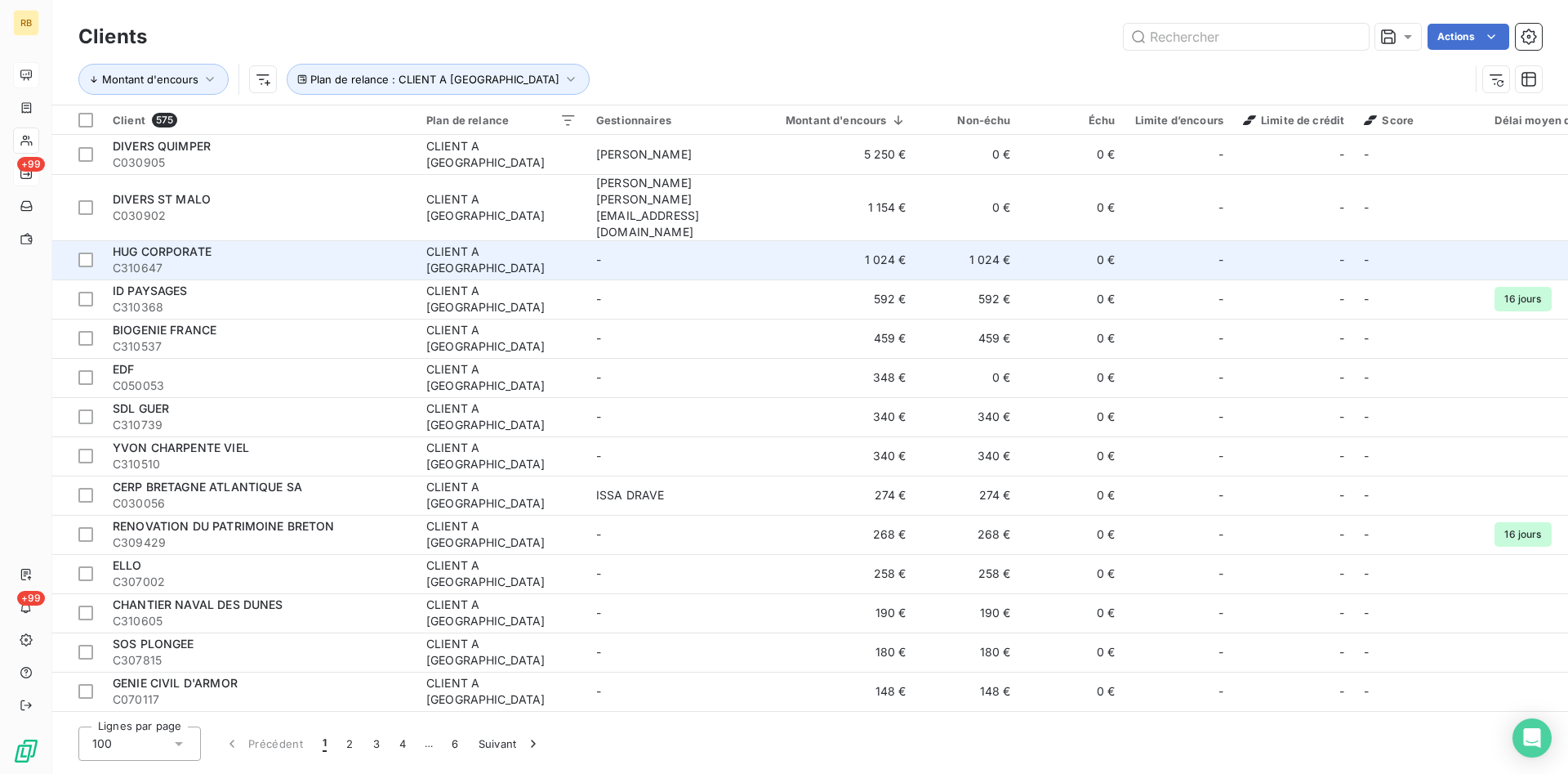
click at [960, 240] on td "1 024 €" at bounding box center [968, 260] width 104 height 40
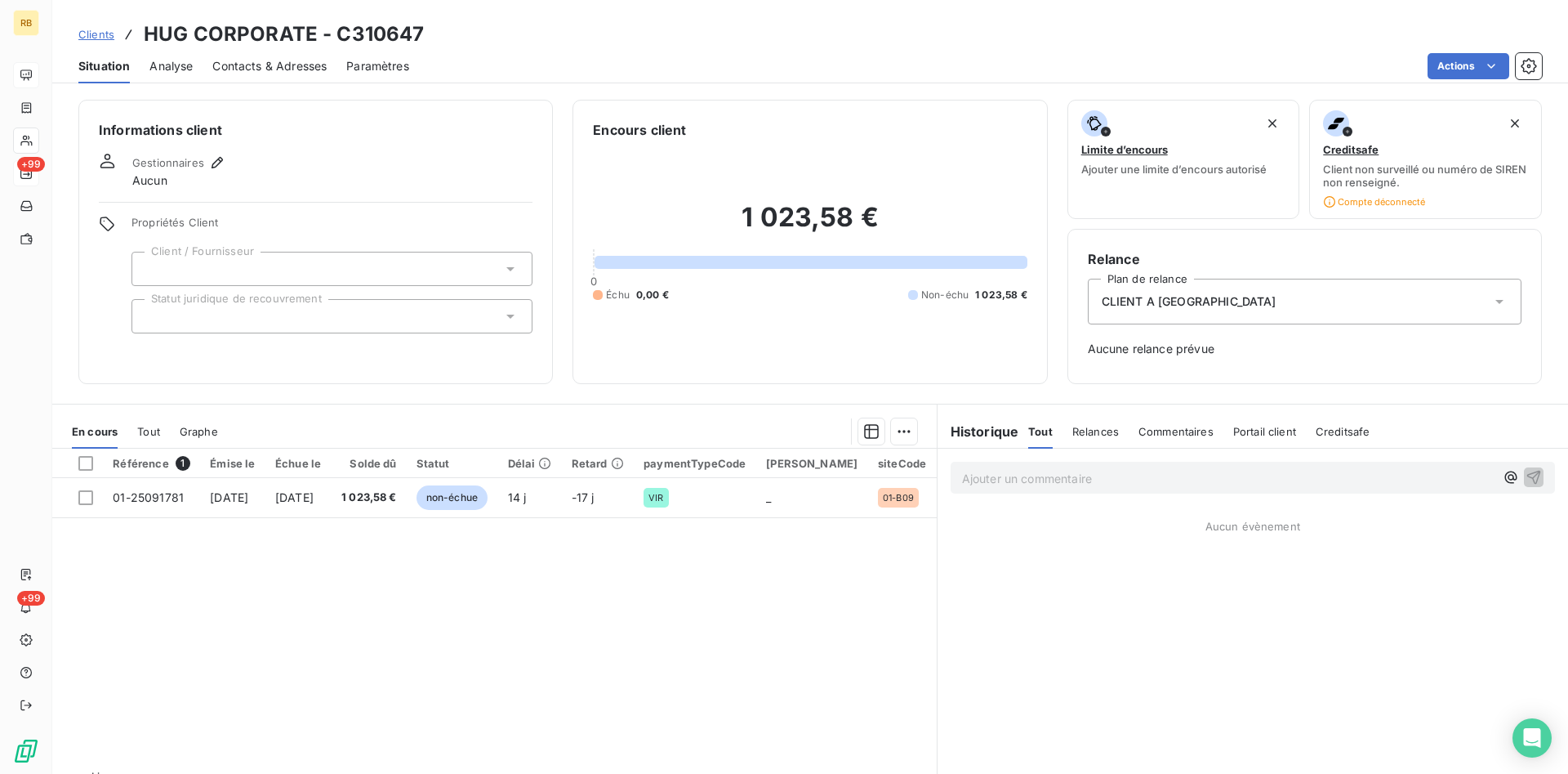
click at [1139, 302] on span "CLIENT A [GEOGRAPHIC_DATA]" at bounding box center [1189, 302] width 175 height 16
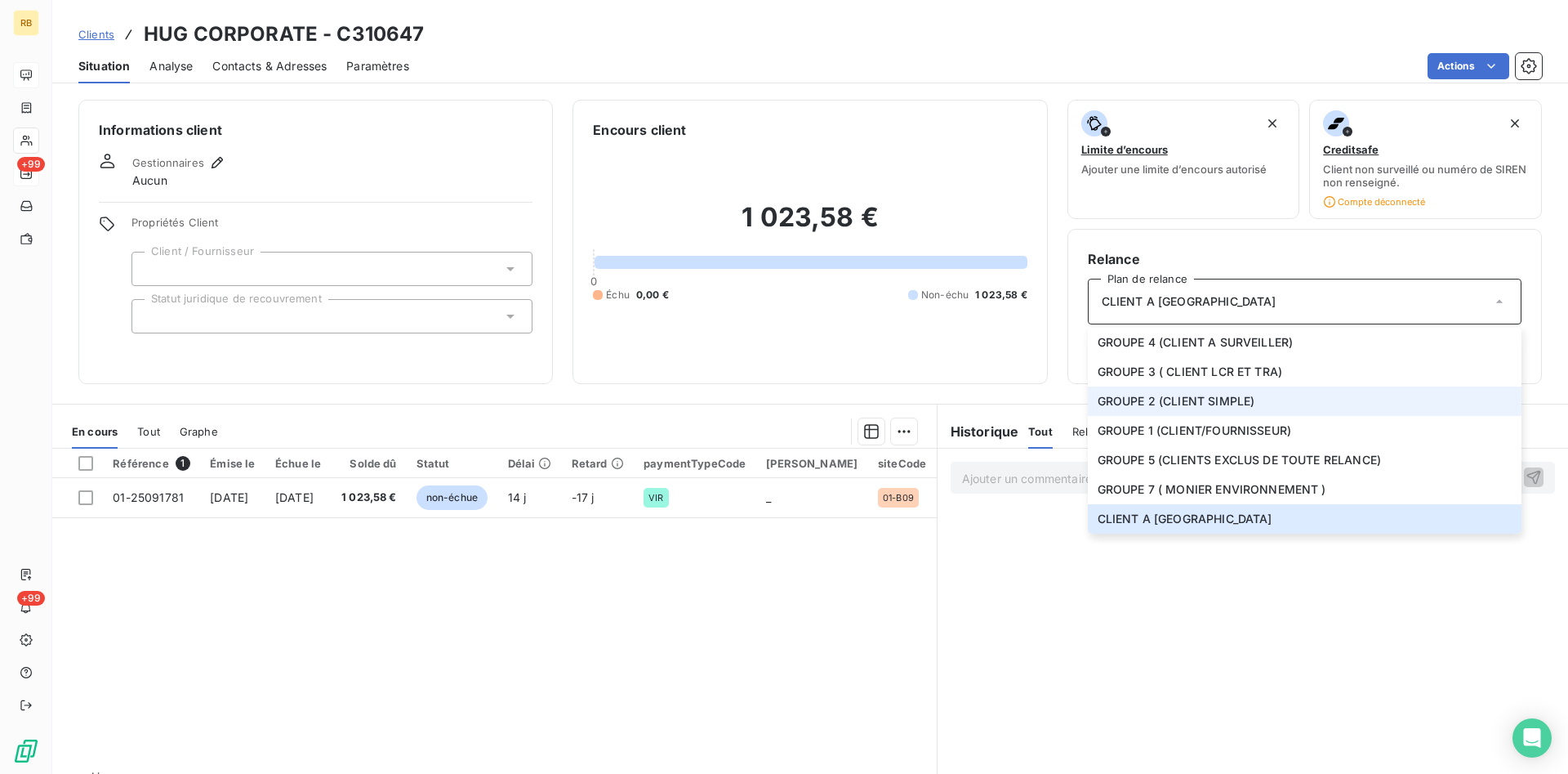
click at [1148, 404] on span "GROUPE 2 (CLIENT SIMPLE)" at bounding box center [1176, 401] width 158 height 16
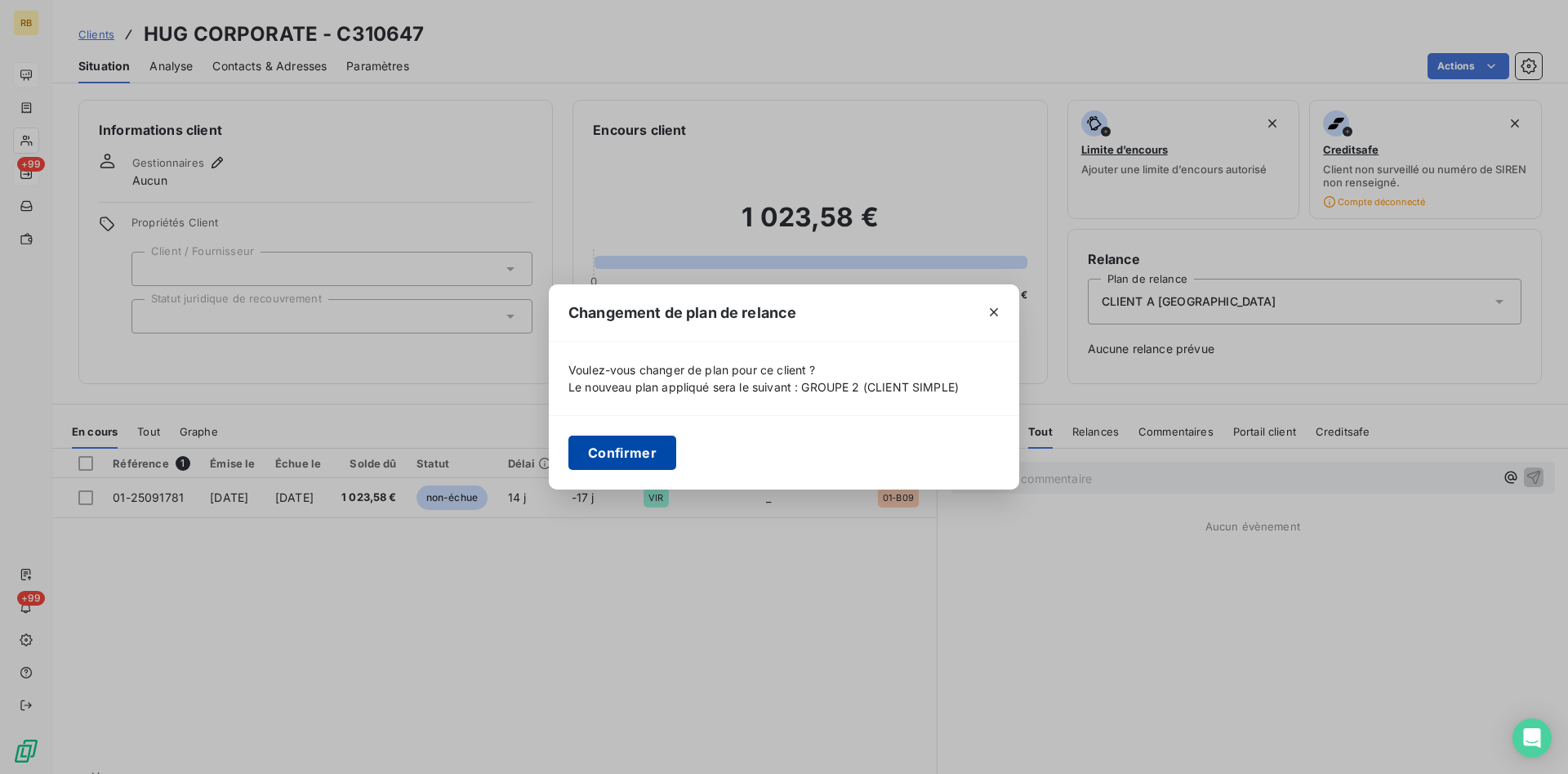
click at [636, 455] on button "Confirmer" at bounding box center [622, 452] width 108 height 35
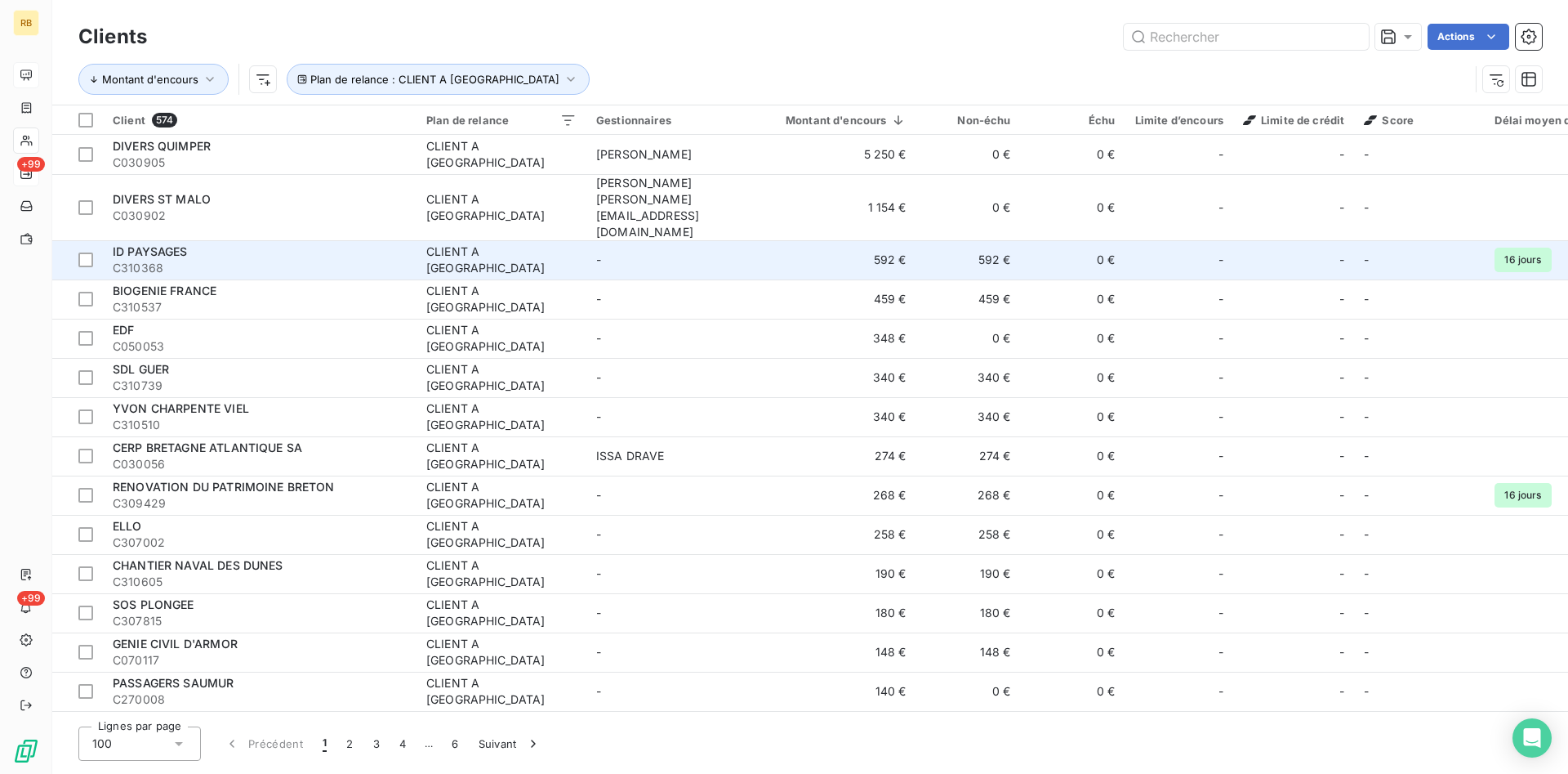
click at [668, 240] on td "-" at bounding box center [670, 260] width 170 height 40
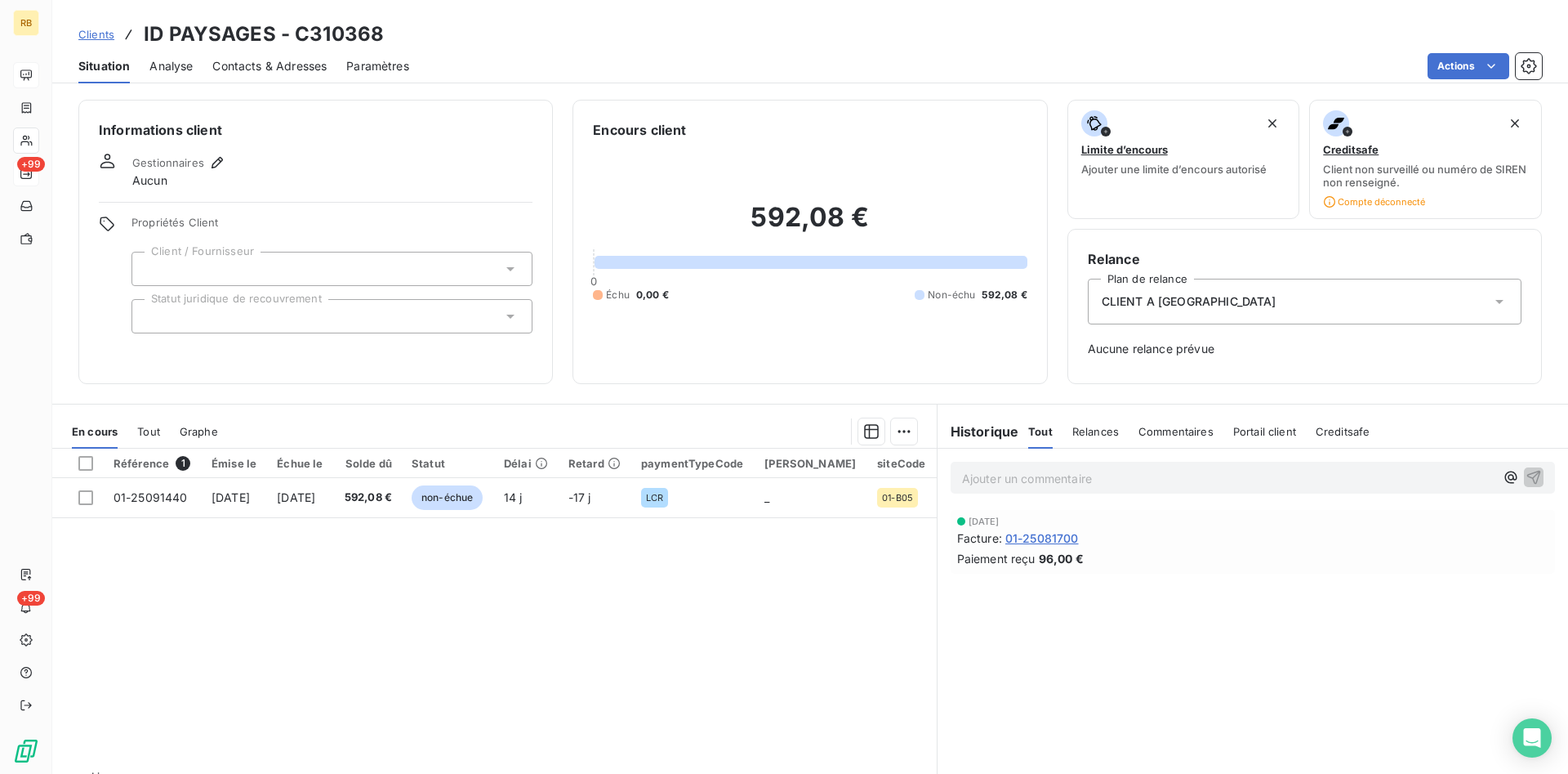
click at [1172, 293] on div "CLIENT A [GEOGRAPHIC_DATA]" at bounding box center [1304, 302] width 433 height 46
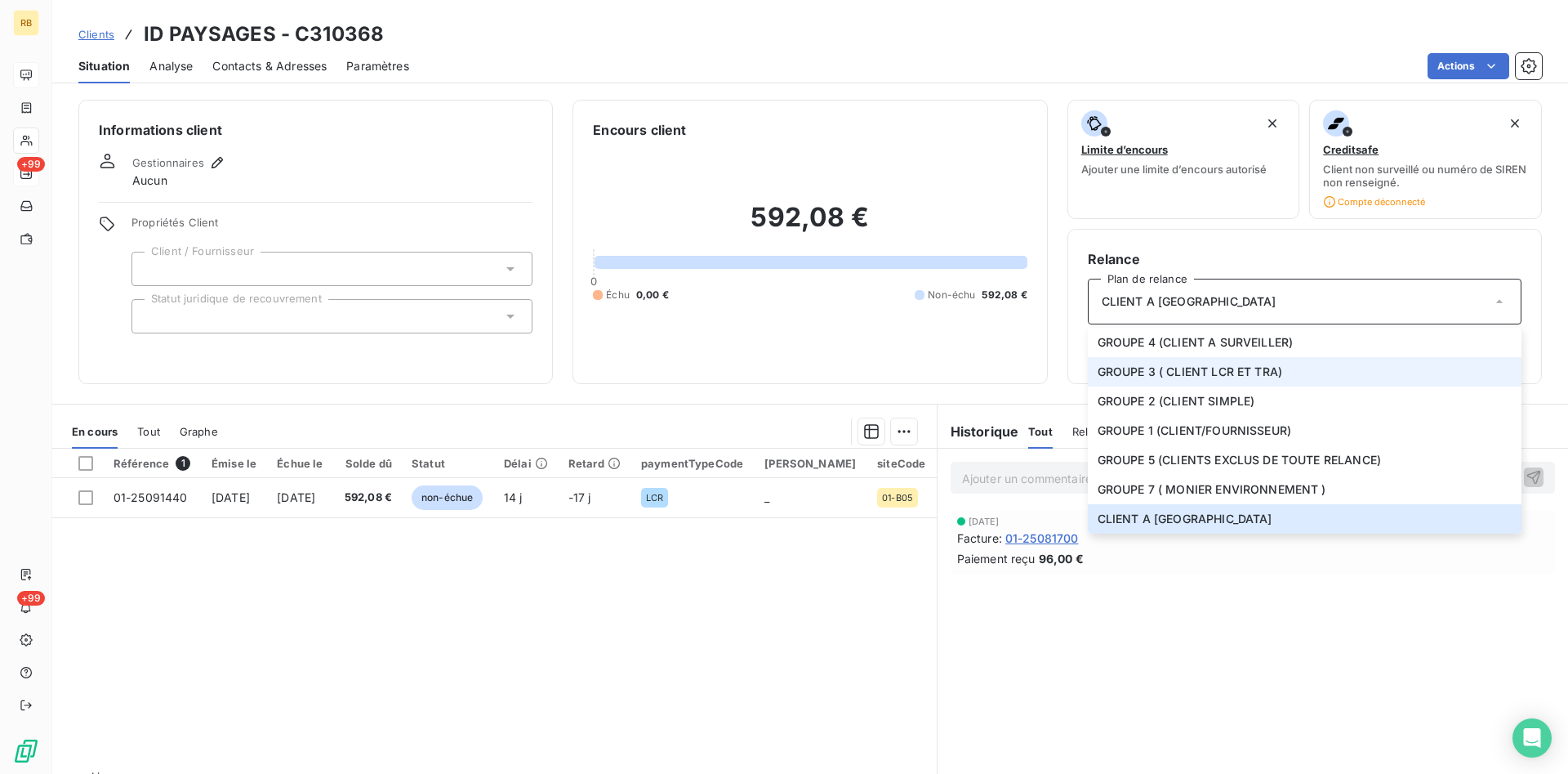
click at [1247, 372] on span "GROUPE 3 ( CLIENT LCR ET TRA)" at bounding box center [1190, 371] width 184 height 16
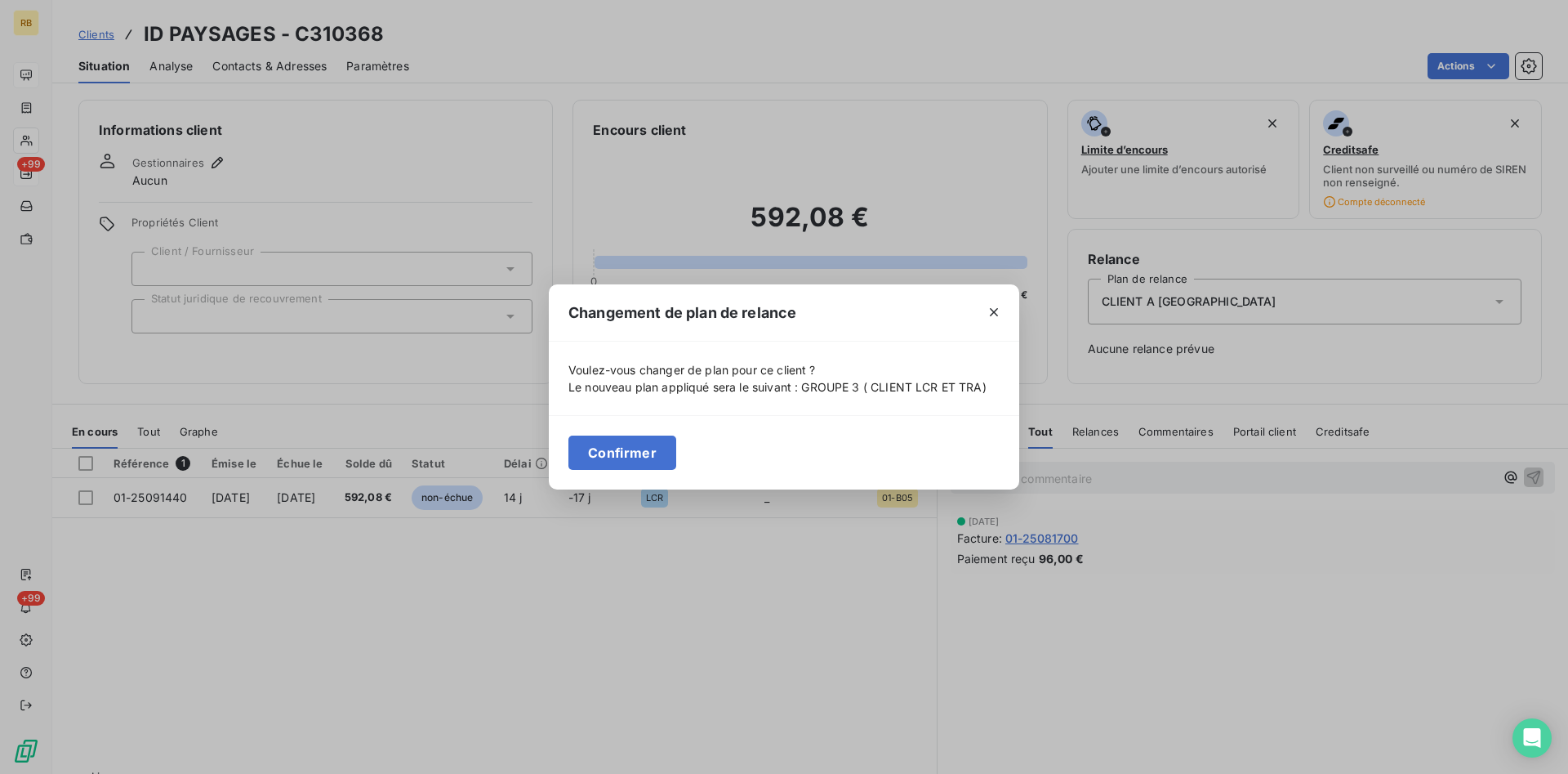
click at [656, 454] on button "Confirmer" at bounding box center [622, 452] width 108 height 35
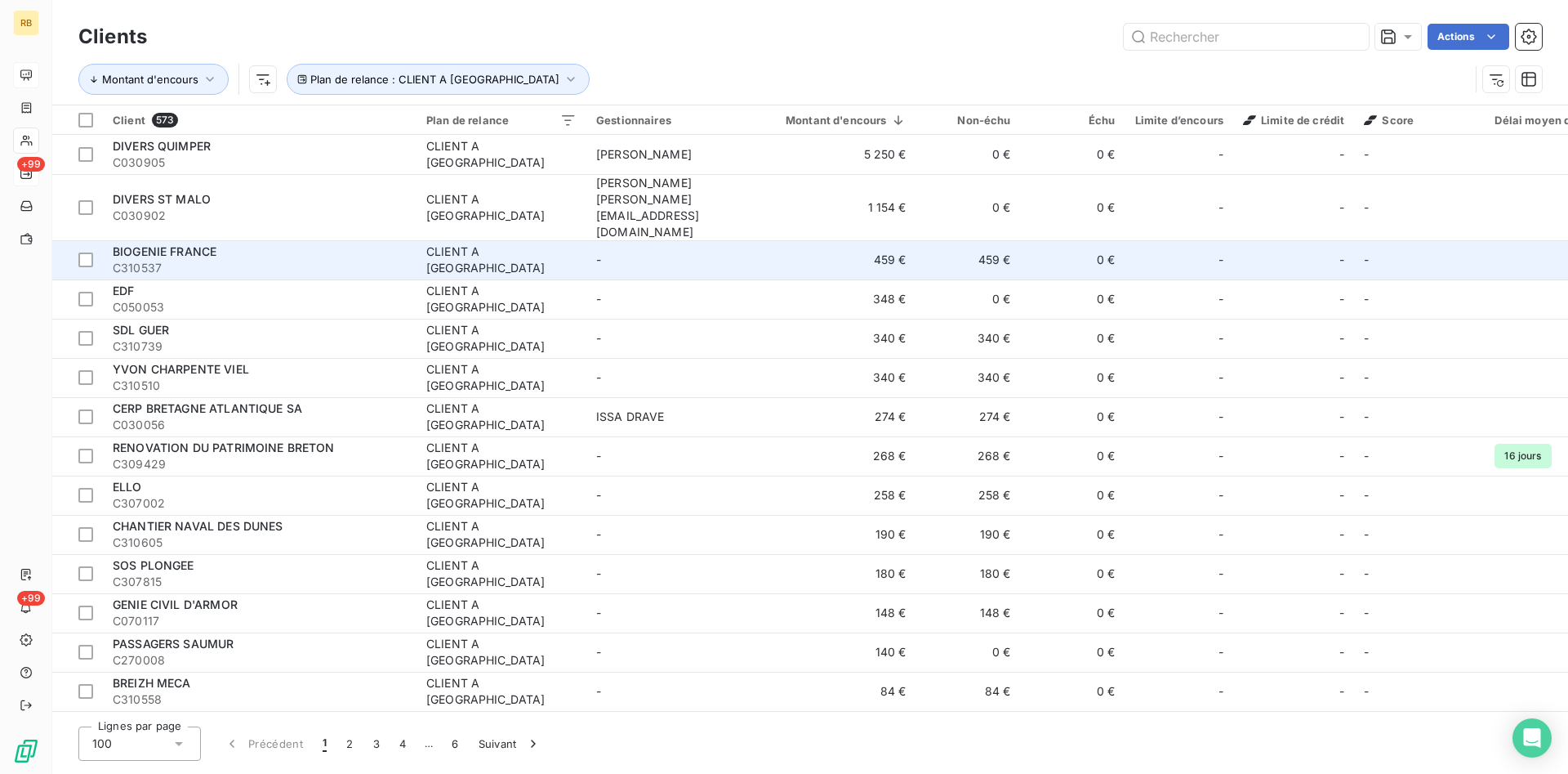
click at [833, 240] on td "459 €" at bounding box center [836, 260] width 160 height 40
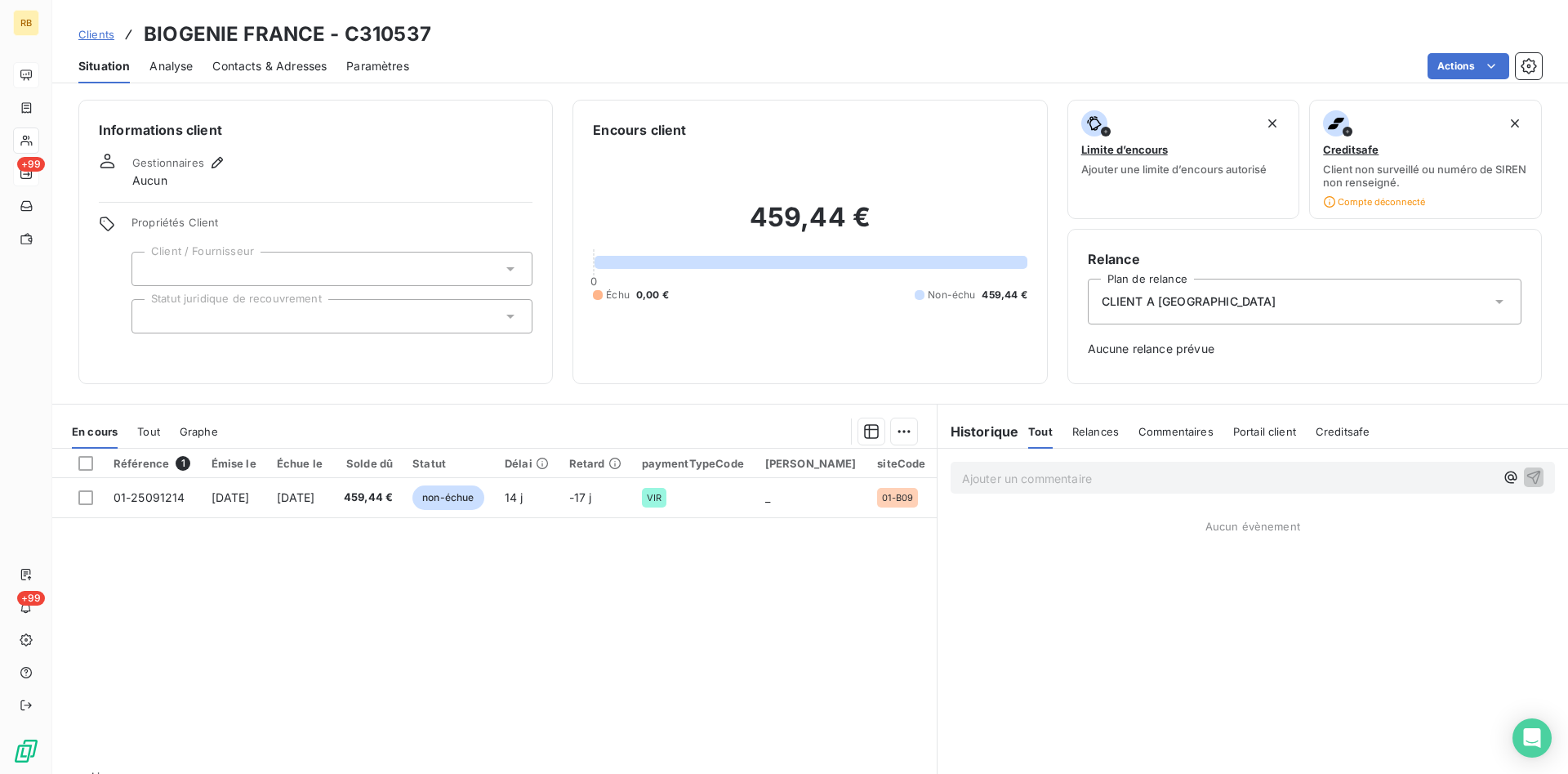
click at [1280, 308] on div "CLIENT A [GEOGRAPHIC_DATA]" at bounding box center [1304, 302] width 433 height 46
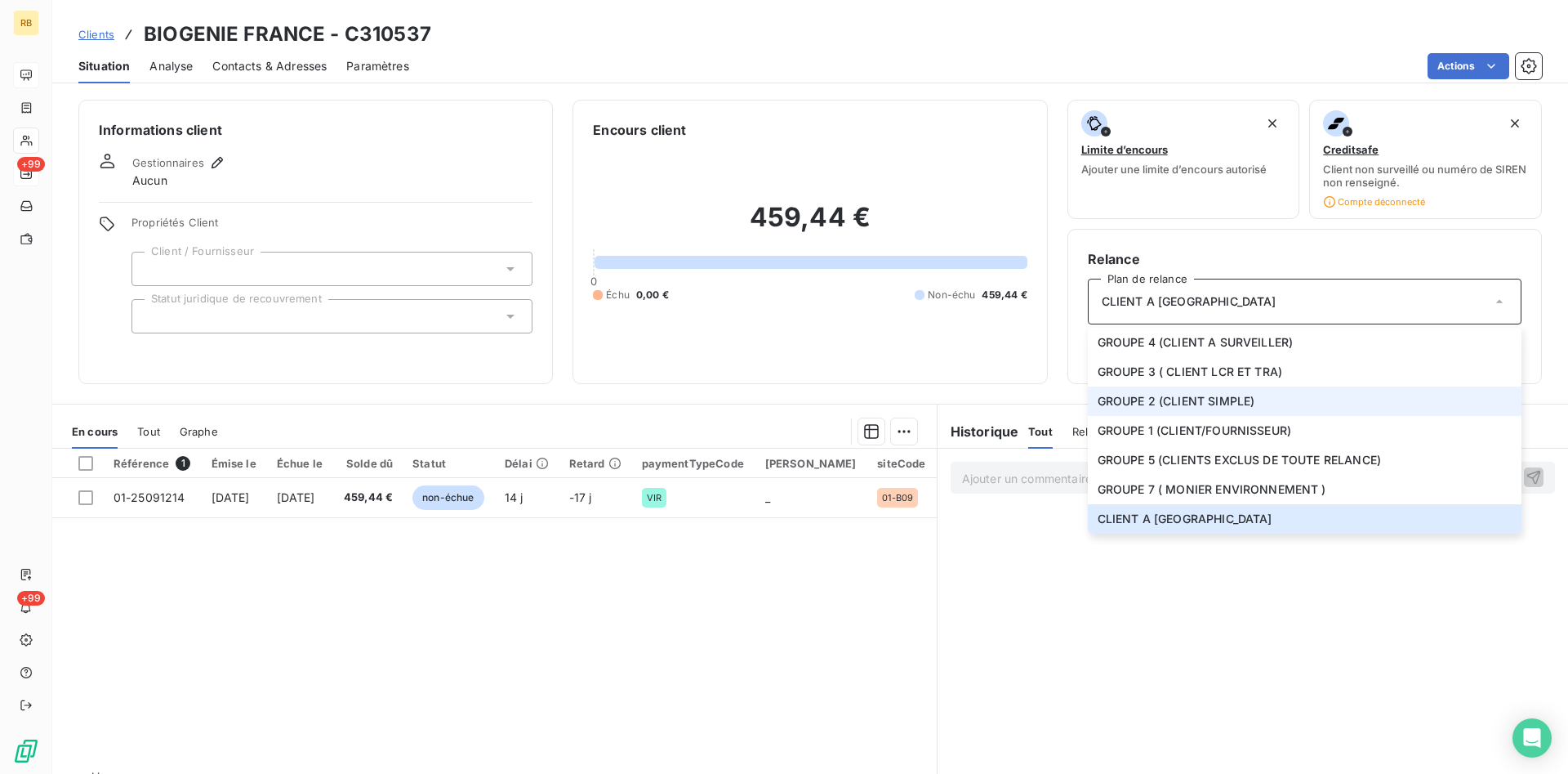
click at [1245, 398] on span "GROUPE 2 (CLIENT SIMPLE)" at bounding box center [1176, 401] width 158 height 16
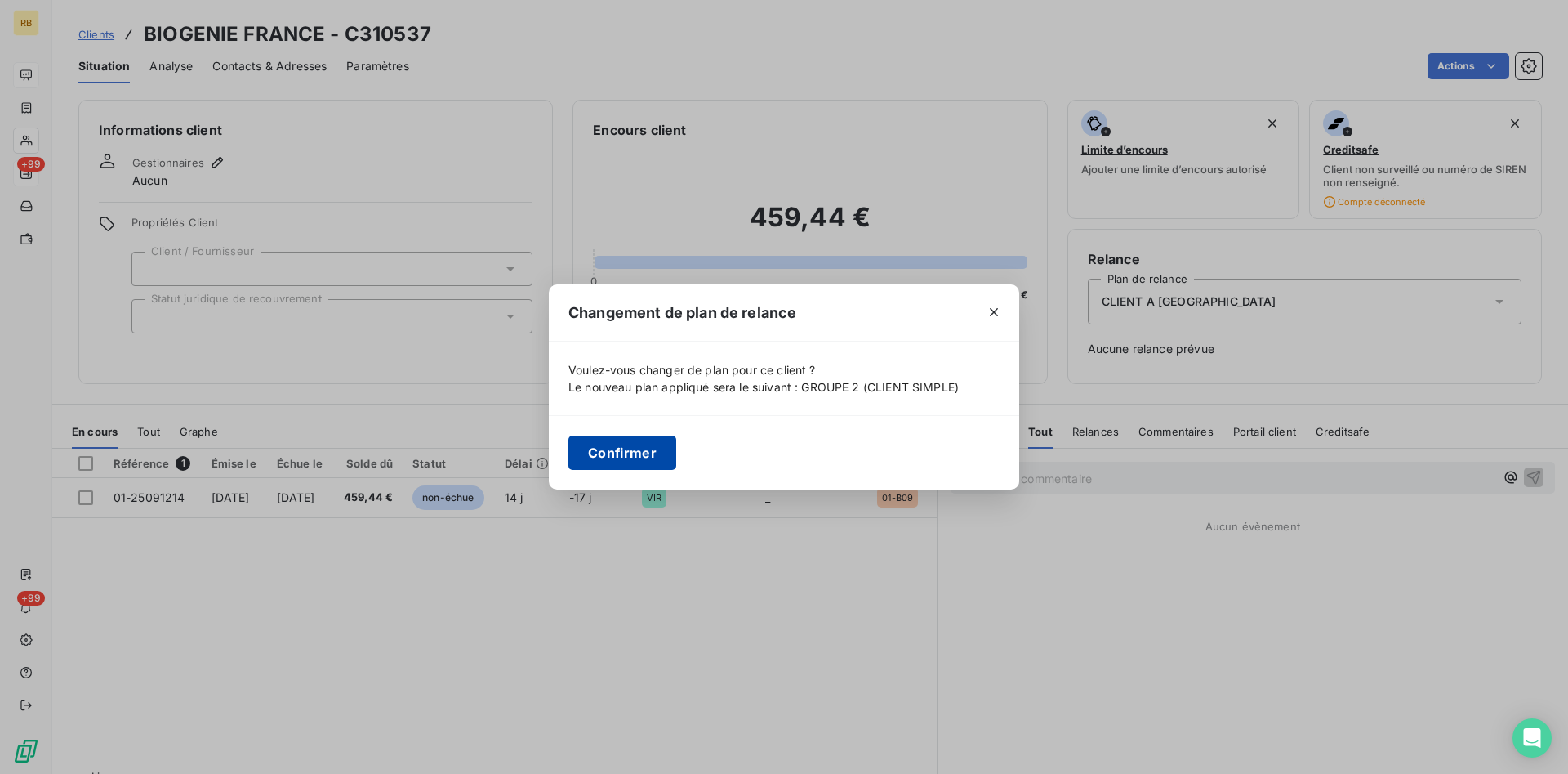
click at [632, 452] on button "Confirmer" at bounding box center [622, 452] width 108 height 35
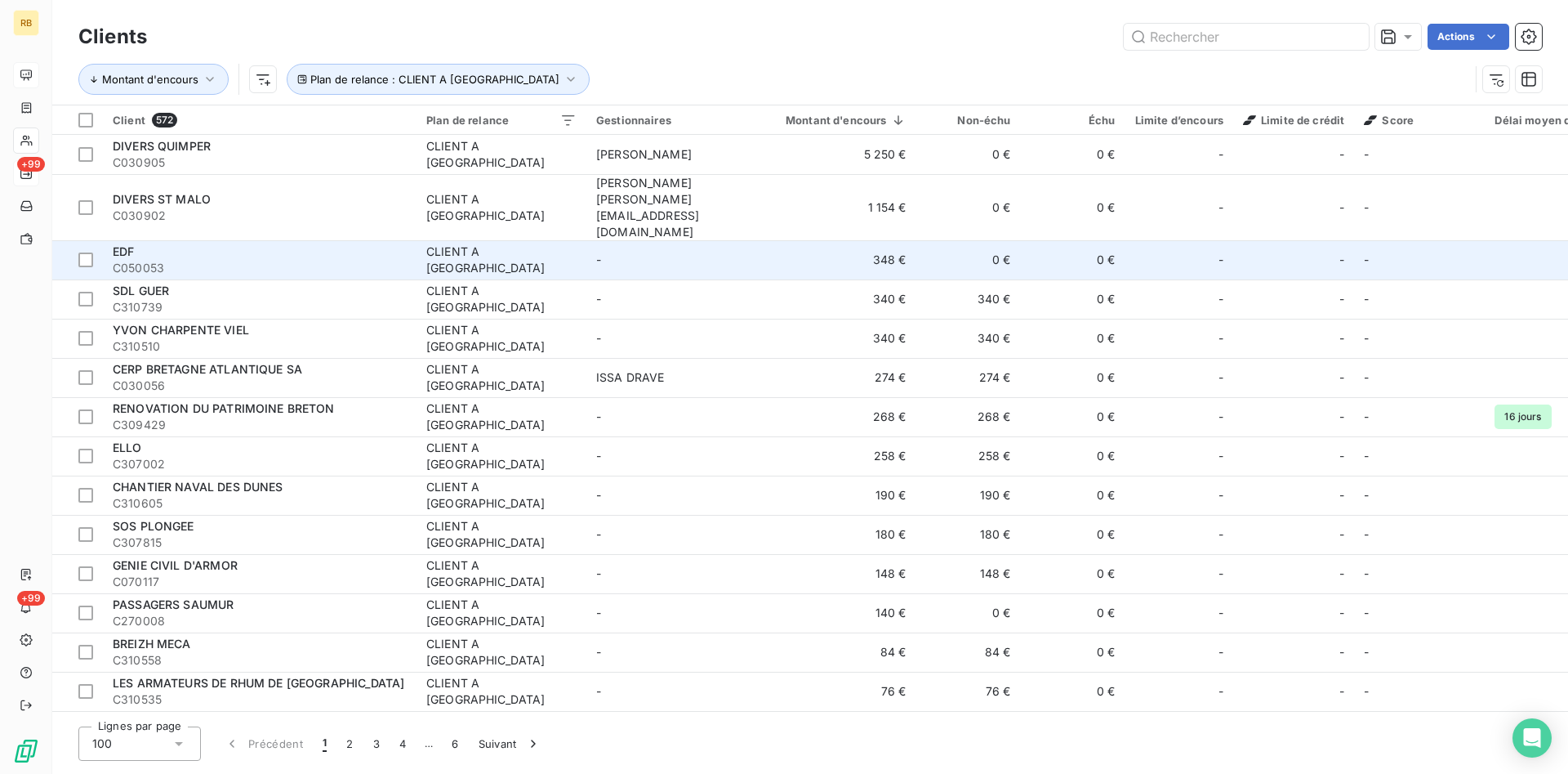
click at [611, 240] on td "-" at bounding box center [670, 260] width 170 height 40
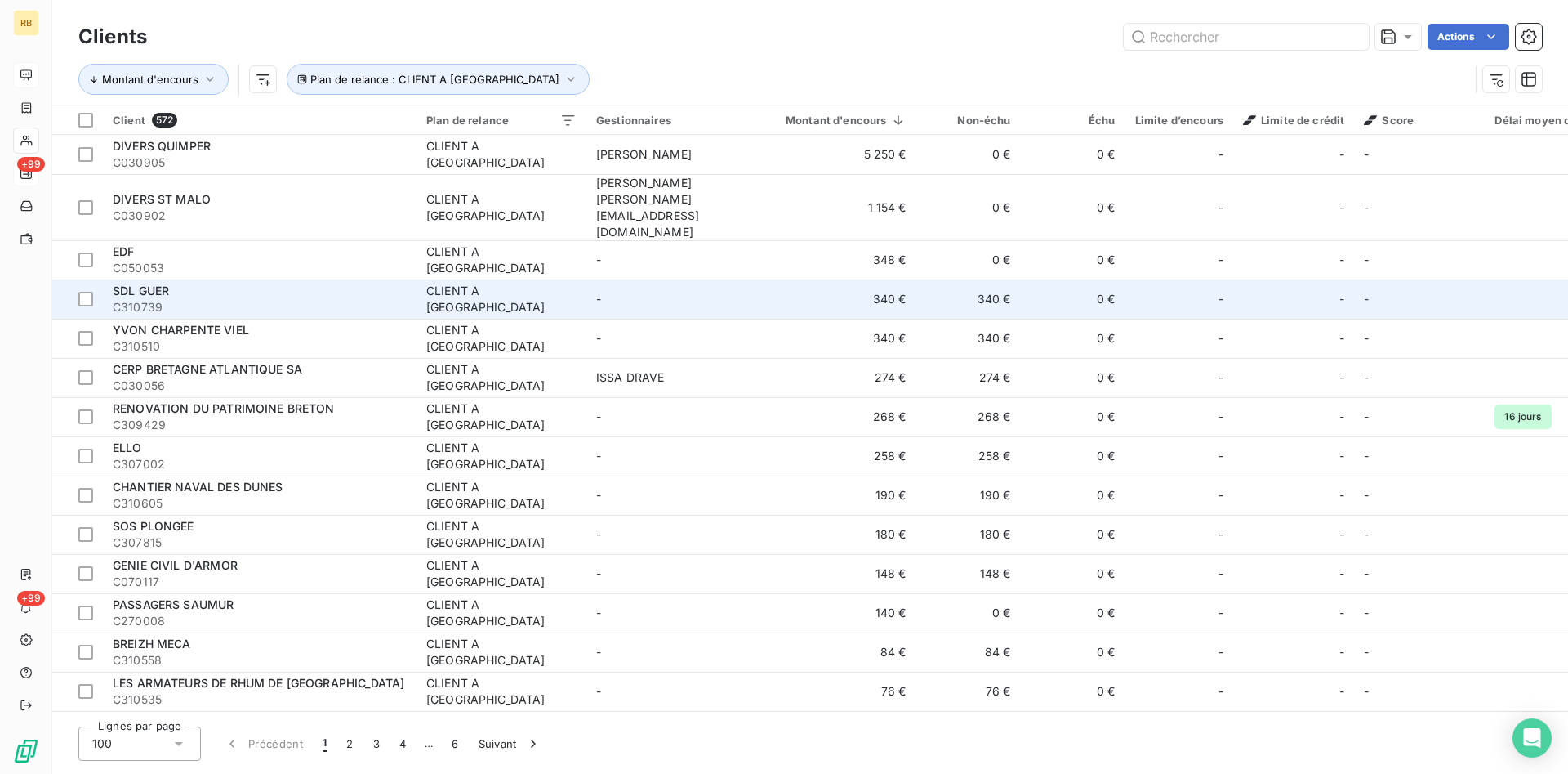
click at [752, 280] on td "-" at bounding box center [670, 300] width 170 height 40
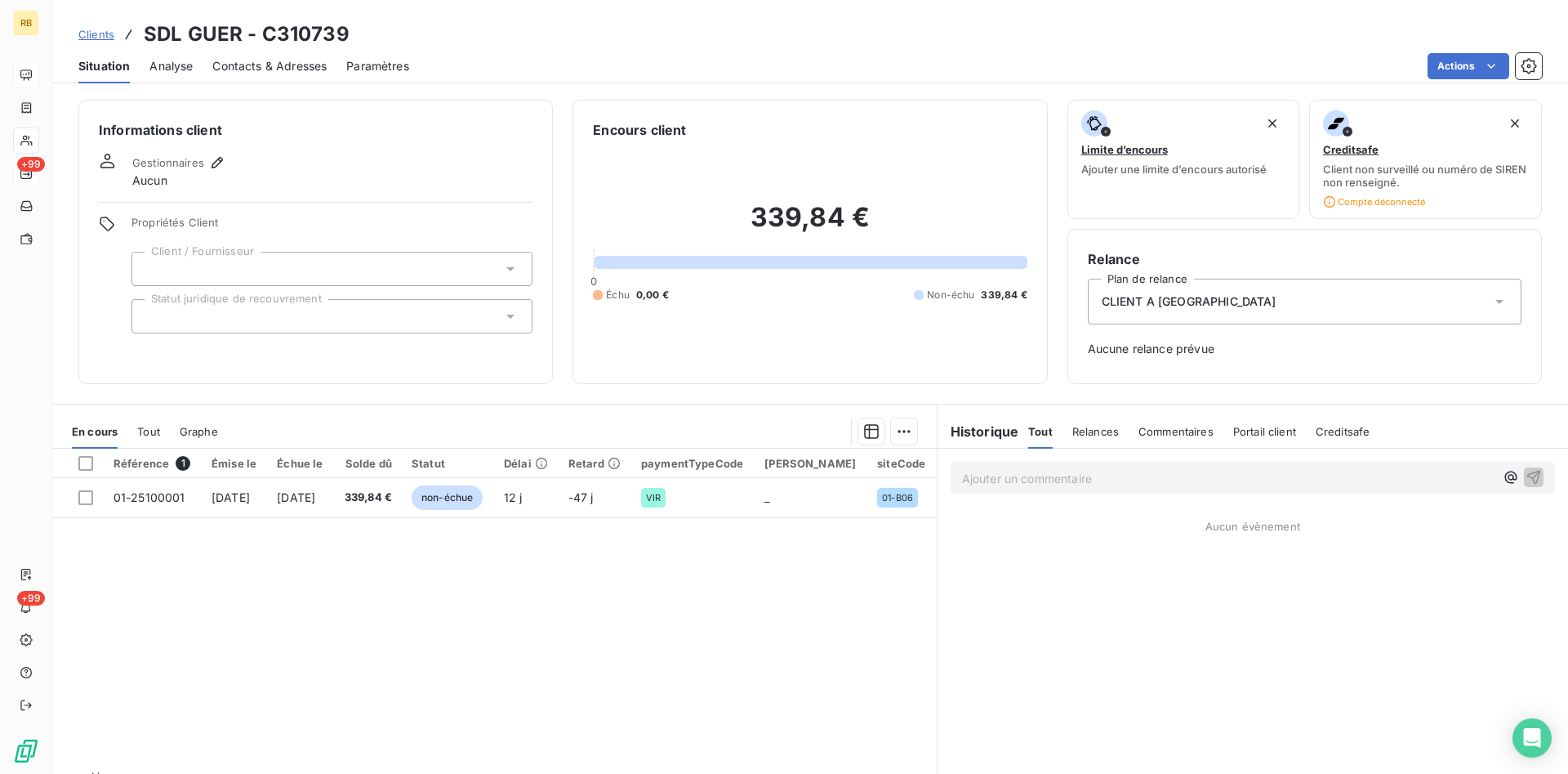
click at [1176, 304] on span "CLIENT A [GEOGRAPHIC_DATA]" at bounding box center [1189, 302] width 175 height 16
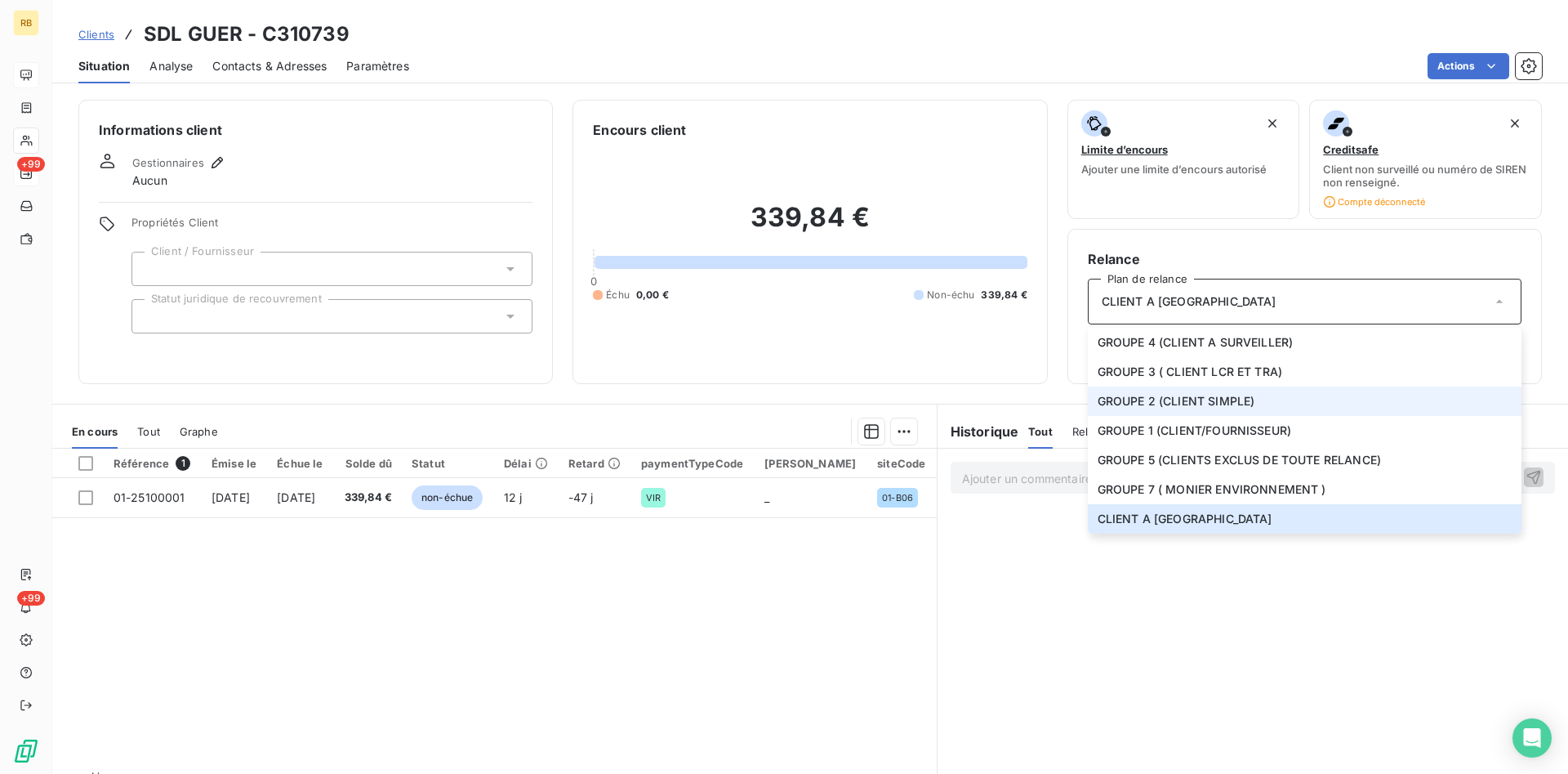
click at [1160, 394] on span "GROUPE 2 (CLIENT SIMPLE)" at bounding box center [1176, 401] width 158 height 16
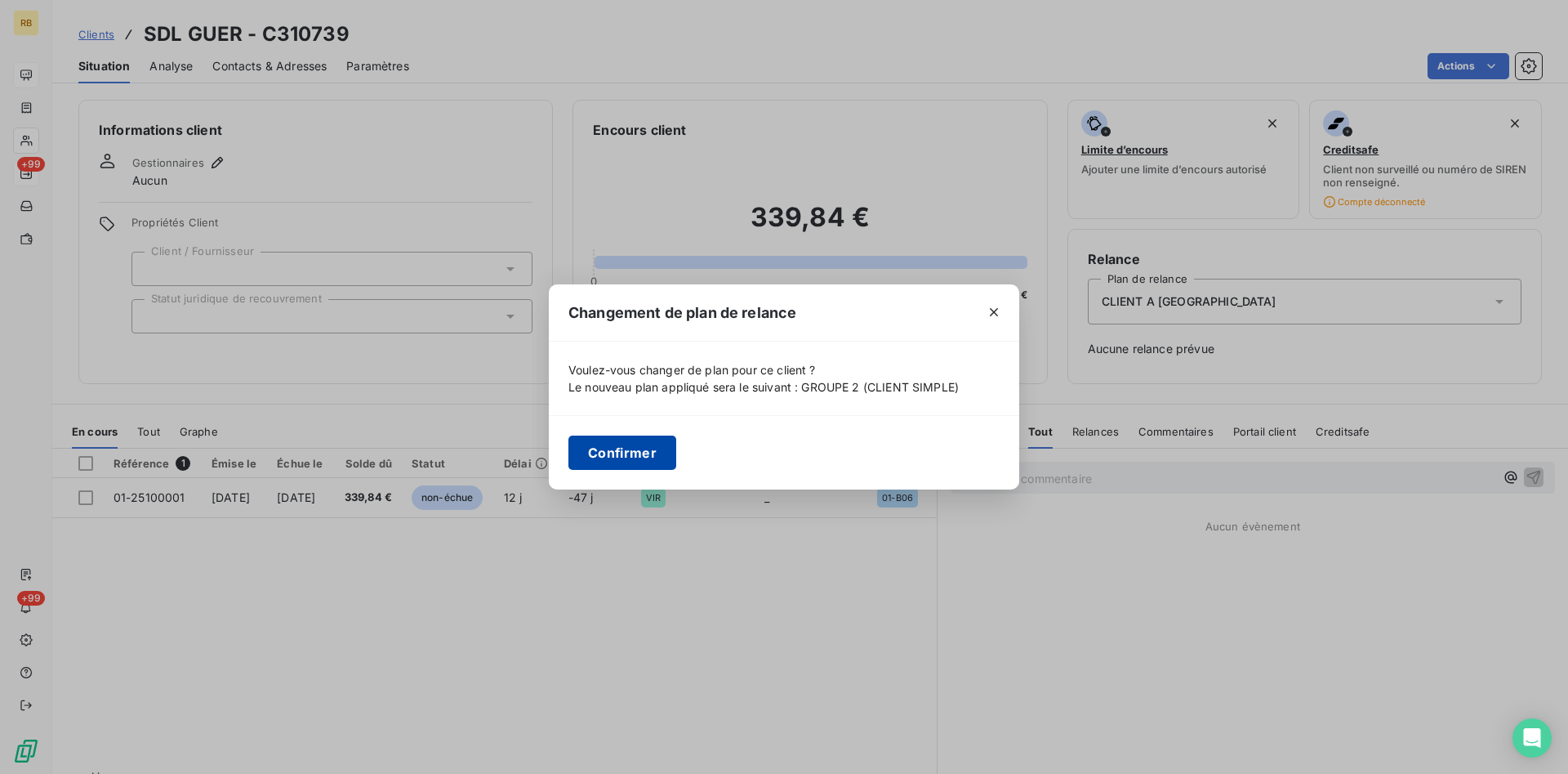
click at [624, 452] on button "Confirmer" at bounding box center [622, 452] width 108 height 35
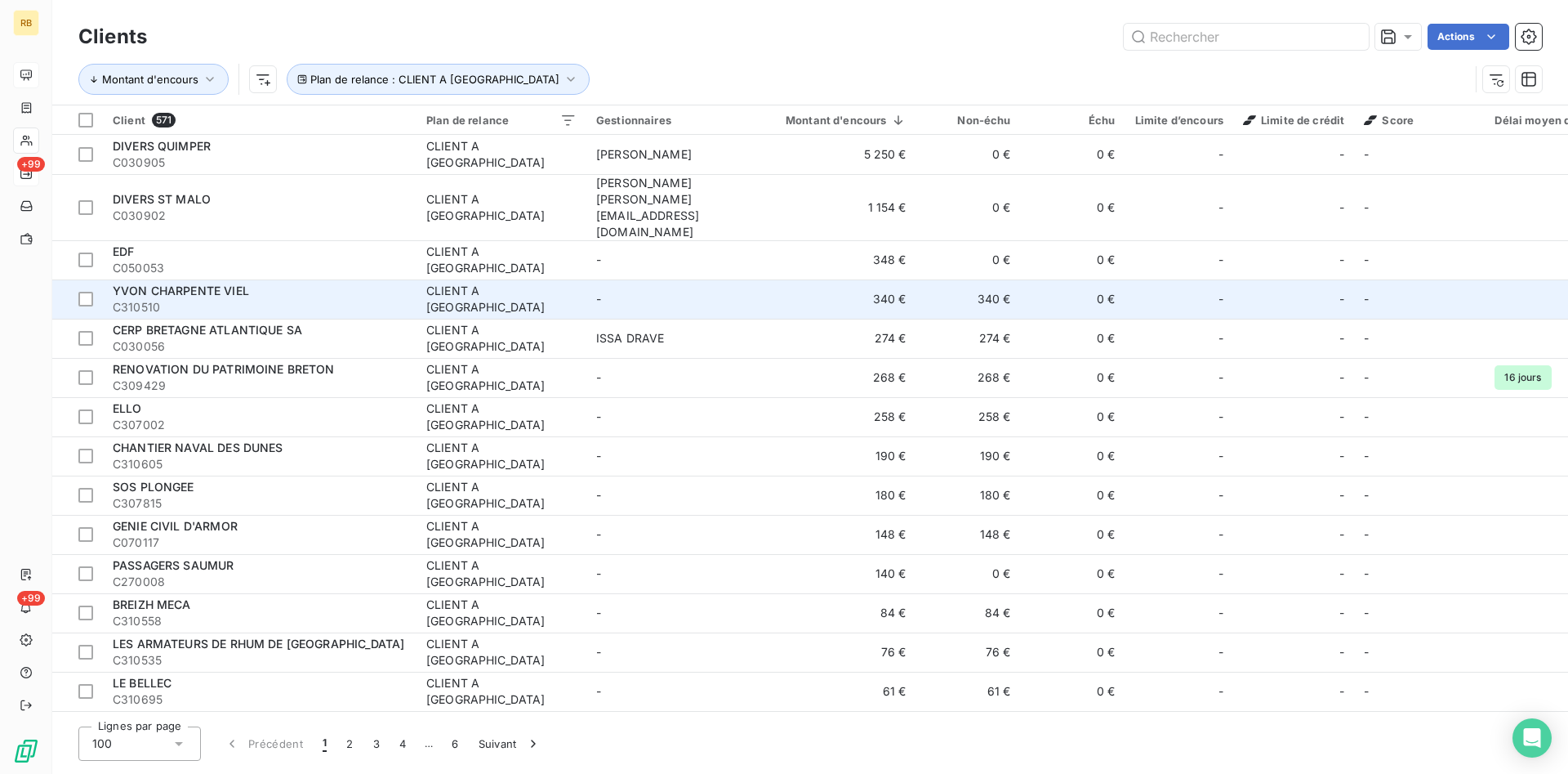
click at [891, 280] on td "340 €" at bounding box center [836, 300] width 160 height 40
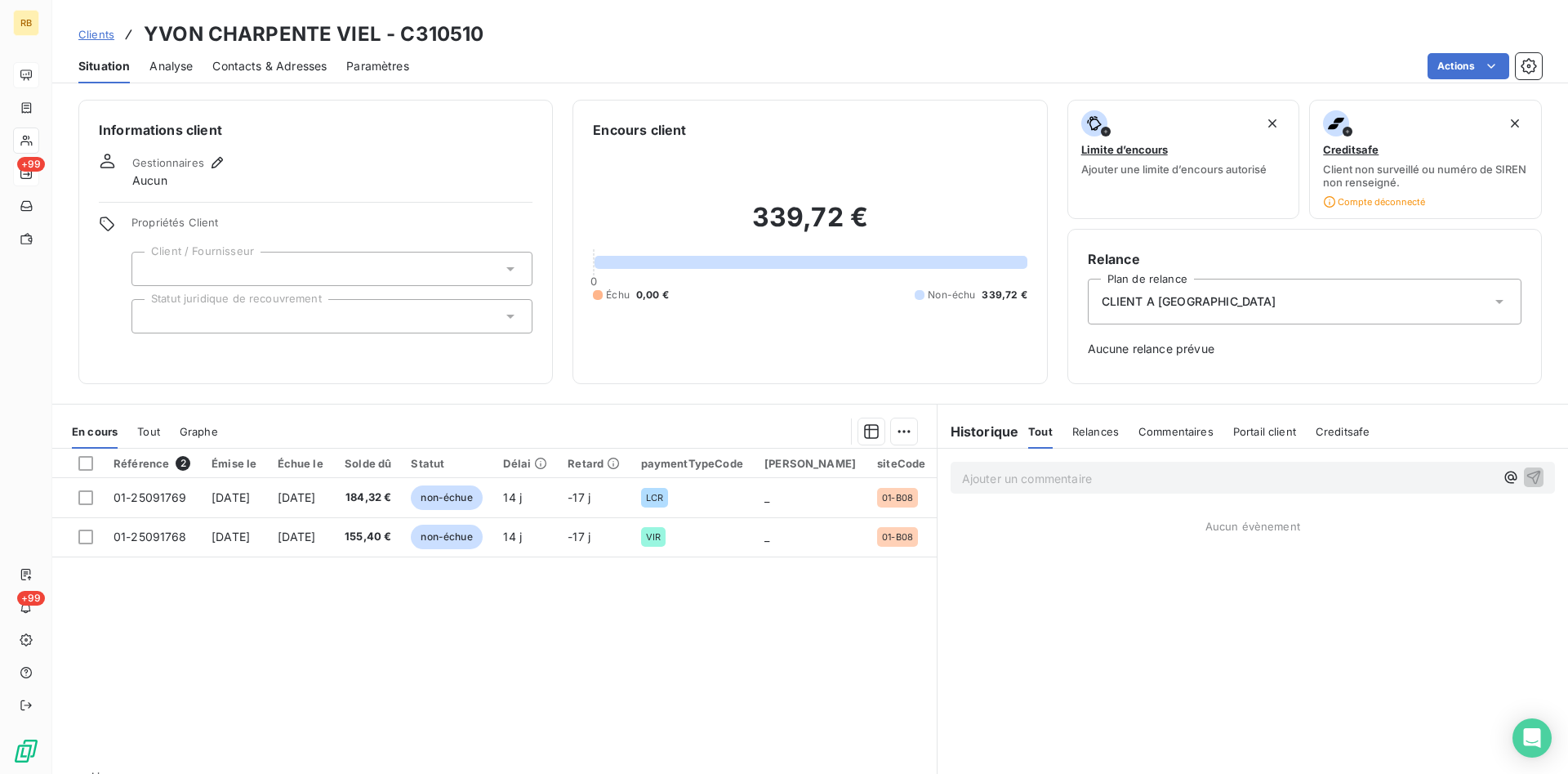
click at [1250, 297] on div "CLIENT A [GEOGRAPHIC_DATA]" at bounding box center [1304, 302] width 433 height 46
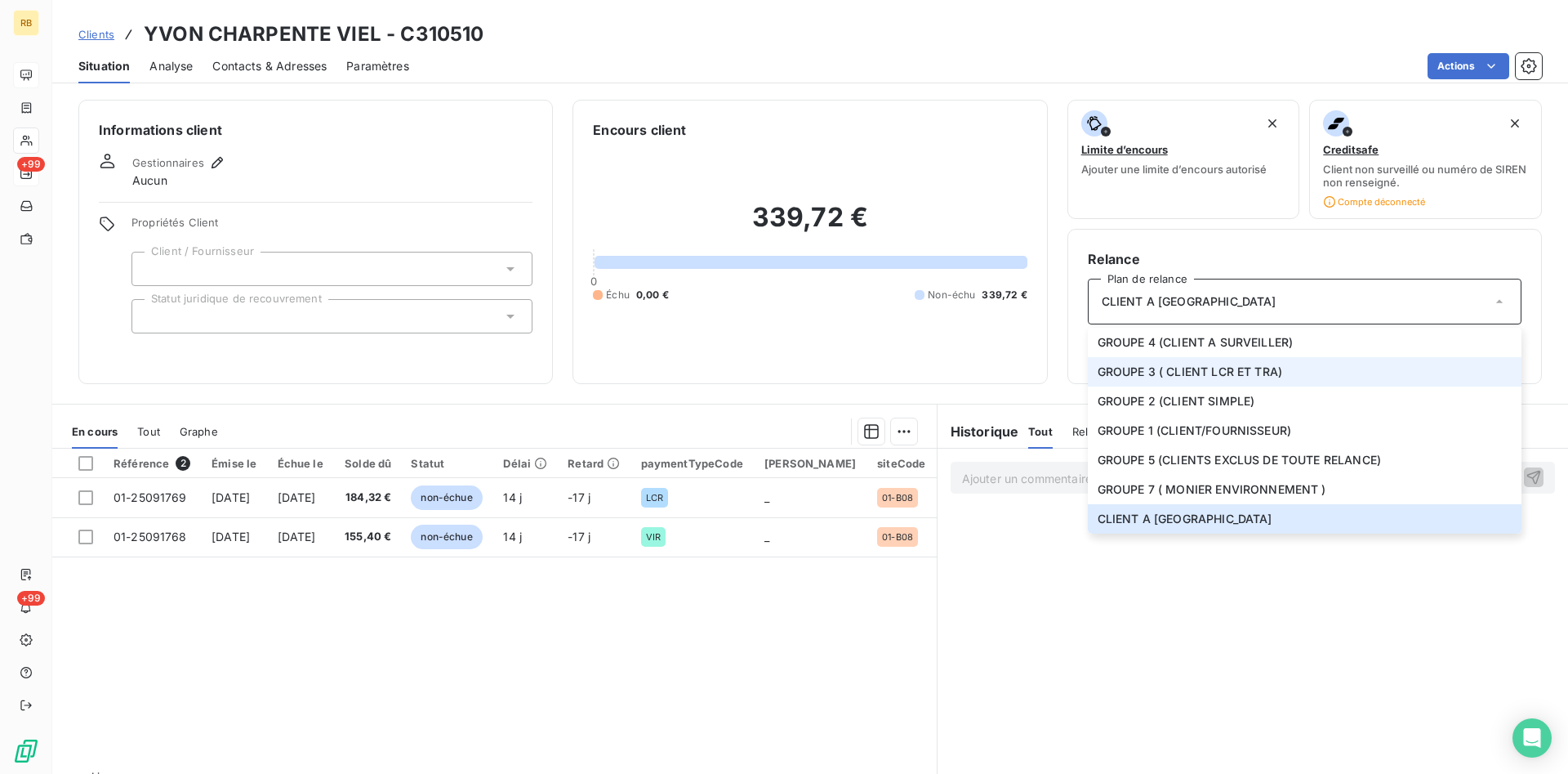
click at [1250, 369] on span "GROUPE 3 ( CLIENT LCR ET TRA)" at bounding box center [1190, 371] width 184 height 16
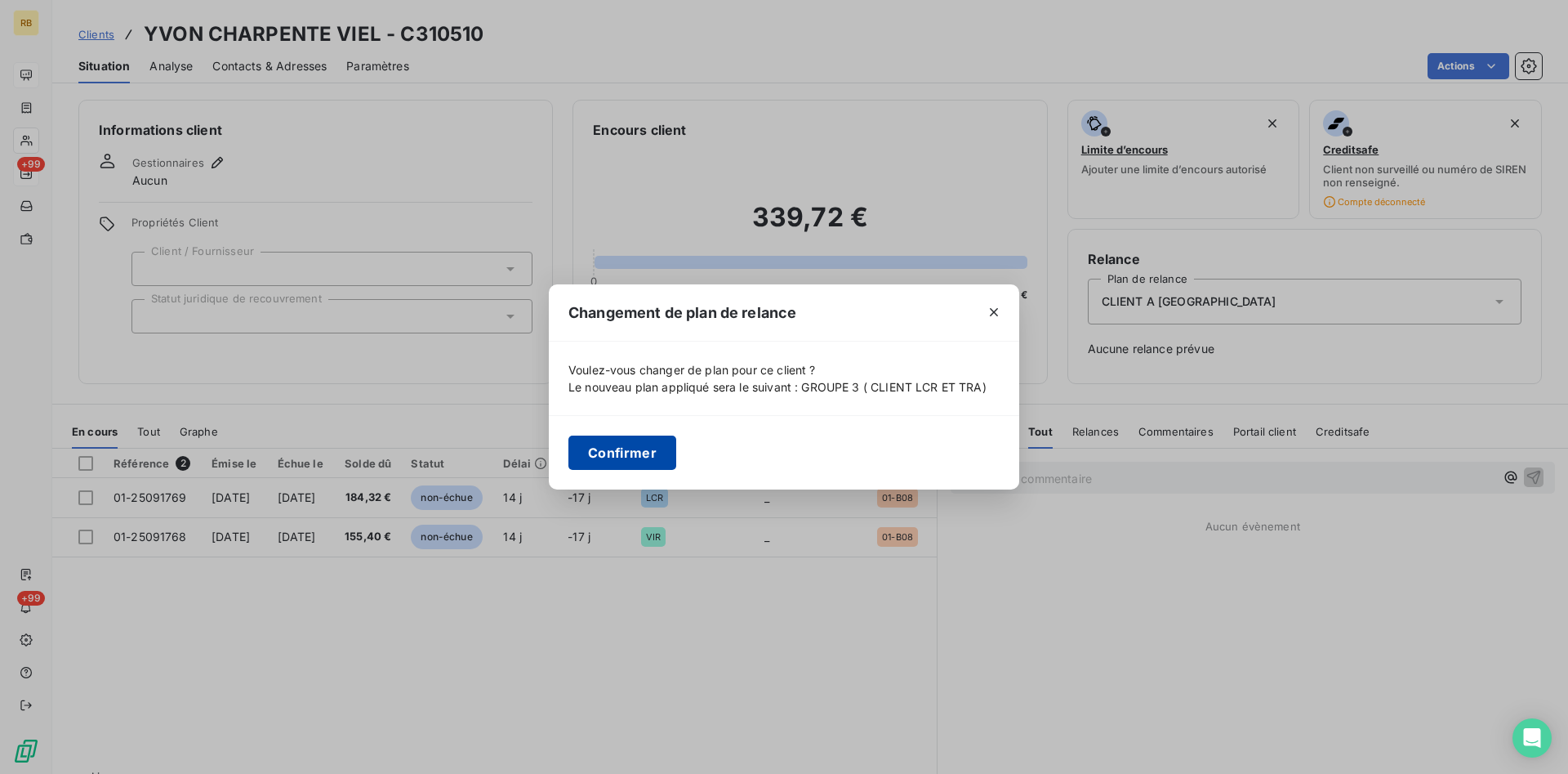
click at [658, 445] on button "Confirmer" at bounding box center [622, 452] width 108 height 35
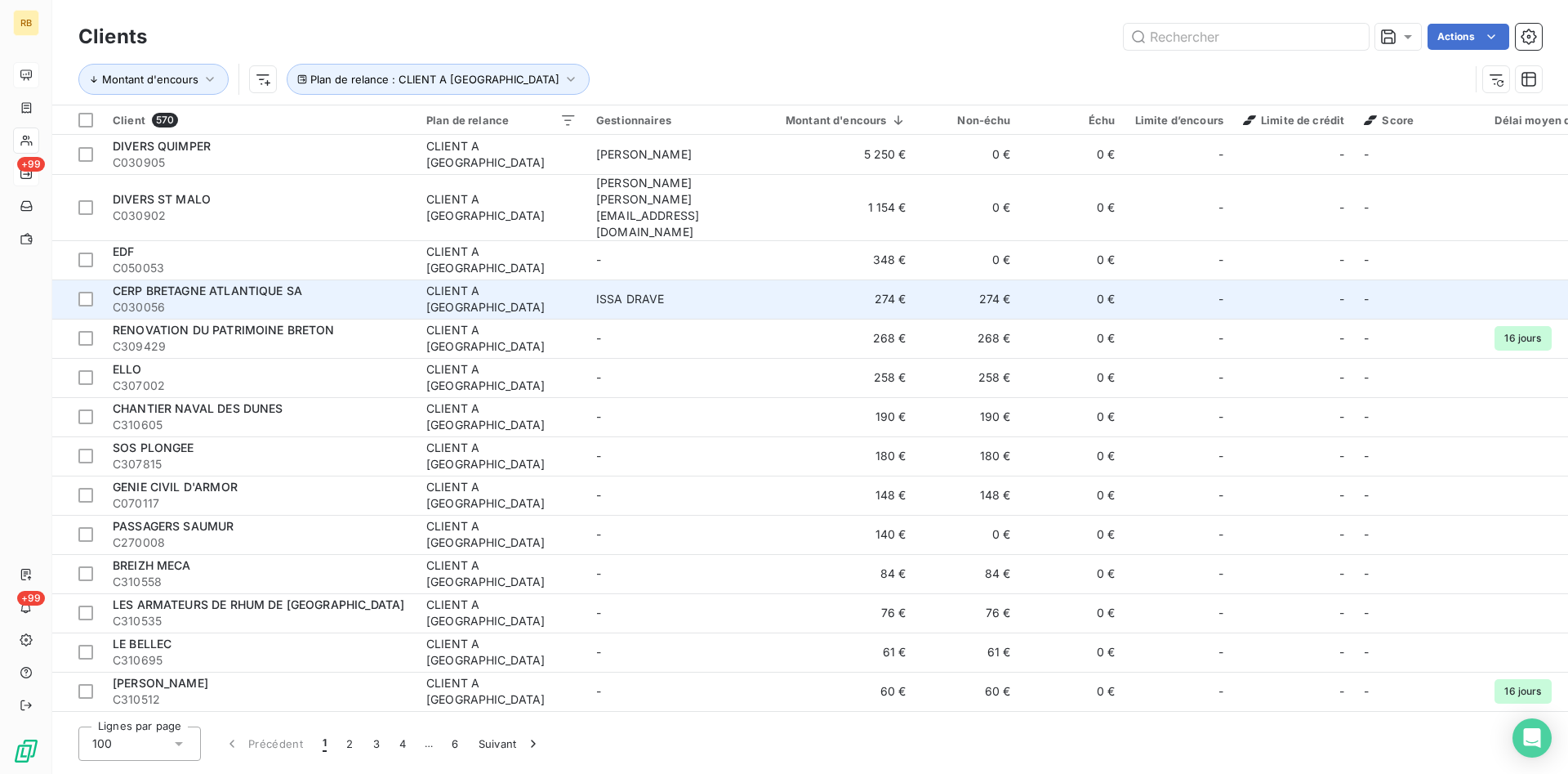
click at [973, 280] on td "274 €" at bounding box center [968, 300] width 104 height 40
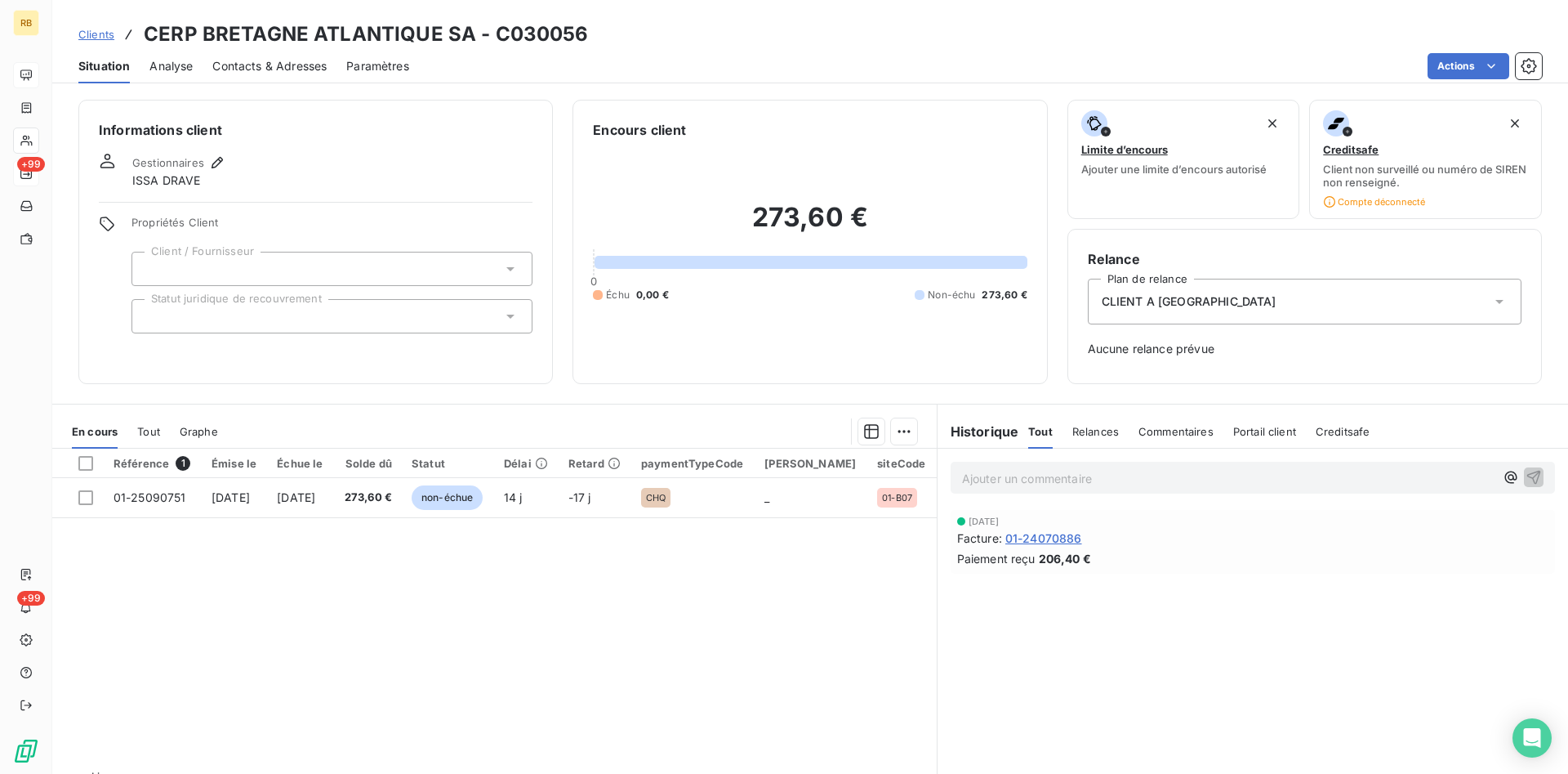
click at [1195, 307] on div "CLIENT A [GEOGRAPHIC_DATA]" at bounding box center [1304, 302] width 433 height 46
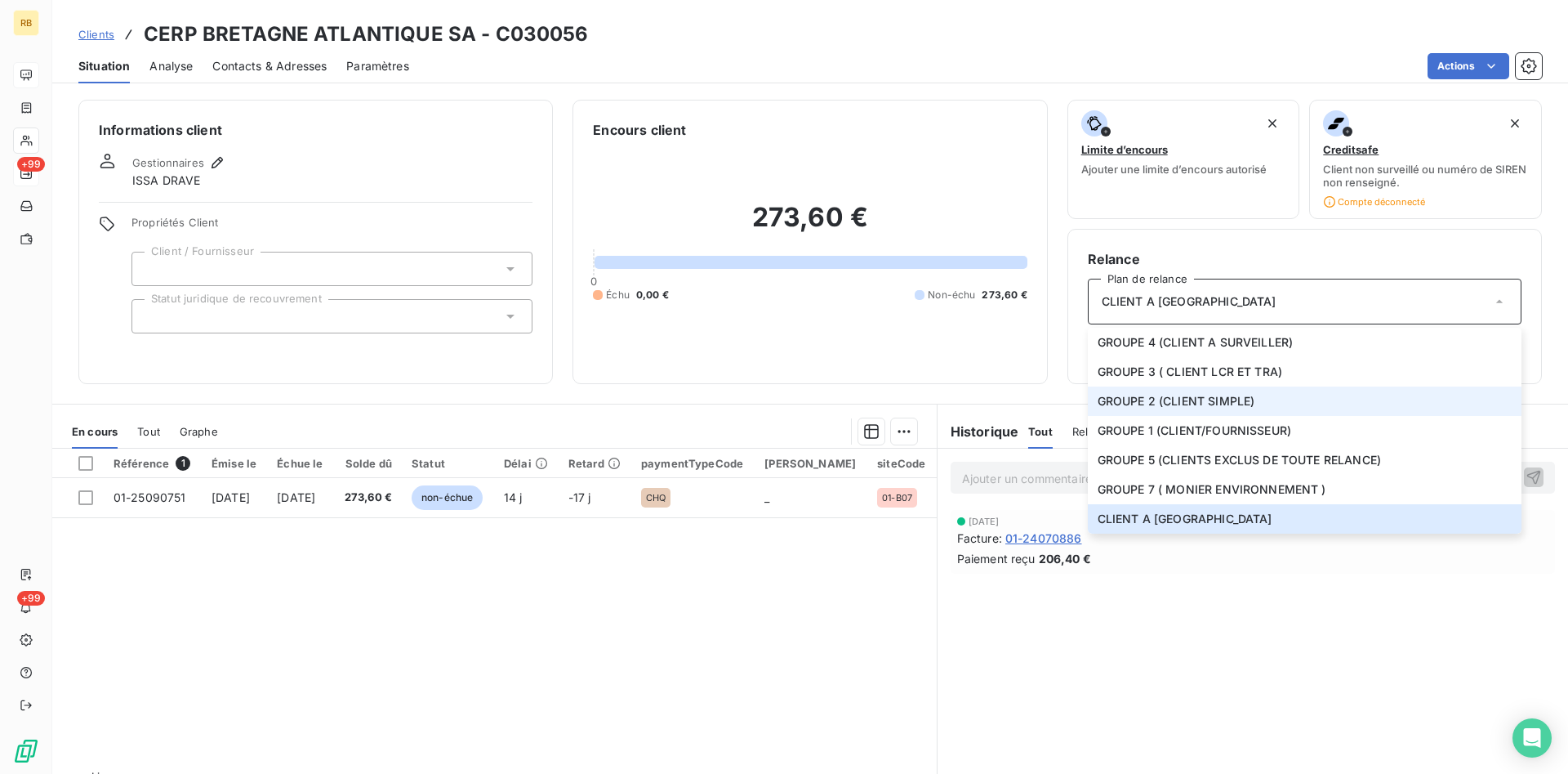
click at [1172, 396] on span "GROUPE 2 (CLIENT SIMPLE)" at bounding box center [1176, 401] width 158 height 16
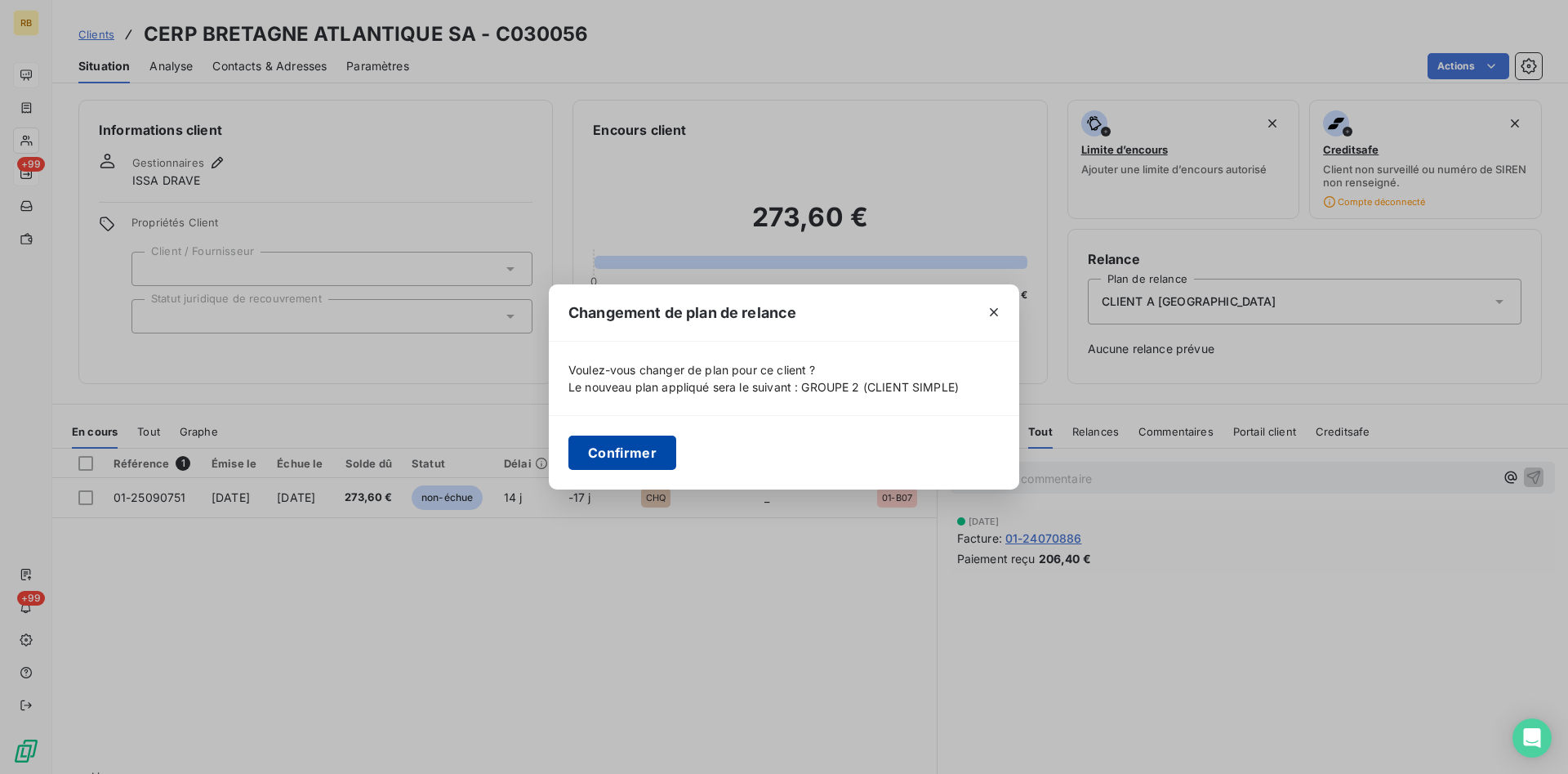
click at [659, 449] on button "Confirmer" at bounding box center [622, 452] width 108 height 35
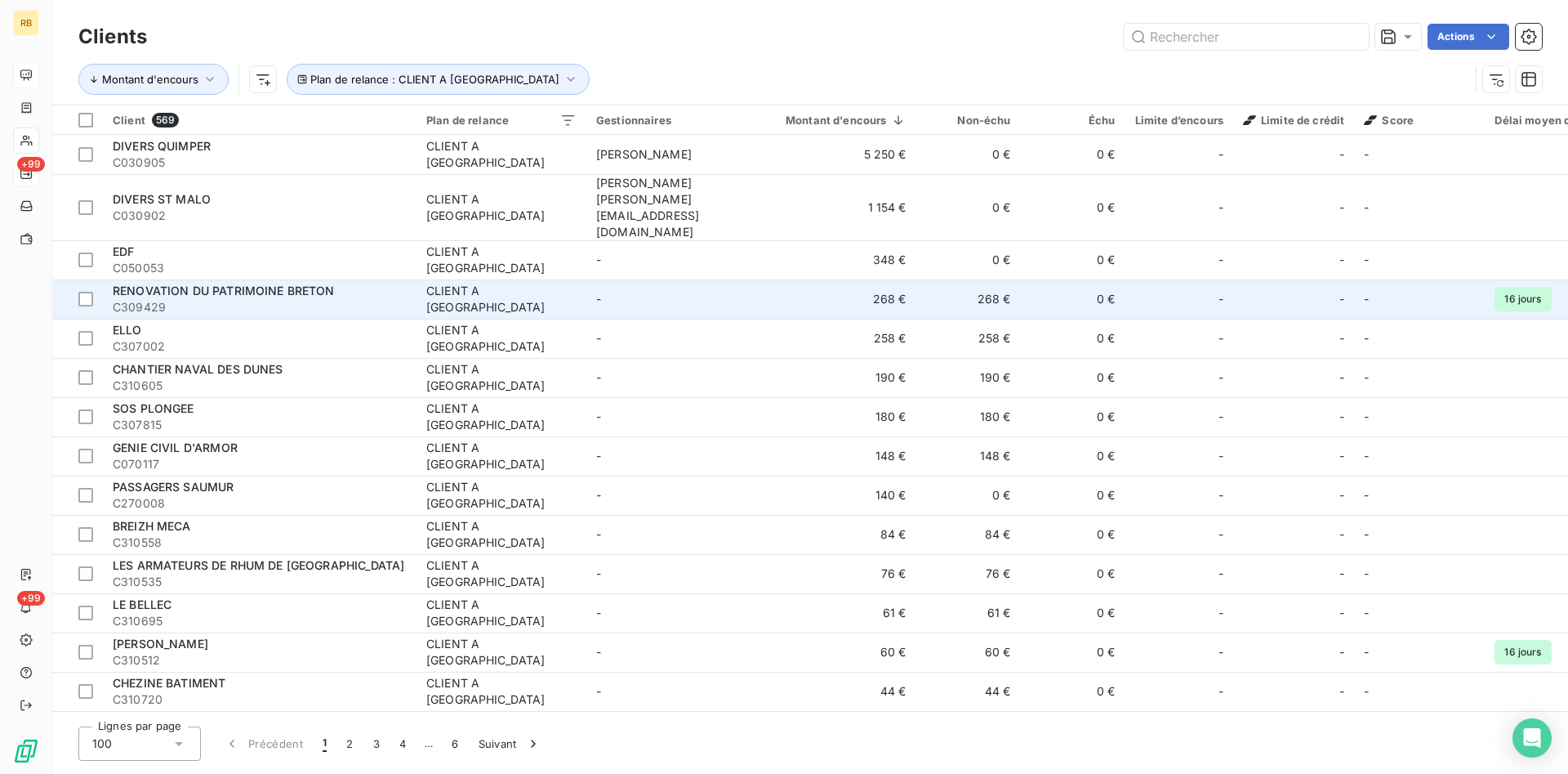
click at [436, 280] on td "CLIENT A [GEOGRAPHIC_DATA]" at bounding box center [501, 300] width 170 height 40
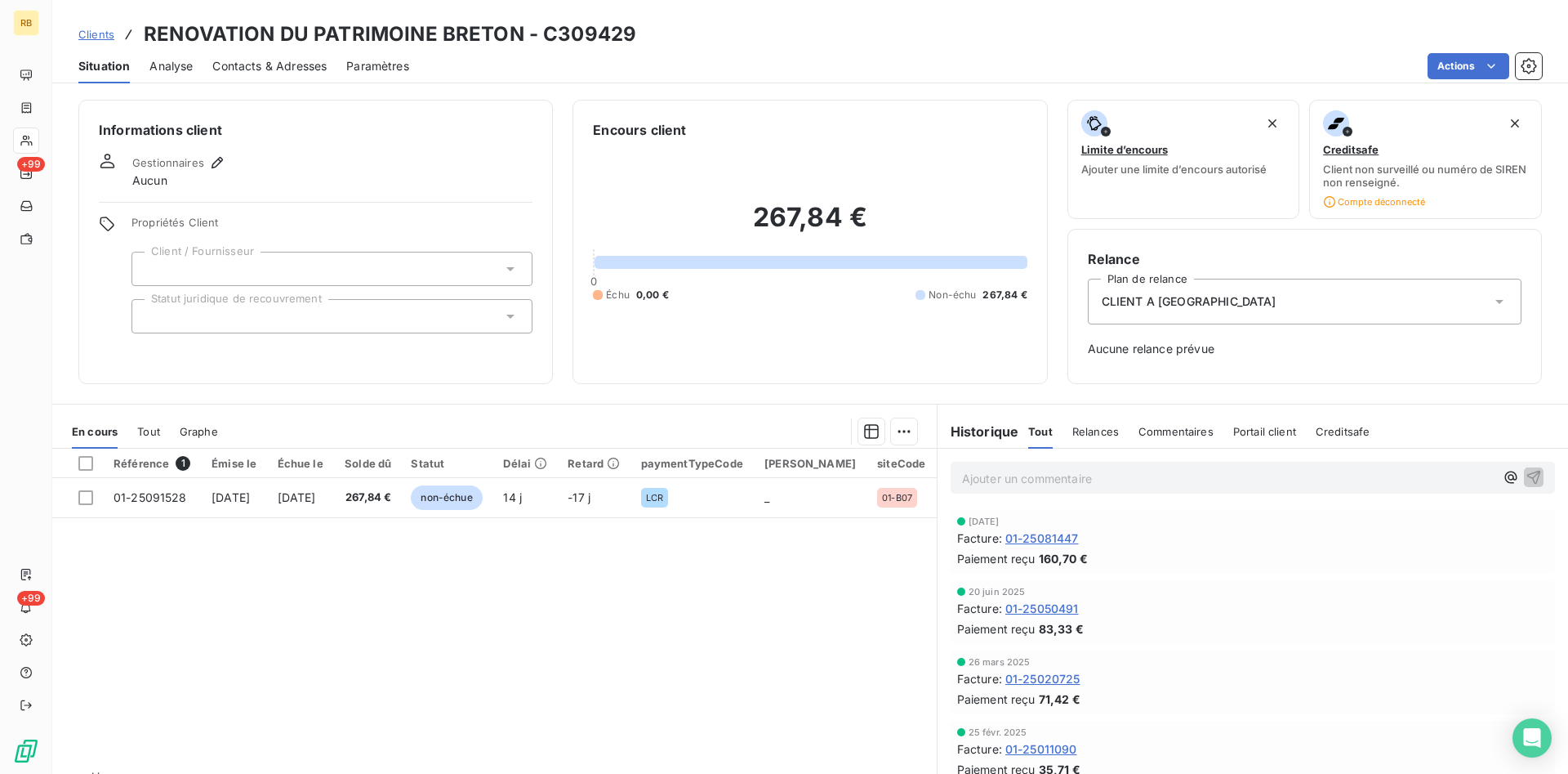
click at [1268, 301] on div "CLIENT A [GEOGRAPHIC_DATA]" at bounding box center [1304, 302] width 433 height 46
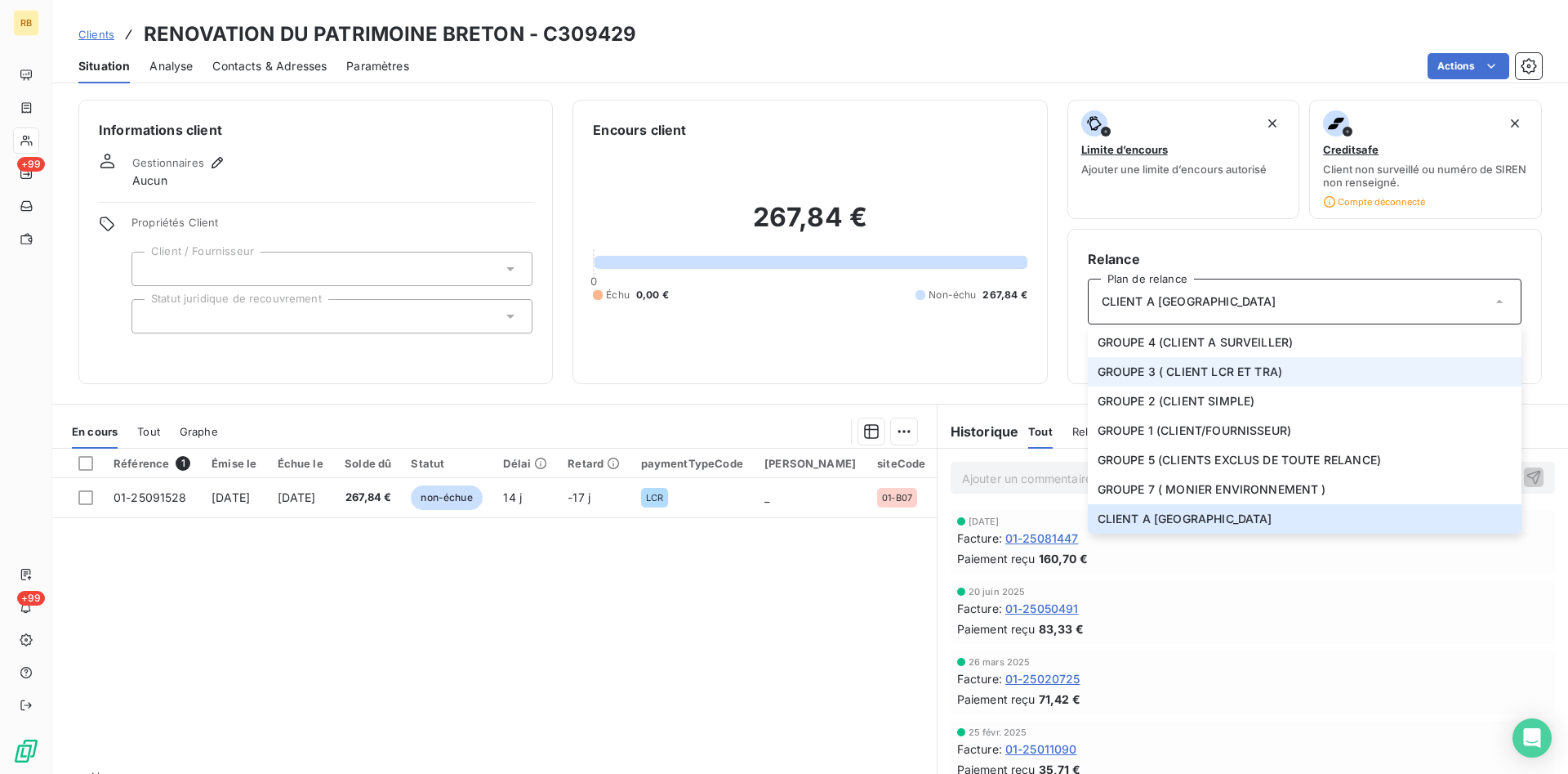
click at [1251, 377] on span "GROUPE 3 ( CLIENT LCR ET TRA)" at bounding box center [1190, 371] width 184 height 16
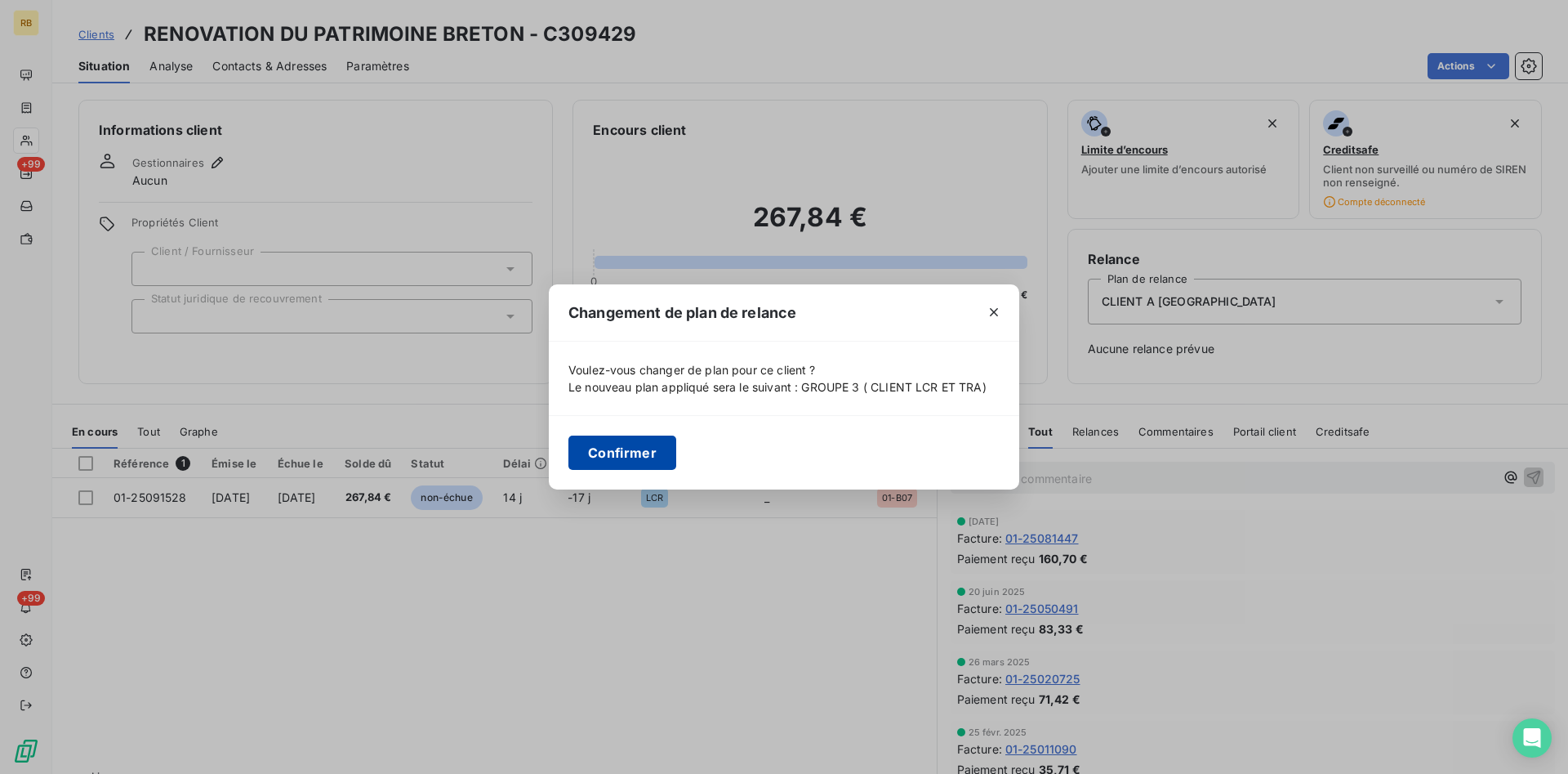
click at [625, 447] on button "Confirmer" at bounding box center [622, 452] width 108 height 35
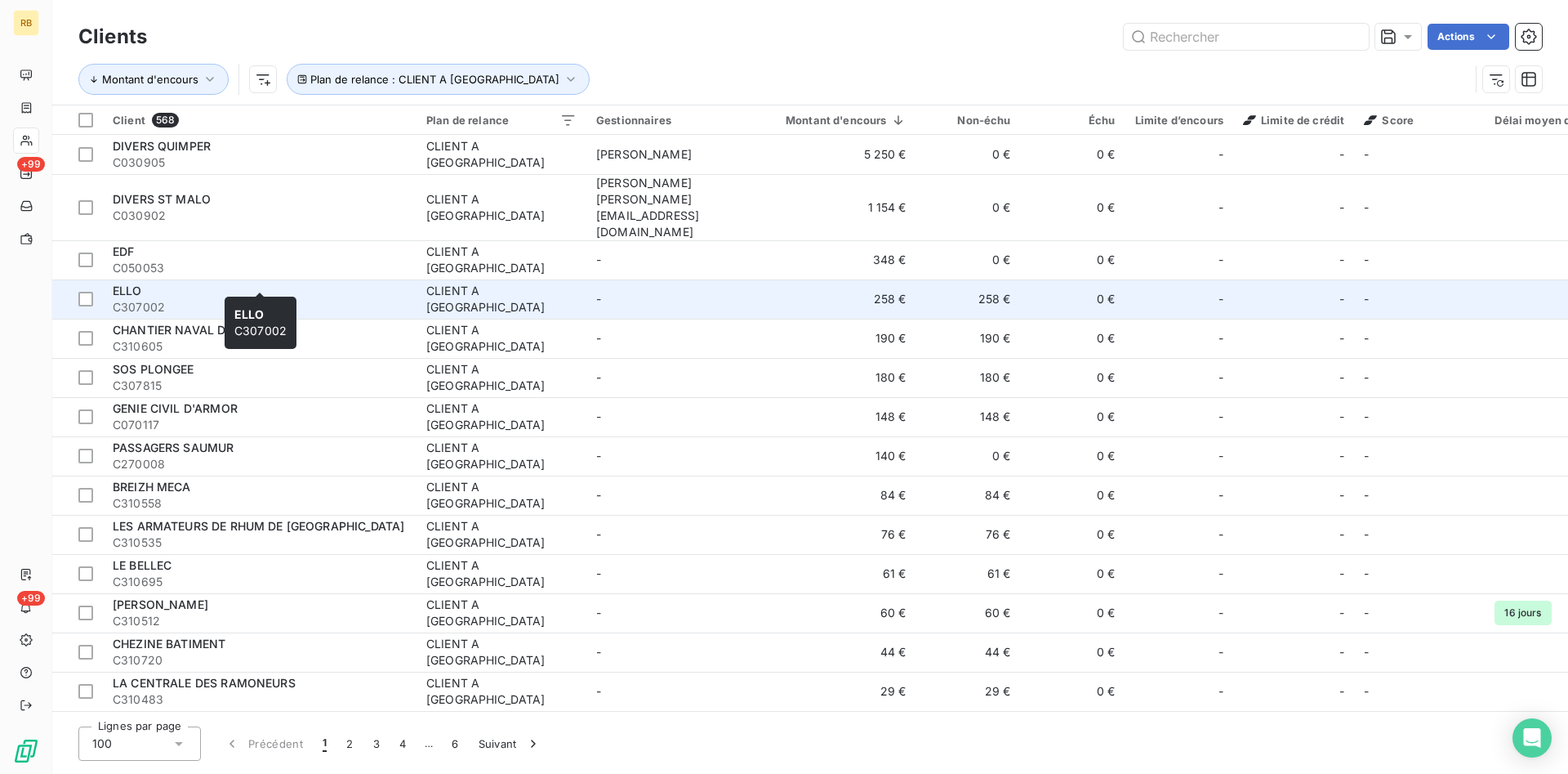
click at [394, 283] on div "ELLO" at bounding box center [260, 291] width 294 height 16
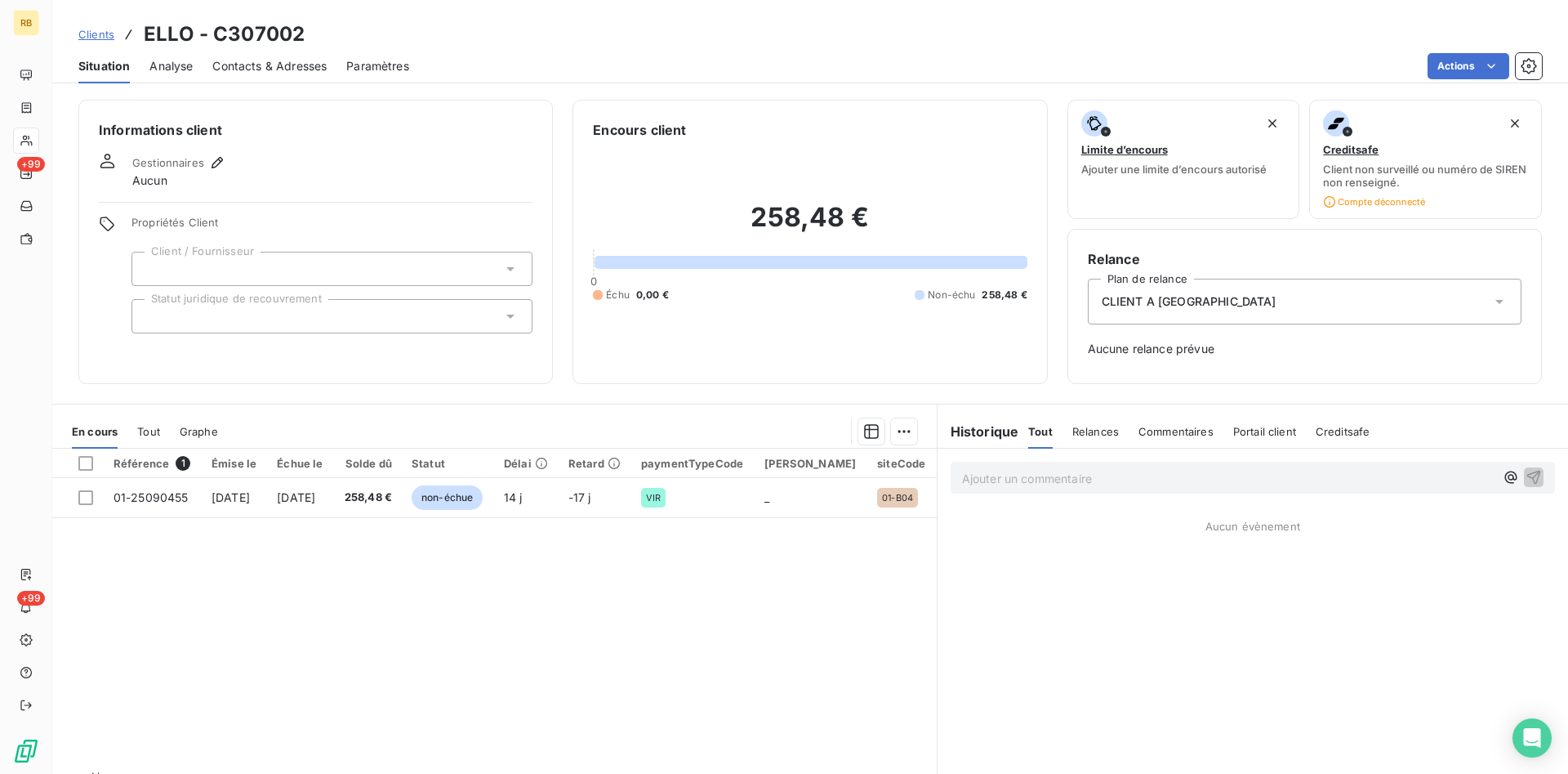
click at [1256, 295] on div "CLIENT A [GEOGRAPHIC_DATA]" at bounding box center [1304, 302] width 433 height 46
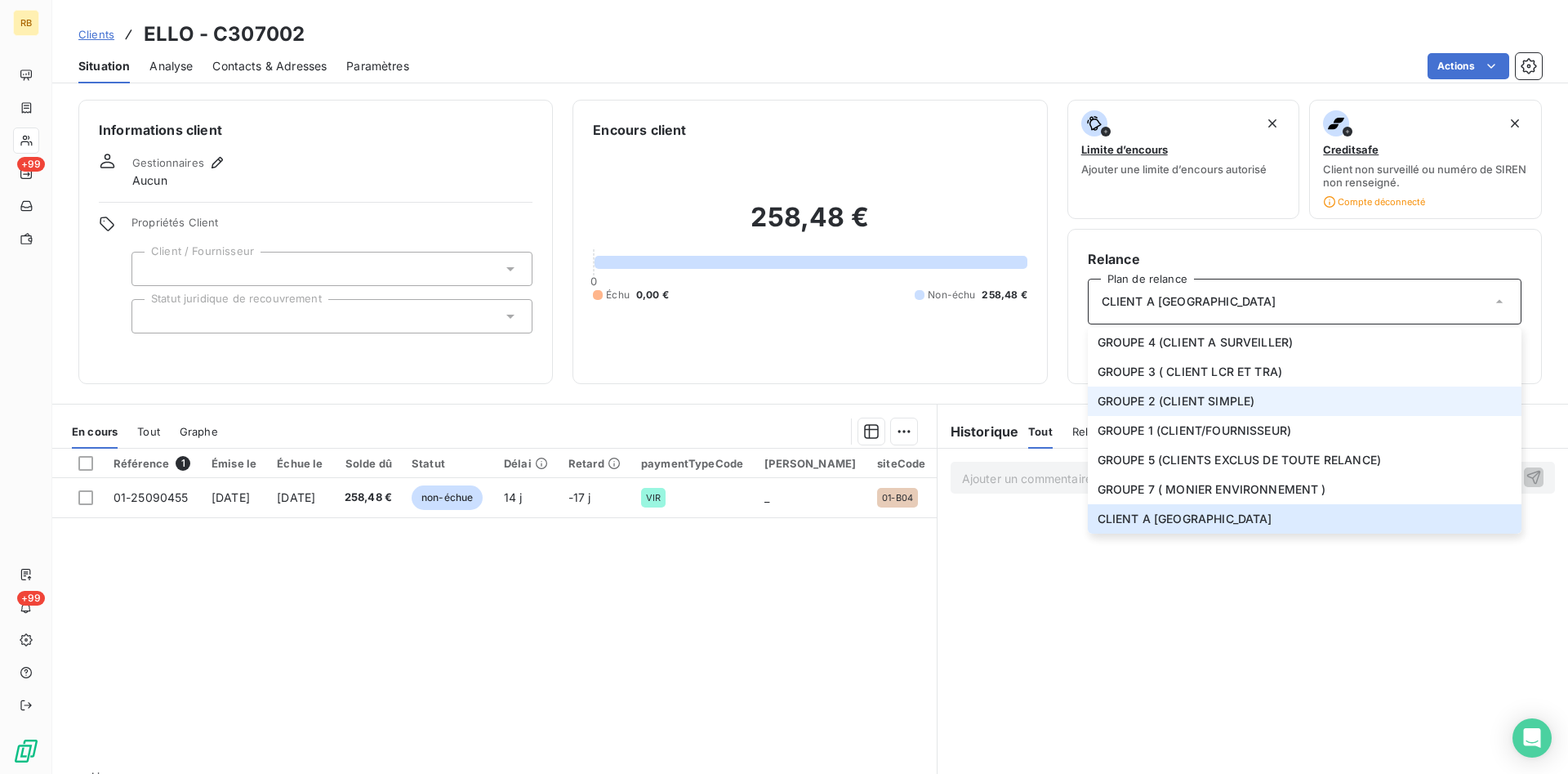
click at [1233, 396] on span "GROUPE 2 (CLIENT SIMPLE)" at bounding box center [1176, 401] width 158 height 16
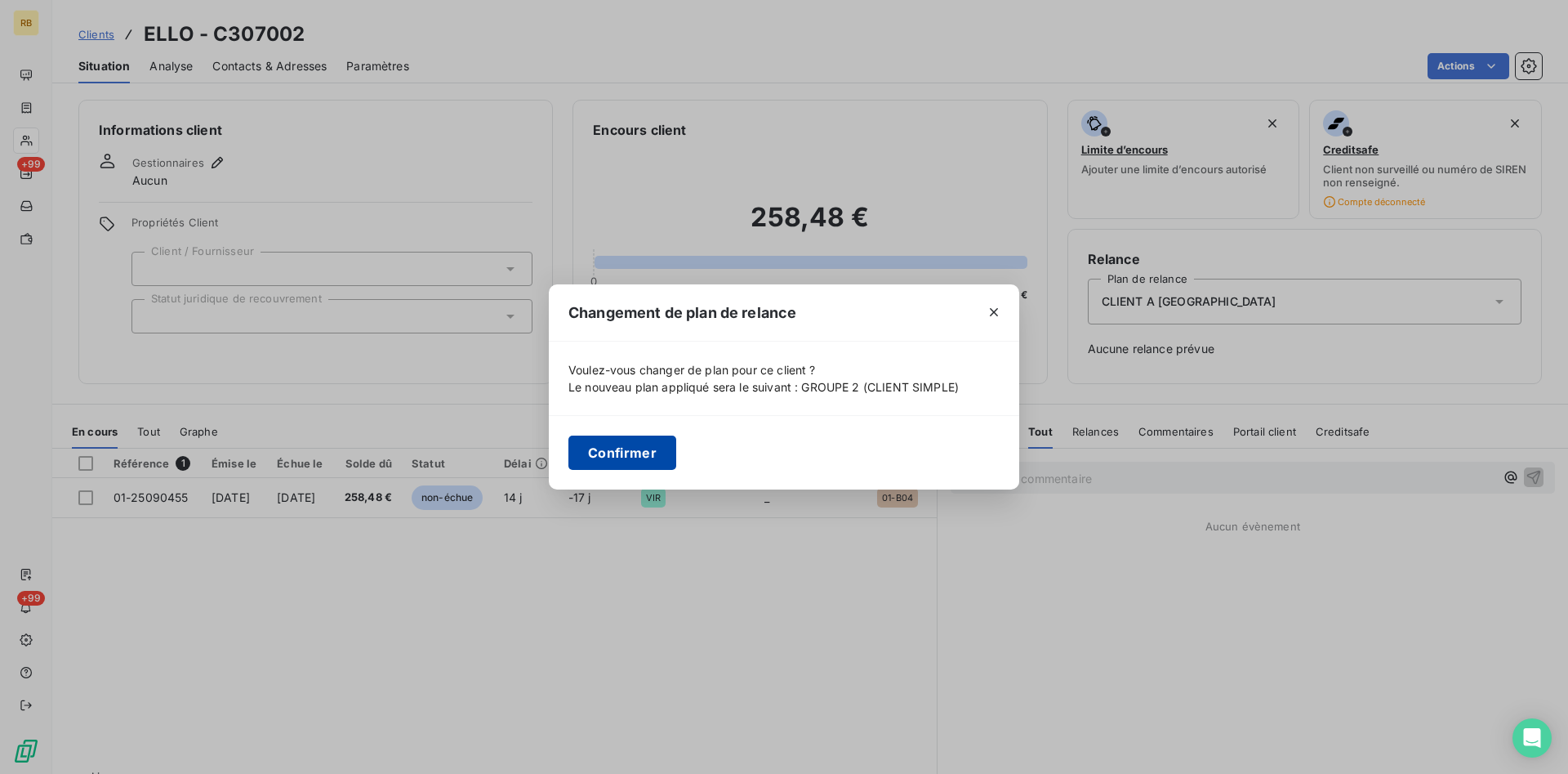
click at [625, 452] on button "Confirmer" at bounding box center [622, 452] width 108 height 35
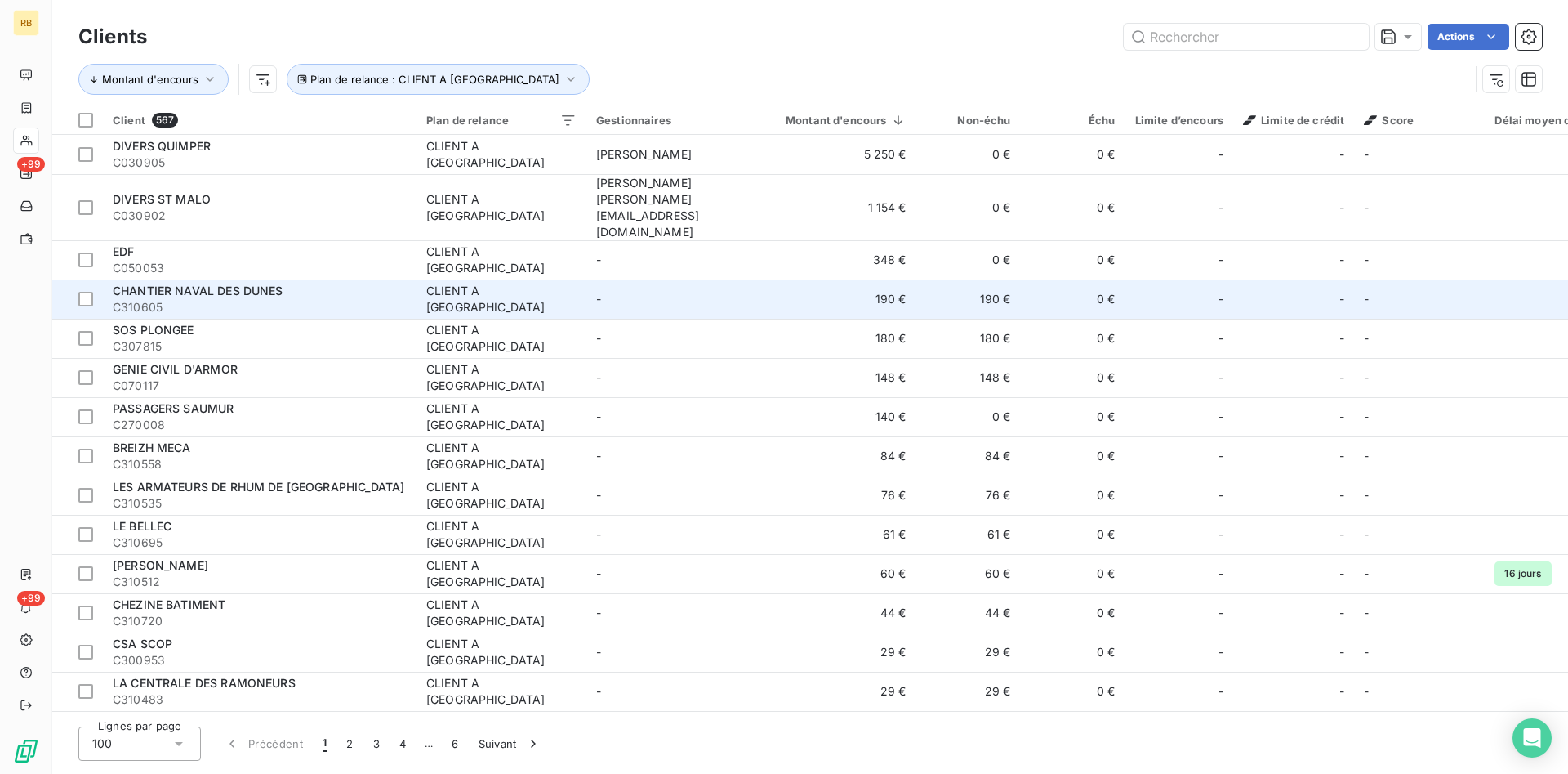
click at [432, 283] on div "CLIENT A [GEOGRAPHIC_DATA]" at bounding box center [502, 299] width 151 height 33
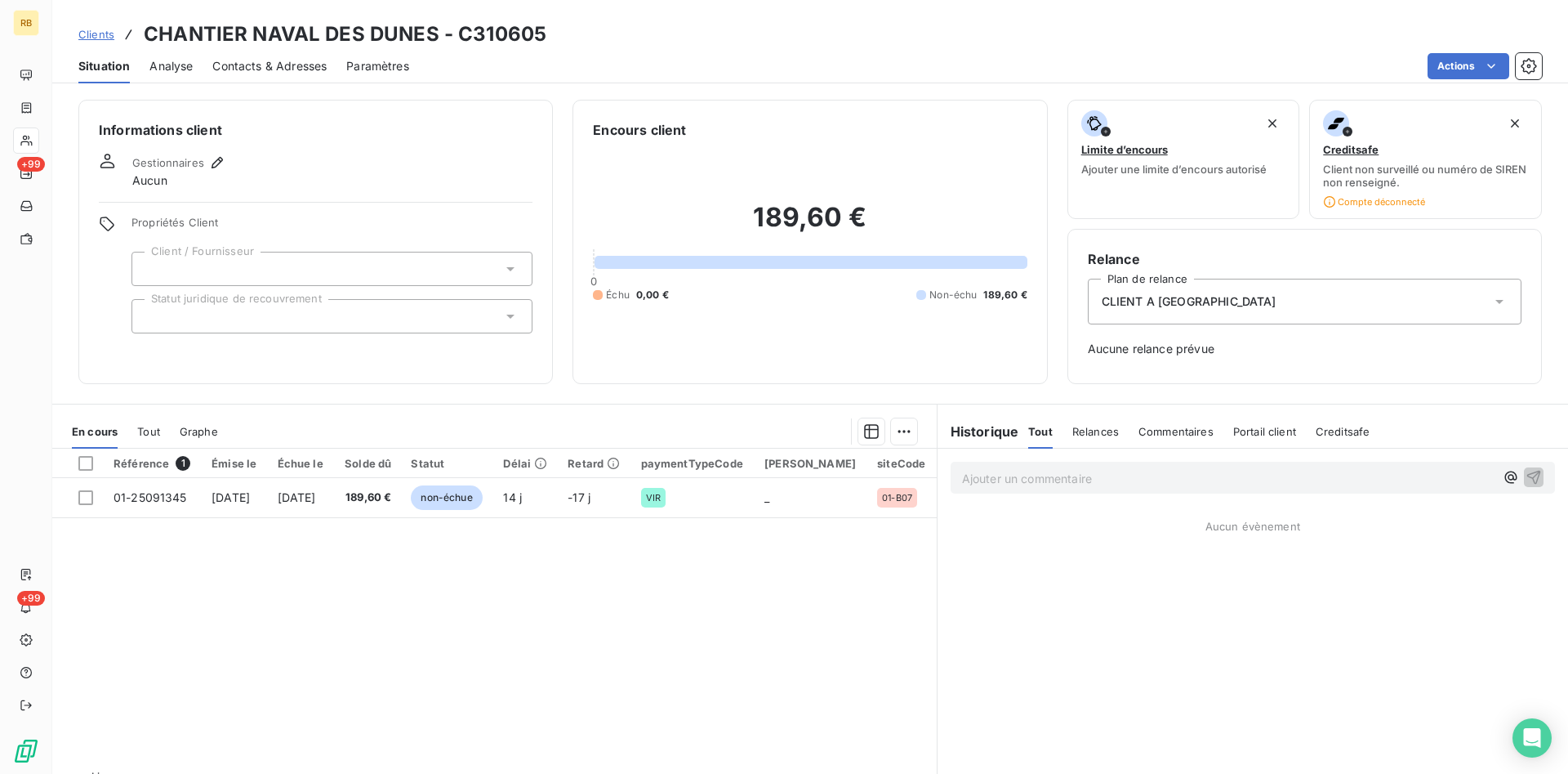
click at [1165, 307] on span "CLIENT A [GEOGRAPHIC_DATA]" at bounding box center [1189, 302] width 175 height 16
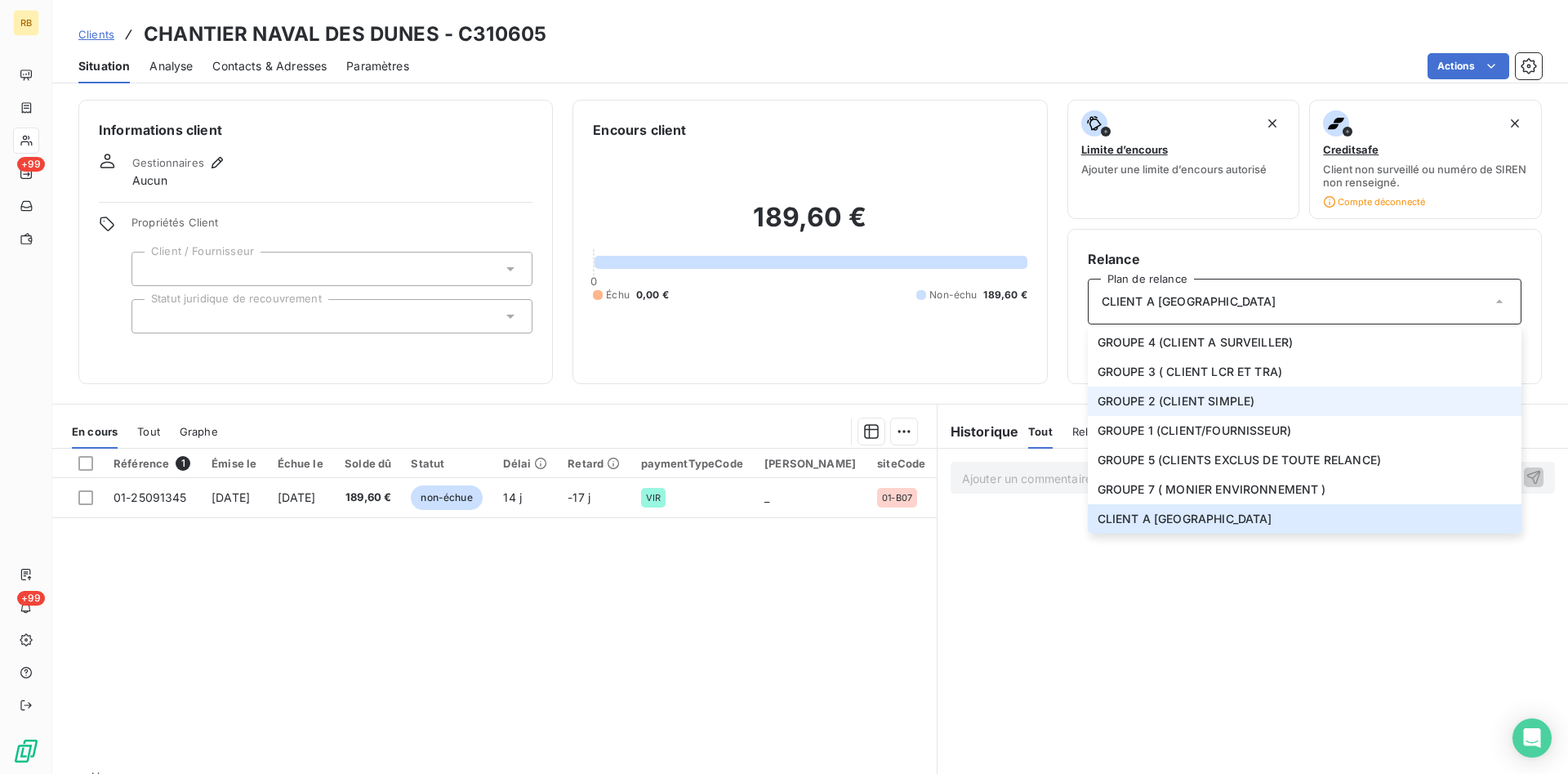
click at [1167, 394] on span "GROUPE 2 (CLIENT SIMPLE)" at bounding box center [1176, 401] width 158 height 16
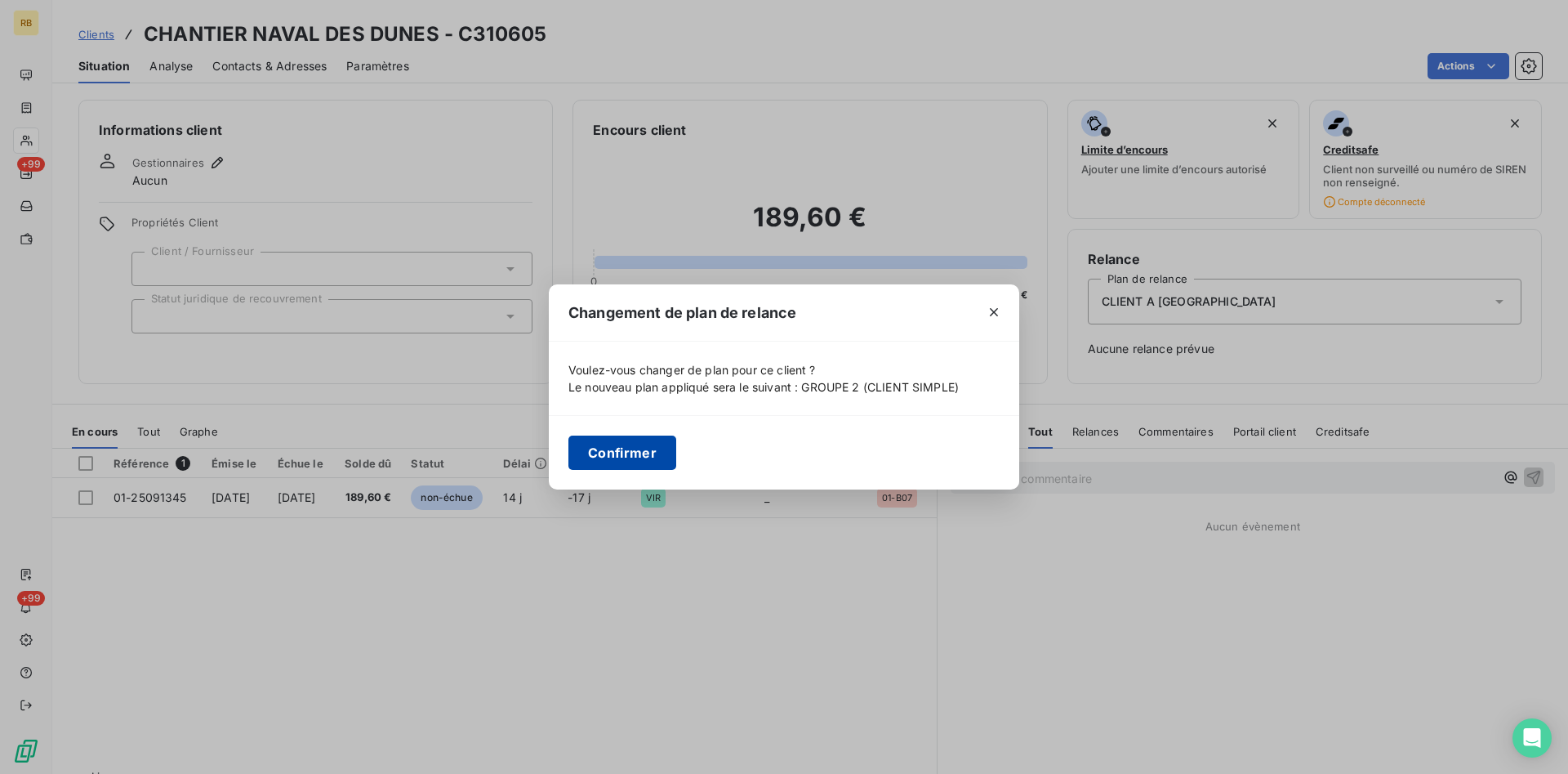
click at [651, 455] on button "Confirmer" at bounding box center [622, 452] width 108 height 35
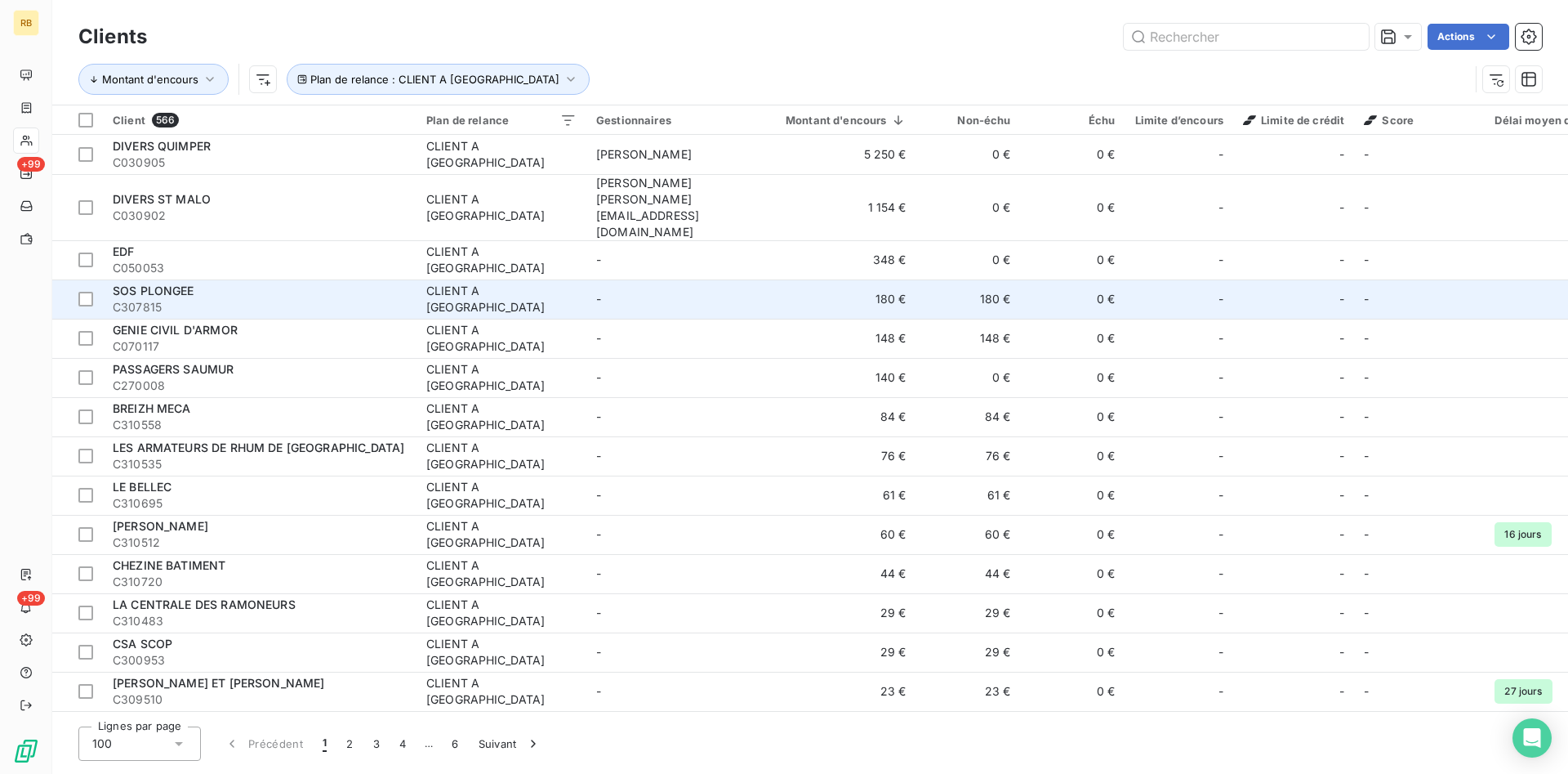
click at [326, 283] on div "SOS PLONGEE" at bounding box center [260, 291] width 294 height 16
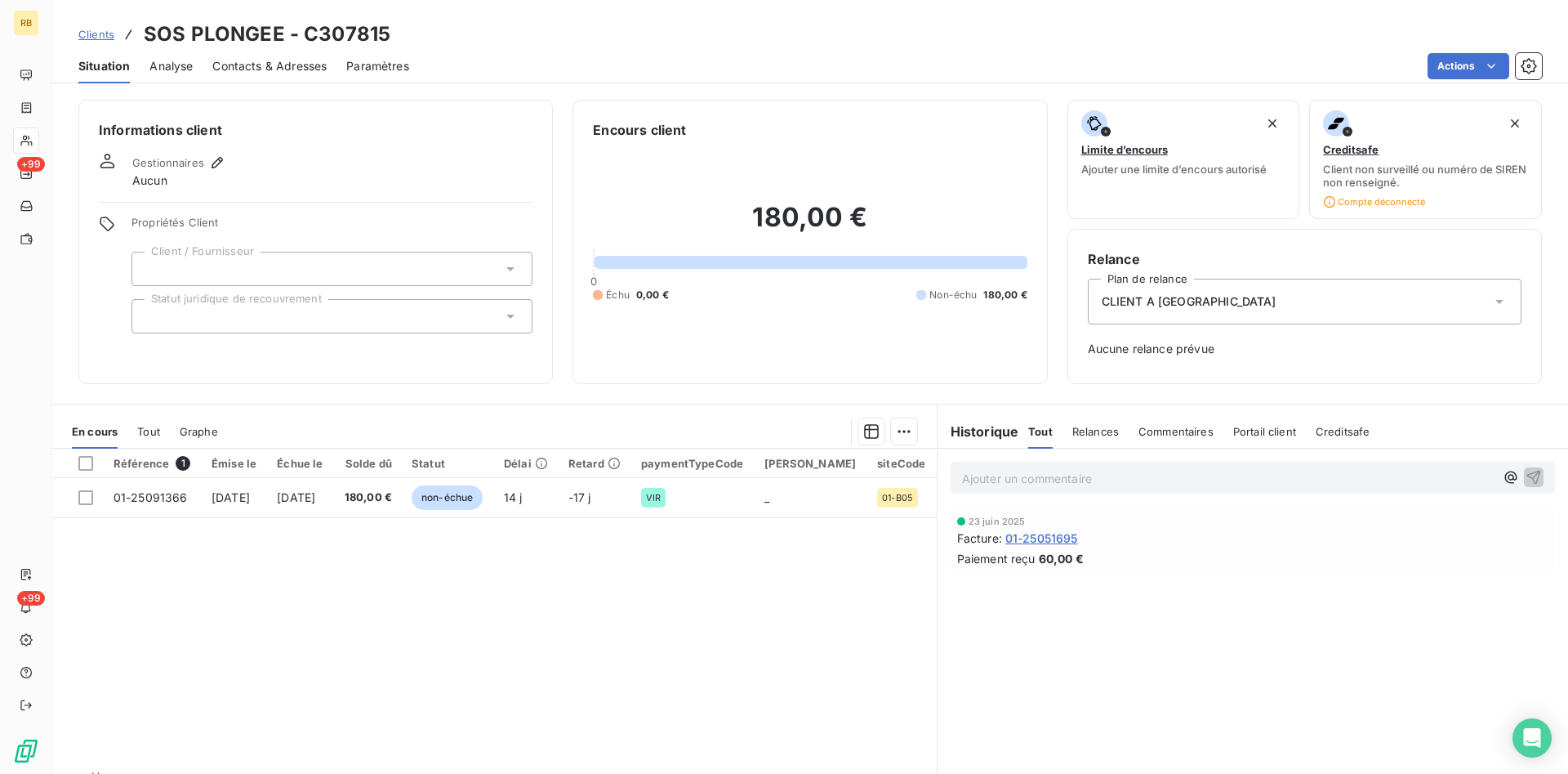
click at [1168, 301] on span "CLIENT A [GEOGRAPHIC_DATA]" at bounding box center [1189, 302] width 175 height 16
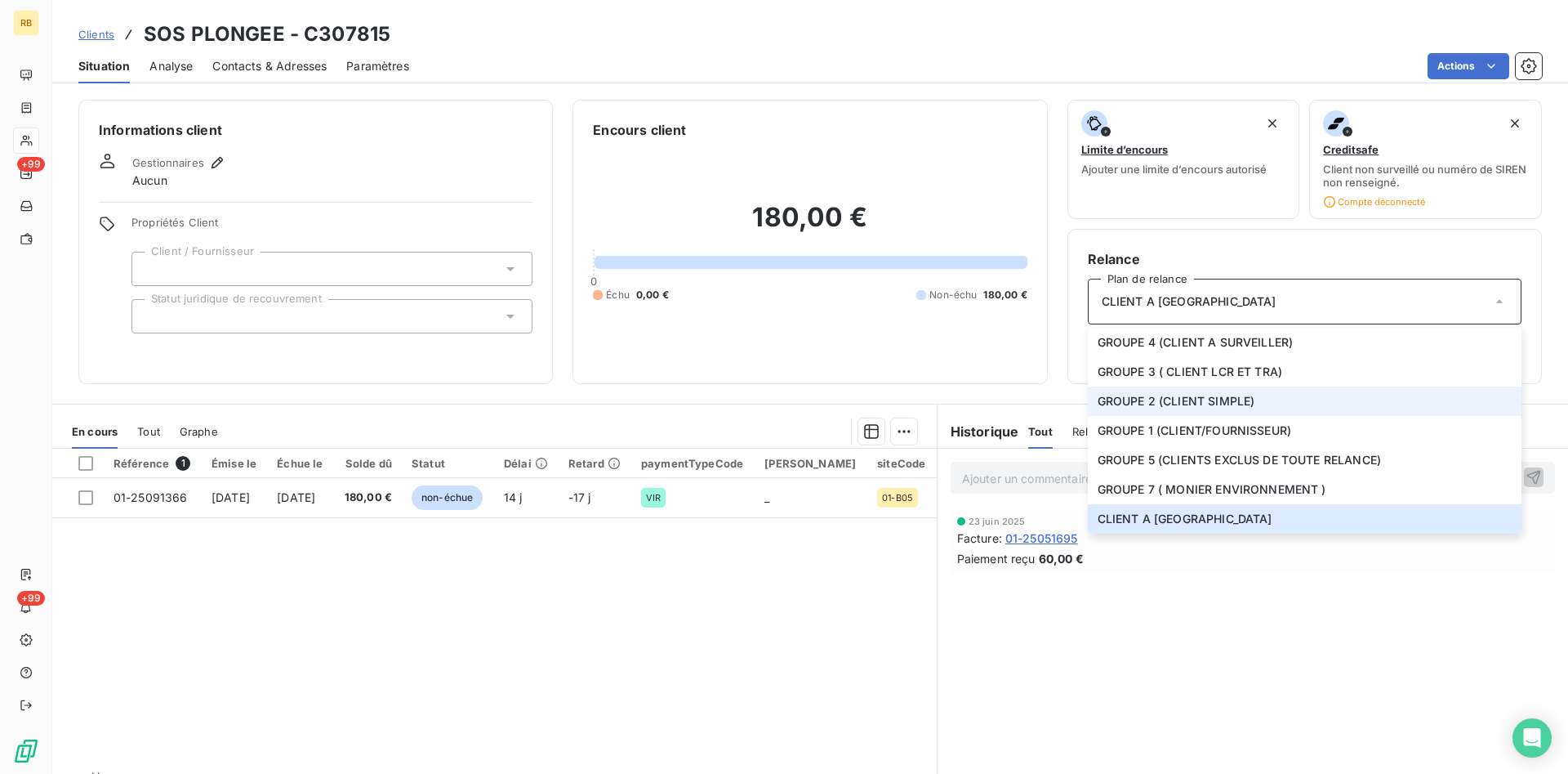
click at [1153, 395] on span "GROUPE 2 (CLIENT SIMPLE)" at bounding box center [1176, 401] width 158 height 16
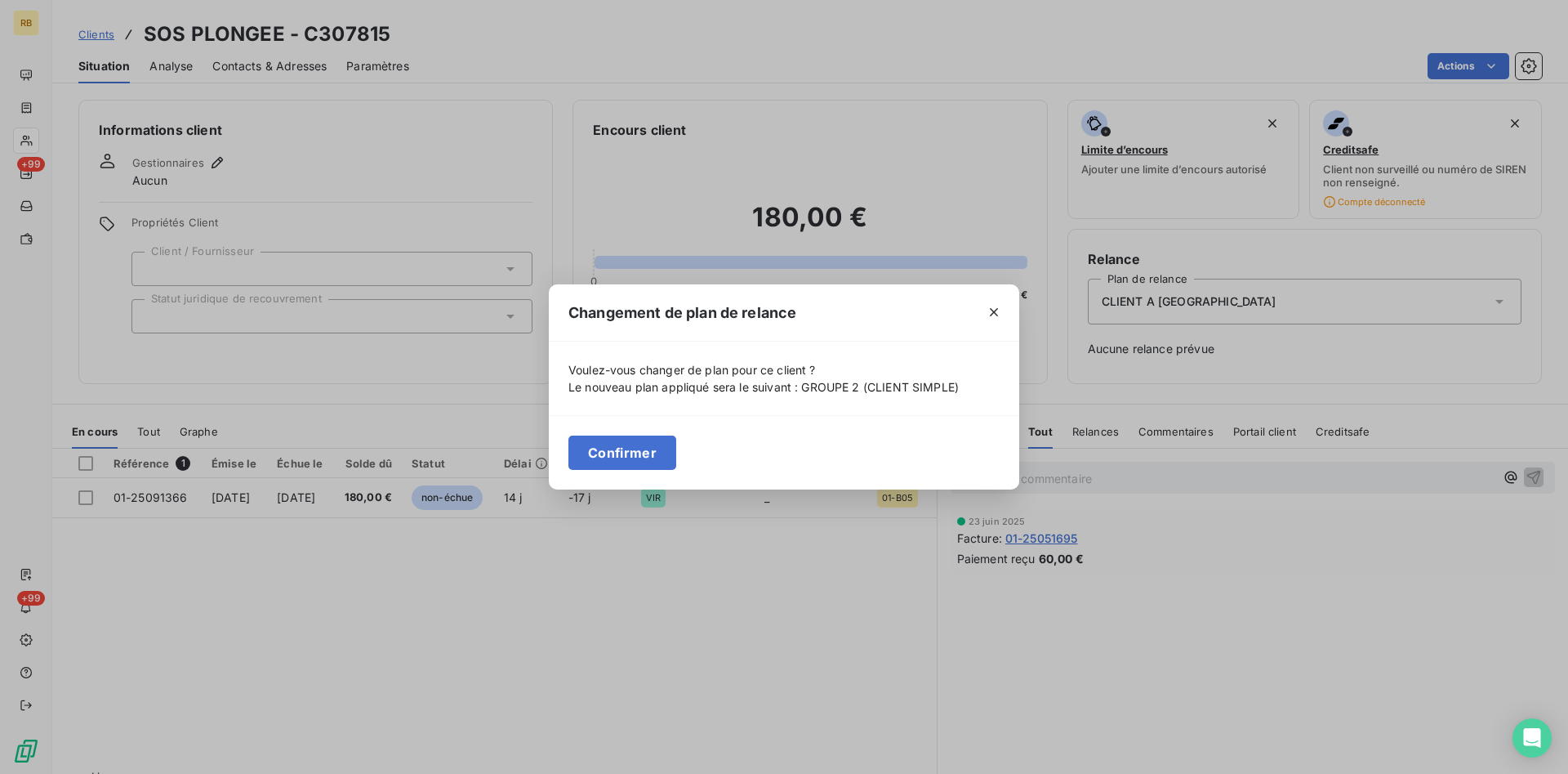
click at [656, 447] on button "Confirmer" at bounding box center [622, 452] width 108 height 35
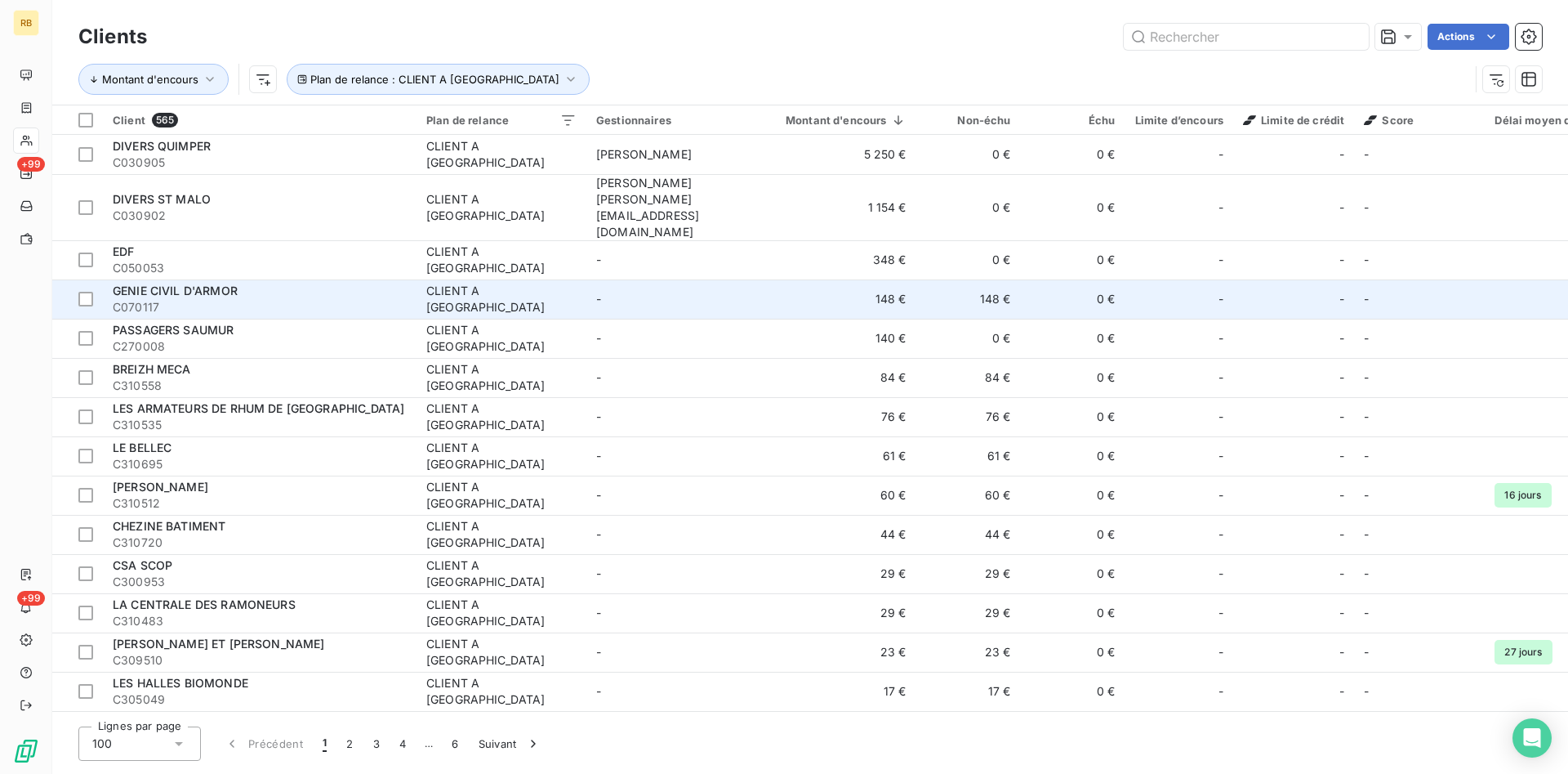
click at [896, 280] on td "148 €" at bounding box center [836, 300] width 160 height 40
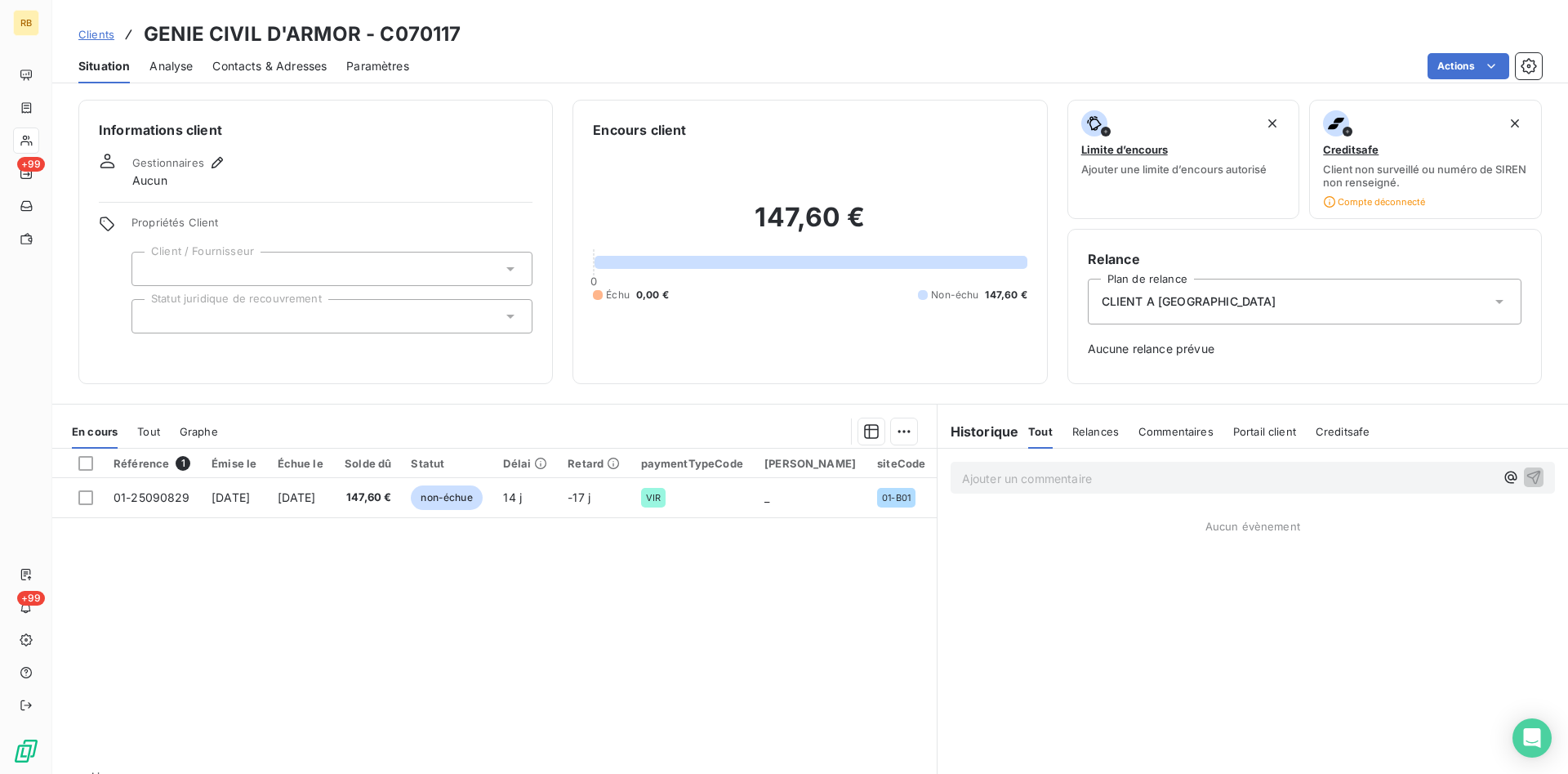
click at [1225, 297] on div "CLIENT A [GEOGRAPHIC_DATA]" at bounding box center [1304, 302] width 433 height 46
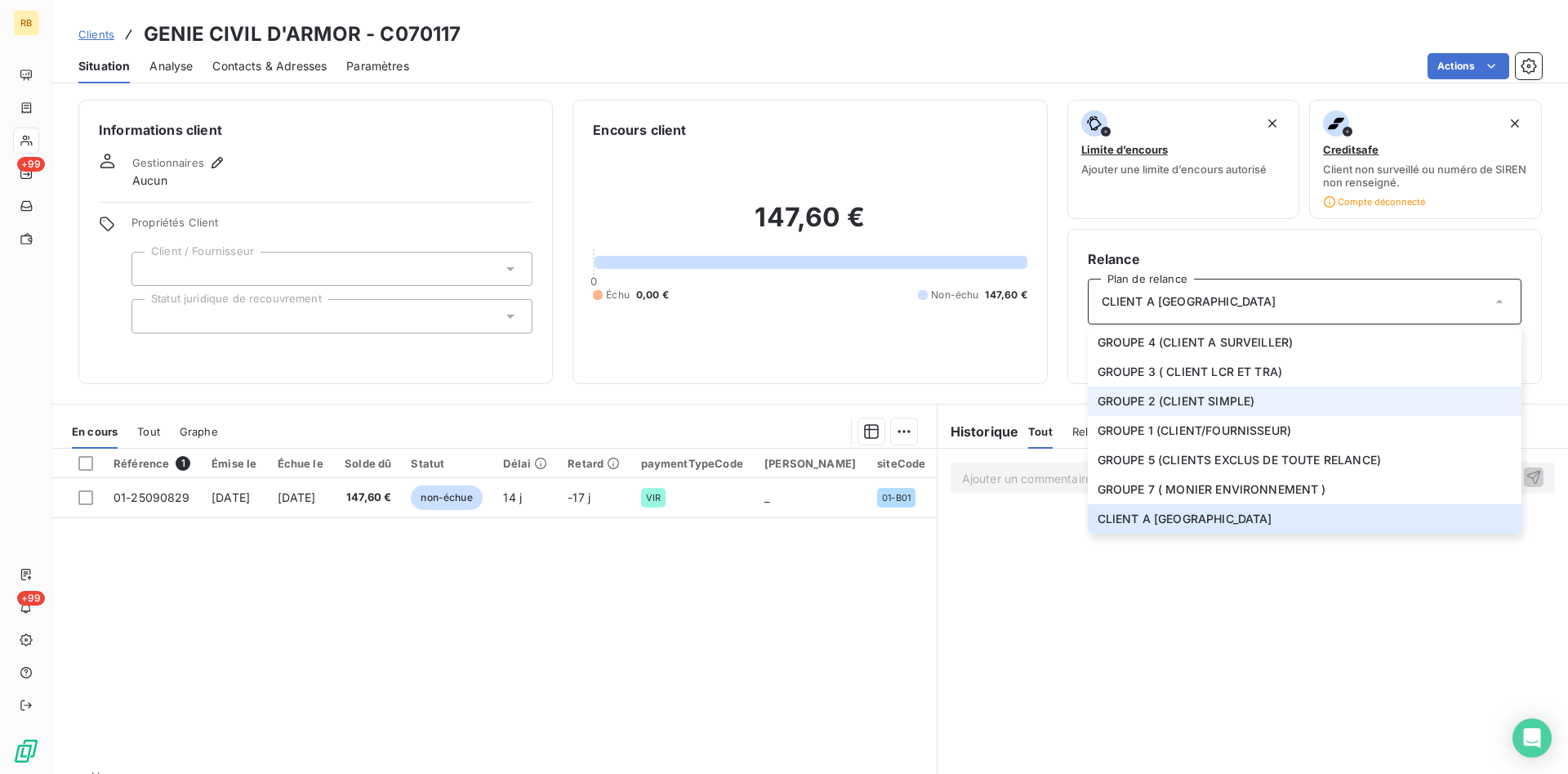
click at [1194, 397] on span "GROUPE 2 (CLIENT SIMPLE)" at bounding box center [1176, 401] width 158 height 16
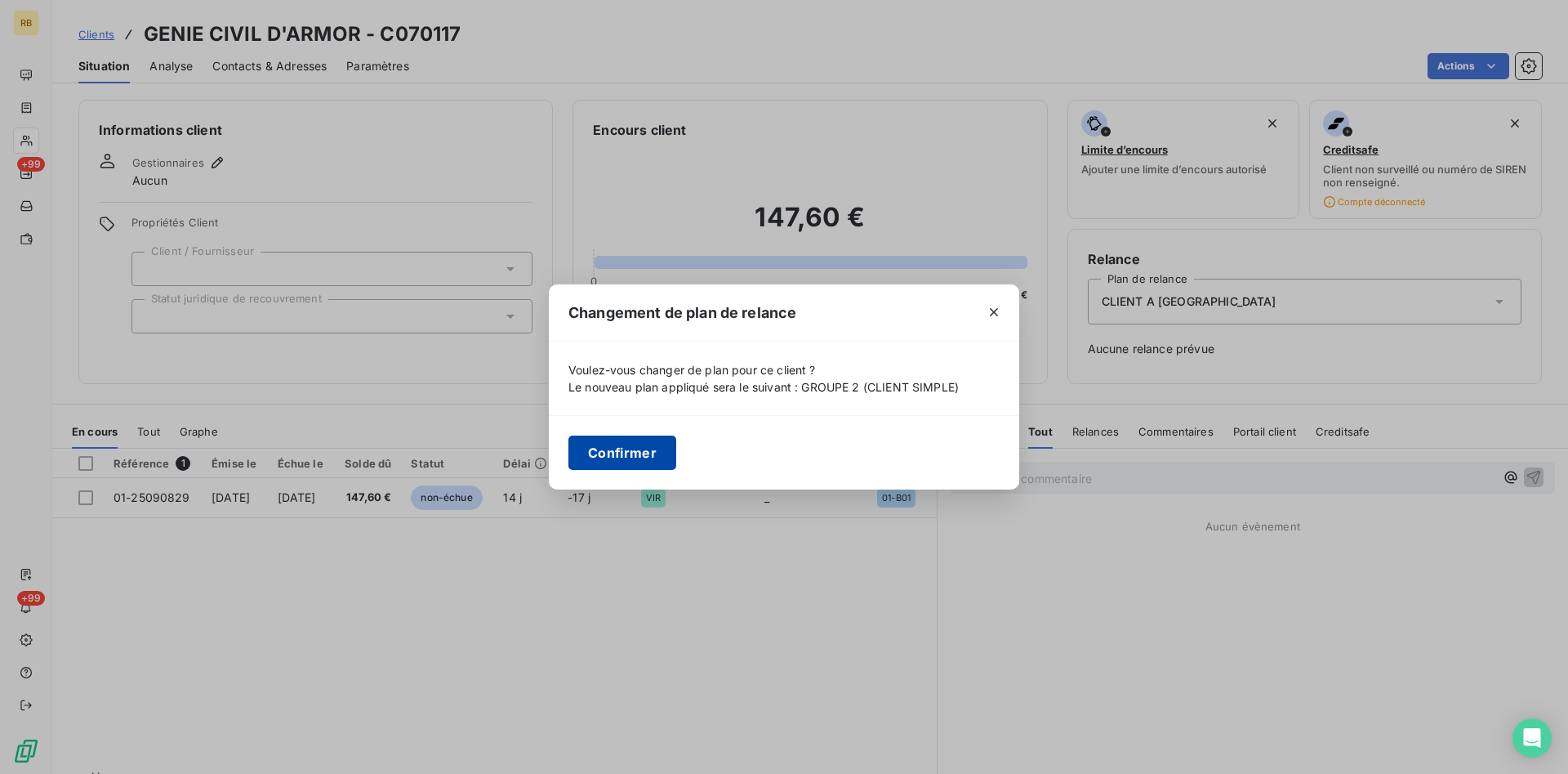
click at [646, 448] on button "Confirmer" at bounding box center [622, 452] width 108 height 35
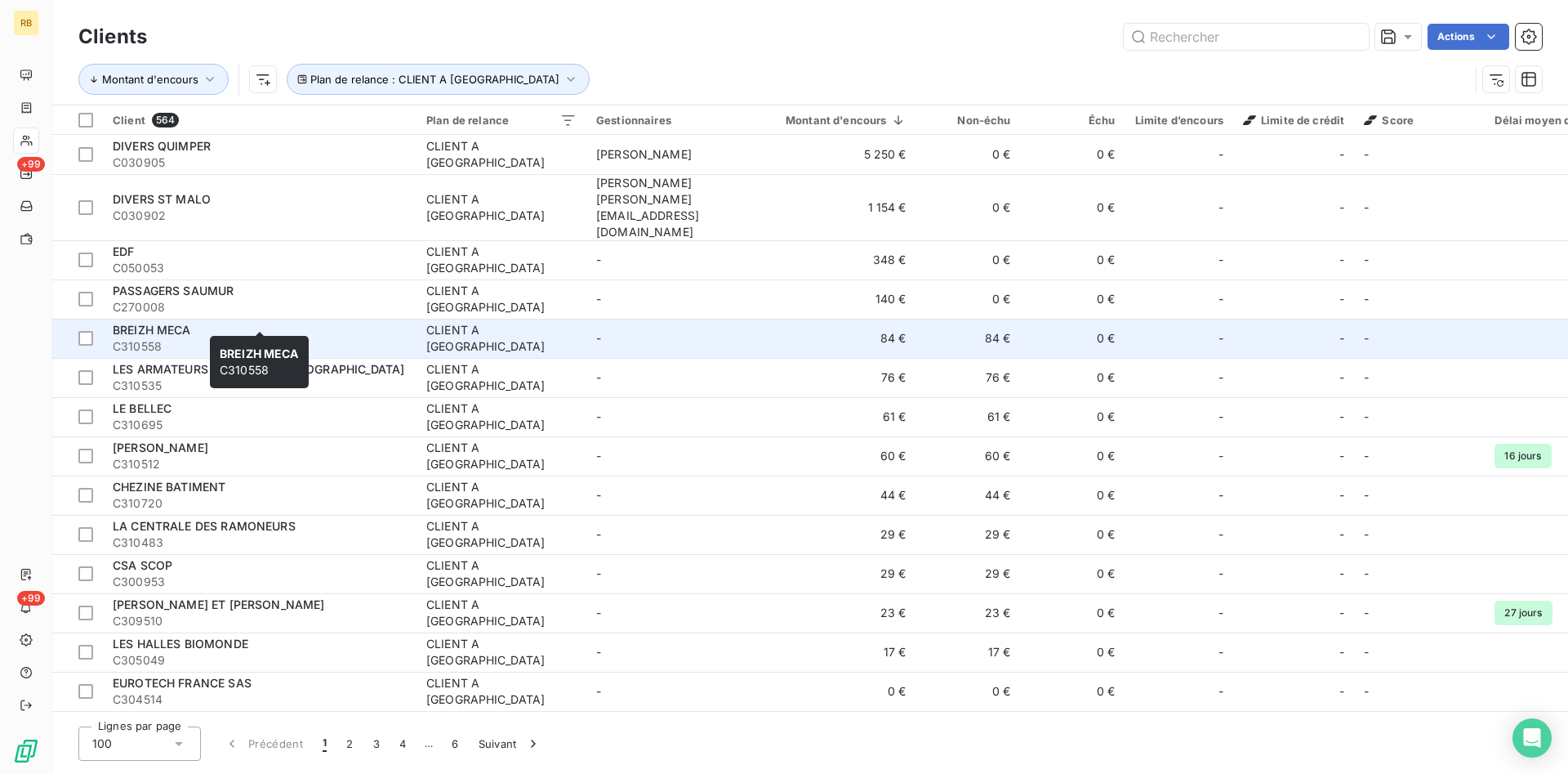
click at [367, 322] on div "BREIZH MECA" at bounding box center [260, 329] width 294 height 16
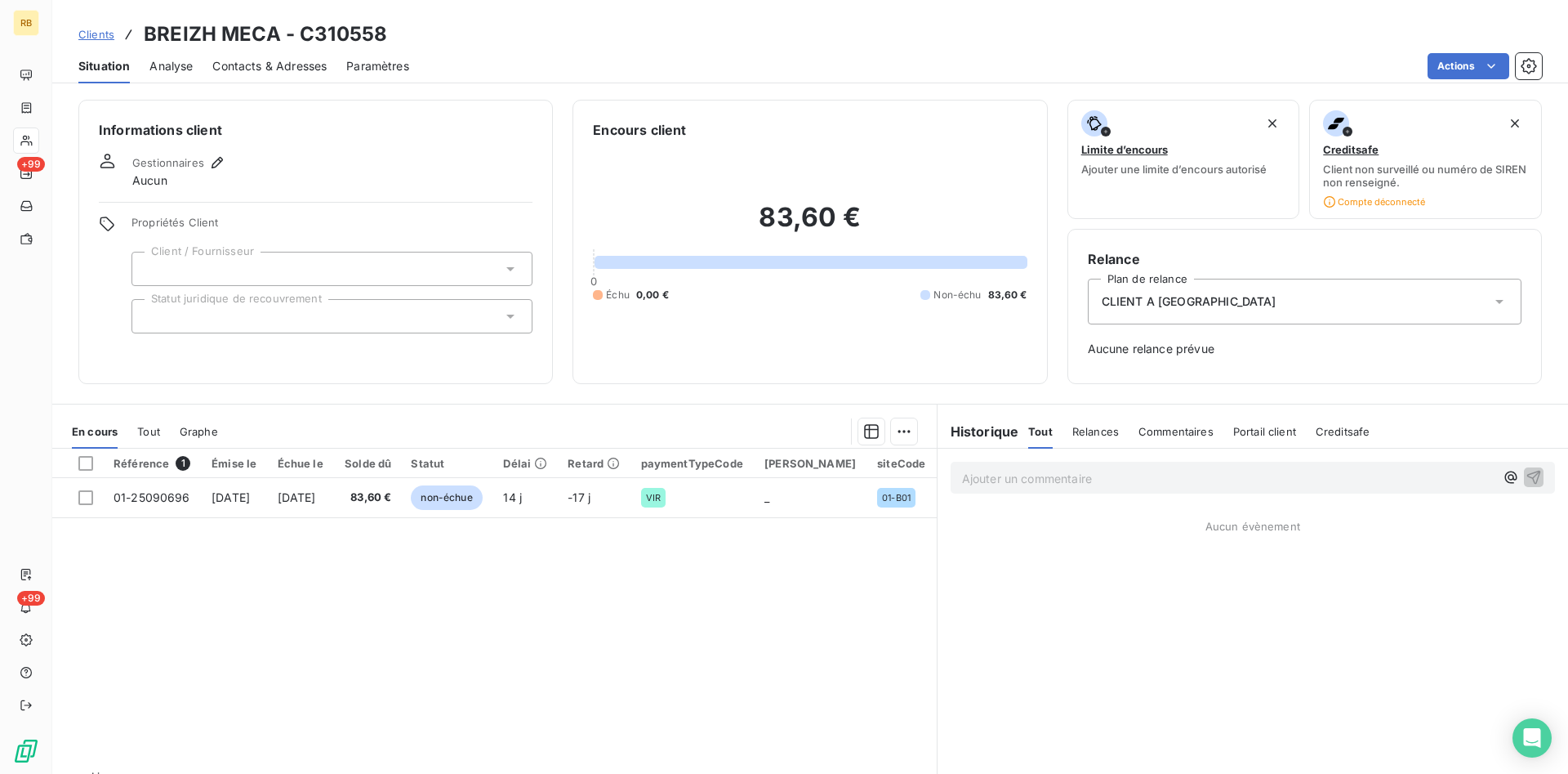
click at [1297, 310] on div "CLIENT A [GEOGRAPHIC_DATA]" at bounding box center [1304, 302] width 433 height 46
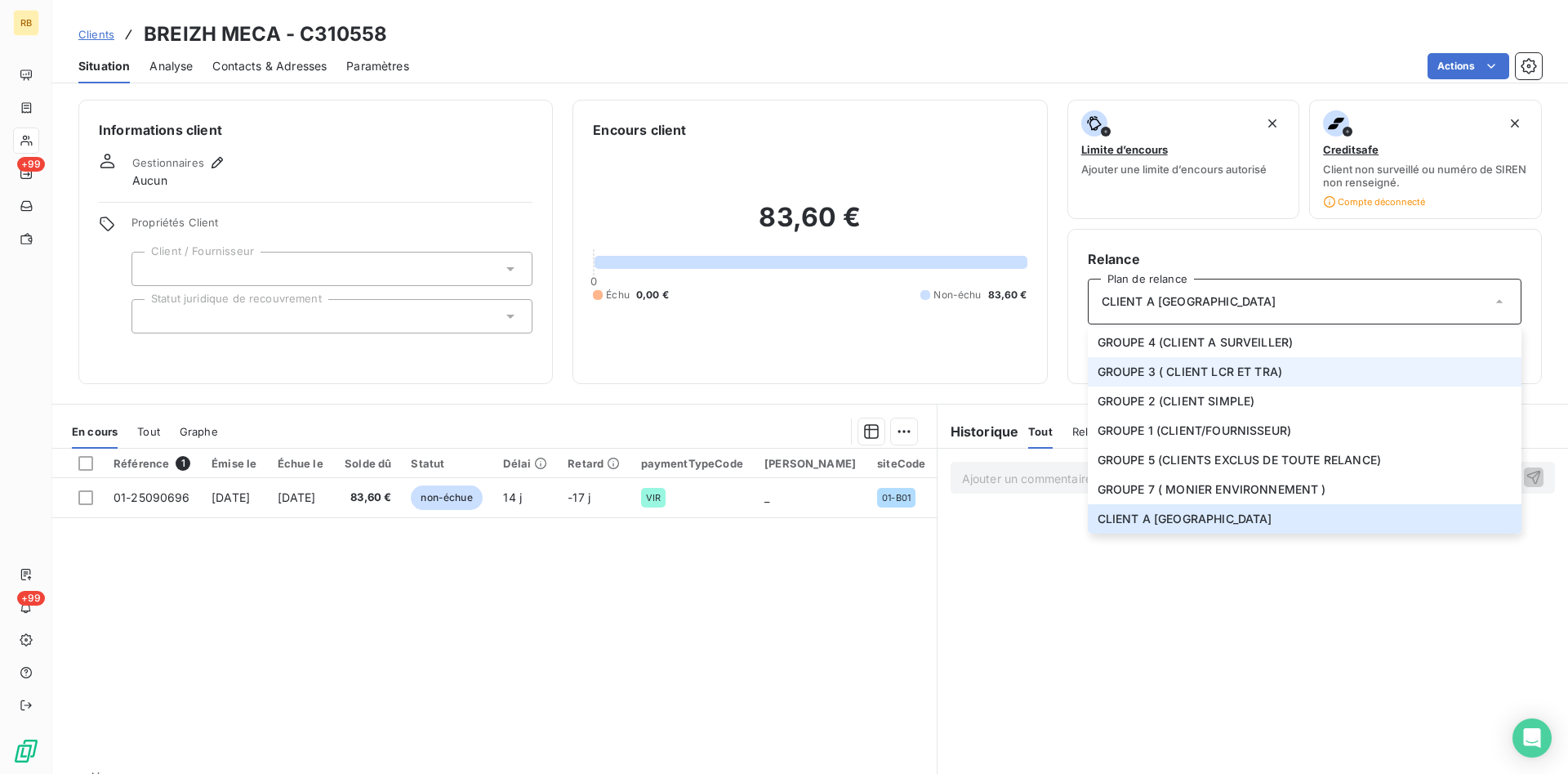
click at [1302, 369] on li "GROUPE 3 ( CLIENT LCR ET TRA)" at bounding box center [1304, 372] width 433 height 30
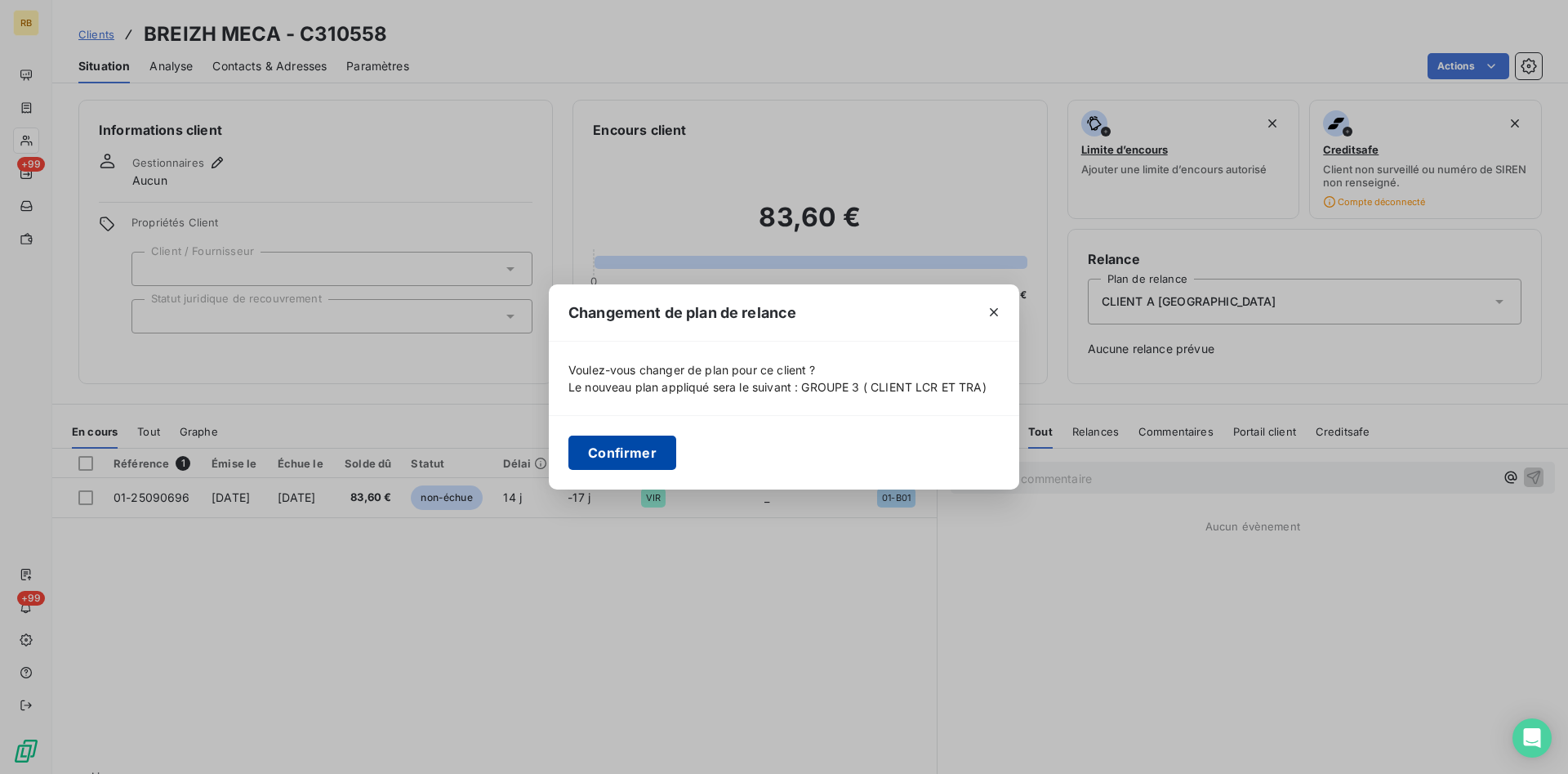
click at [646, 442] on button "Confirmer" at bounding box center [622, 452] width 108 height 35
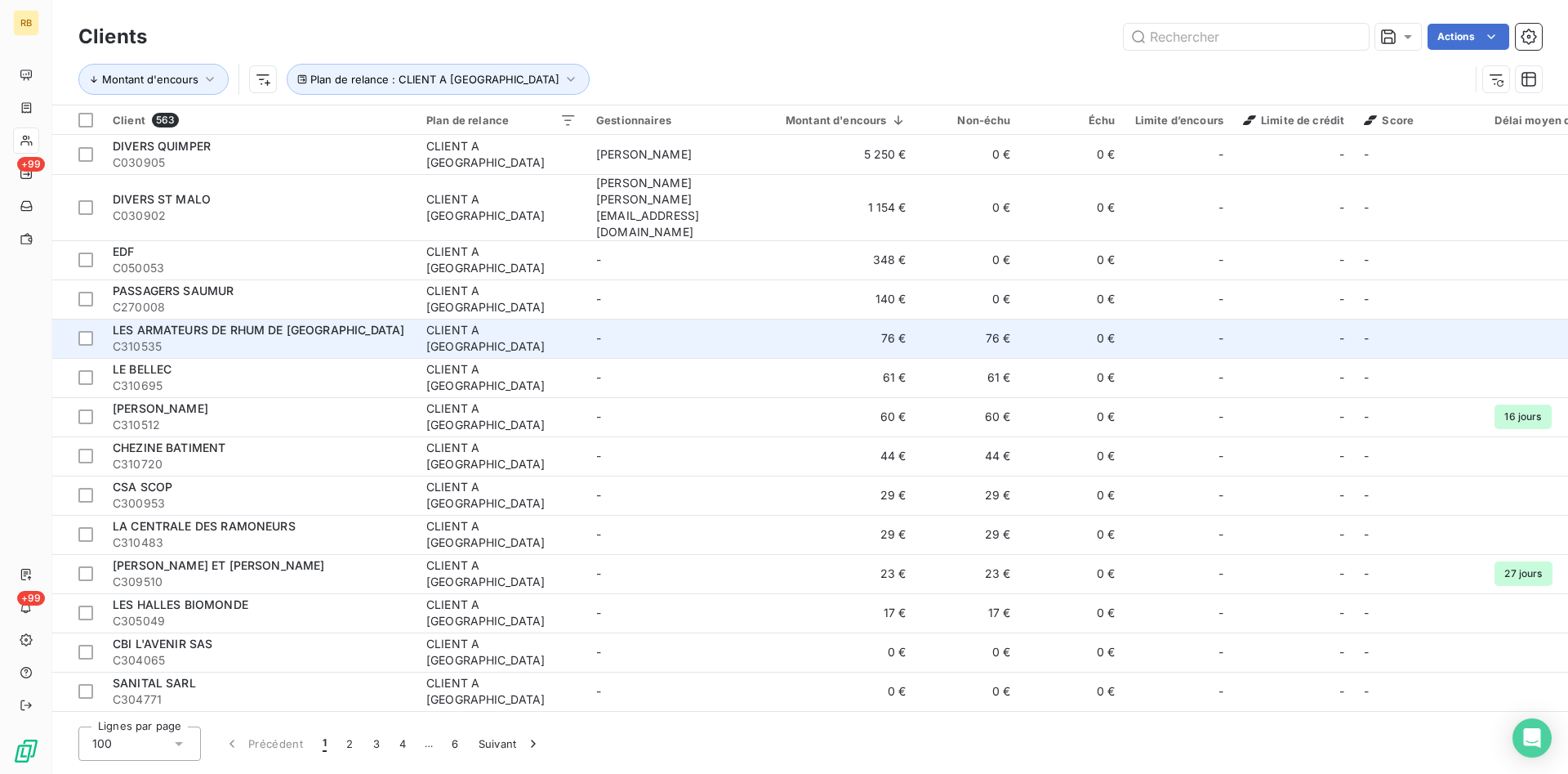
click at [929, 319] on td "76 €" at bounding box center [968, 338] width 104 height 40
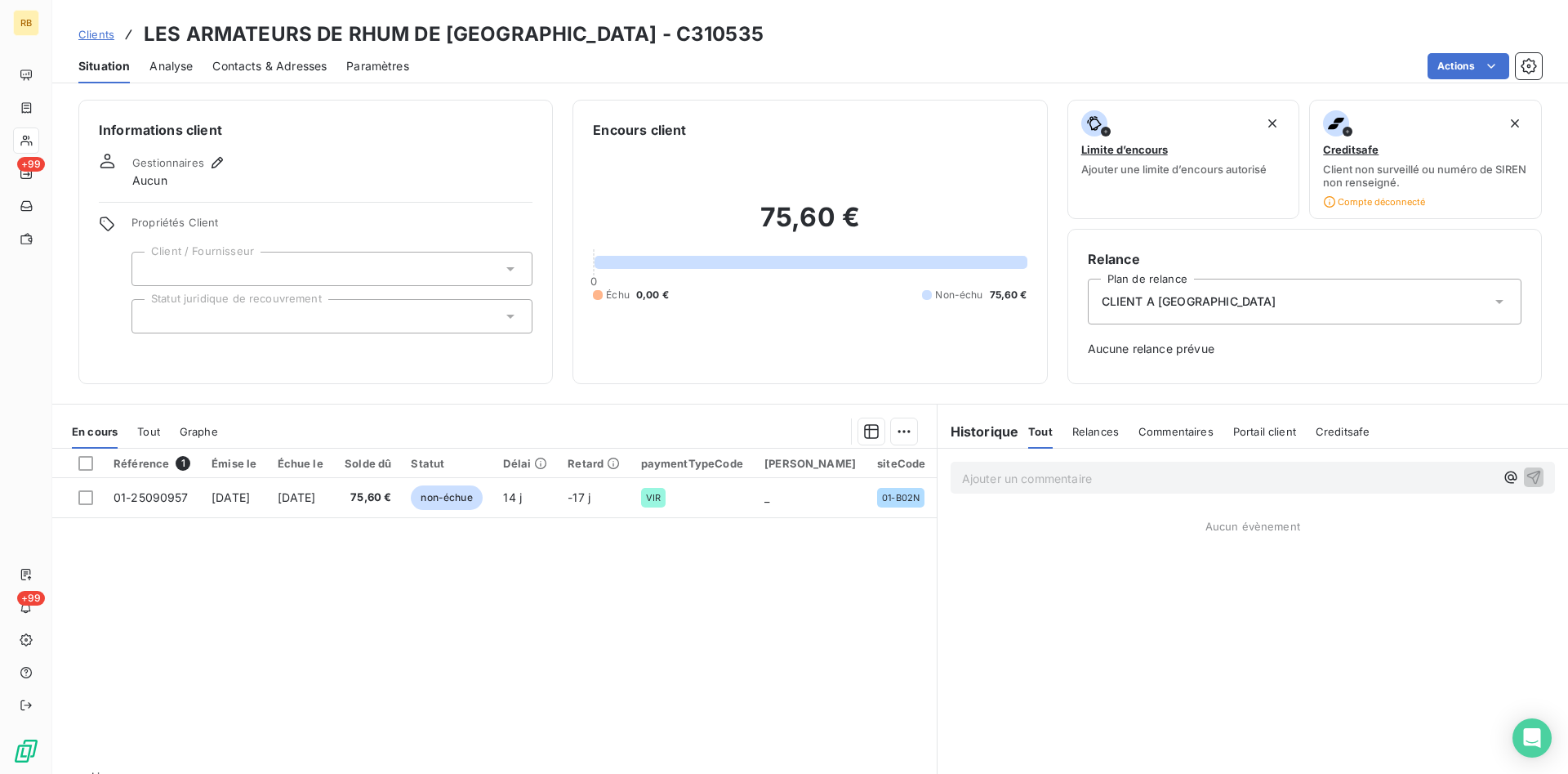
click at [1186, 300] on span "CLIENT A [GEOGRAPHIC_DATA]" at bounding box center [1189, 302] width 175 height 16
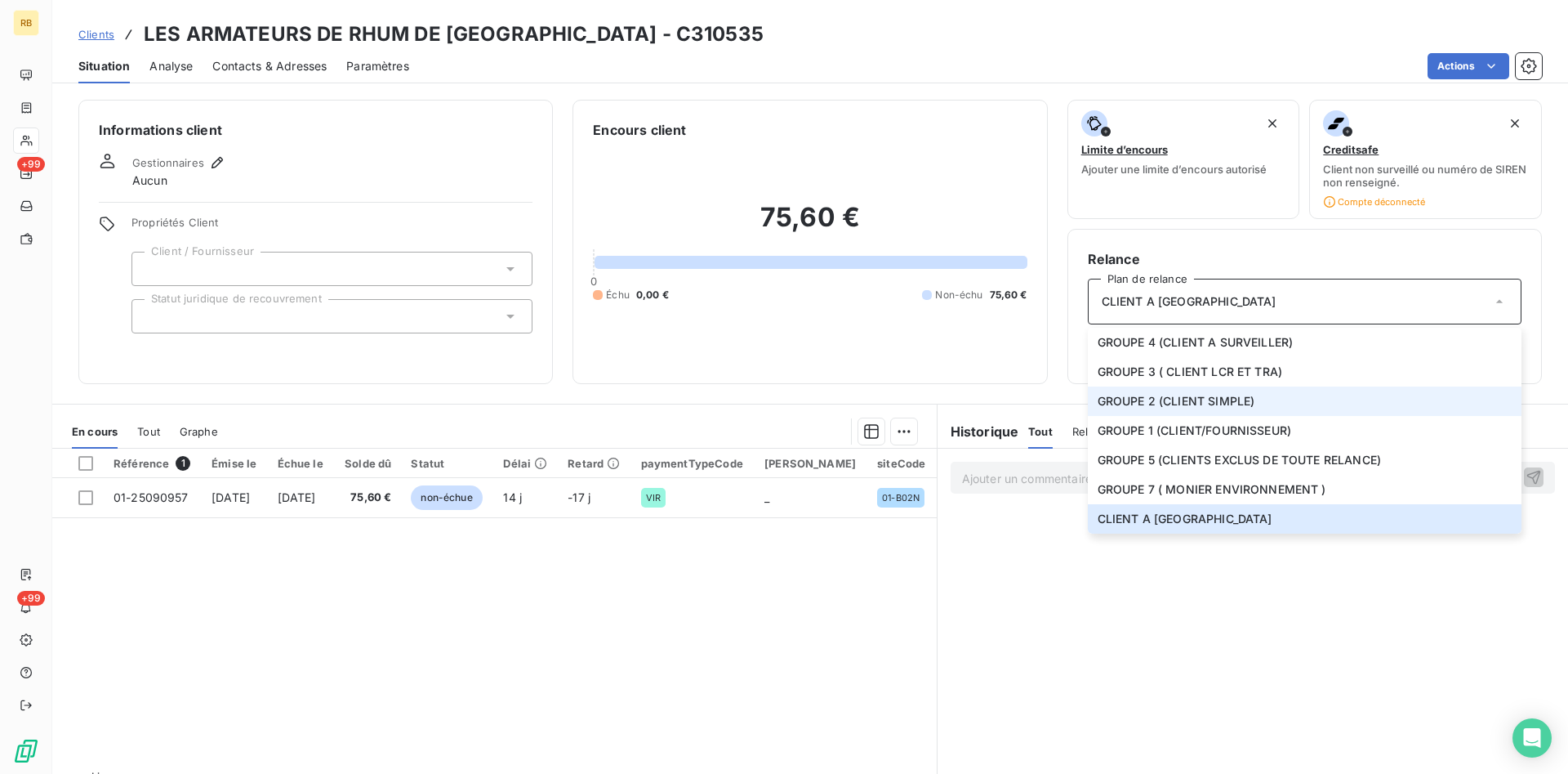
click at [1187, 395] on span "GROUPE 2 (CLIENT SIMPLE)" at bounding box center [1176, 401] width 158 height 16
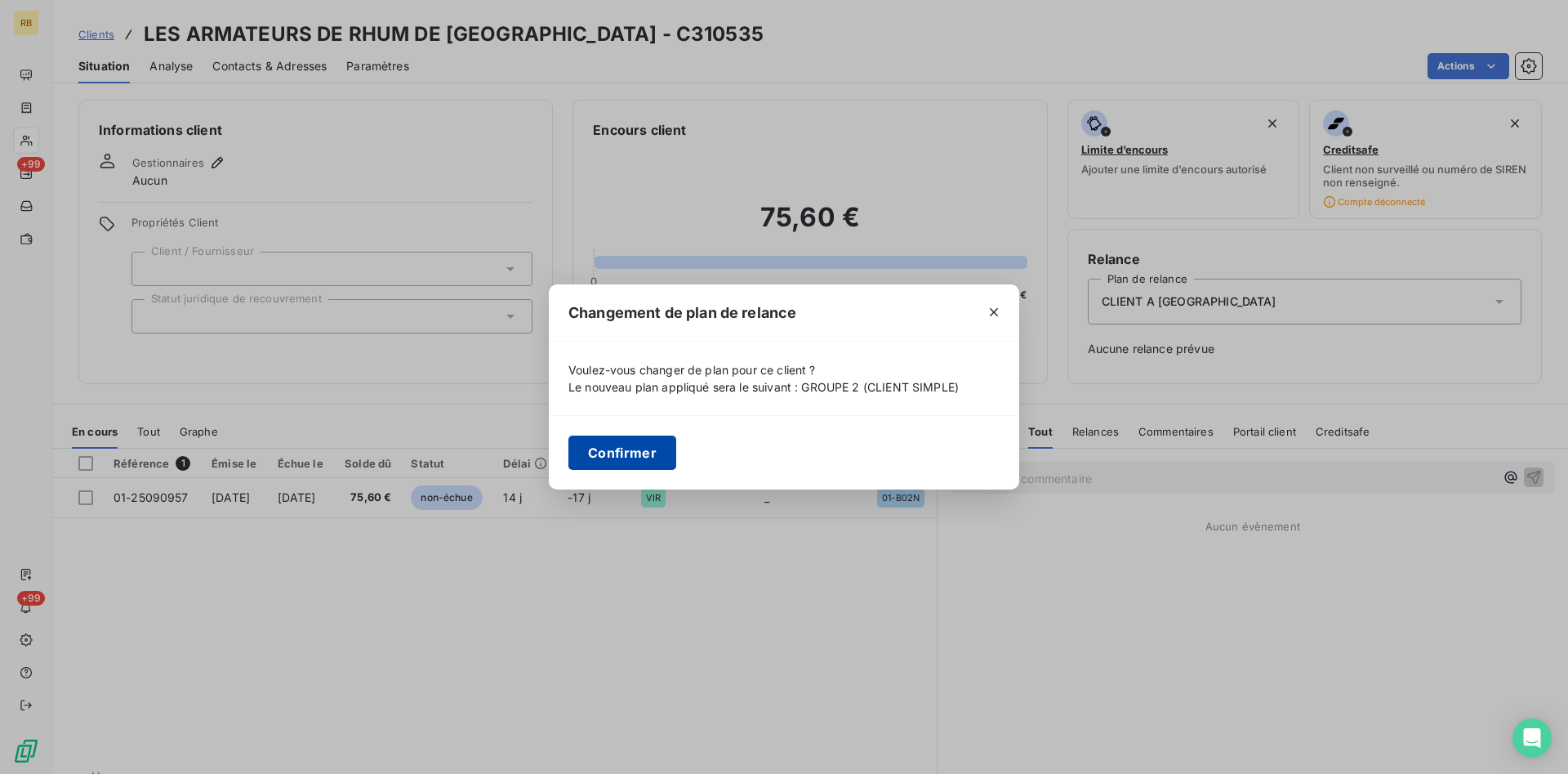
click at [649, 452] on button "Confirmer" at bounding box center [622, 452] width 108 height 35
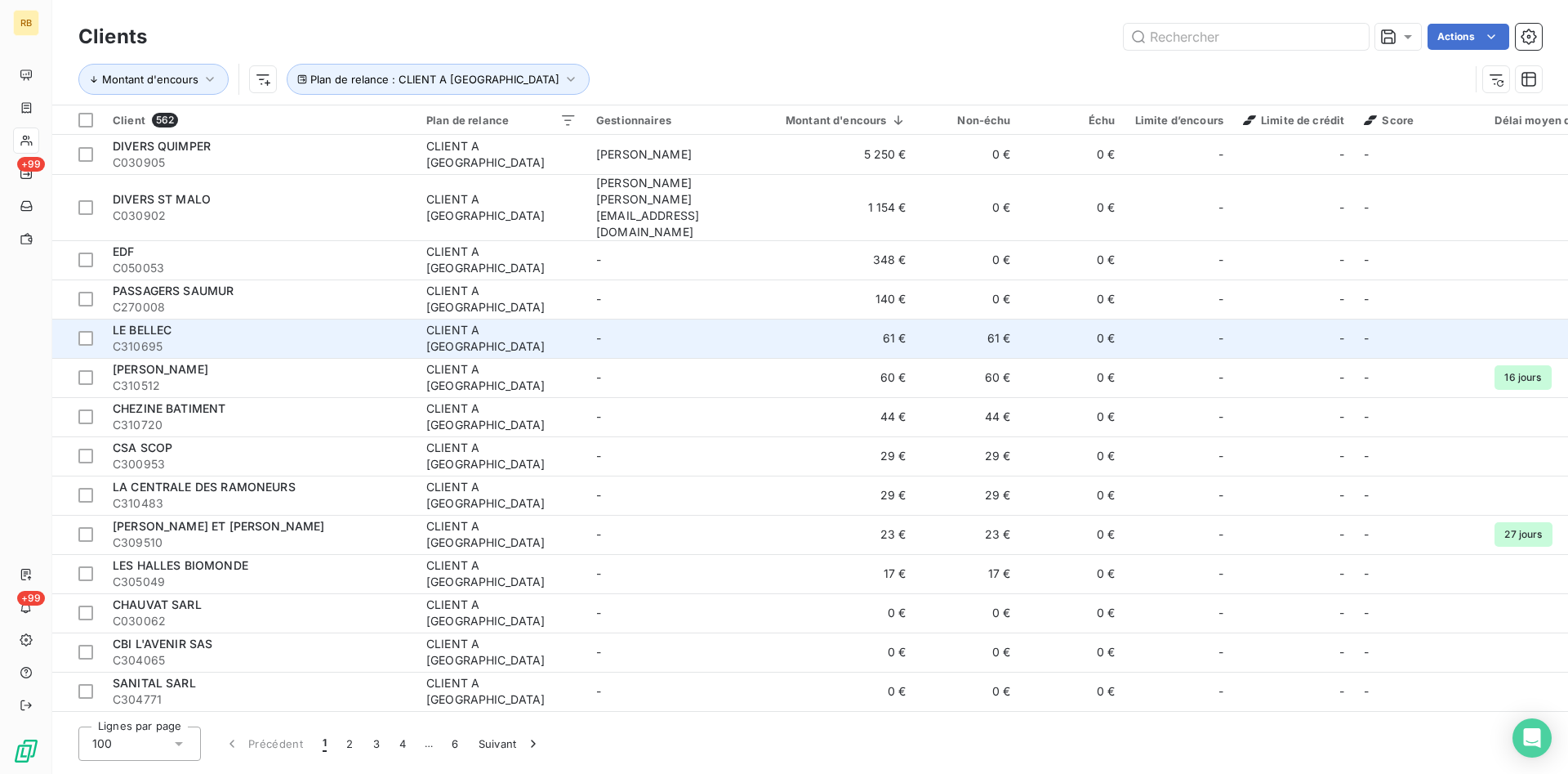
click at [508, 322] on div "CLIENT A [GEOGRAPHIC_DATA]" at bounding box center [502, 337] width 151 height 33
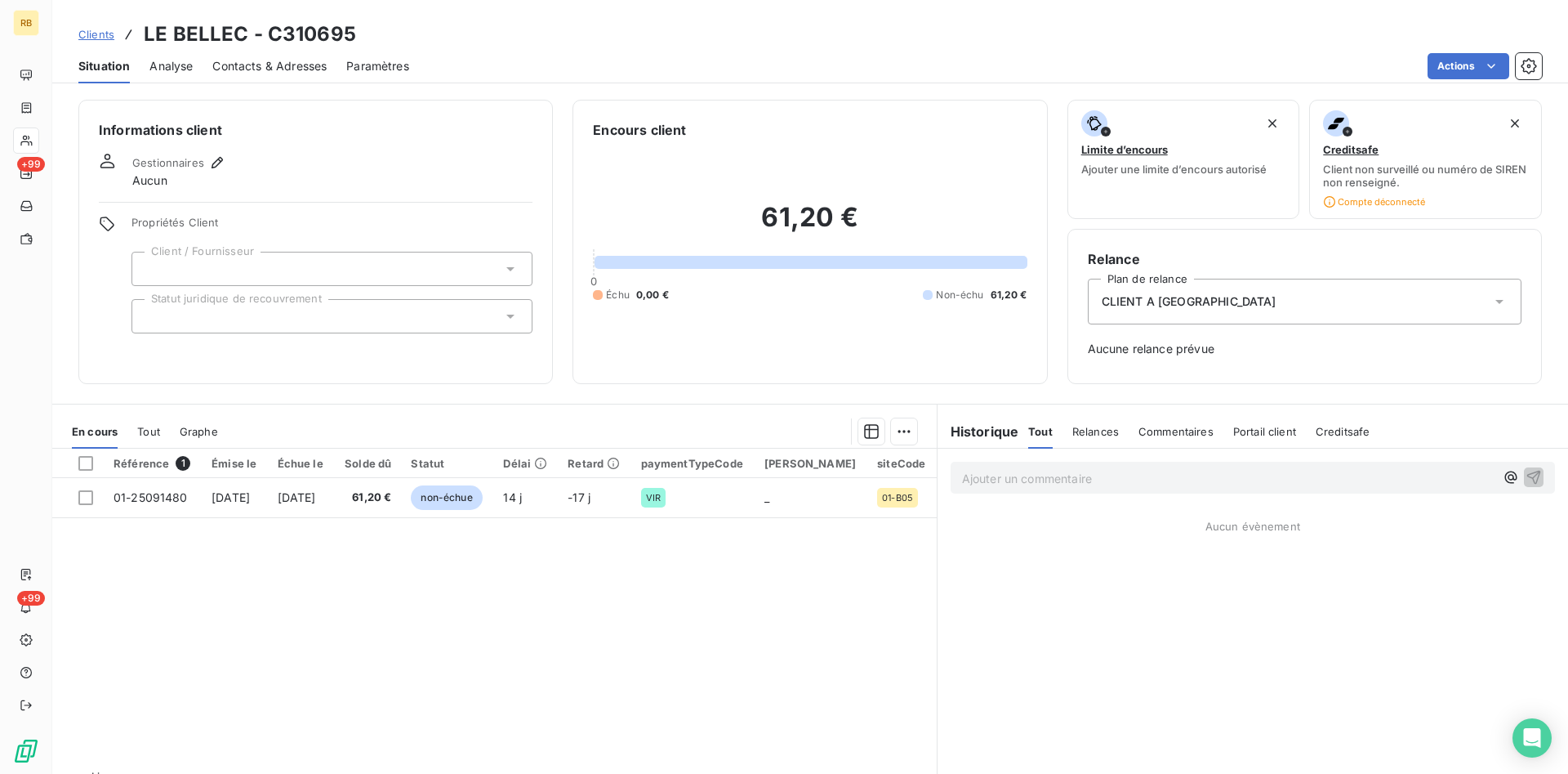
click at [1253, 294] on div "CLIENT A [GEOGRAPHIC_DATA]" at bounding box center [1304, 302] width 433 height 46
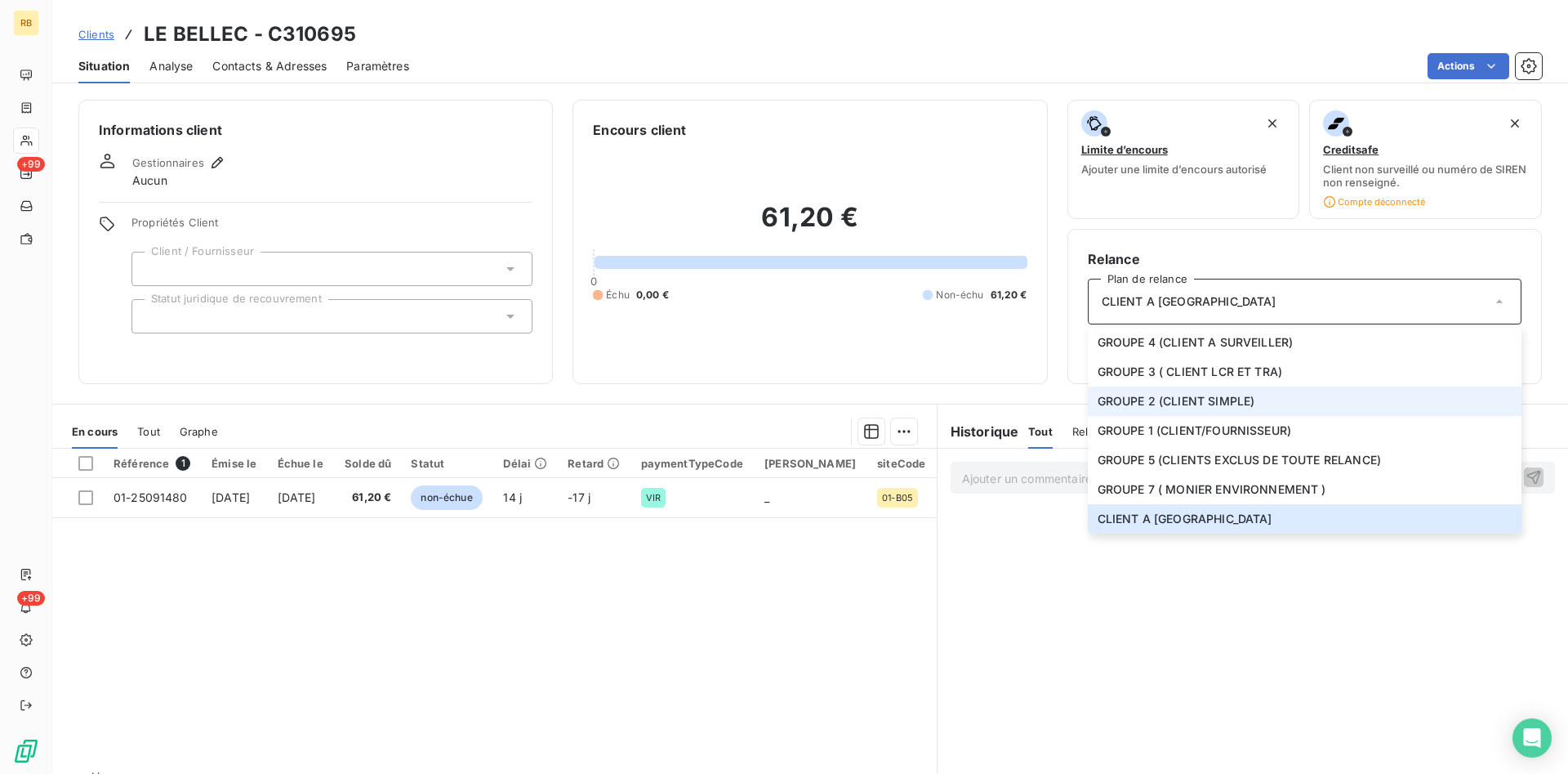
click at [1233, 400] on span "GROUPE 2 (CLIENT SIMPLE)" at bounding box center [1176, 401] width 158 height 16
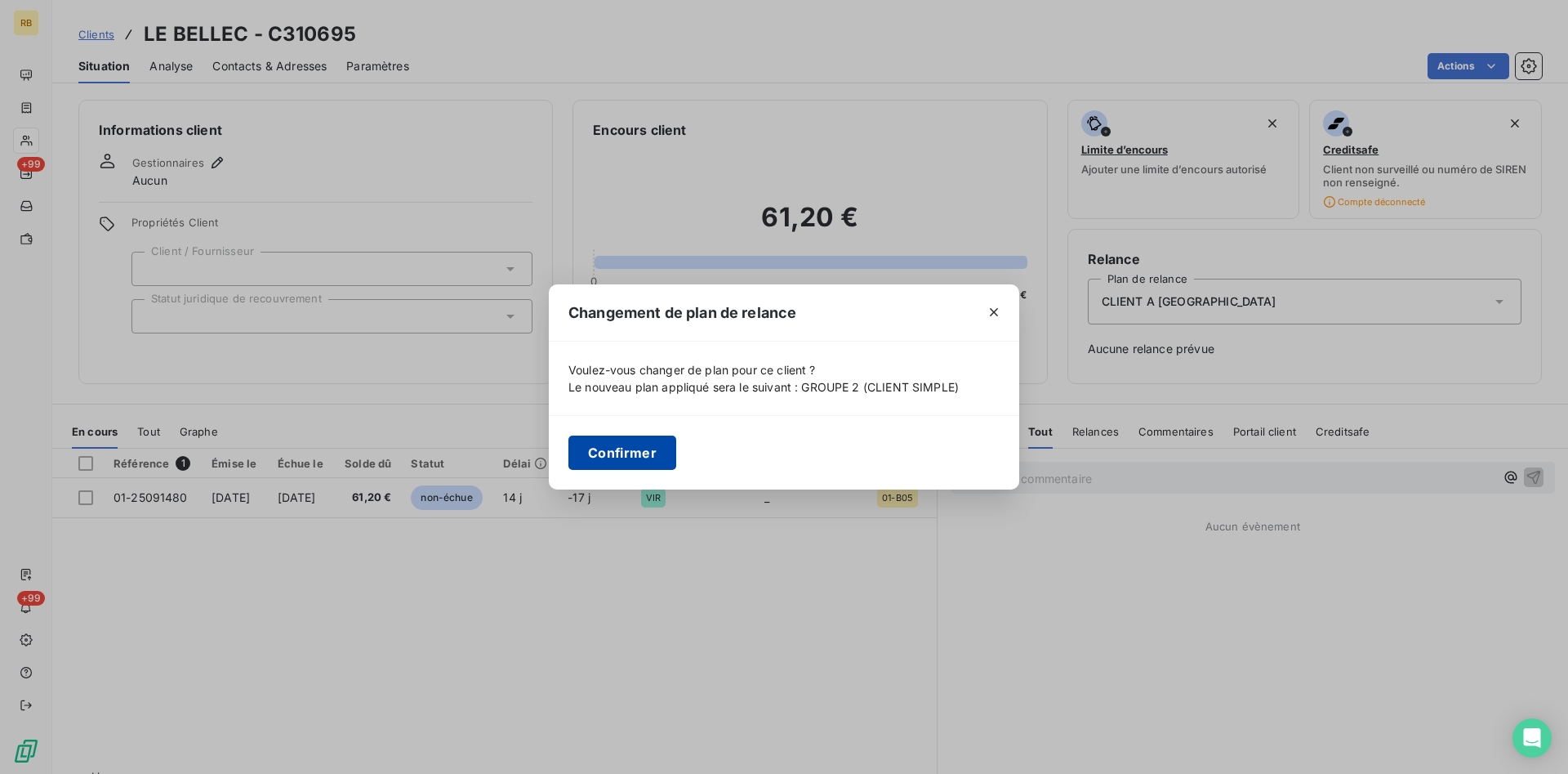
click at [650, 455] on button "Confirmer" at bounding box center [622, 452] width 108 height 35
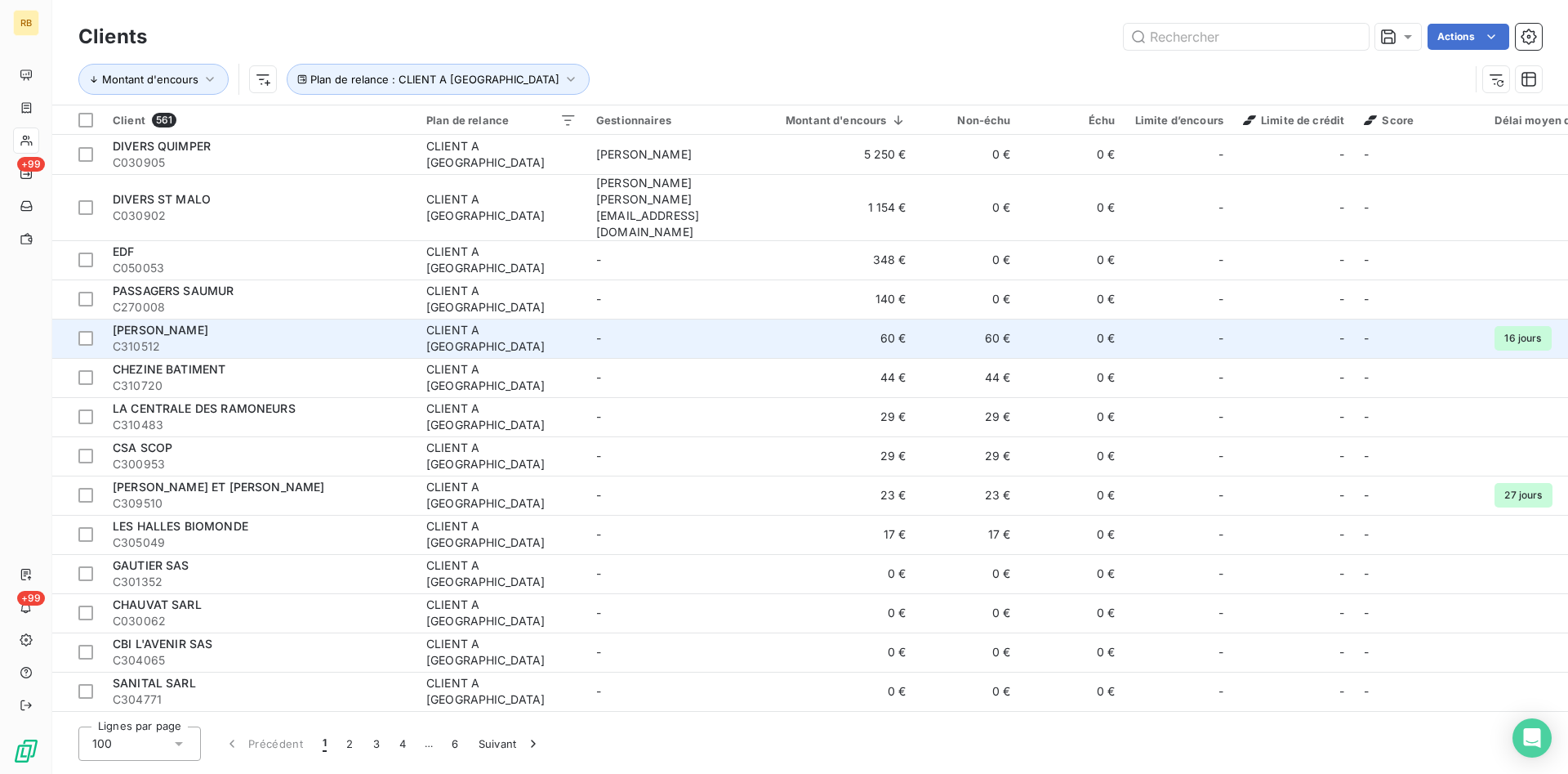
click at [909, 319] on td "60 €" at bounding box center [836, 338] width 160 height 40
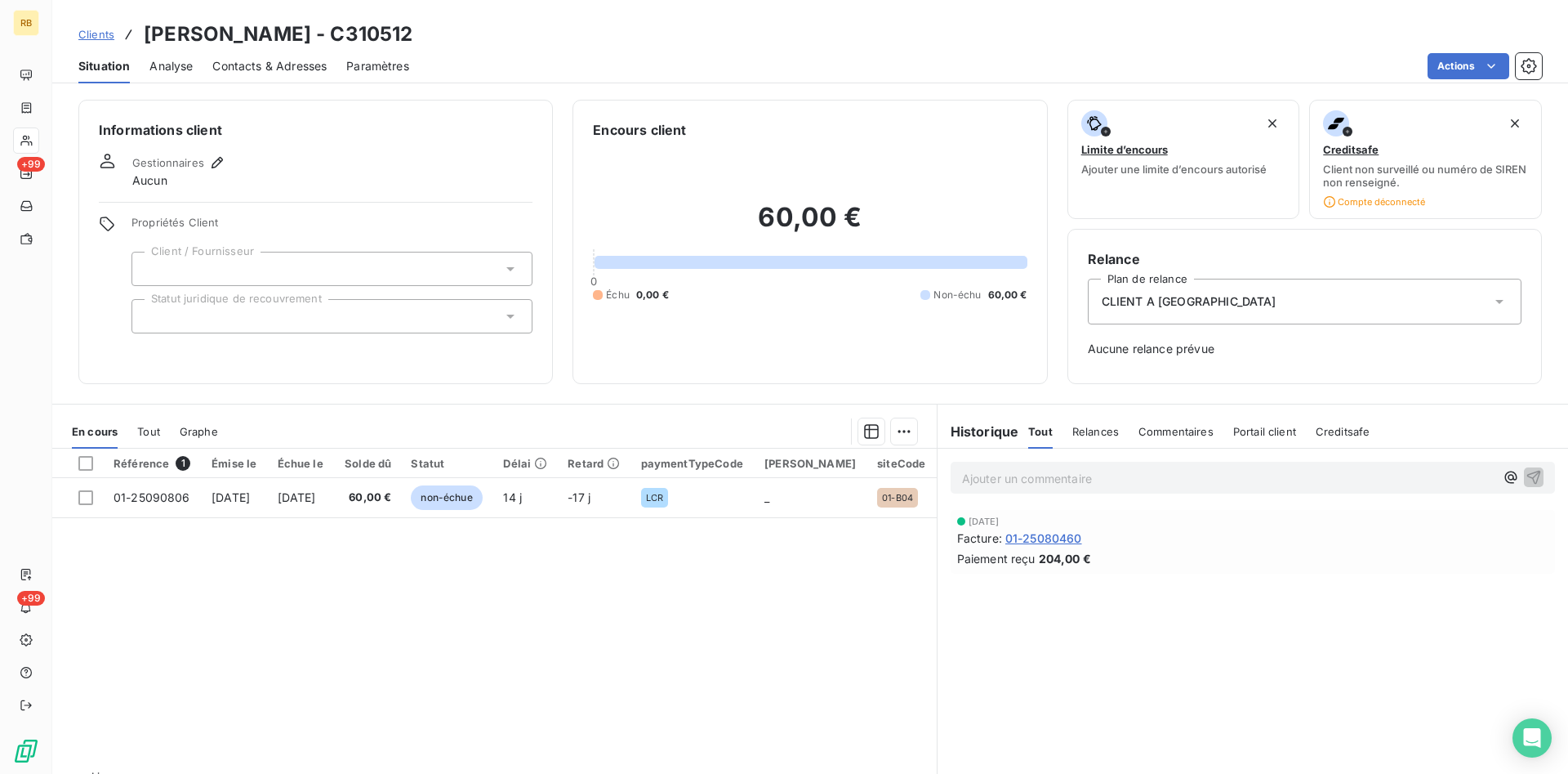
click at [1209, 299] on div "CLIENT A [GEOGRAPHIC_DATA]" at bounding box center [1304, 302] width 433 height 46
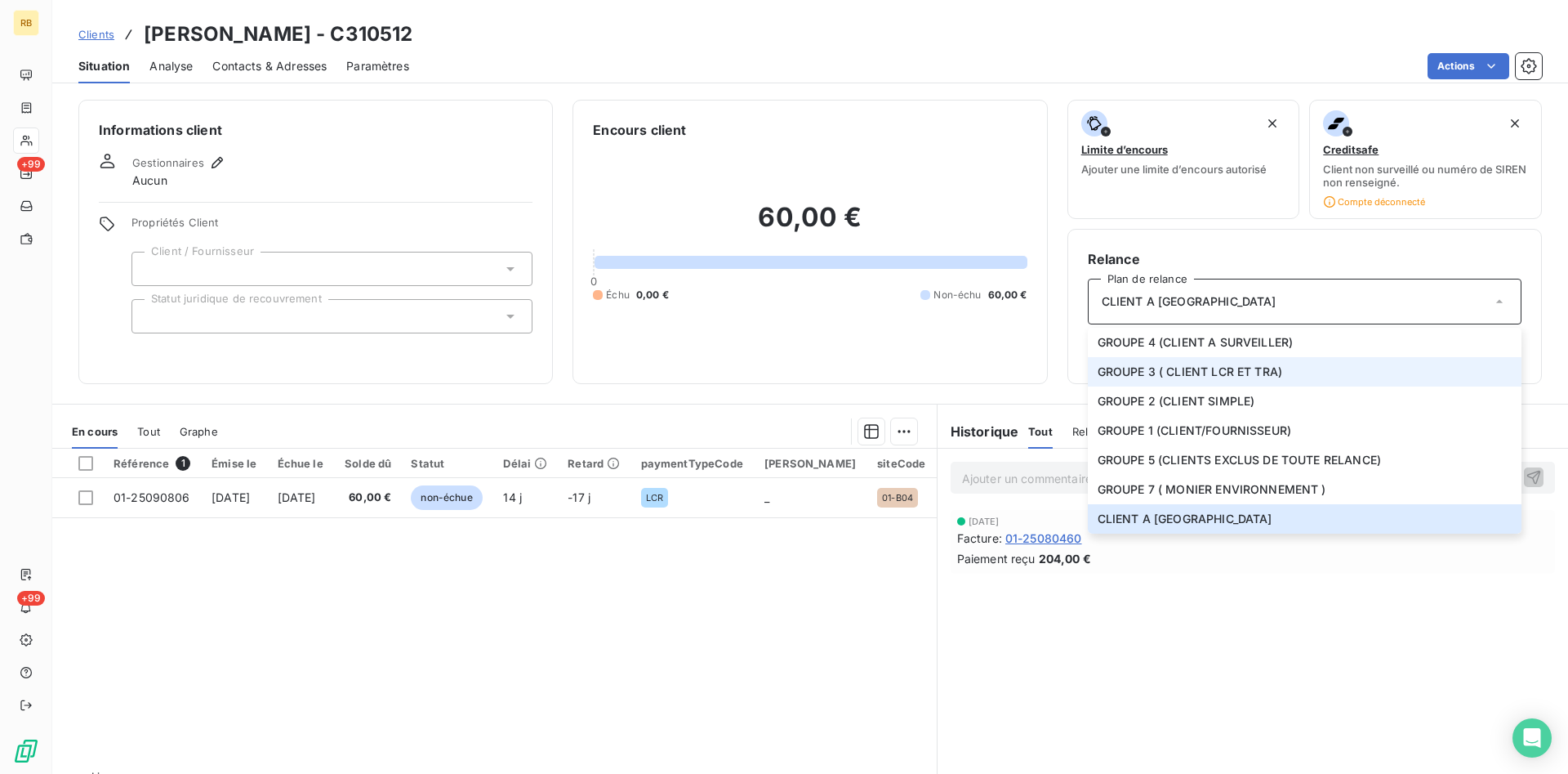
click at [1223, 372] on span "GROUPE 3 ( CLIENT LCR ET TRA)" at bounding box center [1190, 371] width 184 height 16
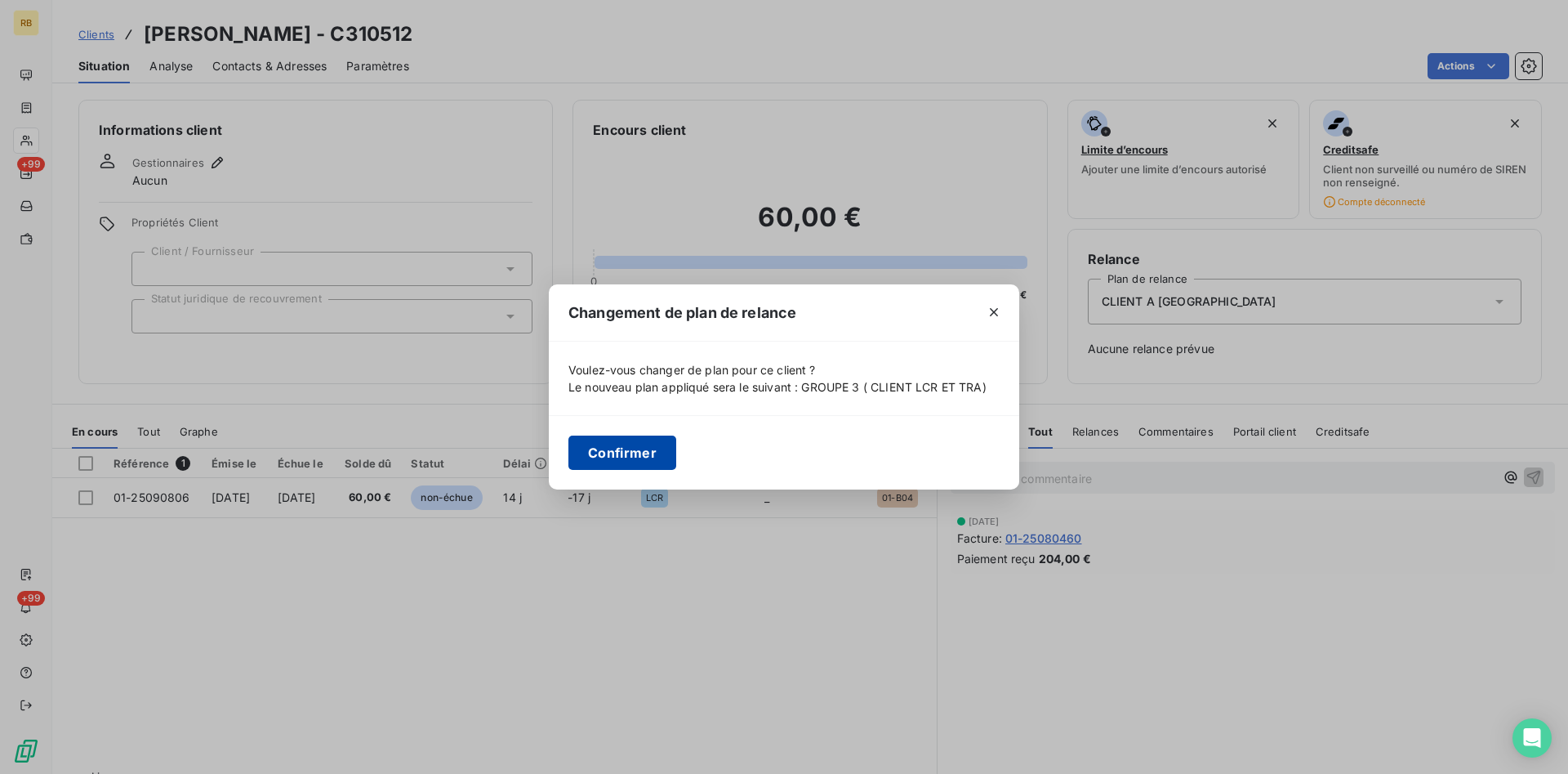
click at [654, 457] on button "Confirmer" at bounding box center [622, 452] width 108 height 35
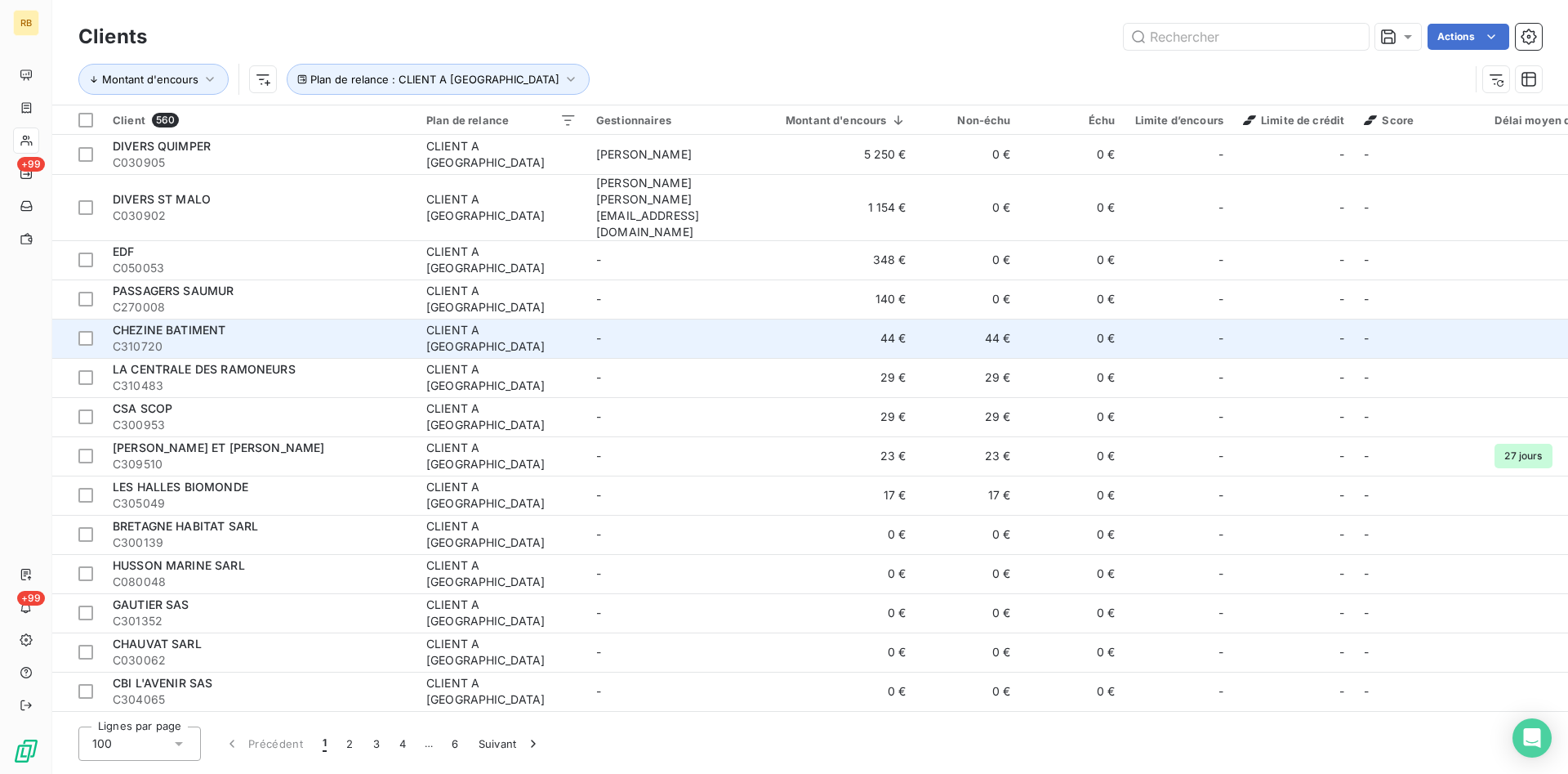
click at [909, 319] on td "44 €" at bounding box center [836, 338] width 160 height 40
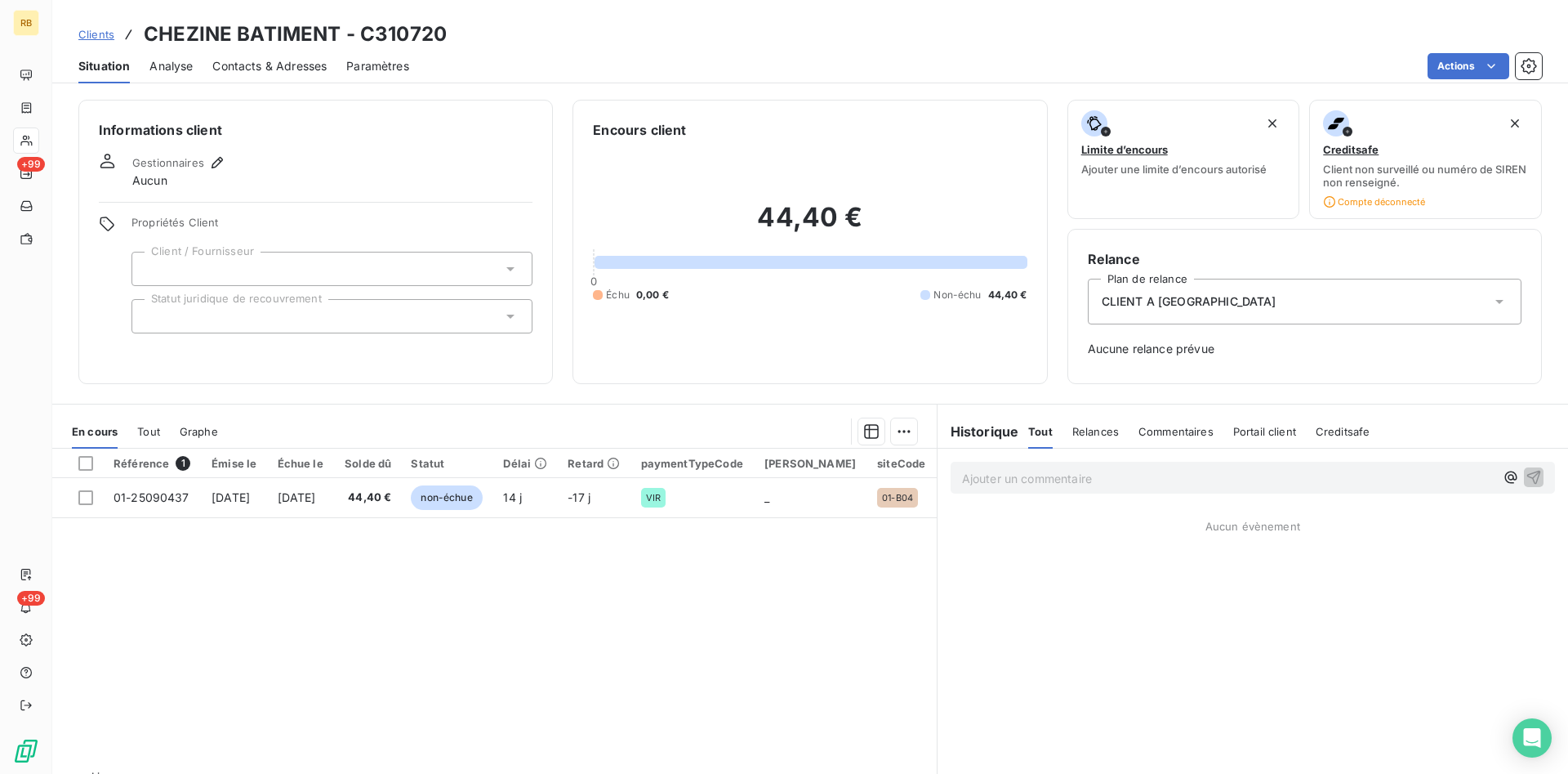
click at [1189, 301] on span "CLIENT A [GEOGRAPHIC_DATA]" at bounding box center [1189, 302] width 175 height 16
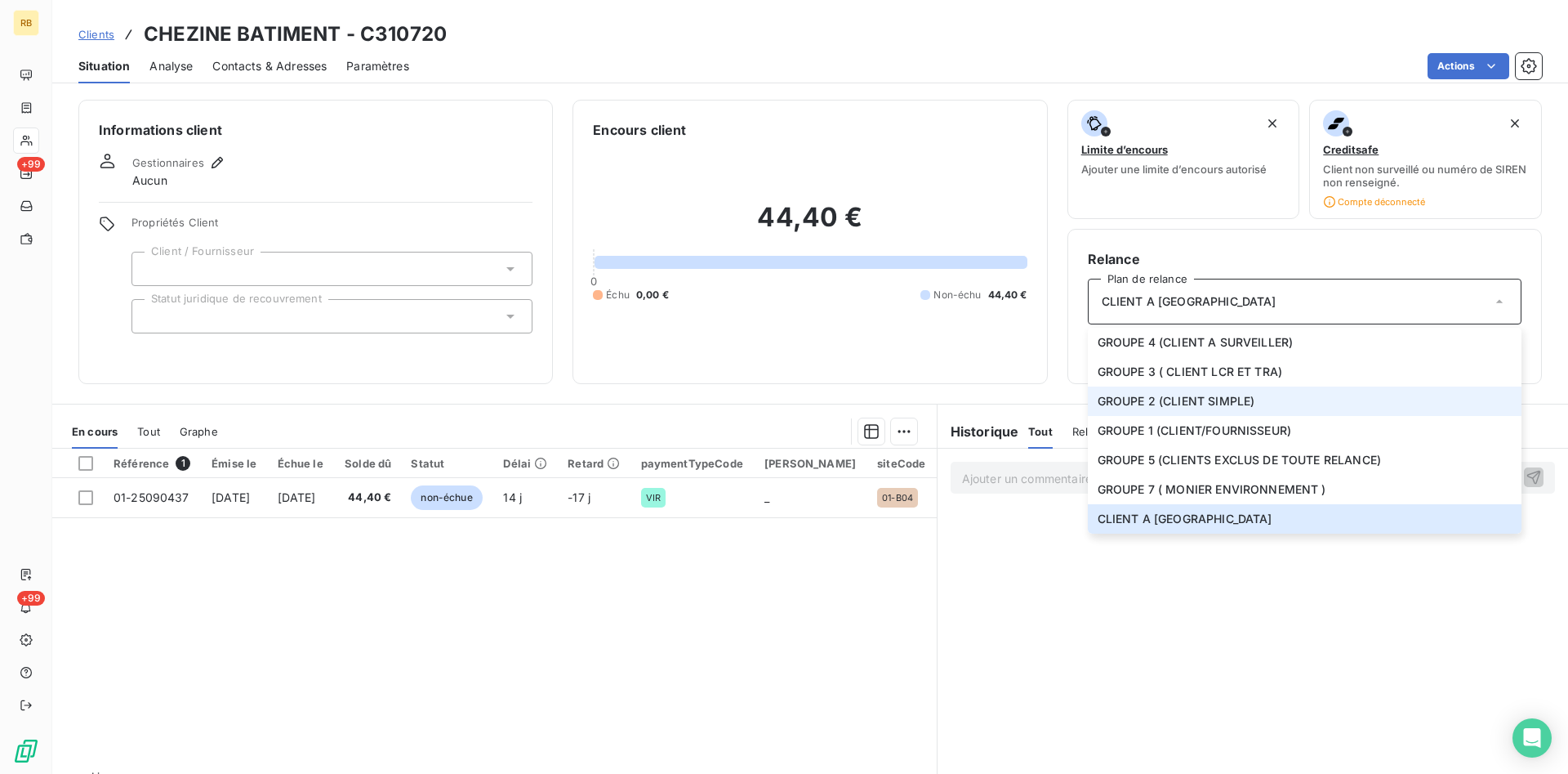
click at [1177, 399] on span "GROUPE 2 (CLIENT SIMPLE)" at bounding box center [1176, 401] width 158 height 16
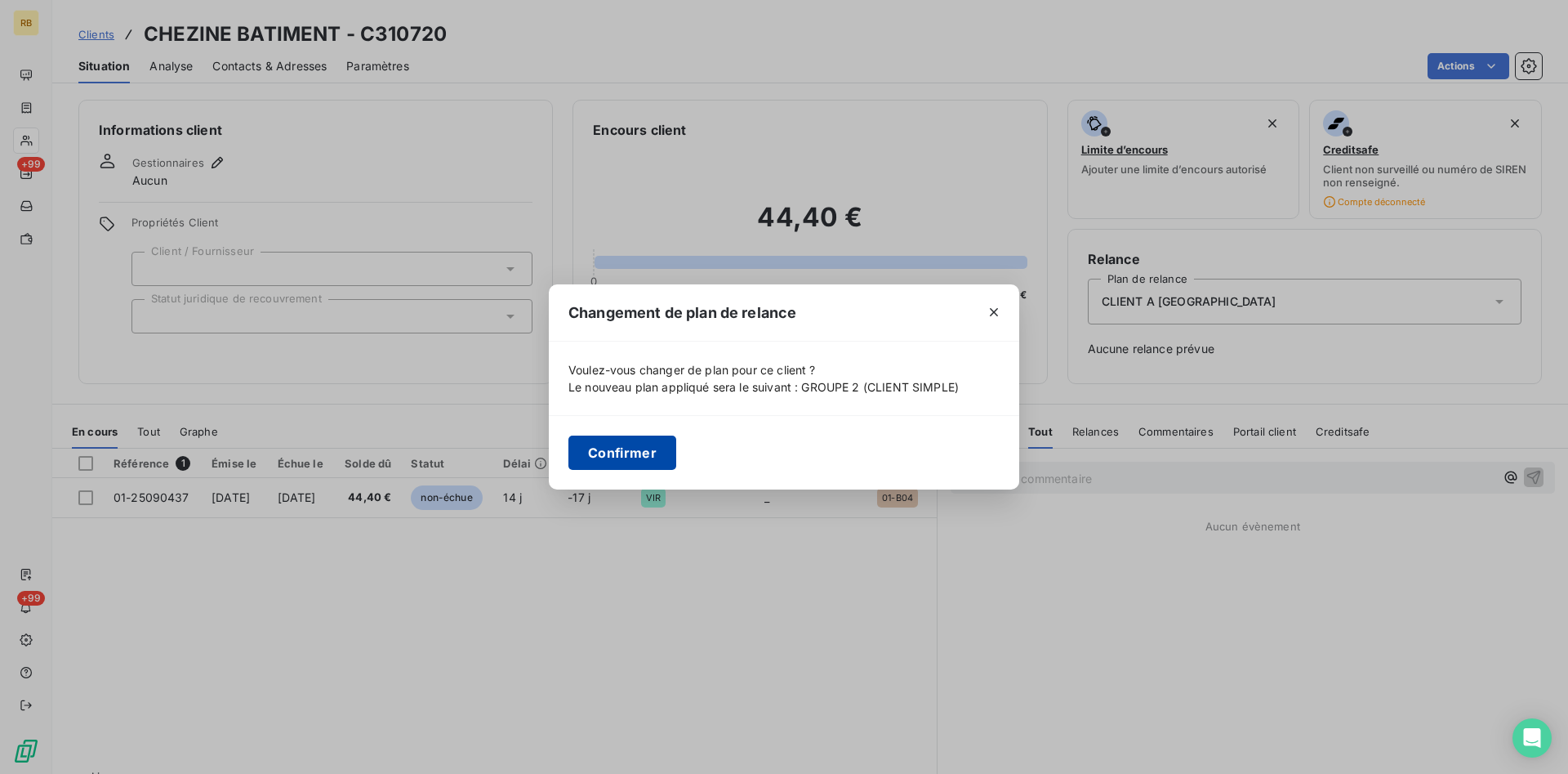
click at [628, 445] on button "Confirmer" at bounding box center [622, 452] width 108 height 35
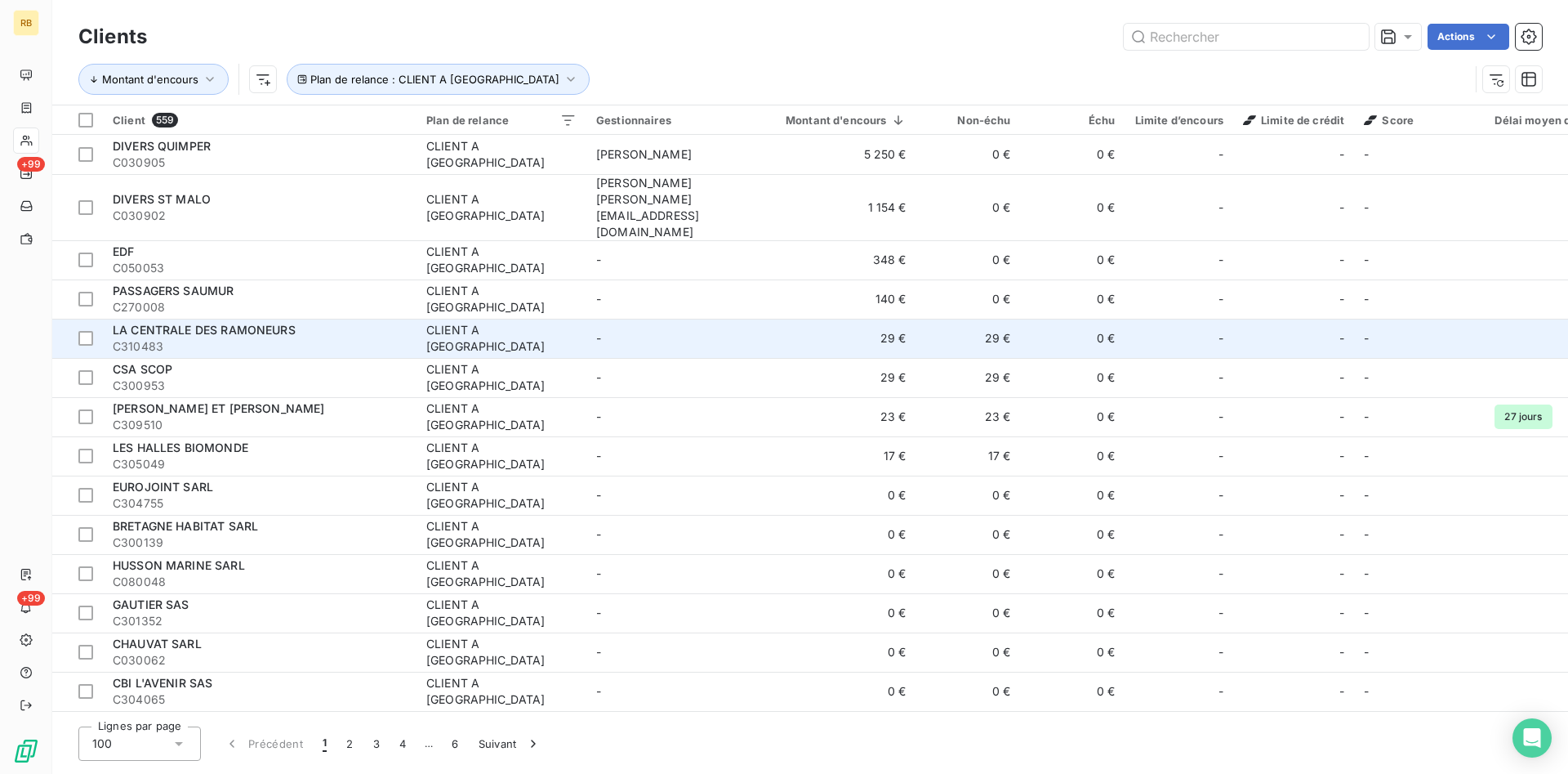
click at [764, 319] on td "29 €" at bounding box center [836, 338] width 160 height 40
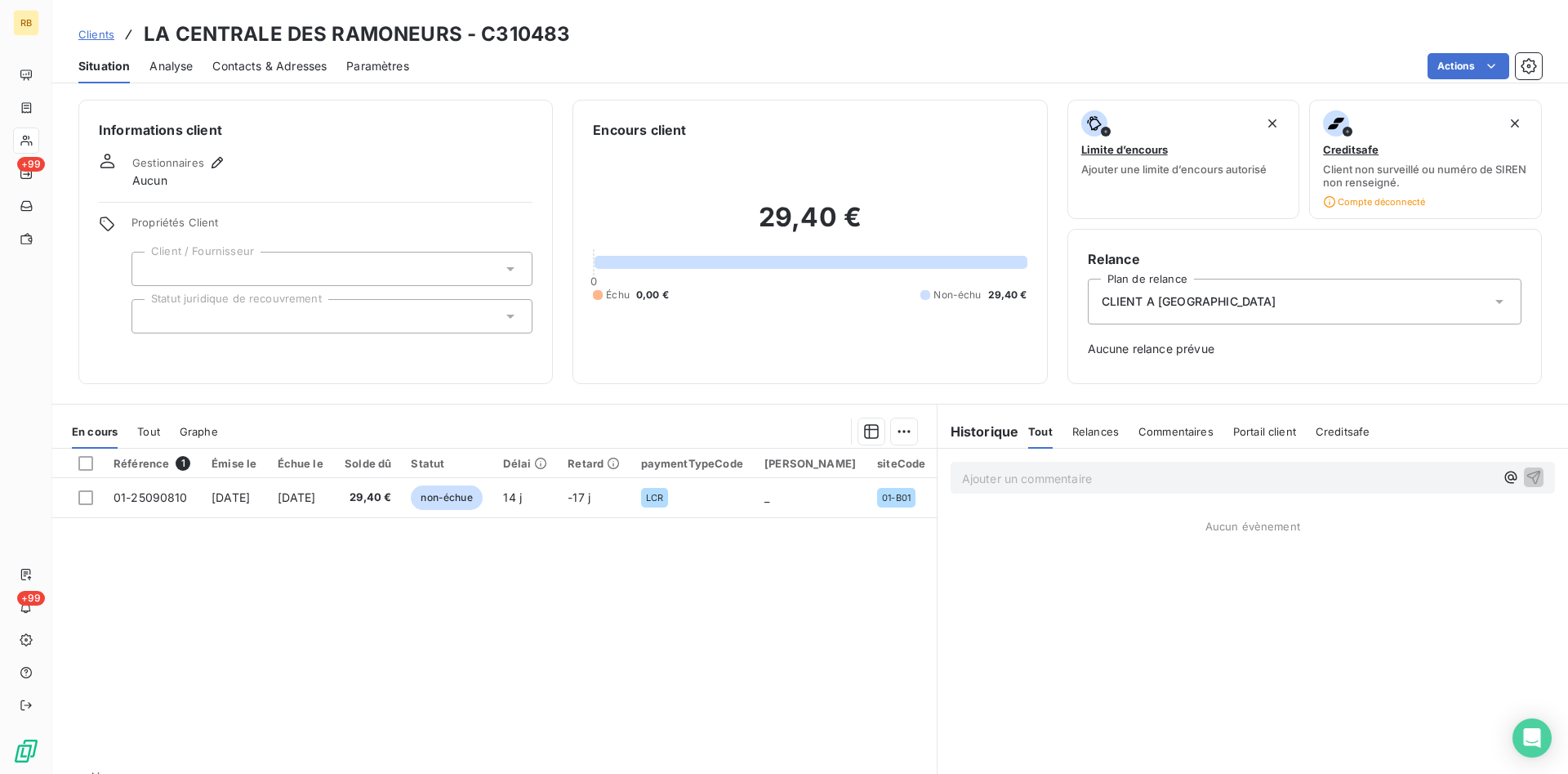
click at [1331, 299] on div "CLIENT A [GEOGRAPHIC_DATA]" at bounding box center [1304, 302] width 433 height 46
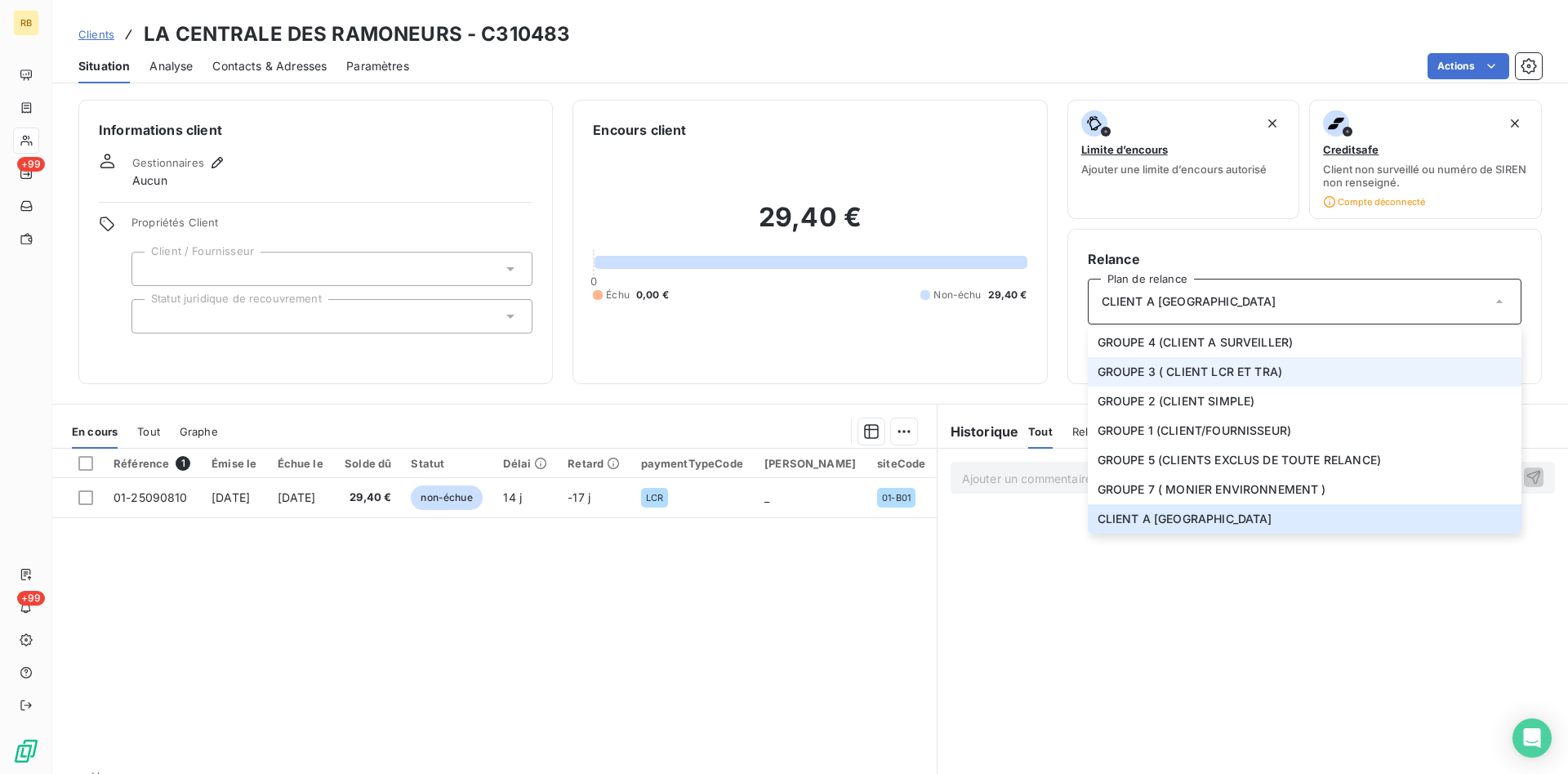
click at [1327, 367] on li "GROUPE 3 ( CLIENT LCR ET TRA)" at bounding box center [1304, 372] width 433 height 30
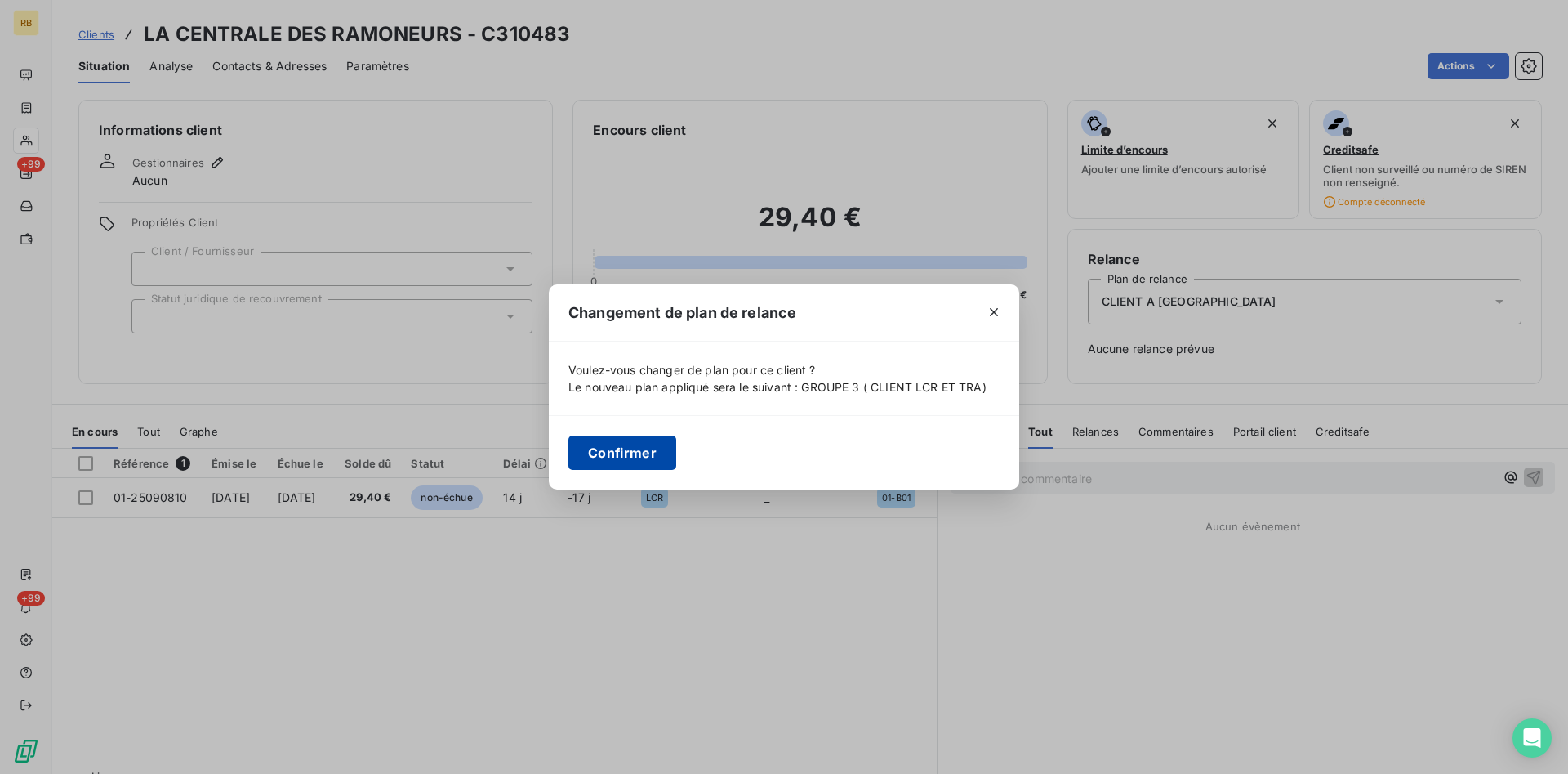
click at [630, 455] on button "Confirmer" at bounding box center [622, 452] width 108 height 35
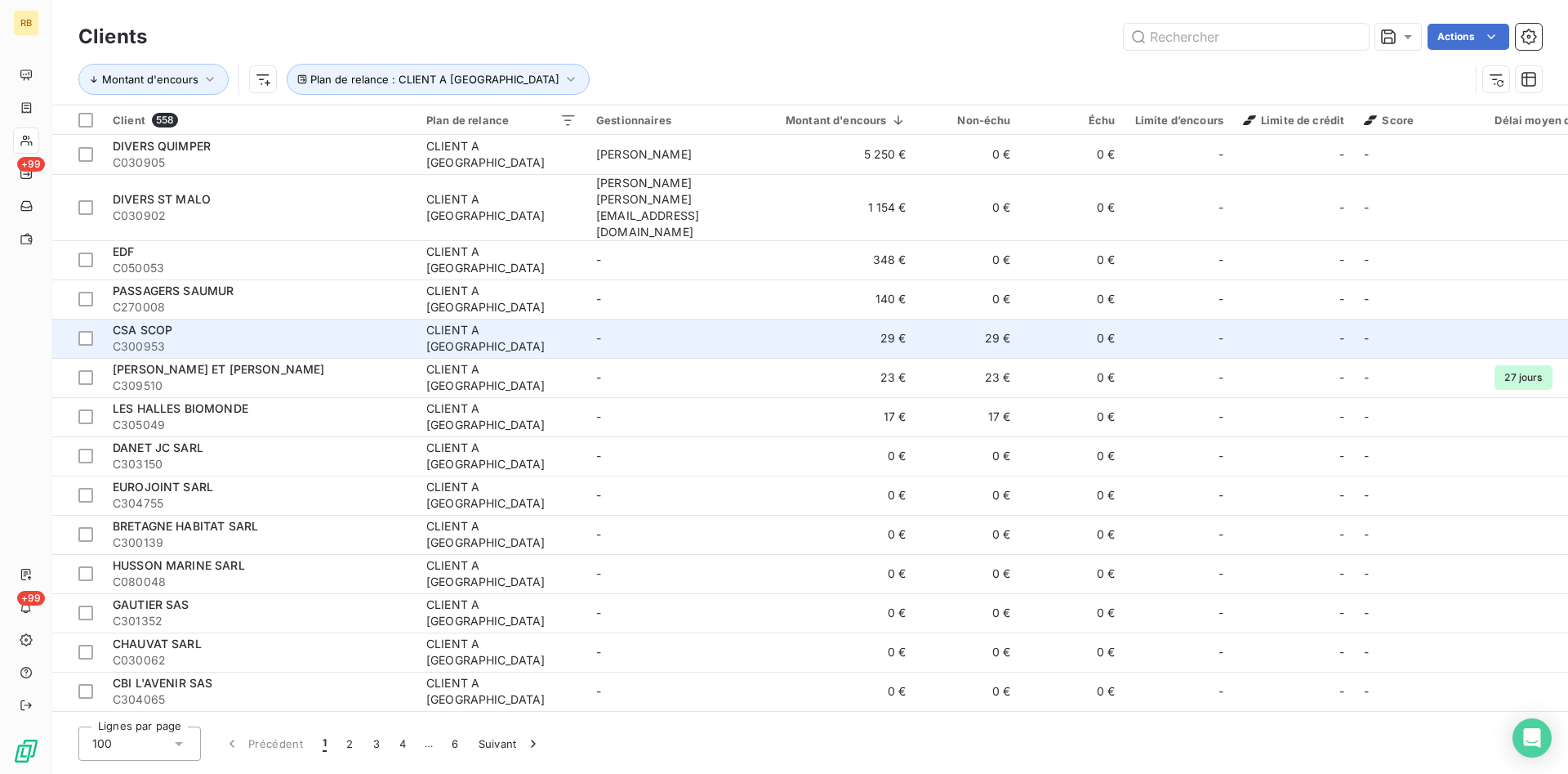
click at [918, 319] on td "29 €" at bounding box center [968, 338] width 104 height 40
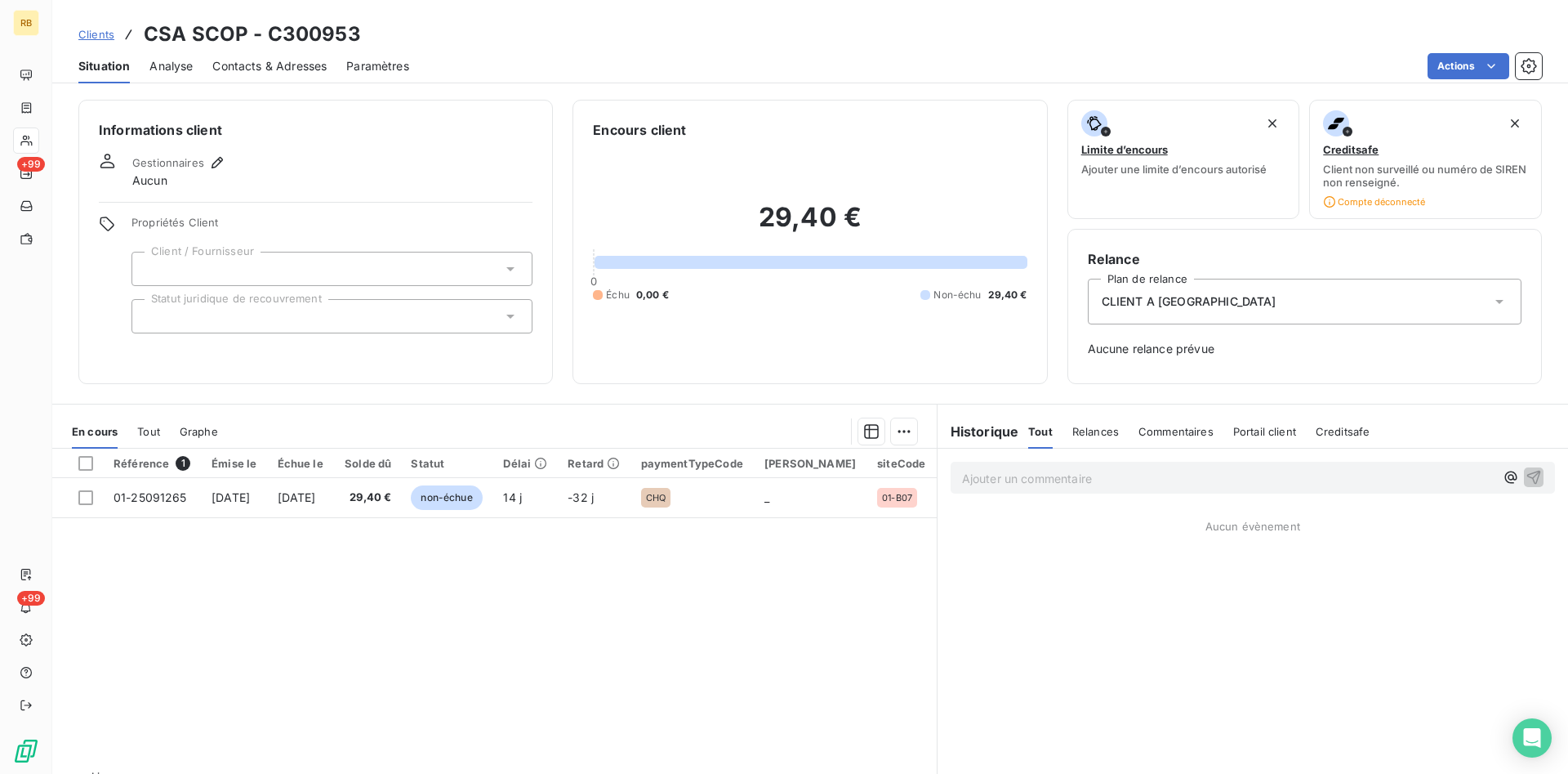
click at [1292, 297] on div "CLIENT A [GEOGRAPHIC_DATA]" at bounding box center [1304, 302] width 433 height 46
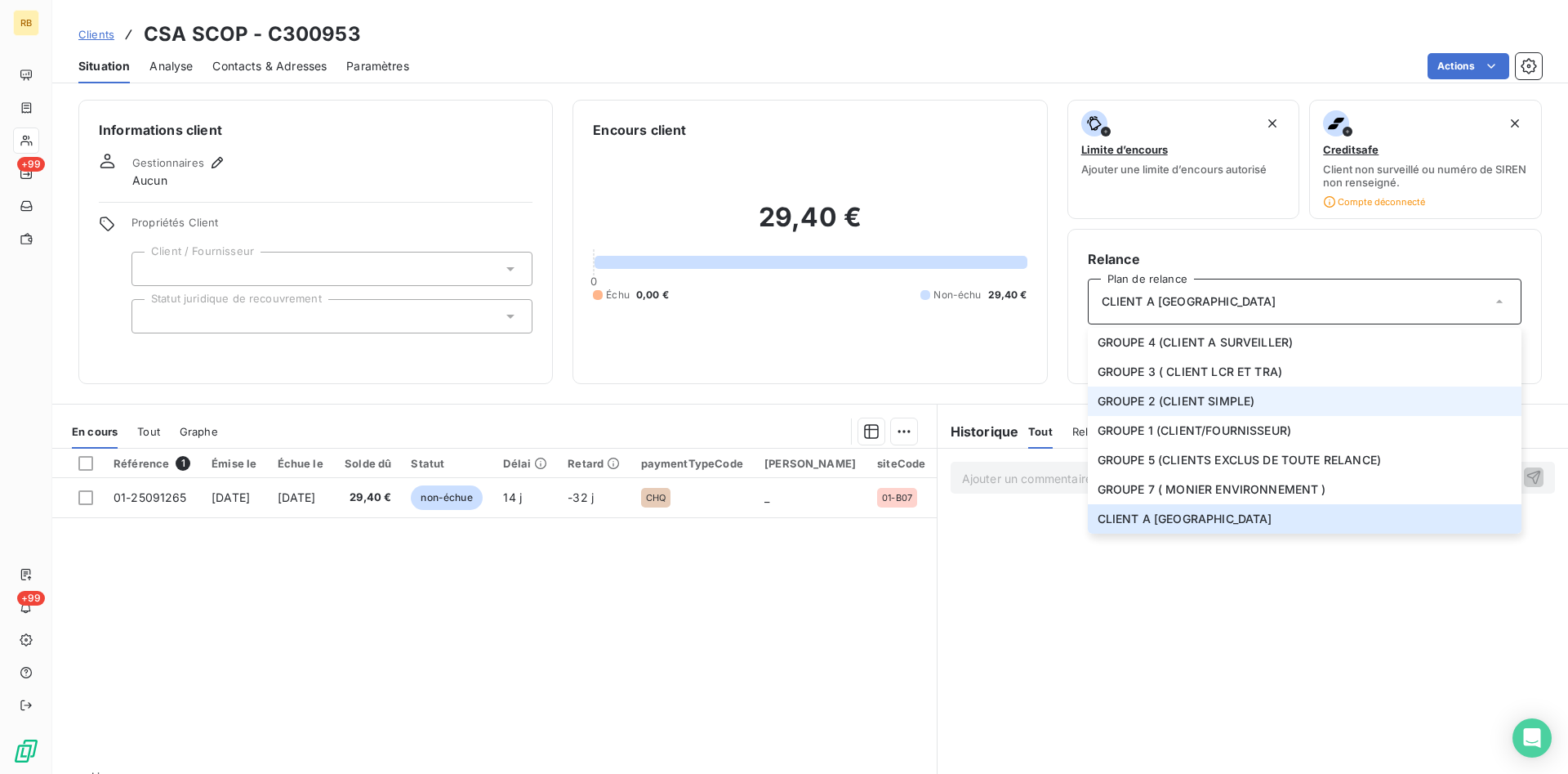
click at [1260, 396] on li "GROUPE 2 (CLIENT SIMPLE)" at bounding box center [1304, 401] width 433 height 30
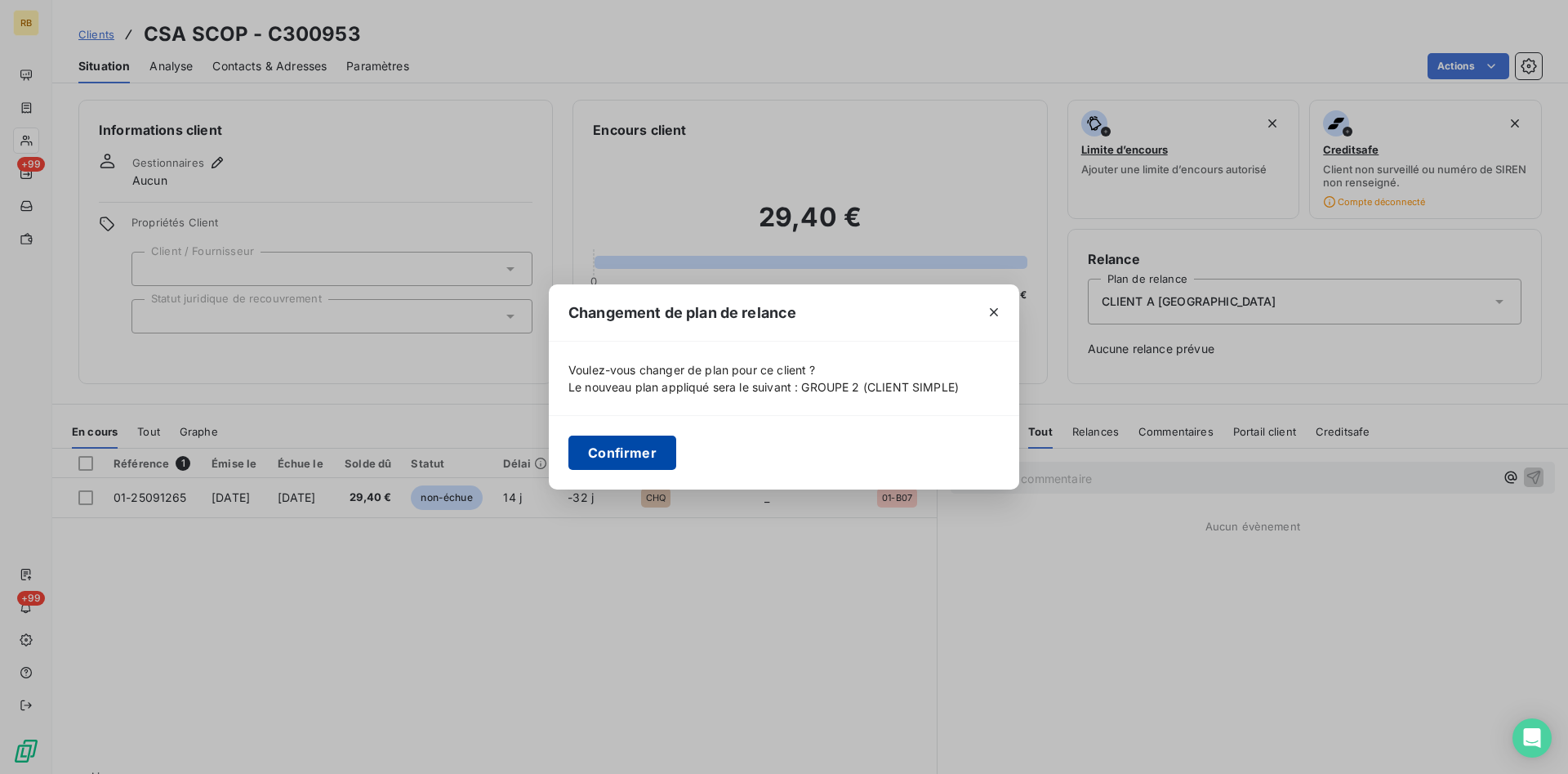
click at [609, 447] on button "Confirmer" at bounding box center [622, 452] width 108 height 35
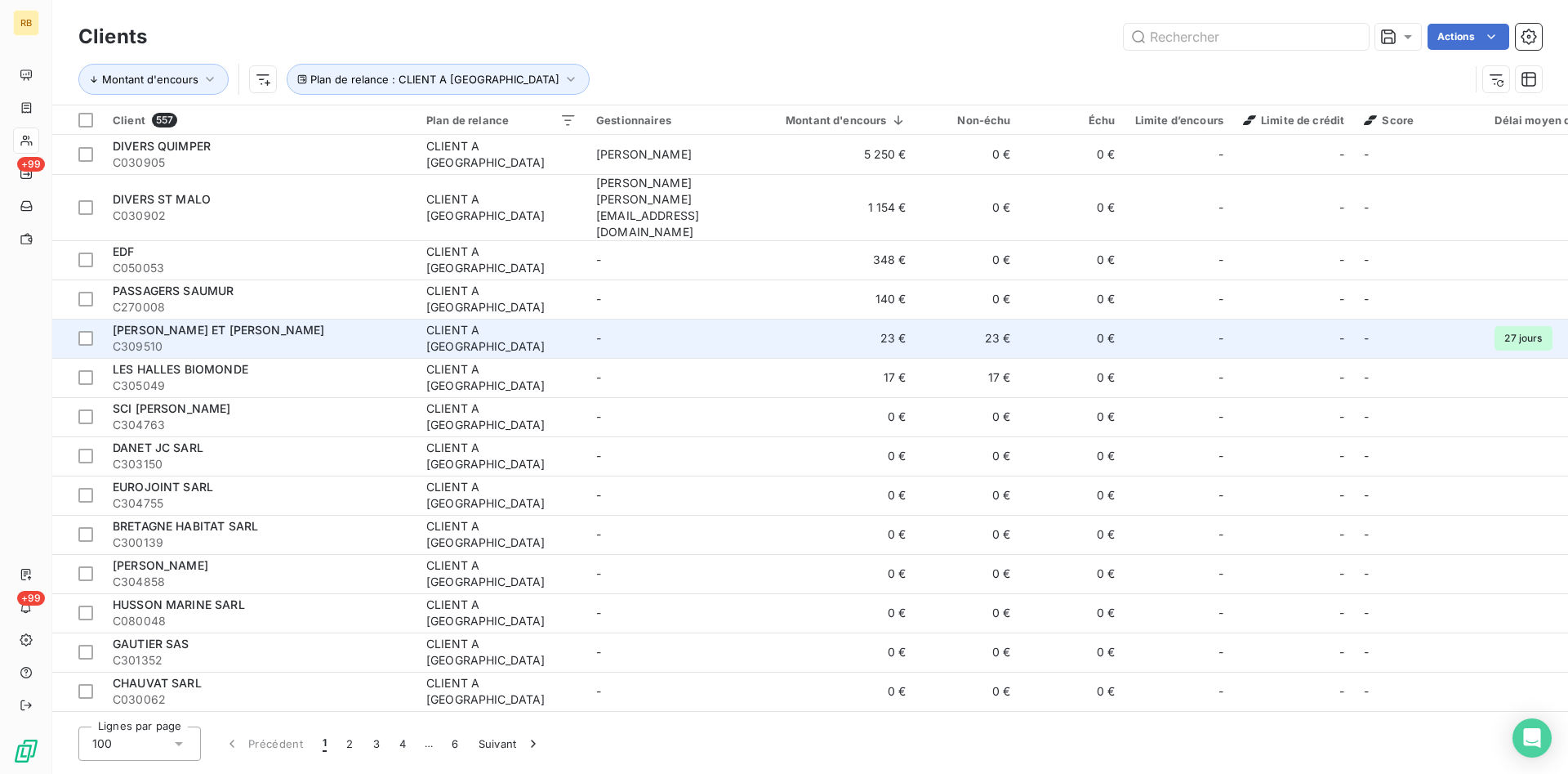
click at [904, 319] on td "23 €" at bounding box center [836, 338] width 160 height 40
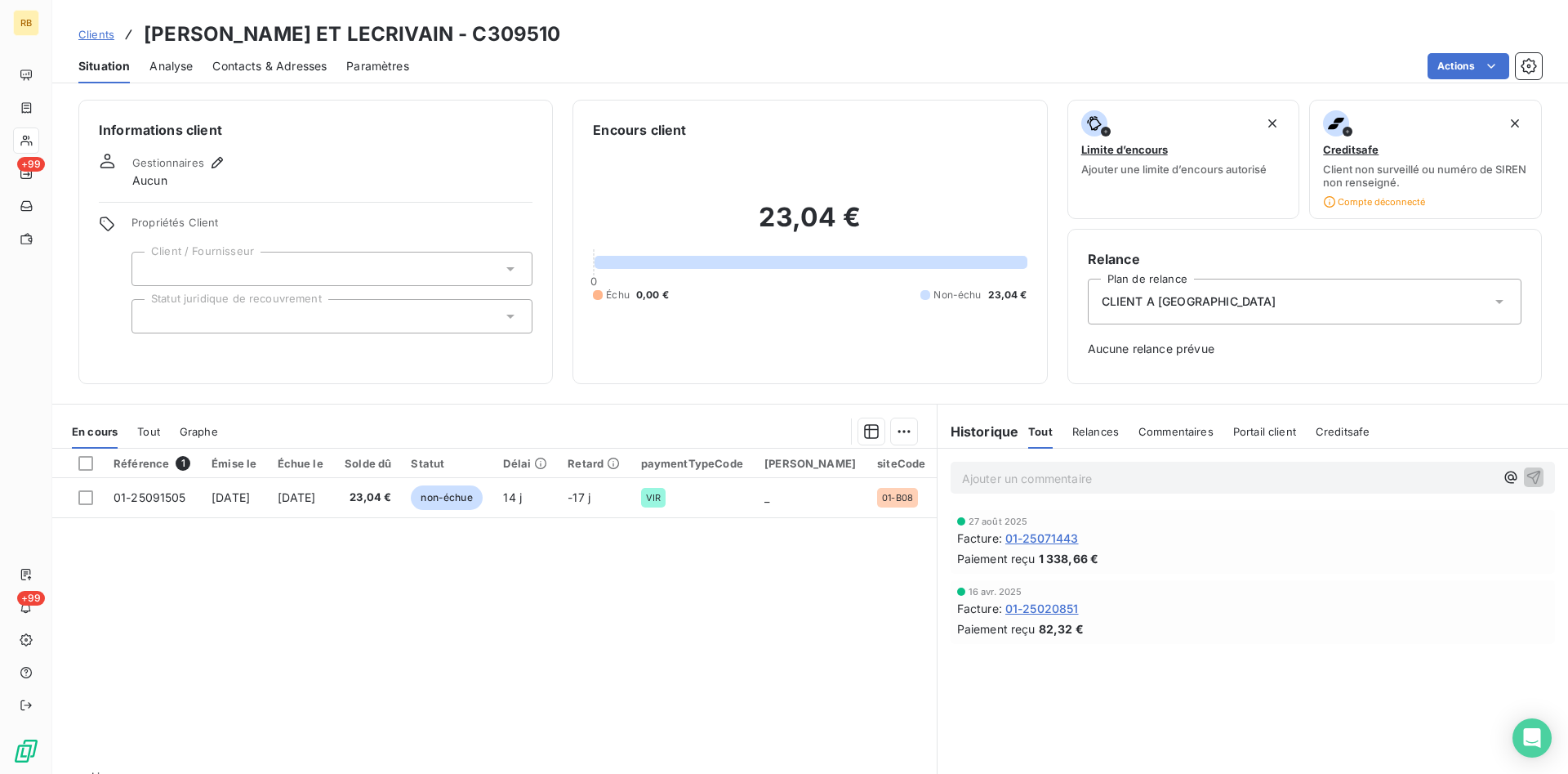
click at [1201, 304] on div "CLIENT A [GEOGRAPHIC_DATA]" at bounding box center [1304, 302] width 433 height 46
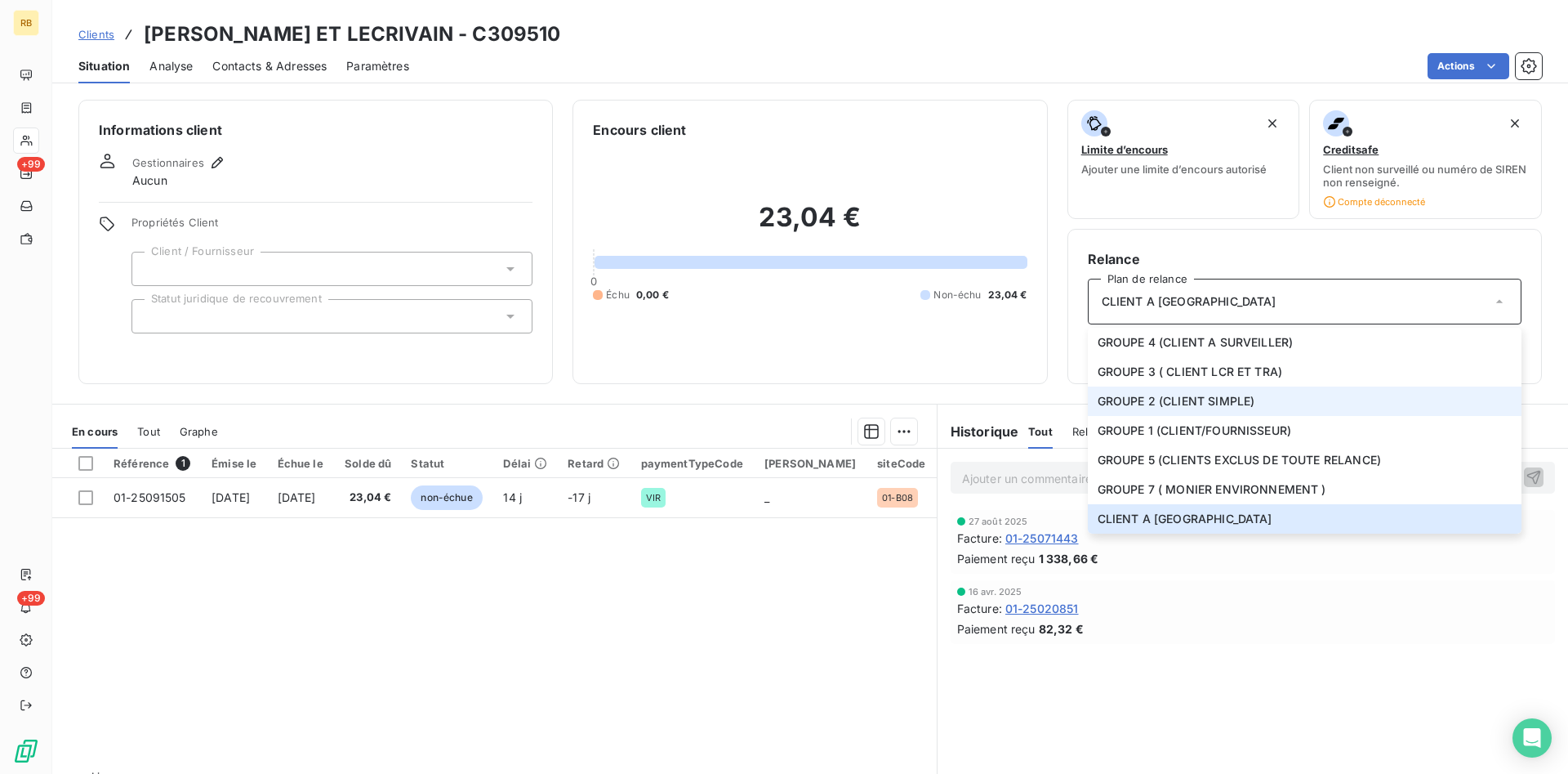
click at [1196, 396] on span "GROUPE 2 (CLIENT SIMPLE)" at bounding box center [1176, 401] width 158 height 16
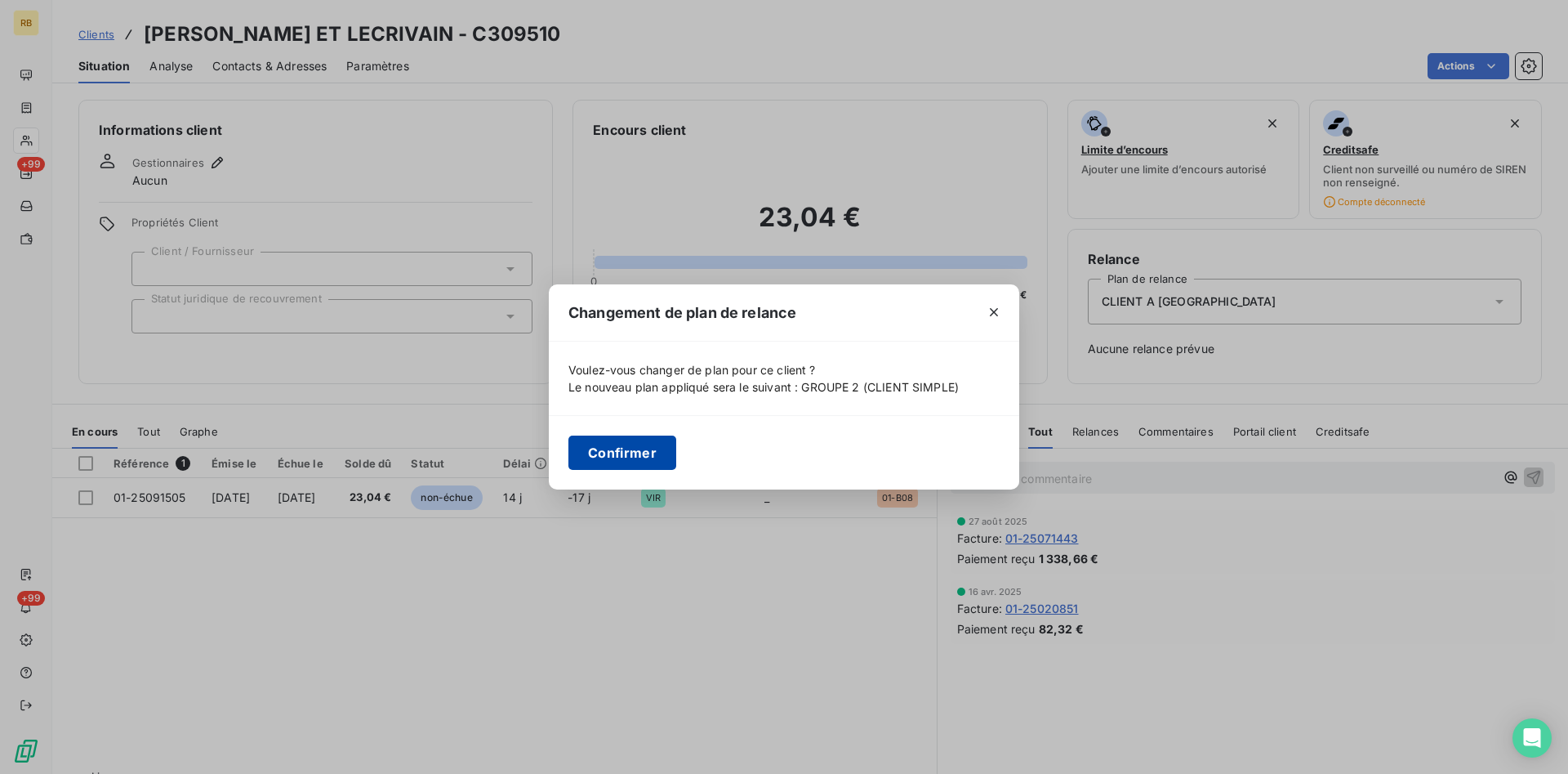
click at [659, 462] on button "Confirmer" at bounding box center [622, 452] width 108 height 35
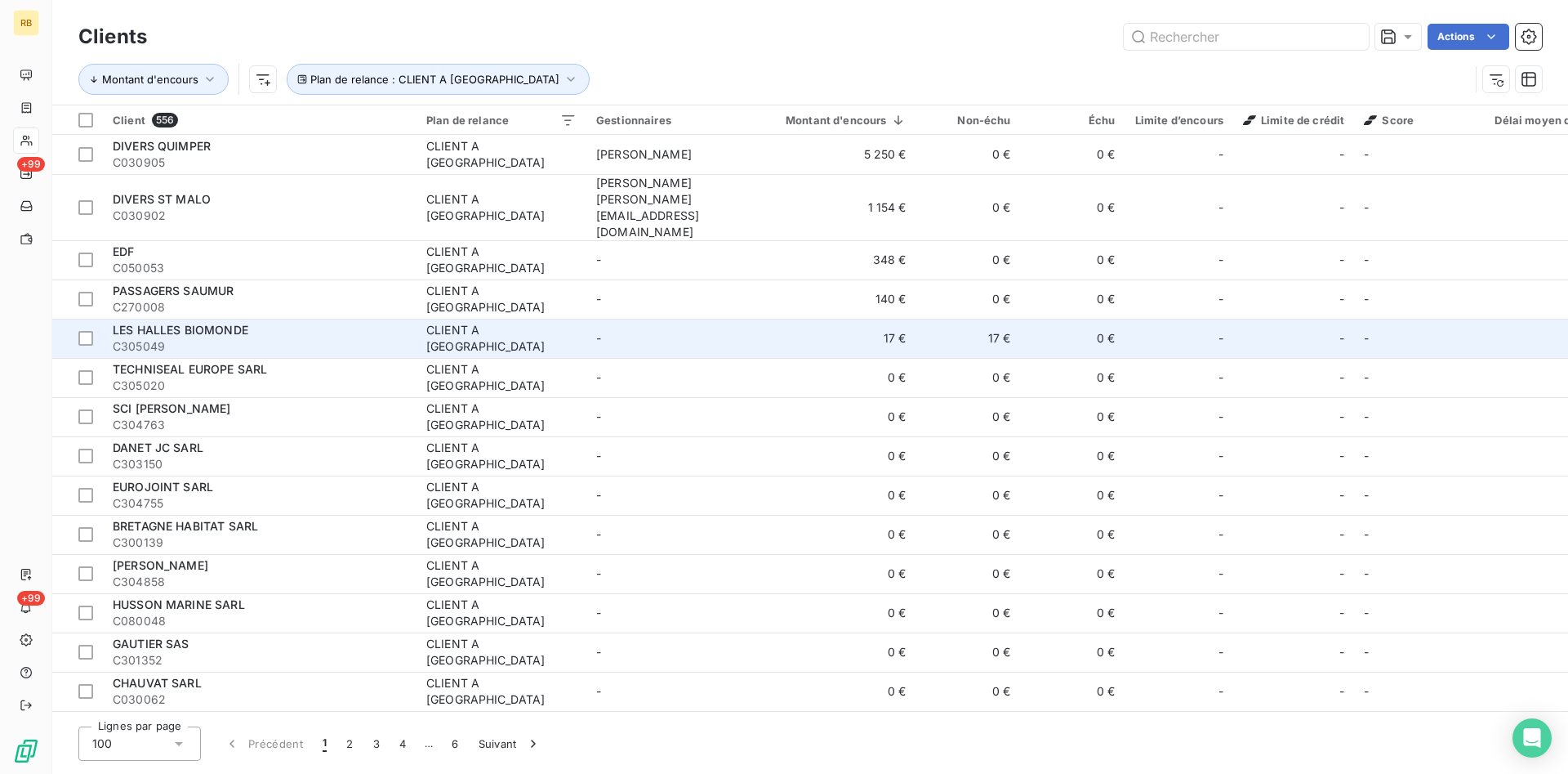
click at [953, 321] on td "17 €" at bounding box center [968, 338] width 104 height 40
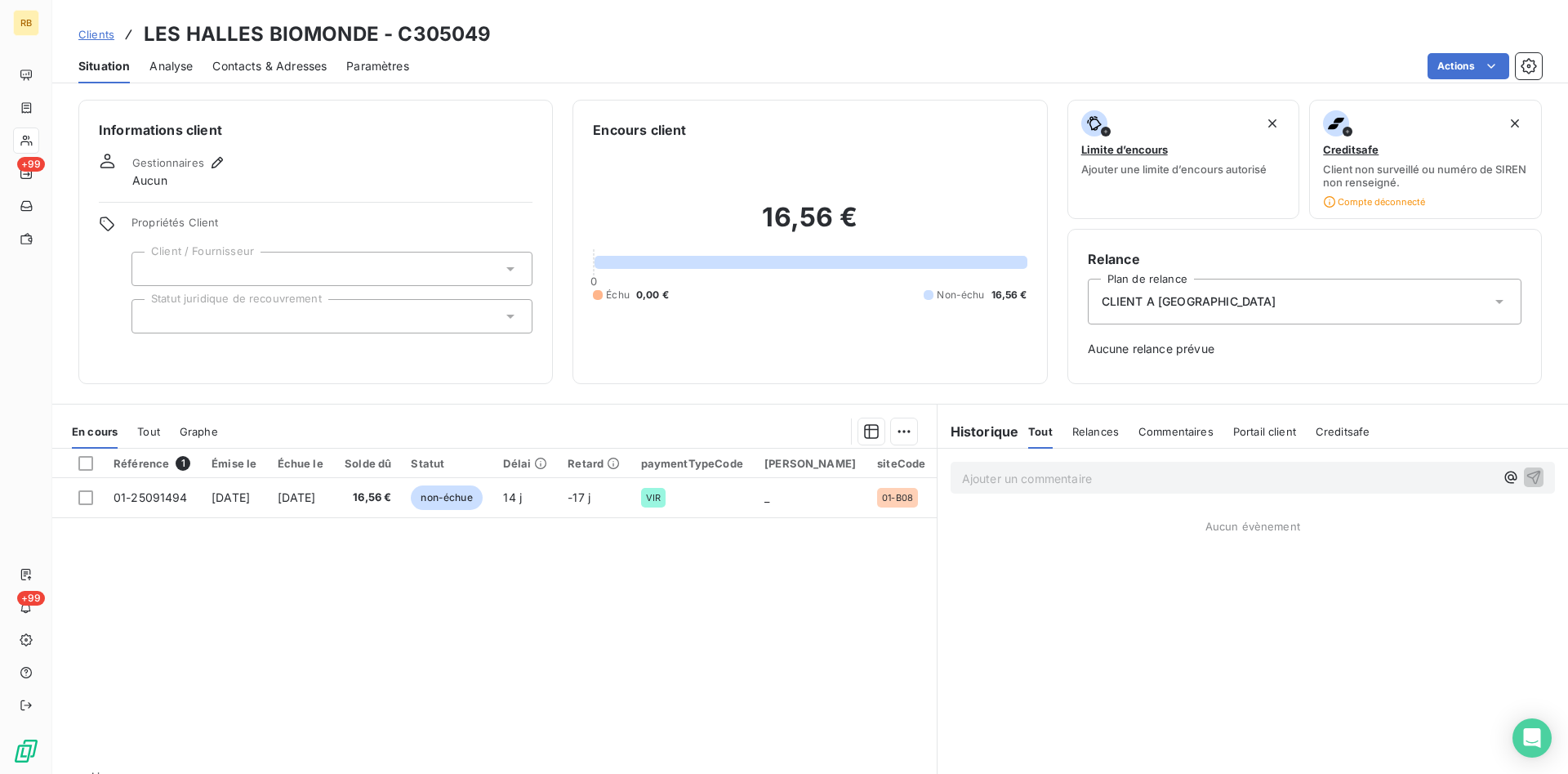
click at [1302, 313] on div "CLIENT A [GEOGRAPHIC_DATA]" at bounding box center [1304, 302] width 433 height 46
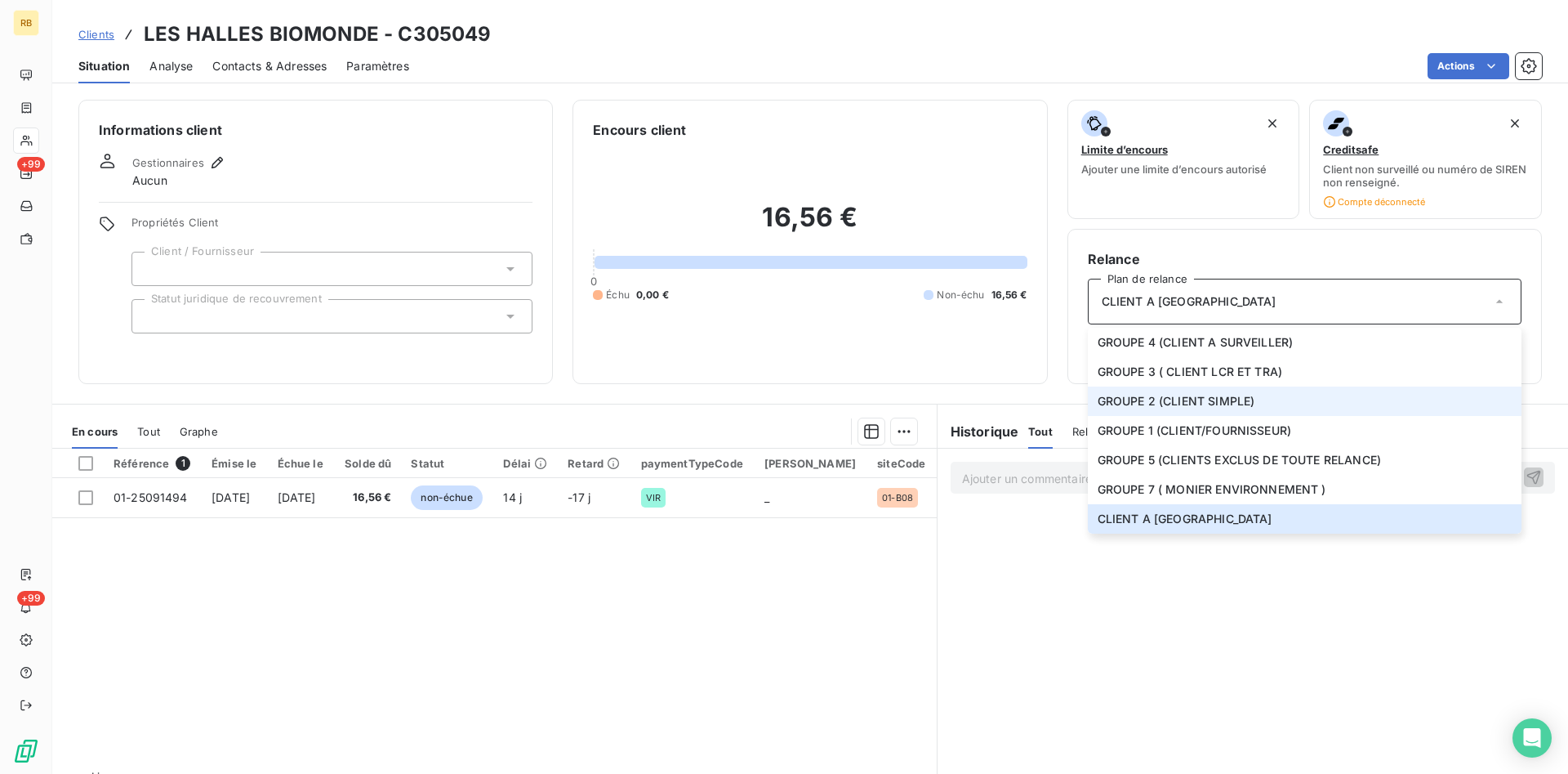
click at [1265, 392] on li "GROUPE 2 (CLIENT SIMPLE)" at bounding box center [1304, 401] width 433 height 30
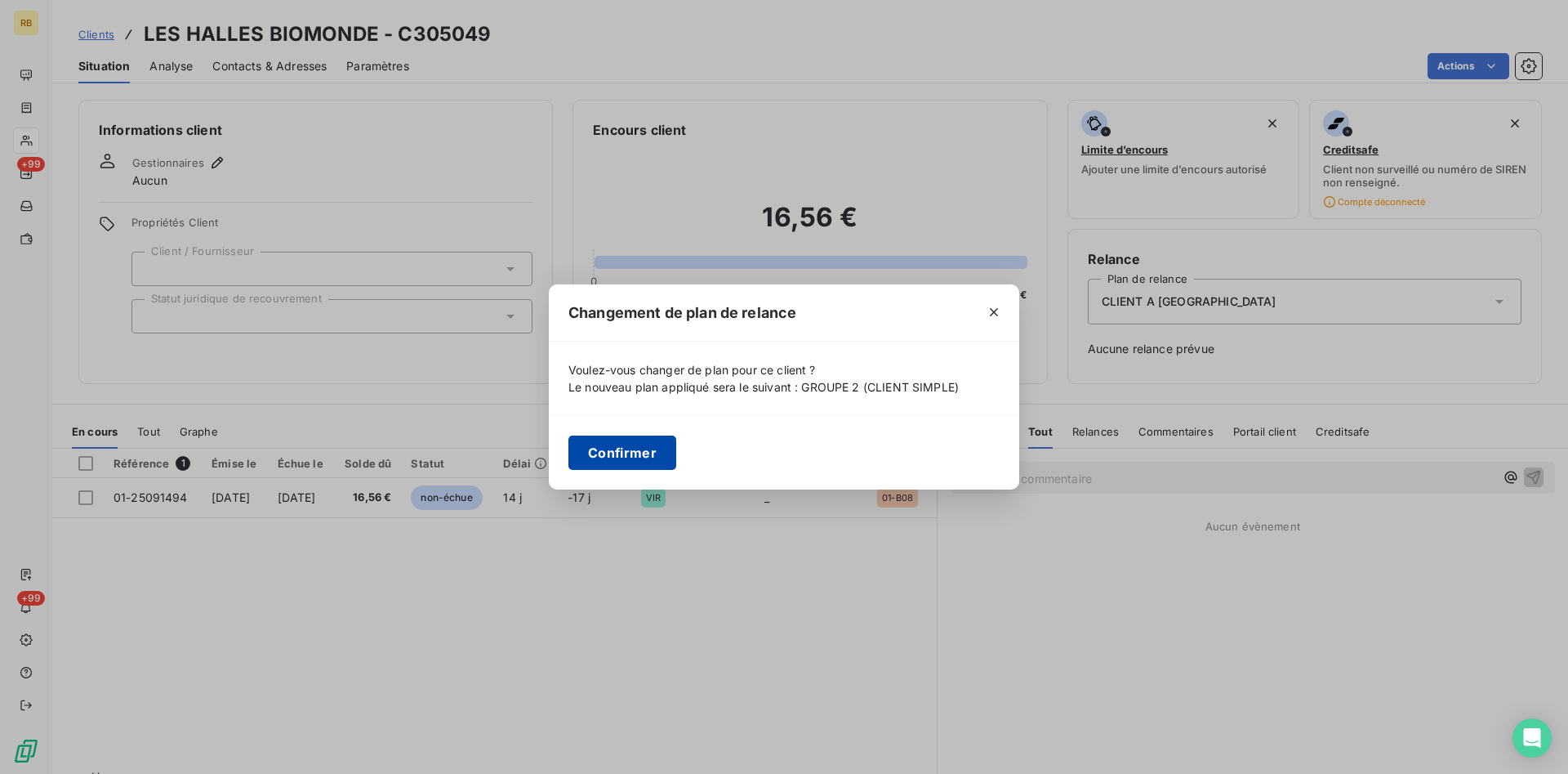
click at [656, 451] on button "Confirmer" at bounding box center [622, 452] width 108 height 35
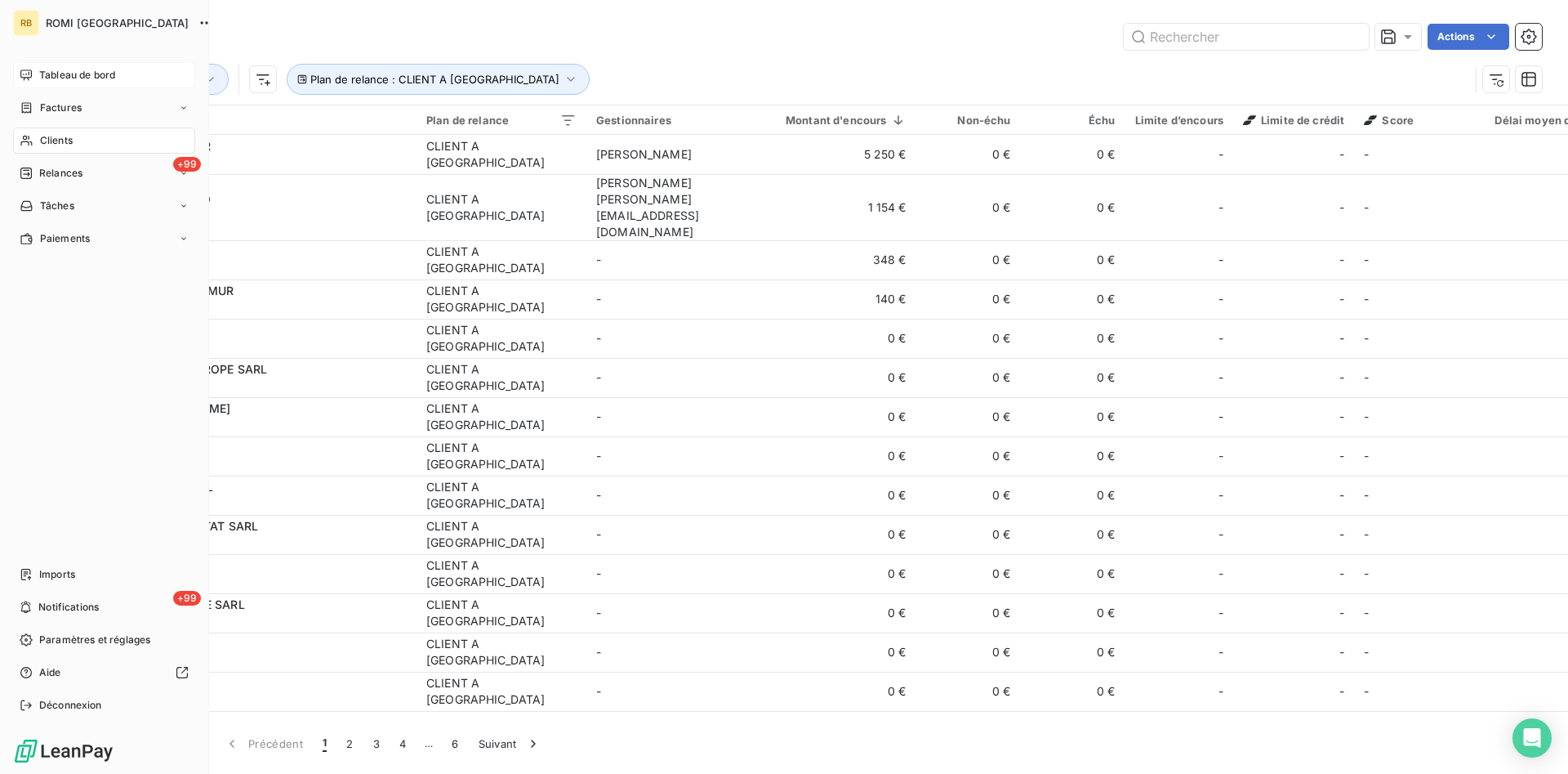
click at [54, 71] on span "Tableau de bord" at bounding box center [77, 74] width 76 height 15
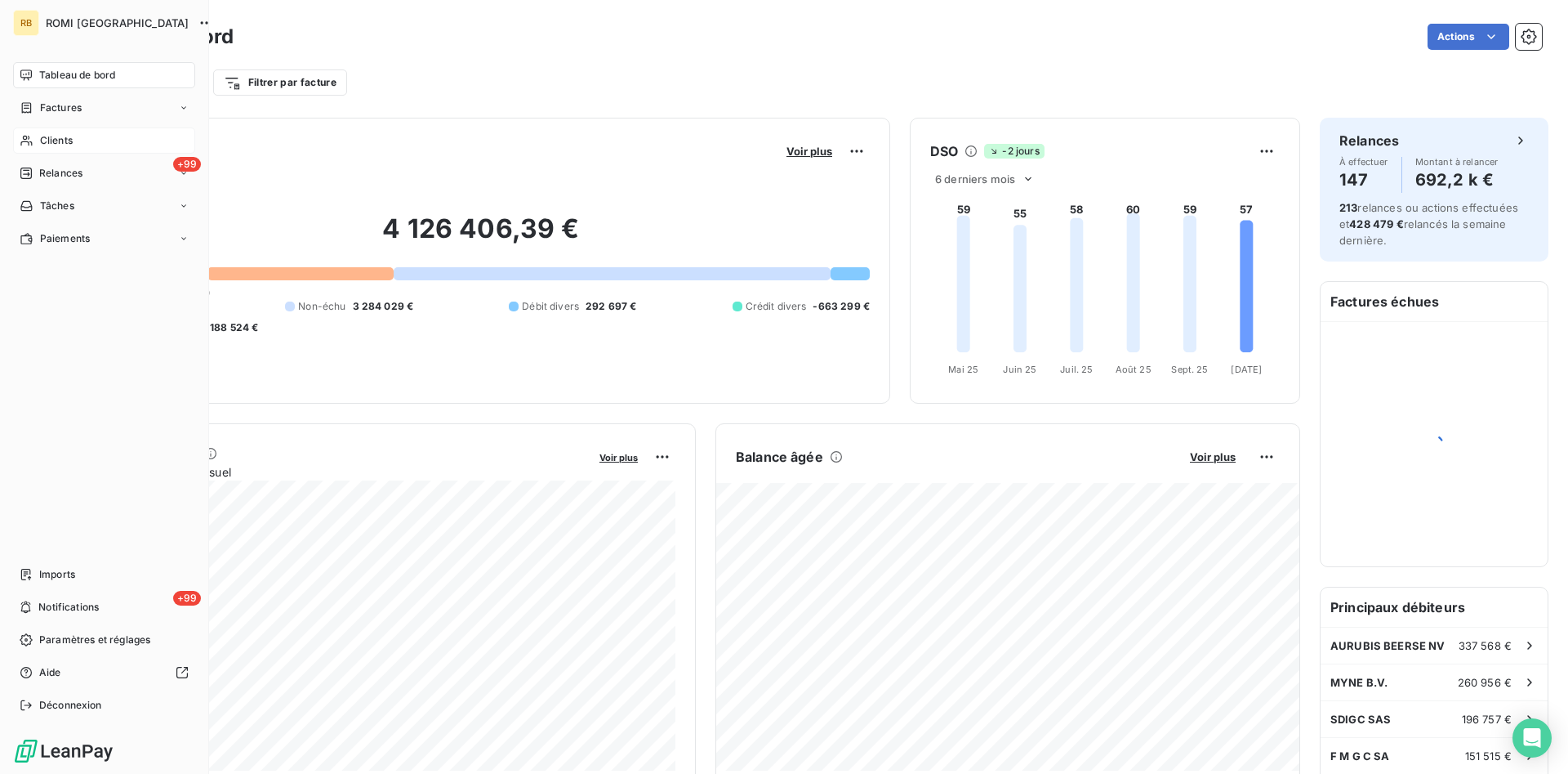
click at [67, 137] on span "Clients" at bounding box center [56, 140] width 33 height 15
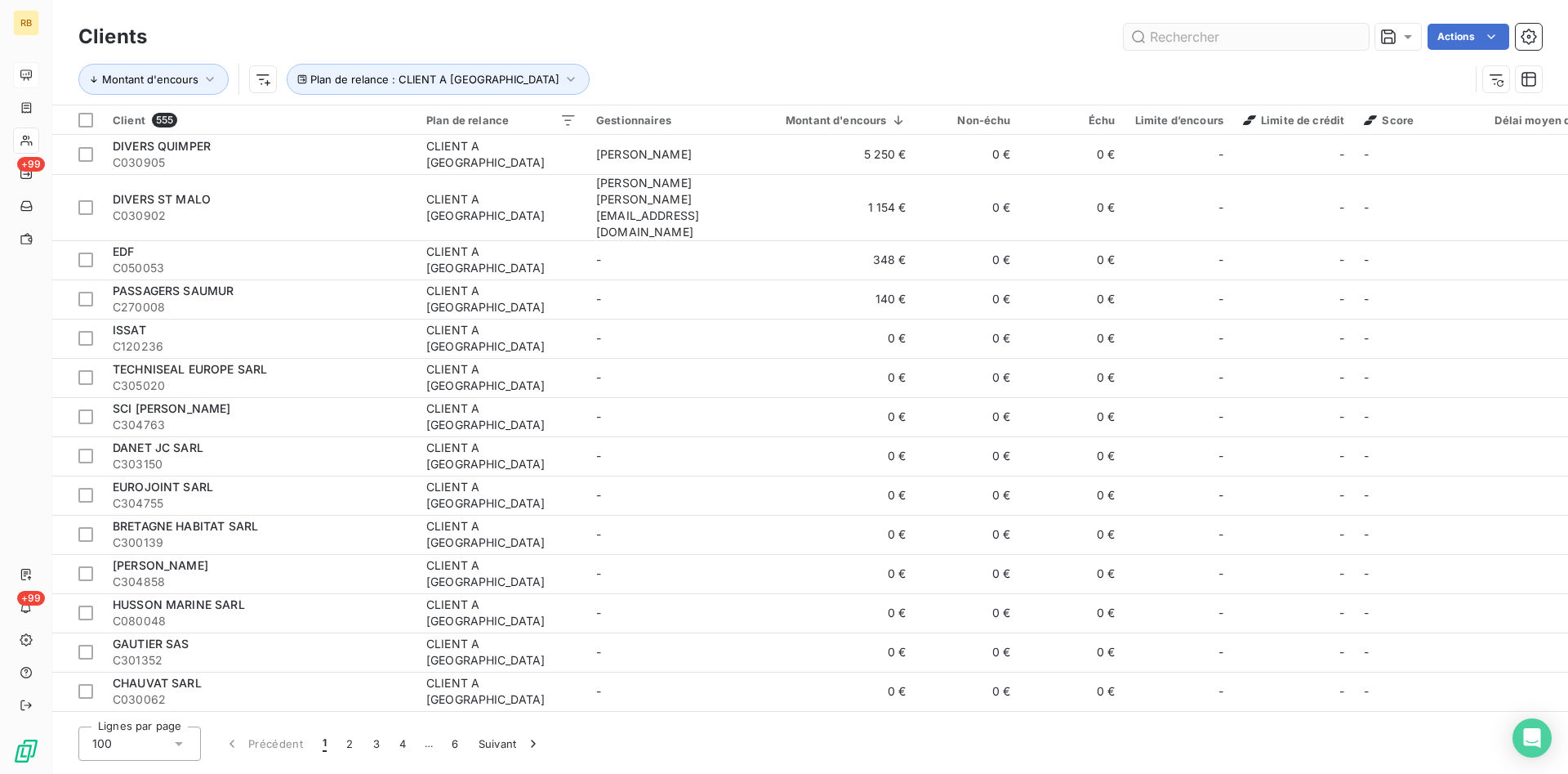
click at [1225, 41] on input "text" at bounding box center [1246, 37] width 245 height 26
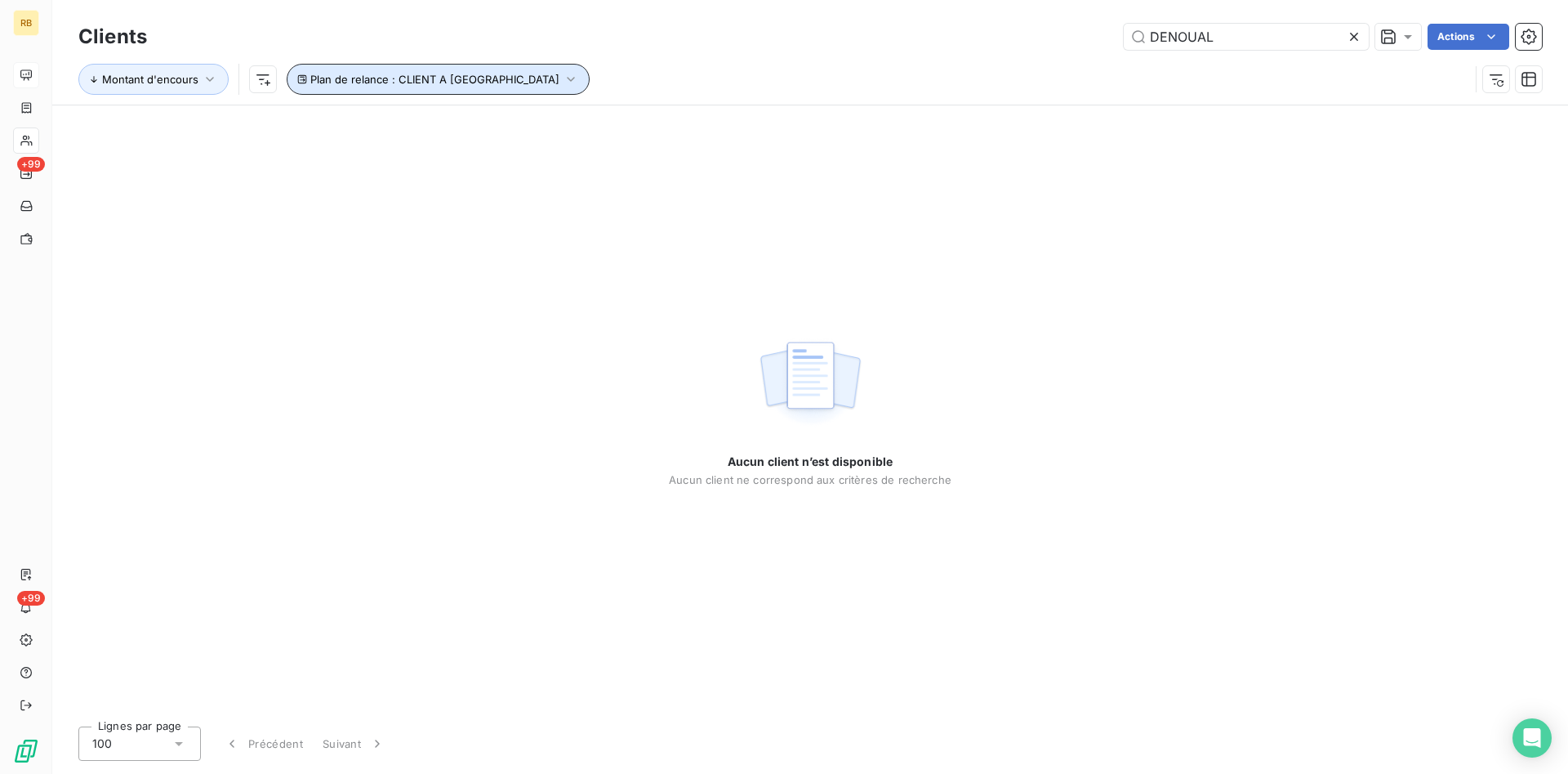
click at [562, 77] on icon "button" at bounding box center [570, 79] width 16 height 16
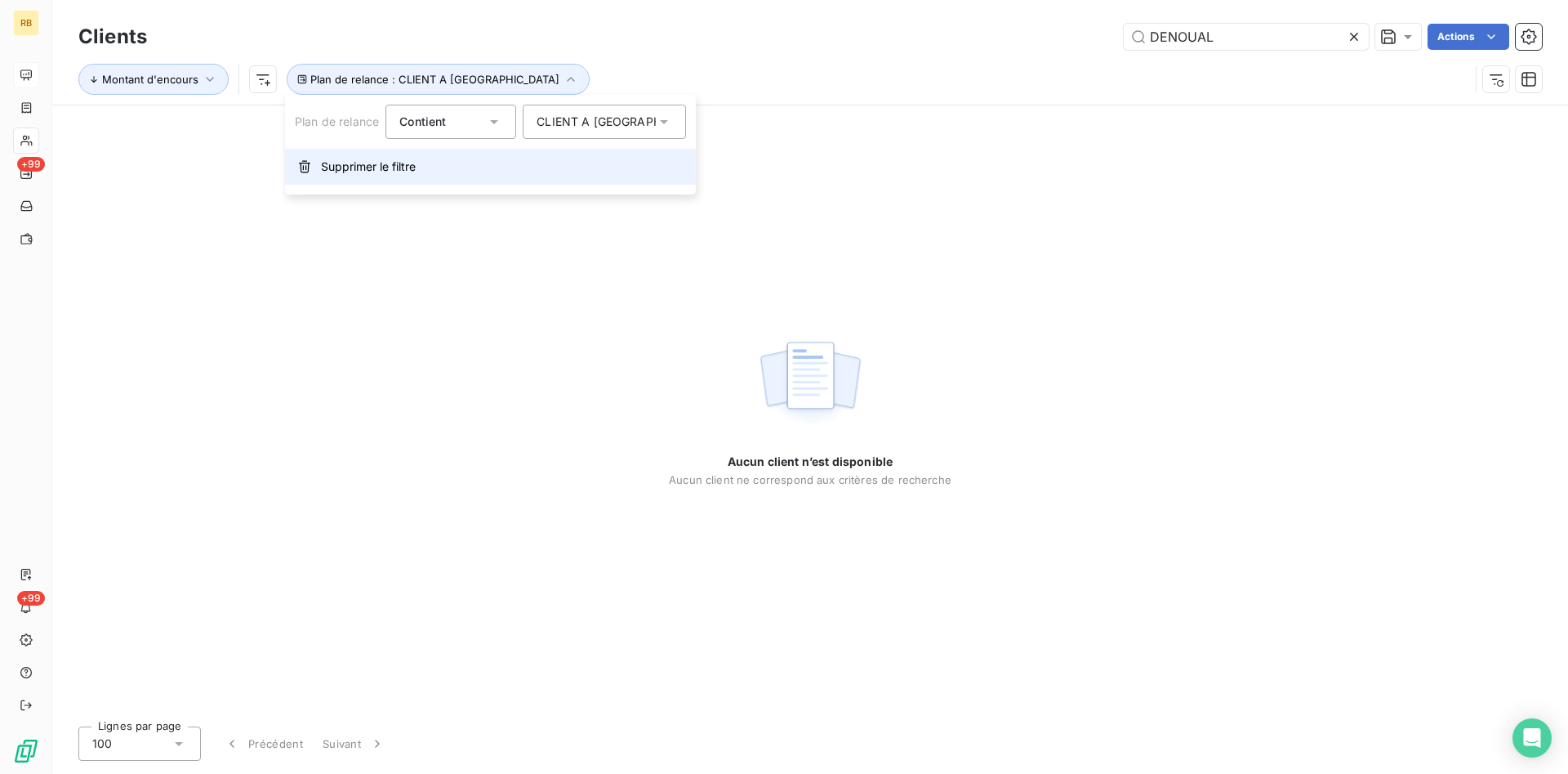
click at [420, 167] on button "Supprimer le filtre" at bounding box center [490, 167] width 411 height 36
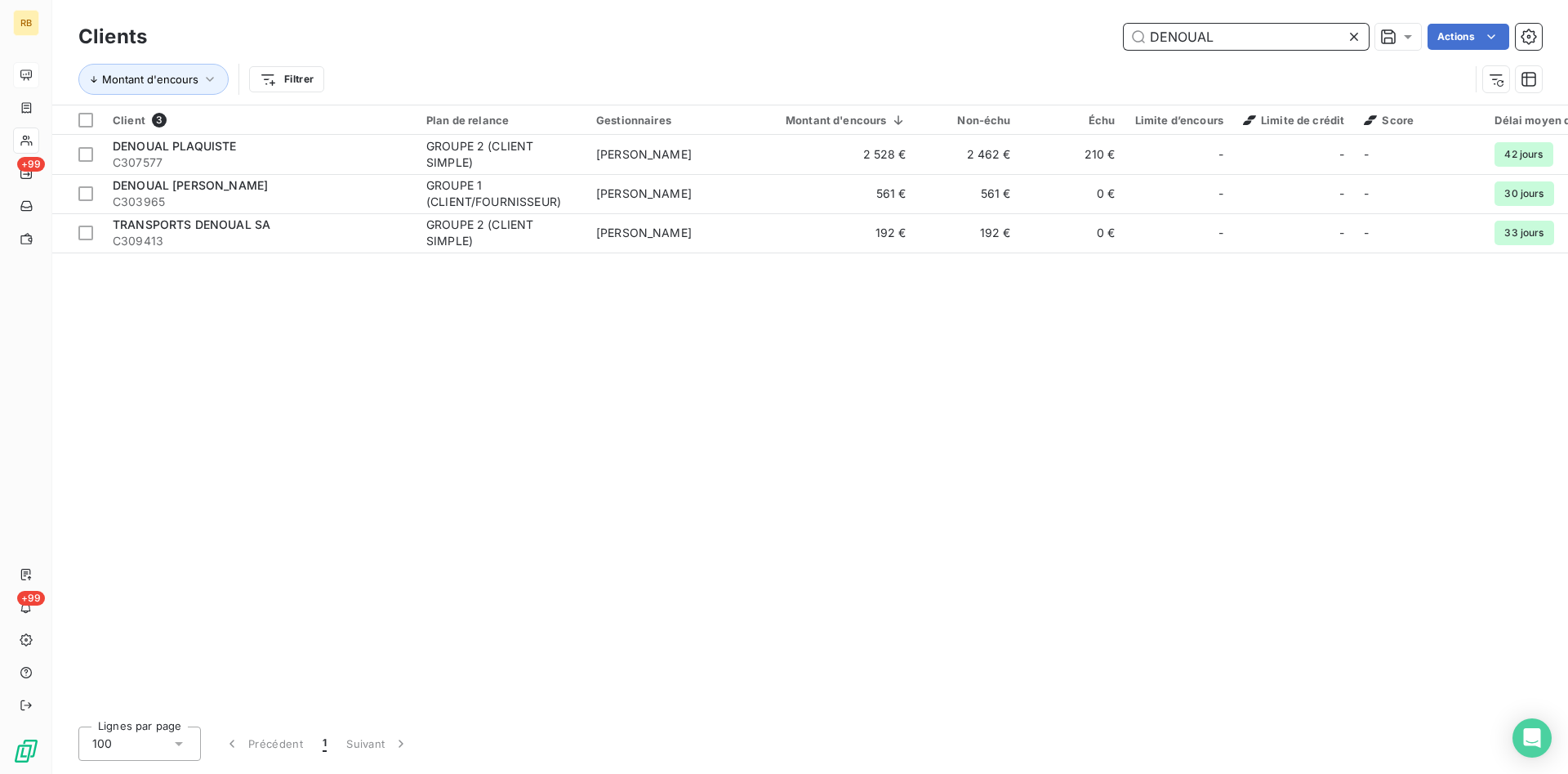
drag, startPoint x: 1262, startPoint y: 31, endPoint x: 905, endPoint y: 27, distance: 357.0
click at [1124, 27] on input "DENOUAL" at bounding box center [1246, 37] width 245 height 26
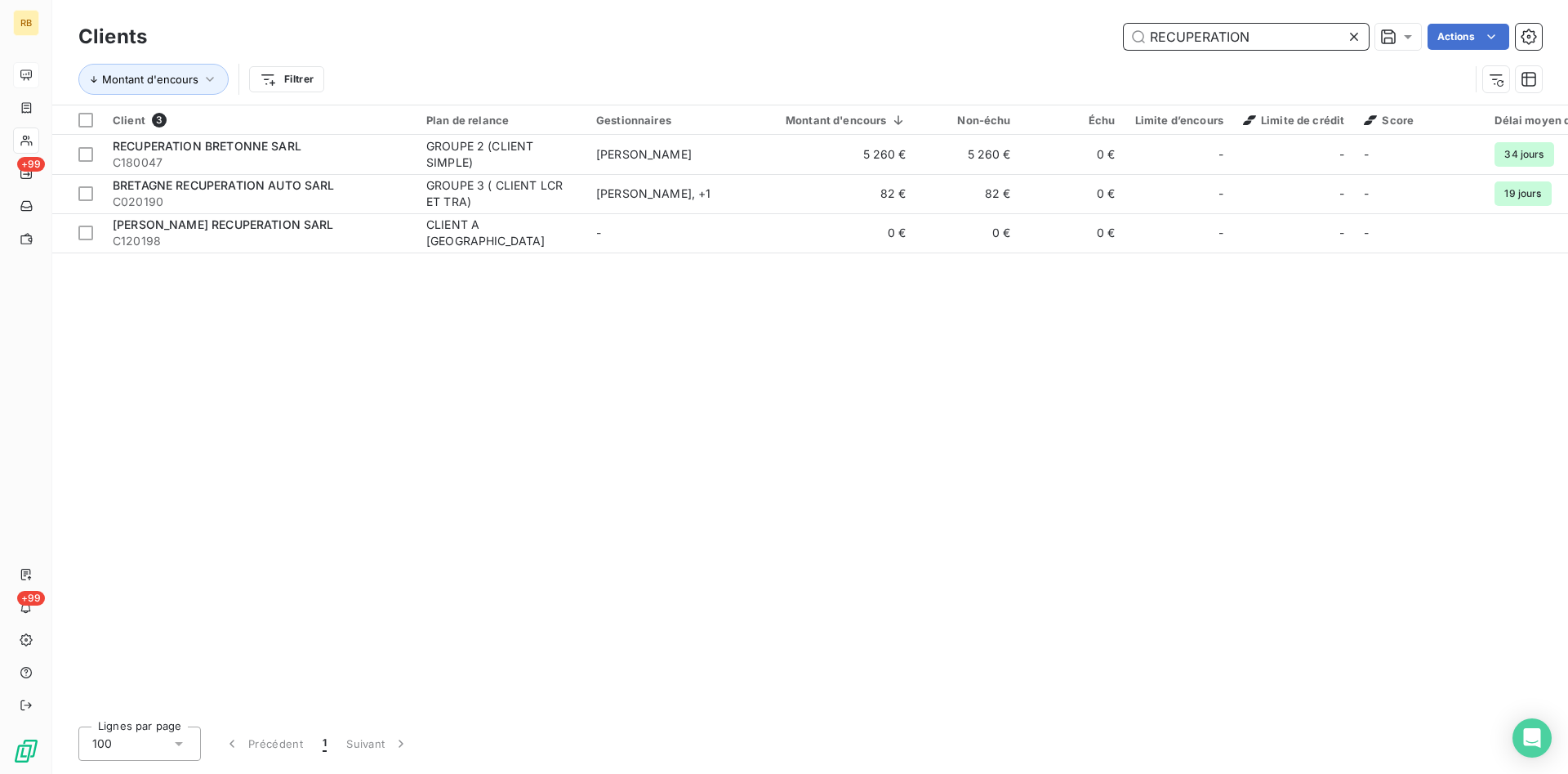
drag, startPoint x: 1324, startPoint y: 41, endPoint x: 989, endPoint y: 31, distance: 335.1
click at [1124, 31] on input "RECUPERATION" at bounding box center [1246, 37] width 245 height 26
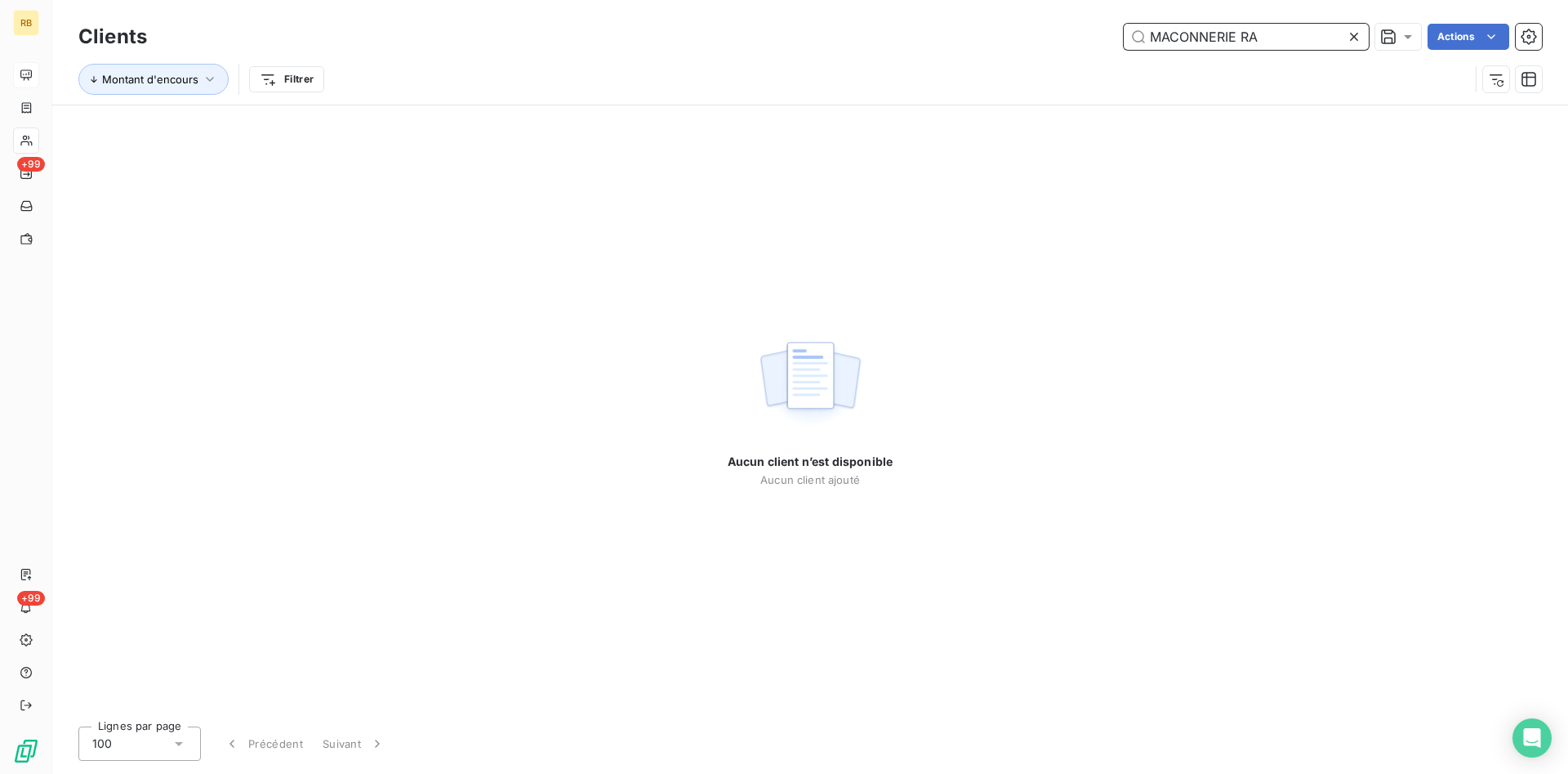
drag, startPoint x: 1295, startPoint y: 33, endPoint x: 1030, endPoint y: 29, distance: 265.0
click at [1124, 29] on input "MACONNERIE RA" at bounding box center [1246, 37] width 245 height 26
drag, startPoint x: 1224, startPoint y: 32, endPoint x: 1059, endPoint y: 7, distance: 166.9
click at [1124, 24] on input "RACINE" at bounding box center [1246, 37] width 245 height 26
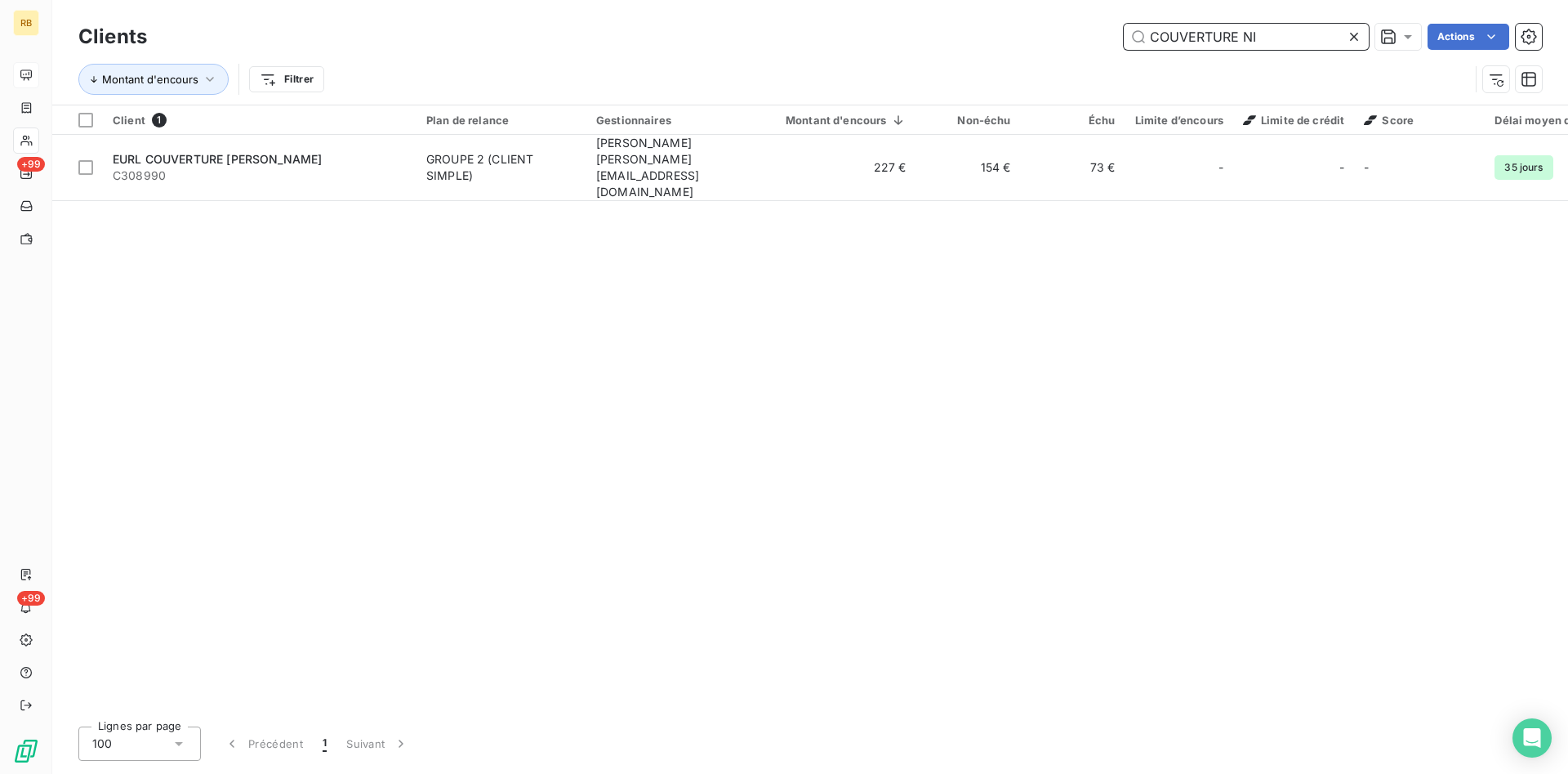
drag, startPoint x: 1280, startPoint y: 36, endPoint x: 947, endPoint y: 40, distance: 333.0
click at [1124, 40] on input "COUVERTURE NI" at bounding box center [1246, 37] width 245 height 26
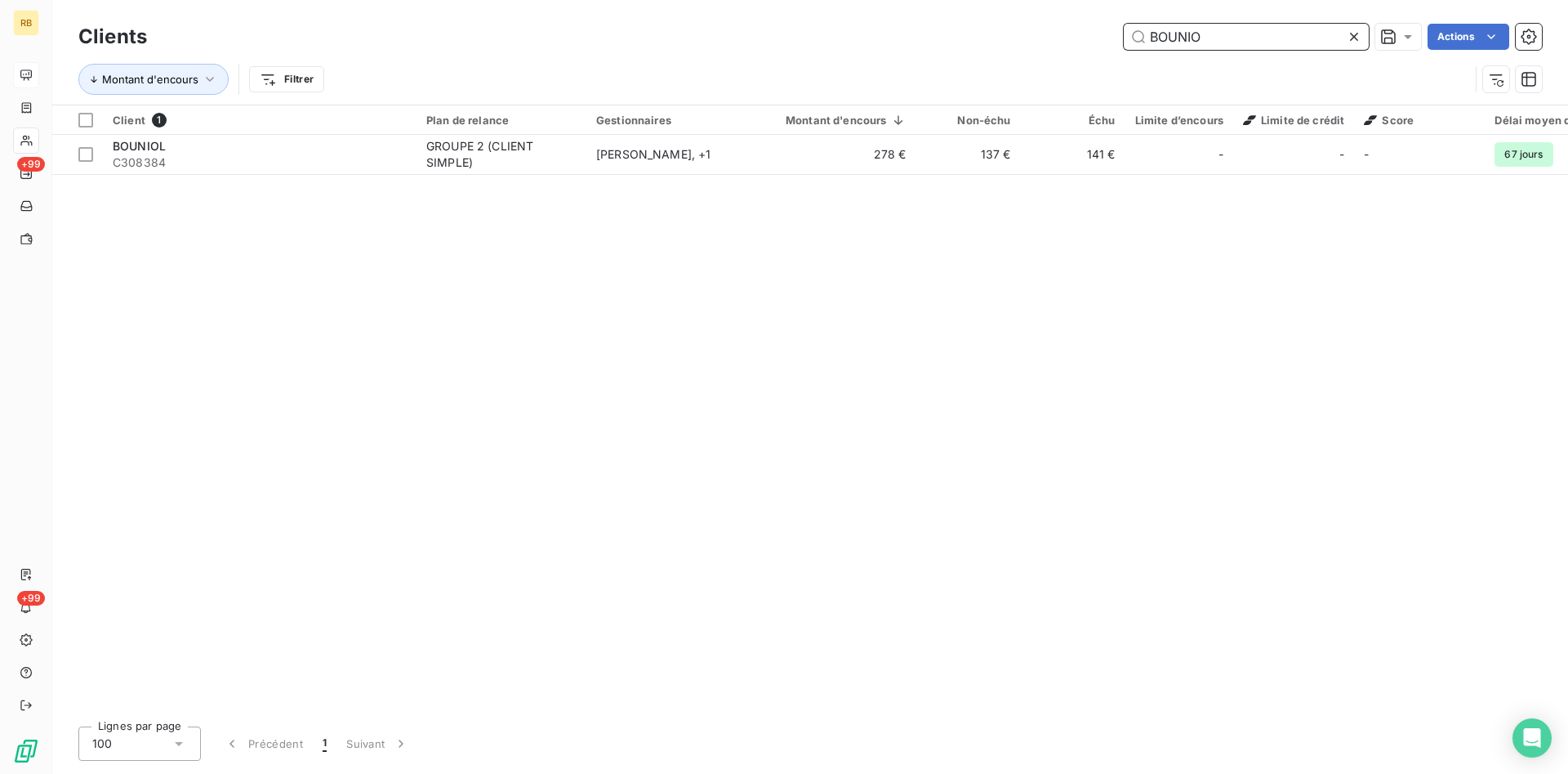
drag, startPoint x: 1307, startPoint y: 27, endPoint x: 908, endPoint y: 27, distance: 399.0
click at [1124, 27] on input "BOUNIO" at bounding box center [1246, 37] width 245 height 26
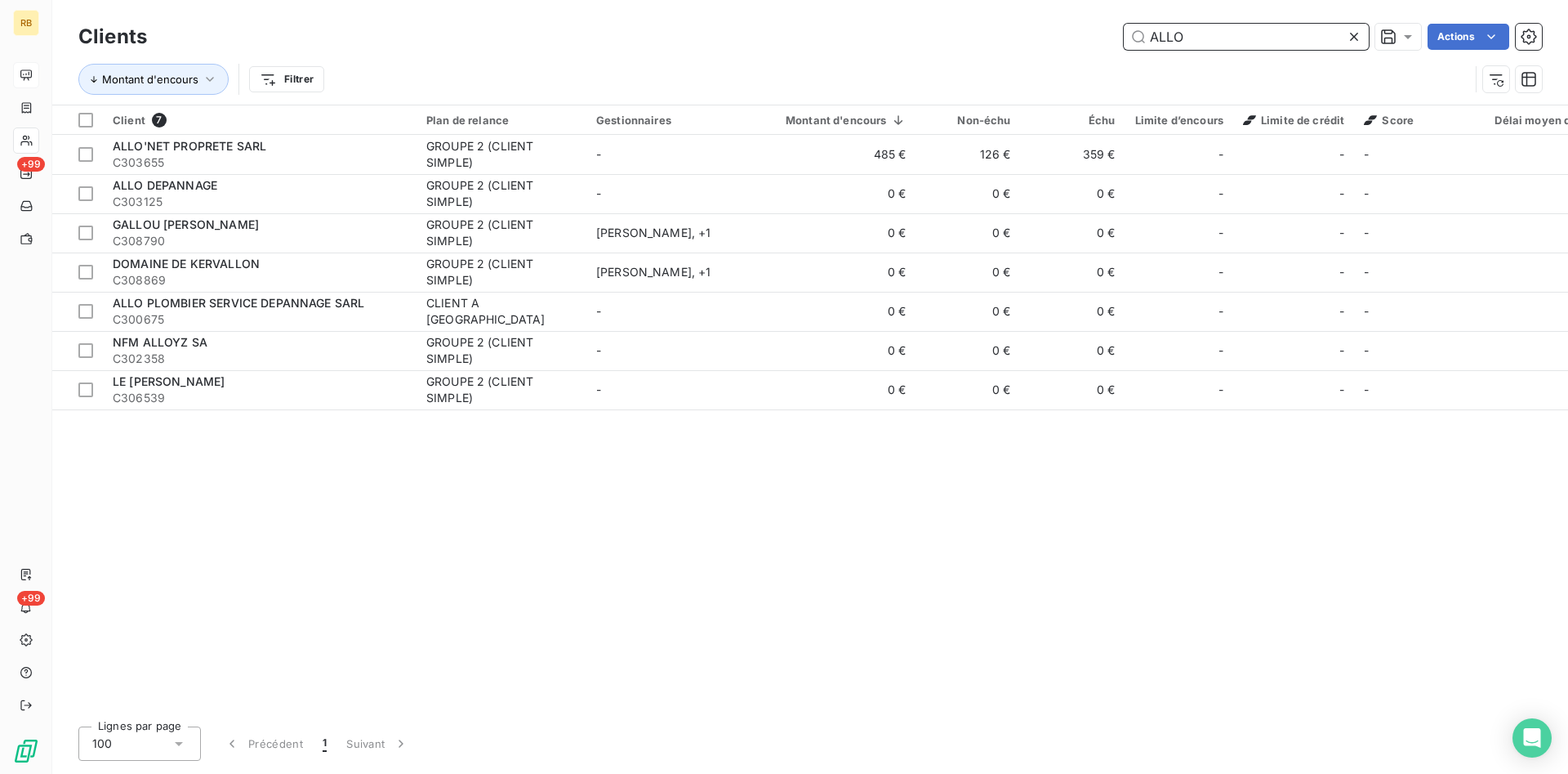
drag, startPoint x: 1249, startPoint y: 38, endPoint x: 1080, endPoint y: 54, distance: 169.8
click at [1124, 50] on input "ALLO" at bounding box center [1246, 37] width 245 height 26
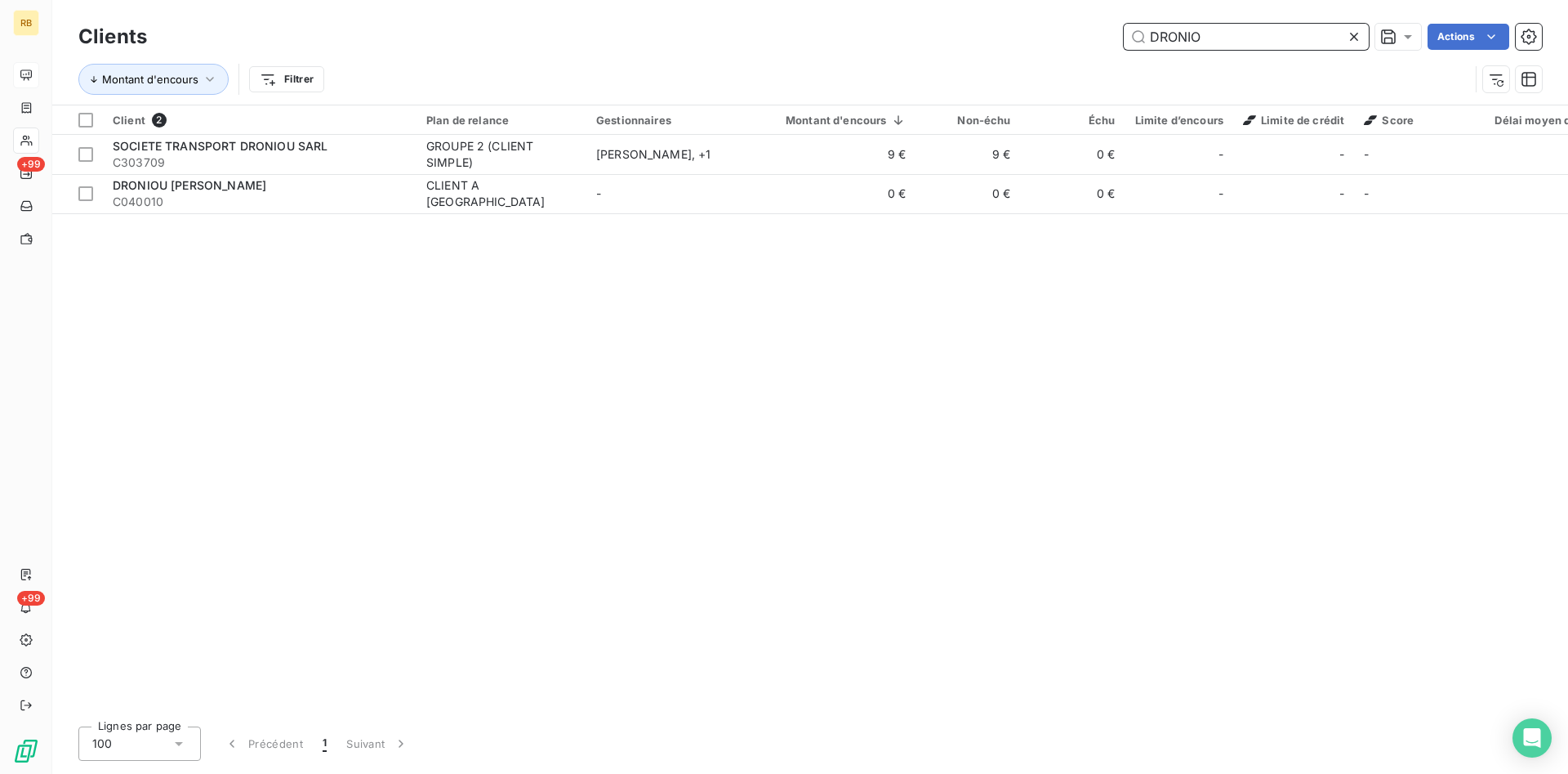
drag, startPoint x: 1288, startPoint y: 39, endPoint x: 967, endPoint y: 41, distance: 321.0
click at [1124, 41] on input "DRONIO" at bounding box center [1246, 37] width 245 height 26
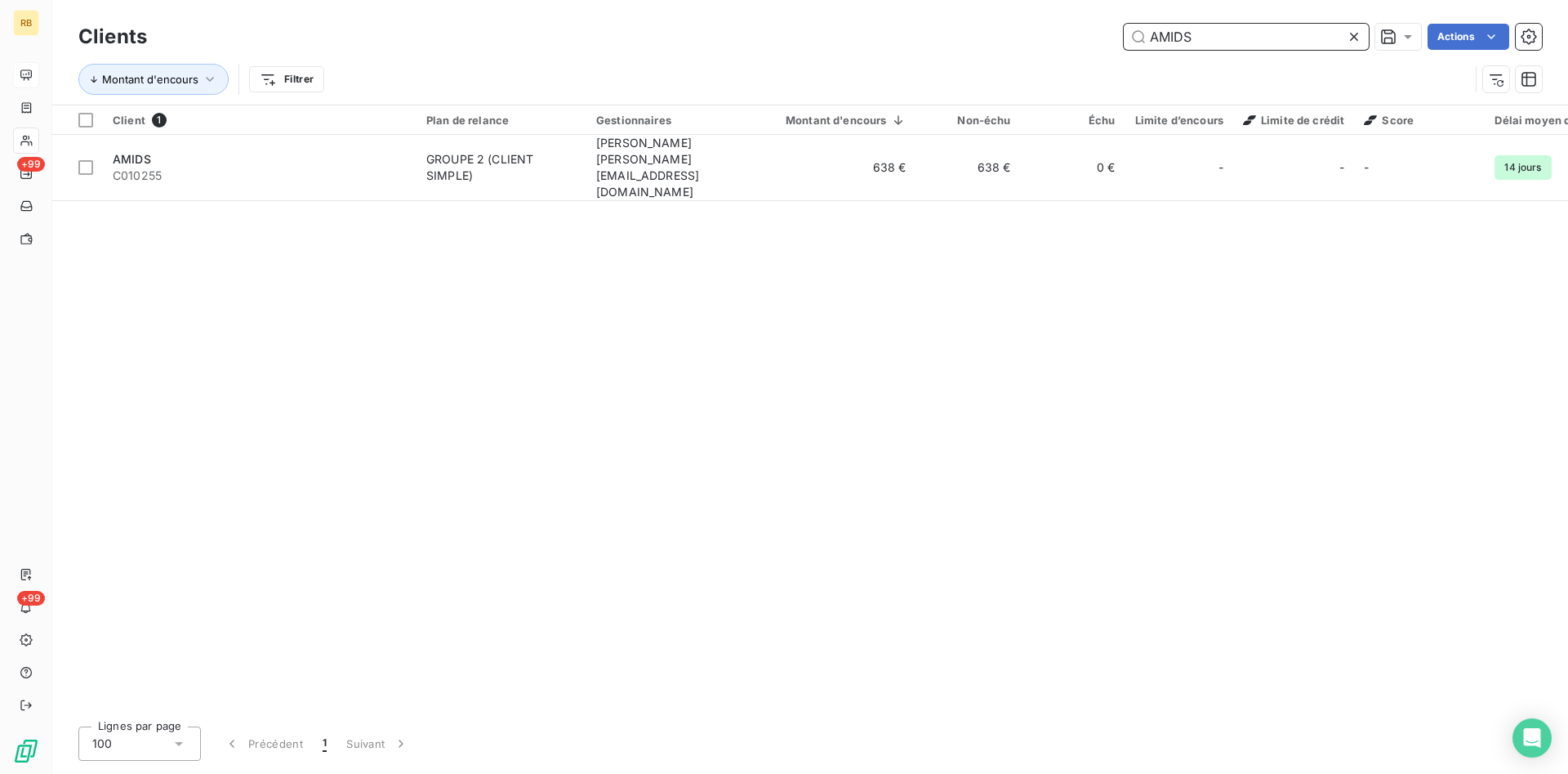
drag, startPoint x: 1248, startPoint y: 36, endPoint x: 927, endPoint y: 22, distance: 321.3
click at [1124, 24] on input "AMIDS" at bounding box center [1246, 37] width 245 height 26
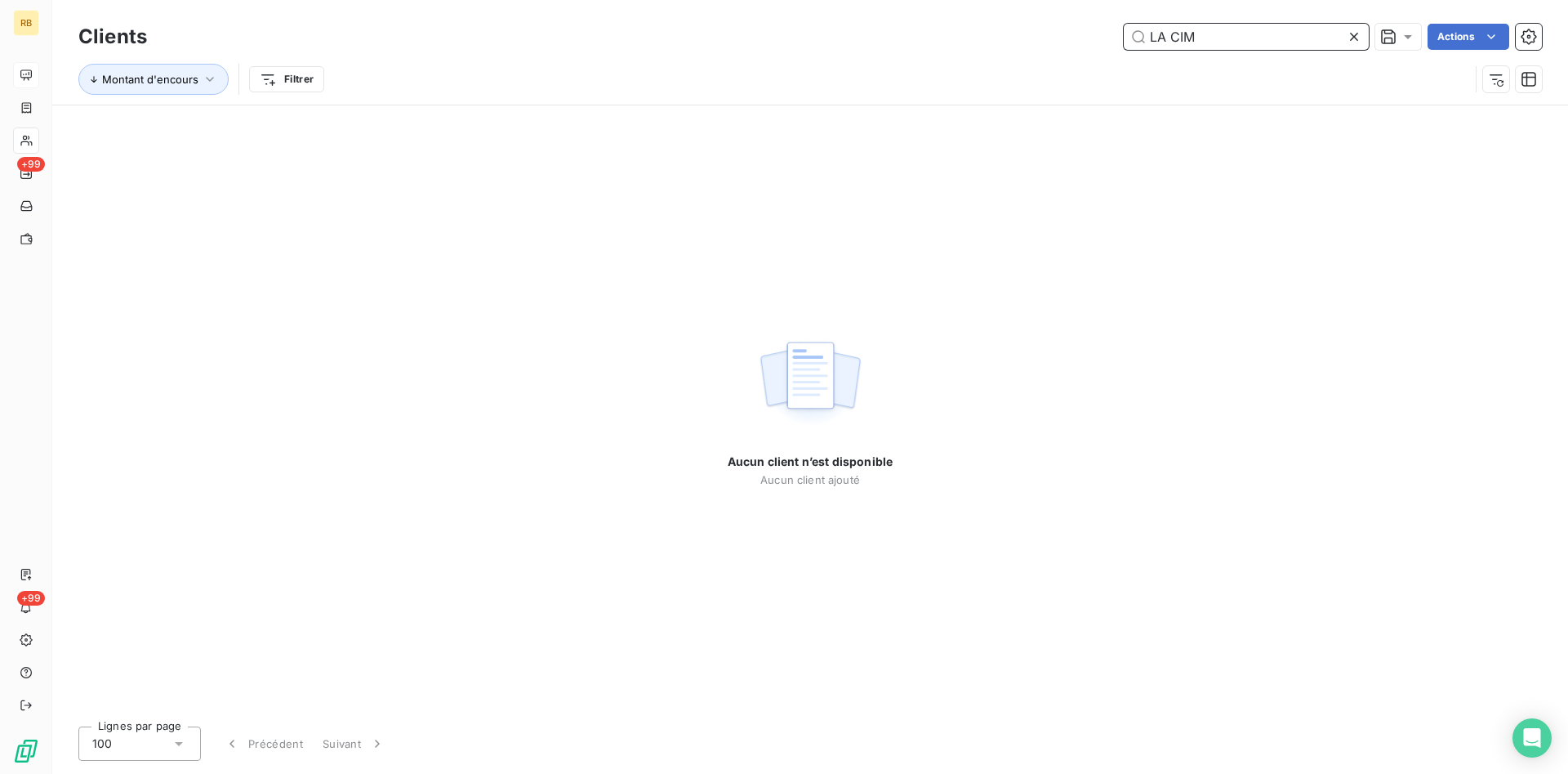
drag, startPoint x: 1220, startPoint y: 35, endPoint x: 923, endPoint y: 26, distance: 297.1
click at [1124, 26] on input "LA CIM" at bounding box center [1246, 37] width 245 height 26
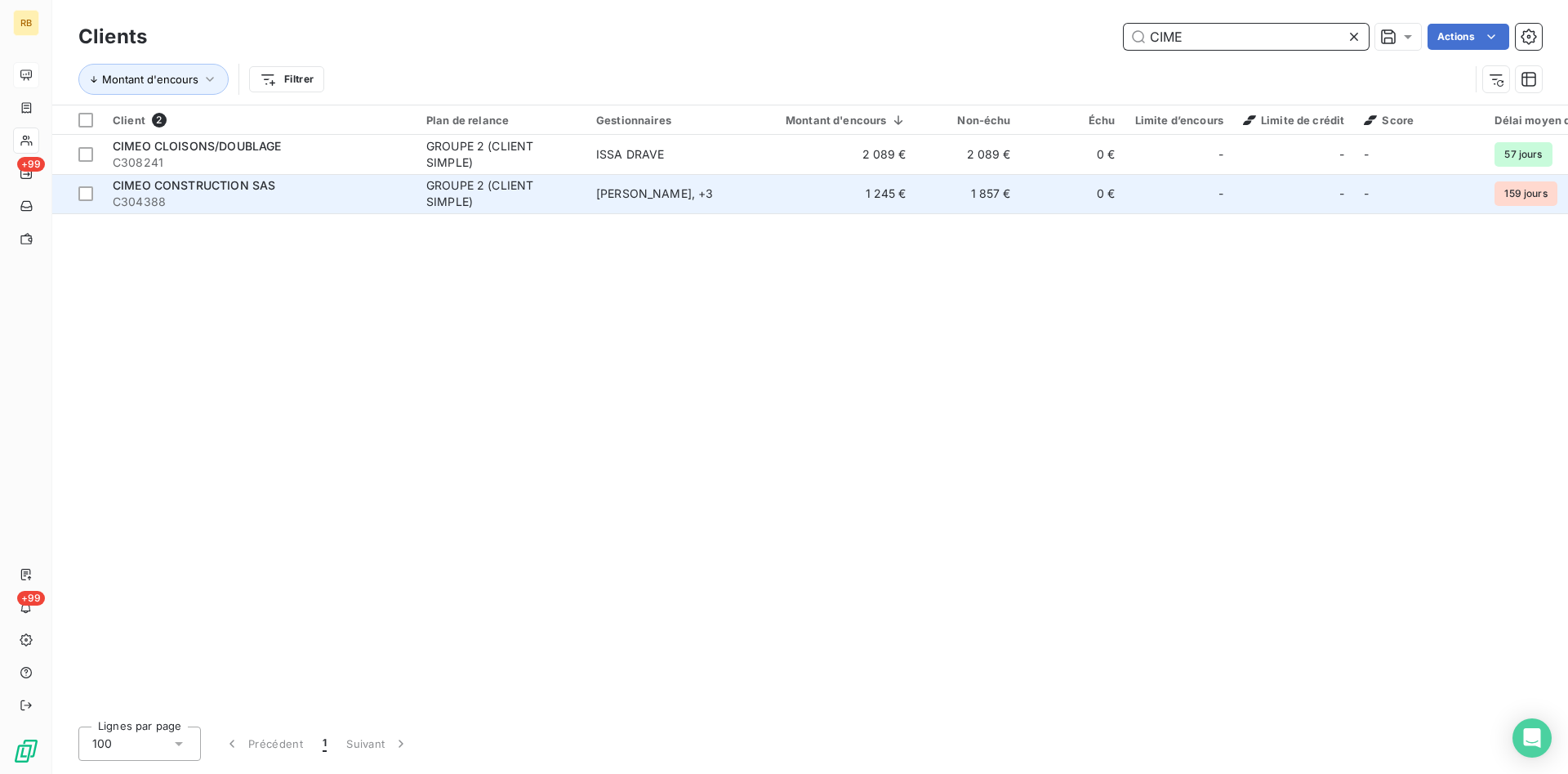
type input "CIME"
click at [658, 202] on td "Agnès Lebleu , + 3" at bounding box center [670, 194] width 170 height 40
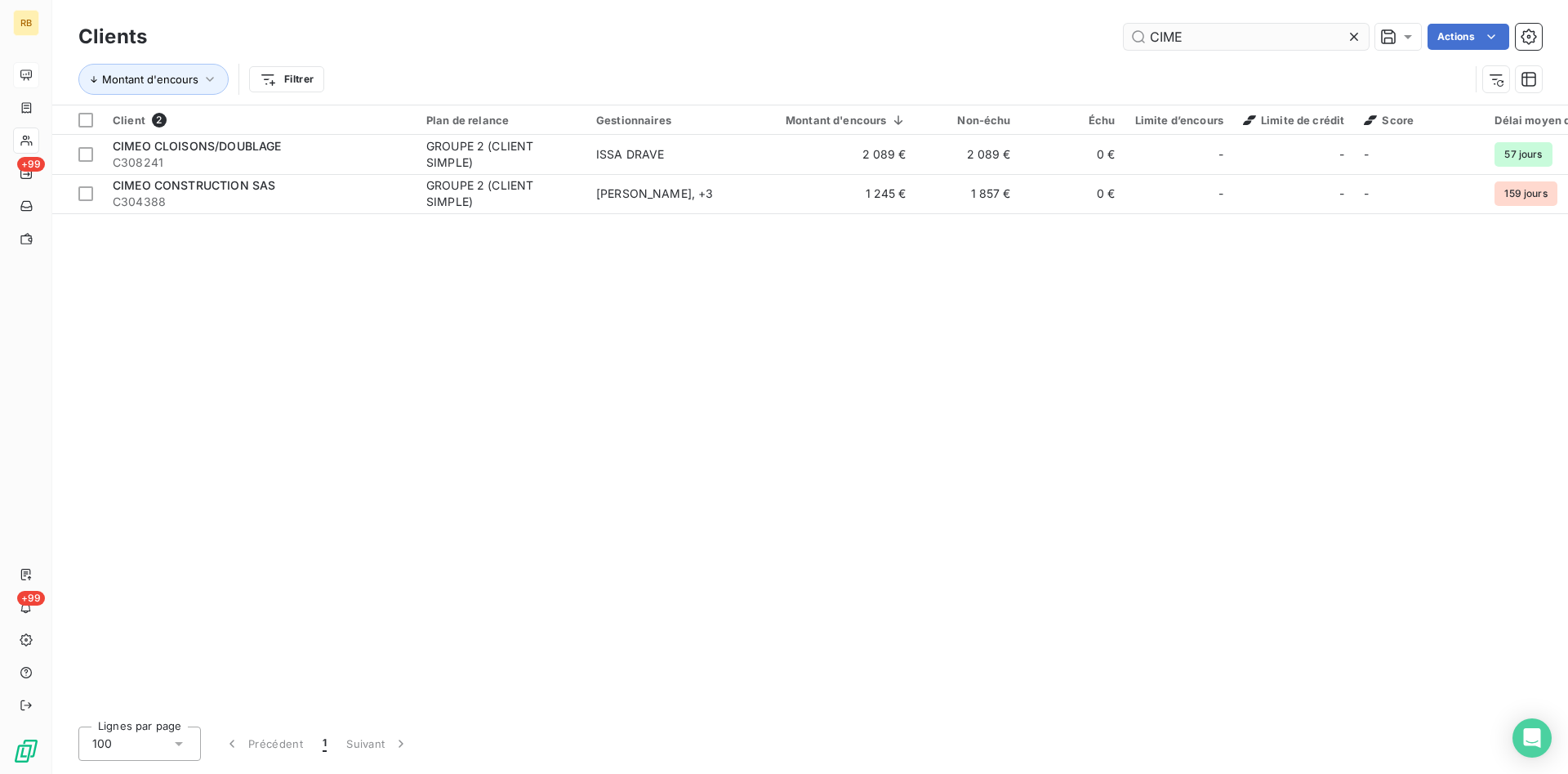
drag, startPoint x: 1229, startPoint y: 32, endPoint x: 1041, endPoint y: 23, distance: 188.2
click at [1124, 24] on input "CIME" at bounding box center [1246, 37] width 245 height 26
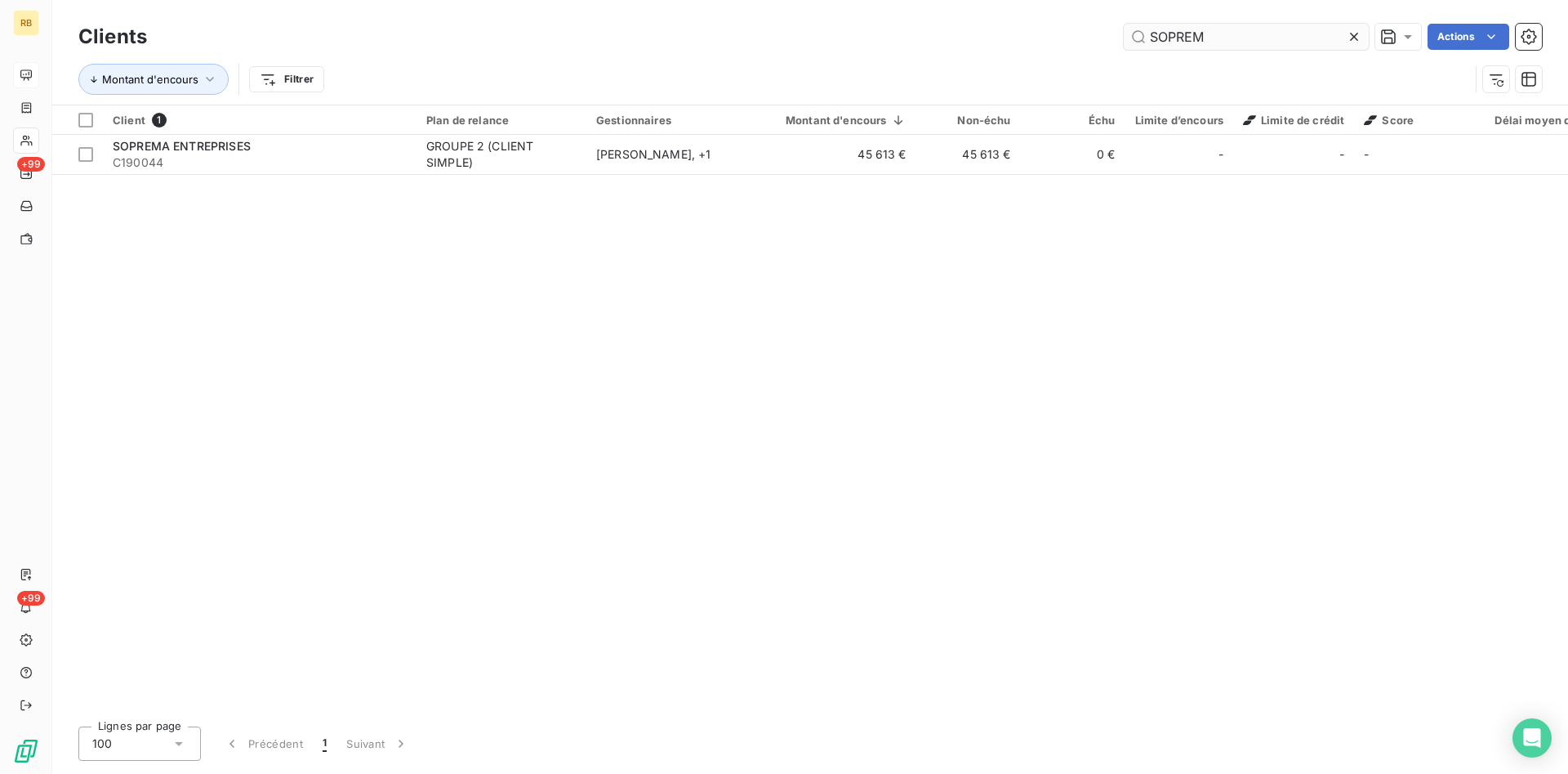
drag, startPoint x: 1269, startPoint y: 40, endPoint x: 929, endPoint y: 31, distance: 340.1
click at [1124, 31] on input "SOPREM" at bounding box center [1246, 37] width 245 height 26
drag, startPoint x: 1240, startPoint y: 34, endPoint x: 992, endPoint y: 31, distance: 248.0
click at [1124, 31] on input "LE COUIL" at bounding box center [1246, 37] width 245 height 26
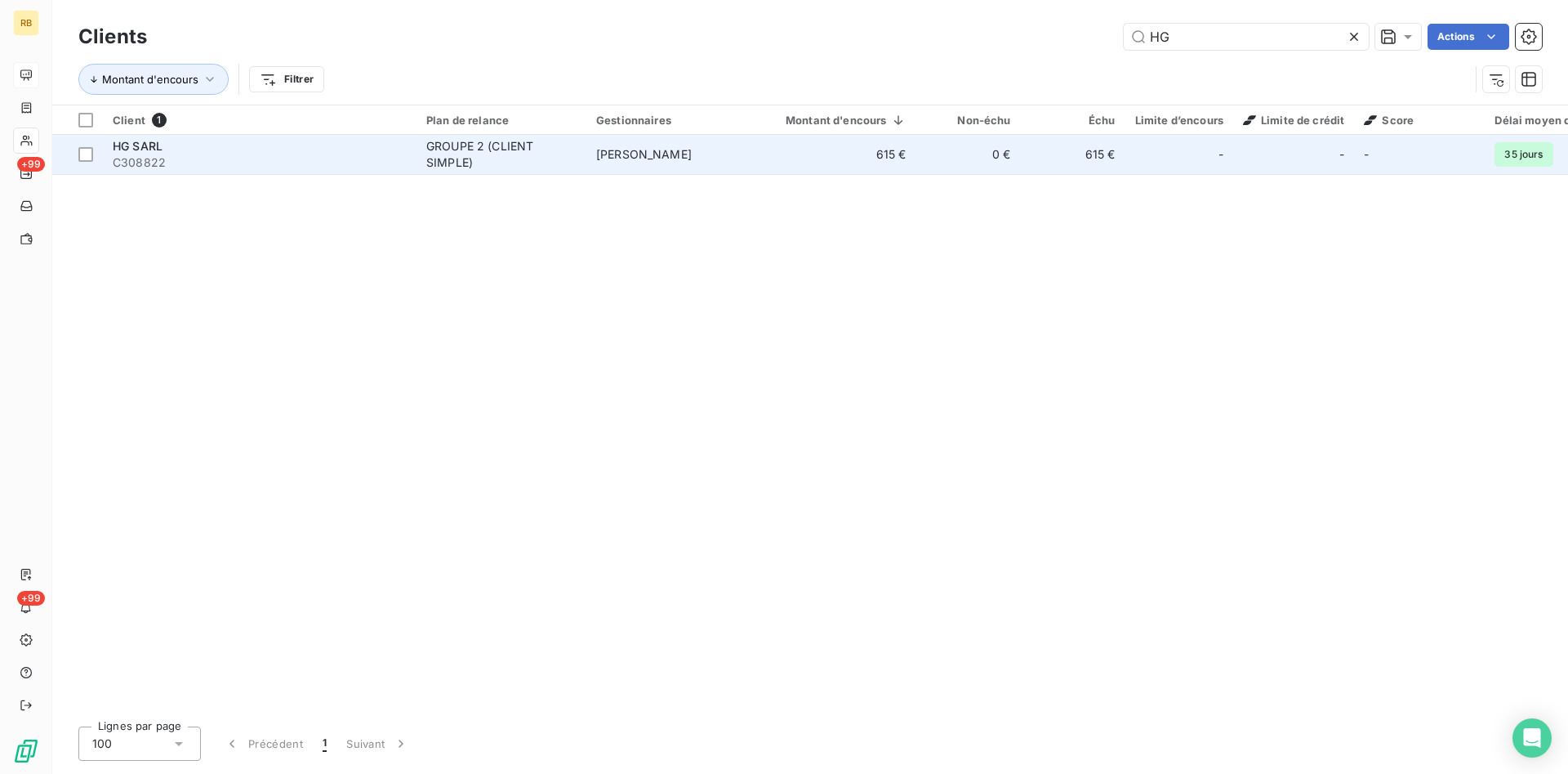
type input "HG"
click at [676, 154] on span "[PERSON_NAME]" at bounding box center [644, 154] width 95 height 14
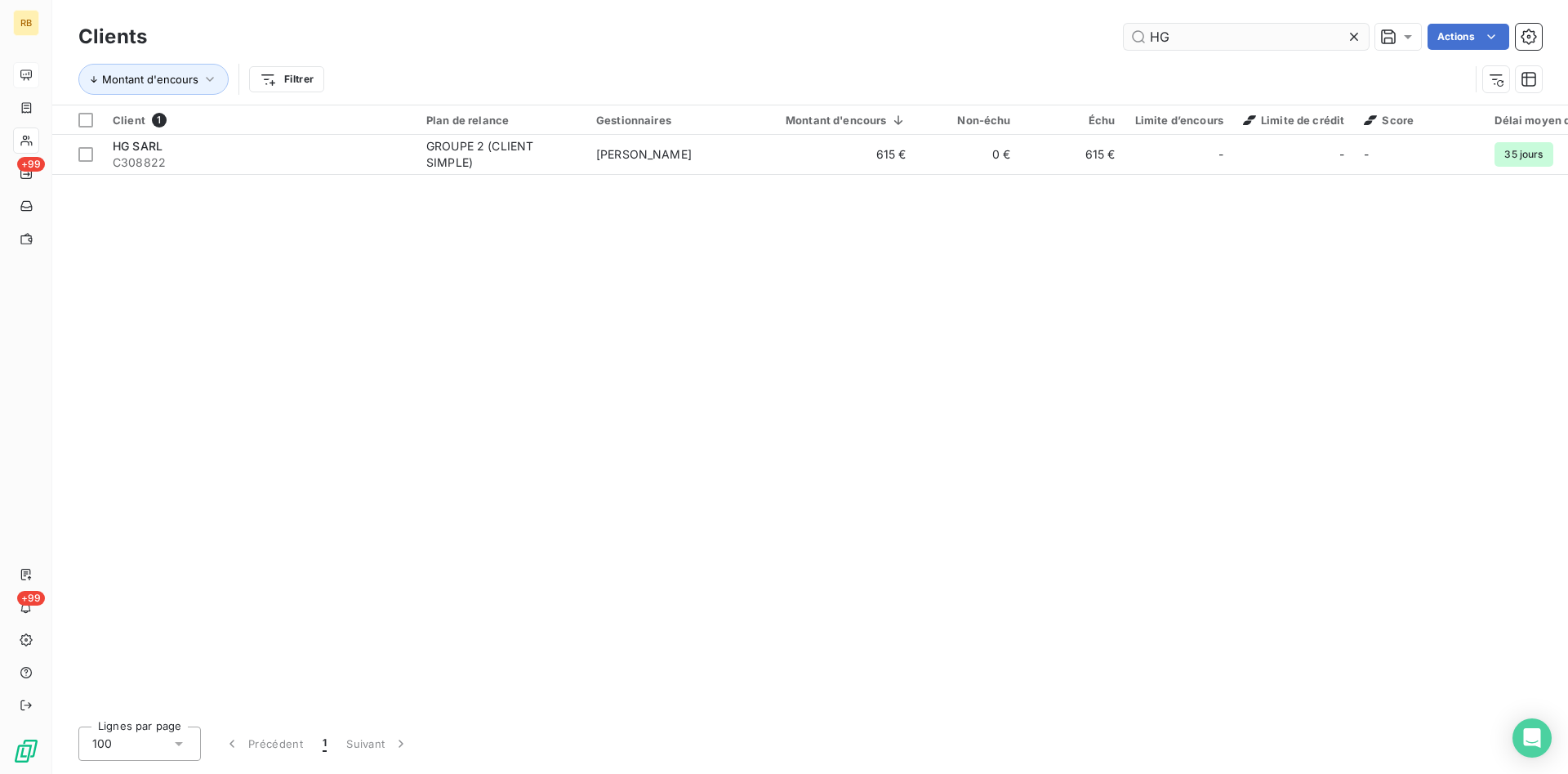
drag, startPoint x: 1230, startPoint y: 31, endPoint x: 1029, endPoint y: 34, distance: 201.0
click at [1124, 34] on input "HG" at bounding box center [1246, 37] width 245 height 26
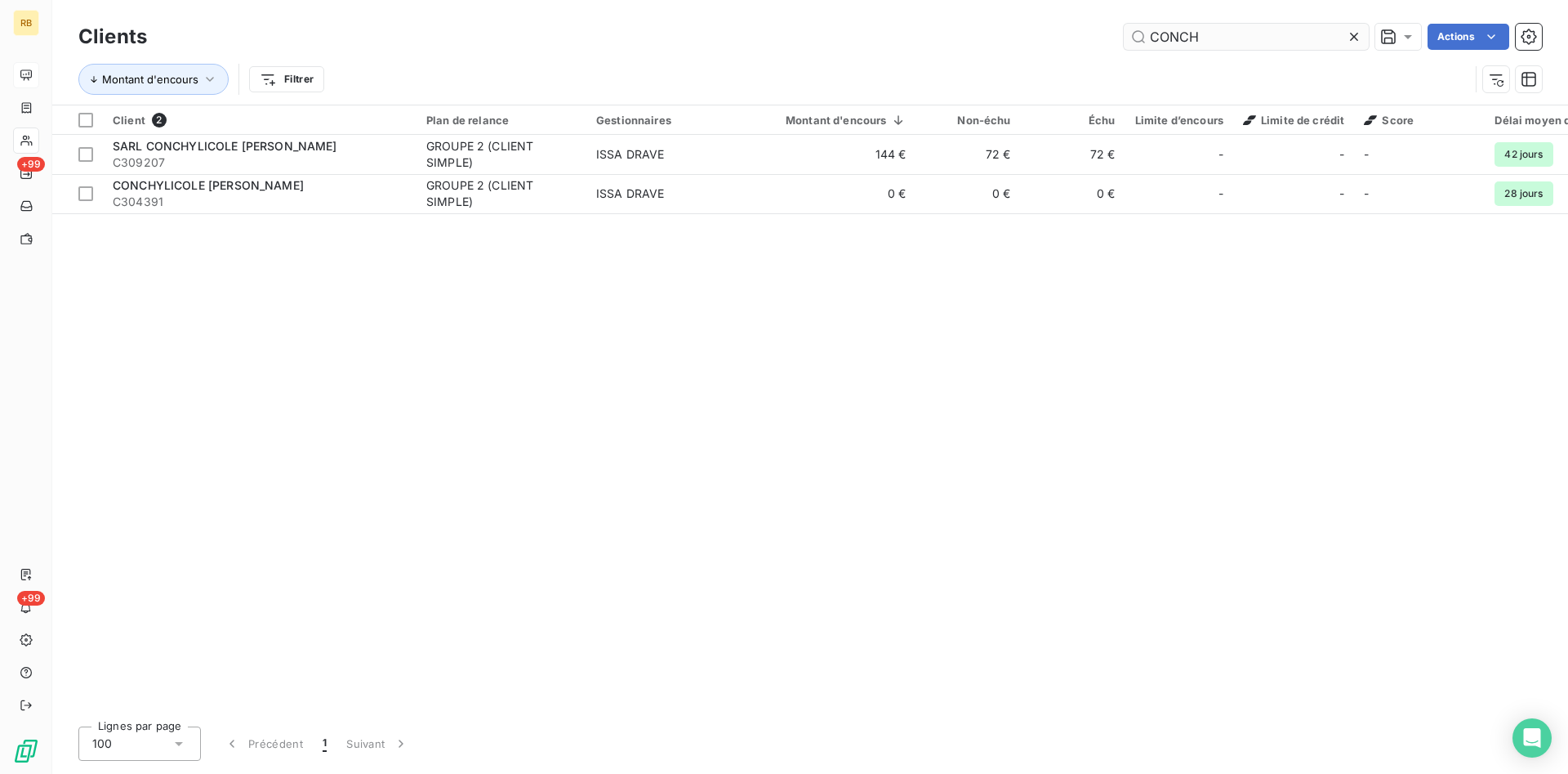
drag, startPoint x: 1256, startPoint y: 32, endPoint x: 826, endPoint y: 35, distance: 430.0
click at [1124, 35] on input "CONCH" at bounding box center [1246, 37] width 245 height 26
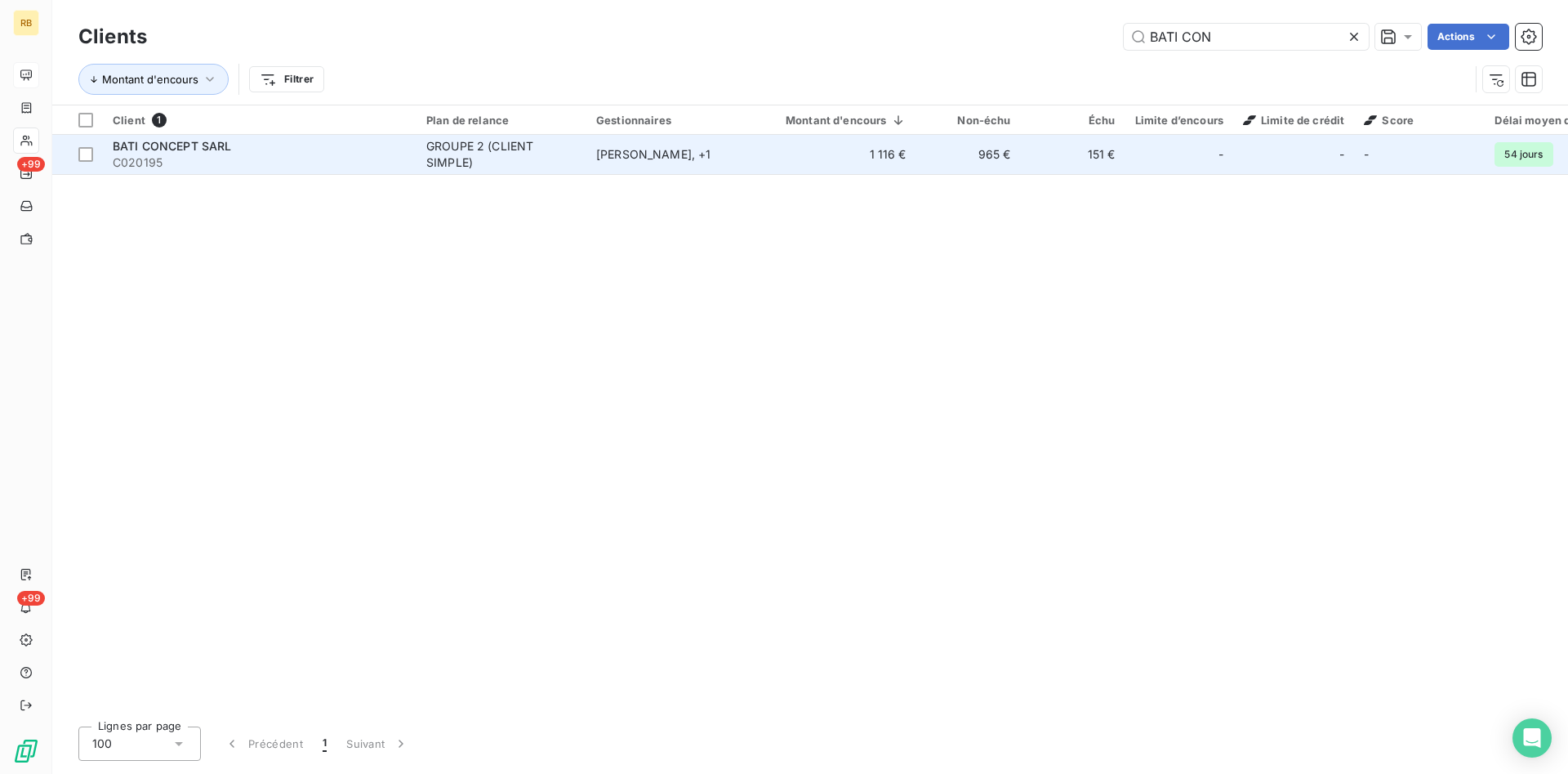
type input "BATI CON"
click at [1083, 150] on td "151 €" at bounding box center [1072, 155] width 104 height 40
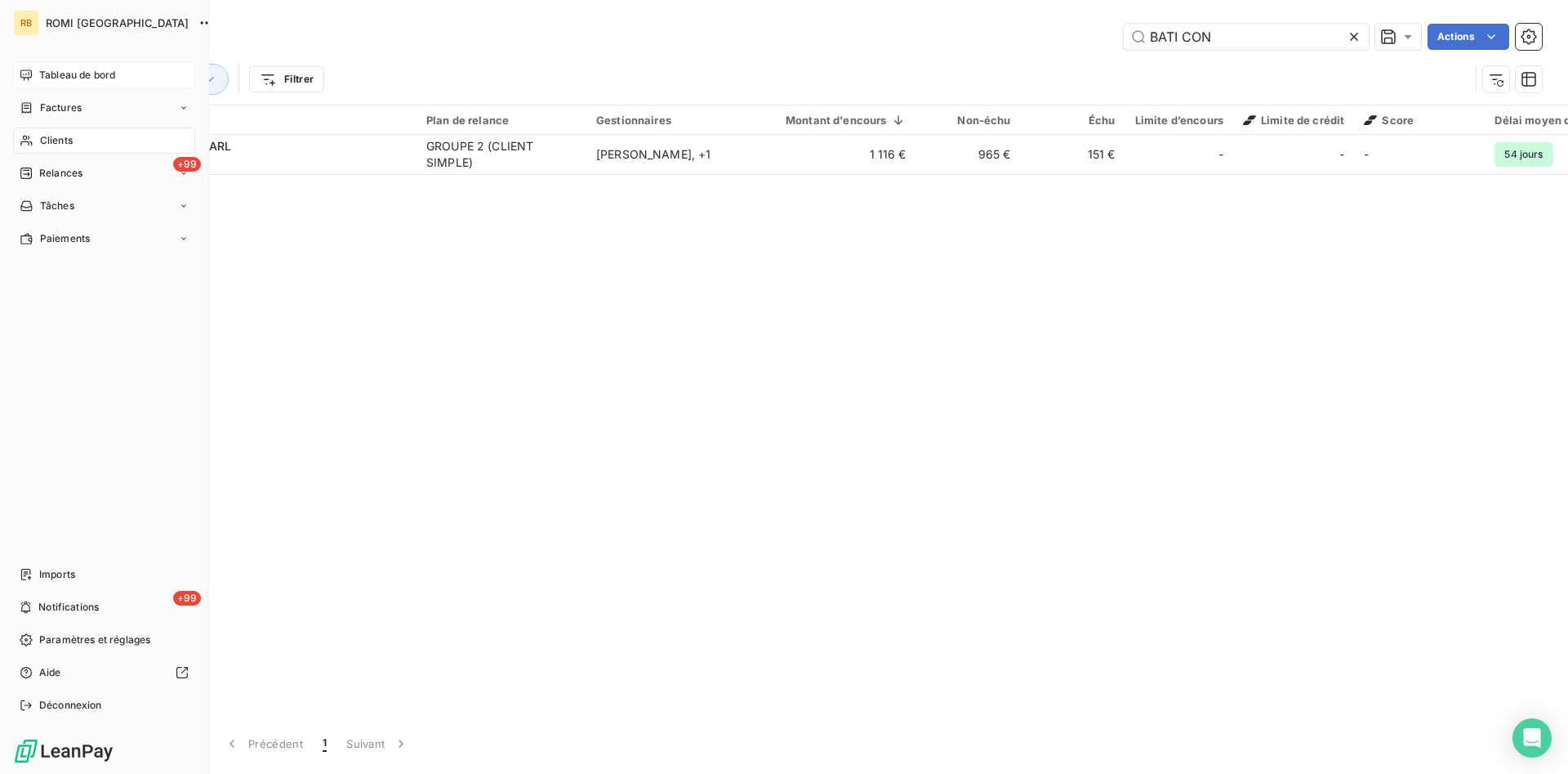
click at [47, 78] on span "Tableau de bord" at bounding box center [77, 74] width 76 height 15
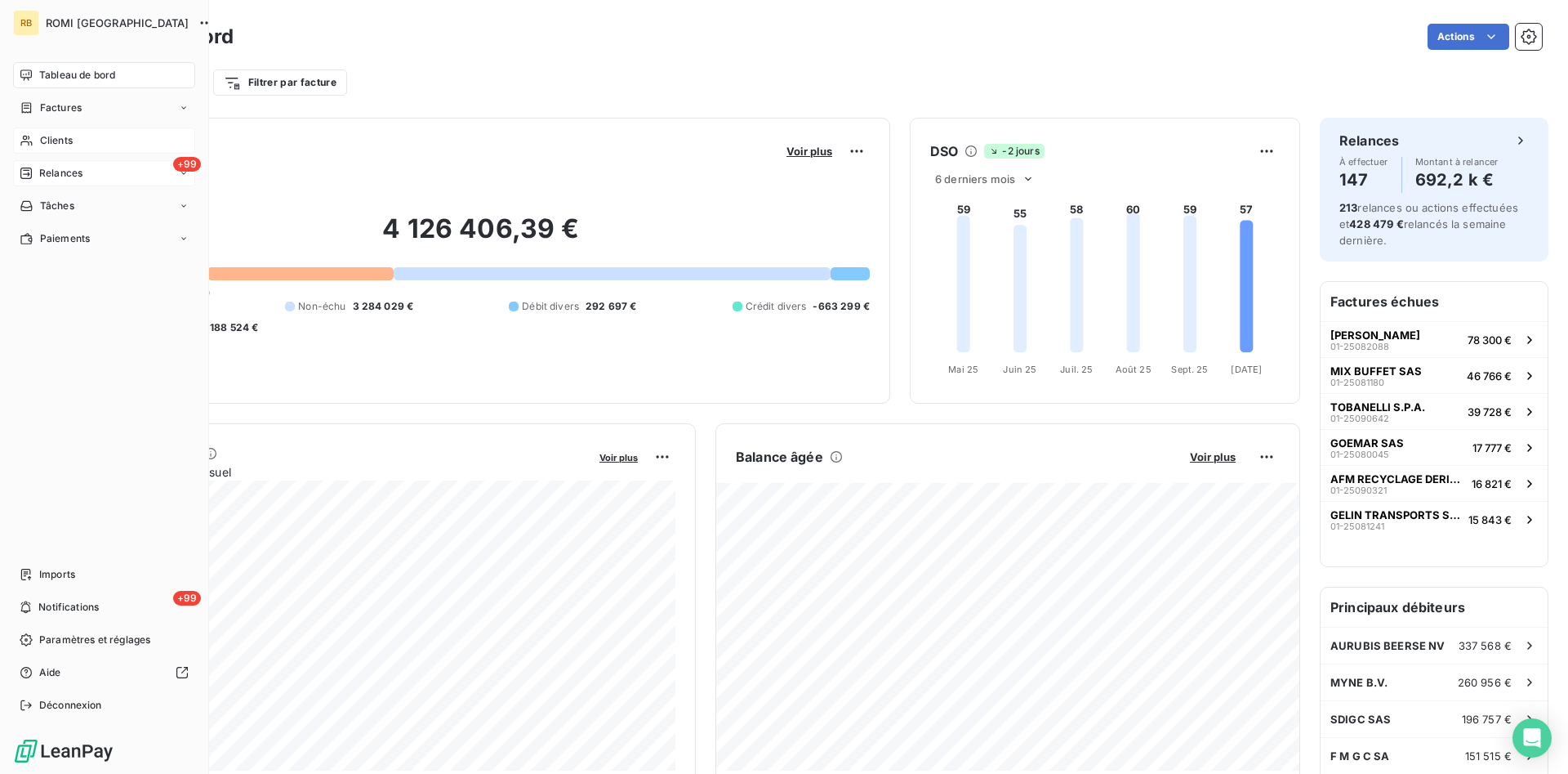
click at [81, 177] on span "Relances" at bounding box center [61, 173] width 44 height 15
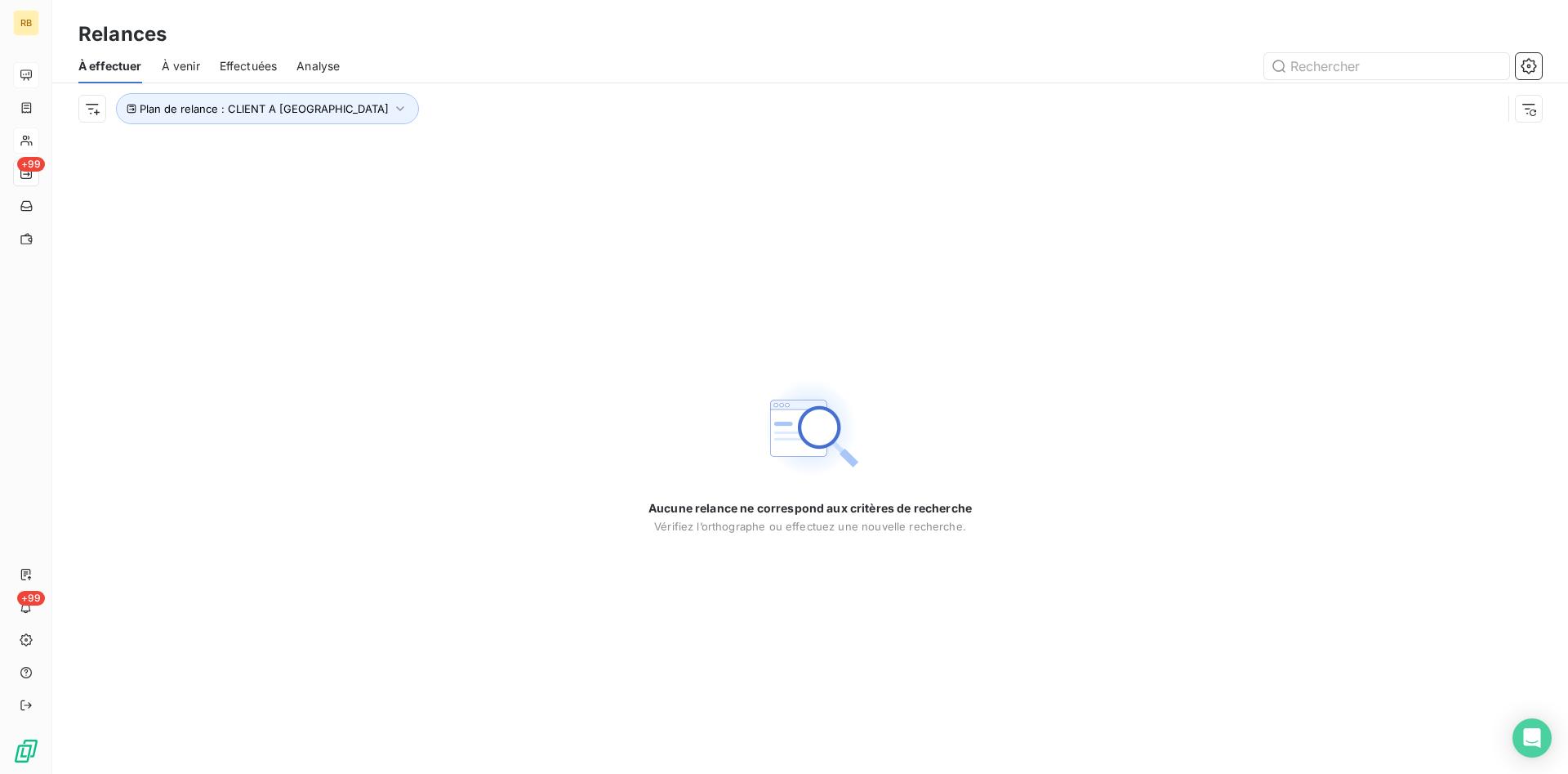
click at [247, 65] on span "Effectuées" at bounding box center [249, 65] width 58 height 16
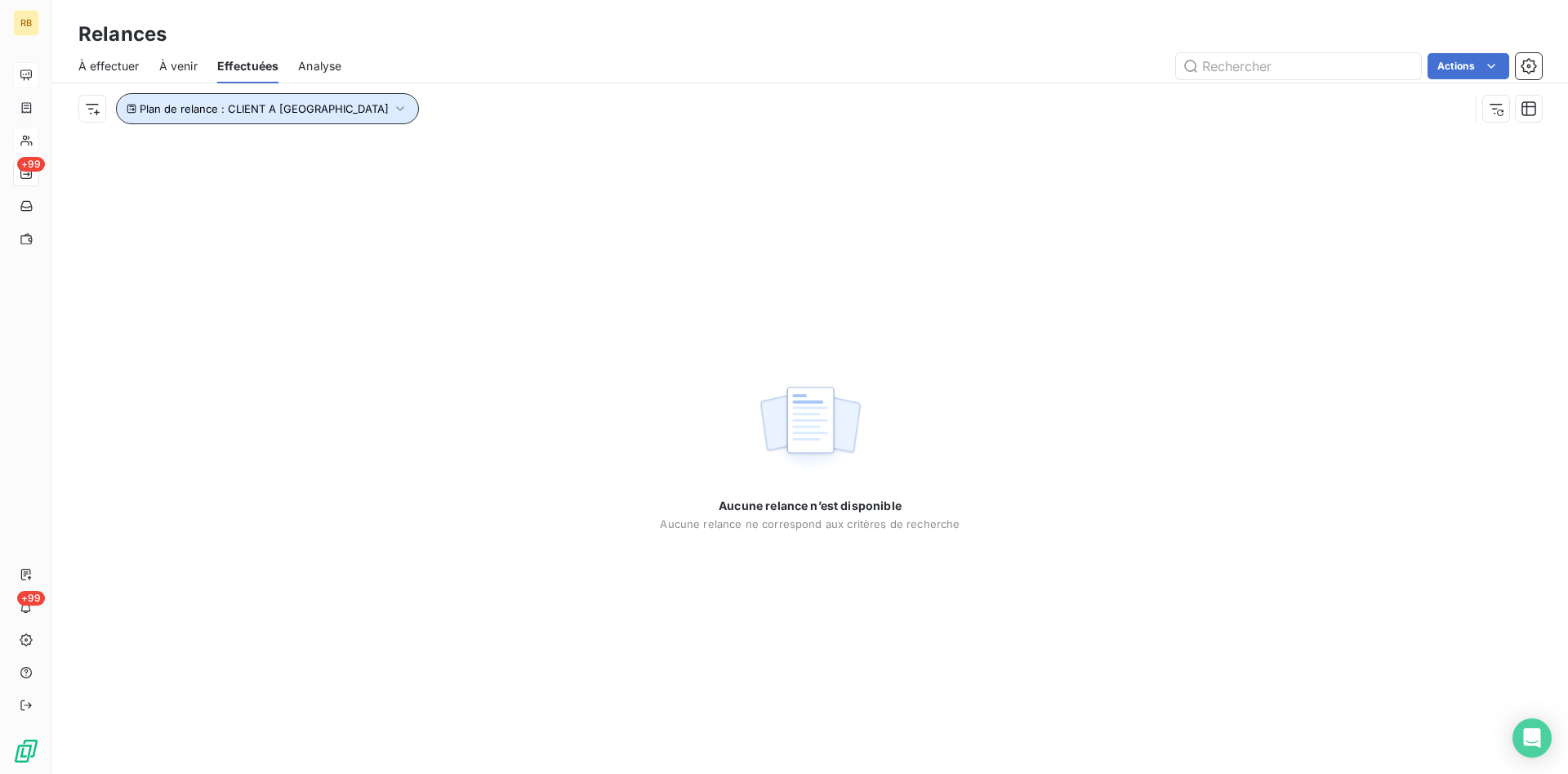
click at [392, 103] on icon "button" at bounding box center [400, 108] width 16 height 16
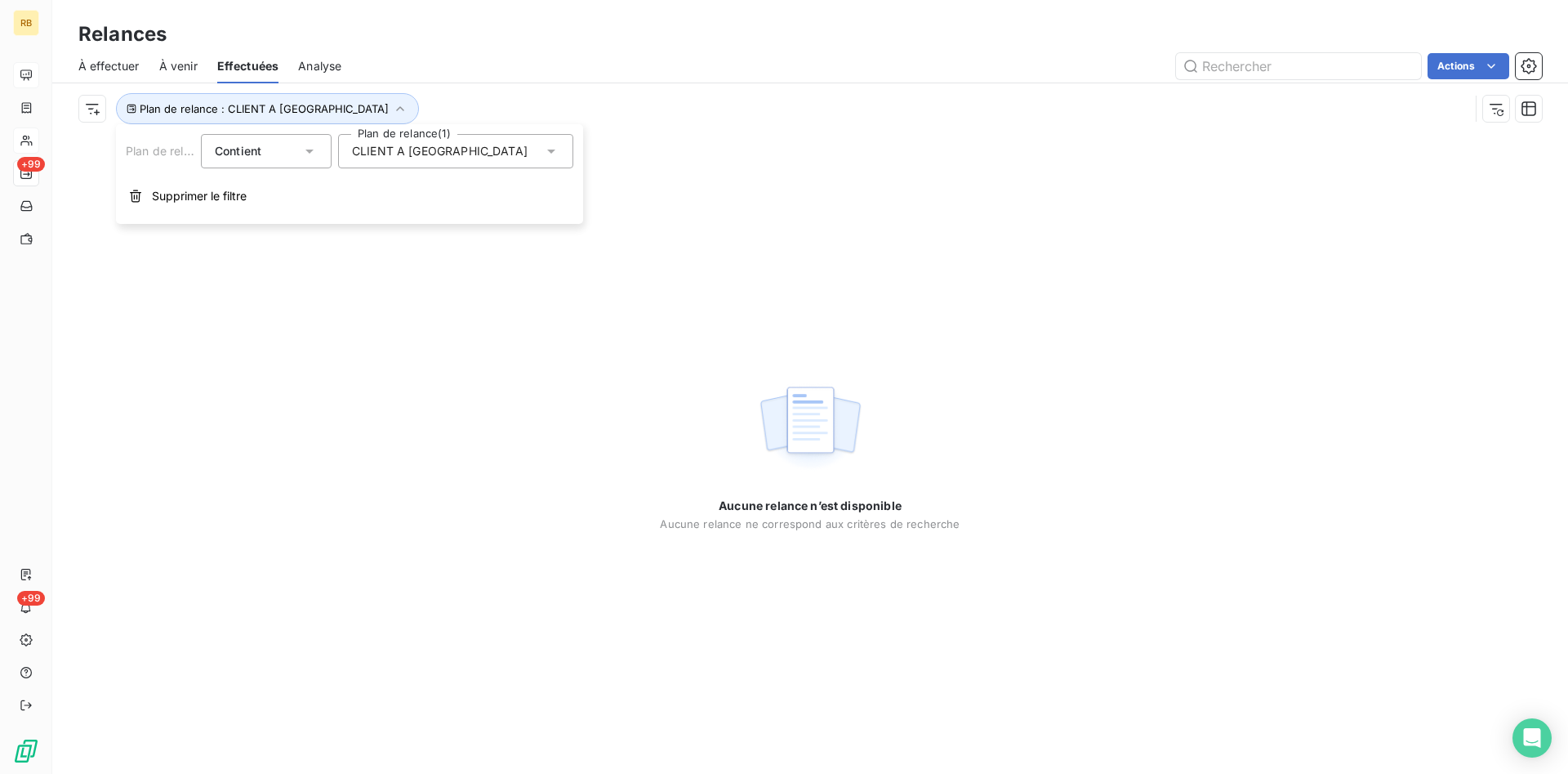
click at [528, 151] on div "CLIENT A [GEOGRAPHIC_DATA]" at bounding box center [455, 151] width 235 height 35
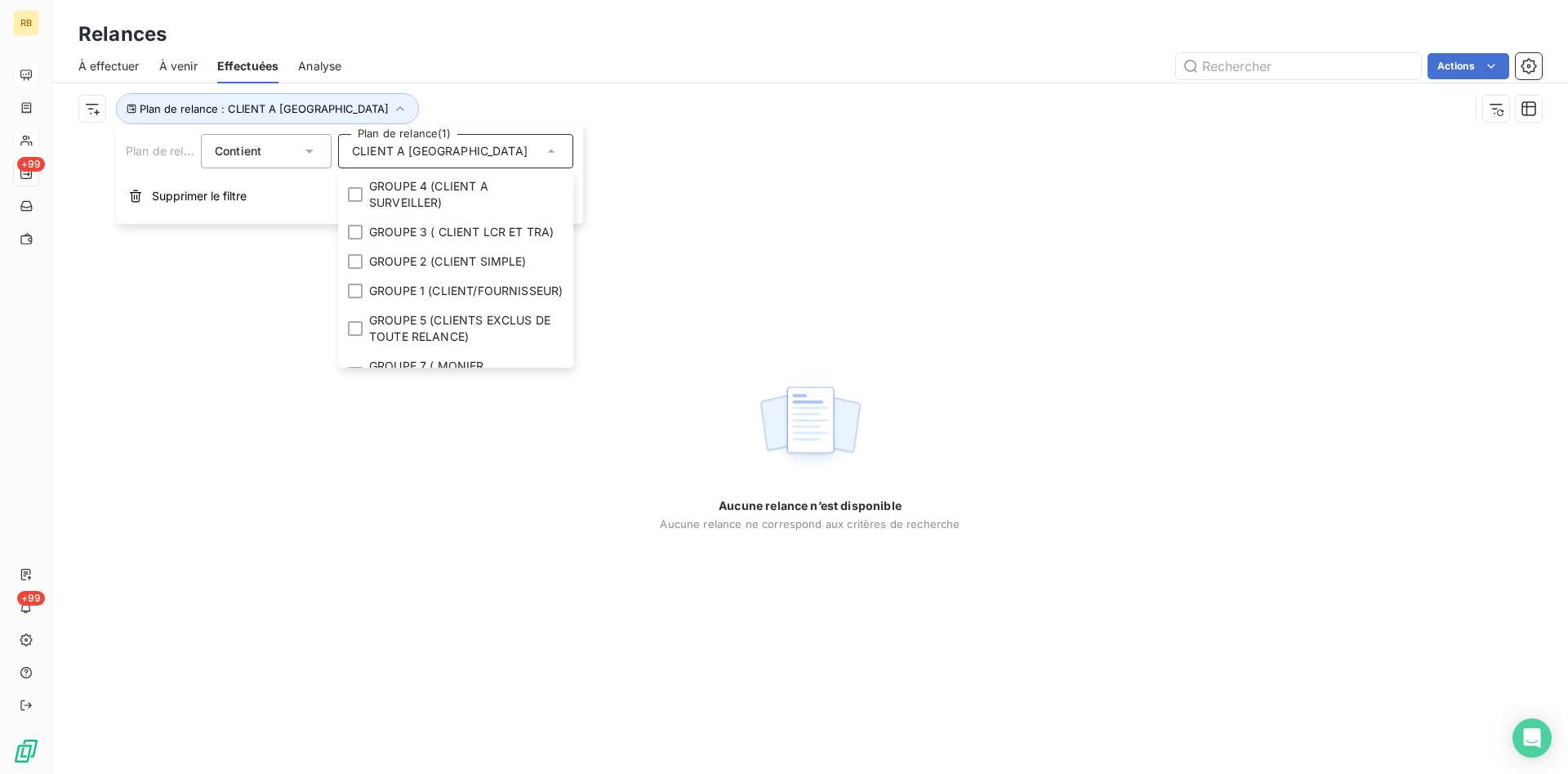
scroll to position [75, 0]
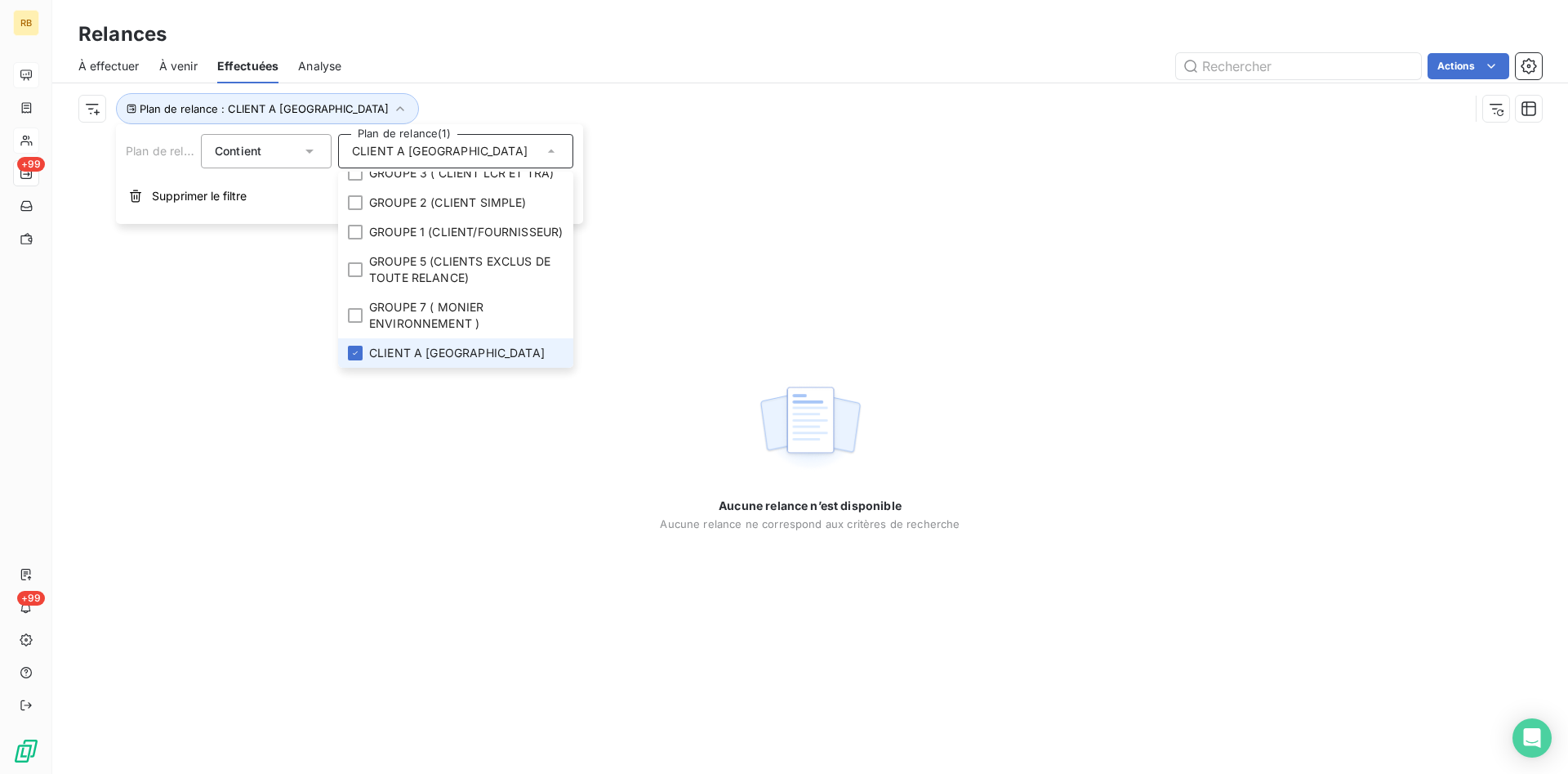
click at [363, 346] on li "CLIENT A [GEOGRAPHIC_DATA]" at bounding box center [455, 353] width 235 height 30
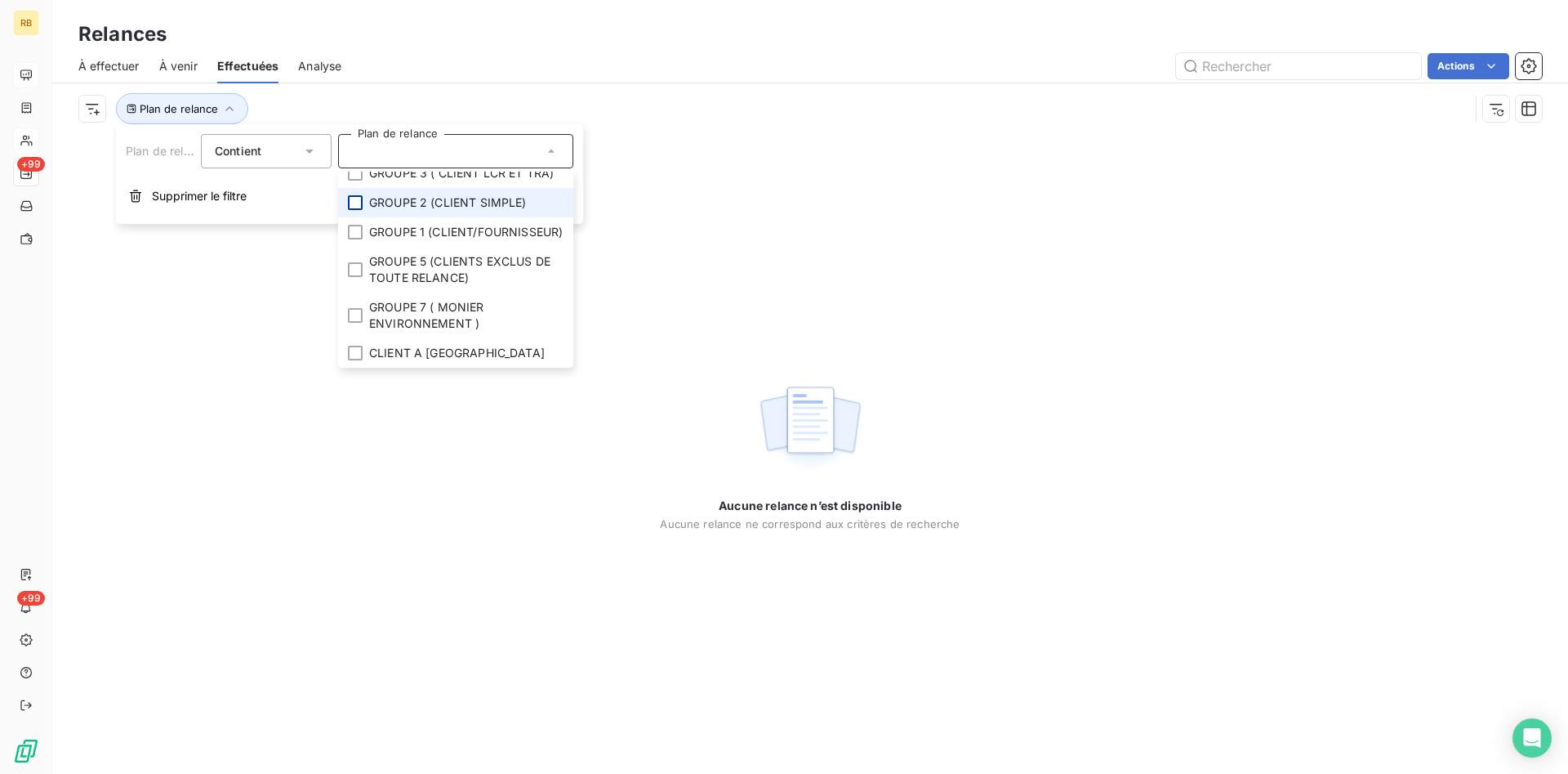
click at [354, 195] on div at bounding box center [355, 202] width 15 height 15
click at [410, 34] on div "Relances" at bounding box center [810, 35] width 1515 height 30
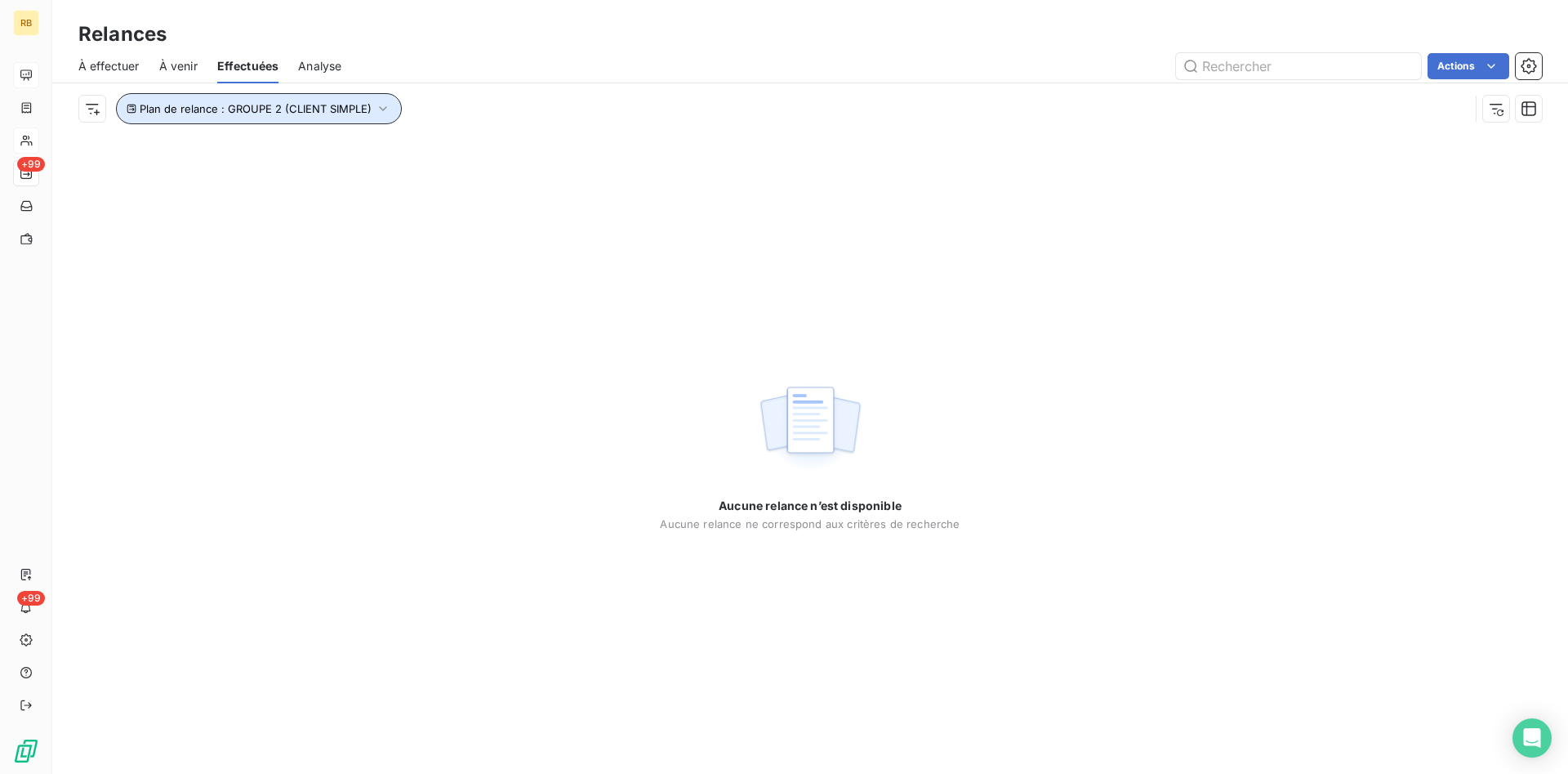
click at [384, 105] on icon "button" at bounding box center [383, 108] width 16 height 16
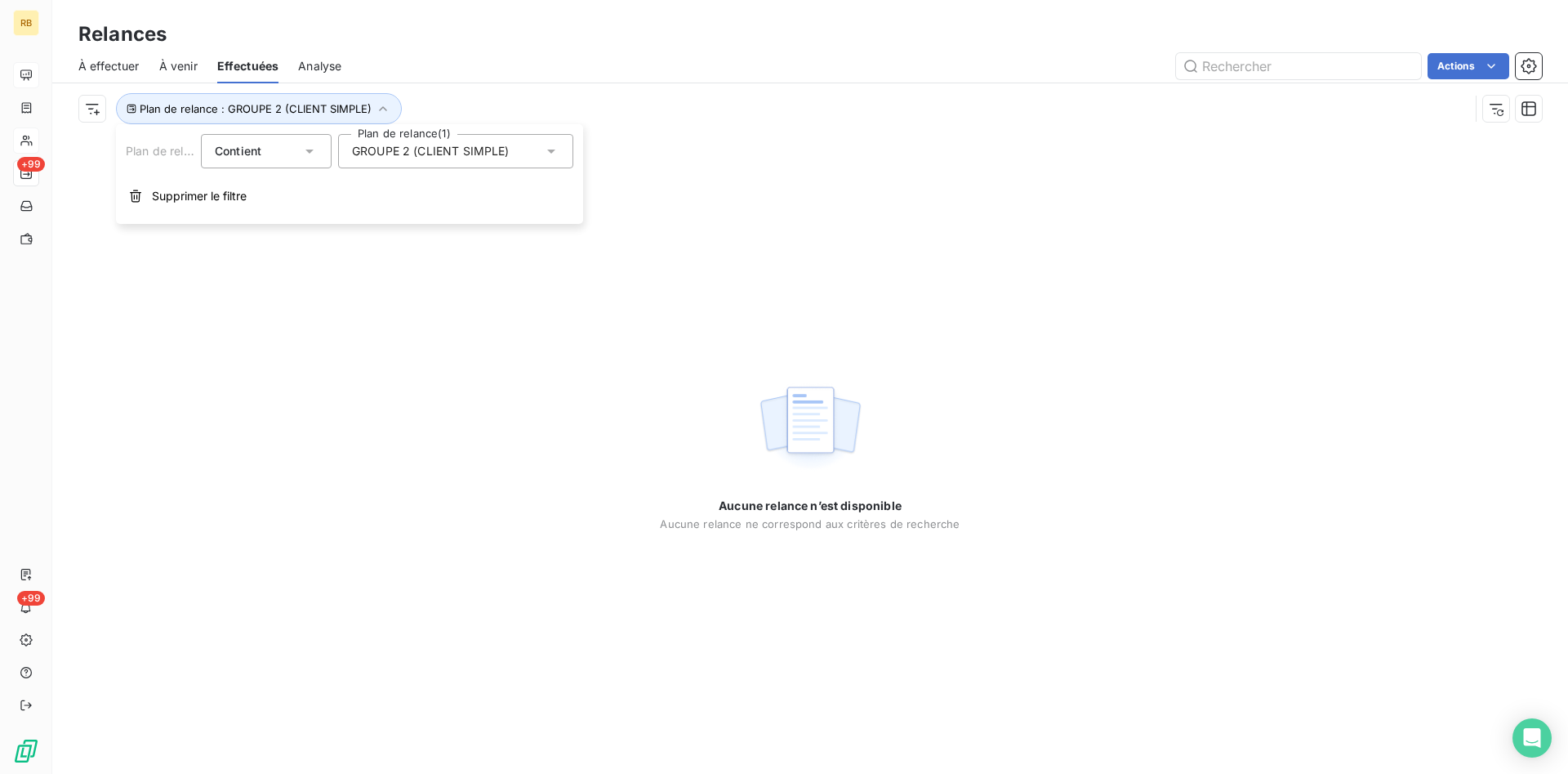
click at [550, 150] on icon at bounding box center [551, 152] width 8 height 4
click at [461, 54] on div "Actions" at bounding box center [951, 66] width 1181 height 26
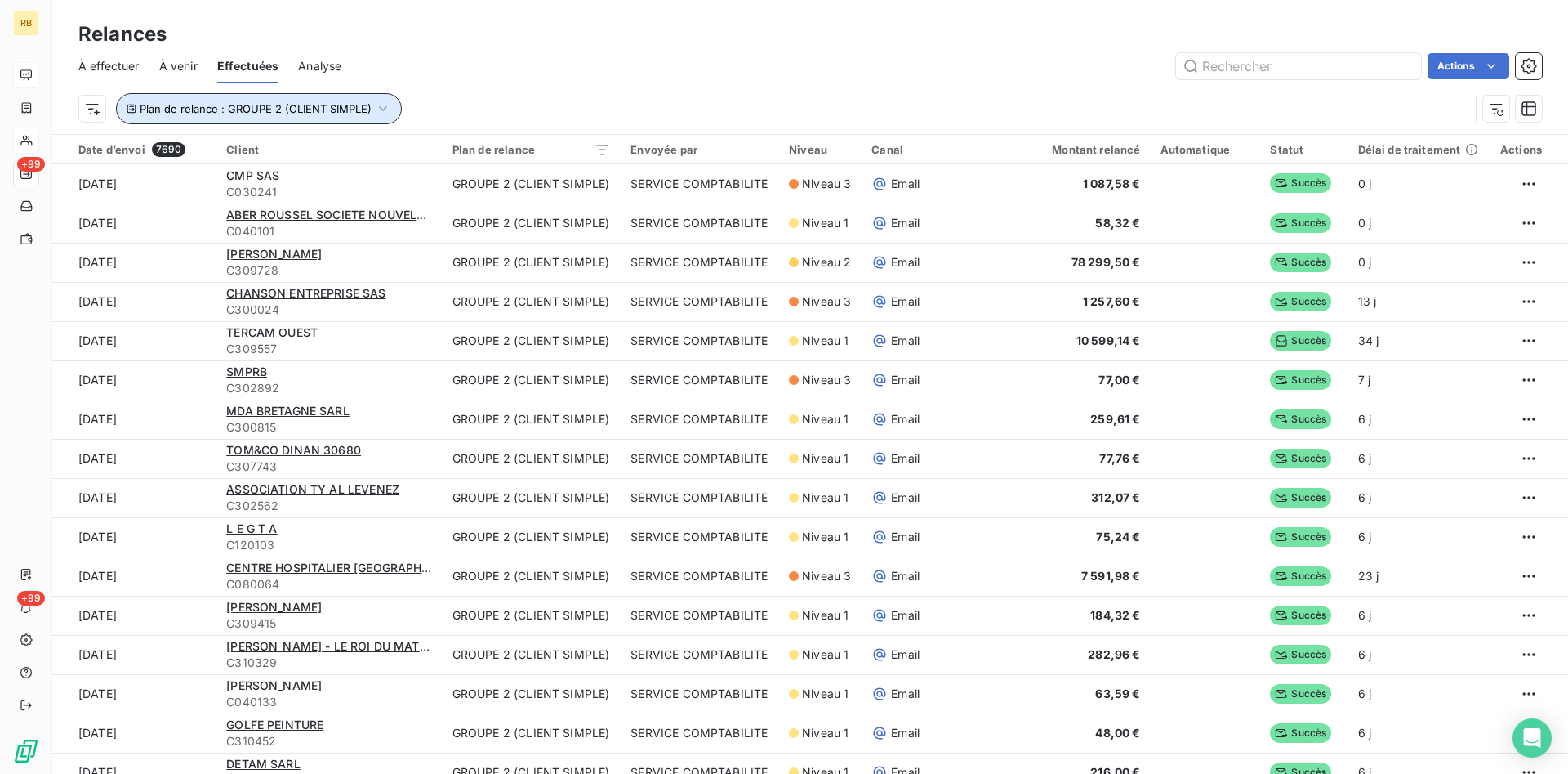
click at [379, 104] on icon "button" at bounding box center [383, 108] width 16 height 16
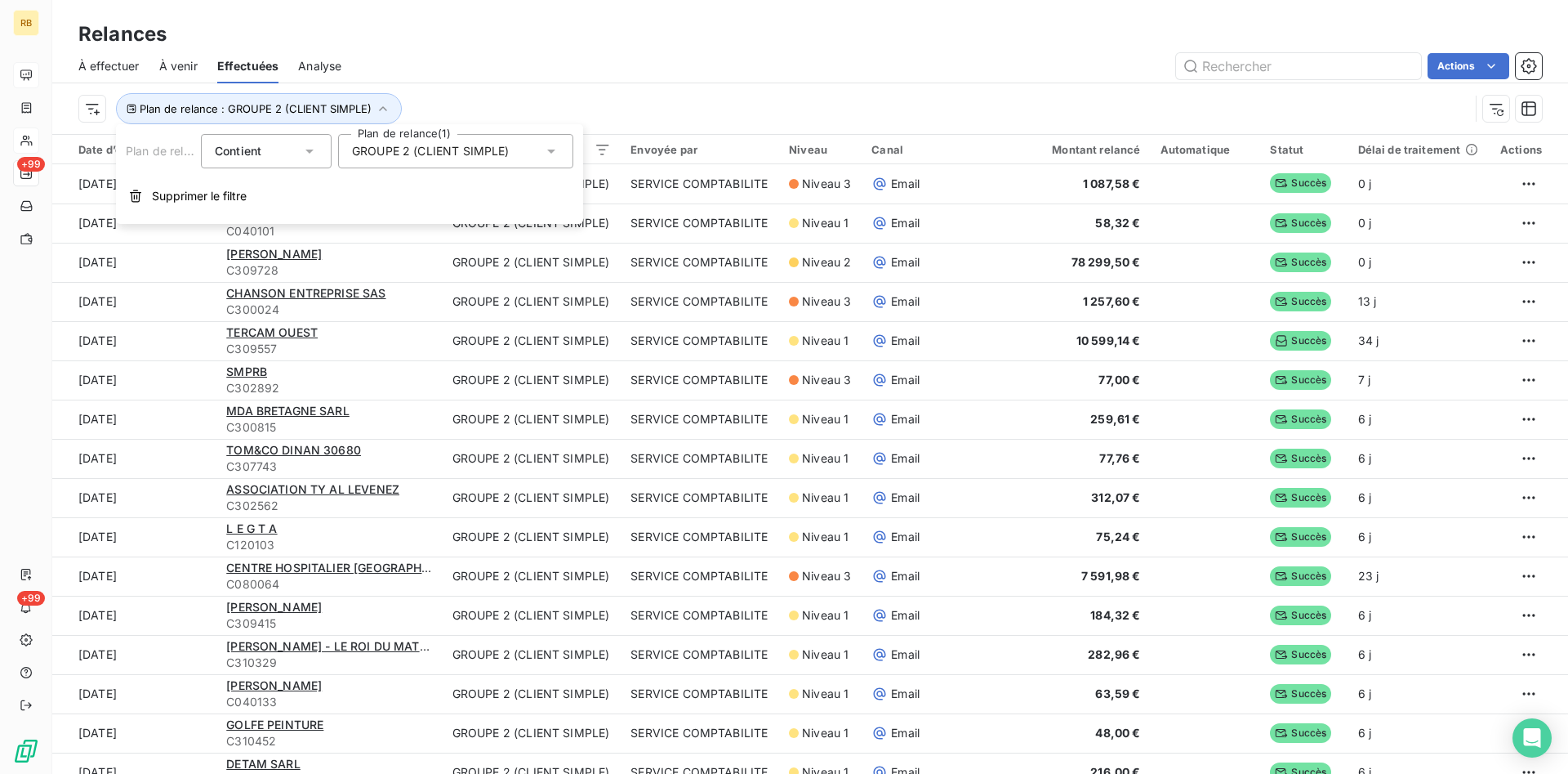
click at [483, 63] on div "Actions" at bounding box center [951, 66] width 1181 height 26
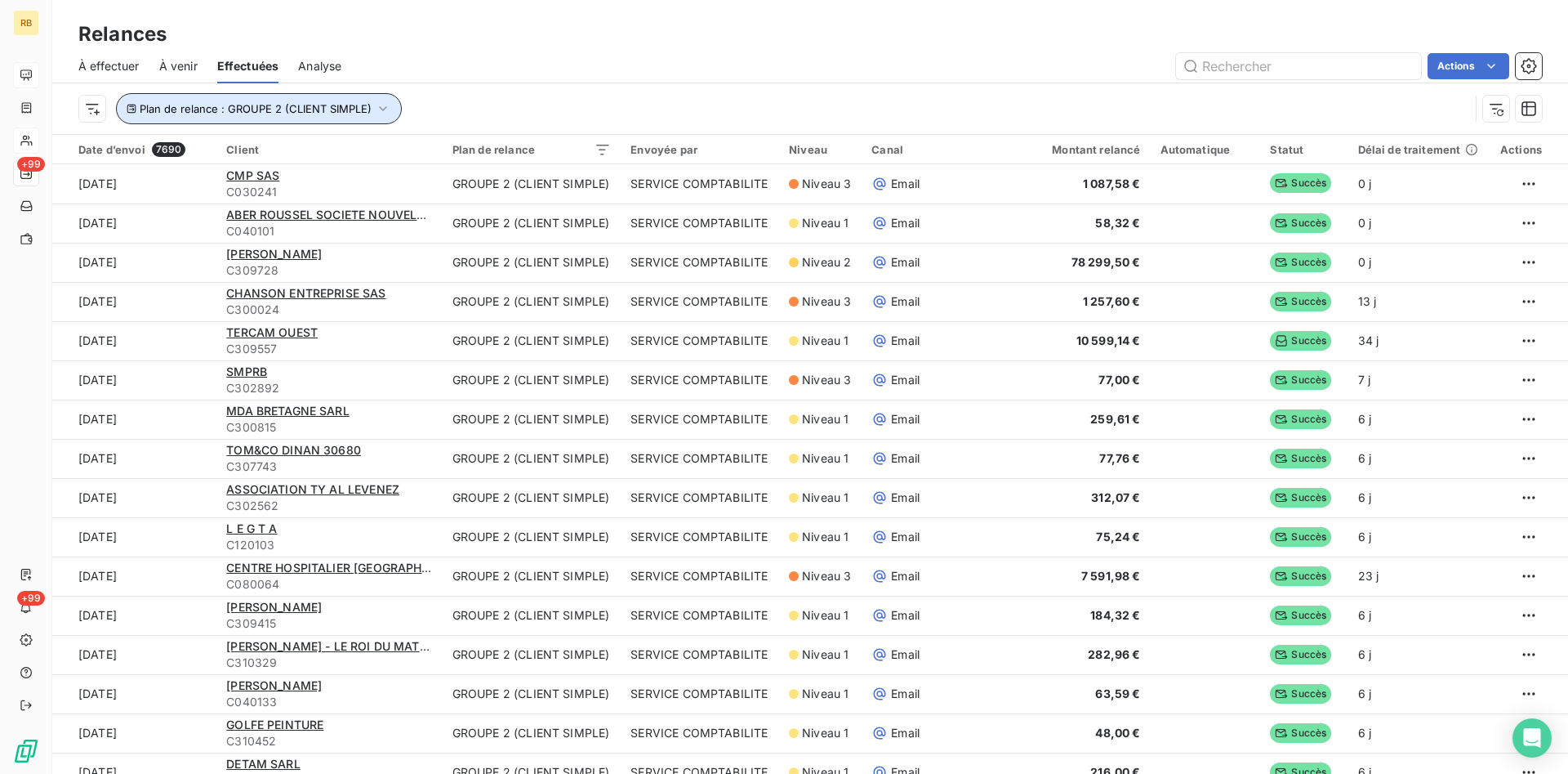
click at [386, 108] on icon "button" at bounding box center [383, 108] width 16 height 16
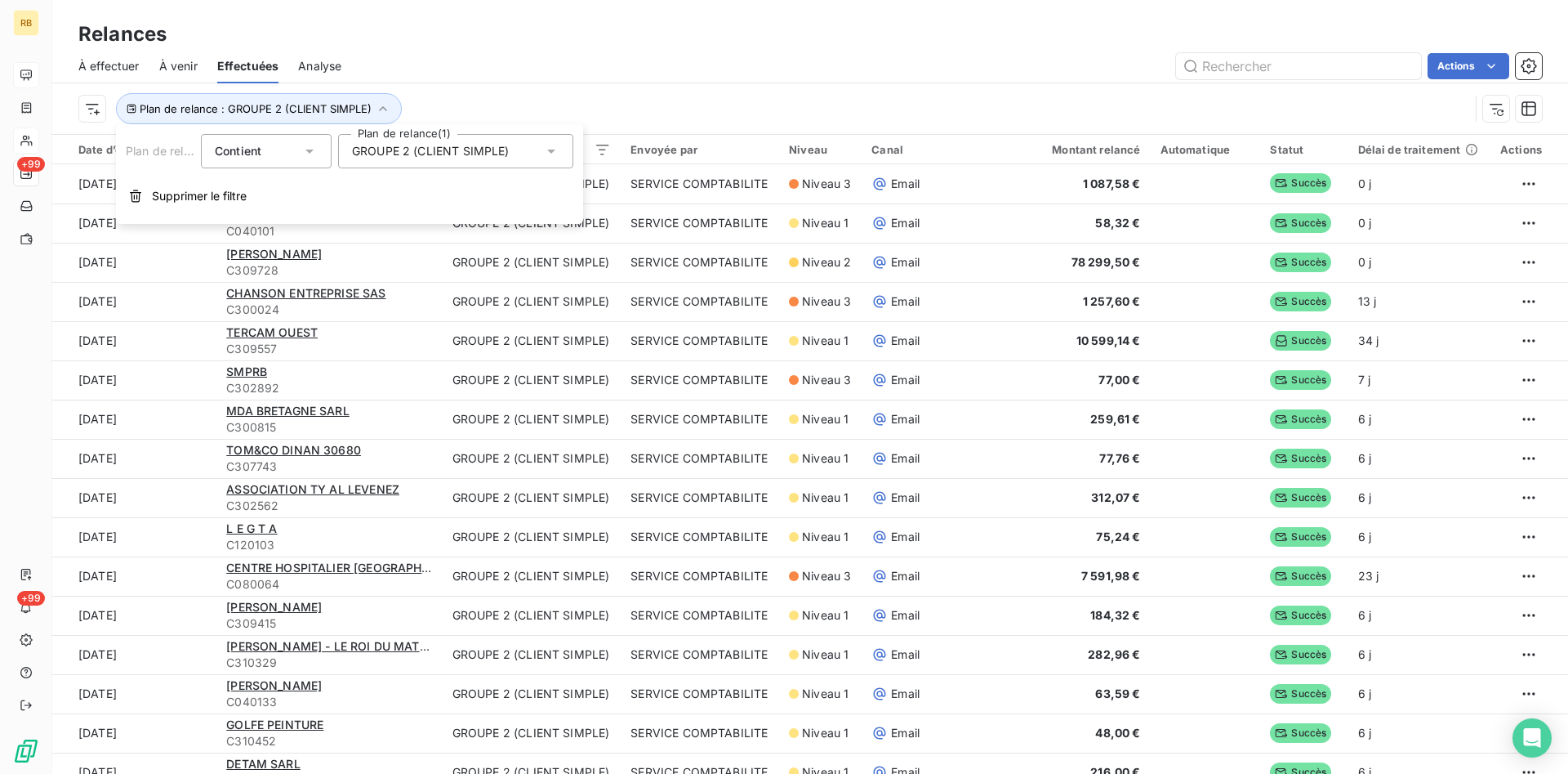
click at [546, 148] on icon at bounding box center [551, 151] width 16 height 16
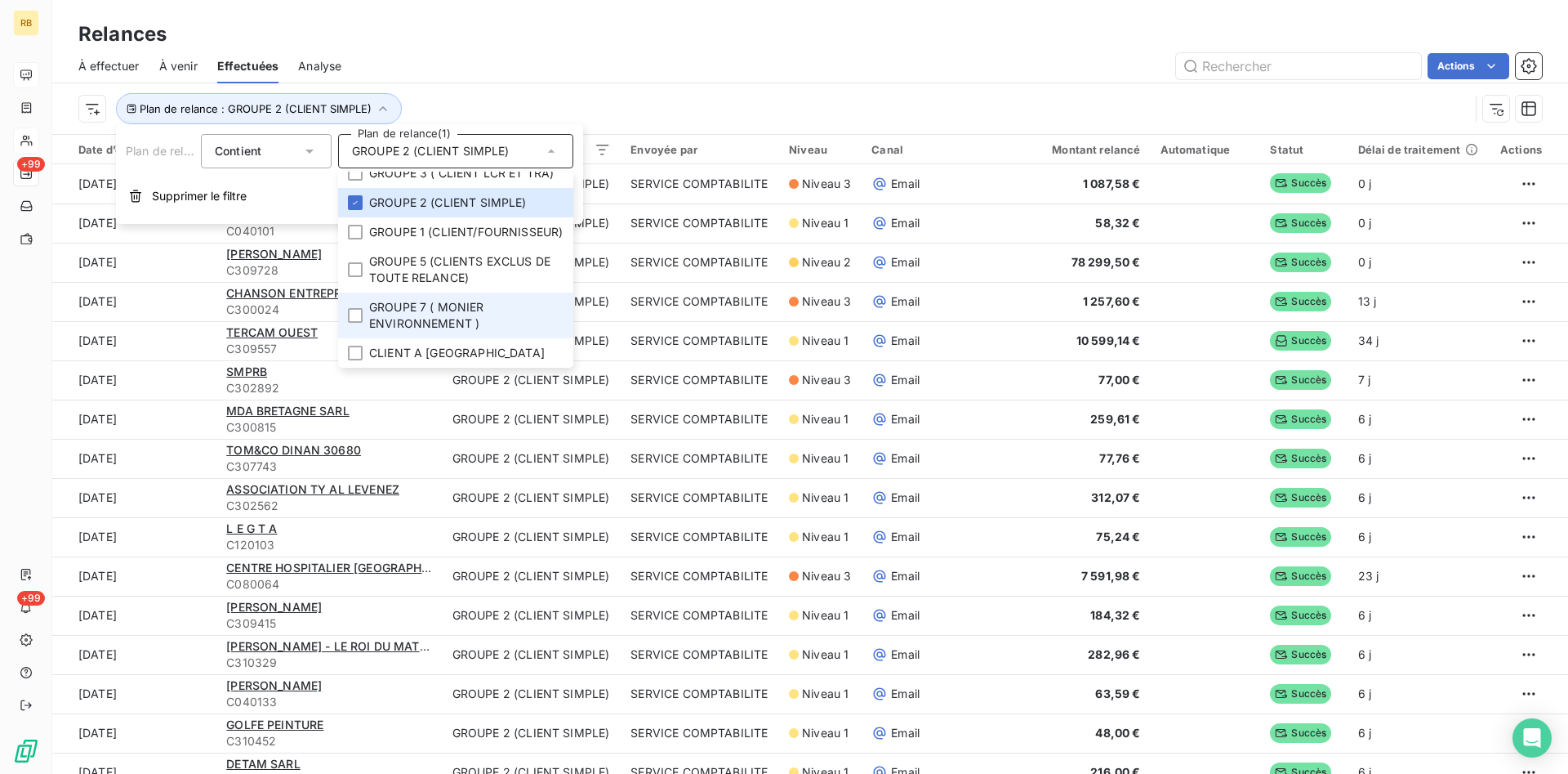
scroll to position [0, 0]
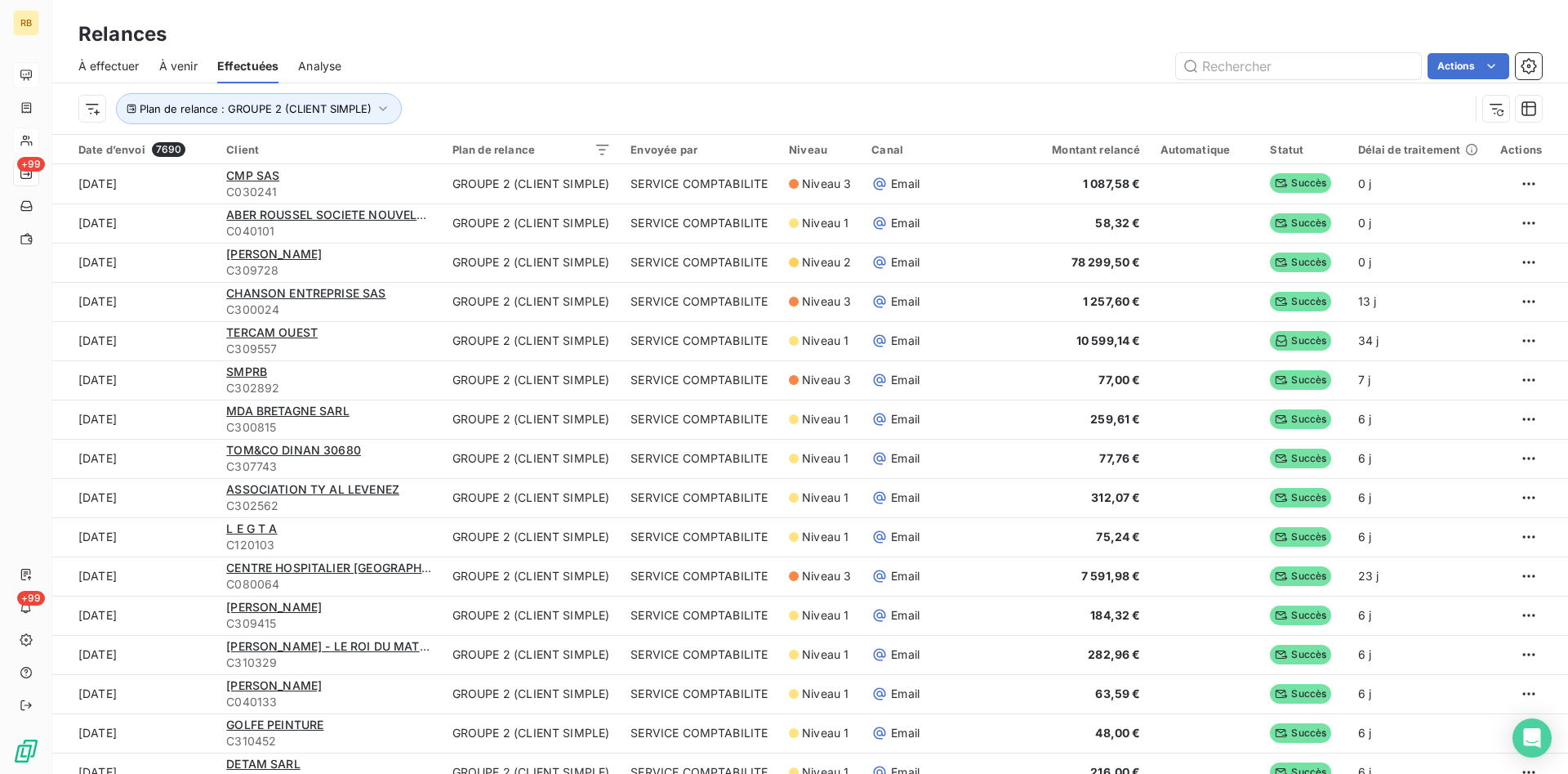
click at [457, 50] on div "À effectuer À venir Effectuées Analyse Actions" at bounding box center [810, 65] width 1515 height 35
click at [840, 150] on html "RB +99 +99 Relances À effectuer À venir Effectuées Analyse Actions Plan de rela…" at bounding box center [784, 387] width 1568 height 774
click at [739, 188] on div at bounding box center [725, 193] width 235 height 35
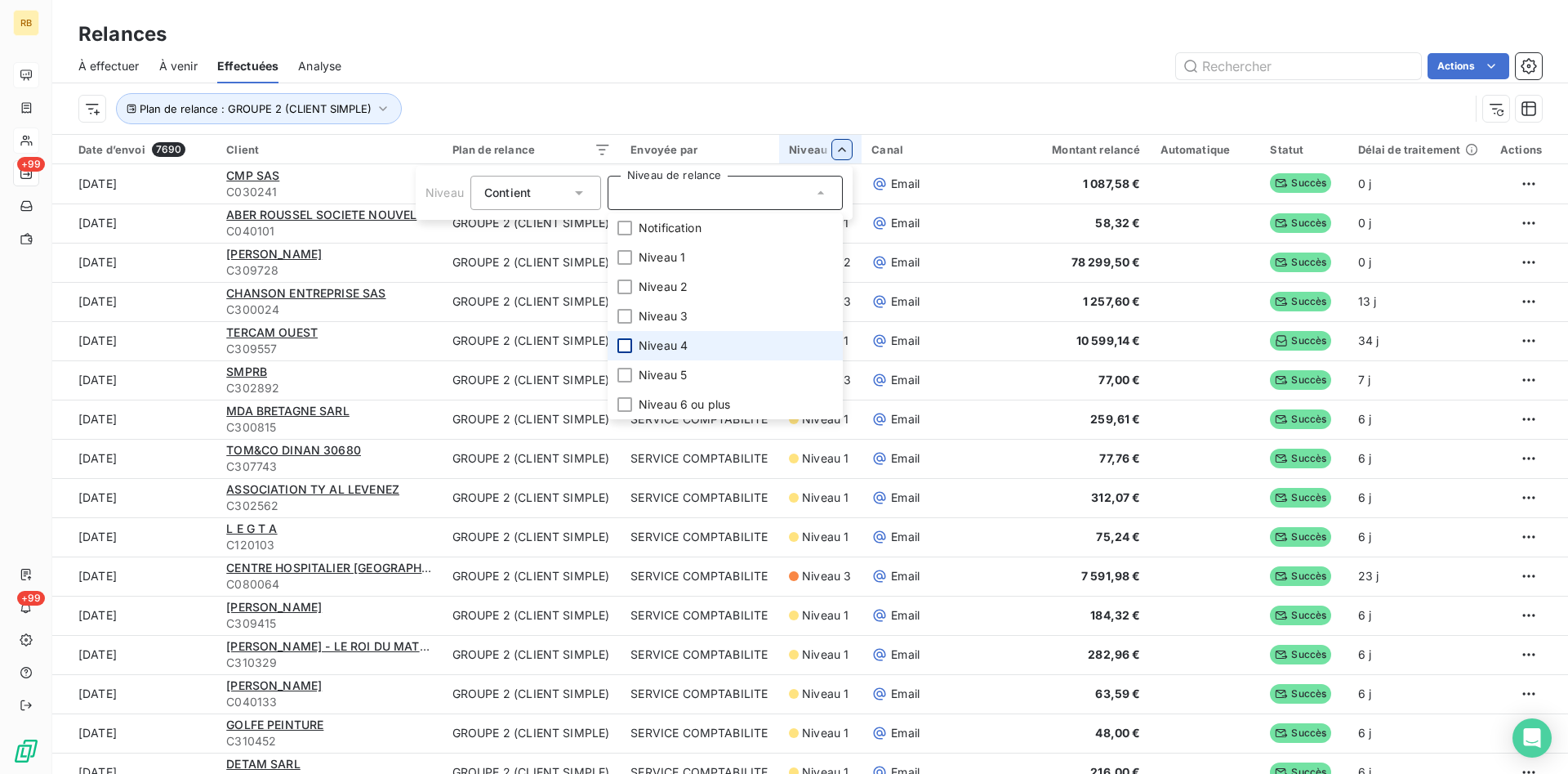
click at [627, 346] on div at bounding box center [625, 345] width 15 height 15
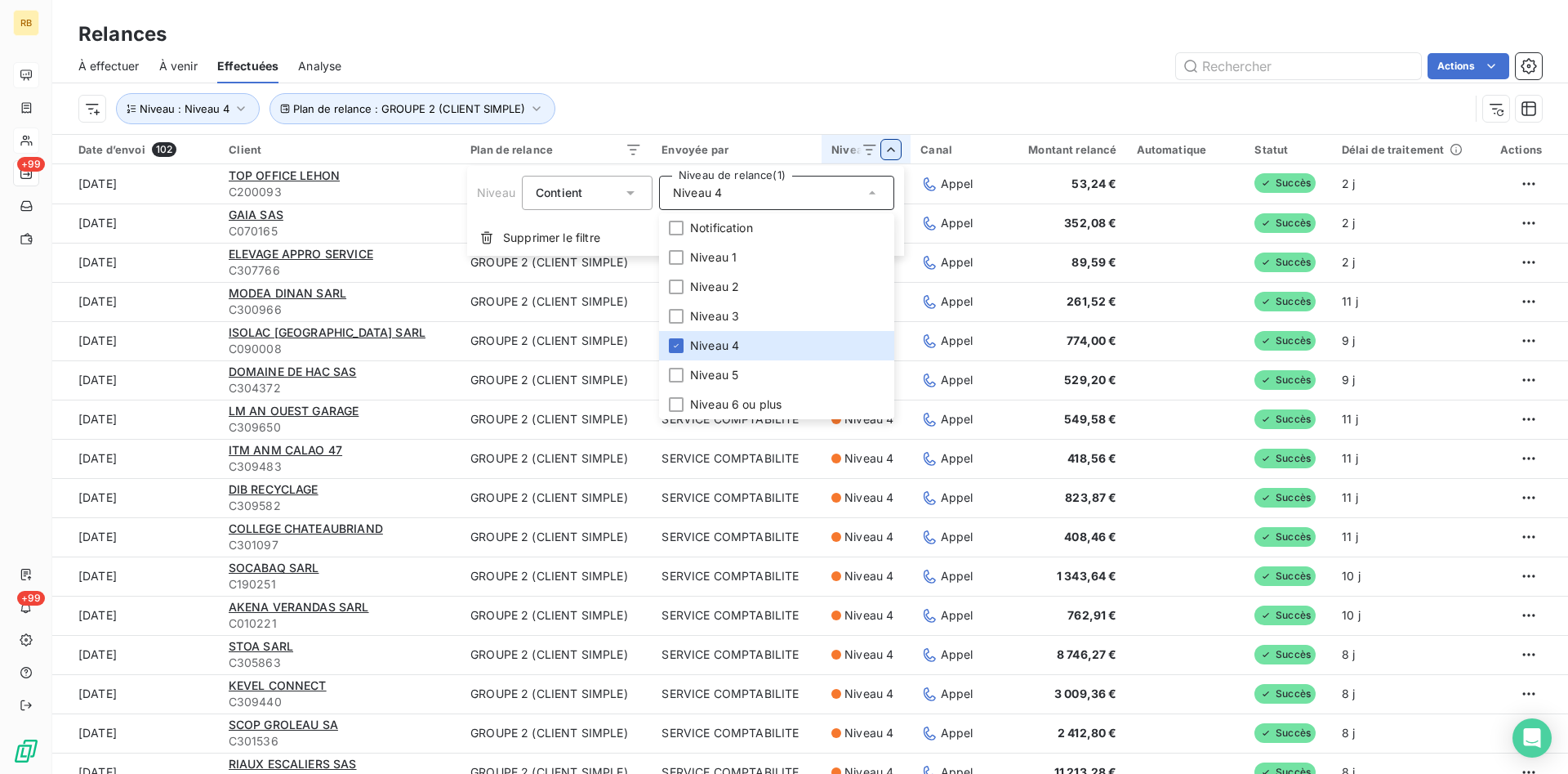
click at [627, 369] on html "RB +99 +99 Relances À effectuer À venir Effectuées Analyse Actions Plan de rela…" at bounding box center [784, 387] width 1568 height 774
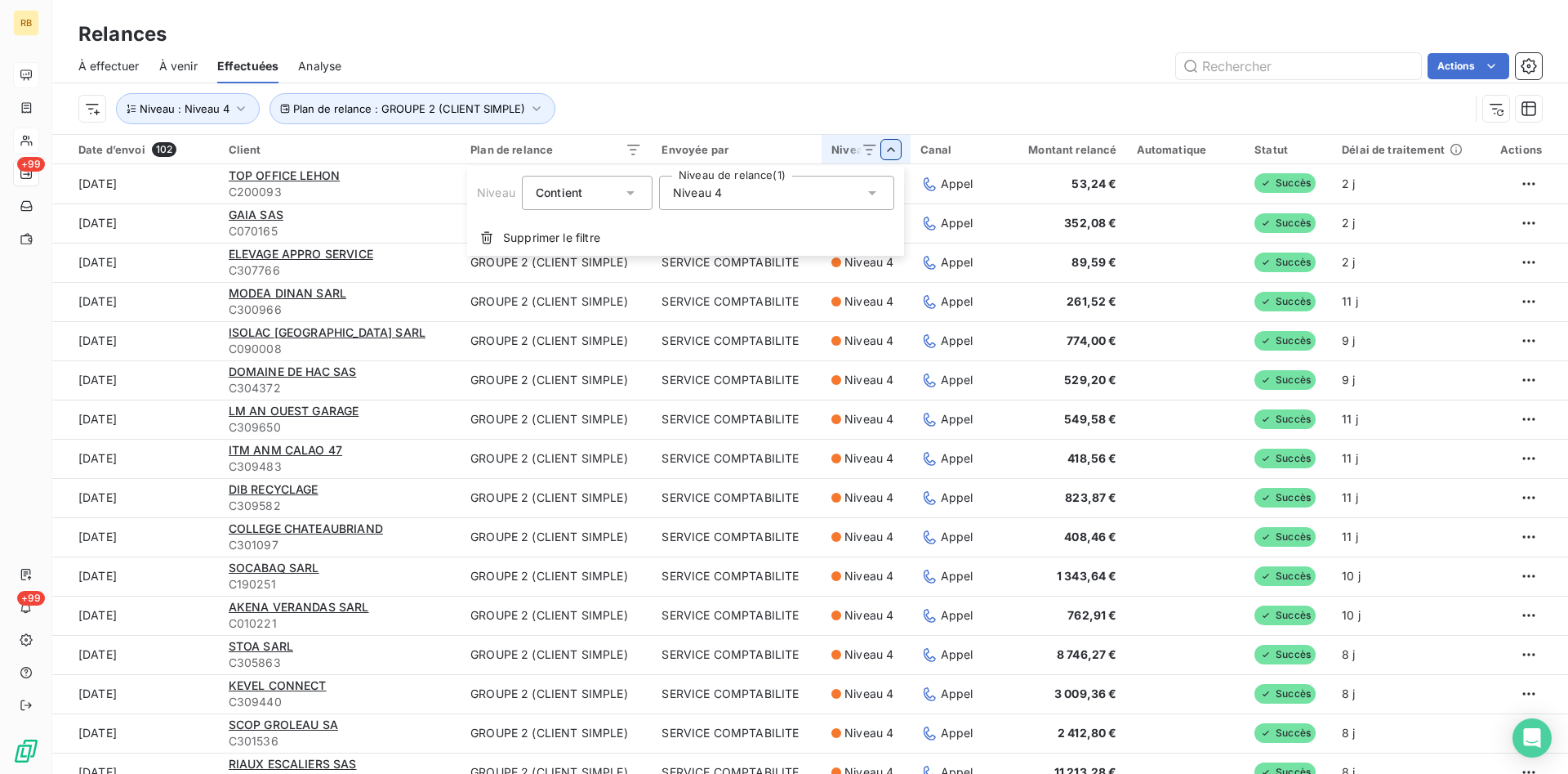
click at [894, 149] on html "RB +99 +99 Relances À effectuer À venir Effectuées Analyse Actions Plan de rela…" at bounding box center [784, 387] width 1568 height 774
click at [860, 188] on div "Niveau 4" at bounding box center [777, 193] width 235 height 35
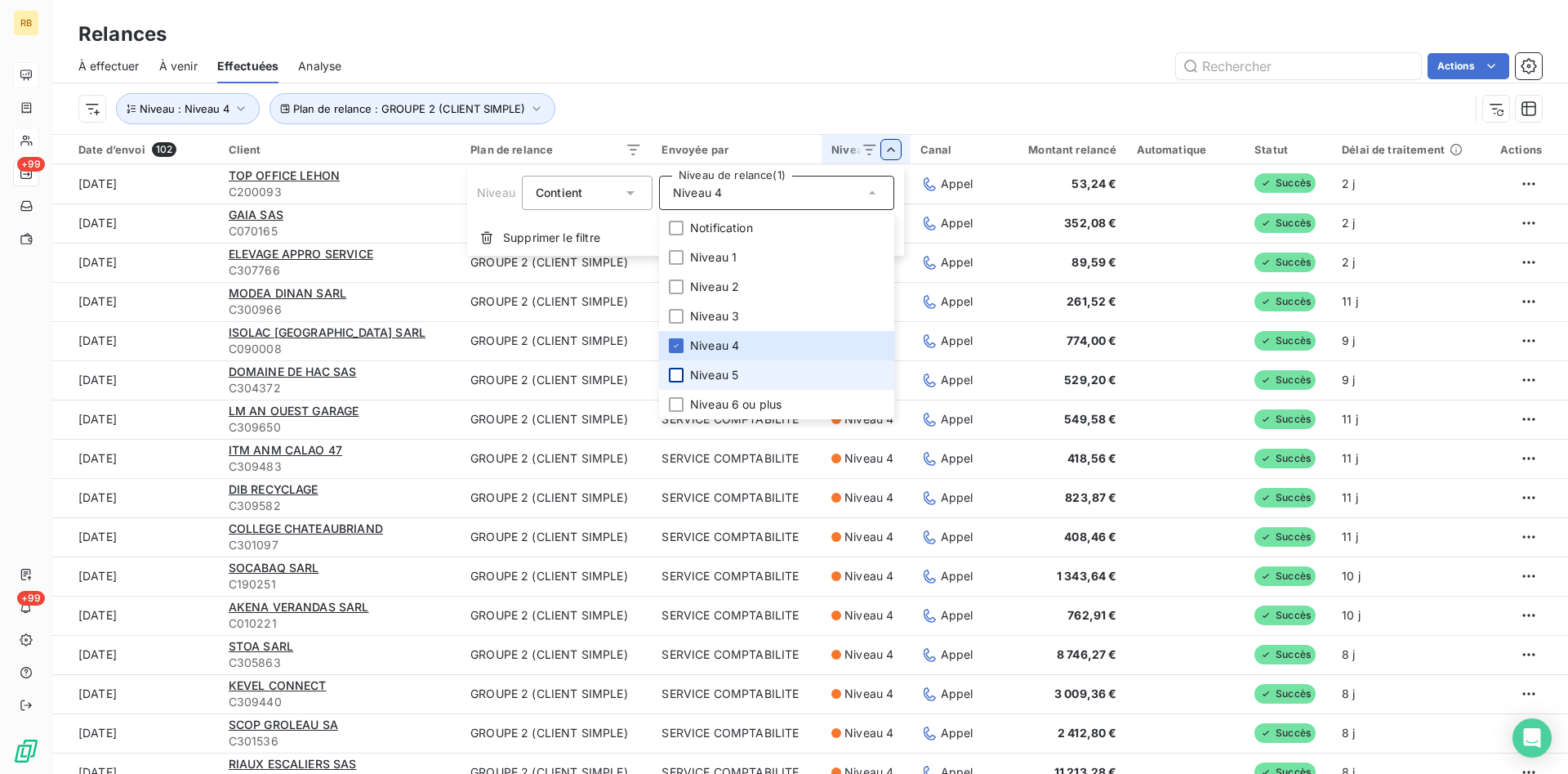
click at [677, 376] on div at bounding box center [675, 375] width 15 height 15
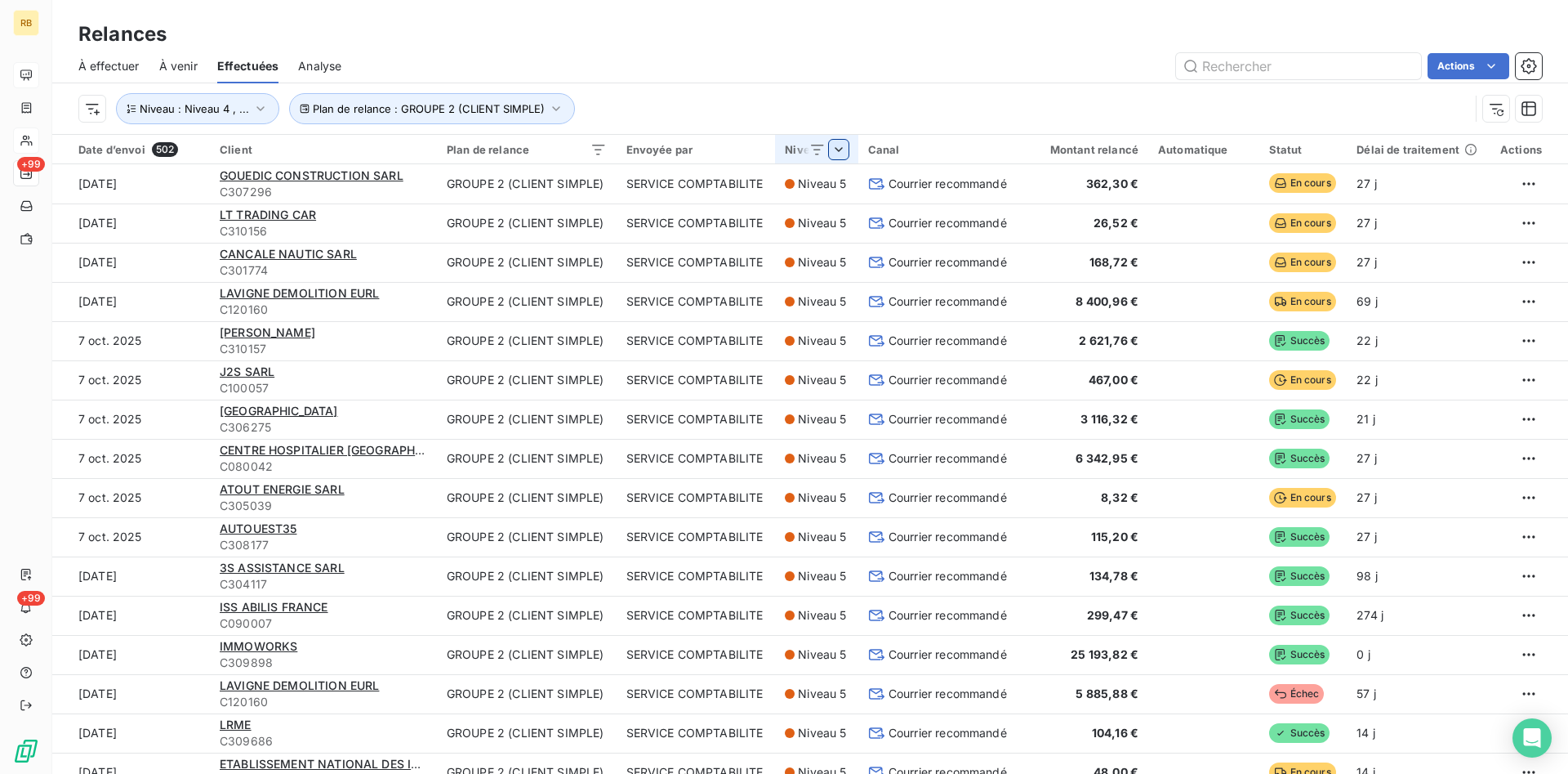
click at [801, 67] on html "RB +99 +99 Relances À effectuer À venir Effectuées Analyse Actions Plan de rela…" at bounding box center [784, 387] width 1568 height 774
click at [132, 151] on div "Date d’envoi 502" at bounding box center [139, 149] width 122 height 15
click at [192, 149] on html "RB +99 +99 Relances À effectuer À venir Effectuées Analyse Actions Plan de rela…" at bounding box center [784, 387] width 1568 height 774
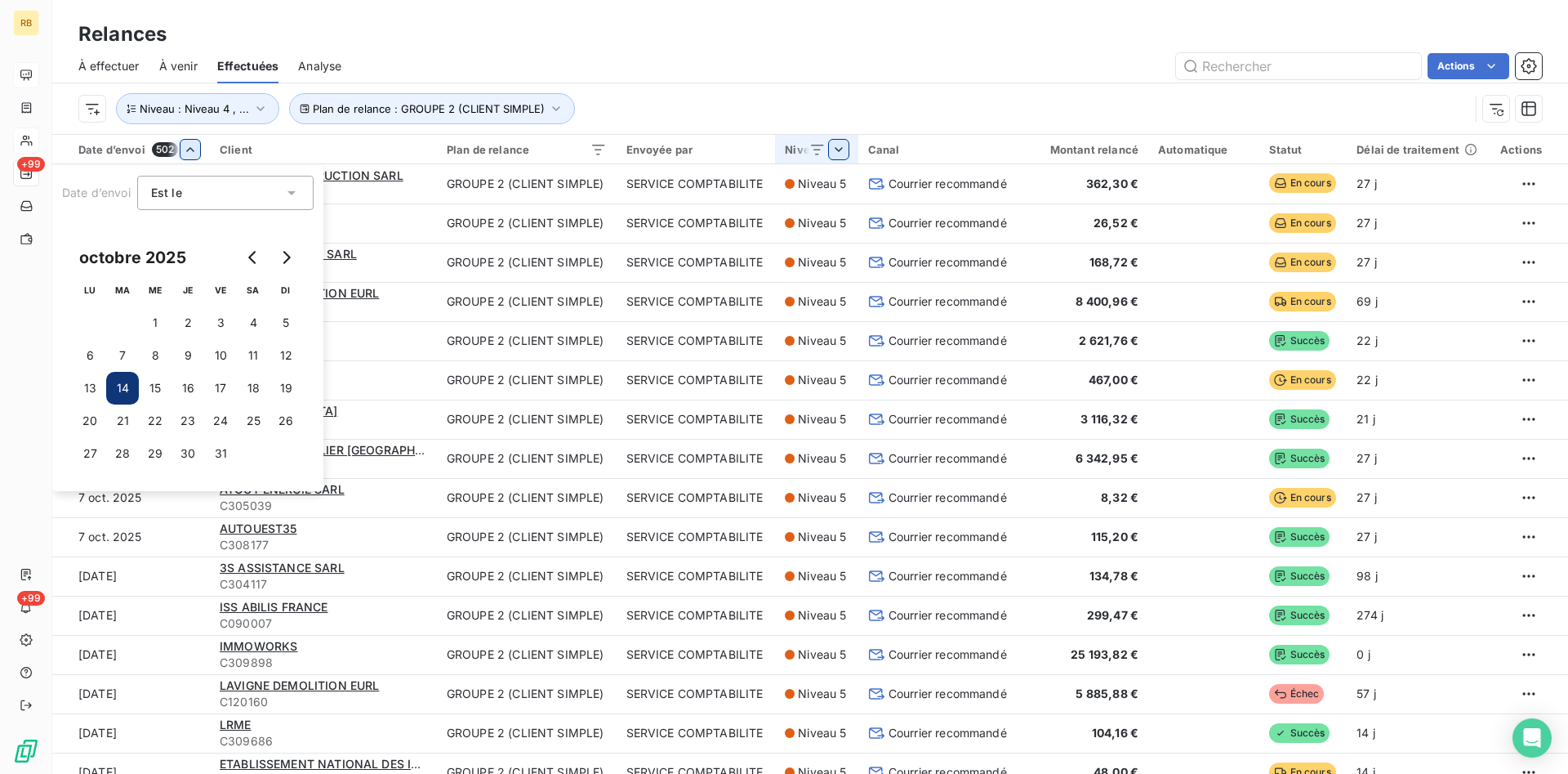
click at [123, 382] on button "14" at bounding box center [122, 388] width 33 height 33
click at [126, 386] on button "14" at bounding box center [122, 388] width 33 height 33
click at [106, 372] on button "14" at bounding box center [122, 388] width 33 height 33
click at [292, 191] on icon at bounding box center [292, 193] width 16 height 16
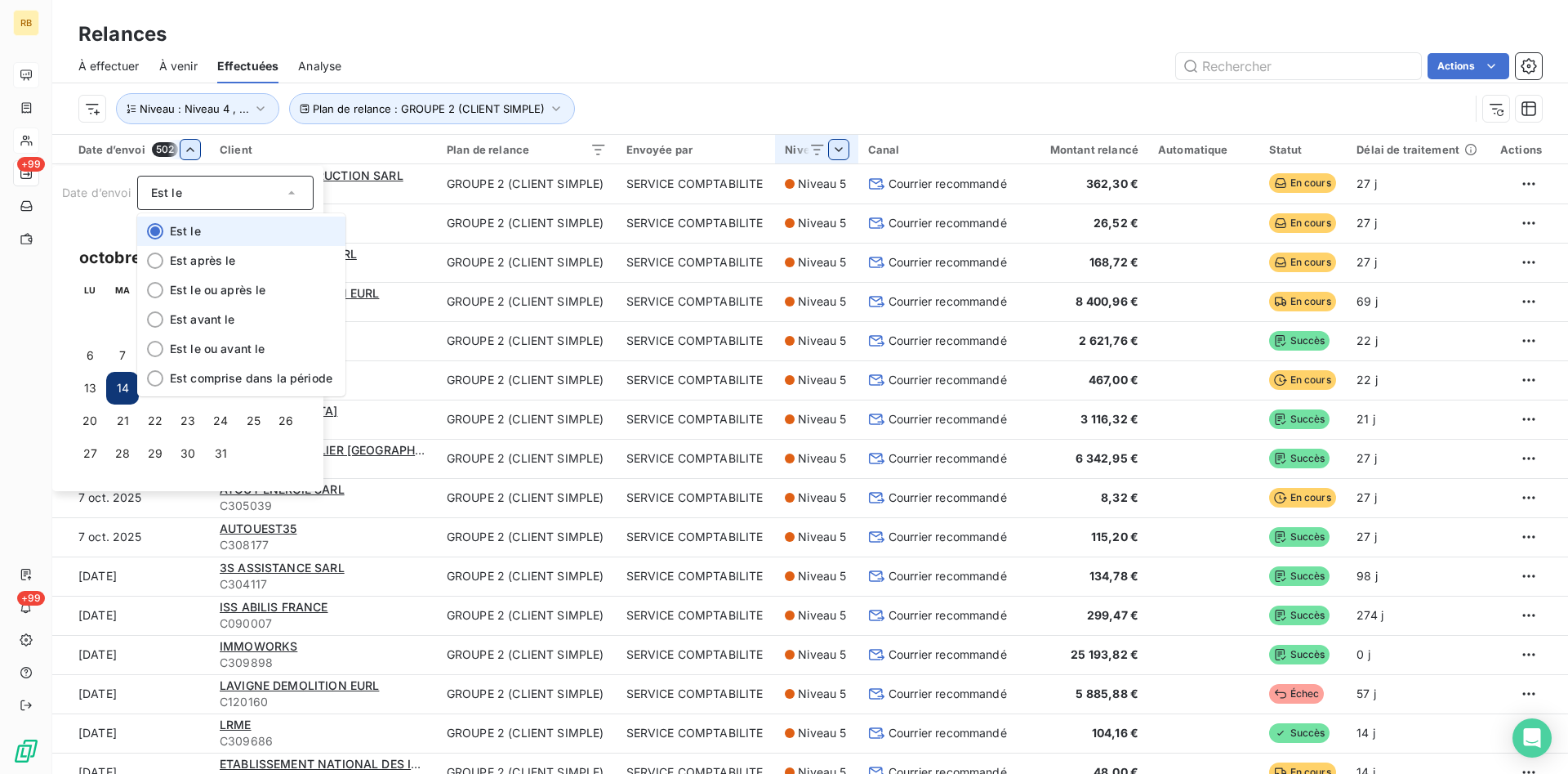
click at [202, 228] on li "Est le" at bounding box center [241, 231] width 208 height 30
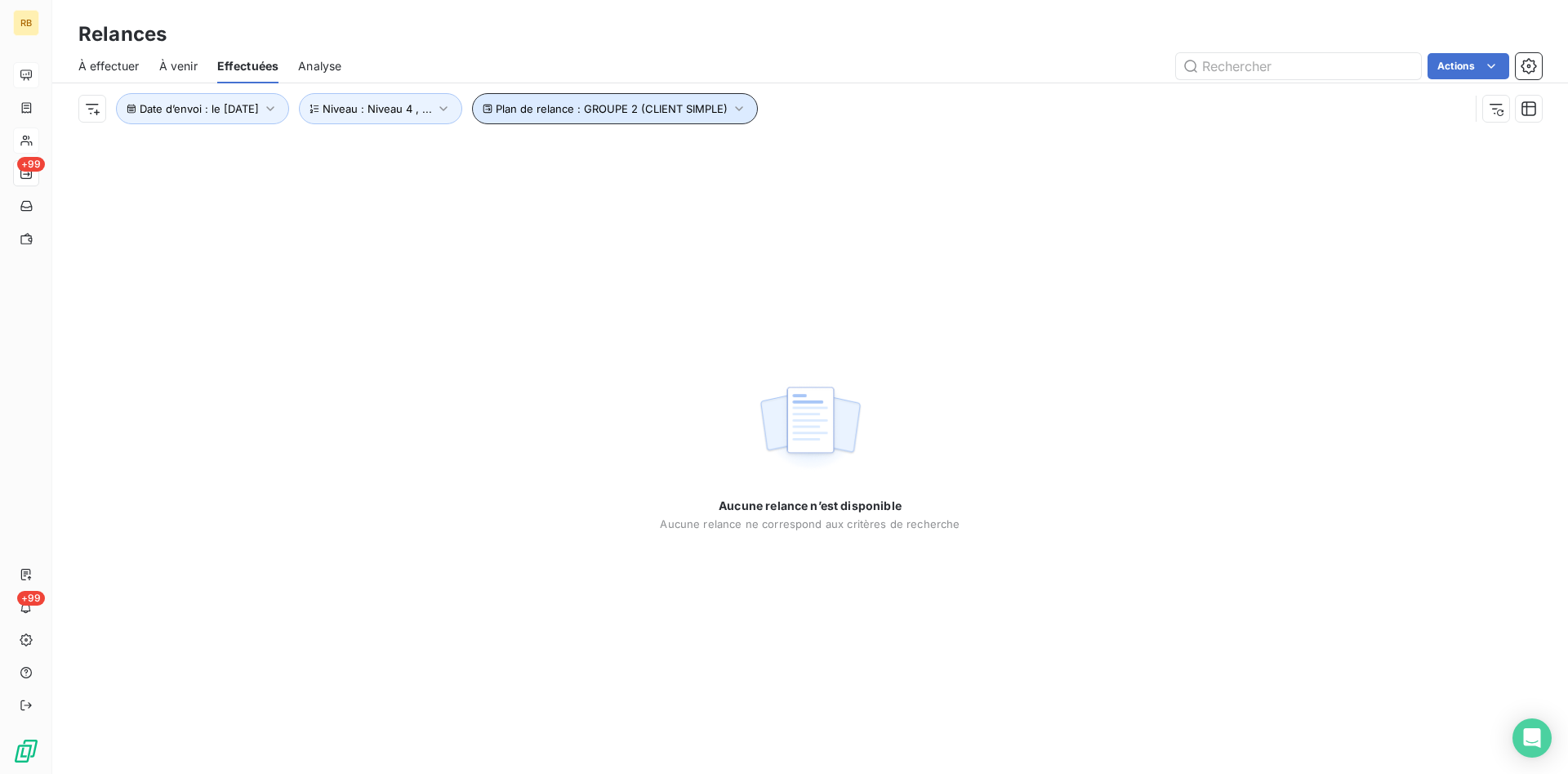
click at [752, 106] on button "Plan de relance : GROUPE 2 (CLIENT SIMPLE)" at bounding box center [615, 108] width 286 height 31
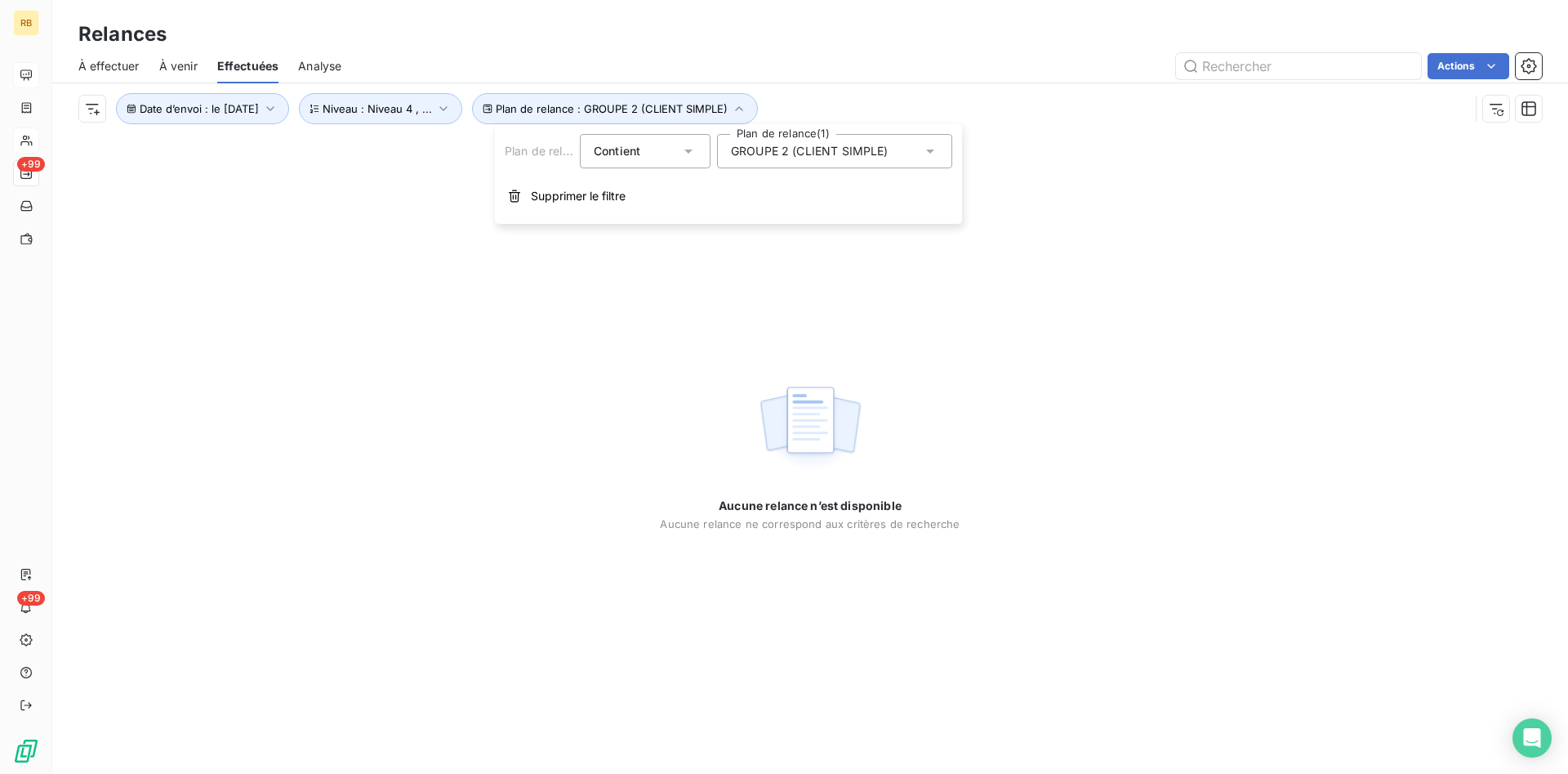
click at [933, 152] on icon at bounding box center [930, 151] width 16 height 16
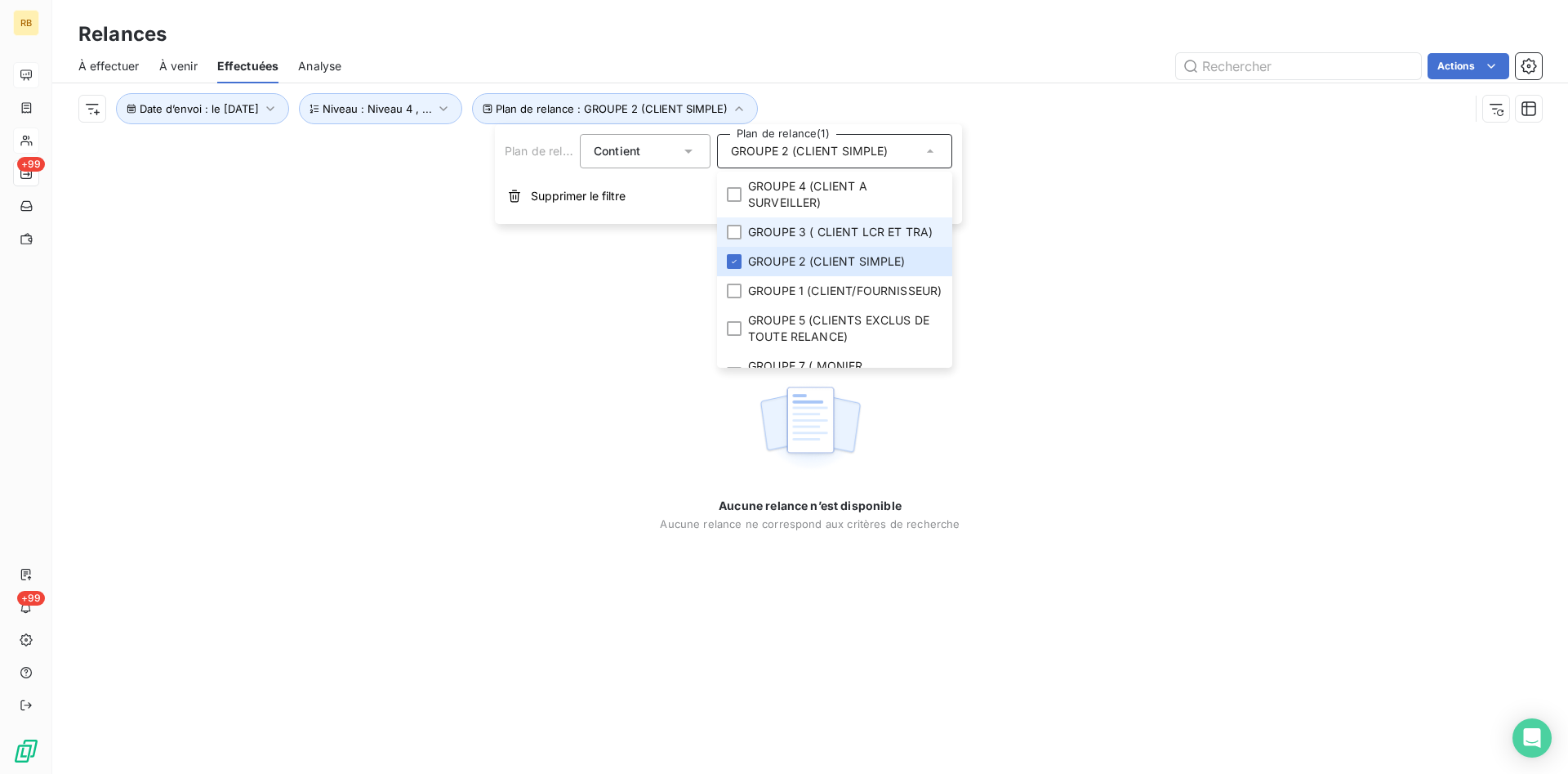
scroll to position [75, 0]
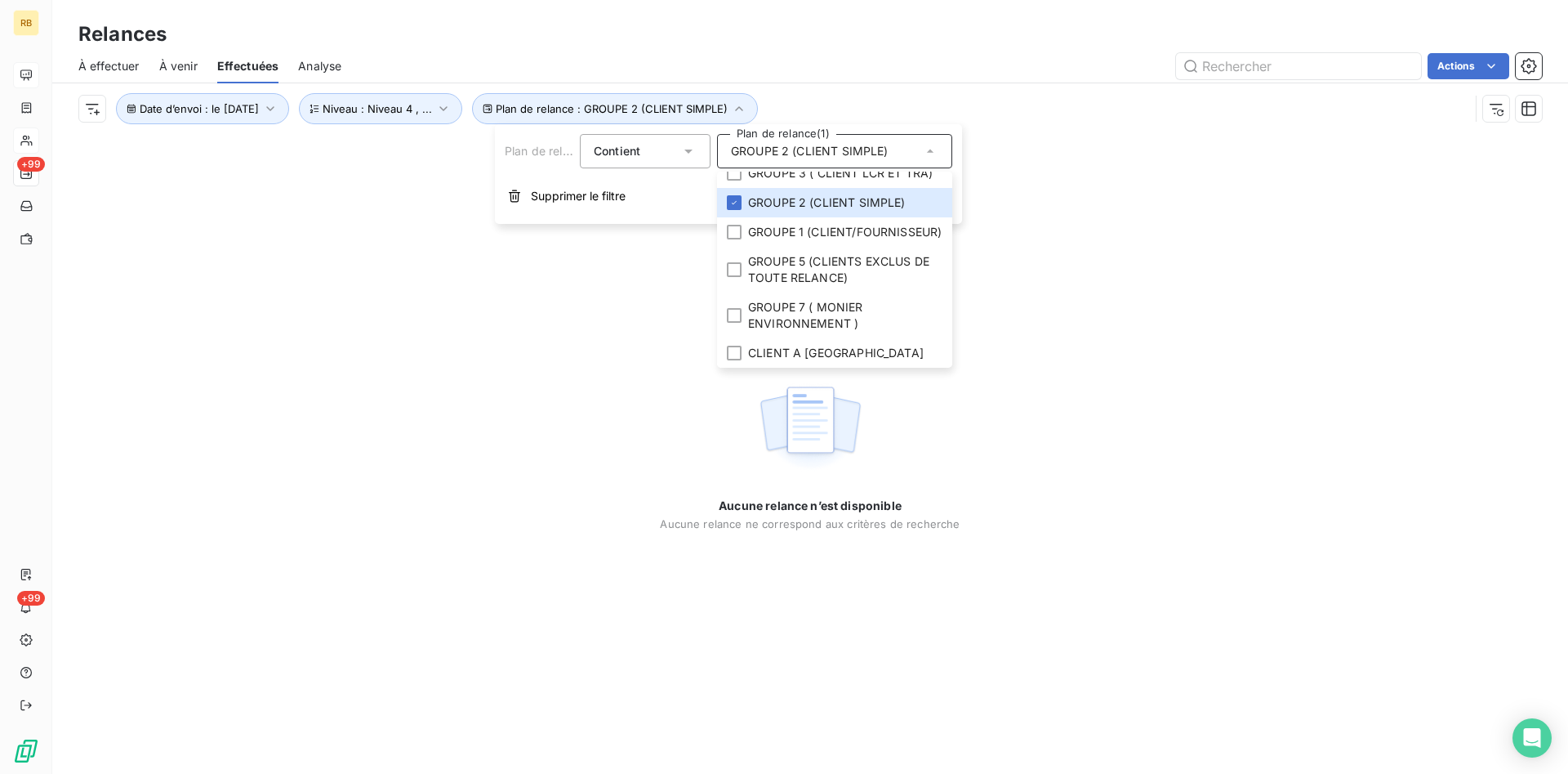
click at [837, 52] on div "À effectuer À venir Effectuées Analyse Actions" at bounding box center [810, 65] width 1515 height 35
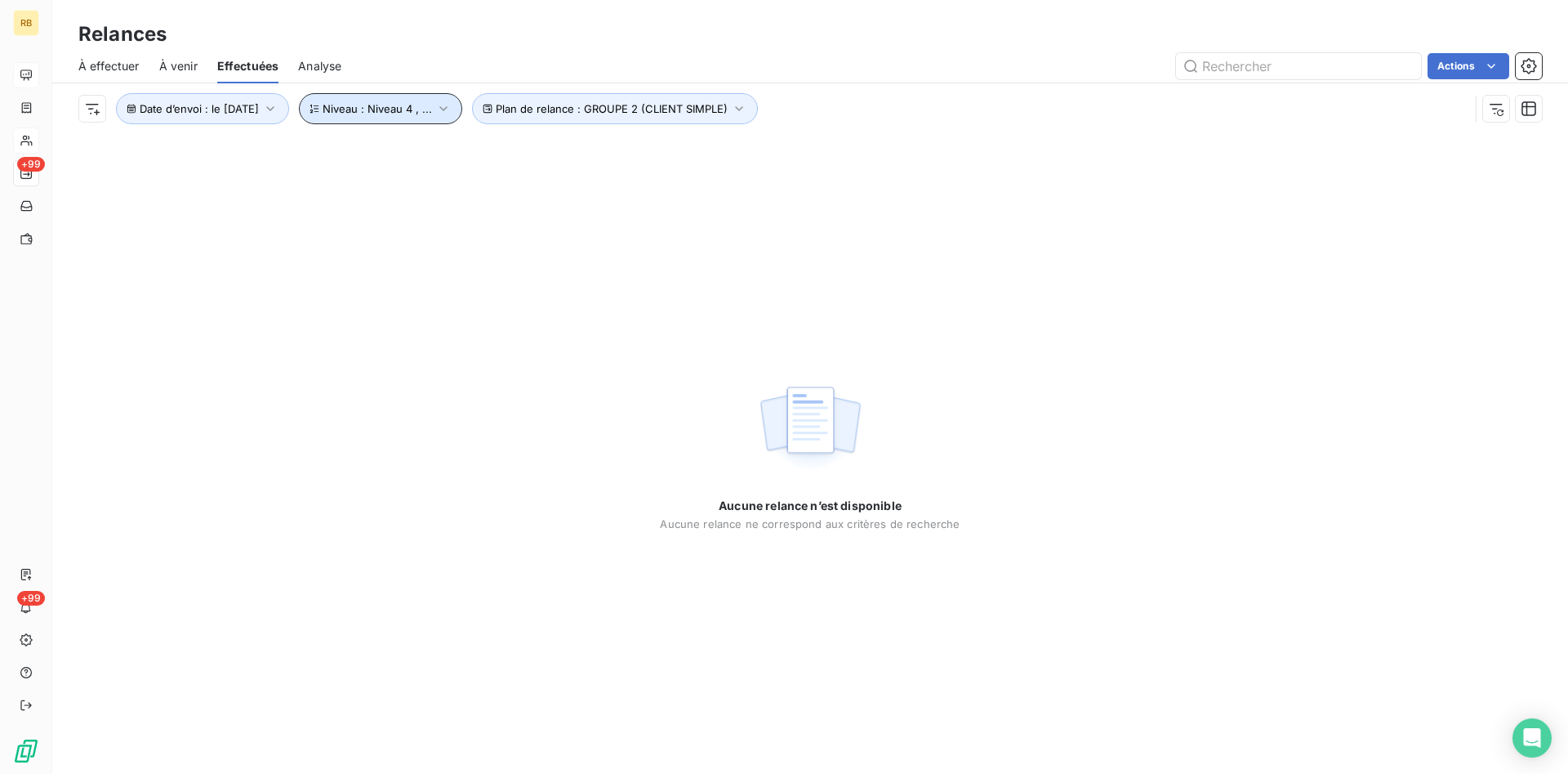
click at [451, 108] on icon "button" at bounding box center [443, 108] width 16 height 16
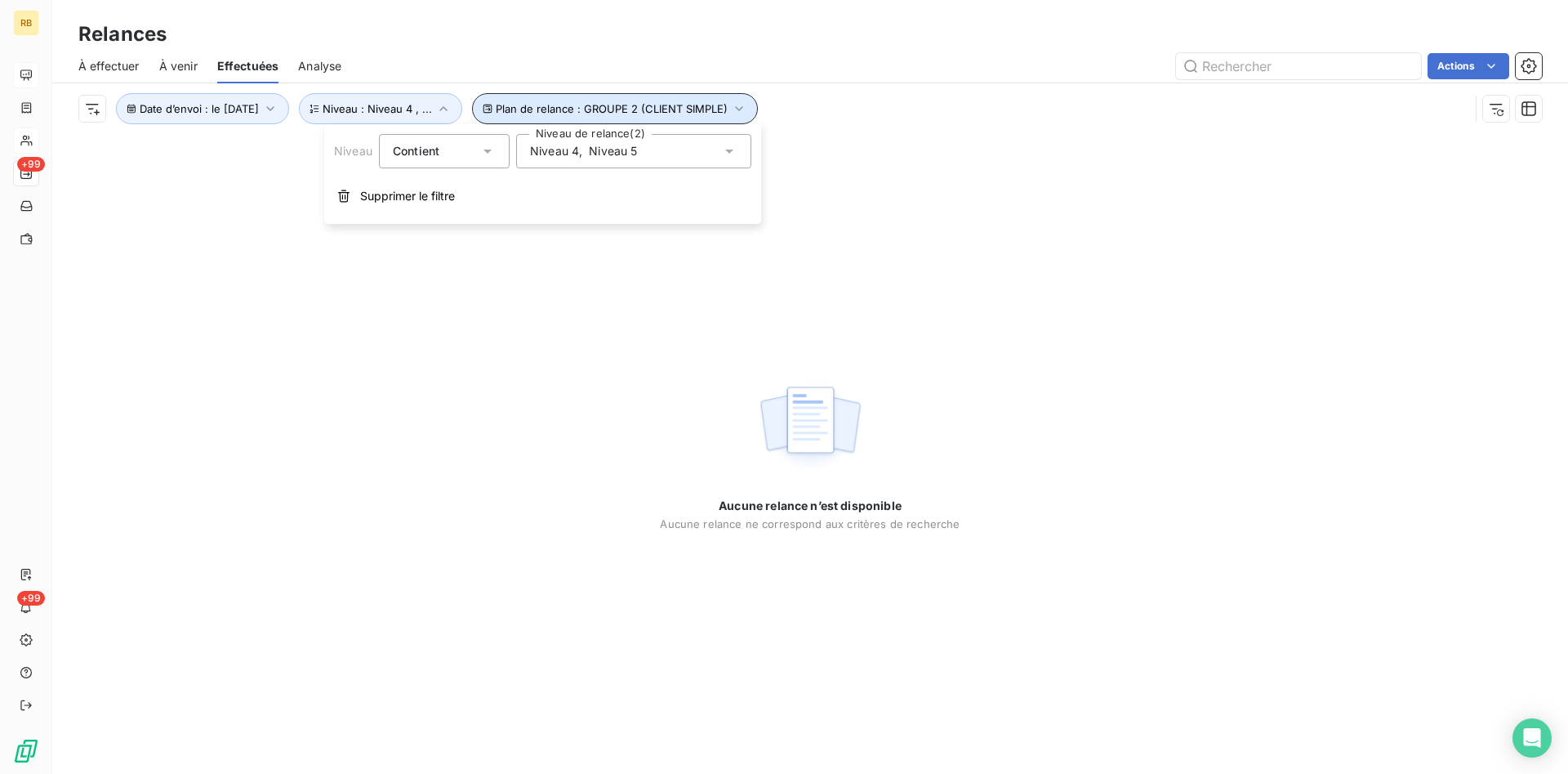
click at [747, 106] on icon "button" at bounding box center [739, 108] width 16 height 16
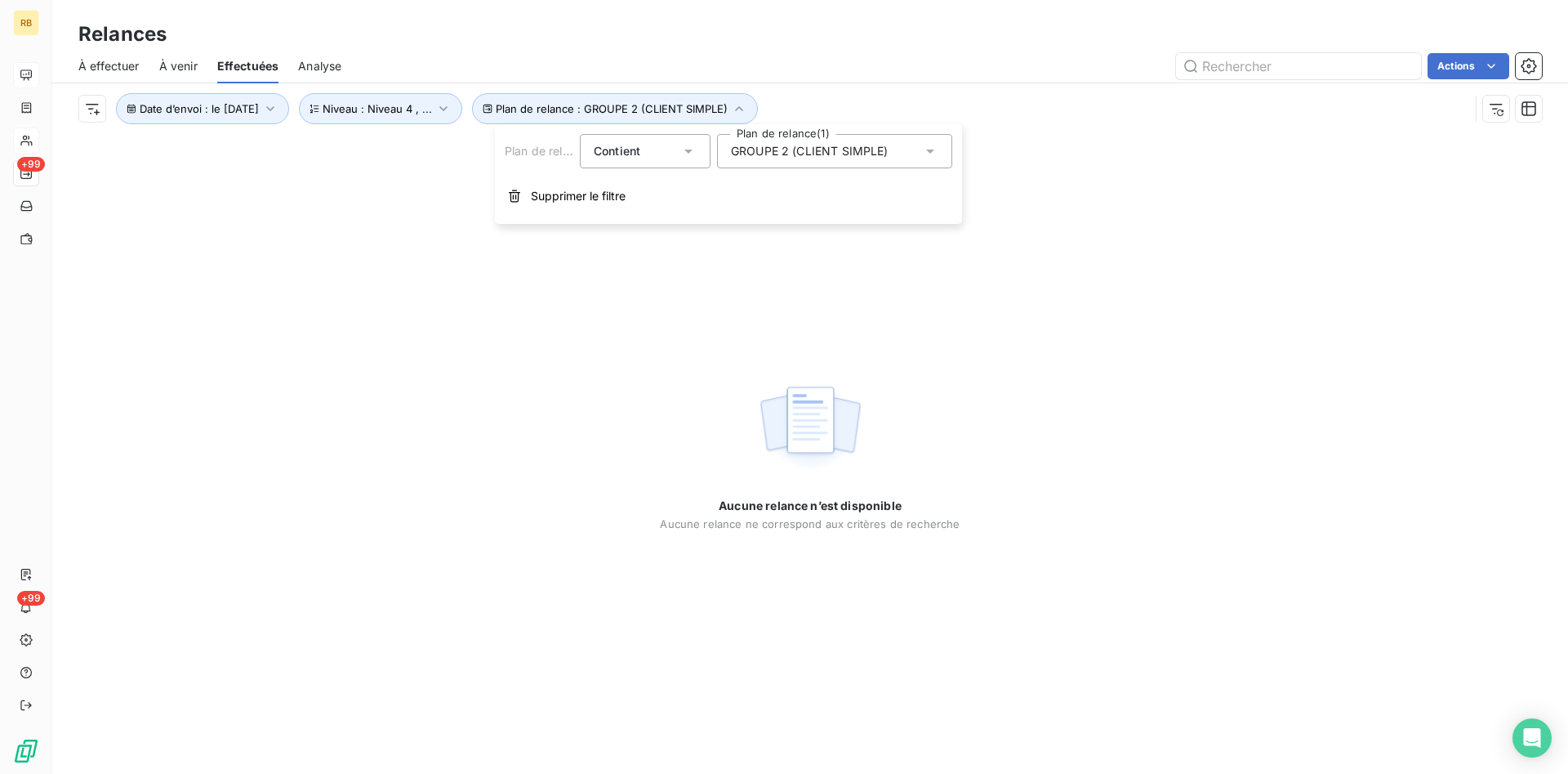
click at [596, 24] on div "Relances" at bounding box center [810, 35] width 1515 height 30
click at [175, 65] on span "À venir" at bounding box center [179, 65] width 39 height 16
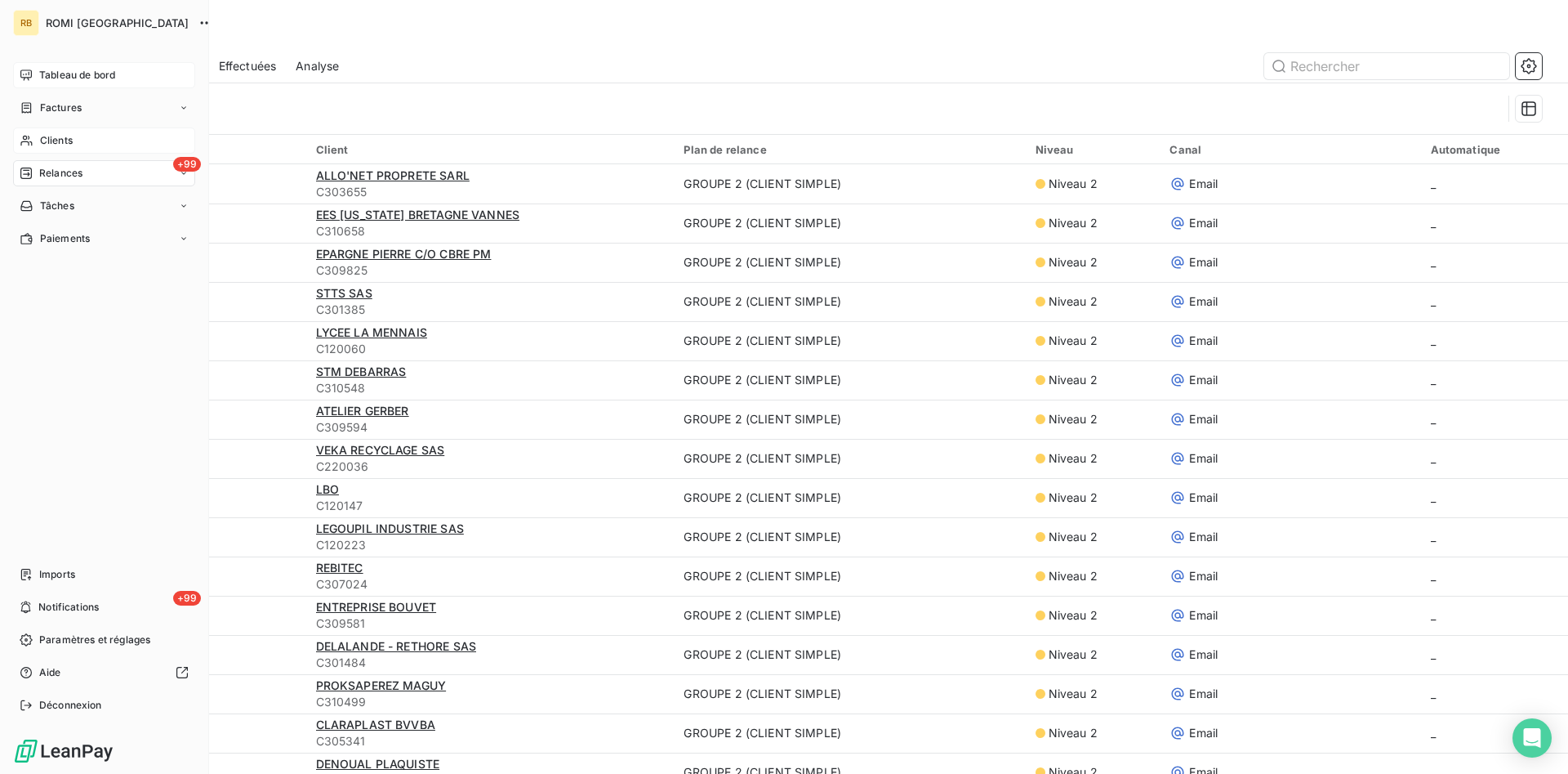
click at [90, 173] on div "+99 Relances" at bounding box center [104, 173] width 182 height 26
click at [95, 277] on div "Effectuées" at bounding box center [114, 271] width 163 height 26
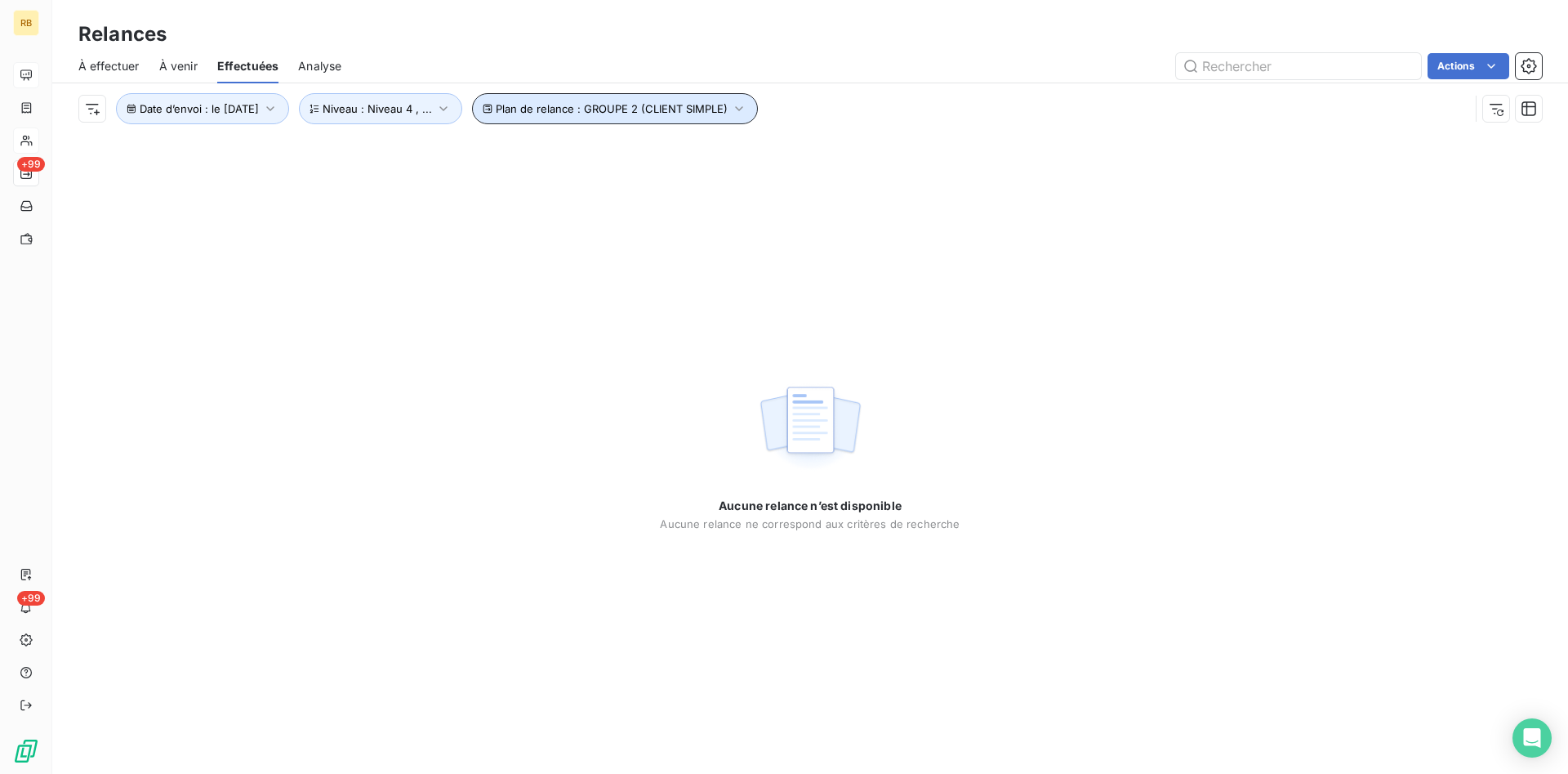
click at [747, 109] on icon "button" at bounding box center [739, 108] width 16 height 16
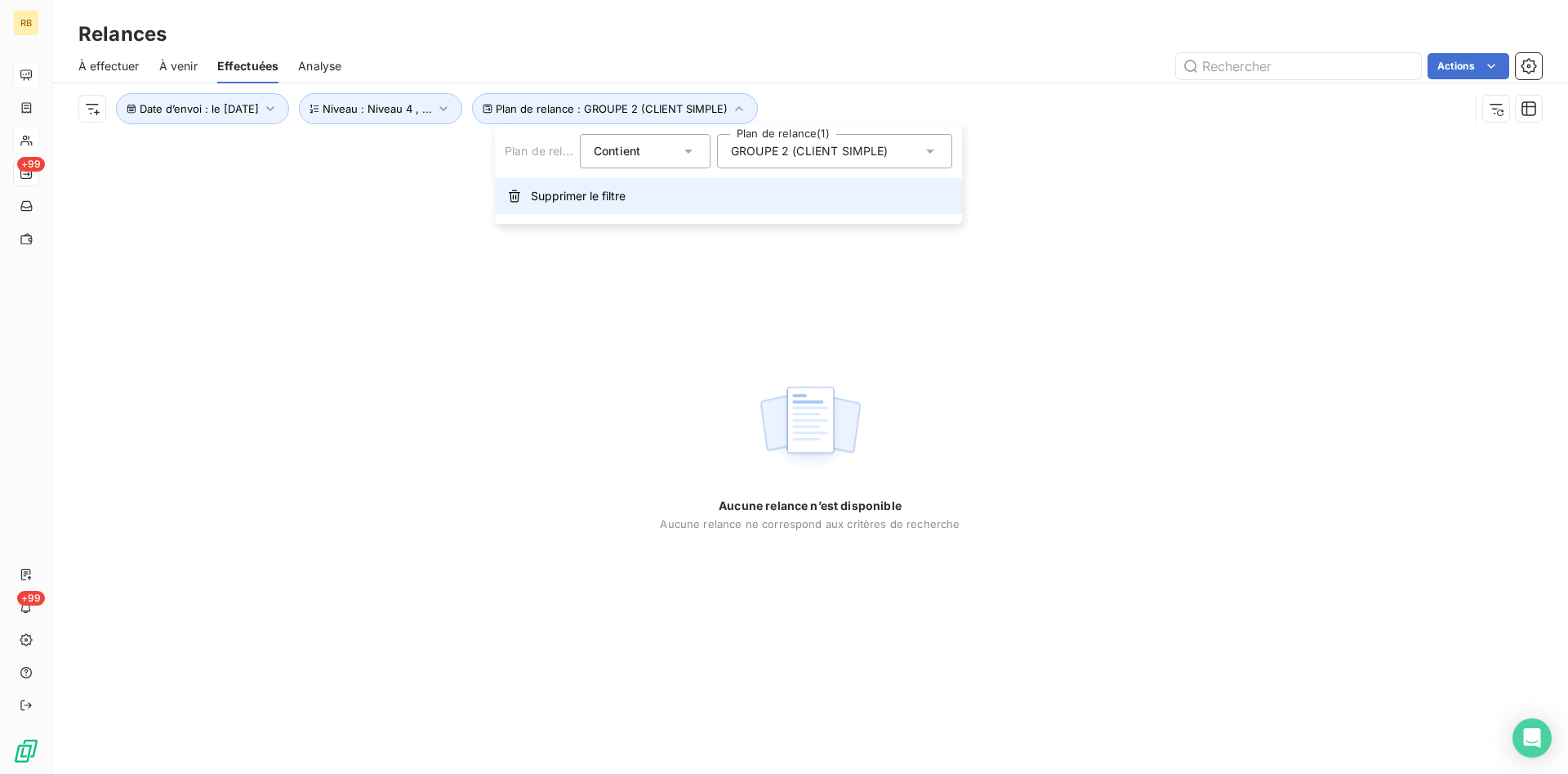
click at [616, 203] on span "Supprimer le filtre" at bounding box center [578, 195] width 95 height 16
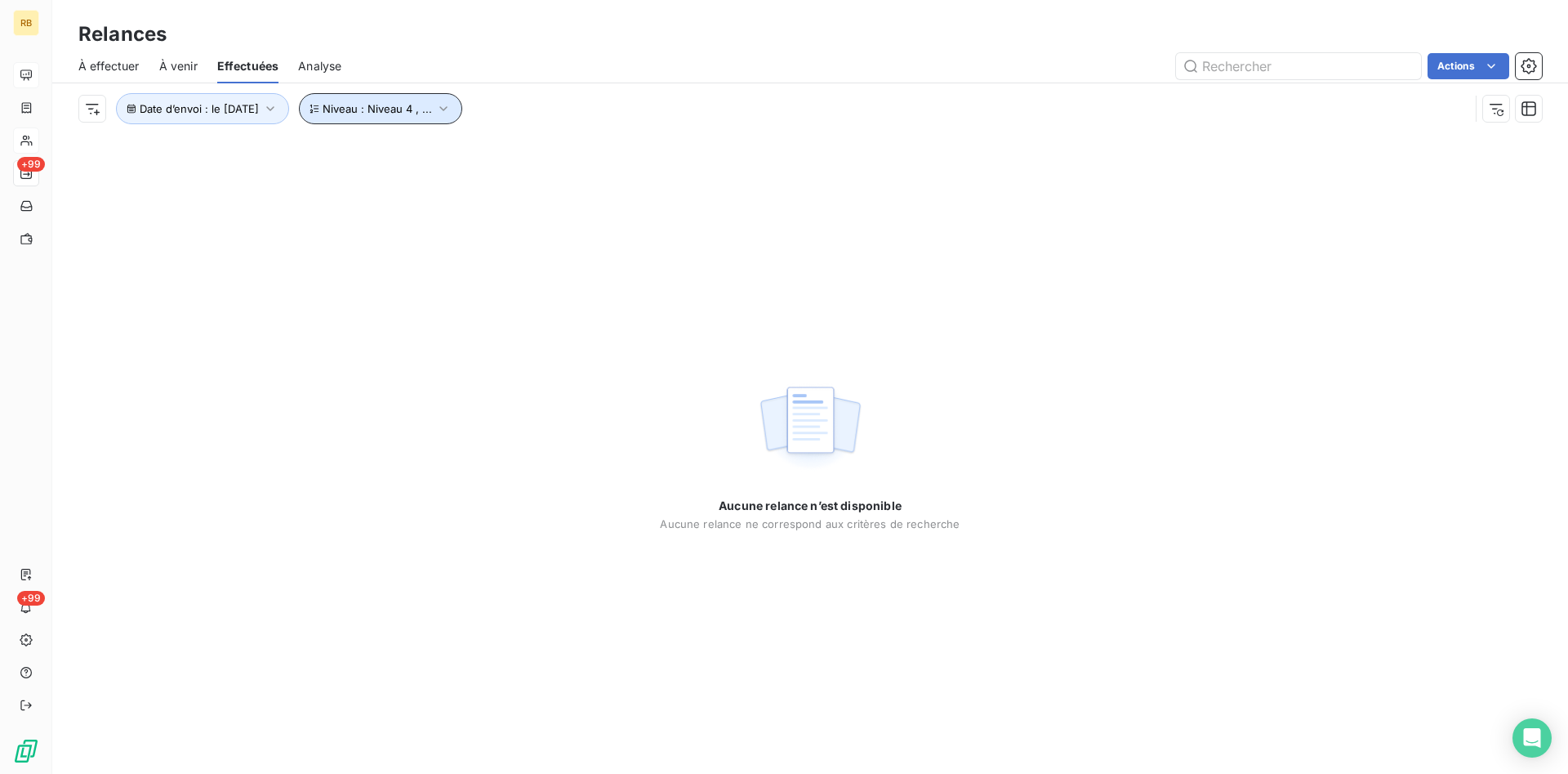
click at [451, 111] on icon "button" at bounding box center [443, 108] width 16 height 16
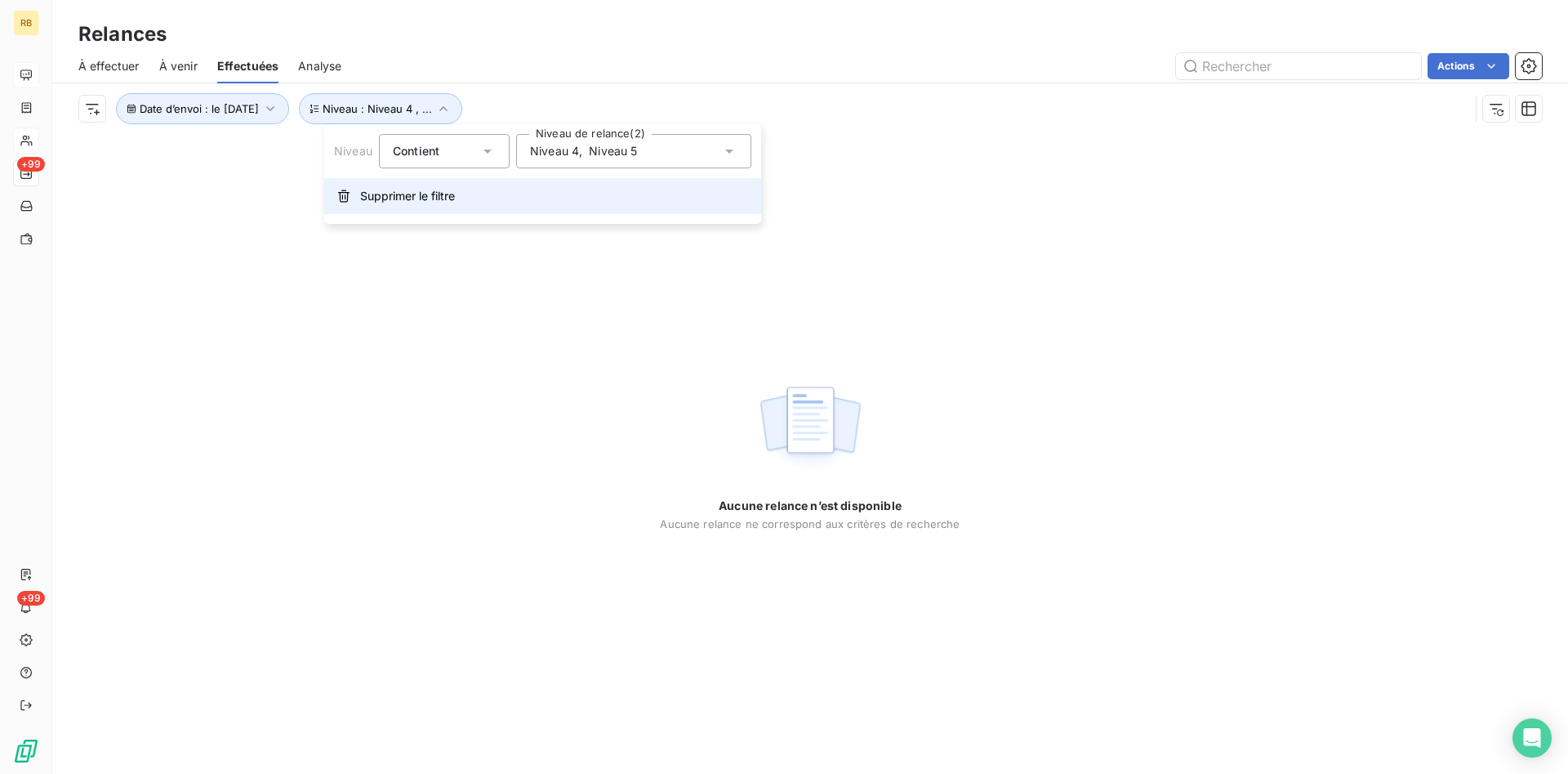
click at [447, 198] on span "Supprimer le filtre" at bounding box center [408, 195] width 95 height 16
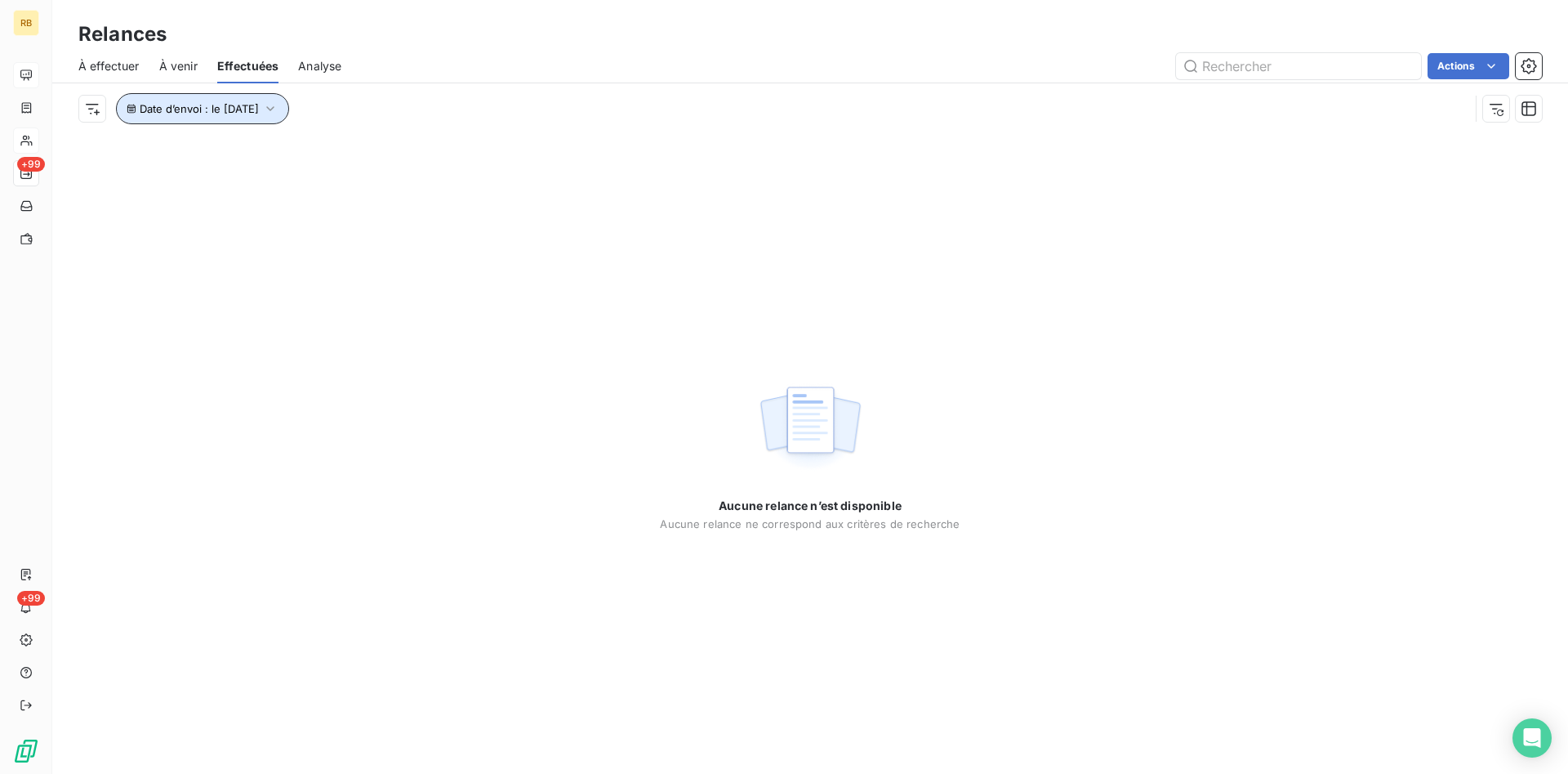
click at [279, 109] on icon "button" at bounding box center [270, 108] width 16 height 16
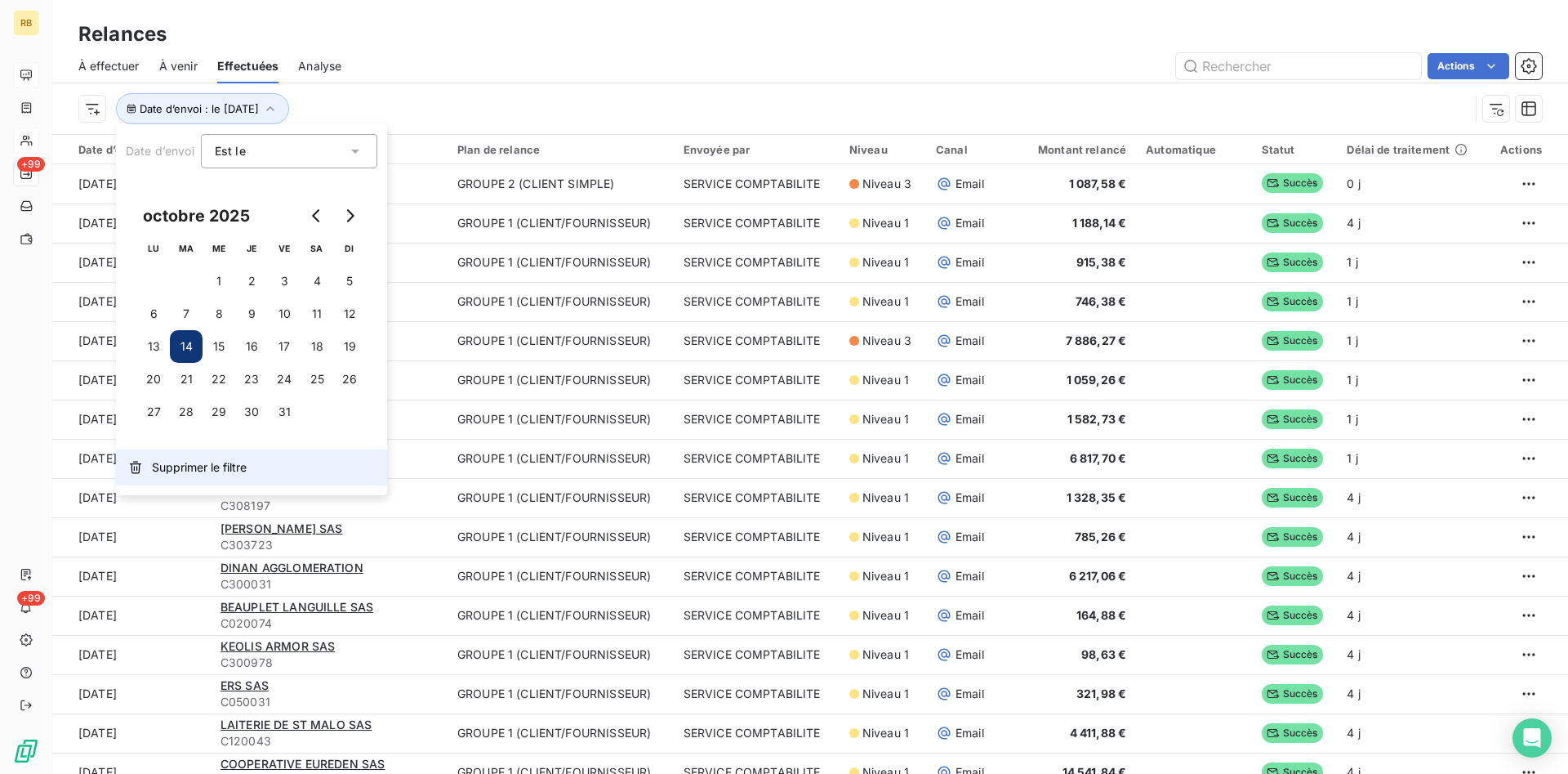
click at [196, 484] on button "Supprimer le filtre" at bounding box center [251, 467] width 271 height 36
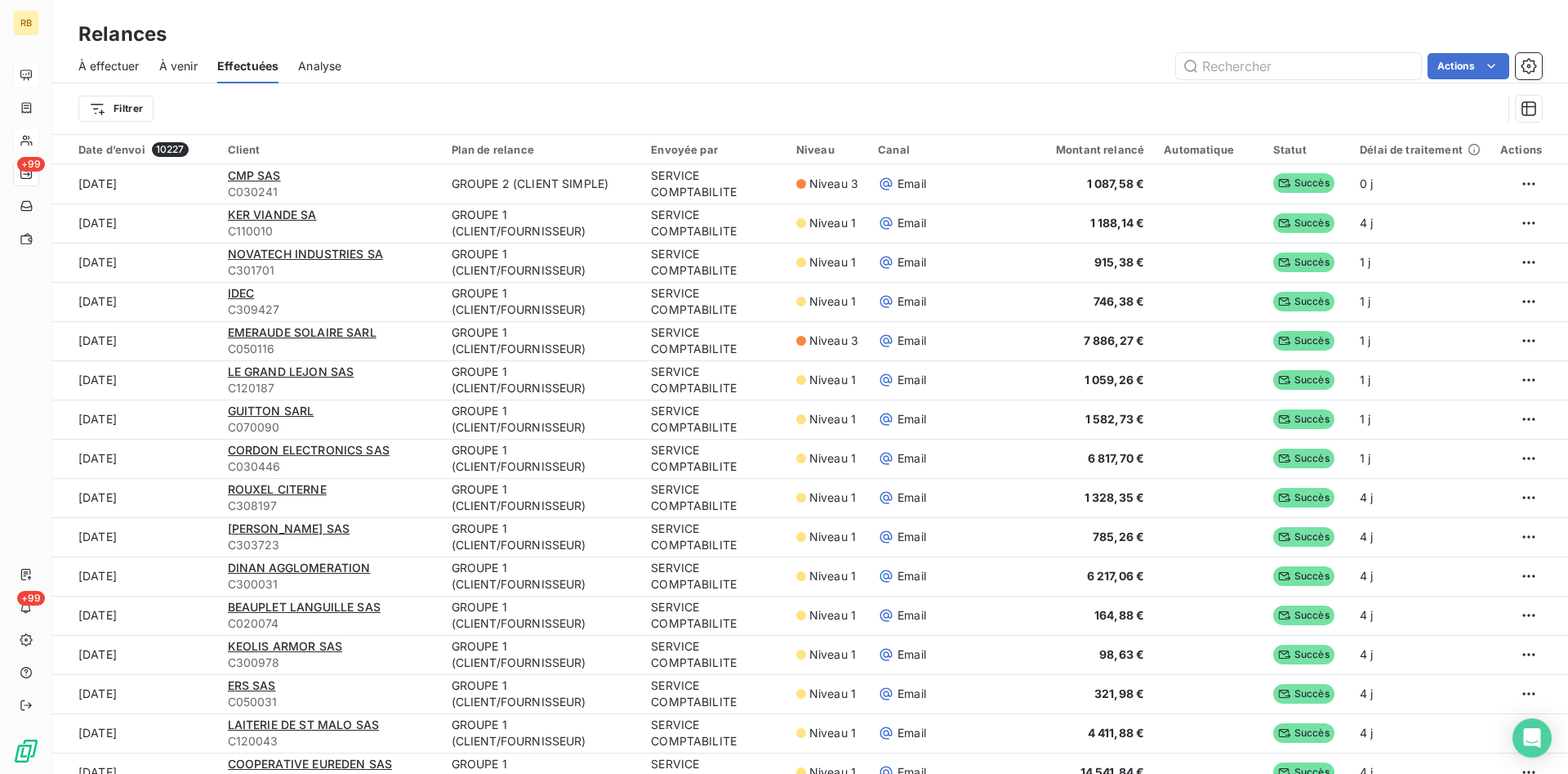
click at [116, 64] on span "À effectuer" at bounding box center [109, 65] width 61 height 16
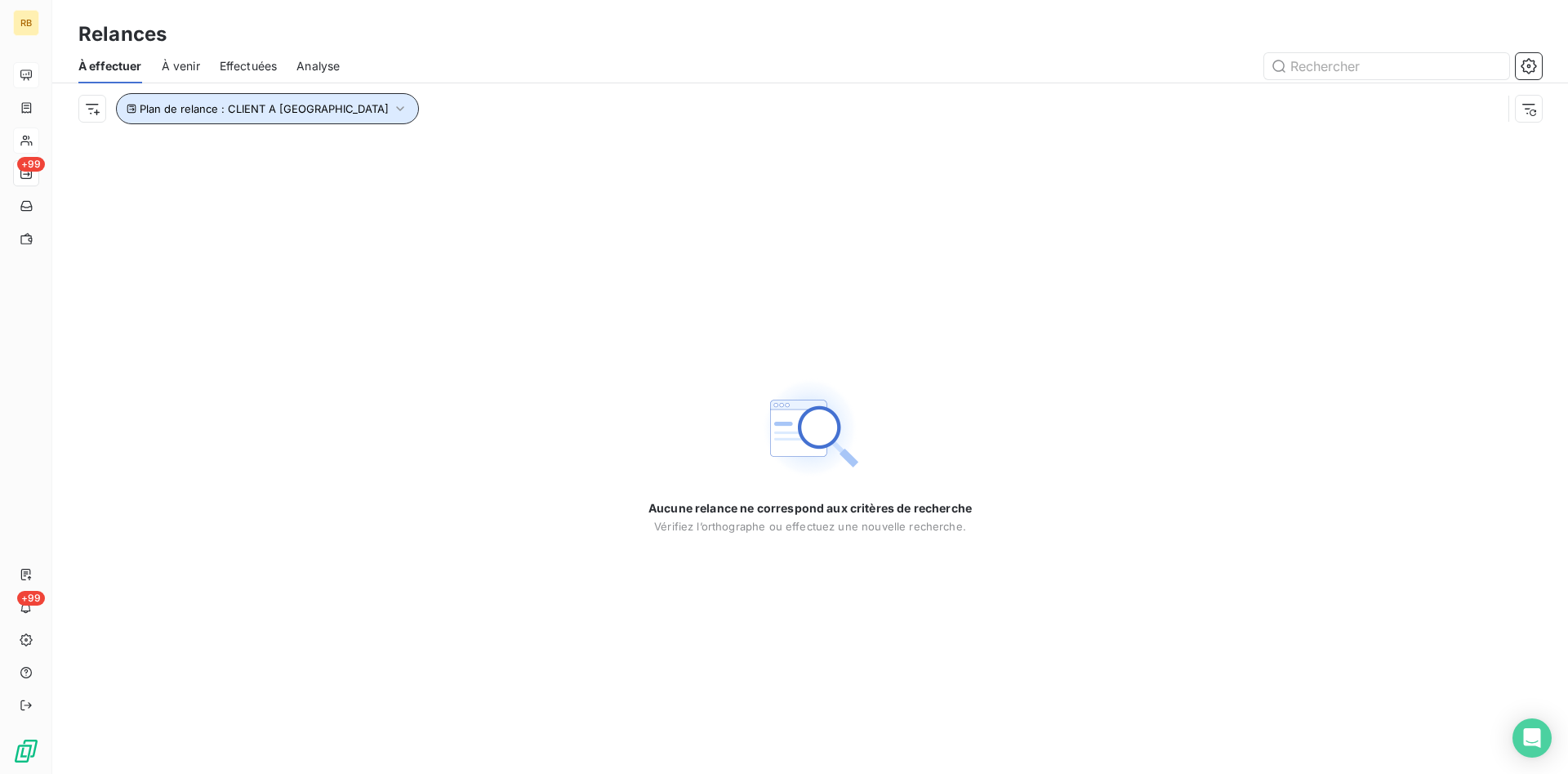
click at [326, 111] on button "Plan de relance : CLIENT A [GEOGRAPHIC_DATA]" at bounding box center [268, 108] width 303 height 31
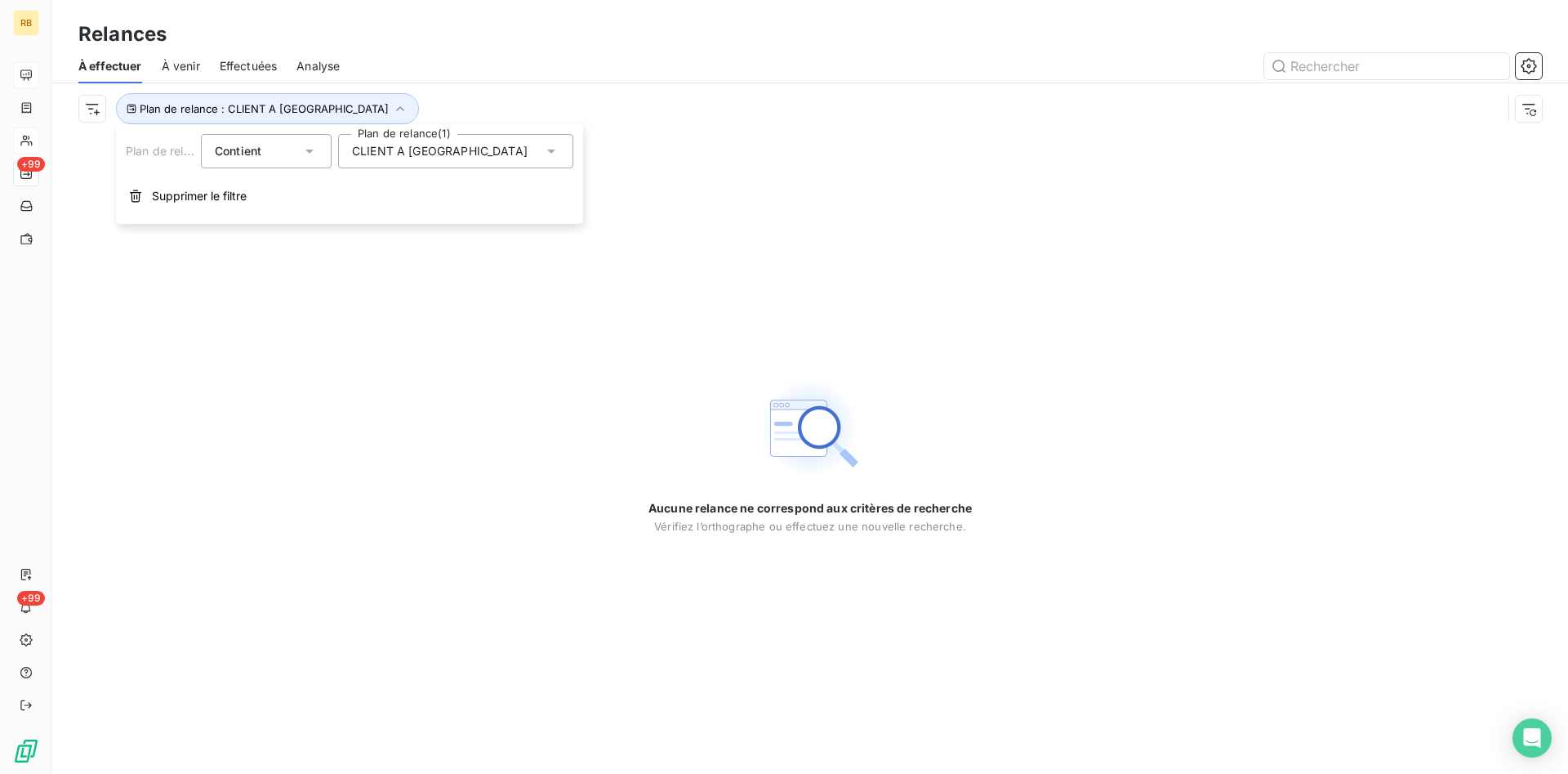
click at [460, 141] on div "CLIENT A [GEOGRAPHIC_DATA]" at bounding box center [455, 151] width 235 height 35
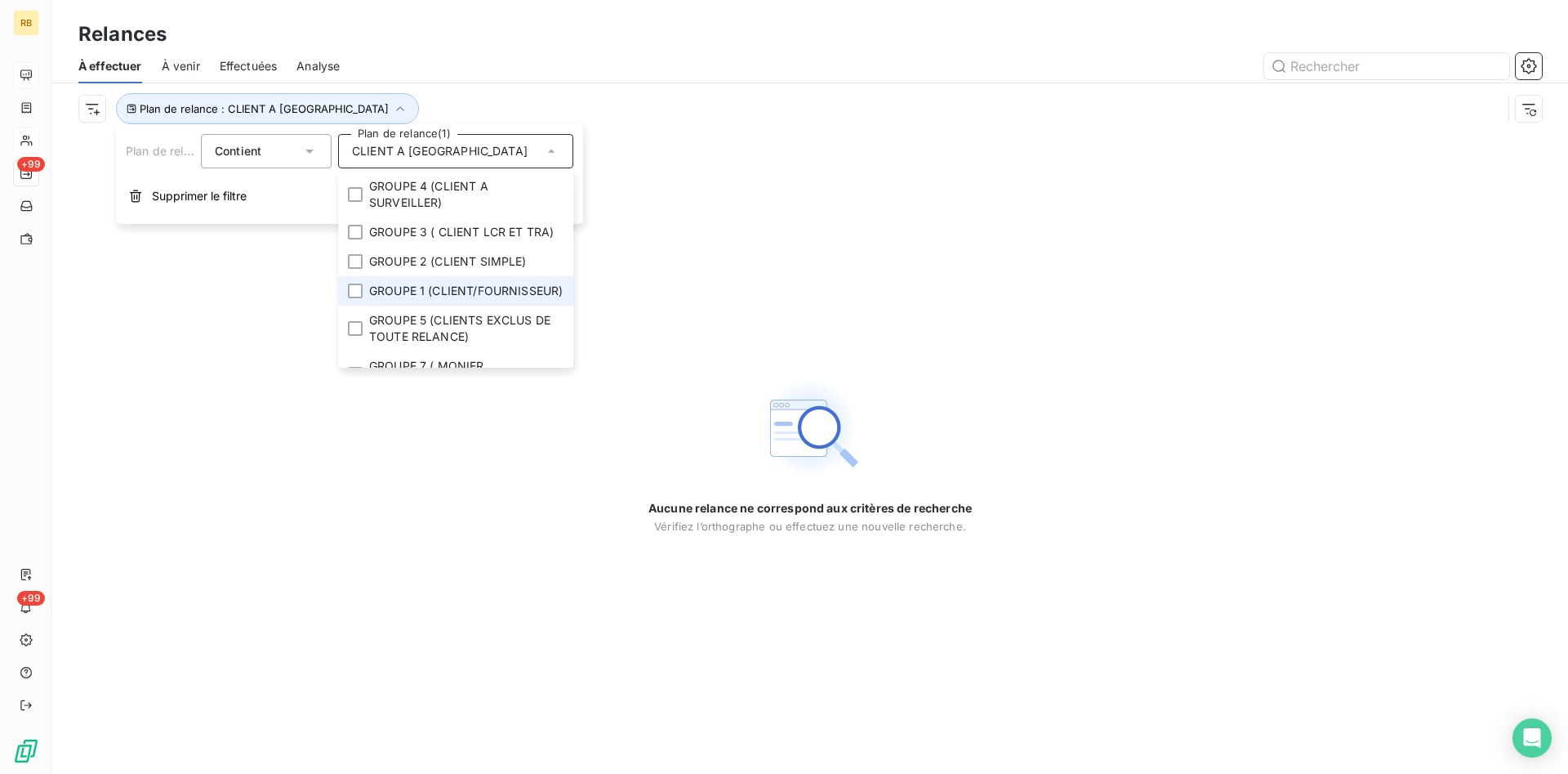
scroll to position [75, 0]
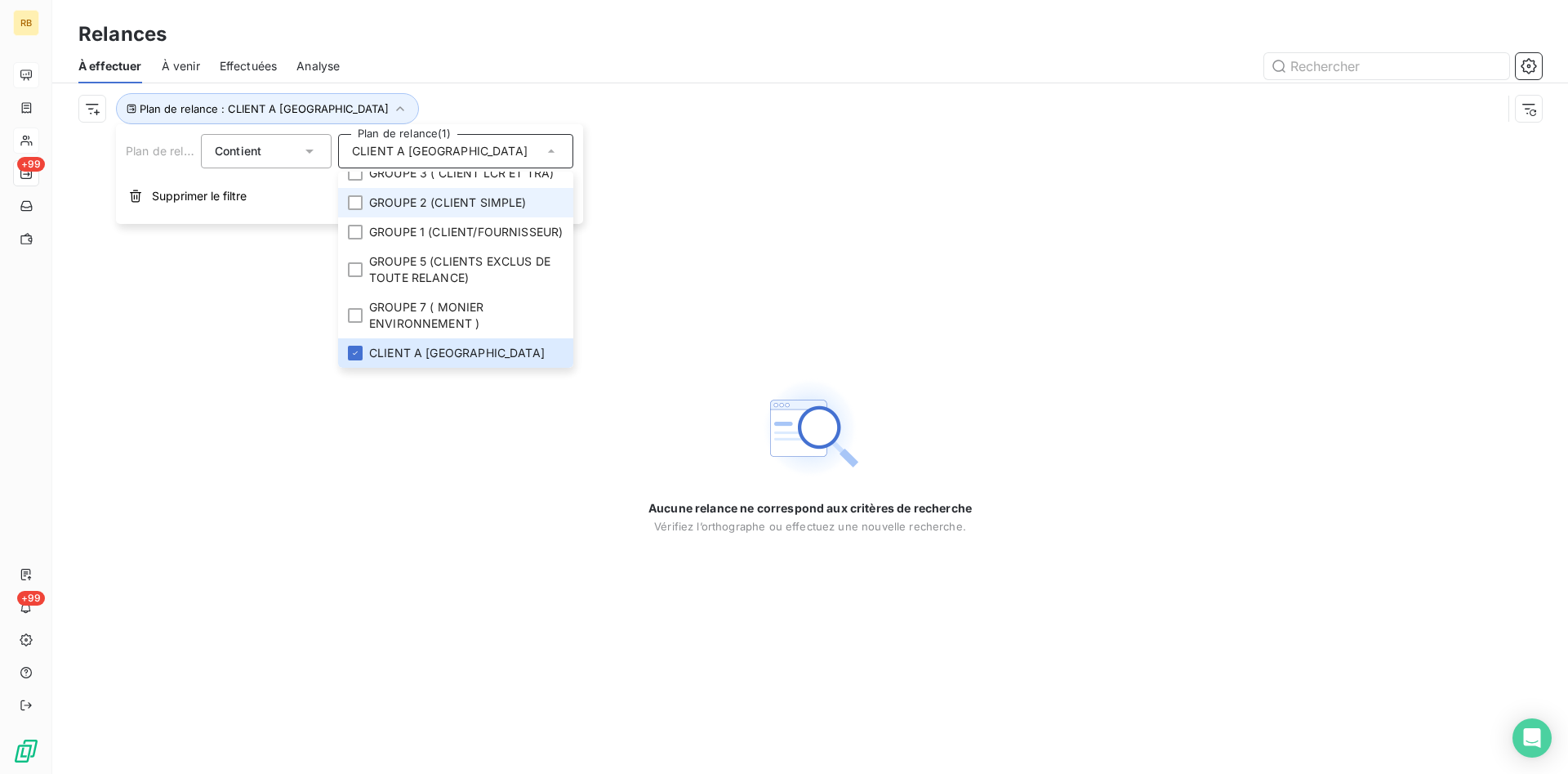
click at [523, 194] on span "GROUPE 2 (CLIENT SIMPLE)" at bounding box center [447, 202] width 158 height 16
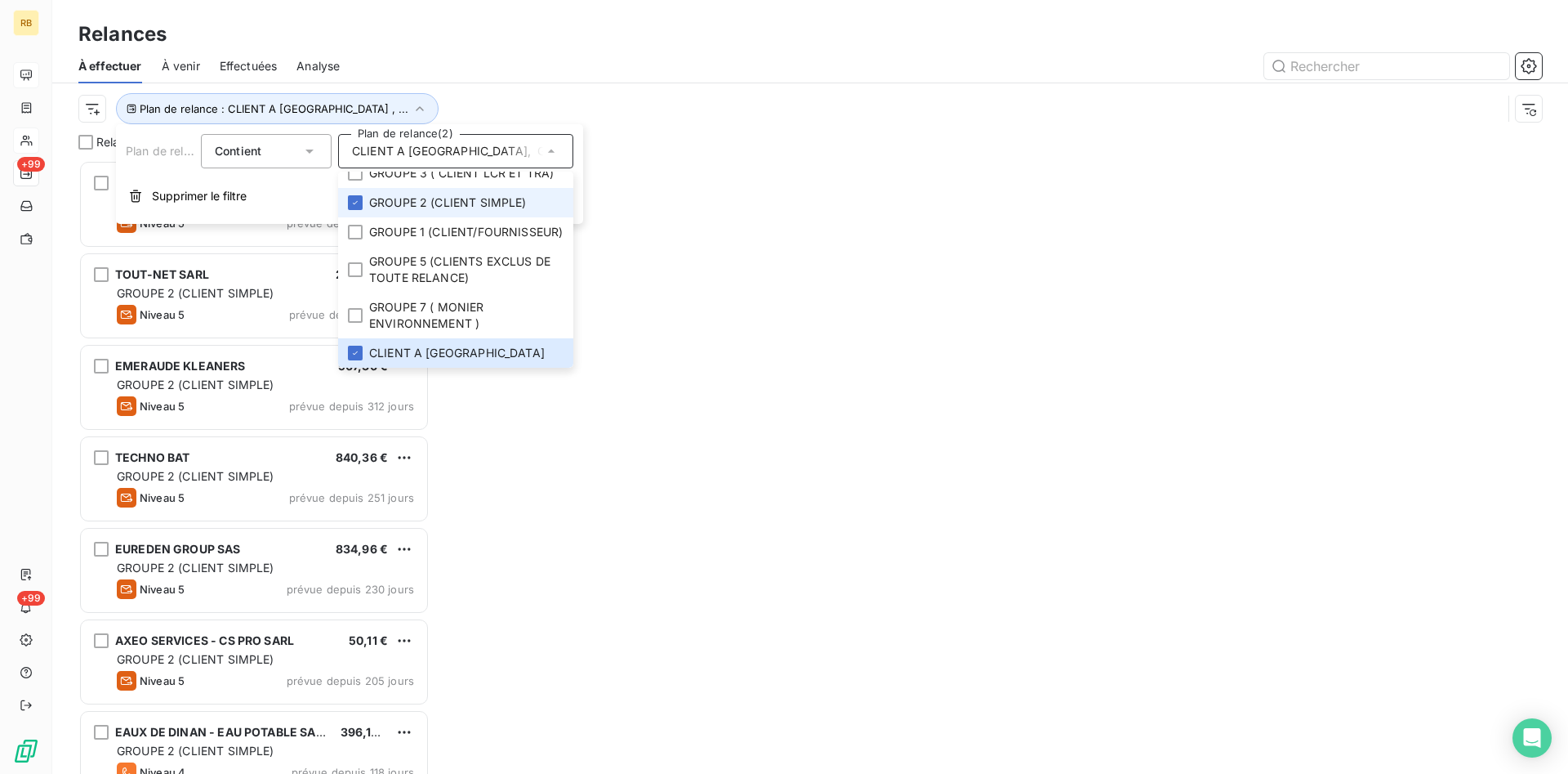
scroll to position [613, 351]
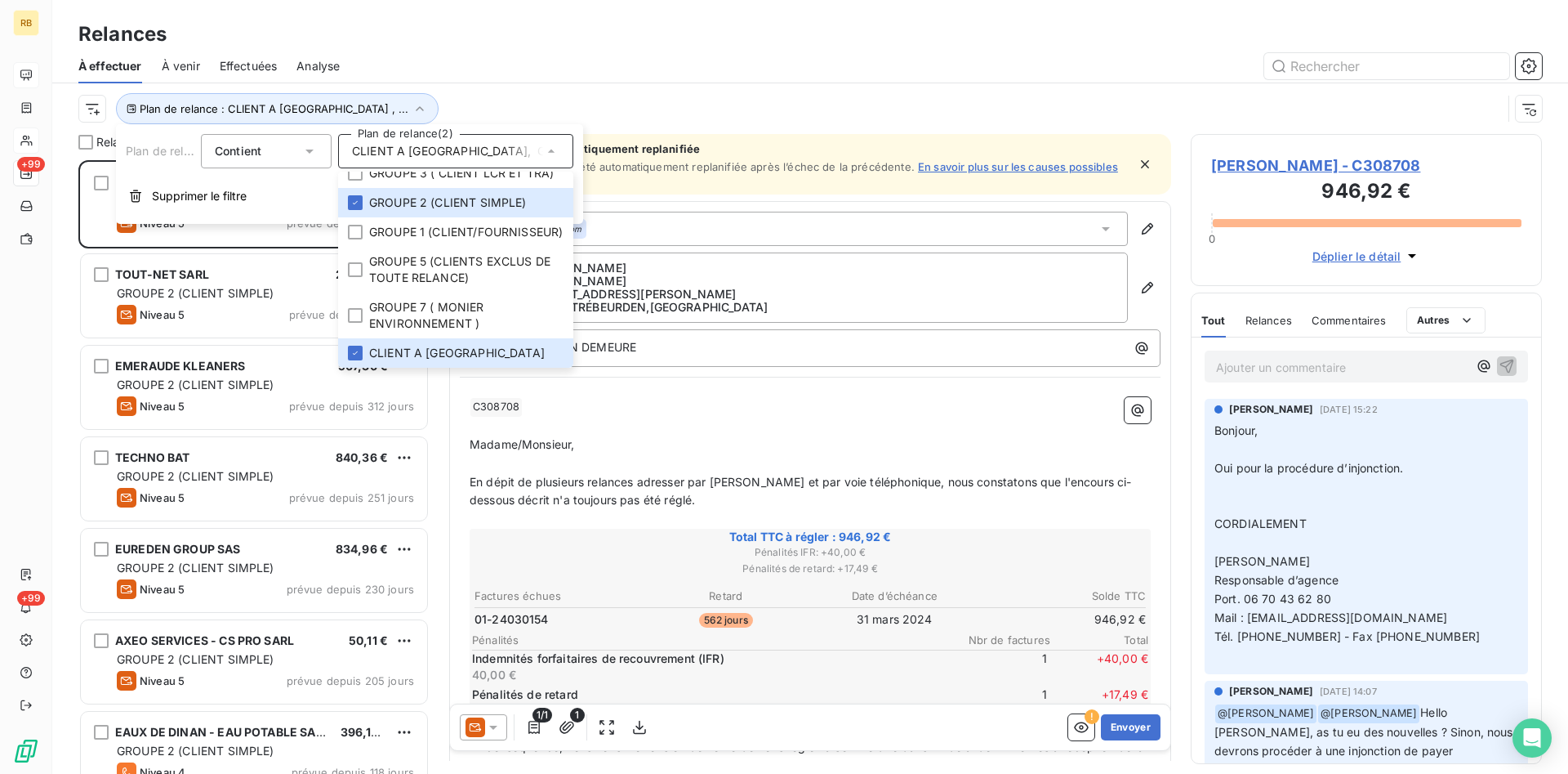
click at [485, 61] on div at bounding box center [950, 66] width 1182 height 26
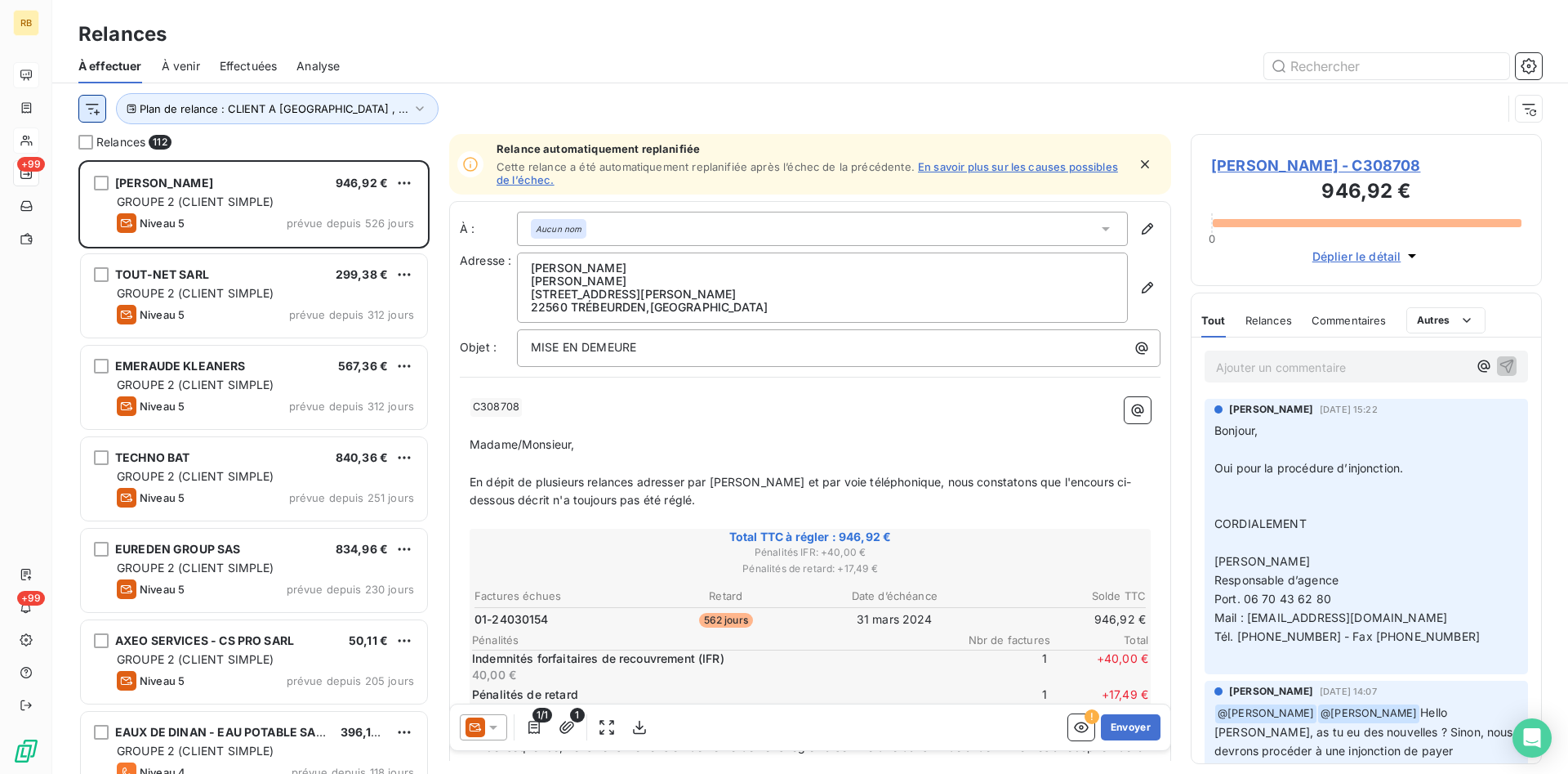
click at [103, 99] on html "RB +99 +99 Relances À effectuer À venir Effectuées Analyse Plan de relance : CL…" at bounding box center [784, 387] width 1568 height 774
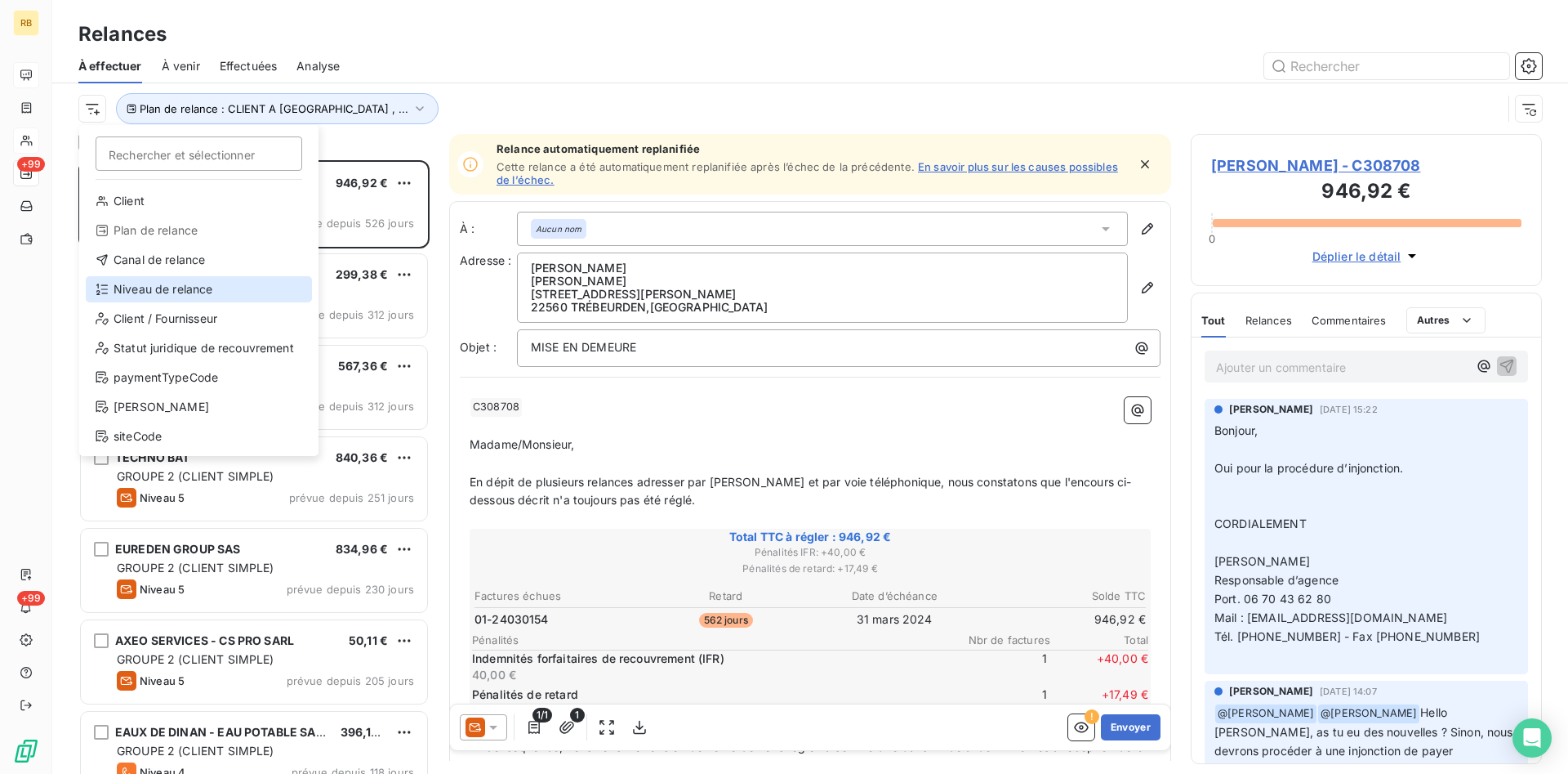
click at [182, 286] on div "Niveau de relance" at bounding box center [198, 289] width 226 height 26
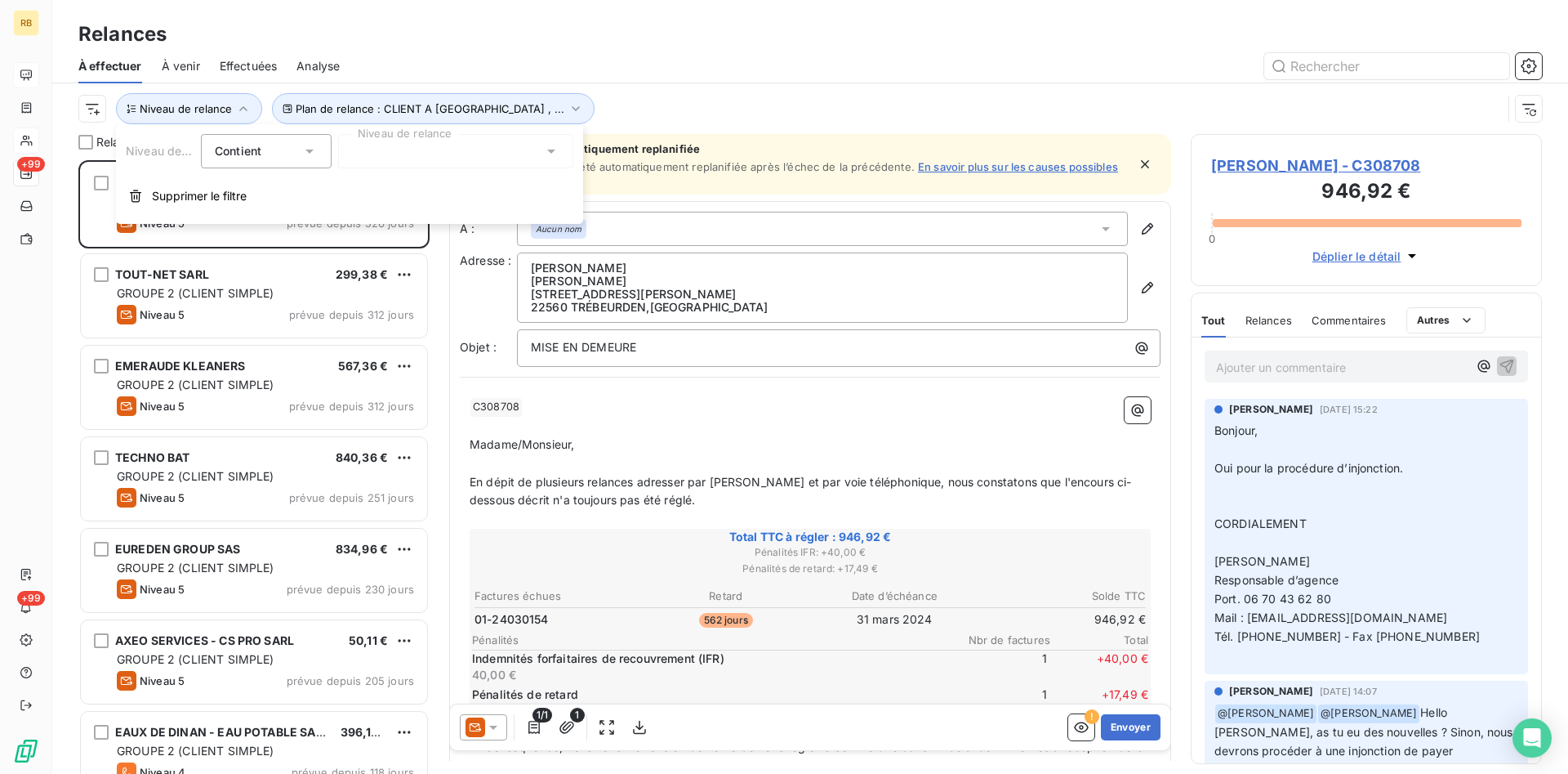
click at [540, 151] on div at bounding box center [455, 151] width 235 height 35
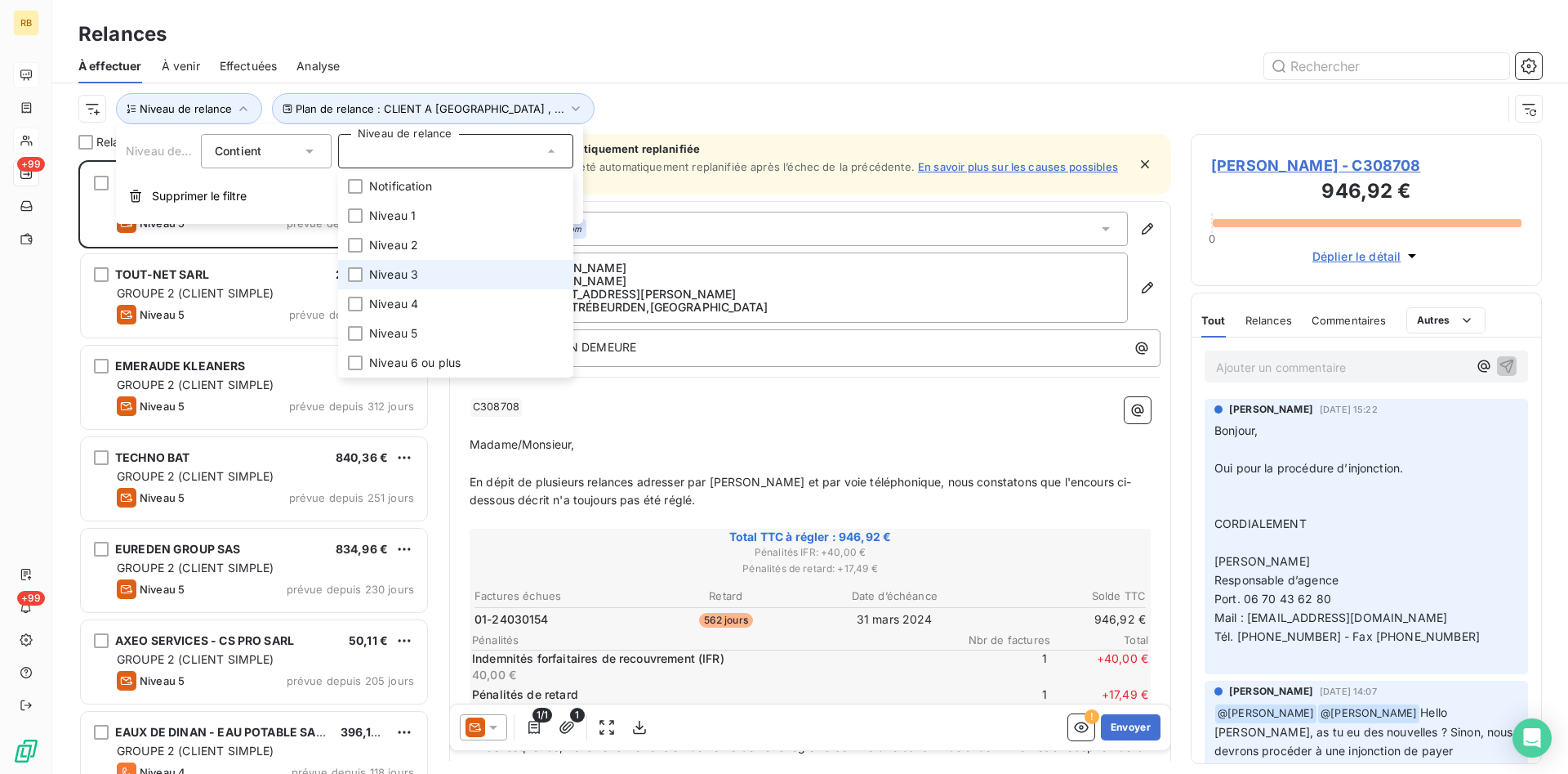
click at [387, 273] on span "Niveau 3" at bounding box center [393, 274] width 49 height 16
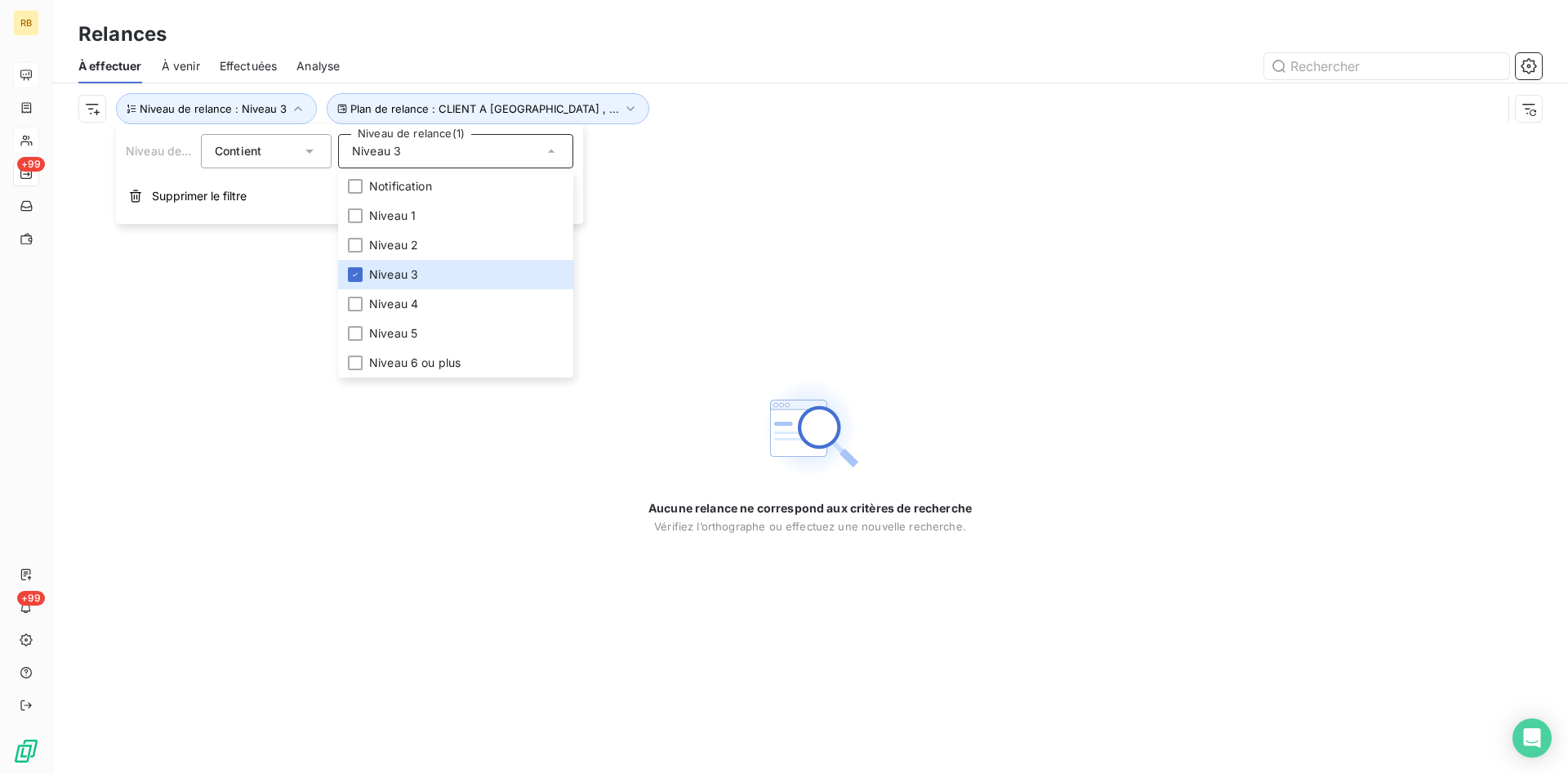
click at [539, 54] on div at bounding box center [950, 66] width 1182 height 26
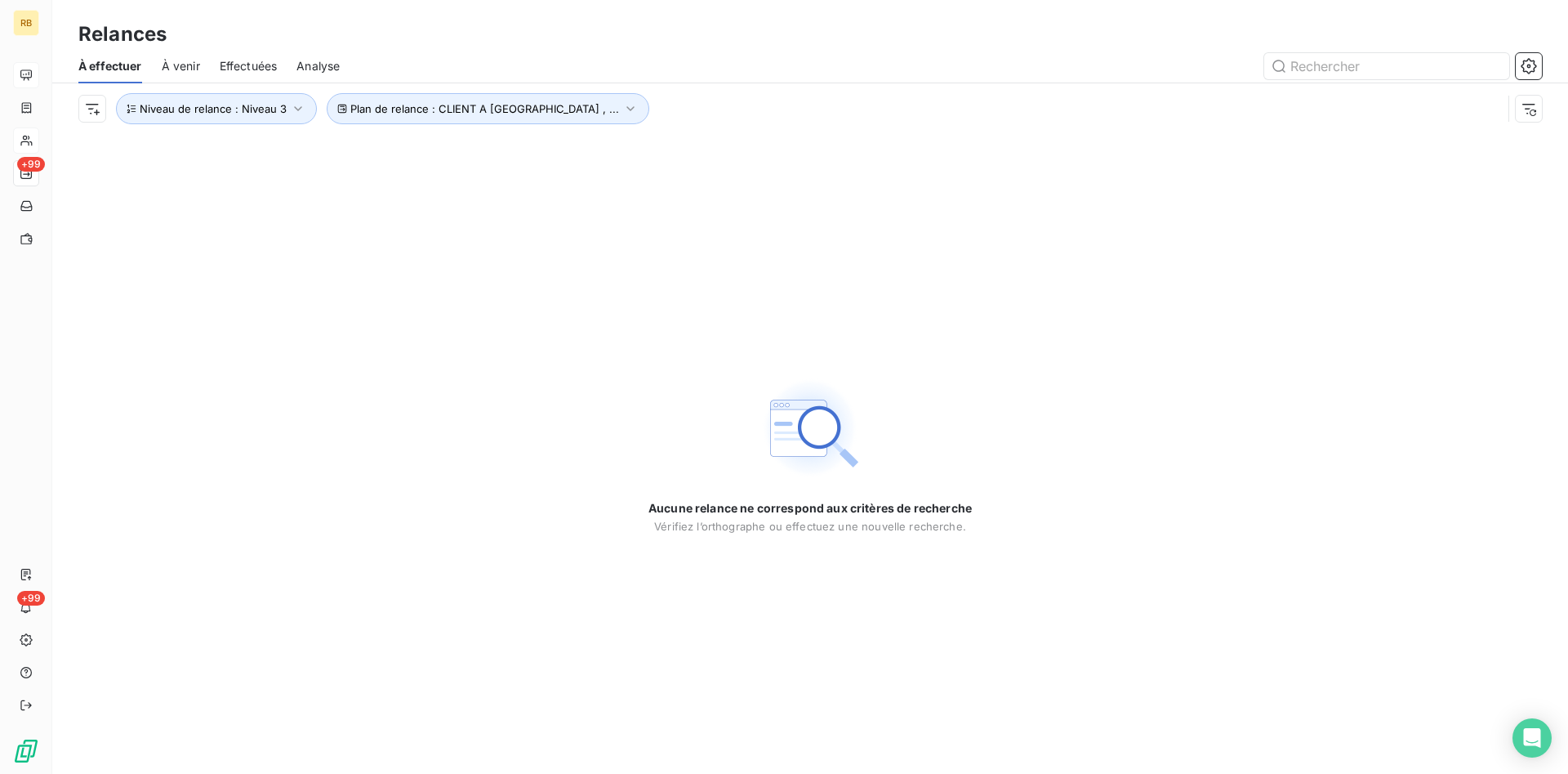
click at [325, 64] on span "Analyse" at bounding box center [318, 65] width 44 height 16
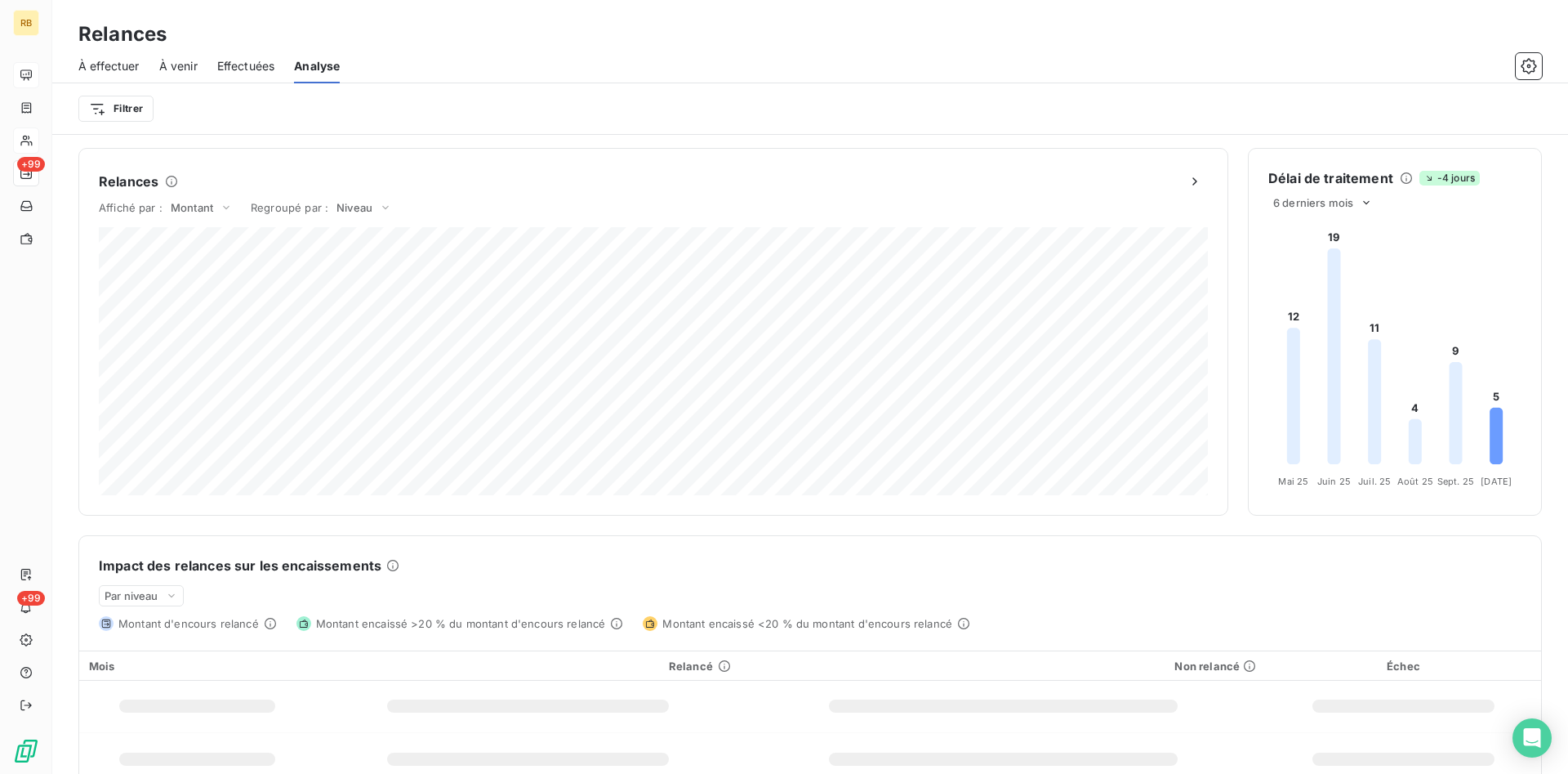
click at [236, 66] on span "Effectuées" at bounding box center [246, 65] width 58 height 16
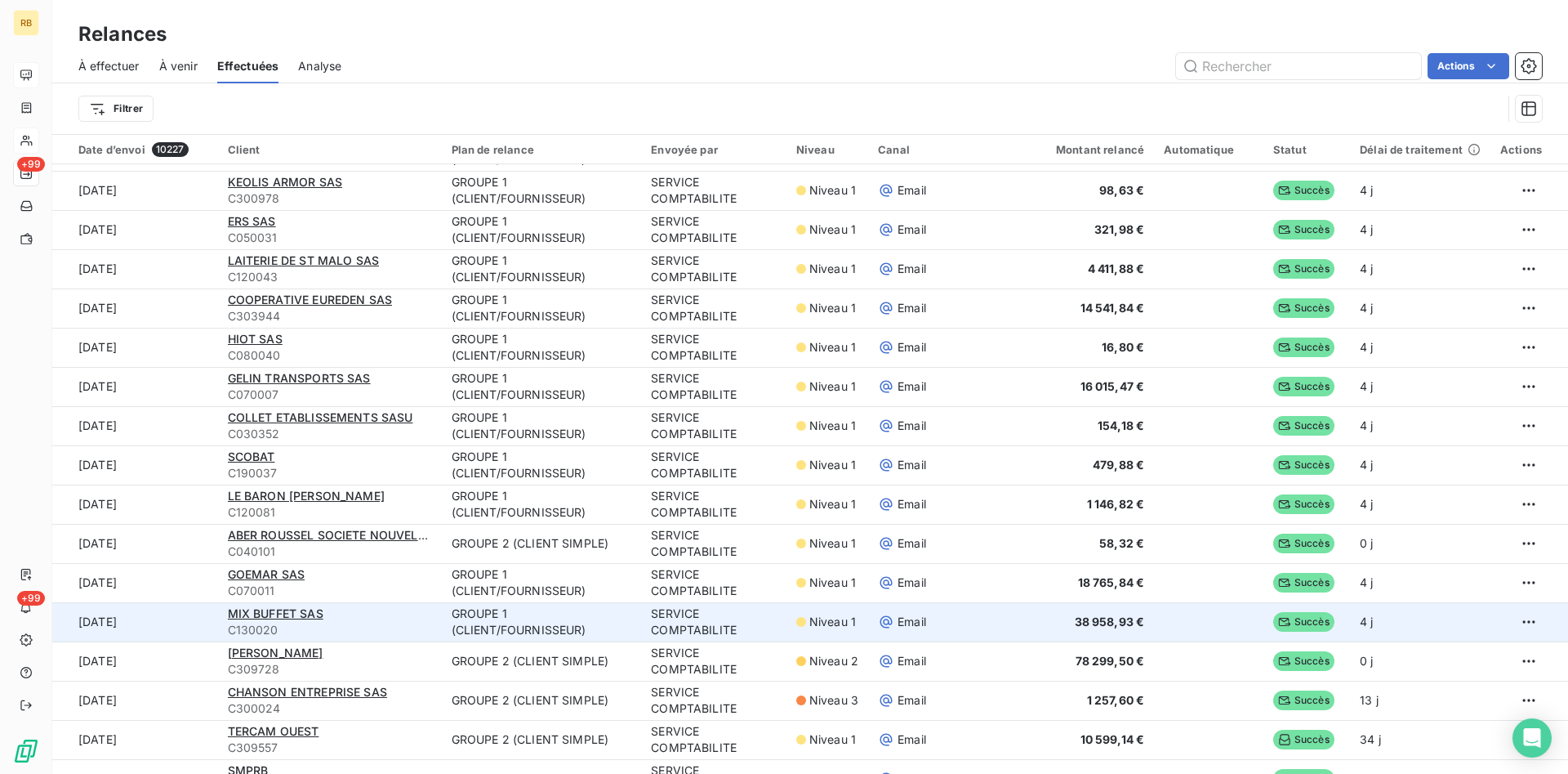
scroll to position [500, 0]
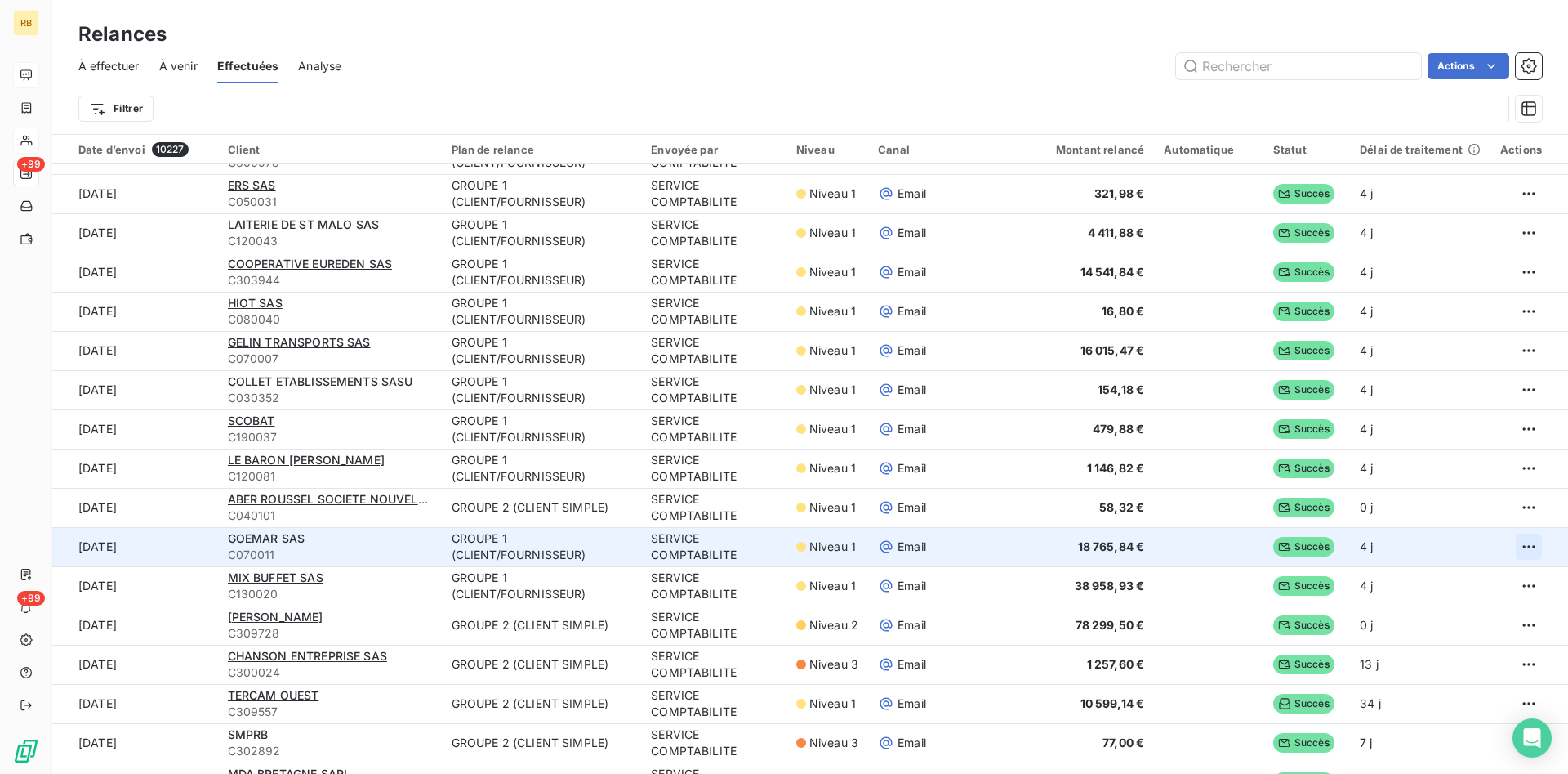
click at [1531, 539] on html "RB +99 +99 Relances À effectuer À venir Effectuées Analyse Actions Filtrer Date…" at bounding box center [784, 387] width 1568 height 774
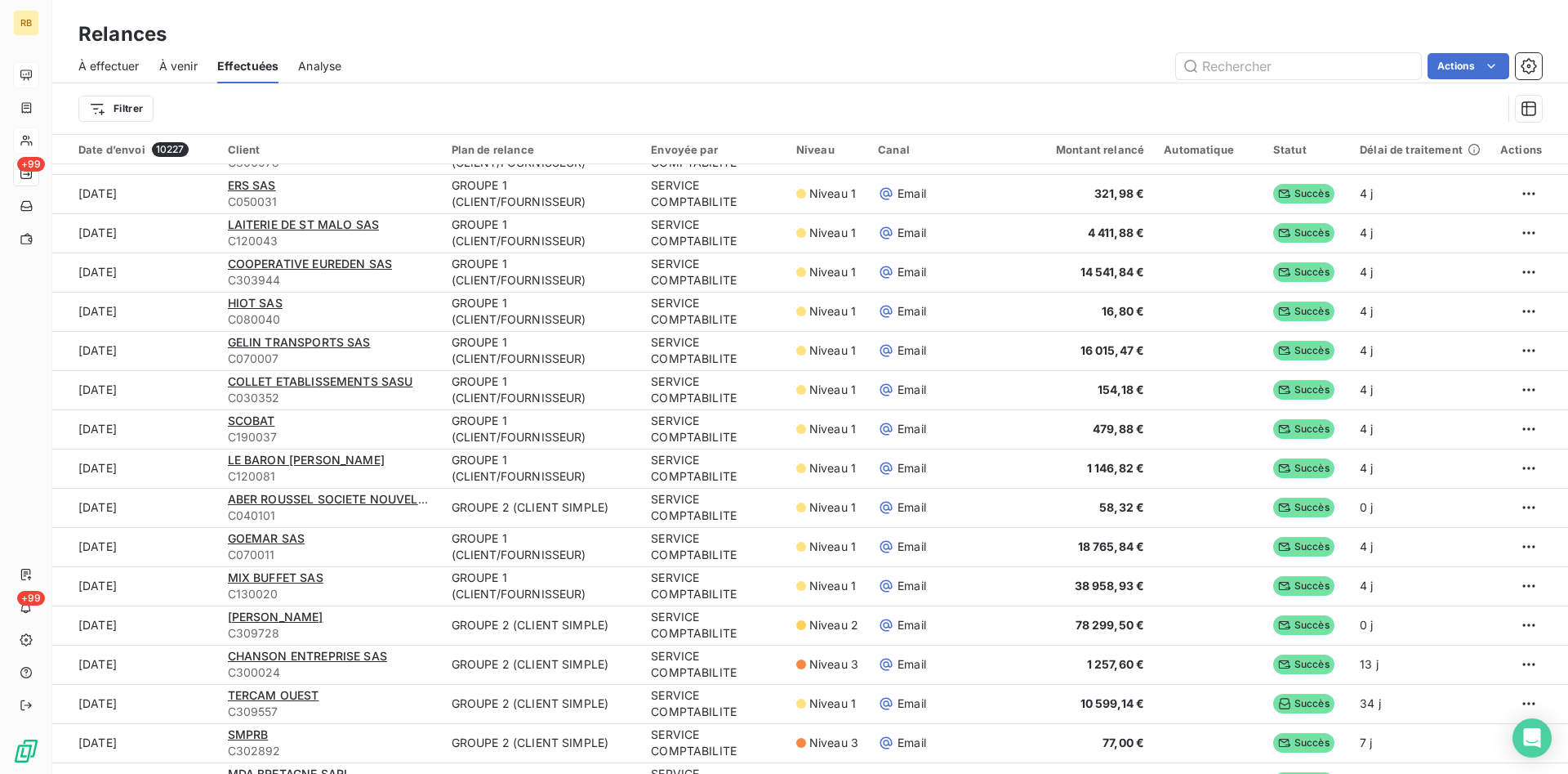
click at [1530, 545] on html "RB +99 +99 Relances À effectuer À venir Effectuées Analyse Actions Filtrer Date…" at bounding box center [784, 387] width 1568 height 774
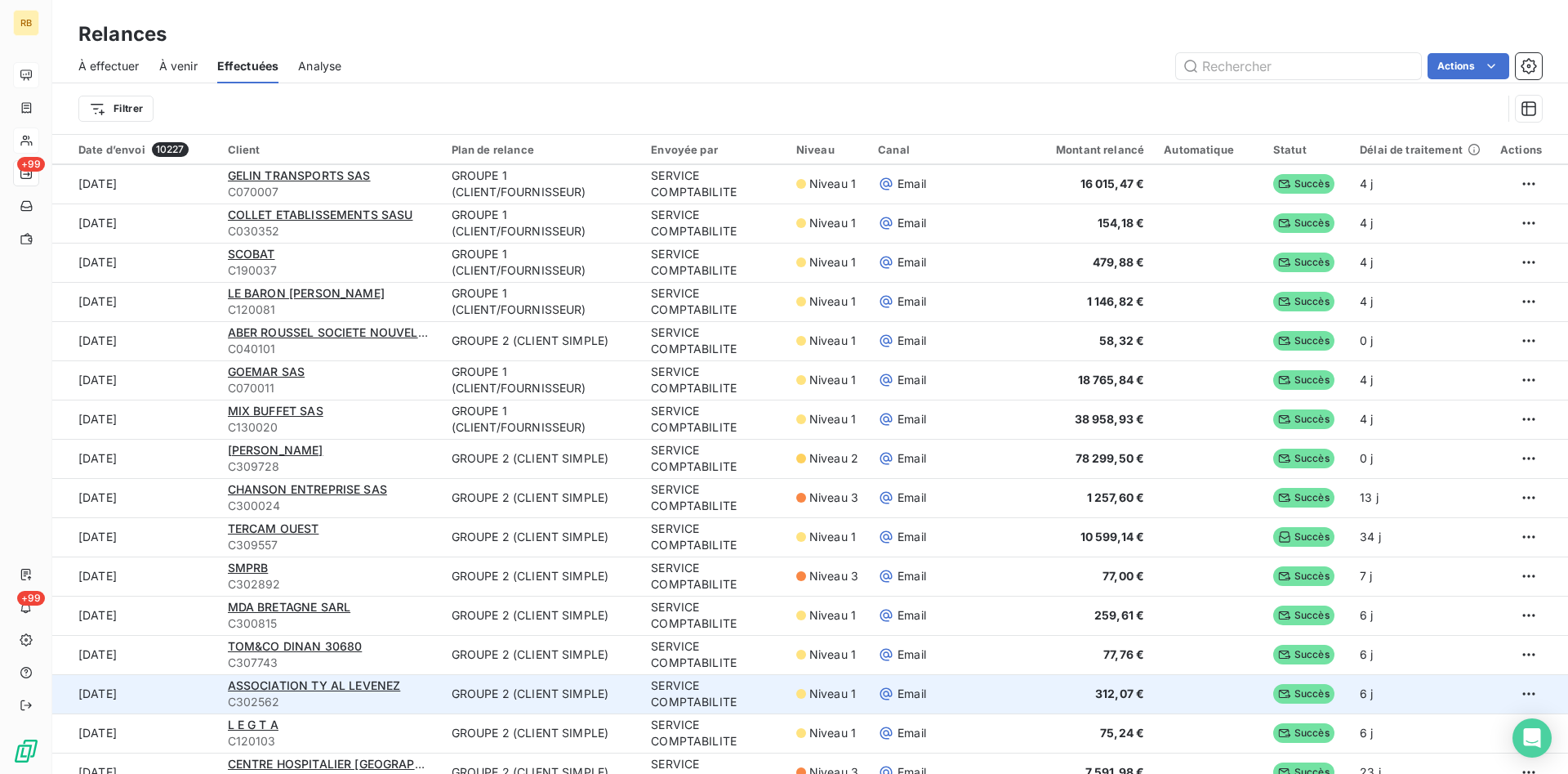
scroll to position [750, 0]
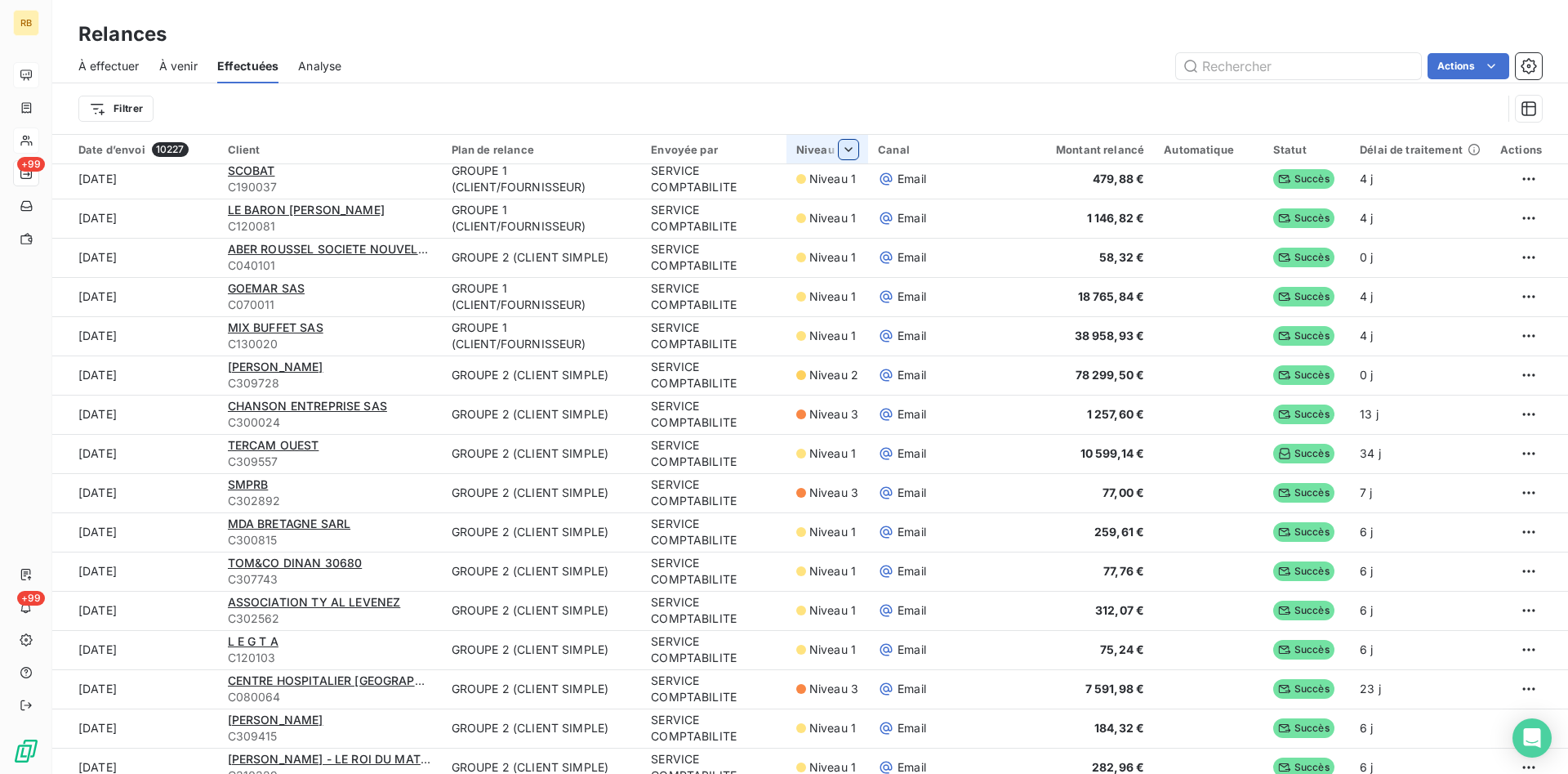
click at [850, 149] on html "RB +99 +99 Relances À effectuer À venir Effectuées Analyse Actions Filtrer Date…" at bounding box center [784, 387] width 1568 height 774
click at [829, 191] on icon at bounding box center [829, 193] width 16 height 16
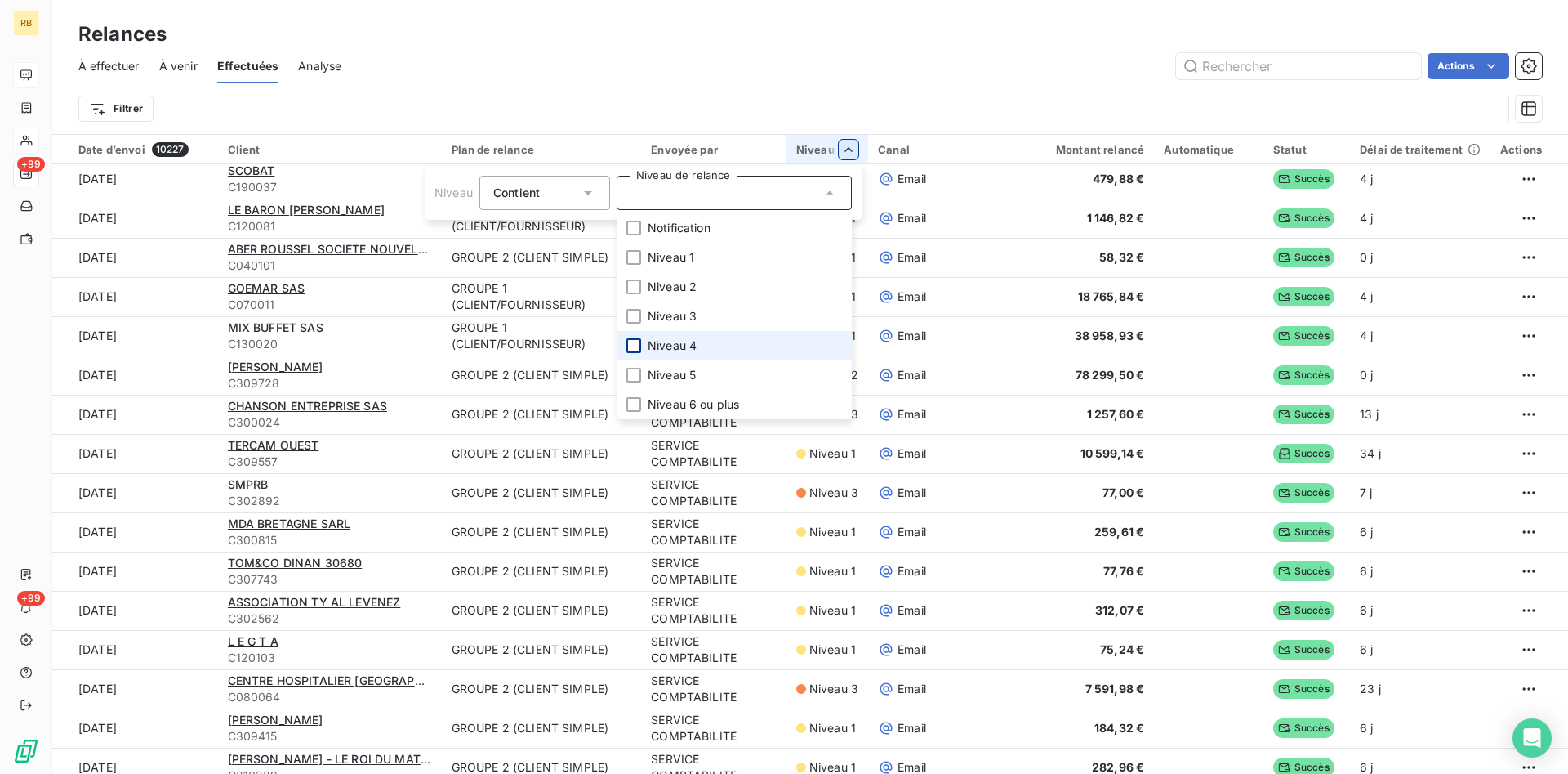
click at [636, 344] on div at bounding box center [634, 345] width 15 height 15
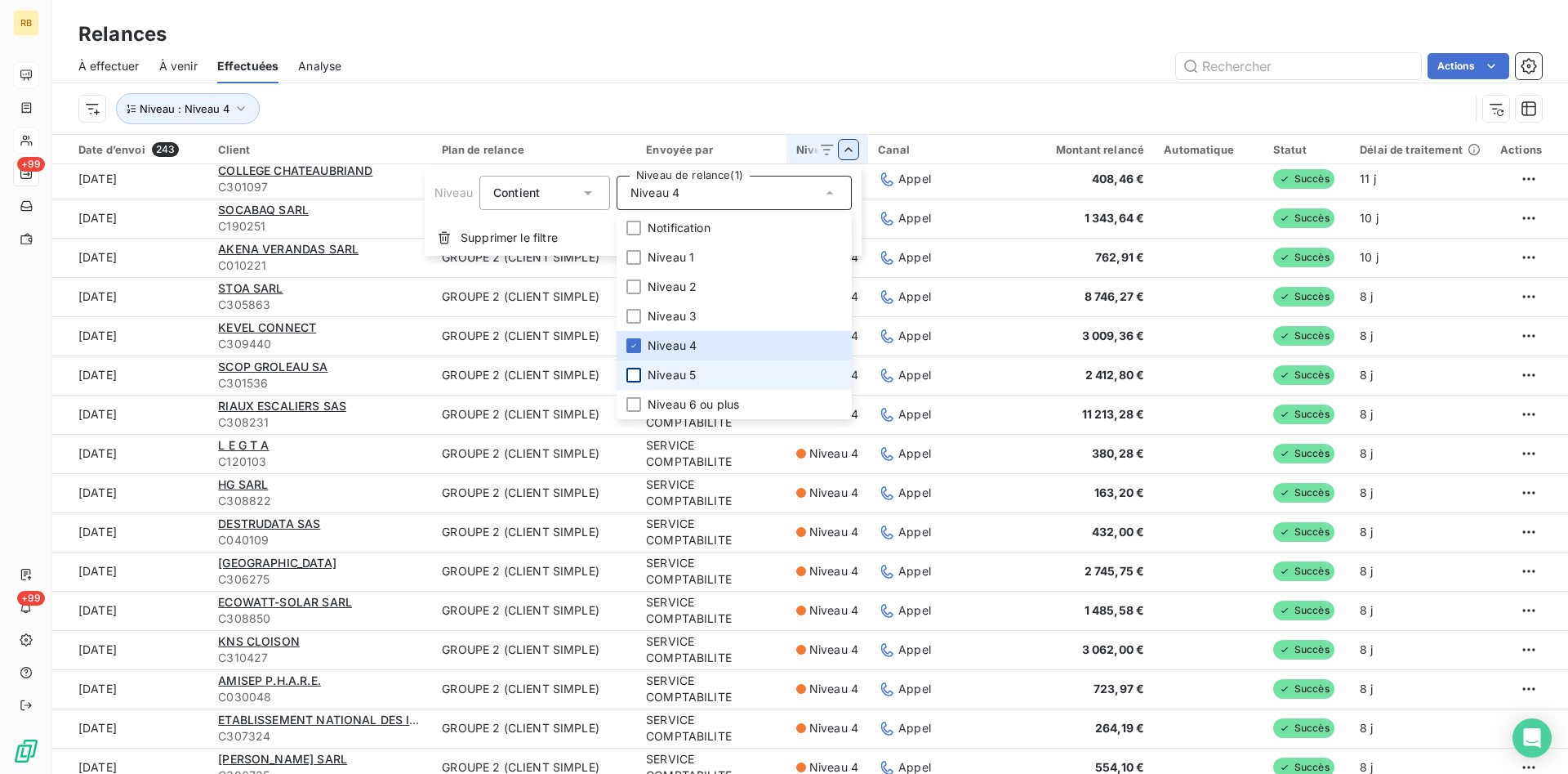
click at [636, 370] on div at bounding box center [634, 375] width 15 height 15
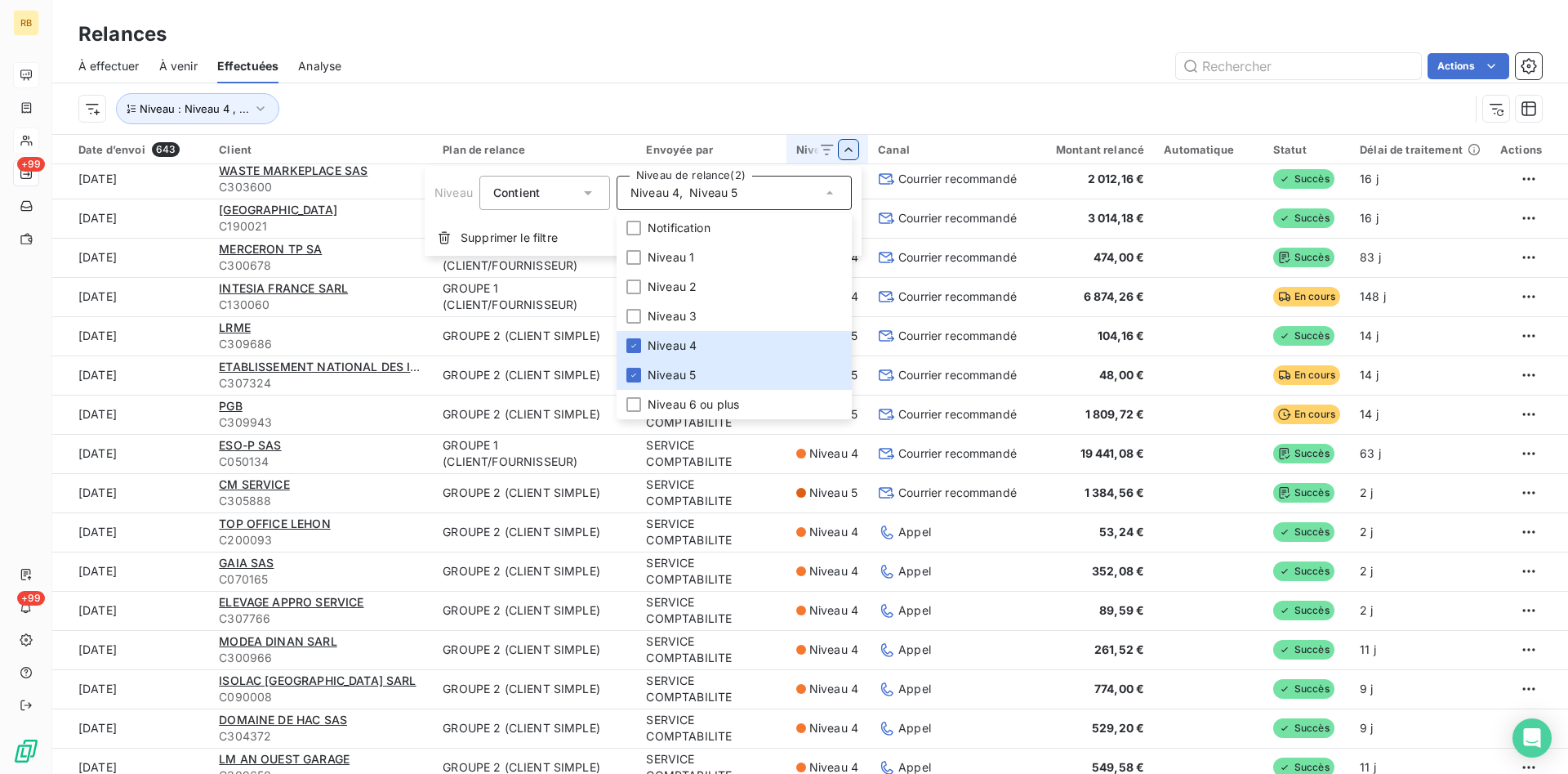
click at [715, 92] on html "RB +99 +99 Relances À effectuer À venir Effectuées Analyse Actions Niveau : Niv…" at bounding box center [784, 387] width 1568 height 774
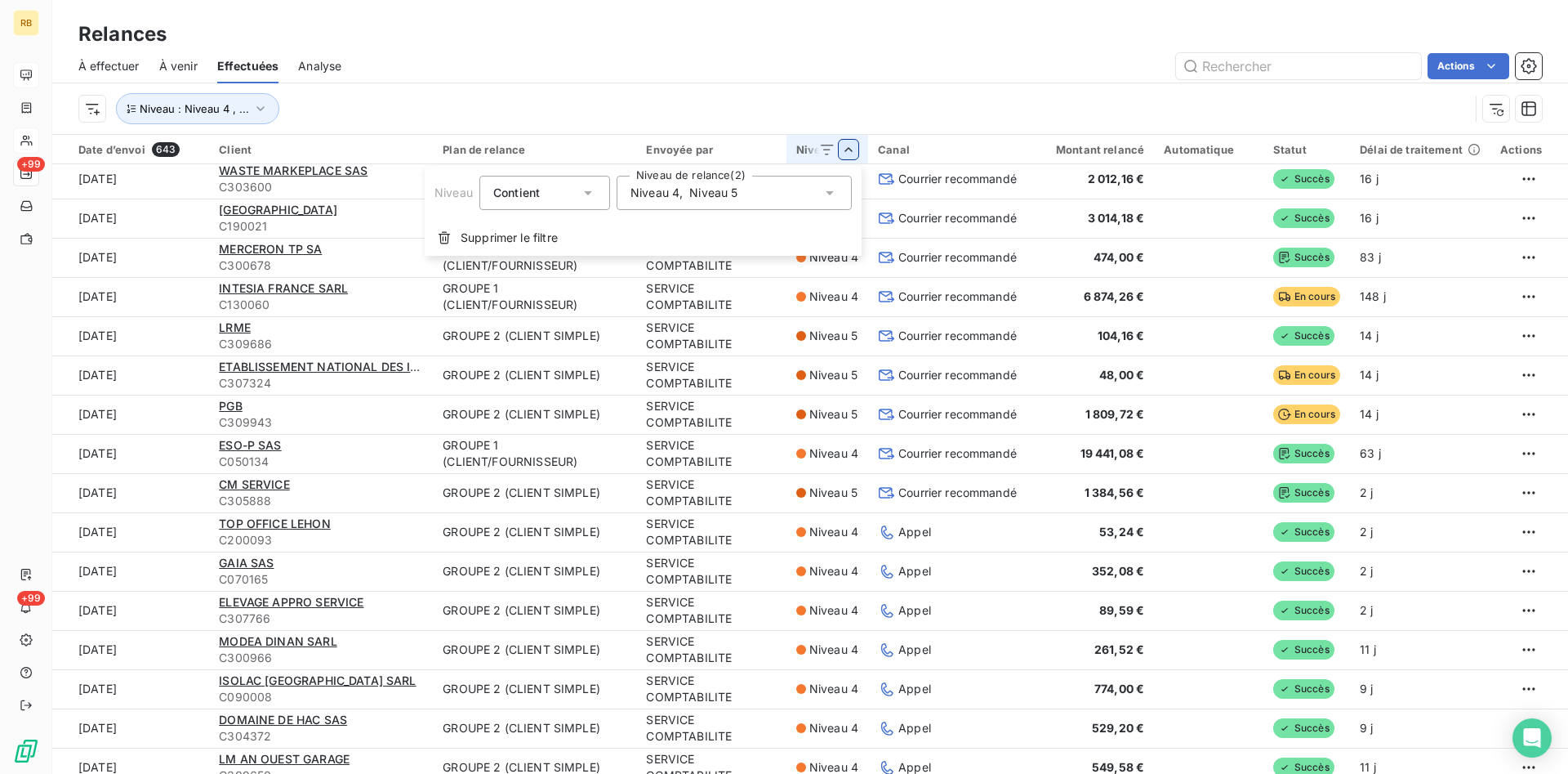
click at [851, 146] on html "RB +99 +99 Relances À effectuer À venir Effectuées Analyse Actions Niveau : Niv…" at bounding box center [784, 387] width 1568 height 774
click at [829, 193] on icon at bounding box center [830, 194] width 8 height 4
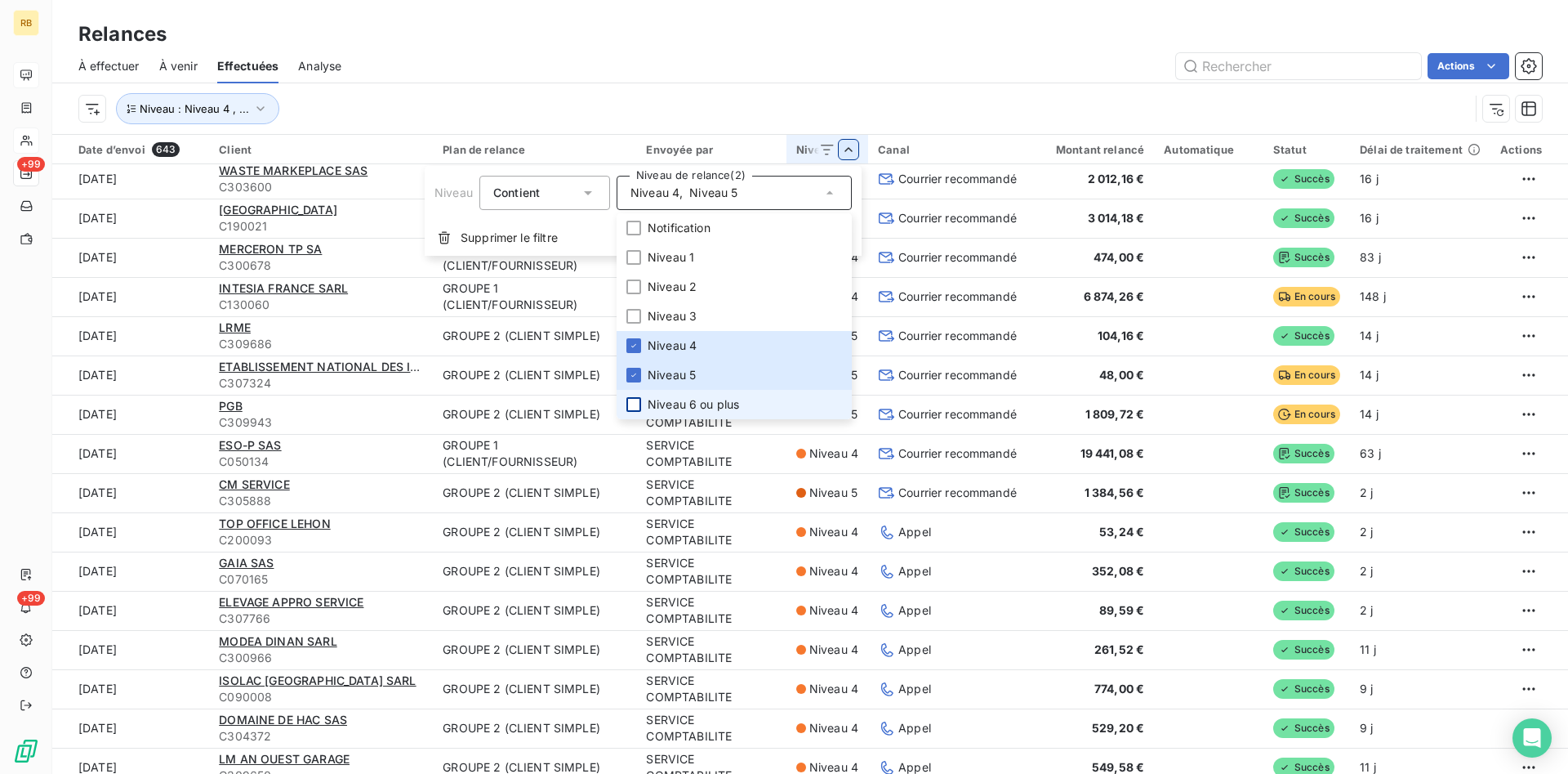
click at [640, 402] on div at bounding box center [634, 404] width 15 height 15
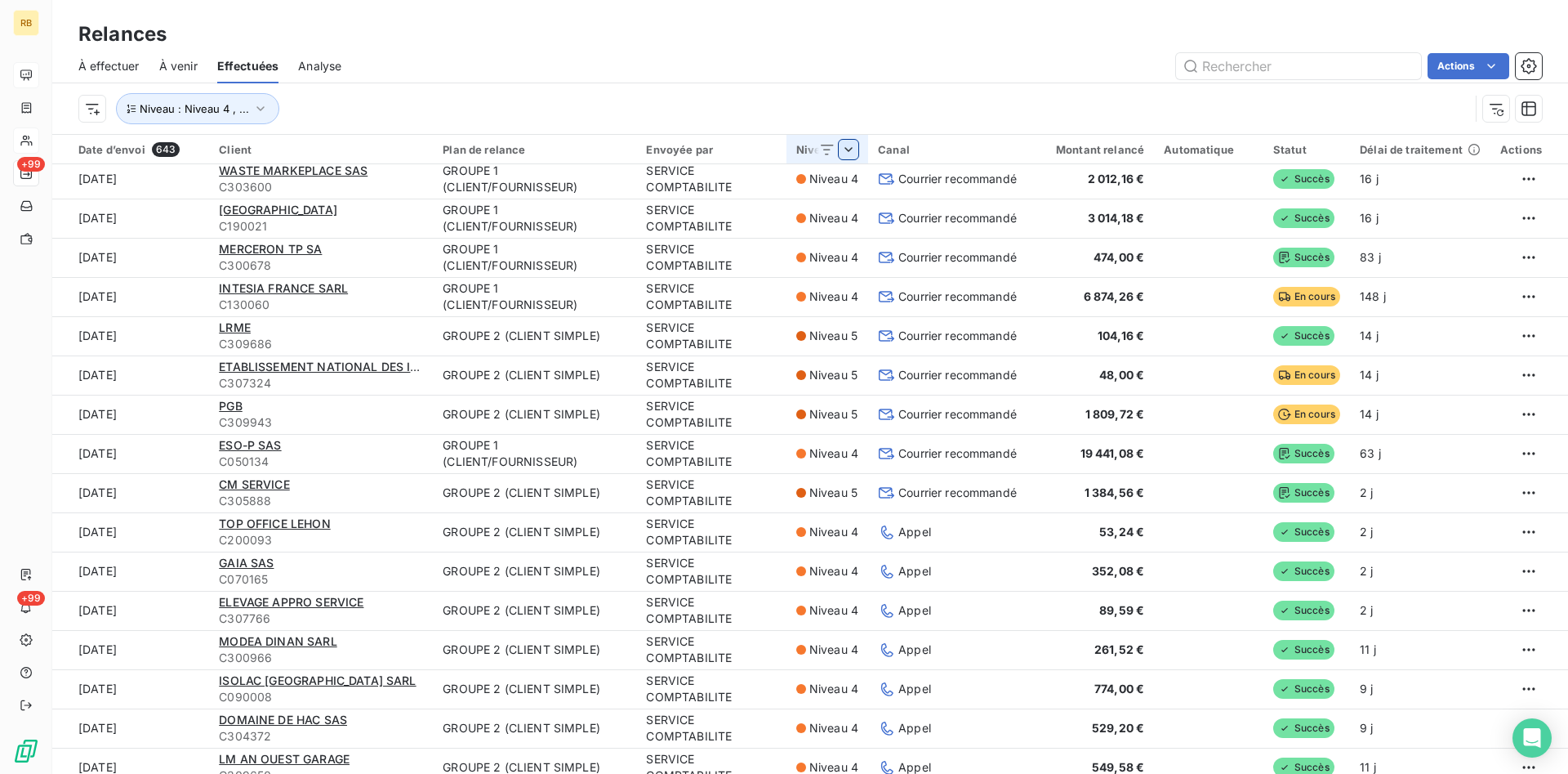
click at [788, 81] on html "RB +99 +99 Relances À effectuer À venir Effectuées Analyse Actions Niveau : Niv…" at bounding box center [784, 387] width 1568 height 774
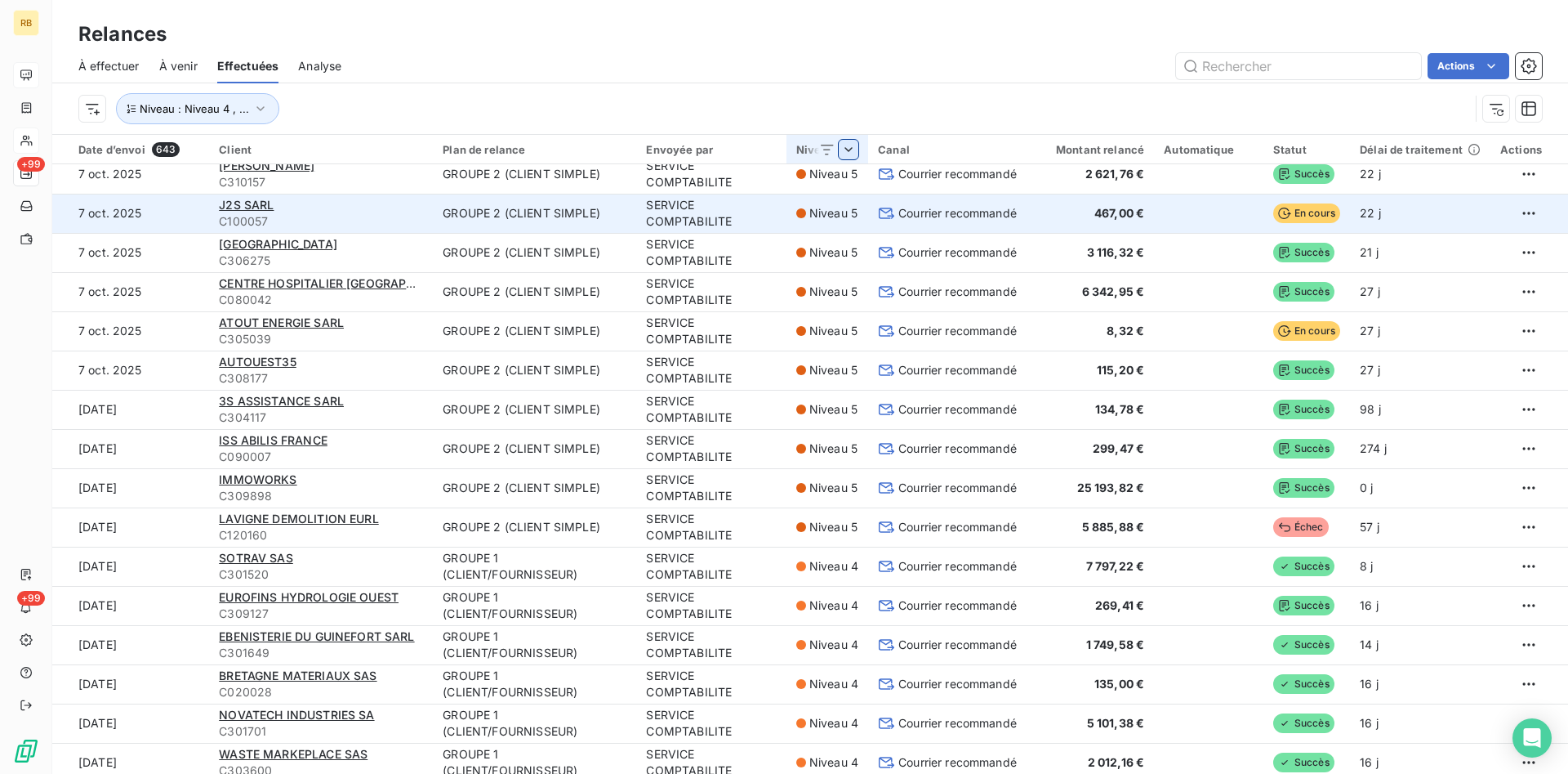
scroll to position [0, 0]
